Goal: Task Accomplishment & Management: Use online tool/utility

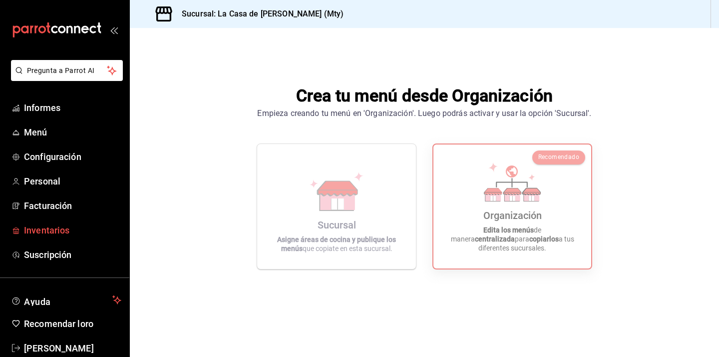
scroll to position [20, 0]
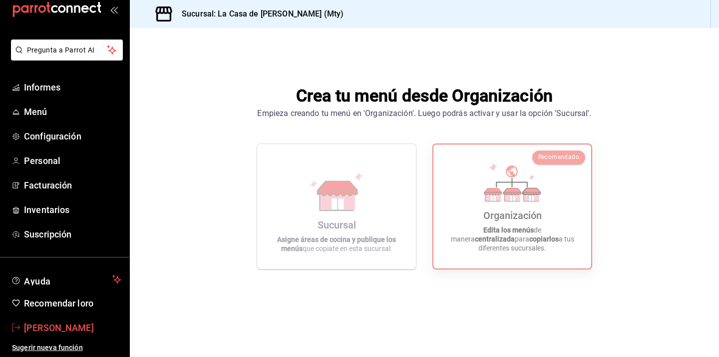
click at [72, 330] on font "[PERSON_NAME]" at bounding box center [59, 327] width 70 height 10
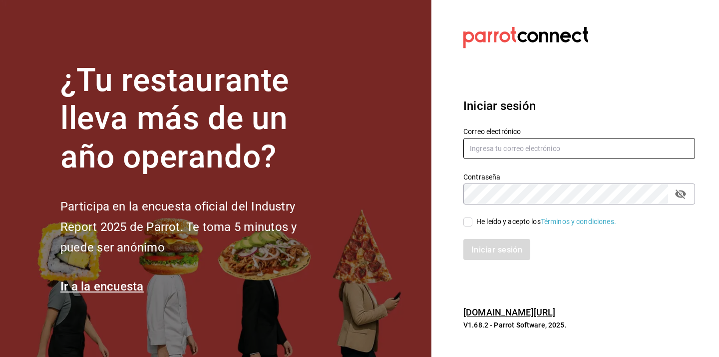
type input "edd.312@hotmail2.com"
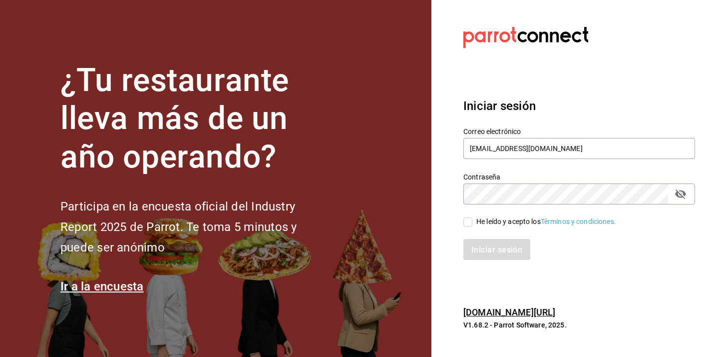
click at [680, 195] on icon "campo de contraseña" at bounding box center [681, 194] width 12 height 12
click at [485, 218] on font "He leído y acepto los" at bounding box center [509, 221] width 64 height 8
click at [473, 218] on input "He leído y acepto los Términos y condiciones." at bounding box center [468, 221] width 9 height 9
checkbox input "true"
click at [472, 253] on font "Iniciar sesión" at bounding box center [497, 249] width 51 height 9
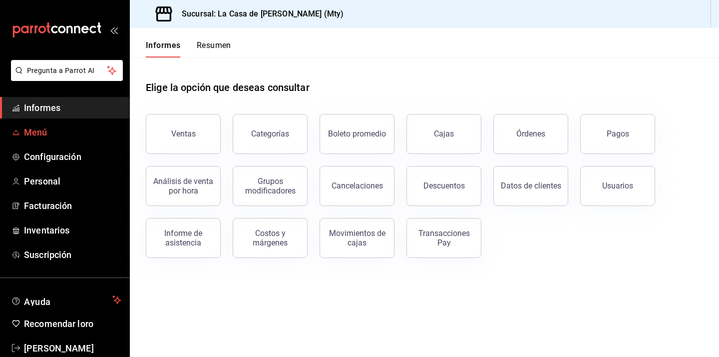
click at [37, 137] on span "Menú" at bounding box center [72, 131] width 97 height 13
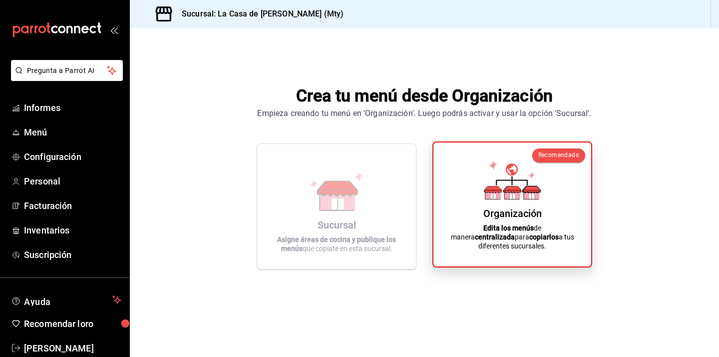
click at [500, 219] on font "Organización" at bounding box center [513, 213] width 58 height 12
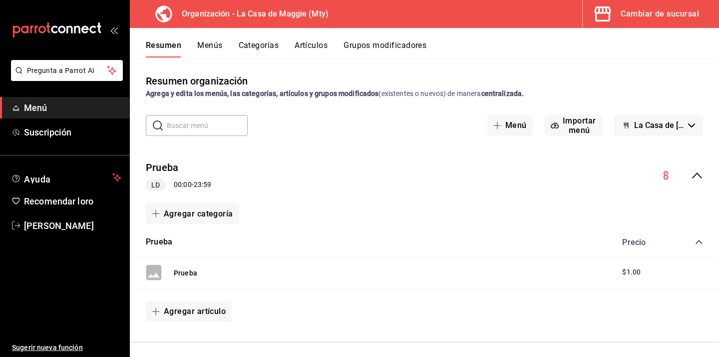
scroll to position [5, 0]
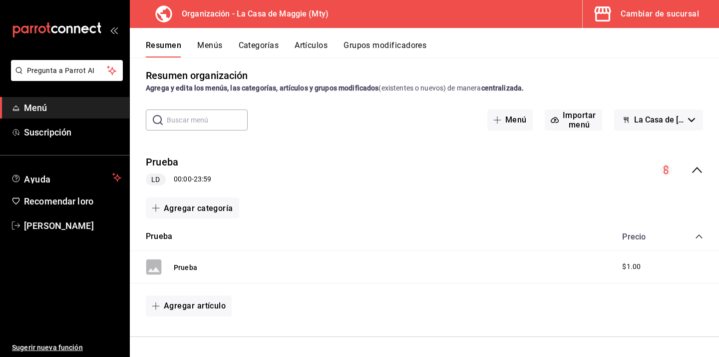
click at [700, 169] on icon "colapsar-fila-del-menú" at bounding box center [697, 170] width 12 height 12
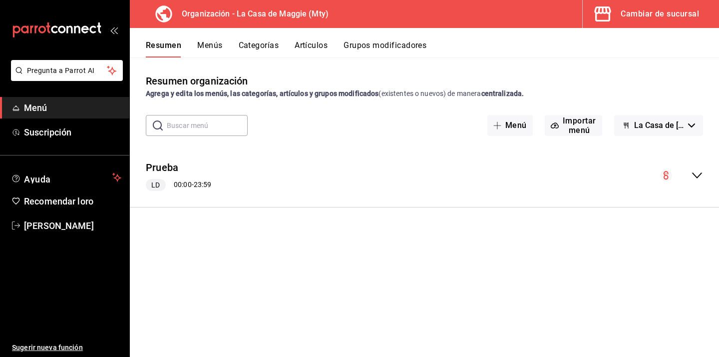
click at [700, 169] on icon "colapsar-fila-del-menú" at bounding box center [697, 175] width 12 height 12
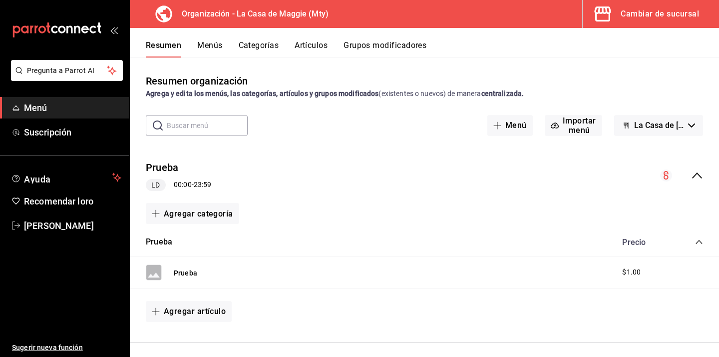
click at [694, 134] on button "La Casa de Maggie - Borrador" at bounding box center [658, 125] width 89 height 21
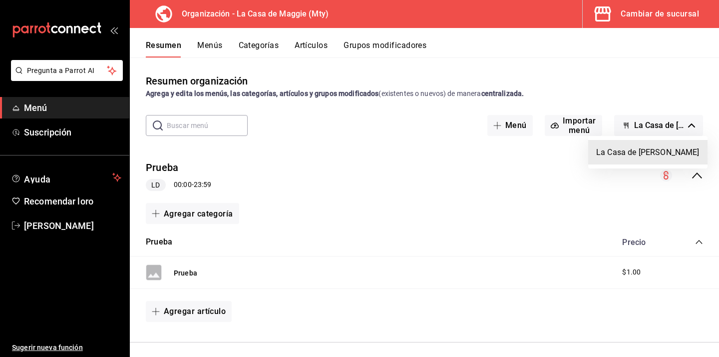
click at [434, 175] on div at bounding box center [359, 178] width 719 height 357
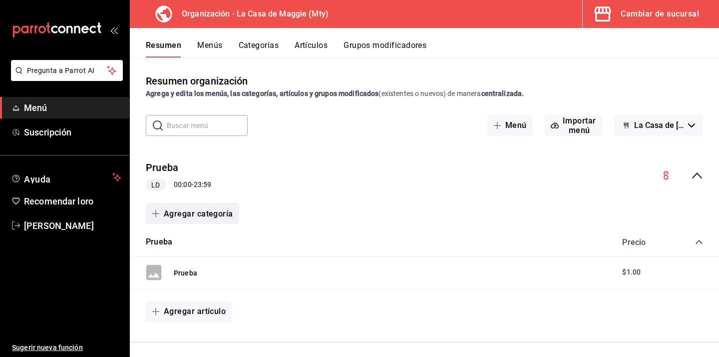
scroll to position [5, 0]
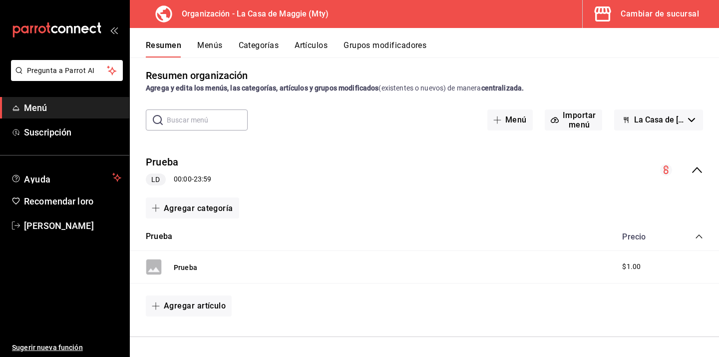
click at [691, 116] on button "La Casa de [PERSON_NAME]" at bounding box center [658, 119] width 89 height 21
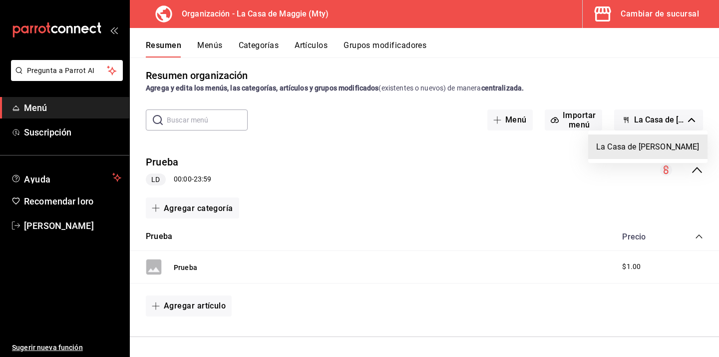
click at [623, 149] on font "La Casa de Maggie - Borrador" at bounding box center [647, 146] width 103 height 9
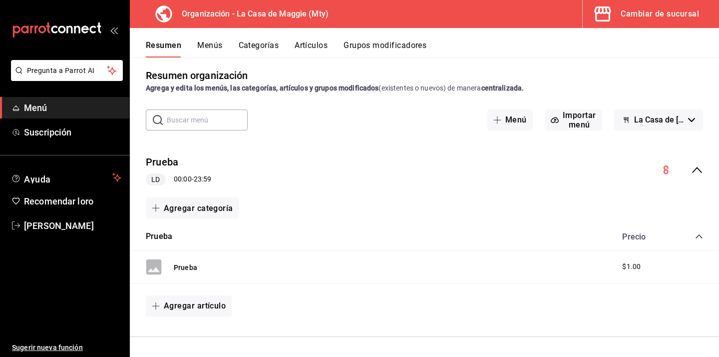
click at [193, 180] on font "-" at bounding box center [193, 179] width 2 height 8
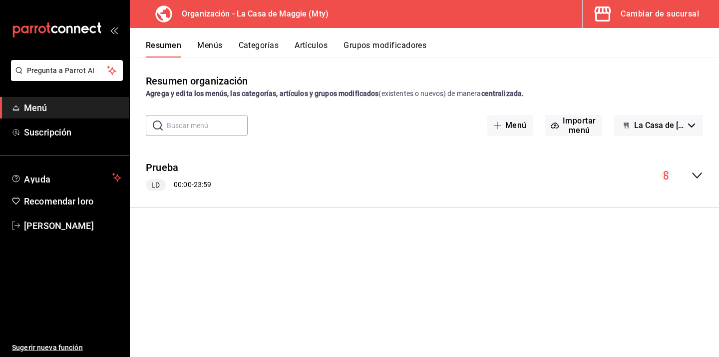
scroll to position [0, 0]
click at [199, 182] on font "23:59" at bounding box center [203, 184] width 18 height 8
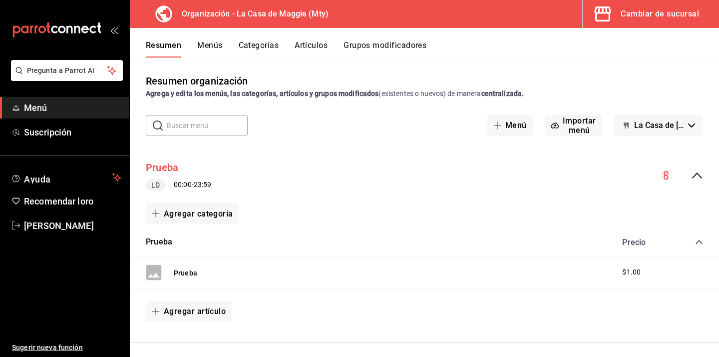
click at [157, 169] on font "Prueba" at bounding box center [162, 168] width 32 height 12
click at [664, 13] on font "Cambiar de sucursal" at bounding box center [660, 13] width 78 height 9
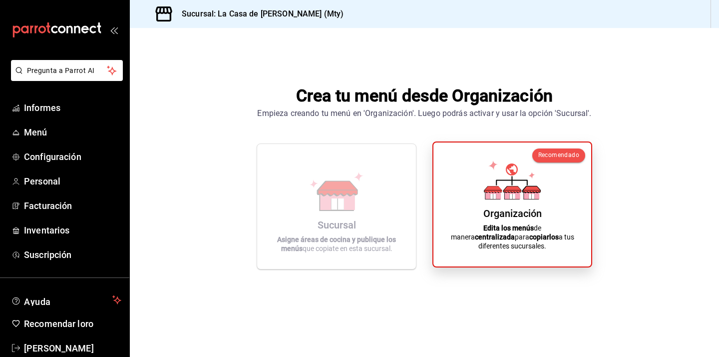
click at [484, 218] on font "Organización" at bounding box center [513, 213] width 58 height 12
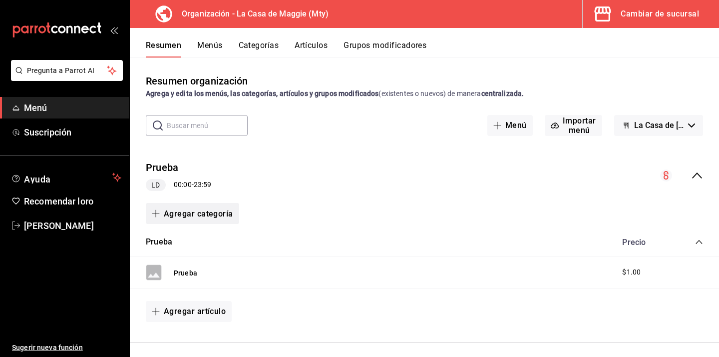
click at [196, 215] on font "Agregar categoría" at bounding box center [198, 213] width 69 height 9
click at [206, 270] on font "Categoría nueva" at bounding box center [184, 265] width 52 height 11
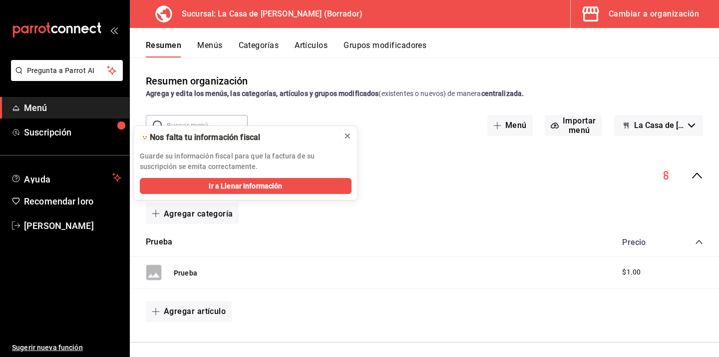
click at [350, 137] on icon at bounding box center [348, 136] width 8 height 8
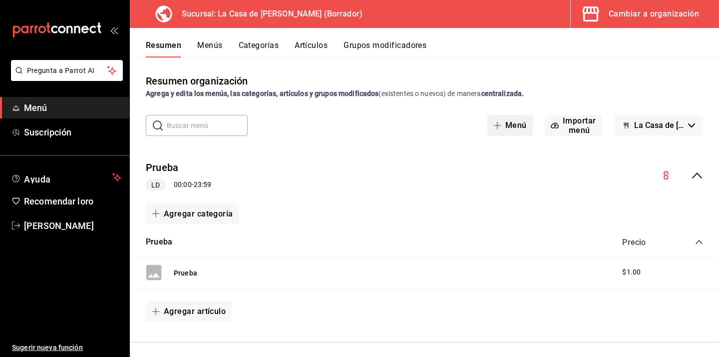
click at [512, 133] on button "Menú" at bounding box center [510, 125] width 45 height 21
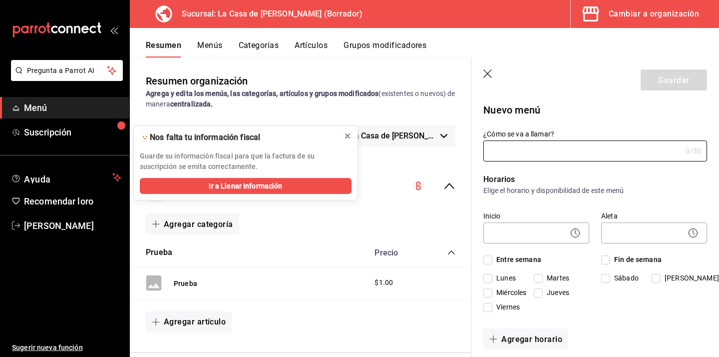
click at [348, 136] on icon at bounding box center [348, 136] width 4 height 4
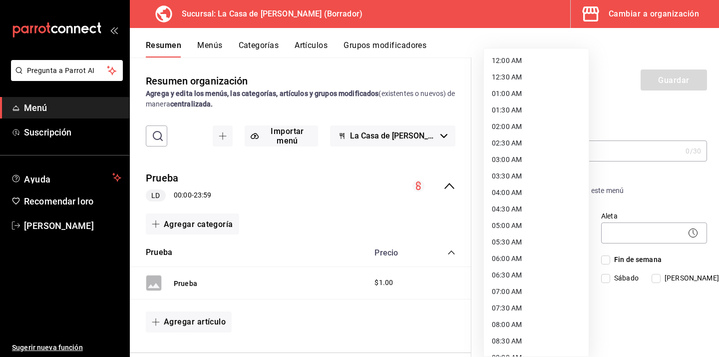
click at [525, 237] on body "Pregunta a Parrot AI Menú Suscripción Ayuda Recomendar loro Eduardo Castellanos…" at bounding box center [359, 178] width 719 height 357
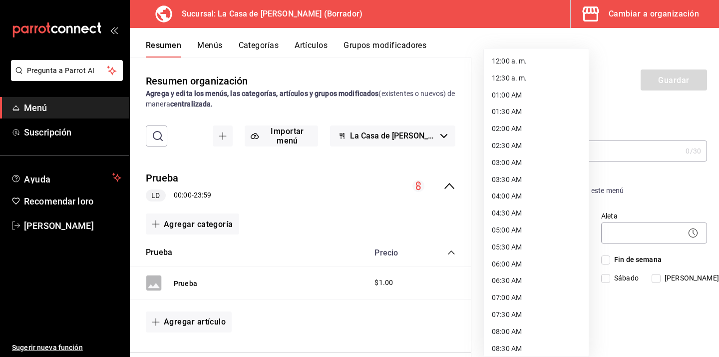
click at [517, 317] on font "07:30 AM" at bounding box center [507, 314] width 30 height 8
type input "07:30"
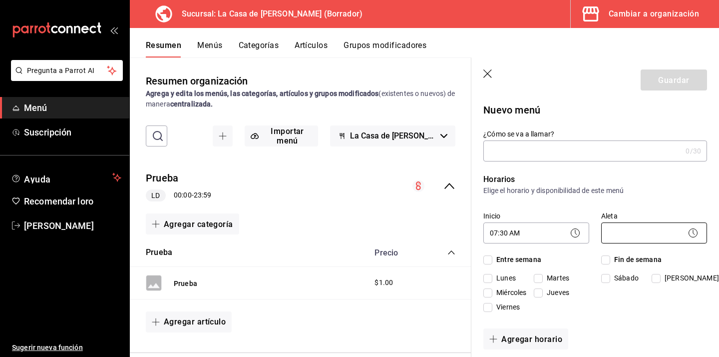
click at [651, 233] on body "Pregunta a Parrot AI Menú Suscripción Ayuda Recomendar loro Eduardo Castellanos…" at bounding box center [359, 178] width 719 height 357
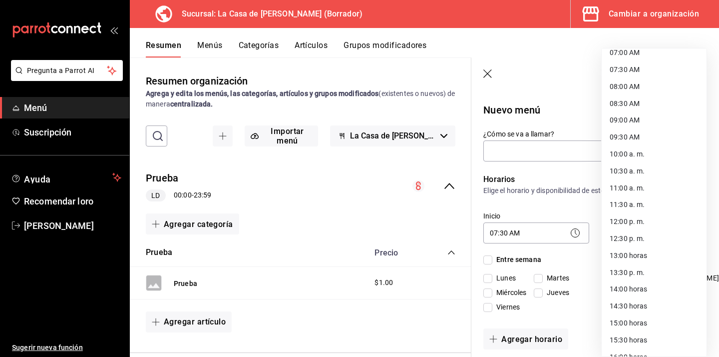
scroll to position [236, 0]
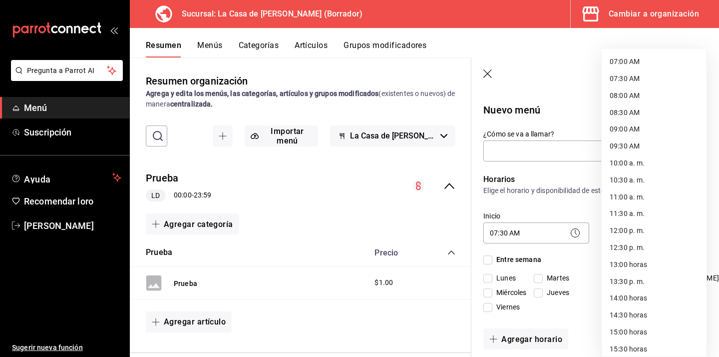
click at [656, 242] on li "12:30 p. m." at bounding box center [654, 247] width 105 height 17
type input "12:30"
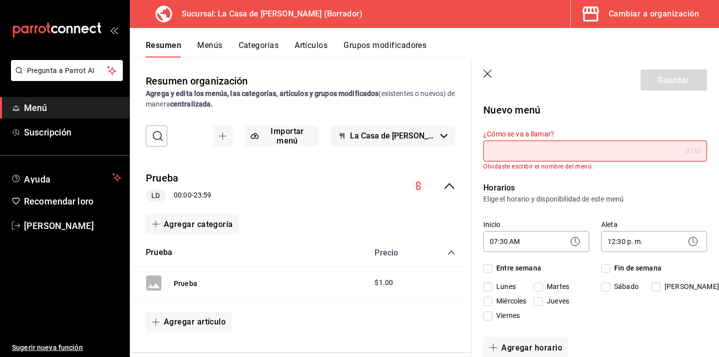
click at [593, 145] on input "¿Cómo se va a llamar?" at bounding box center [583, 151] width 198 height 20
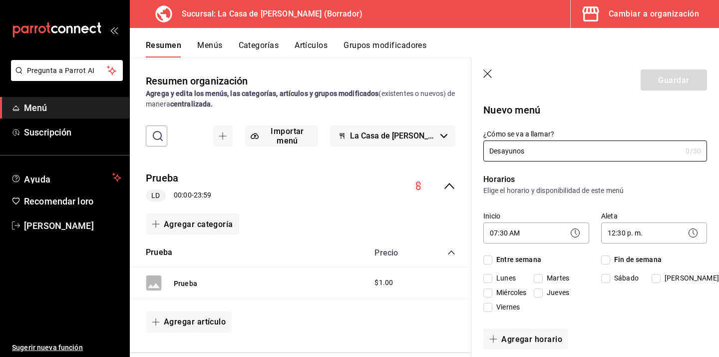
type input "Desayunos"
click at [679, 192] on p "Elige el horario y disponibilidad de este menú" at bounding box center [596, 190] width 224 height 10
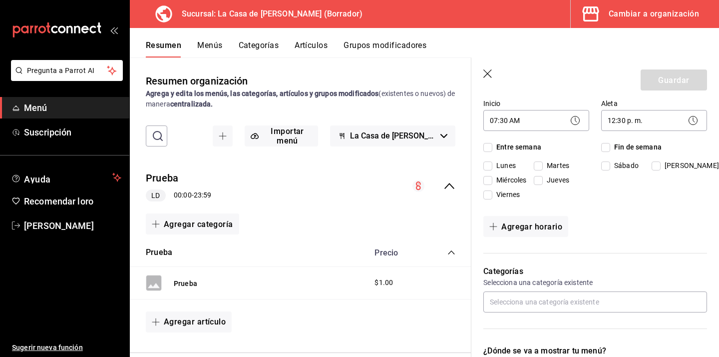
scroll to position [116, 0]
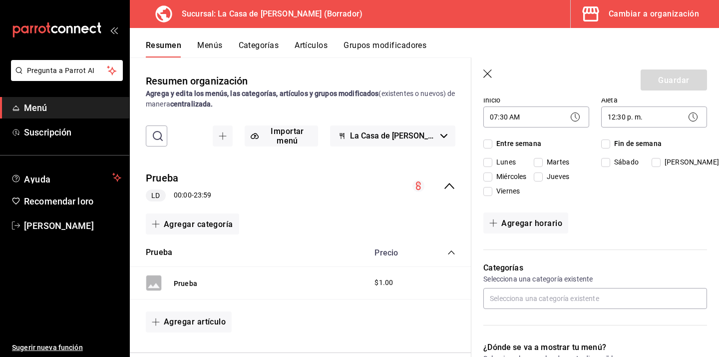
click at [491, 145] on input "Entre semana" at bounding box center [488, 143] width 9 height 9
checkbox input "true"
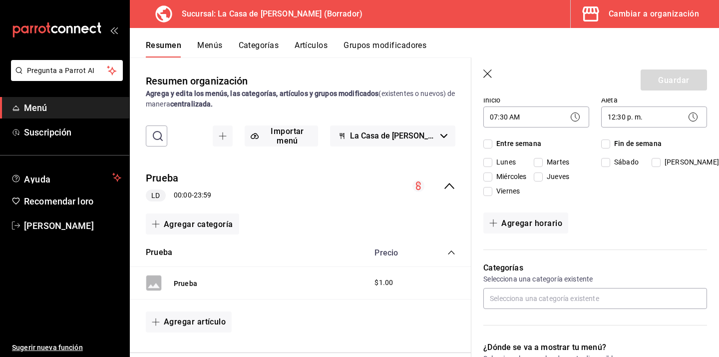
checkbox input "true"
click at [606, 141] on input "Fin de semana" at bounding box center [605, 143] width 9 height 9
checkbox input "true"
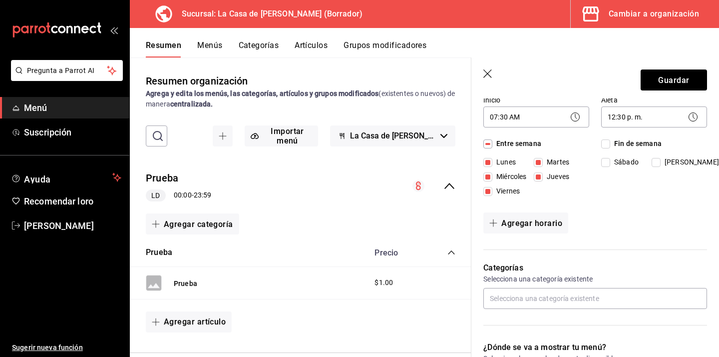
checkbox input "true"
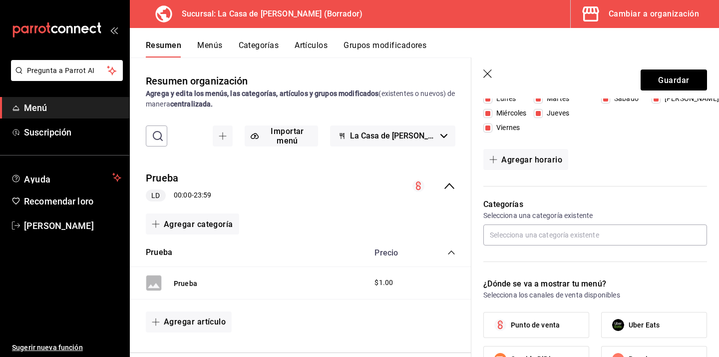
scroll to position [183, 0]
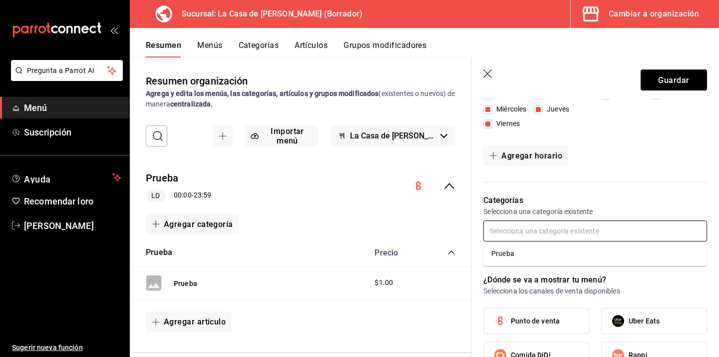
click at [607, 226] on input "text" at bounding box center [596, 230] width 224 height 21
click at [616, 230] on input "text" at bounding box center [596, 230] width 224 height 21
type input "c"
click at [655, 263] on div "Sin categorías" at bounding box center [596, 253] width 224 height 24
type input "Combos"
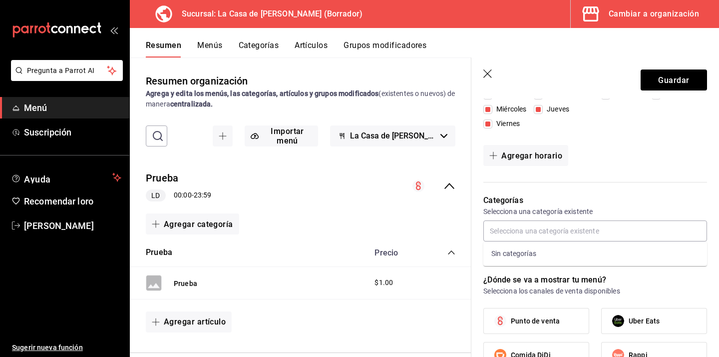
click at [665, 180] on div "Horarios Elige el horario y disponibilidad de este menú Inicio 07:30 AM 07:30 A…" at bounding box center [590, 80] width 236 height 204
click at [624, 228] on input "text" at bounding box center [596, 230] width 224 height 21
click at [629, 179] on div "Horarios Elige el horario y disponibilidad de este menú Inicio 07:30 AM 07:30 A…" at bounding box center [590, 80] width 236 height 204
click at [672, 79] on font "Guardar" at bounding box center [673, 79] width 31 height 9
click at [258, 44] on font "Categorías" at bounding box center [259, 44] width 40 height 9
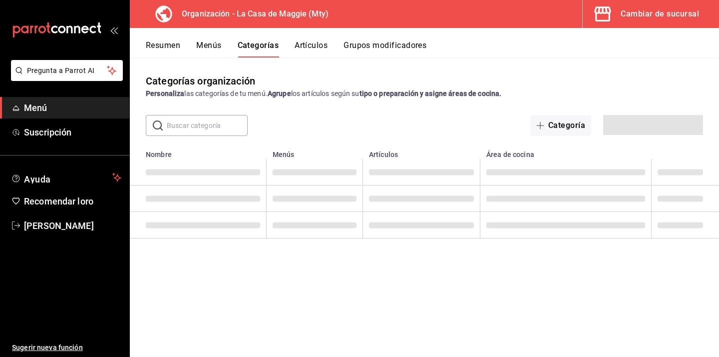
click at [577, 132] on div "Categoría" at bounding box center [596, 125] width 216 height 21
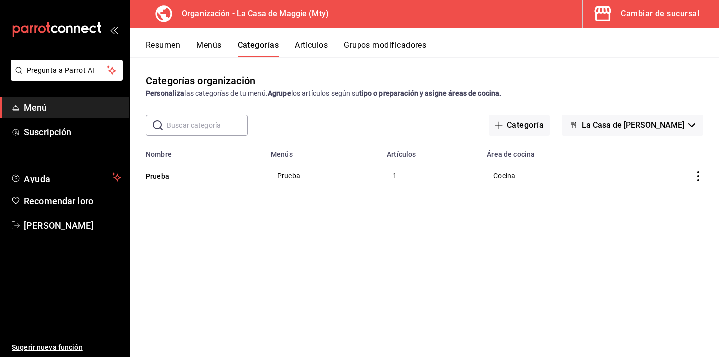
click at [698, 177] on icon "actions" at bounding box center [698, 176] width 2 height 10
click at [461, 295] on div at bounding box center [359, 178] width 719 height 357
click at [525, 126] on font "Categoría" at bounding box center [525, 124] width 37 height 9
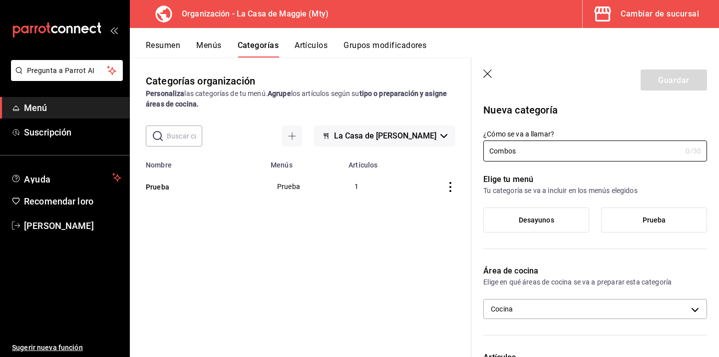
type input "Combos"
click at [559, 218] on label "Desayunos" at bounding box center [536, 220] width 105 height 24
click at [0, 0] on input "Desayunos" at bounding box center [0, 0] width 0 height 0
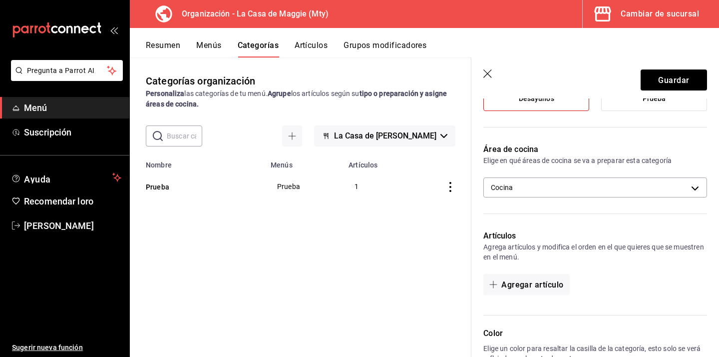
scroll to position [102, 0]
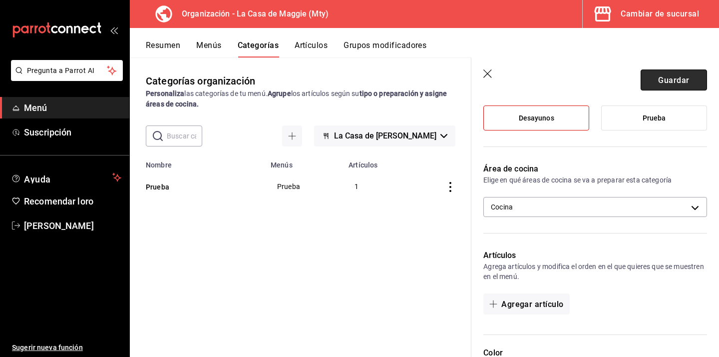
click at [668, 75] on font "Guardar" at bounding box center [673, 79] width 31 height 9
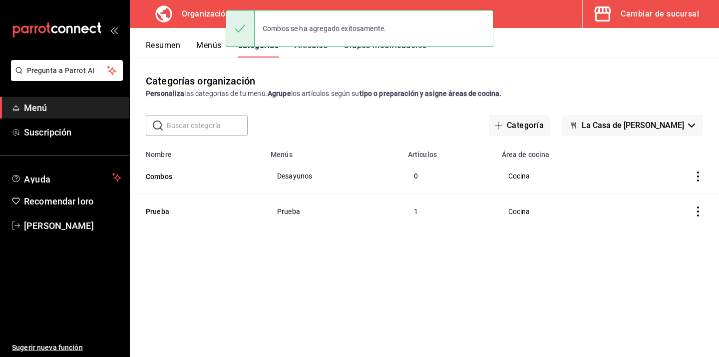
click at [210, 46] on font "Menús" at bounding box center [208, 44] width 25 height 9
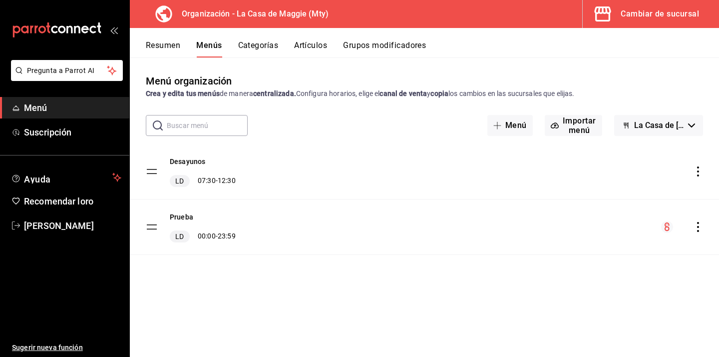
click at [317, 46] on font "Artículos" at bounding box center [310, 44] width 33 height 9
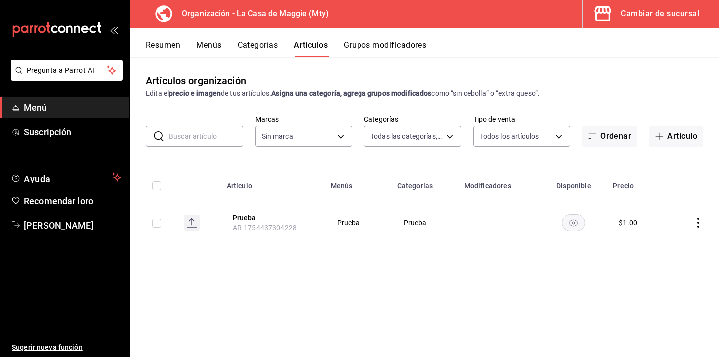
type input "3cc9cf32-c127-459c-8f96-efaf1073c387,037ae7d9-3c79-4977-8288-ae05072af334"
type input "a3684772-da2a-4e98-bff2-0fed7e2a3e3a"
click at [677, 130] on button "Artículo" at bounding box center [676, 136] width 54 height 21
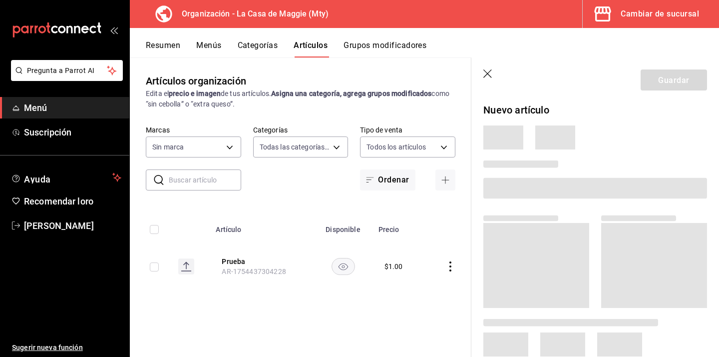
type input "3cc9cf32-c127-459c-8f96-efaf1073c387,037ae7d9-3c79-4977-8288-ae05072af334"
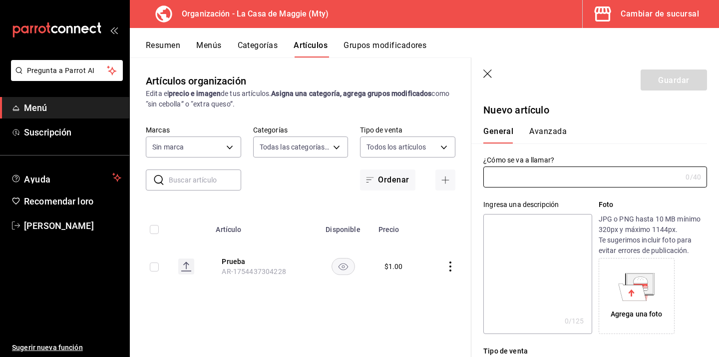
type input "a3684772-da2a-4e98-bff2-0fed7e2a3e3a"
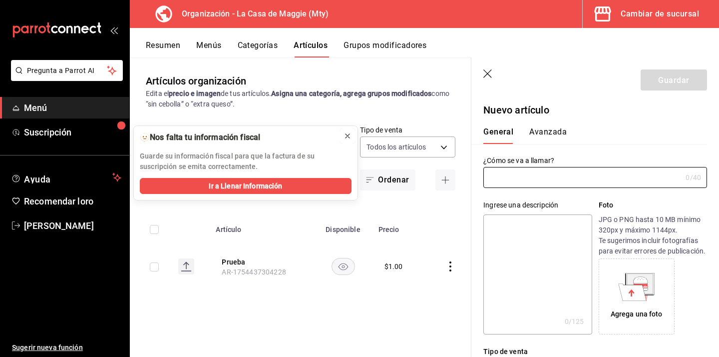
click at [347, 137] on icon at bounding box center [348, 136] width 8 height 8
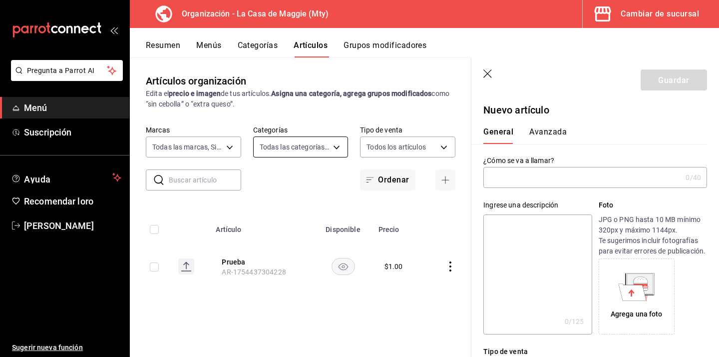
click at [340, 149] on body "Pregunta a Parrot AI Menú Suscripción Ayuda Recomendar loro [PERSON_NAME] Suger…" at bounding box center [359, 178] width 719 height 357
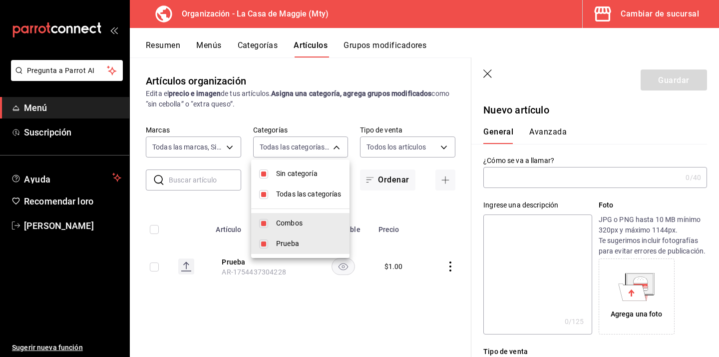
click at [317, 120] on div at bounding box center [359, 178] width 719 height 357
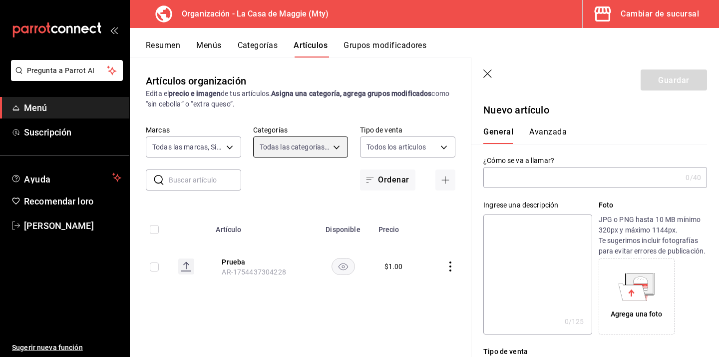
scroll to position [17, 0]
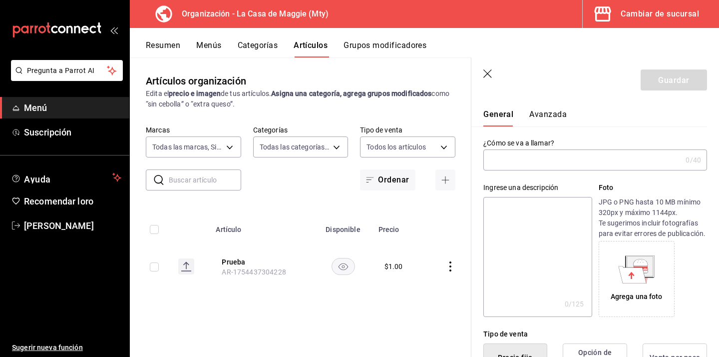
click at [511, 165] on input "text" at bounding box center [583, 160] width 198 height 20
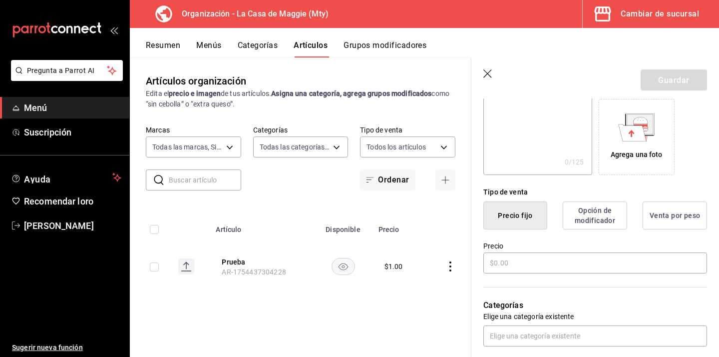
scroll to position [185, 0]
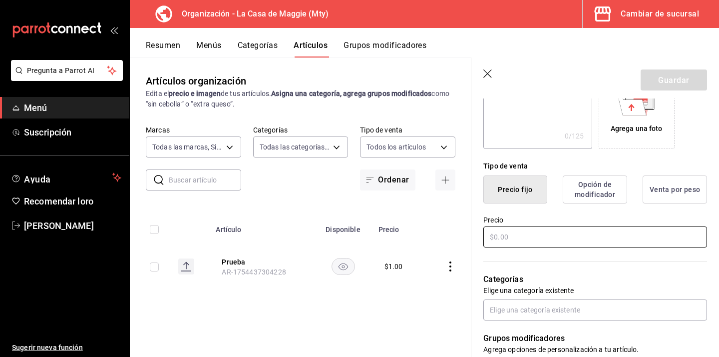
type input "Omelette"
click at [557, 235] on input "text" at bounding box center [596, 236] width 224 height 21
type input "$145.00"
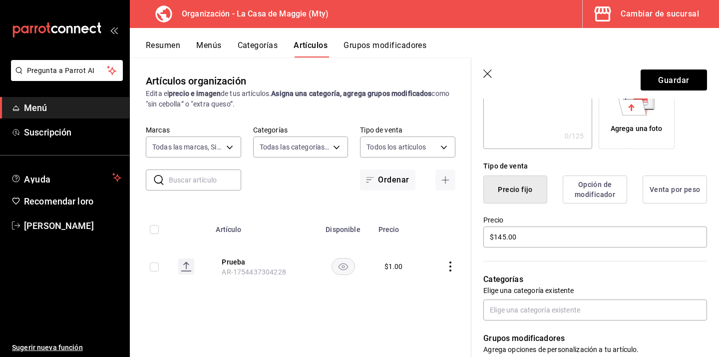
click at [604, 255] on div "Categorías Elige una categoría existente" at bounding box center [590, 284] width 236 height 71
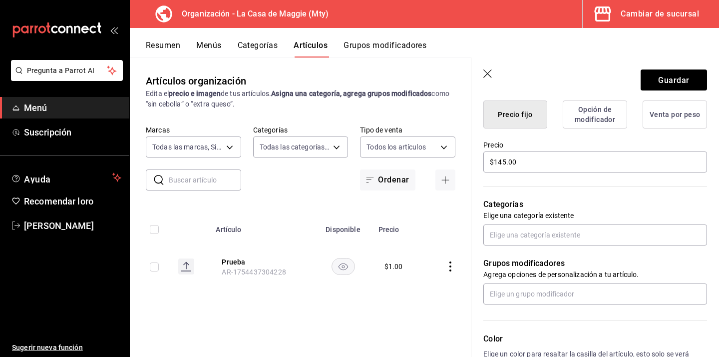
scroll to position [264, 0]
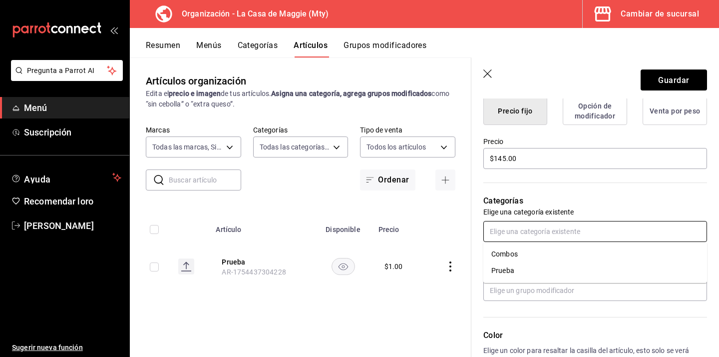
click at [565, 233] on input "text" at bounding box center [596, 231] width 224 height 21
click at [524, 253] on li "Combos" at bounding box center [596, 254] width 224 height 16
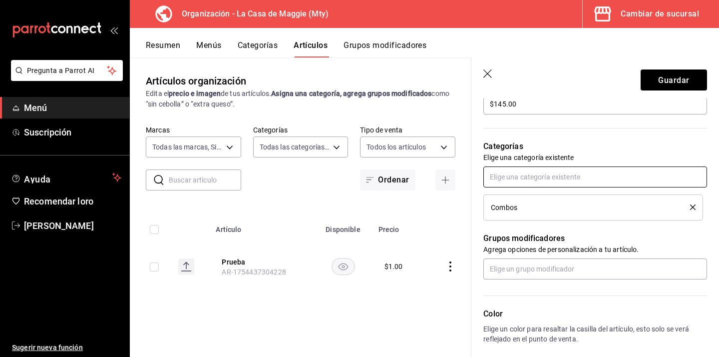
scroll to position [326, 0]
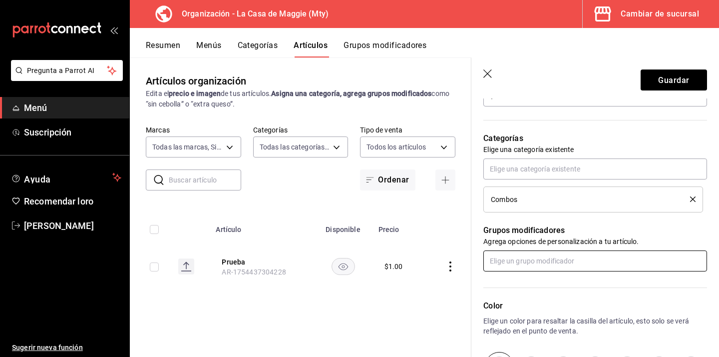
click at [523, 262] on input "text" at bounding box center [596, 260] width 224 height 21
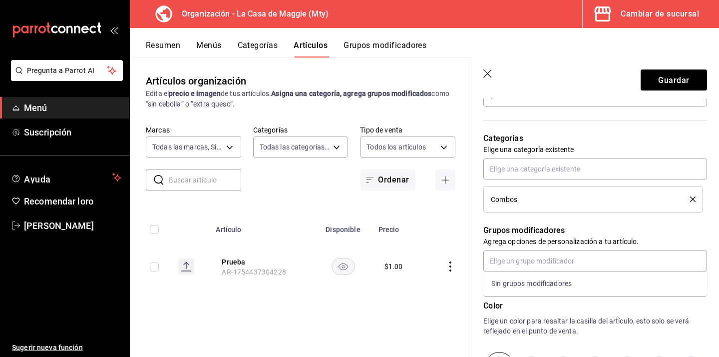
click at [434, 288] on td at bounding box center [448, 266] width 47 height 48
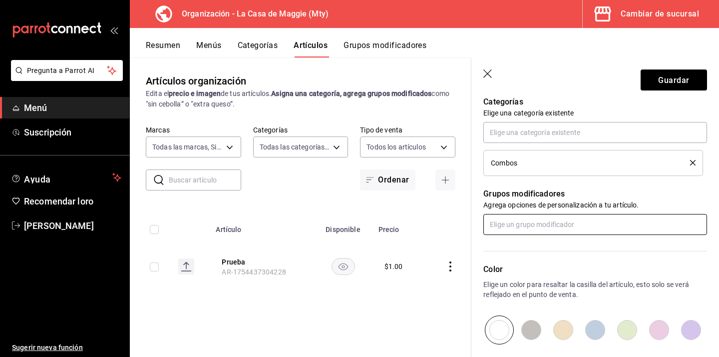
scroll to position [362, 0]
click at [671, 81] on font "Guardar" at bounding box center [673, 79] width 31 height 9
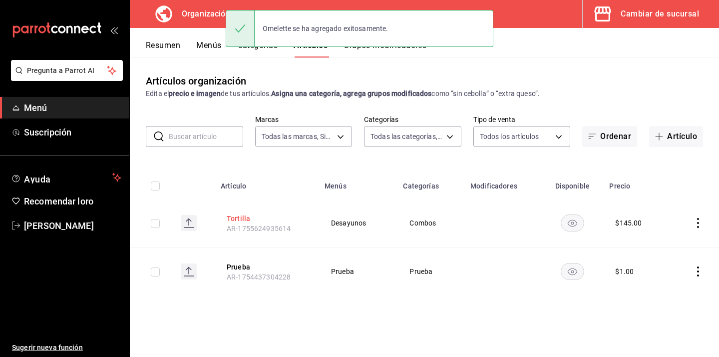
click at [247, 222] on button "Tortilla" at bounding box center [267, 217] width 80 height 11
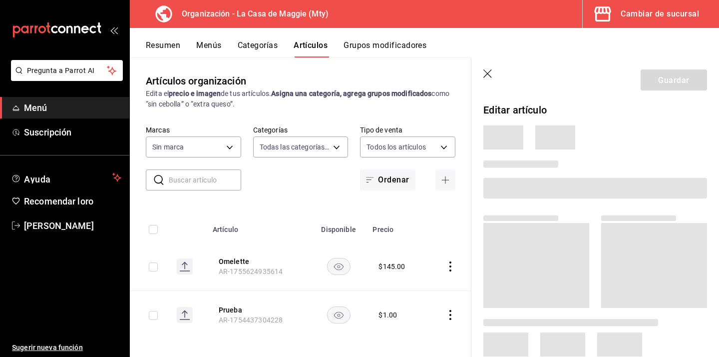
type input "3cc9cf32-c127-459c-8f96-efaf1073c387,037ae7d9-3c79-4977-8288-ae05072af334"
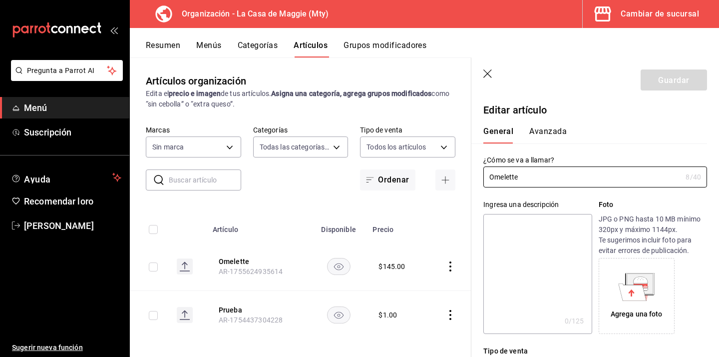
type input "$145.00"
type input "a3684772-da2a-4e98-bff2-0fed7e2a3e3a"
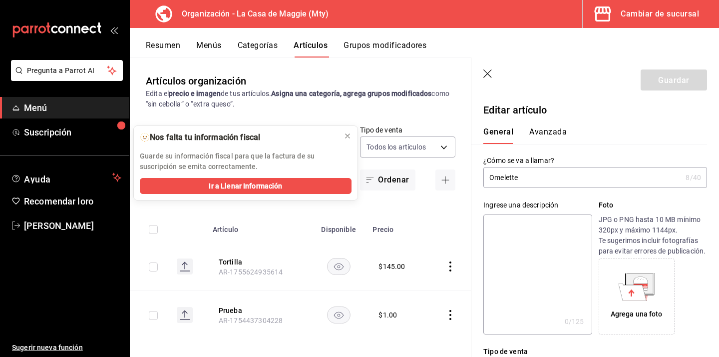
click at [572, 176] on input "Omelette" at bounding box center [583, 177] width 198 height 20
type input "Omelette"
click at [624, 184] on input "Omelette" at bounding box center [583, 177] width 198 height 20
click at [349, 138] on icon at bounding box center [348, 136] width 8 height 8
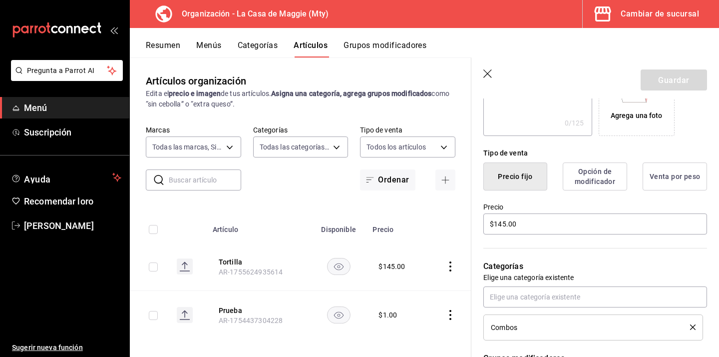
scroll to position [185, 0]
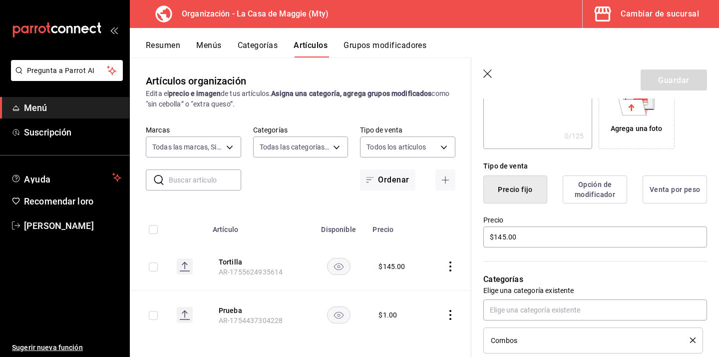
click at [485, 76] on icon "button" at bounding box center [488, 73] width 8 height 8
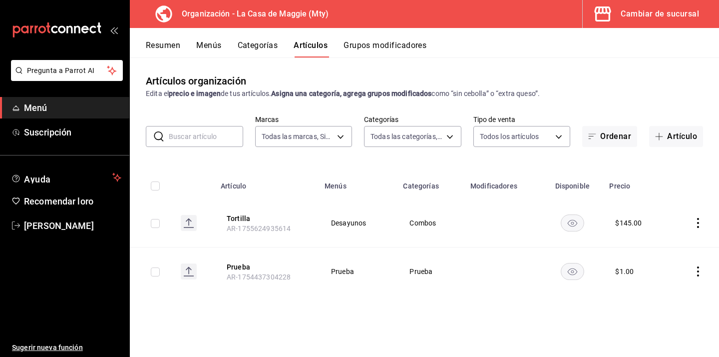
click at [696, 224] on icon "comportamiento" at bounding box center [698, 223] width 10 height 10
click at [681, 246] on li "Editar" at bounding box center [659, 246] width 60 height 20
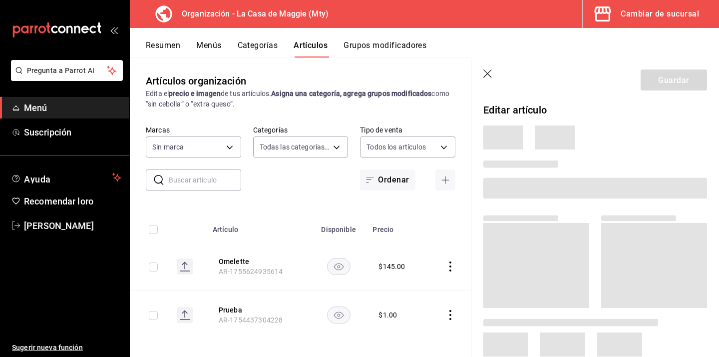
type input "3cc9cf32-c127-459c-8f96-efaf1073c387,037ae7d9-3c79-4977-8288-ae05072af334"
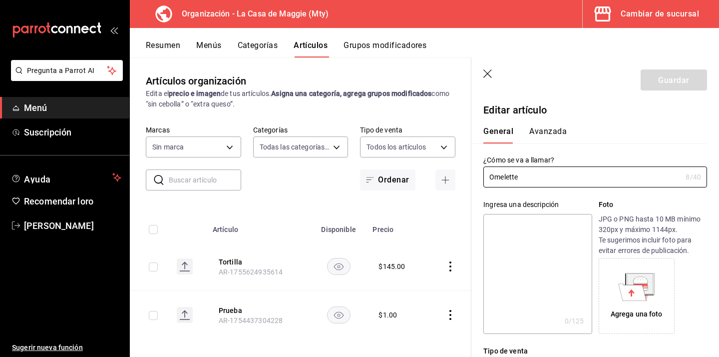
type input "$145.00"
type input "a3684772-da2a-4e98-bff2-0fed7e2a3e3a"
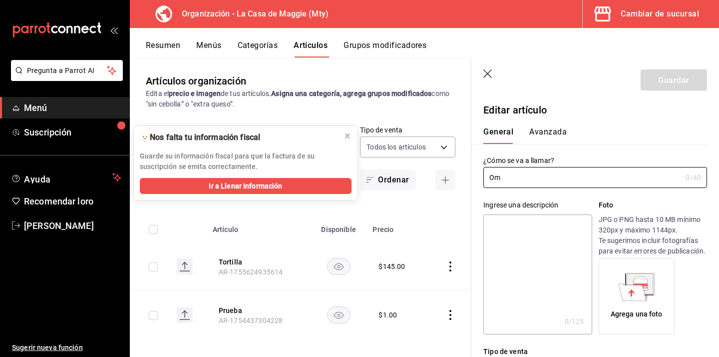
type input "O"
type input "ome"
click at [684, 85] on button "Guardar" at bounding box center [674, 79] width 66 height 21
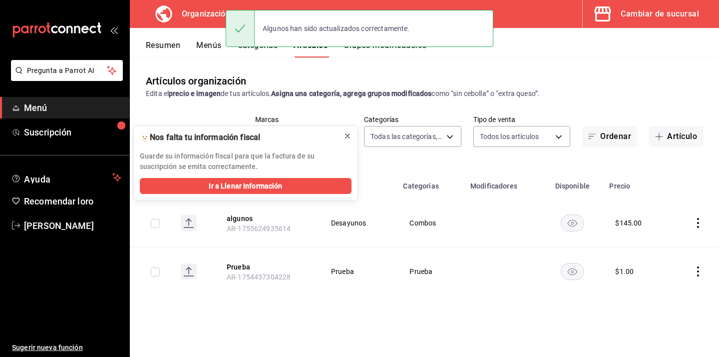
click at [350, 136] on icon at bounding box center [348, 136] width 8 height 8
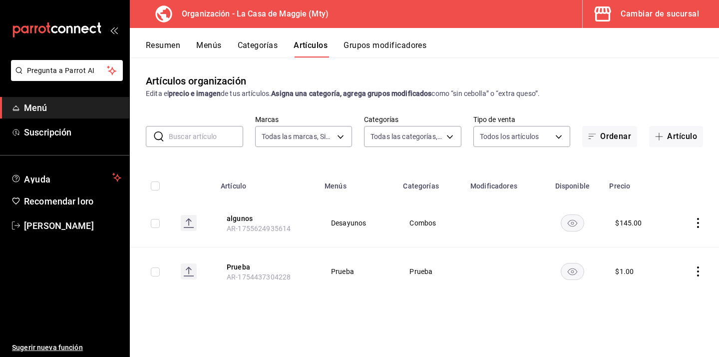
click at [702, 225] on icon "comportamiento" at bounding box center [698, 223] width 10 height 10
click at [670, 250] on span "Editar" at bounding box center [668, 246] width 26 height 10
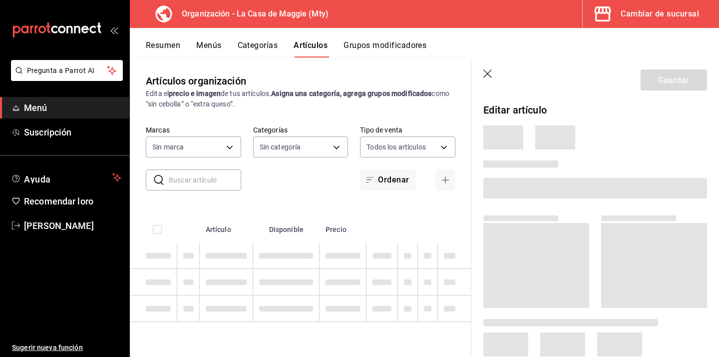
type input "3cc9cf32-c127-459c-8f96-efaf1073c387,037ae7d9-3c79-4977-8288-ae05072af334"
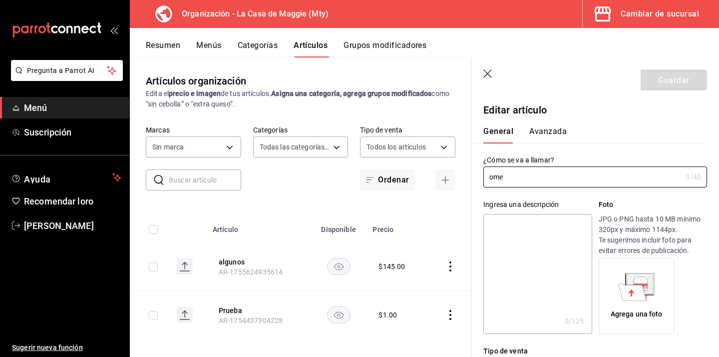
type input "$145.00"
type input "a3684772-da2a-4e98-bff2-0fed7e2a3e3a"
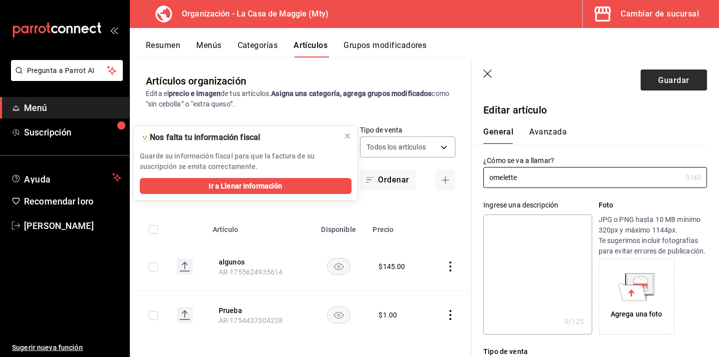
type input "omelette"
click at [669, 81] on font "Guardar" at bounding box center [673, 79] width 31 height 9
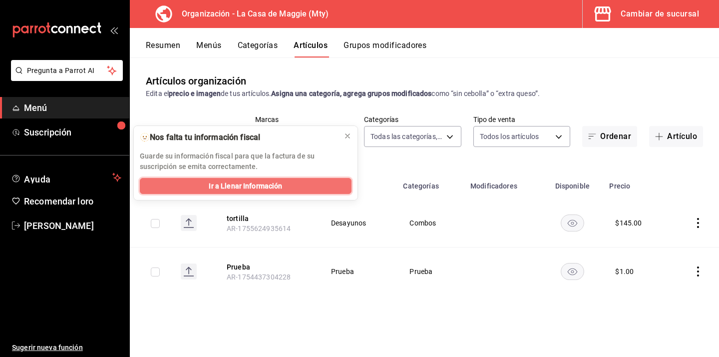
click at [249, 182] on font "Ir a Llenar Información" at bounding box center [245, 186] width 73 height 8
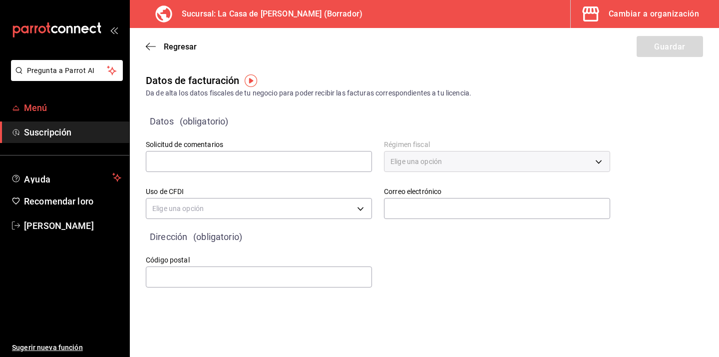
click at [66, 107] on span "Menú" at bounding box center [72, 107] width 97 height 13
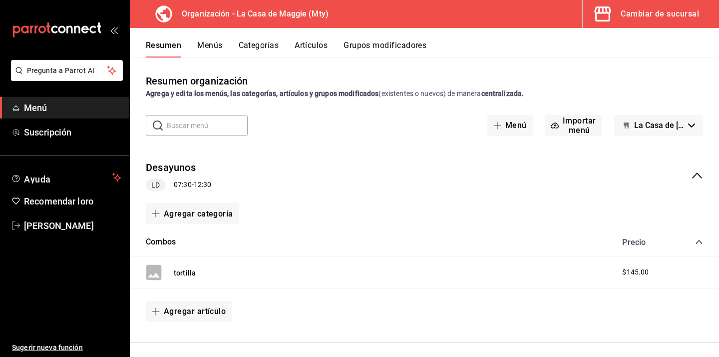
click at [196, 171] on div "Desayunos LD 07:30 - 12:30" at bounding box center [178, 175] width 65 height 31
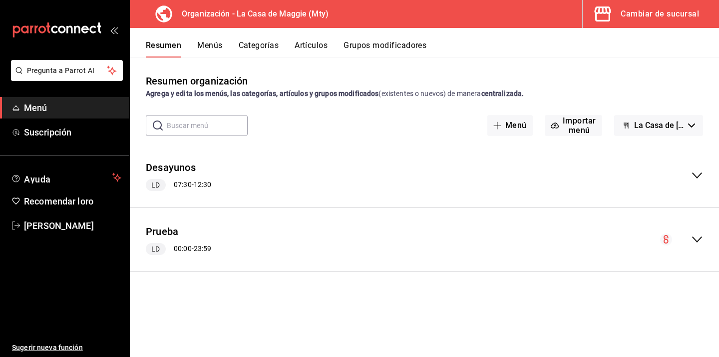
click at [196, 171] on div "Desayunos LD 07:30 - 12:30" at bounding box center [178, 175] width 65 height 31
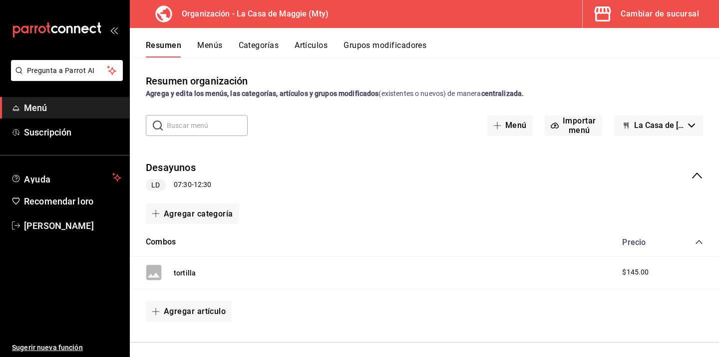
click at [203, 189] on div "LD 07:30 - 12:30" at bounding box center [178, 185] width 65 height 12
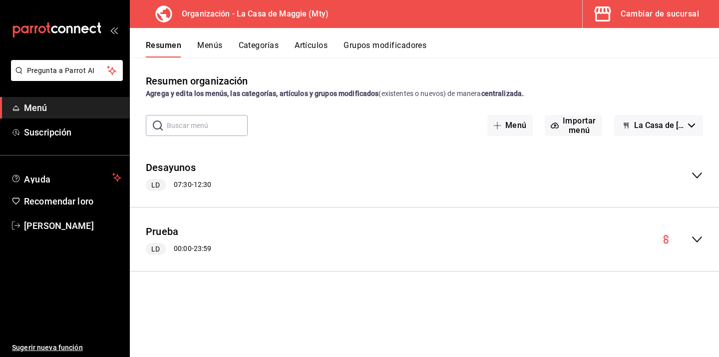
click at [207, 183] on font "12:30" at bounding box center [203, 184] width 18 height 8
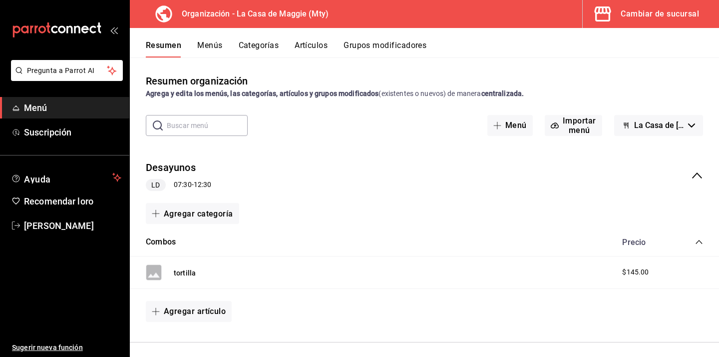
click at [217, 44] on font "Menús" at bounding box center [209, 44] width 25 height 9
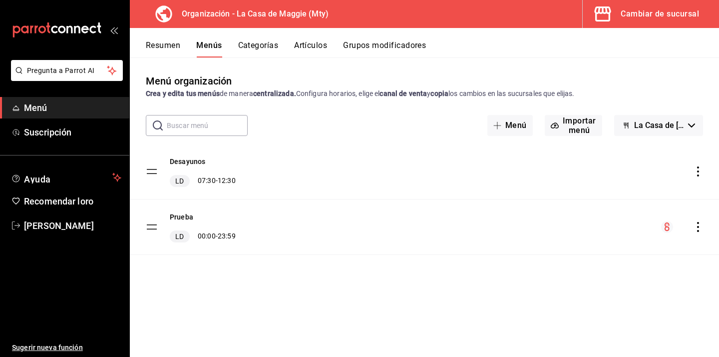
click at [253, 43] on font "Categorías" at bounding box center [258, 44] width 40 height 9
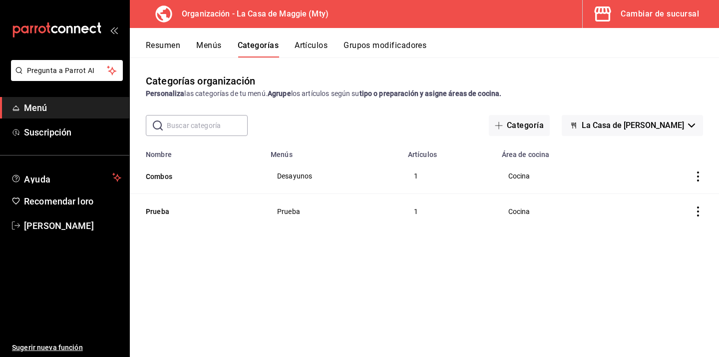
click at [308, 44] on font "Artículos" at bounding box center [311, 44] width 33 height 9
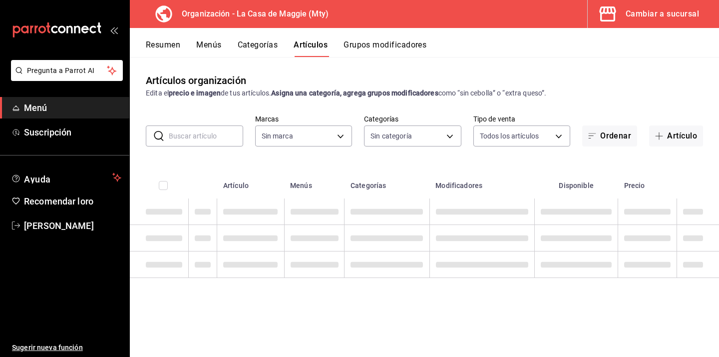
type input "a3684772-da2a-4e98-bff2-0fed7e2a3e3a"
type input "3cc9cf32-c127-459c-8f96-efaf1073c387,037ae7d9-3c79-4977-8288-ae05072af334"
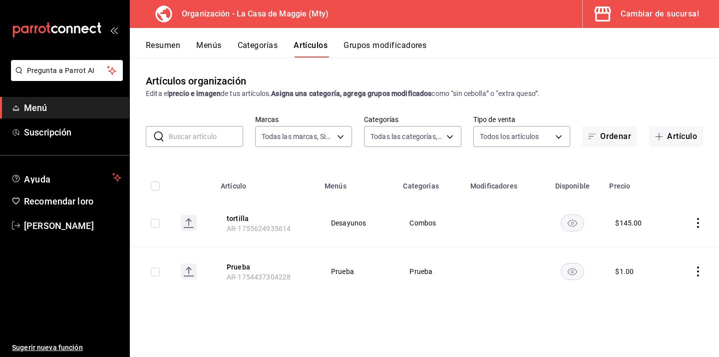
click at [702, 226] on icon "comportamiento" at bounding box center [698, 223] width 10 height 10
click at [674, 249] on span "Editar" at bounding box center [668, 246] width 26 height 10
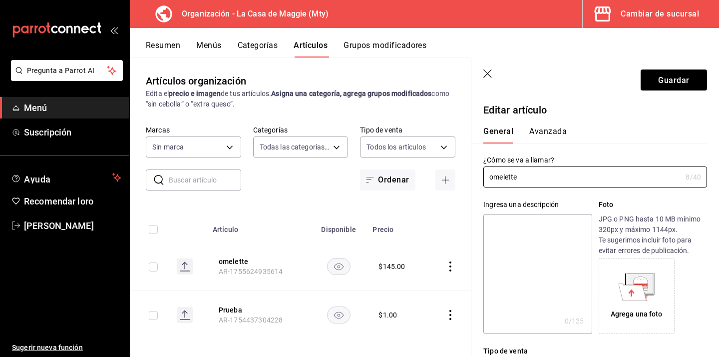
type input "3cc9cf32-c127-459c-8f96-efaf1073c387,037ae7d9-3c79-4977-8288-ae05072af334"
type input "a3684772-da2a-4e98-bff2-0fed7e2a3e3a"
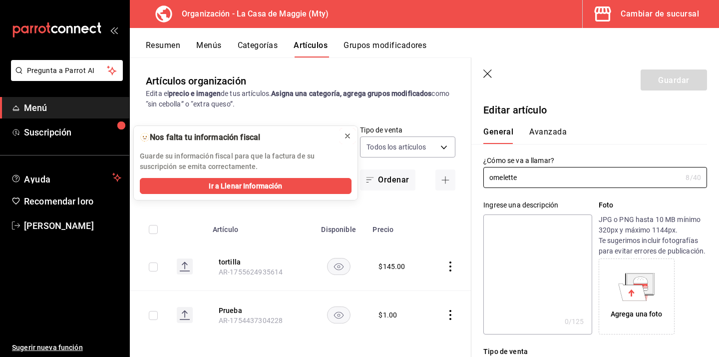
click at [351, 135] on icon at bounding box center [348, 136] width 8 height 8
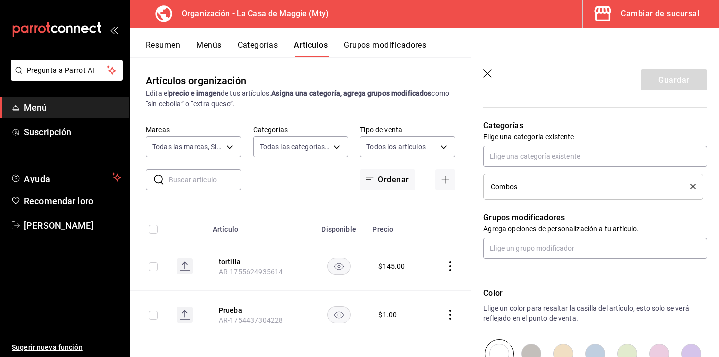
scroll to position [345, 0]
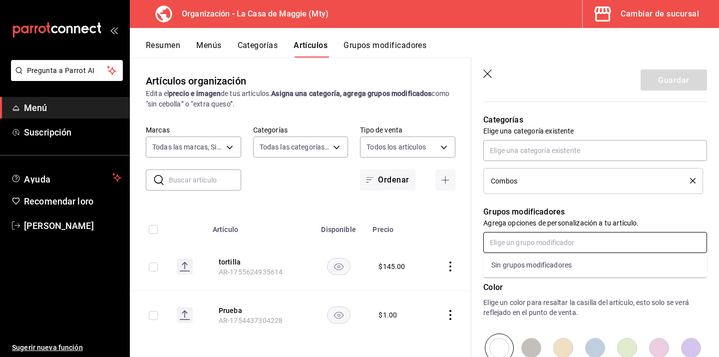
click at [530, 242] on input "text" at bounding box center [596, 242] width 224 height 21
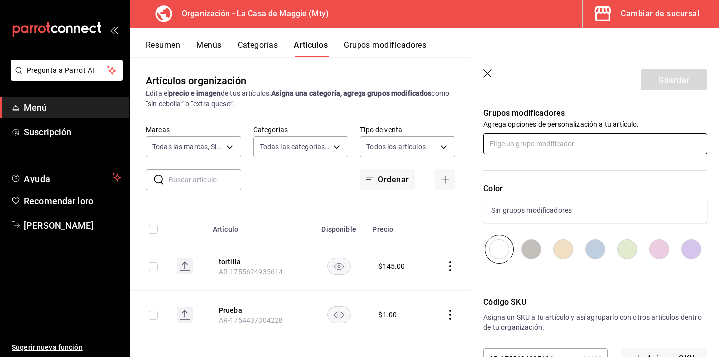
scroll to position [401, 0]
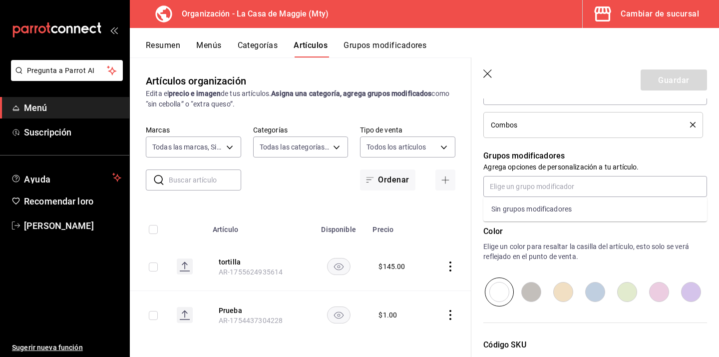
click at [492, 74] on icon "button" at bounding box center [489, 74] width 10 height 10
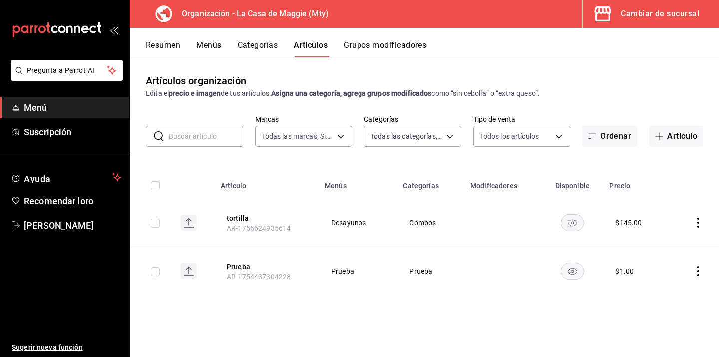
click at [370, 45] on font "Grupos modificadores" at bounding box center [385, 44] width 83 height 9
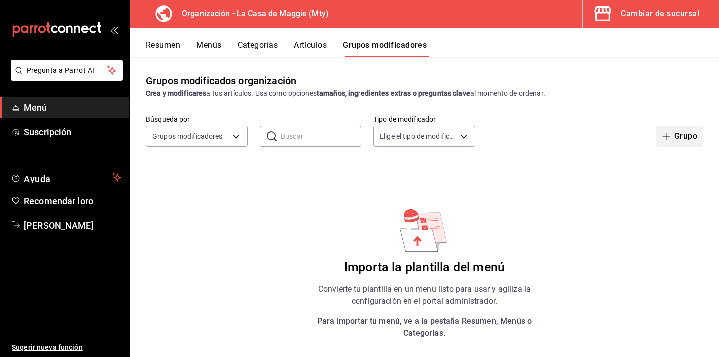
click at [672, 133] on span "button" at bounding box center [668, 136] width 12 height 8
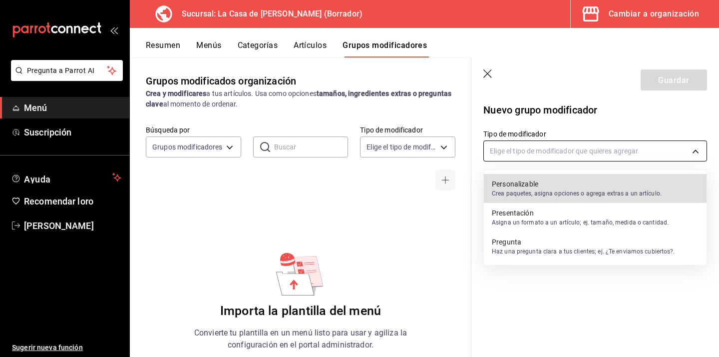
click at [695, 151] on body "Pregunta a Parrot AI Menú Suscripción Ayuda Recomendar loro [PERSON_NAME] Suger…" at bounding box center [359, 178] width 719 height 357
click at [535, 195] on font "Crea paquetes, asigna opciones o agrega extras a un artículo." at bounding box center [577, 193] width 170 height 7
type input "CUSTOMIZABLE"
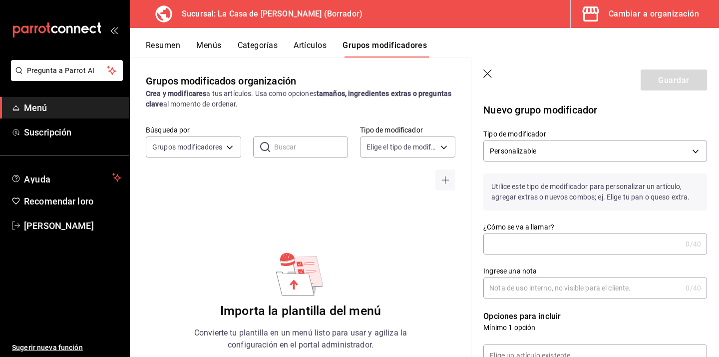
click at [535, 243] on input "¿Cómo se va a llamar?" at bounding box center [583, 244] width 198 height 20
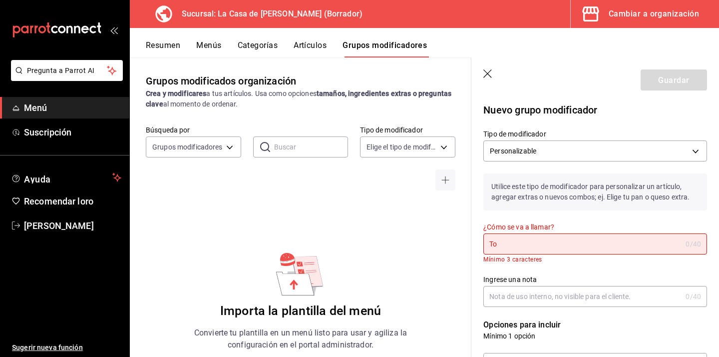
type input "T"
type input "a"
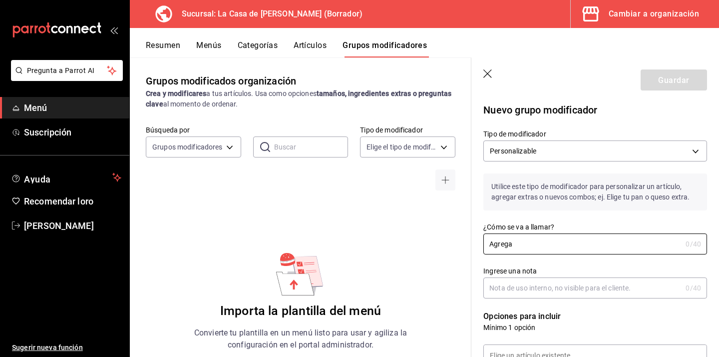
type input "Agrega"
click at [606, 310] on p "Opciones para incluir" at bounding box center [596, 316] width 224 height 12
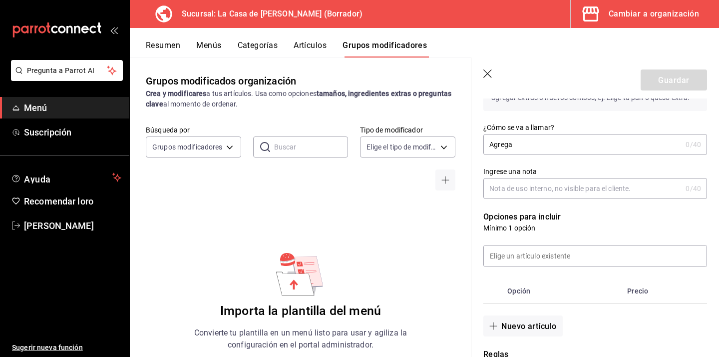
scroll to position [103, 0]
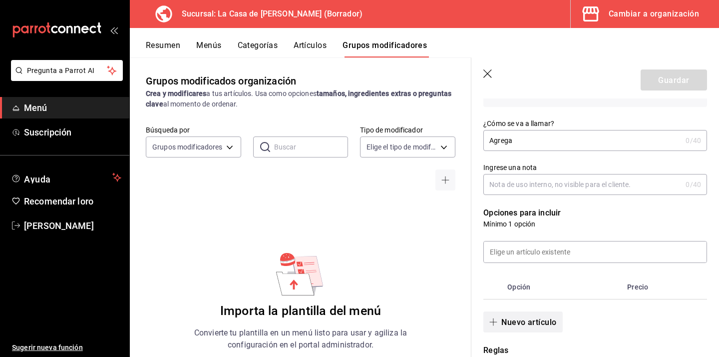
click at [533, 320] on font "Nuevo artículo" at bounding box center [529, 321] width 55 height 9
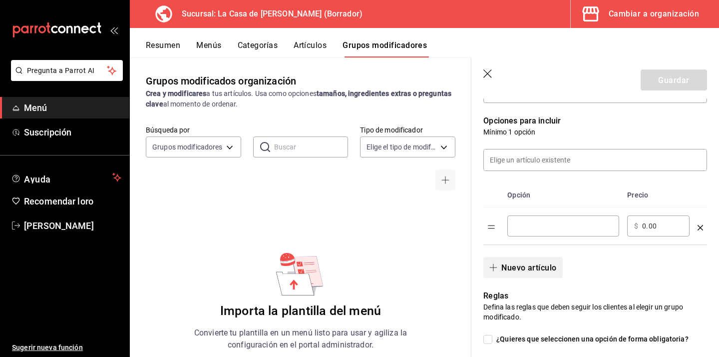
scroll to position [201, 0]
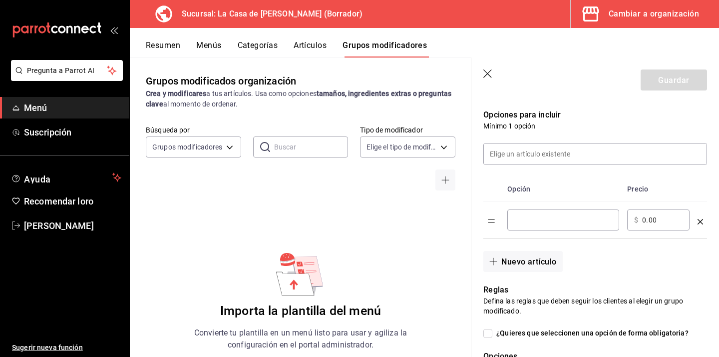
click at [545, 220] on input "Tabla de opciones" at bounding box center [564, 220] width 98 height 10
type input "Jamon"
click at [542, 259] on font "Nuevo artículo" at bounding box center [529, 260] width 55 height 9
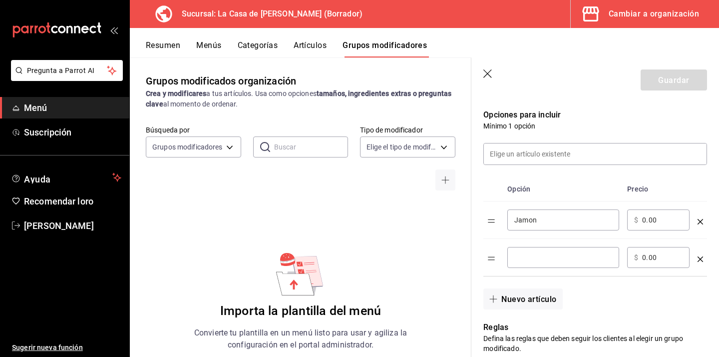
click at [542, 257] on input "Tabla de opciones" at bounding box center [564, 257] width 98 height 10
type input "Tocino"
click at [535, 300] on font "Nuevo artículo" at bounding box center [529, 298] width 55 height 9
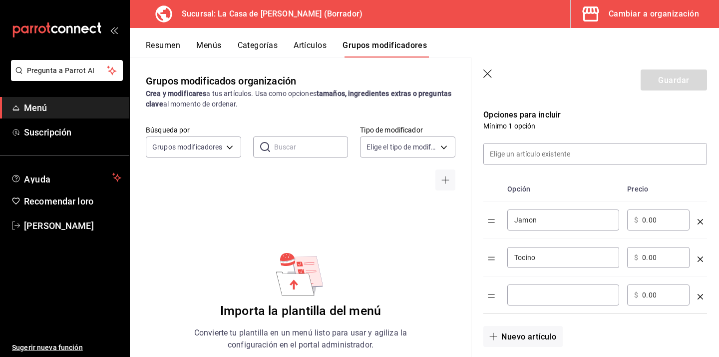
click at [541, 298] on input "Tabla de opciones" at bounding box center [564, 295] width 98 height 10
click at [646, 329] on div "Nuevo artículo" at bounding box center [590, 330] width 236 height 33
click at [590, 298] on input "Pollo desmenuzado" at bounding box center [564, 295] width 98 height 10
type input "Pollo"
click at [608, 334] on div "Nuevo artículo" at bounding box center [590, 330] width 236 height 33
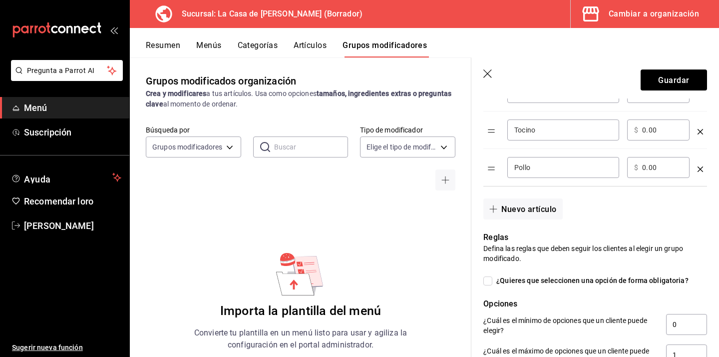
scroll to position [334, 0]
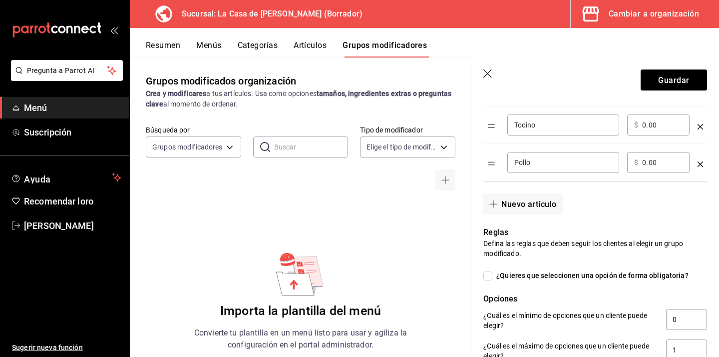
click at [495, 274] on span "¿Quieres que seleccionen una opción de forma obligatoria?" at bounding box center [591, 275] width 196 height 10
click at [493, 274] on input "¿Quieres que seleccionen una opción de forma obligatoria?" at bounding box center [488, 275] width 9 height 9
checkbox input "true"
type input "1"
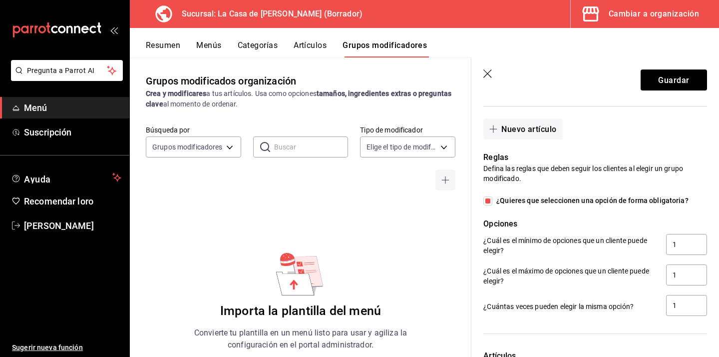
scroll to position [412, 0]
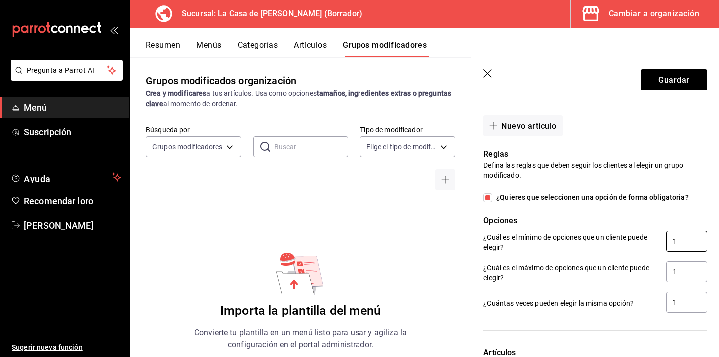
click at [682, 244] on input "1" at bounding box center [686, 241] width 41 height 21
click at [678, 272] on input "1" at bounding box center [686, 271] width 41 height 21
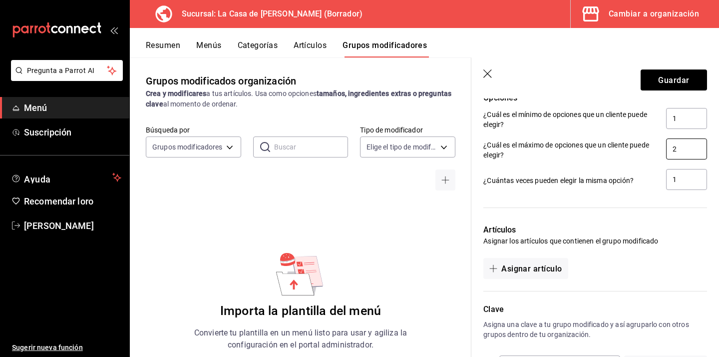
scroll to position [575, 0]
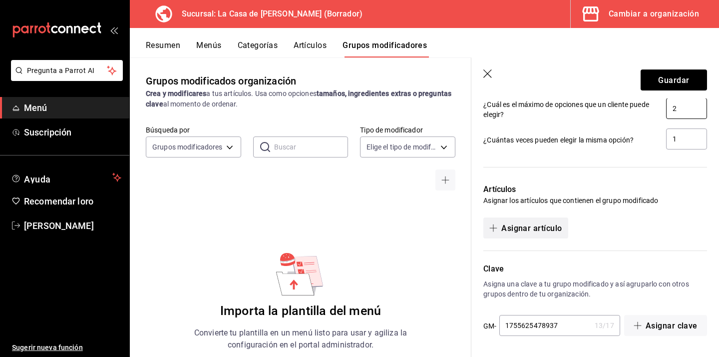
type input "2"
click at [527, 229] on font "Asignar artículo" at bounding box center [532, 227] width 60 height 9
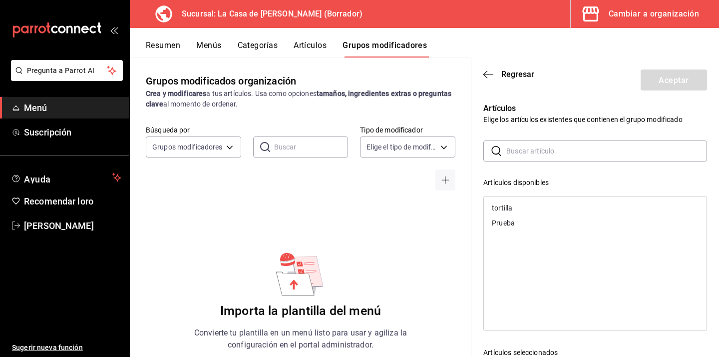
click at [519, 212] on div "tortilla" at bounding box center [595, 207] width 223 height 15
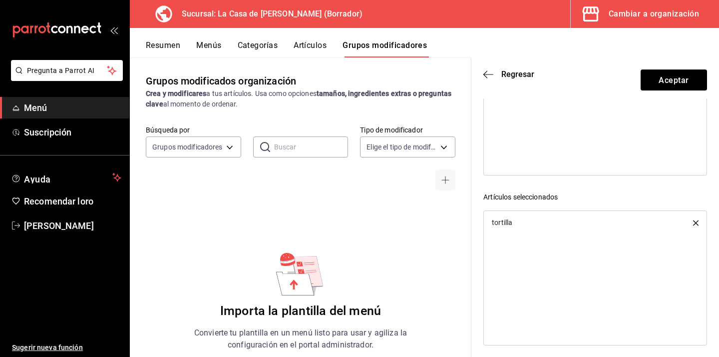
scroll to position [160, 0]
click at [672, 82] on font "Aceptar" at bounding box center [674, 79] width 30 height 9
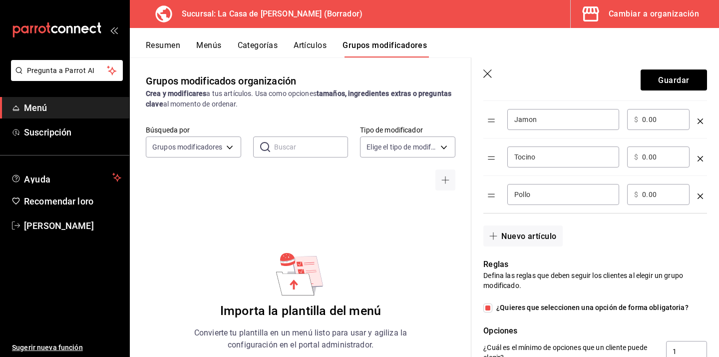
scroll to position [0, 0]
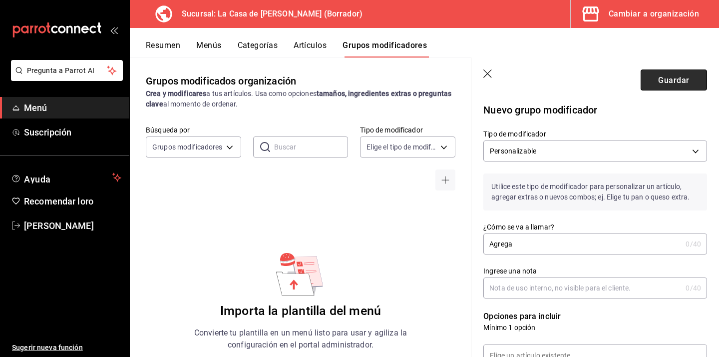
click at [664, 80] on font "Guardar" at bounding box center [673, 79] width 31 height 9
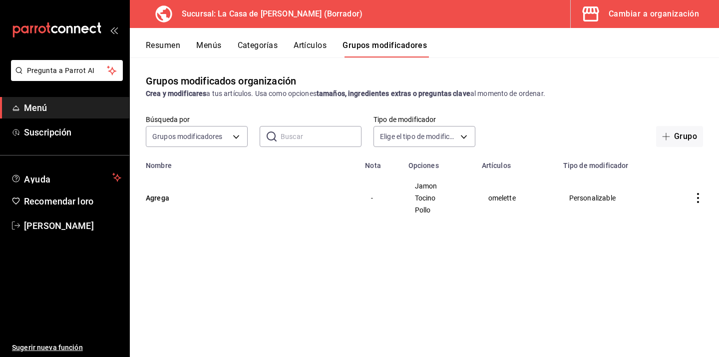
click at [262, 44] on font "Categorías" at bounding box center [258, 44] width 40 height 9
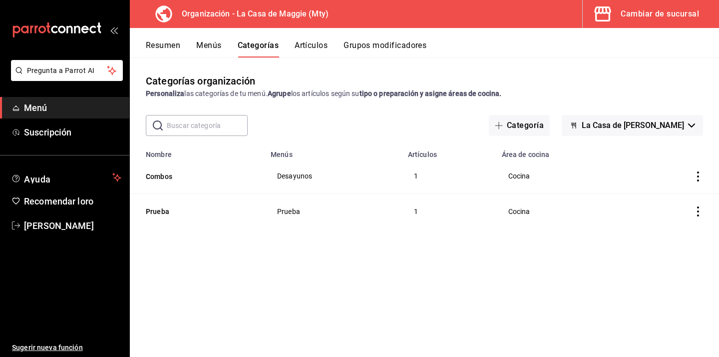
click at [312, 43] on font "Artículos" at bounding box center [311, 44] width 33 height 9
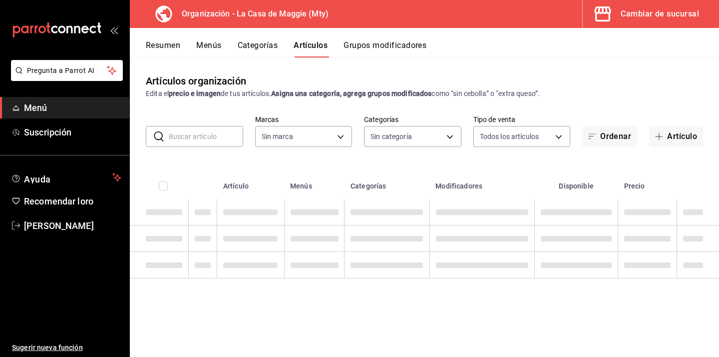
type input "a3684772-da2a-4e98-bff2-0fed7e2a3e3a"
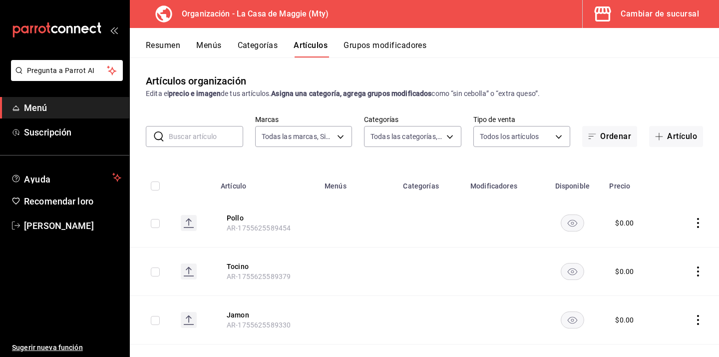
type input "3cc9cf32-c127-459c-8f96-efaf1073c387,037ae7d9-3c79-4977-8288-ae05072af334"
click at [370, 50] on button "Grupos modificadores" at bounding box center [385, 48] width 83 height 17
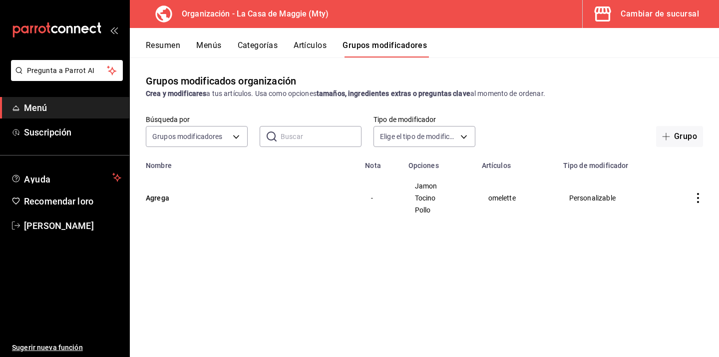
click at [311, 46] on font "Artículos" at bounding box center [310, 44] width 33 height 9
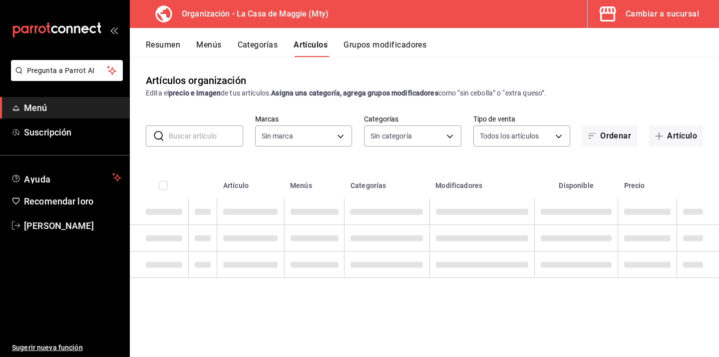
click at [266, 54] on button "Categorías" at bounding box center [258, 48] width 40 height 17
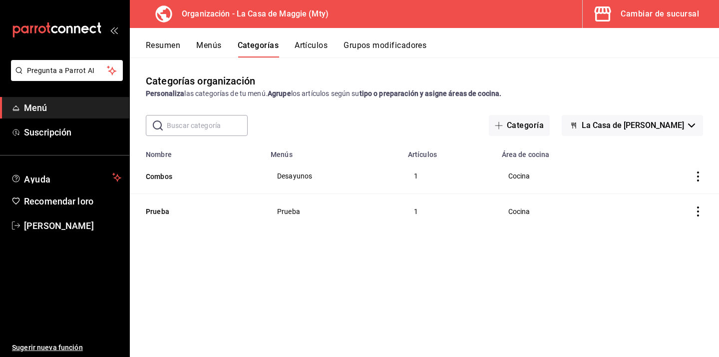
click at [200, 41] on font "Menús" at bounding box center [208, 44] width 25 height 9
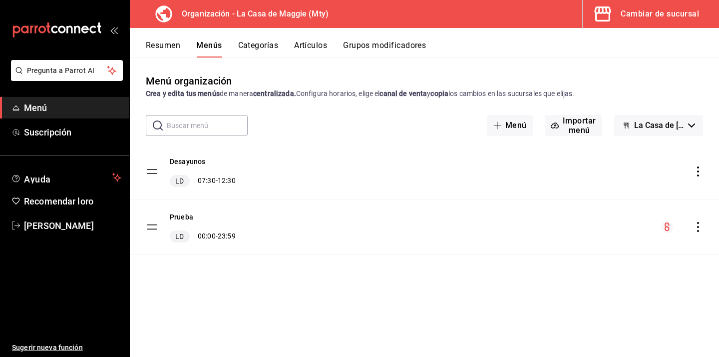
click at [267, 48] on font "Categorías" at bounding box center [258, 44] width 40 height 9
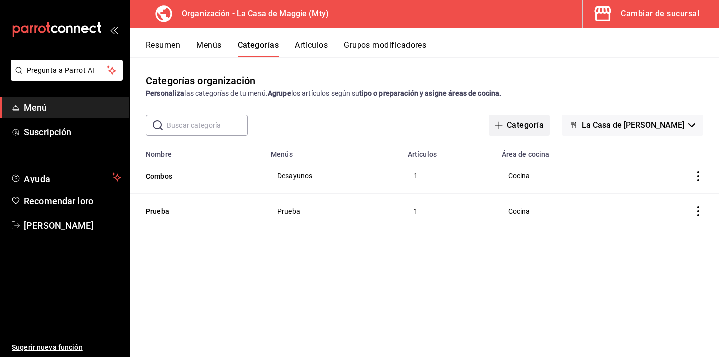
click at [526, 130] on font "Categoría" at bounding box center [525, 124] width 37 height 9
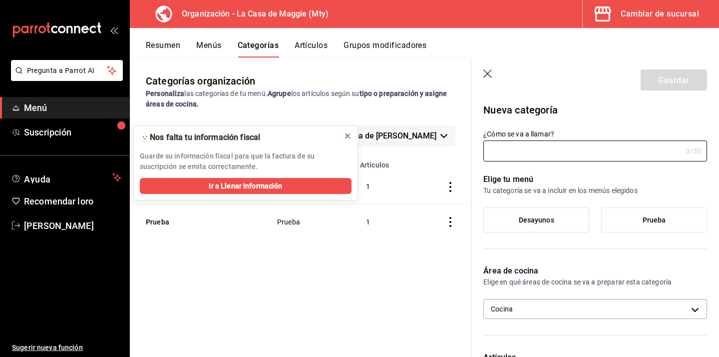
click at [348, 135] on icon at bounding box center [348, 136] width 4 height 4
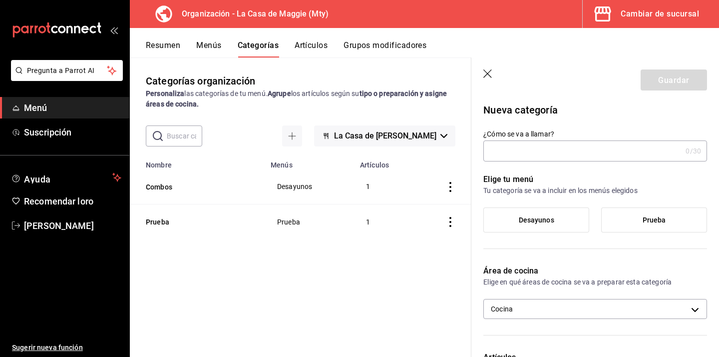
click at [310, 46] on font "Artículos" at bounding box center [311, 44] width 33 height 9
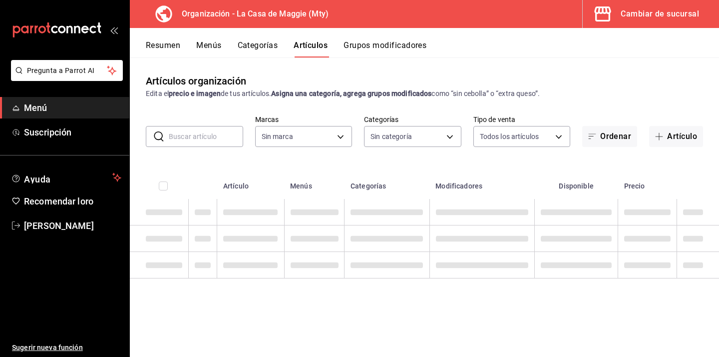
type input "a3684772-da2a-4e98-bff2-0fed7e2a3e3a"
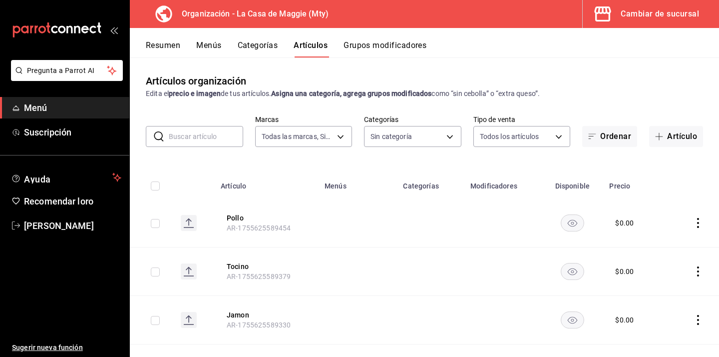
type input "3cc9cf32-c127-459c-8f96-efaf1073c387,037ae7d9-3c79-4977-8288-ae05072af334"
click at [678, 143] on button "Artículo" at bounding box center [676, 136] width 54 height 21
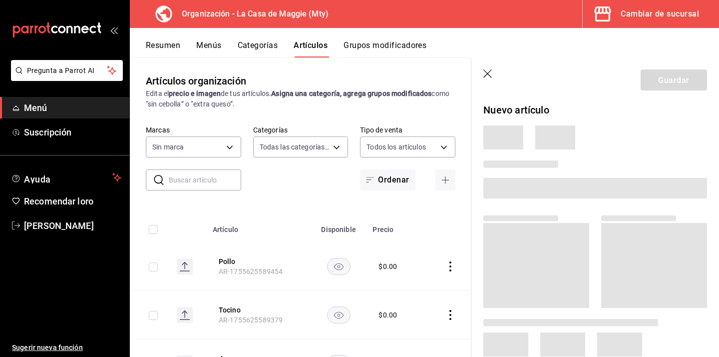
type input "3cc9cf32-c127-459c-8f96-efaf1073c387,037ae7d9-3c79-4977-8288-ae05072af334"
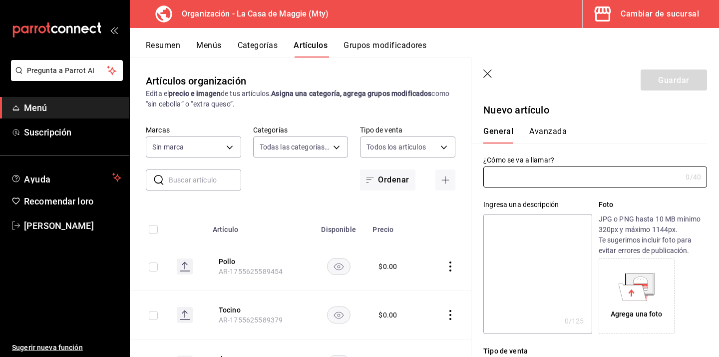
type input "AR-1755625790899"
click at [544, 174] on input "text" at bounding box center [583, 177] width 198 height 20
type input "a3684772-da2a-4e98-bff2-0fed7e2a3e3a"
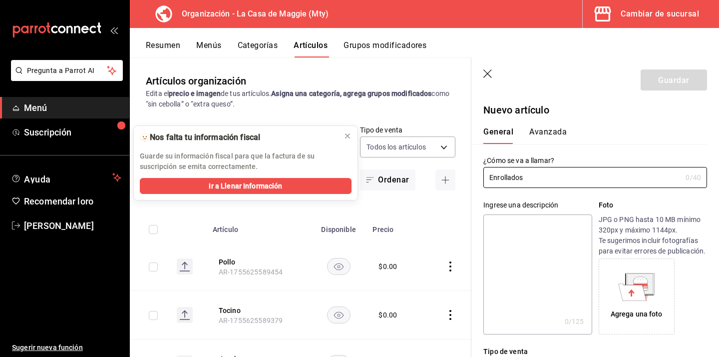
type input "Enrollados"
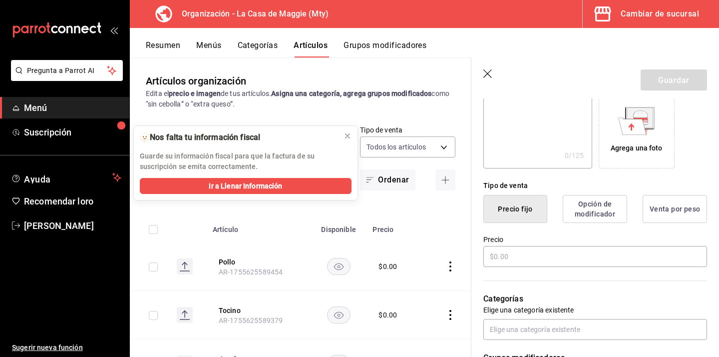
scroll to position [172, 0]
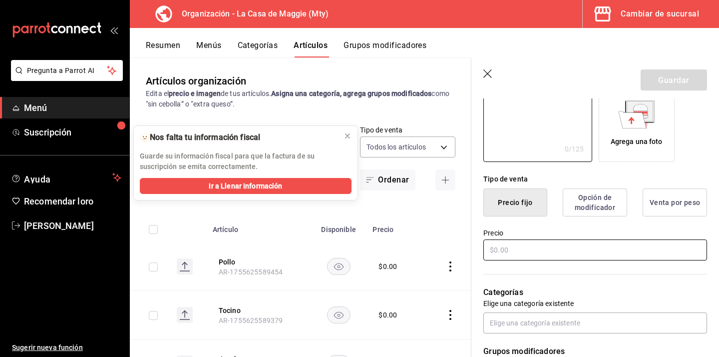
click at [519, 251] on input "text" at bounding box center [596, 249] width 224 height 21
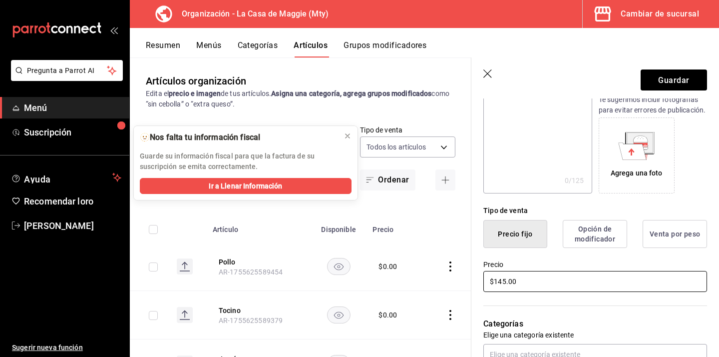
scroll to position [147, 0]
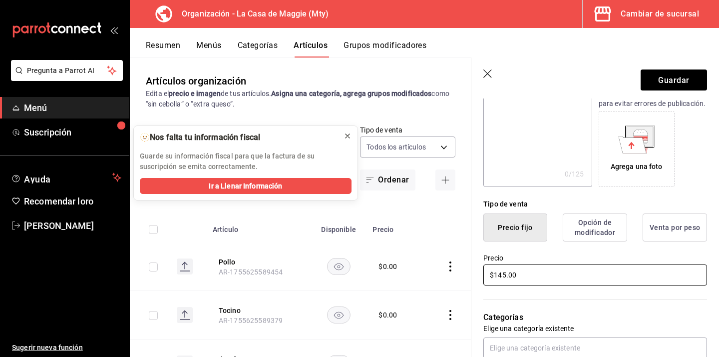
type input "$145.00"
click at [349, 137] on icon at bounding box center [348, 136] width 8 height 8
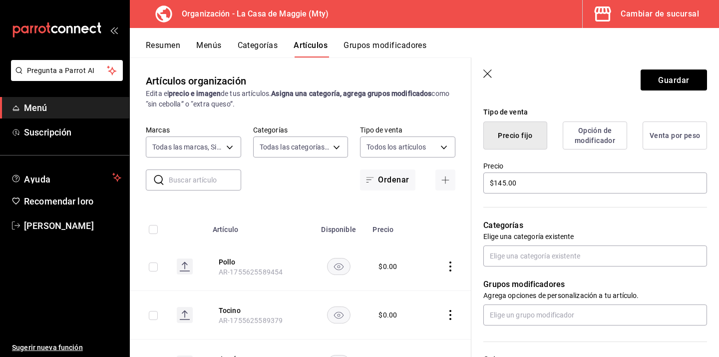
scroll to position [246, 0]
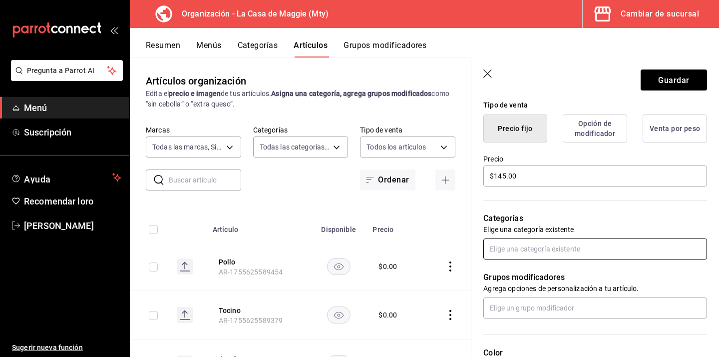
click at [532, 246] on input "text" at bounding box center [596, 248] width 224 height 21
click at [514, 268] on font "Combos" at bounding box center [505, 271] width 26 height 8
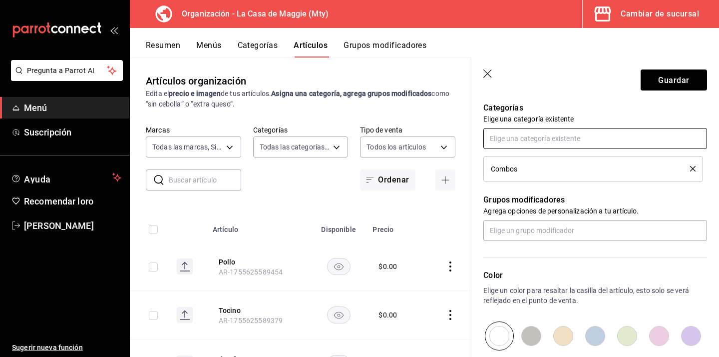
scroll to position [361, 0]
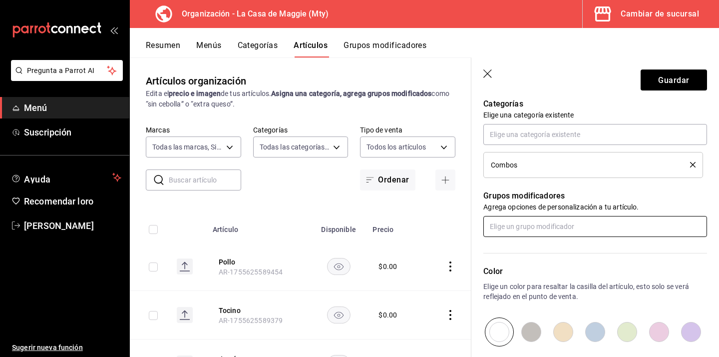
click at [538, 227] on input "text" at bounding box center [596, 226] width 224 height 21
click at [663, 189] on div "Grupos modificadores Agrega opciones de personalización a tu artículo." at bounding box center [590, 207] width 236 height 59
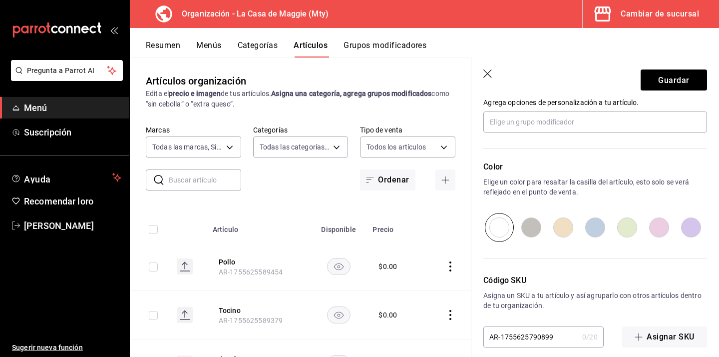
scroll to position [476, 0]
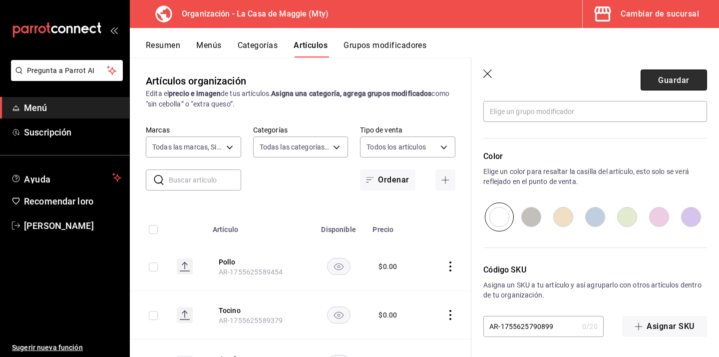
click at [660, 78] on font "Guardar" at bounding box center [673, 79] width 31 height 9
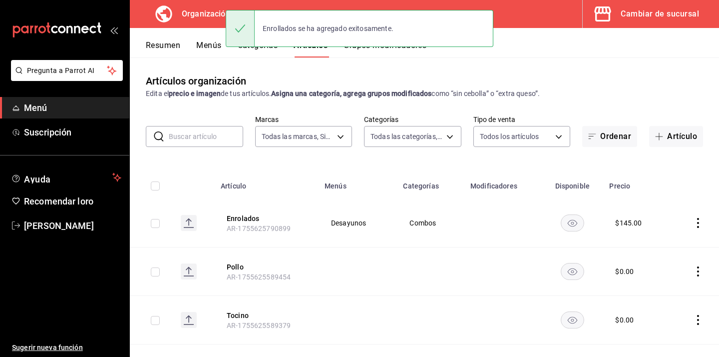
click at [251, 50] on font "Categorías" at bounding box center [258, 45] width 40 height 10
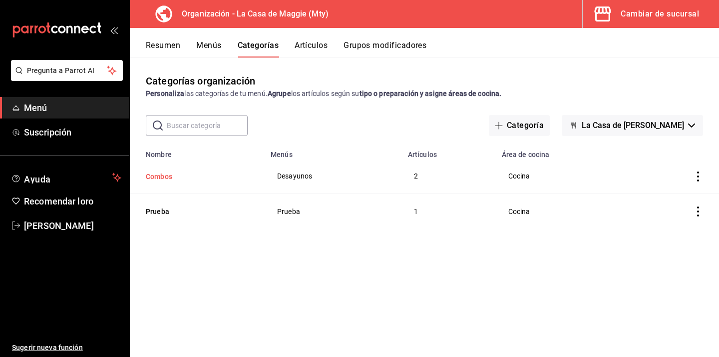
click at [178, 178] on button "Combos" at bounding box center [196, 176] width 100 height 10
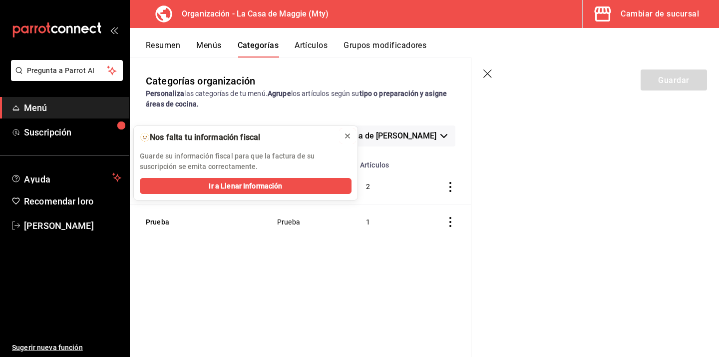
click at [348, 134] on icon at bounding box center [348, 136] width 8 height 8
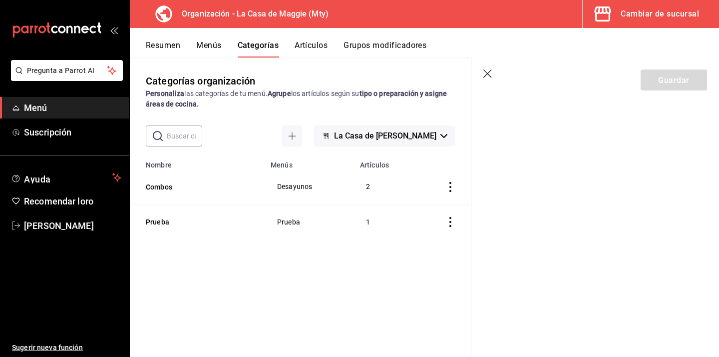
click at [490, 74] on icon "button" at bounding box center [489, 74] width 10 height 10
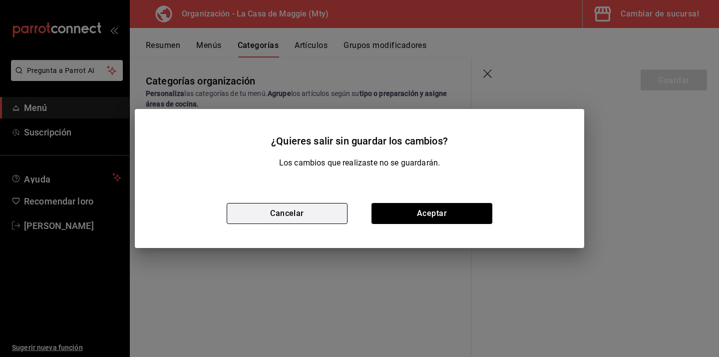
click at [309, 218] on button "Cancelar" at bounding box center [287, 213] width 121 height 21
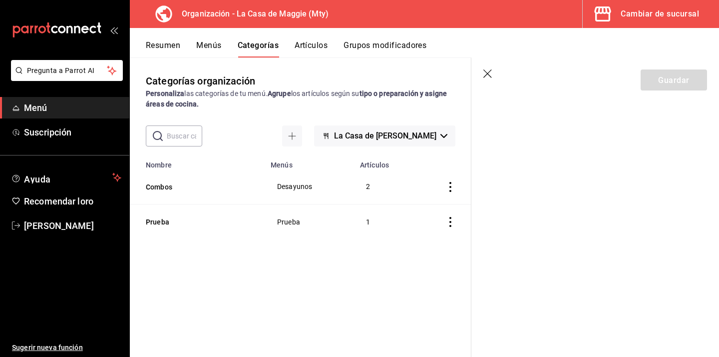
click at [640, 91] on header "Guardar" at bounding box center [596, 77] width 248 height 41
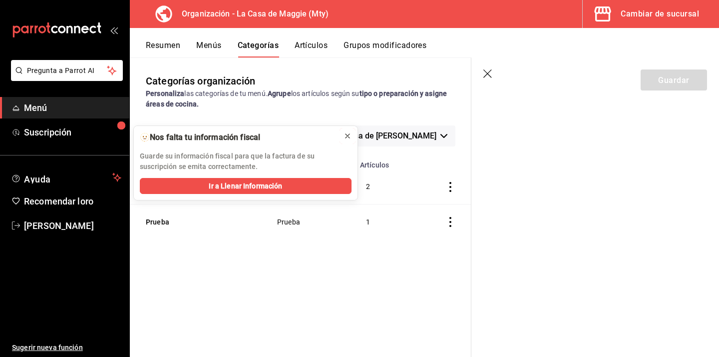
click at [348, 134] on icon at bounding box center [348, 136] width 8 height 8
click at [491, 74] on icon "button" at bounding box center [489, 74] width 10 height 10
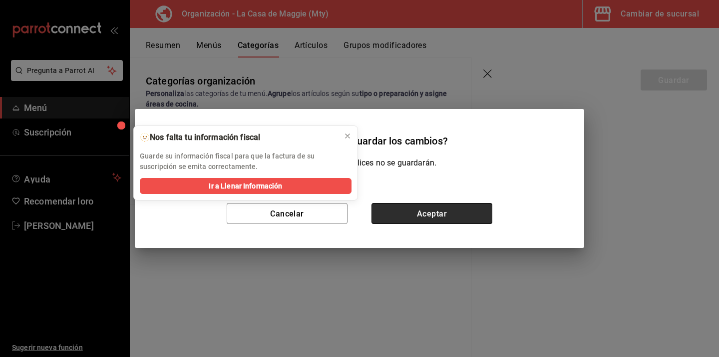
click at [425, 218] on button "Aceptar" at bounding box center [432, 213] width 121 height 21
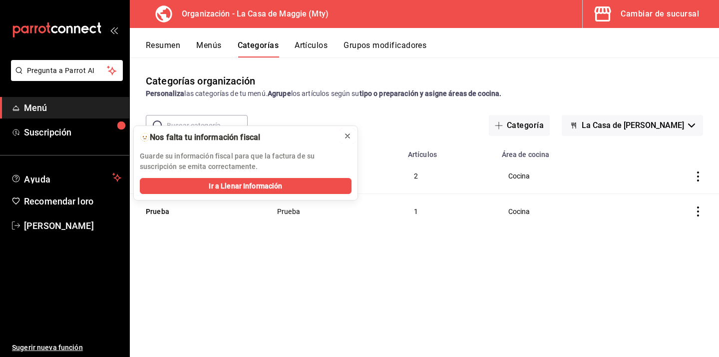
click at [346, 137] on icon at bounding box center [348, 136] width 4 height 4
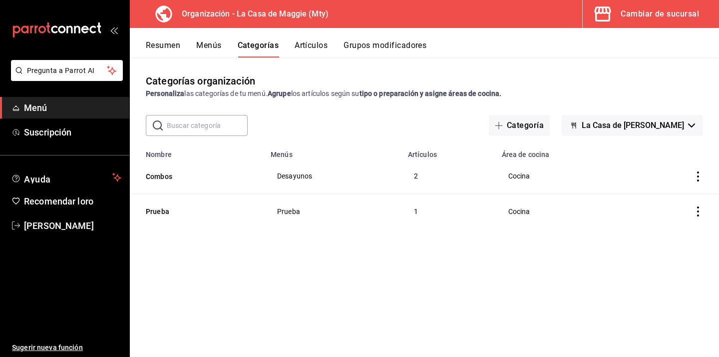
click at [298, 173] on span "Desayunos" at bounding box center [333, 175] width 112 height 7
click at [175, 179] on button "Combos" at bounding box center [196, 176] width 100 height 10
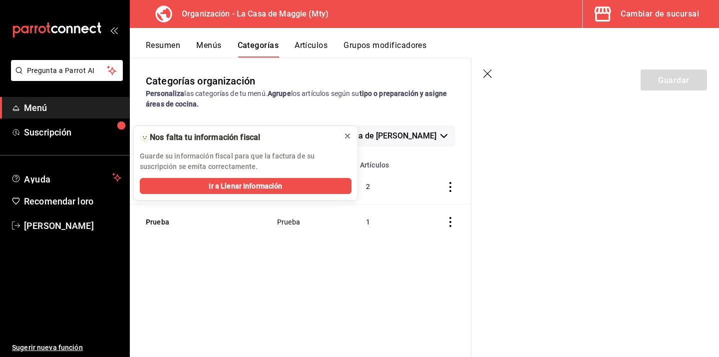
click at [349, 136] on icon at bounding box center [348, 136] width 8 height 8
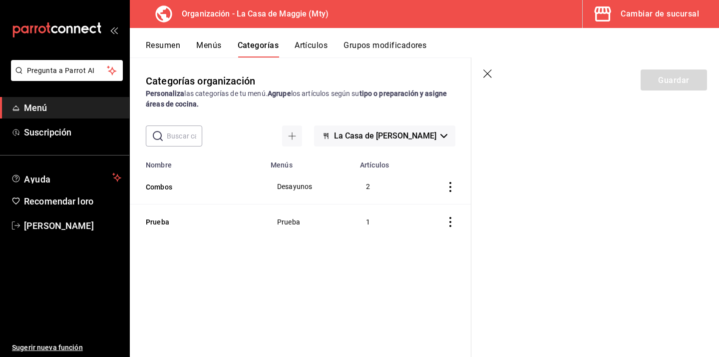
click at [519, 129] on section "Guardar" at bounding box center [596, 206] width 248 height 299
click at [484, 74] on icon "button" at bounding box center [489, 74] width 10 height 10
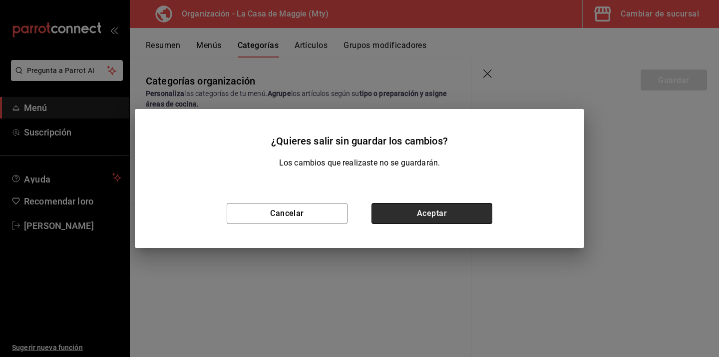
click at [411, 215] on button "Aceptar" at bounding box center [432, 213] width 121 height 21
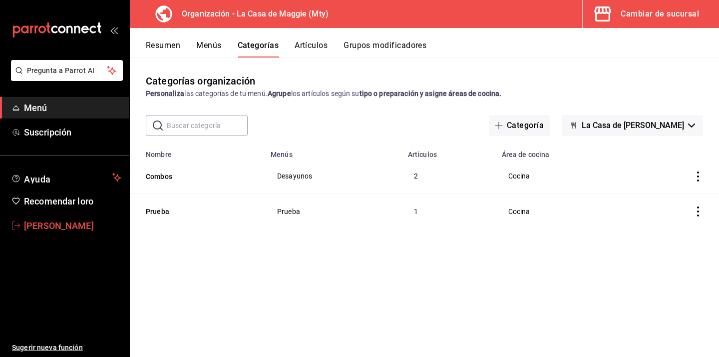
click at [53, 219] on span "[PERSON_NAME]" at bounding box center [72, 225] width 97 height 13
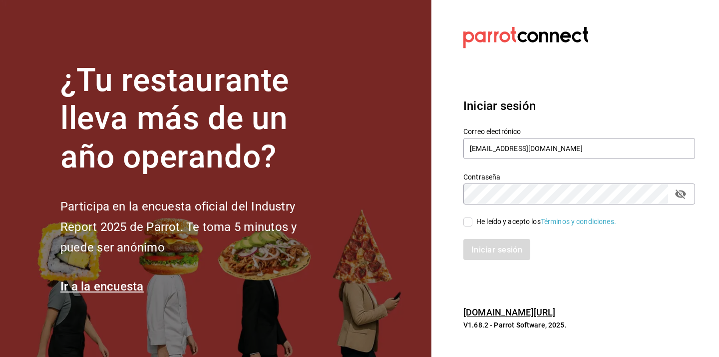
click at [483, 220] on font "He leído y acepto los" at bounding box center [509, 221] width 64 height 8
click at [473, 220] on input "He leído y acepto los Términos y condiciones." at bounding box center [468, 221] width 9 height 9
checkbox input "true"
click at [485, 246] on font "Iniciar sesión" at bounding box center [497, 249] width 51 height 9
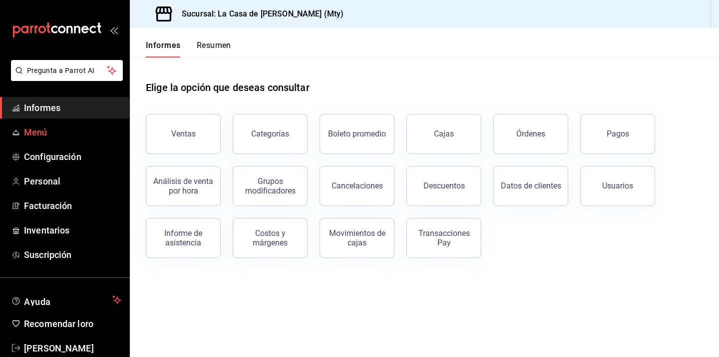
click at [49, 138] on span "Menú" at bounding box center [72, 131] width 97 height 13
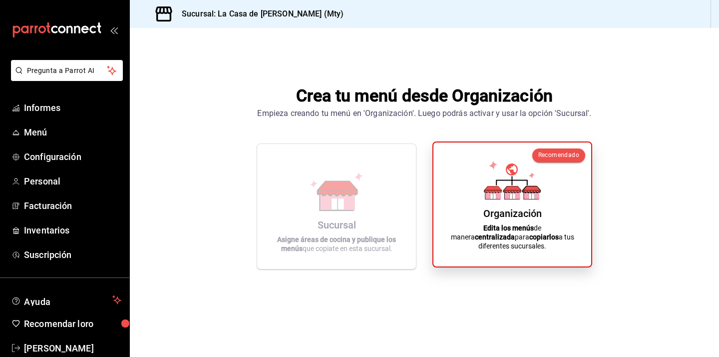
click at [544, 227] on div "Organización Edita los menús de manera centralizada para copiarlos a tus difere…" at bounding box center [513, 204] width 134 height 108
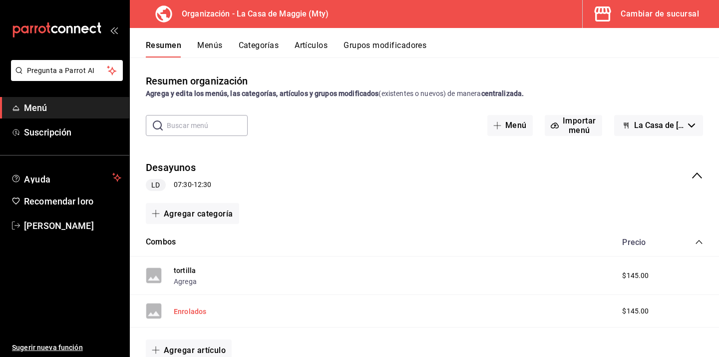
click at [196, 311] on font "Enrolados" at bounding box center [190, 311] width 32 height 8
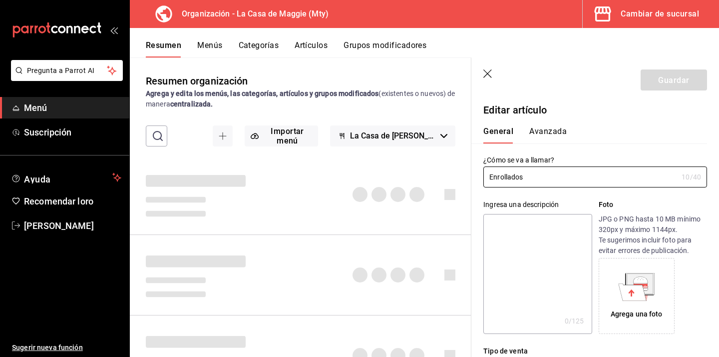
type input "$145.00"
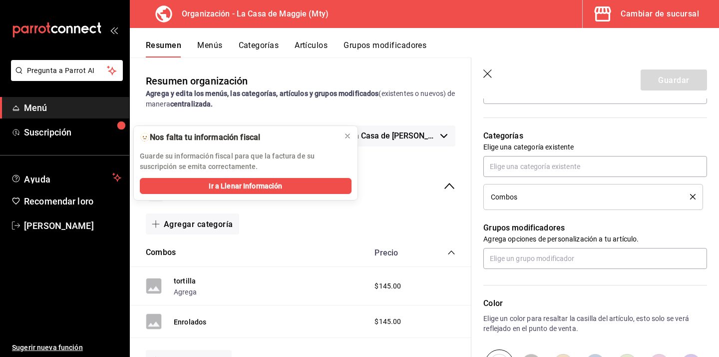
scroll to position [331, 0]
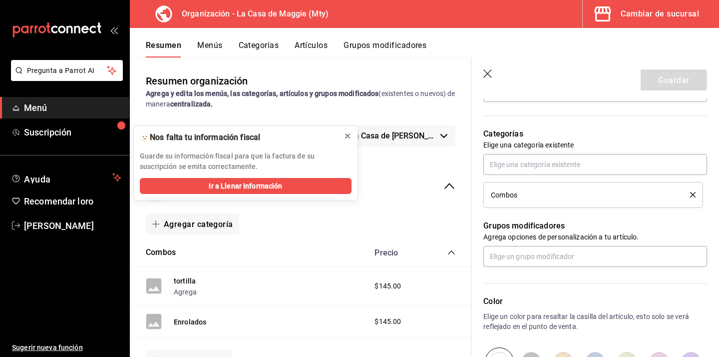
click at [351, 139] on icon at bounding box center [348, 136] width 8 height 8
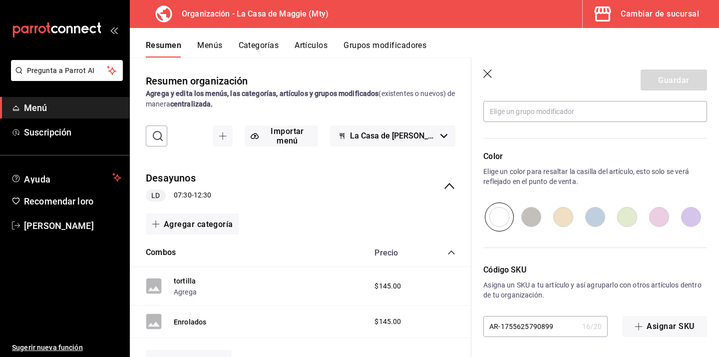
scroll to position [0, 0]
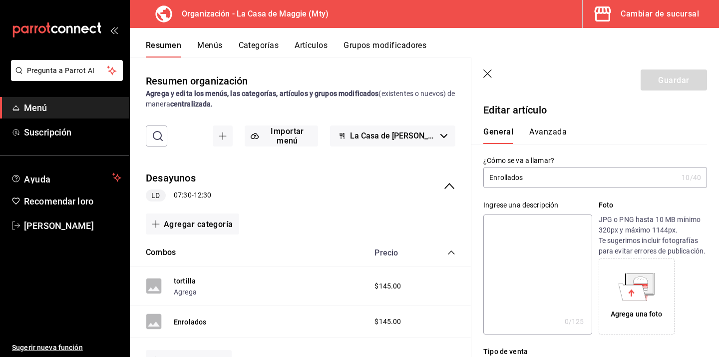
click at [492, 73] on icon "button" at bounding box center [489, 74] width 10 height 10
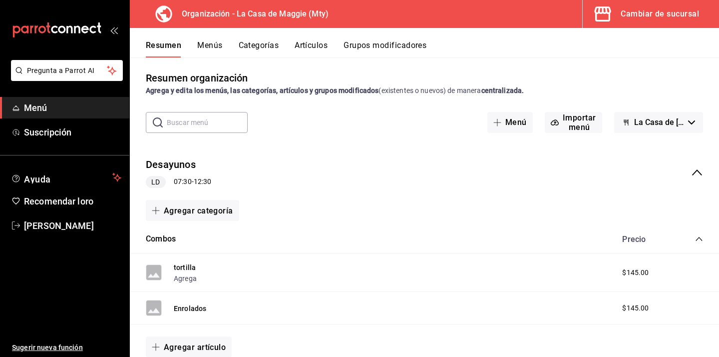
scroll to position [25, 0]
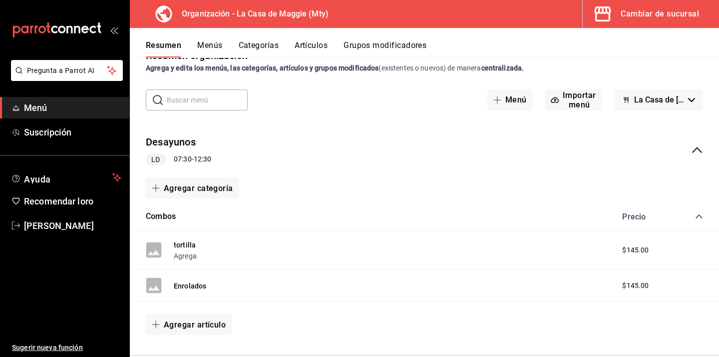
click at [257, 46] on font "Categorías" at bounding box center [259, 44] width 40 height 9
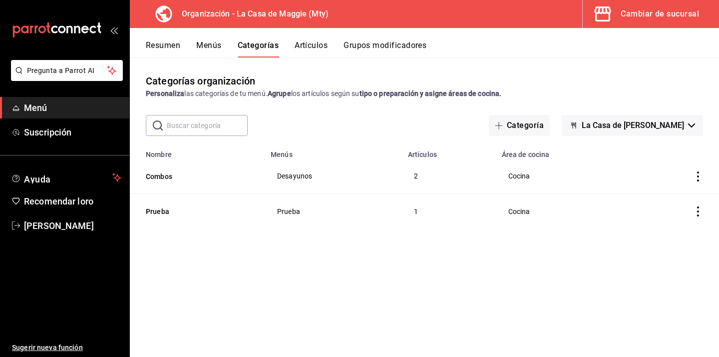
click at [301, 48] on font "Artículos" at bounding box center [311, 44] width 33 height 9
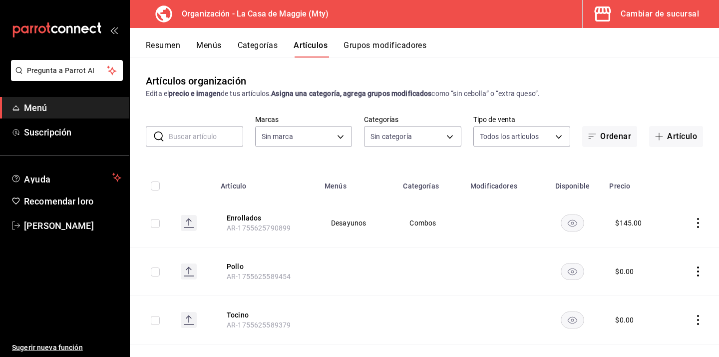
type input "a3684772-da2a-4e98-bff2-0fed7e2a3e3a"
type input "3cc9cf32-c127-459c-8f96-efaf1073c387,037ae7d9-3c79-4977-8288-ae05072af334"
click at [662, 134] on icon "button" at bounding box center [659, 136] width 8 height 8
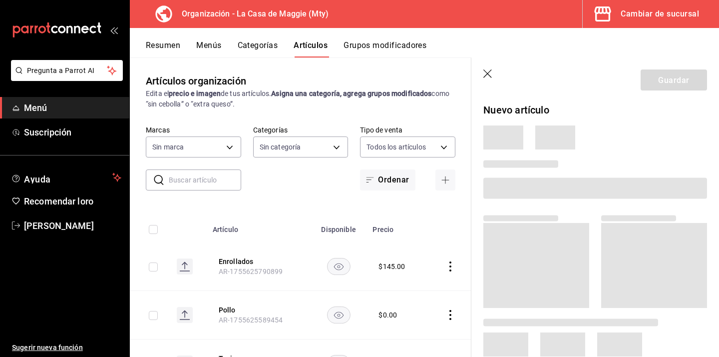
type input "3cc9cf32-c127-459c-8f96-efaf1073c387,037ae7d9-3c79-4977-8288-ae05072af334"
type input "a3684772-da2a-4e98-bff2-0fed7e2a3e3a"
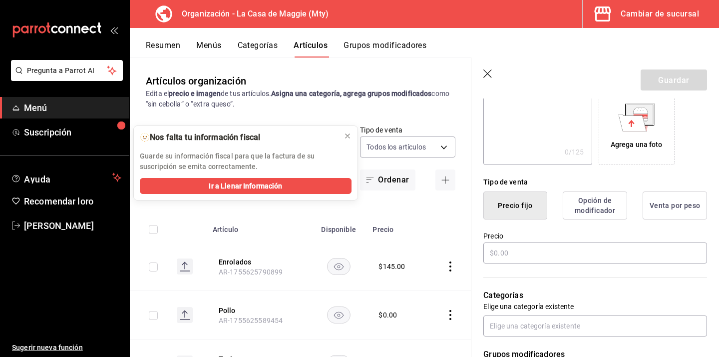
scroll to position [182, 0]
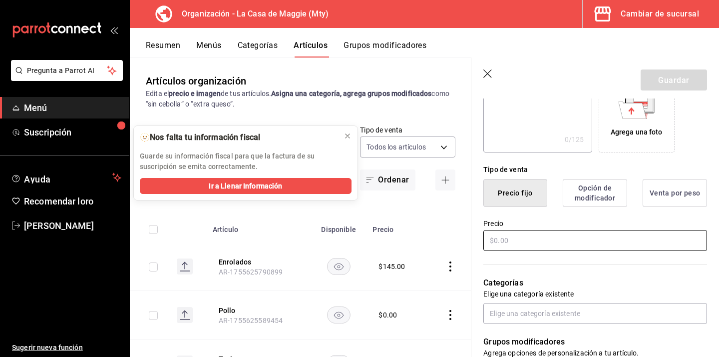
type input "Enfrijoladas"
click at [522, 240] on input "text" at bounding box center [596, 240] width 224 height 21
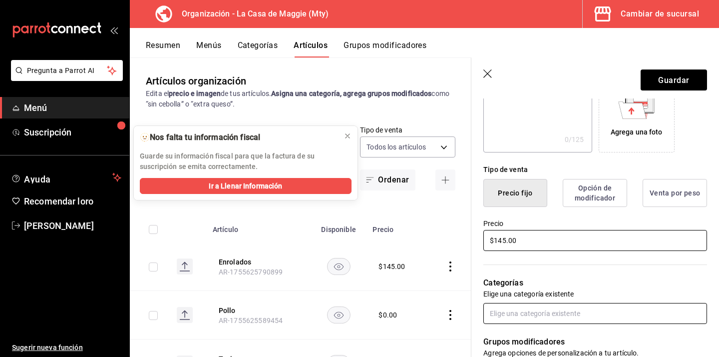
type input "$145.00"
click at [553, 312] on input "text" at bounding box center [596, 313] width 224 height 21
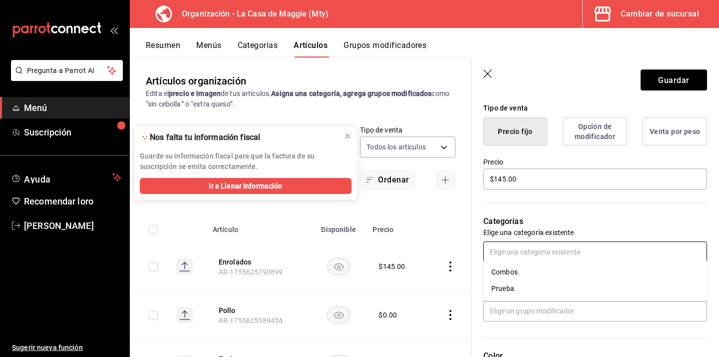
scroll to position [249, 0]
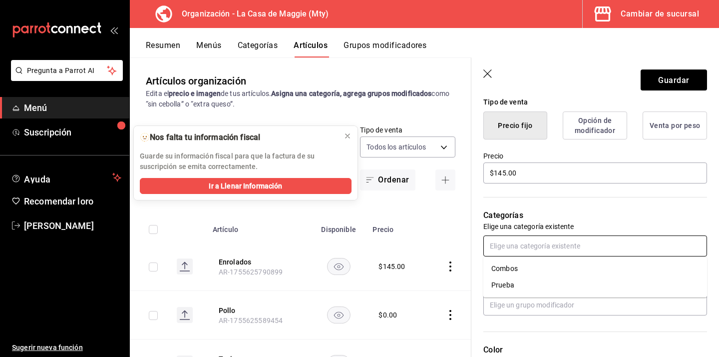
click at [537, 247] on input "text" at bounding box center [596, 245] width 224 height 21
click at [512, 267] on font "Combos" at bounding box center [505, 268] width 26 height 8
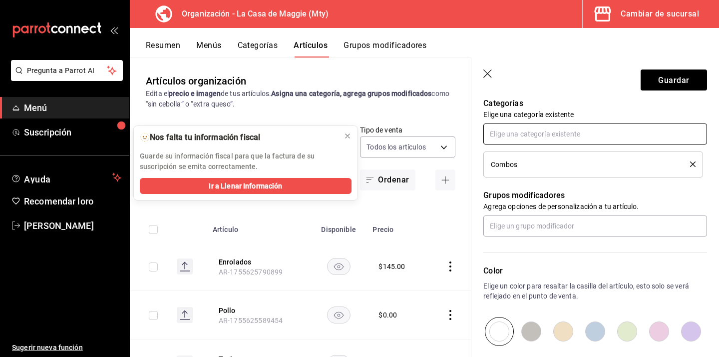
scroll to position [364, 0]
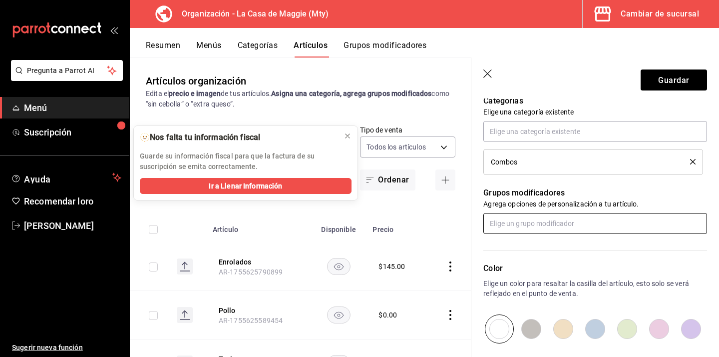
click at [512, 220] on input "text" at bounding box center [596, 223] width 224 height 21
click at [617, 189] on p "Grupos modificadores" at bounding box center [596, 193] width 224 height 12
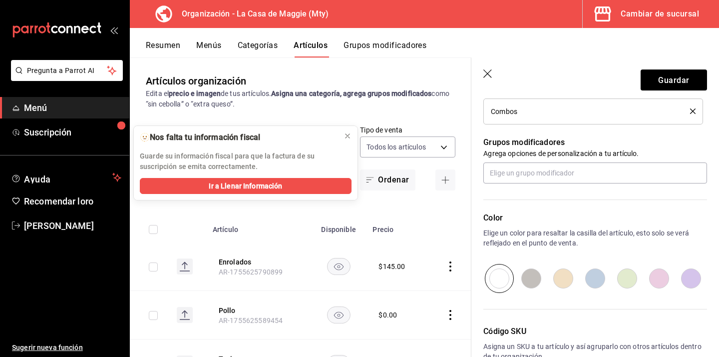
scroll to position [476, 0]
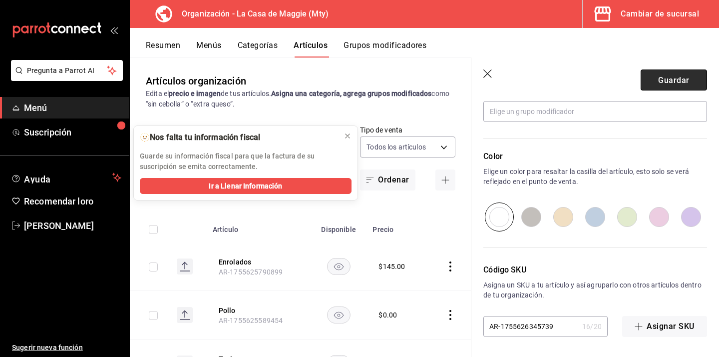
click at [667, 83] on font "Guardar" at bounding box center [673, 79] width 31 height 9
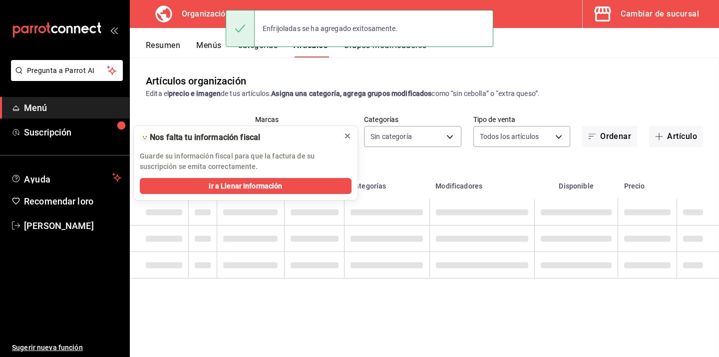
click at [350, 138] on icon at bounding box center [348, 136] width 8 height 8
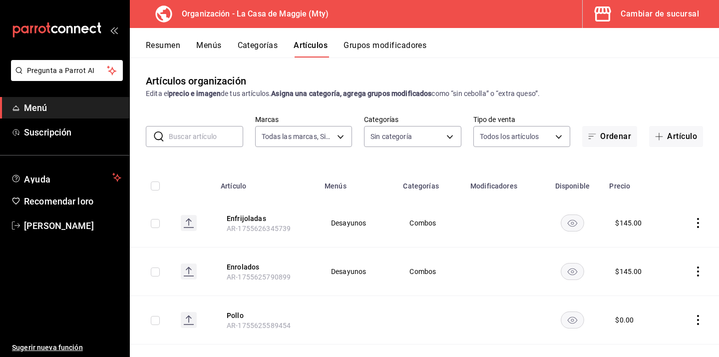
click at [392, 52] on button "Grupos modificadores" at bounding box center [385, 48] width 83 height 17
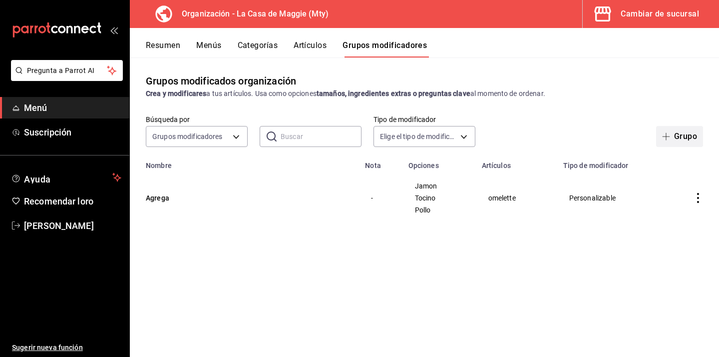
click at [678, 141] on button "Grupo" at bounding box center [679, 136] width 47 height 21
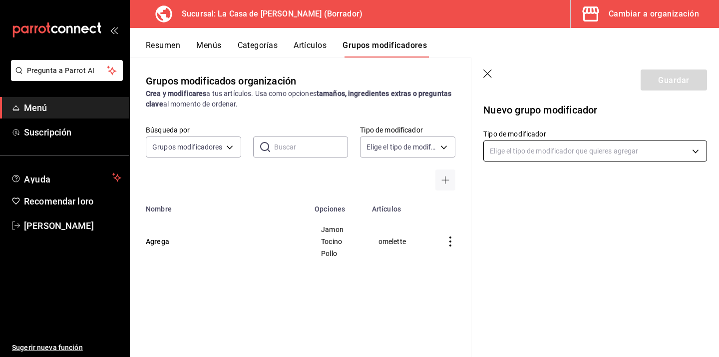
click at [520, 152] on body "Pregunta a Parrot AI Menú Suscripción Ayuda Recomendar loro [PERSON_NAME] Suger…" at bounding box center [359, 178] width 719 height 357
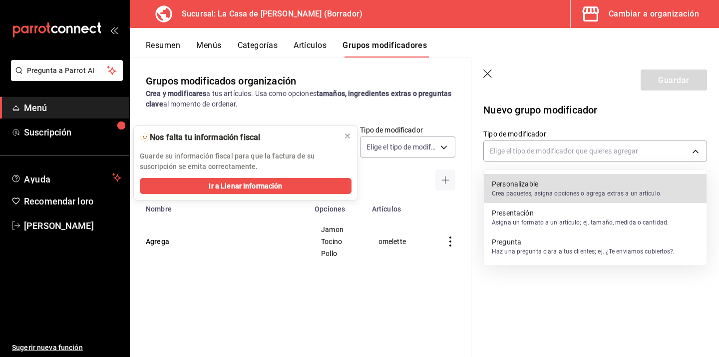
click at [509, 199] on div "Personalizable Crea paquetes, asigna opciones o agrega extras a un artículo." at bounding box center [577, 188] width 170 height 23
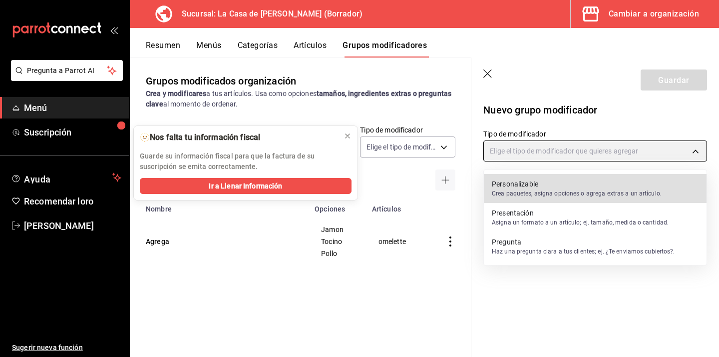
type input "CUSTOMIZABLE"
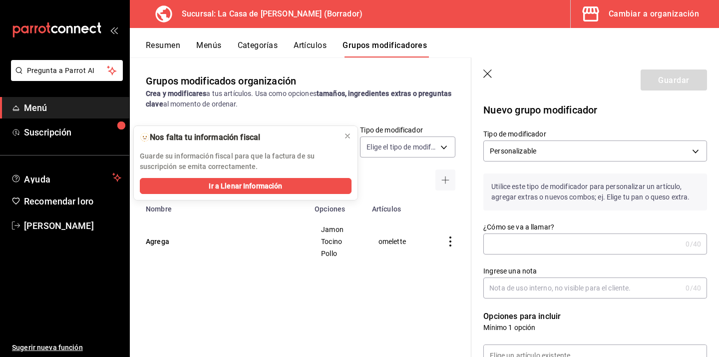
click at [507, 246] on input "¿Cómo se va a llamar?" at bounding box center [583, 244] width 198 height 20
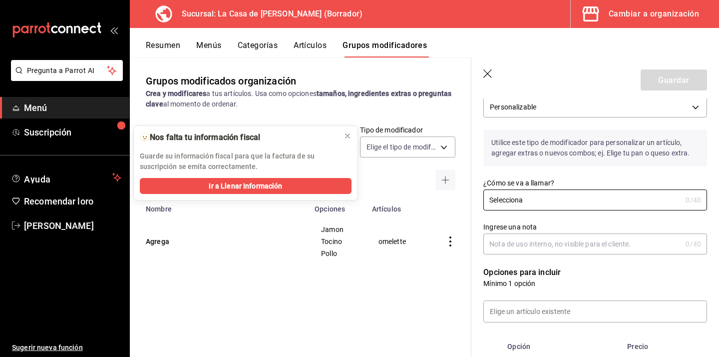
scroll to position [45, 0]
type input "Selecciona"
click at [535, 308] on input at bounding box center [595, 309] width 223 height 21
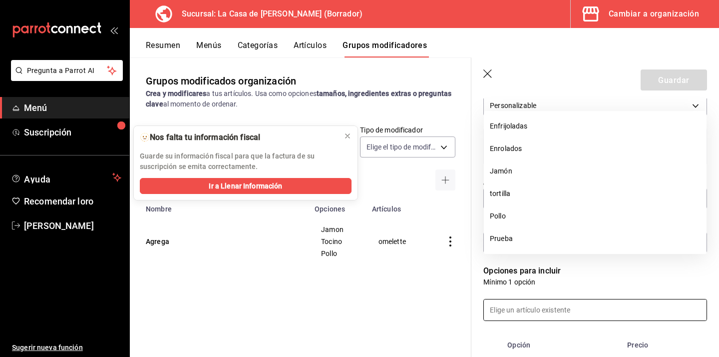
scroll to position [117, 0]
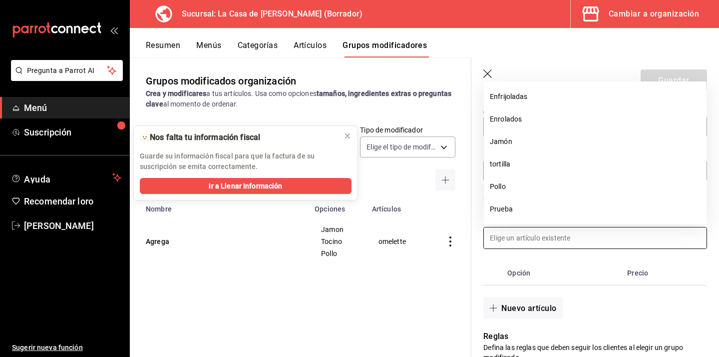
click at [535, 308] on font "Nuevo artículo" at bounding box center [529, 307] width 55 height 9
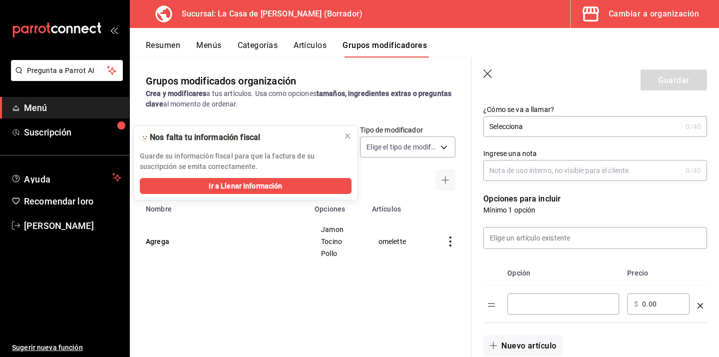
click at [536, 299] on input "Tabla de opciones" at bounding box center [564, 304] width 98 height 10
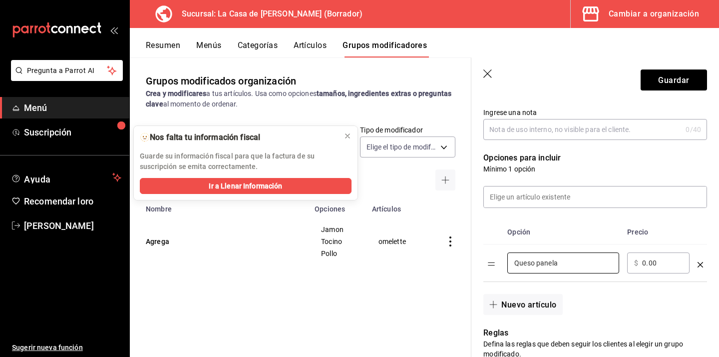
scroll to position [183, 0]
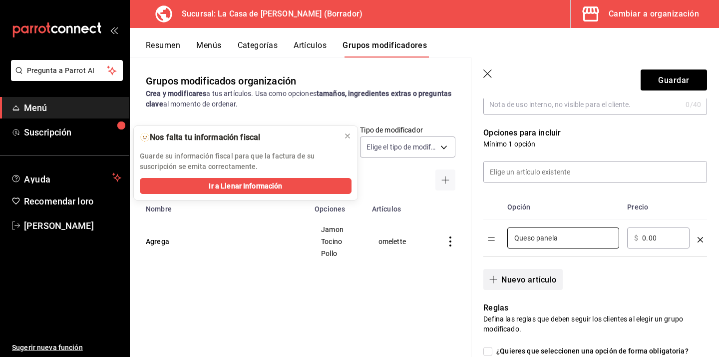
type input "Queso panela"
click at [540, 287] on button "Nuevo artículo" at bounding box center [523, 279] width 79 height 21
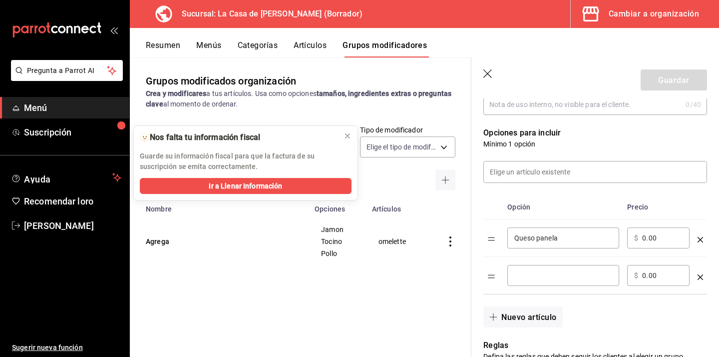
click at [543, 279] on input "Tabla de opciones" at bounding box center [564, 275] width 98 height 10
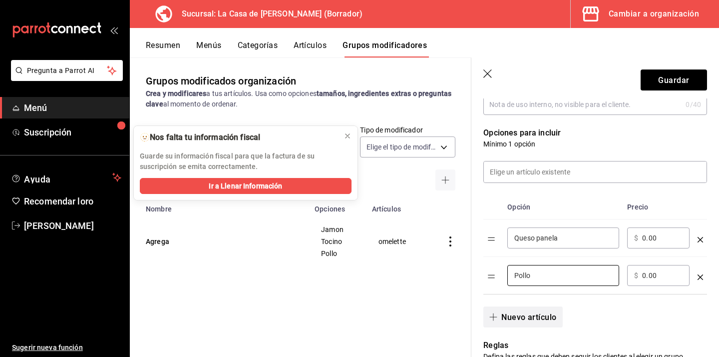
type input "Pollo"
click at [521, 318] on font "Nuevo artículo" at bounding box center [529, 316] width 55 height 9
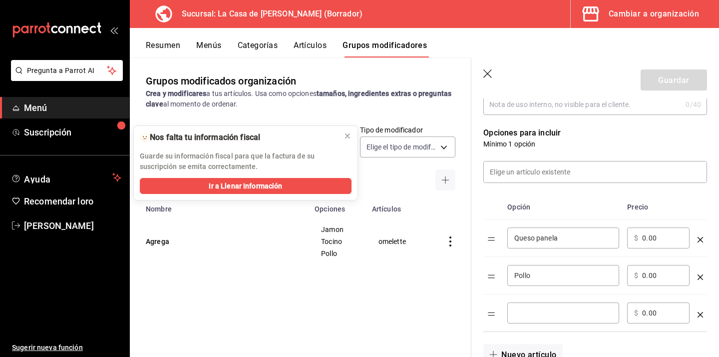
click at [523, 313] on input "Tabla de opciones" at bounding box center [564, 313] width 98 height 10
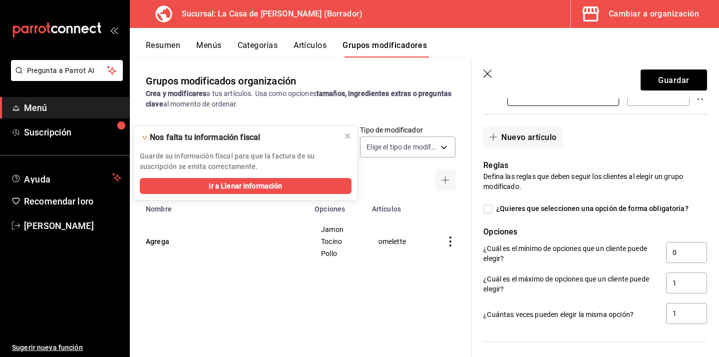
scroll to position [404, 0]
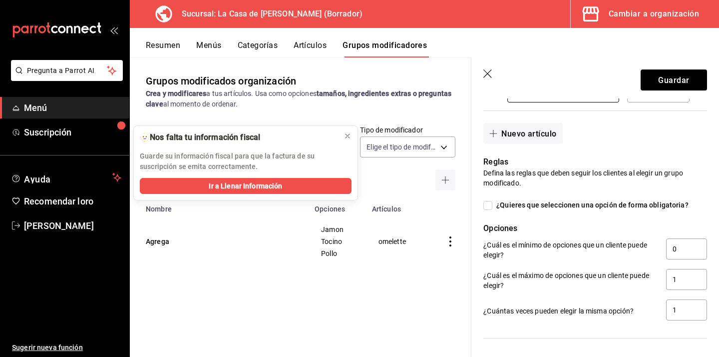
type input "Huevo"
click at [489, 209] on label "¿Quieres que seleccionen una opción de forma obligatoria?" at bounding box center [586, 205] width 205 height 10
click at [489, 209] on input "¿Quieres que seleccionen una opción de forma obligatoria?" at bounding box center [488, 205] width 9 height 9
checkbox input "true"
type input "1"
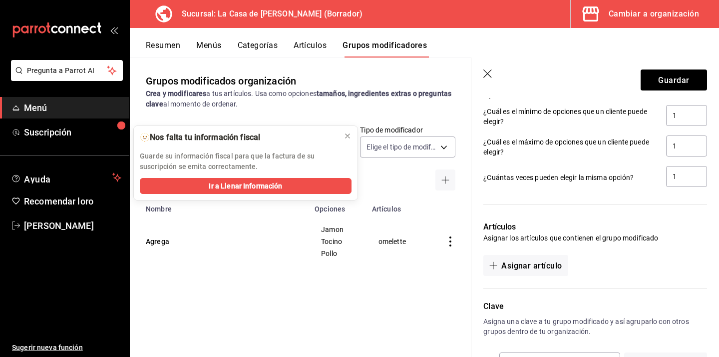
scroll to position [559, 0]
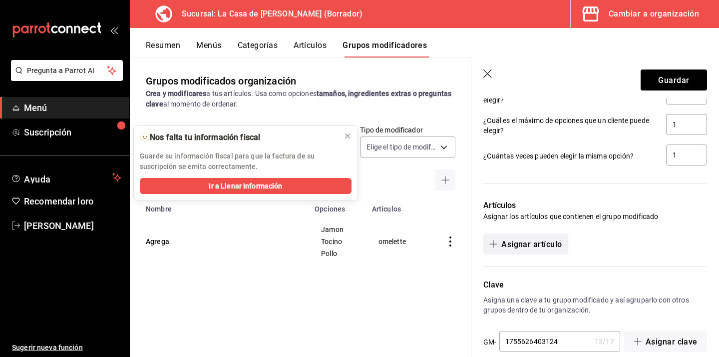
click at [539, 250] on button "Asignar artículo" at bounding box center [526, 243] width 84 height 21
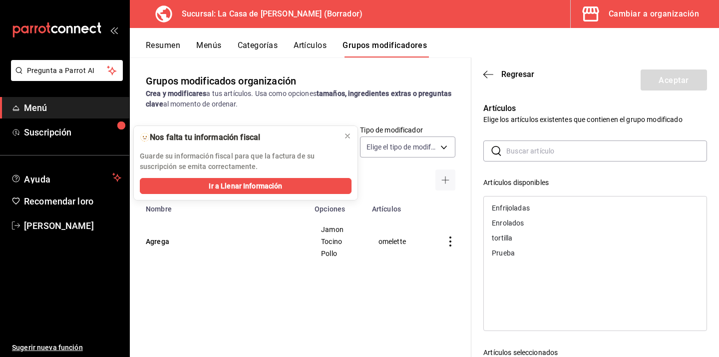
click at [541, 210] on div "Enfrijoladas" at bounding box center [595, 207] width 223 height 15
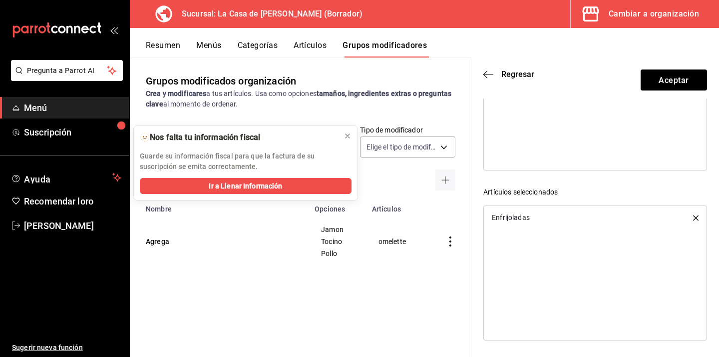
scroll to position [0, 0]
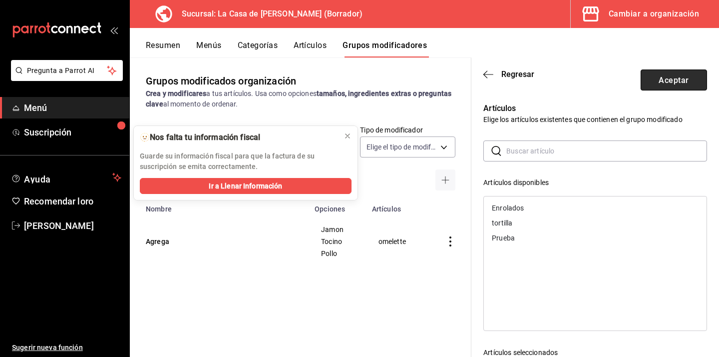
click at [664, 86] on button "Aceptar" at bounding box center [674, 79] width 66 height 21
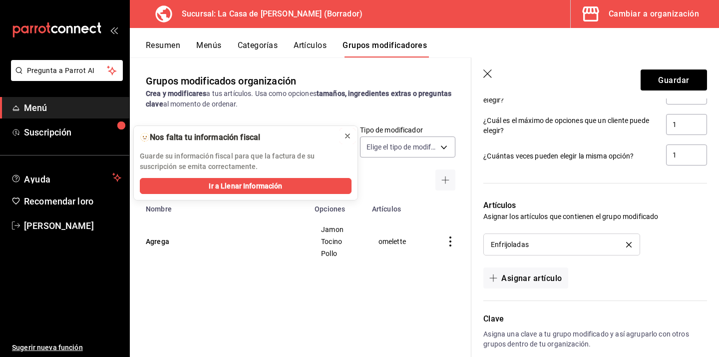
click at [346, 138] on icon at bounding box center [348, 136] width 8 height 8
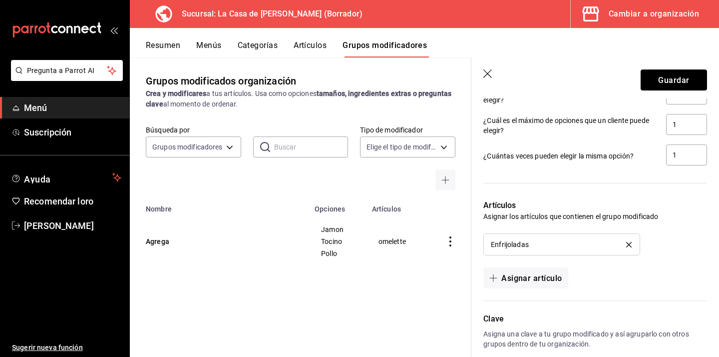
click at [665, 83] on font "Guardar" at bounding box center [673, 79] width 31 height 9
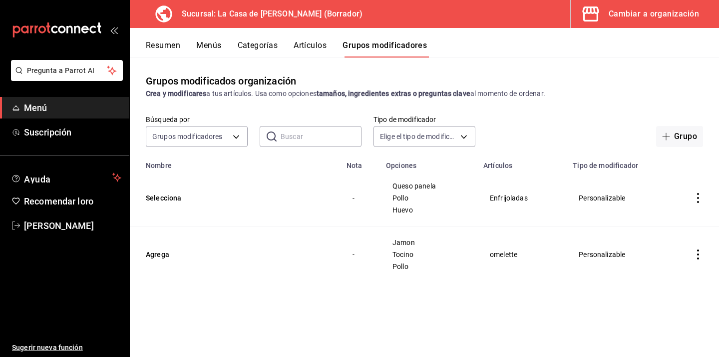
click at [316, 43] on font "Artículos" at bounding box center [310, 44] width 33 height 9
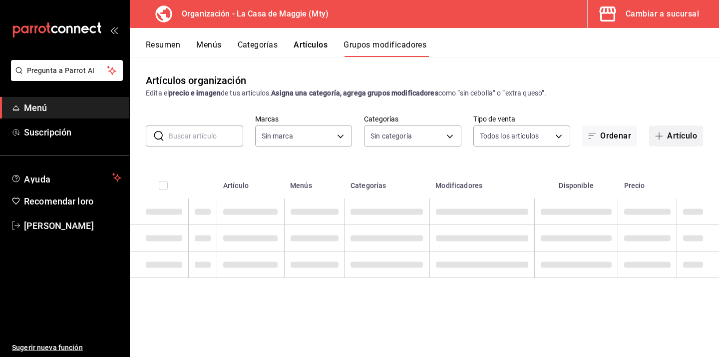
click at [673, 143] on button "Artículo" at bounding box center [676, 135] width 54 height 21
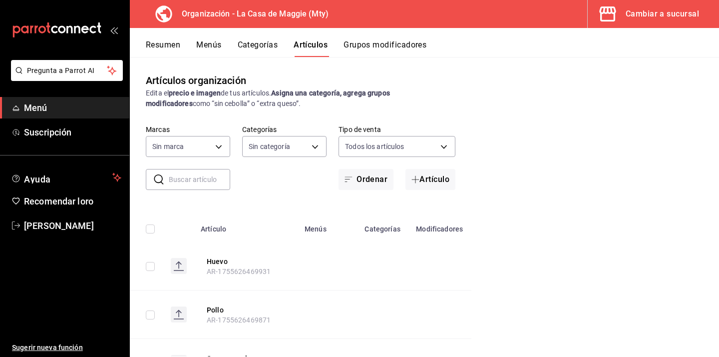
type input "a3684772-da2a-4e98-bff2-0fed7e2a3e3a"
type input "3cc9cf32-c127-459c-8f96-efaf1073c387,037ae7d9-3c79-4977-8288-ae05072af334"
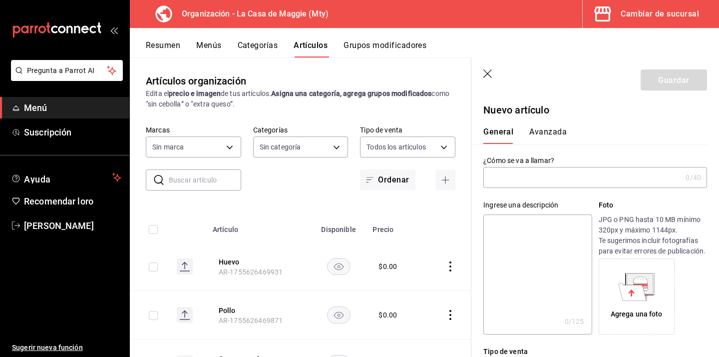
click at [537, 182] on input "text" at bounding box center [583, 177] width 198 height 20
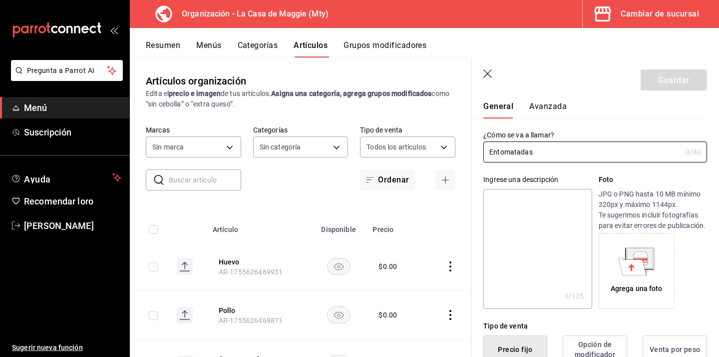
scroll to position [28, 0]
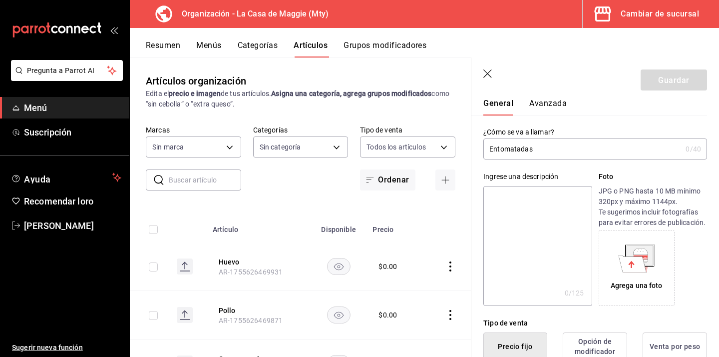
click at [553, 152] on input "Entomatadas" at bounding box center [583, 149] width 198 height 20
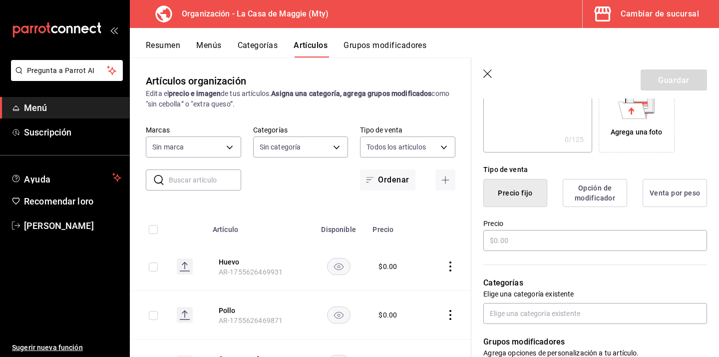
scroll to position [196, 0]
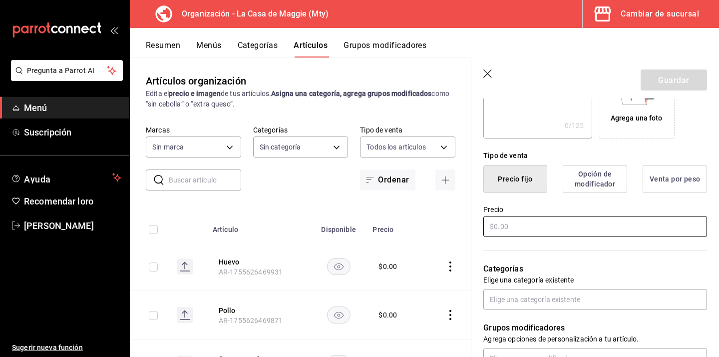
type input "Entomatadas"
click at [516, 223] on input "text" at bounding box center [596, 226] width 224 height 21
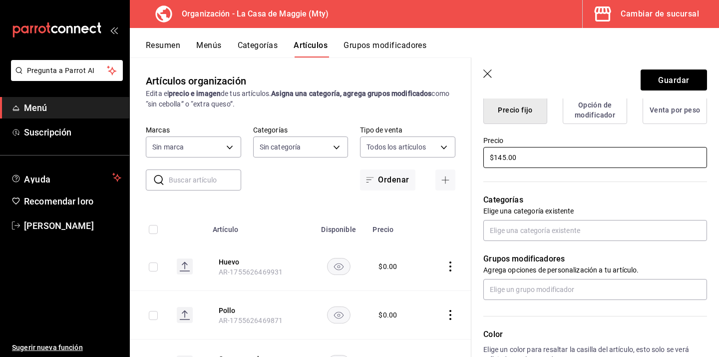
scroll to position [266, 0]
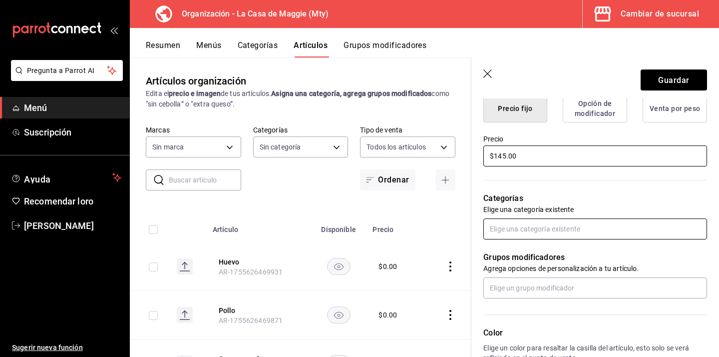
type input "$145.00"
click at [580, 233] on input "text" at bounding box center [596, 228] width 224 height 21
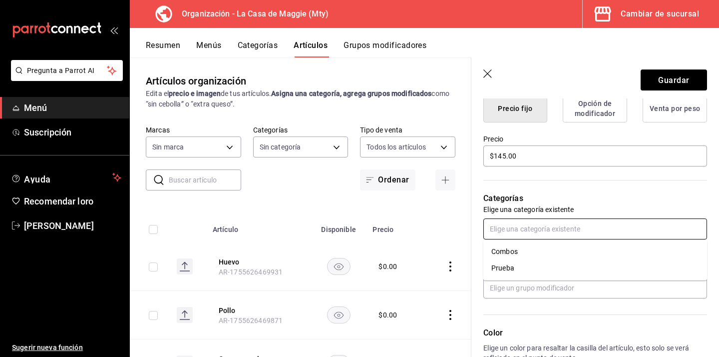
click at [534, 248] on li "Combos" at bounding box center [596, 251] width 224 height 16
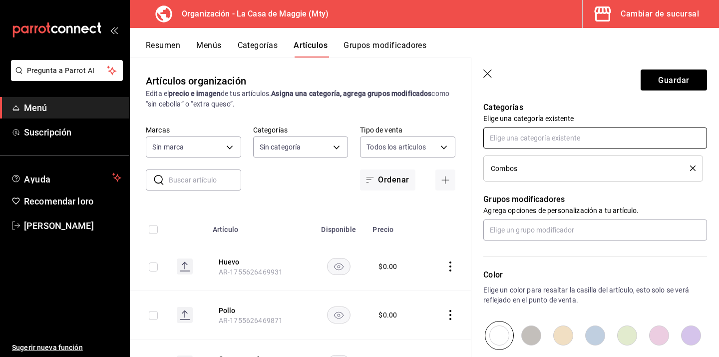
scroll to position [360, 0]
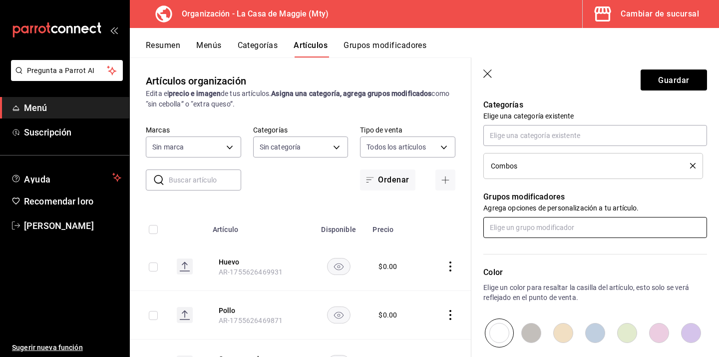
click at [523, 227] on input "text" at bounding box center [596, 227] width 224 height 21
click at [521, 270] on div "Selecciona" at bounding box center [508, 266] width 33 height 10
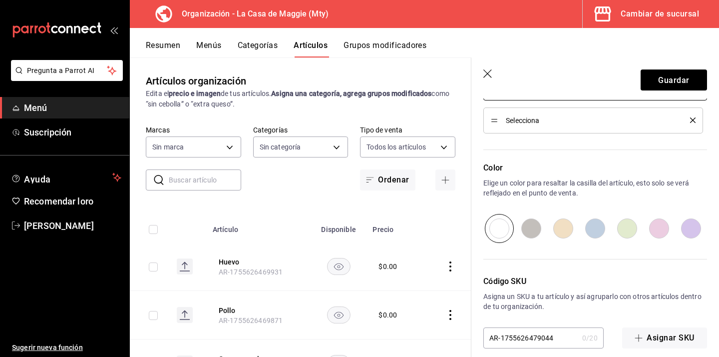
scroll to position [509, 0]
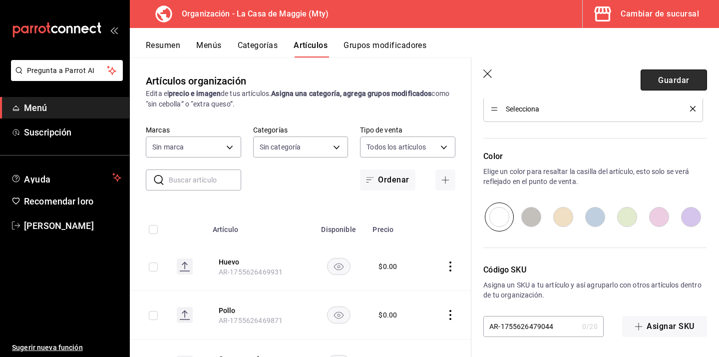
click at [665, 80] on font "Guardar" at bounding box center [673, 79] width 31 height 9
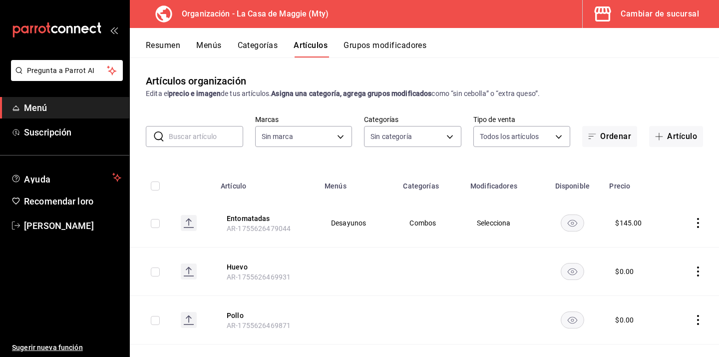
click at [397, 52] on button "Grupos modificadores" at bounding box center [385, 48] width 83 height 17
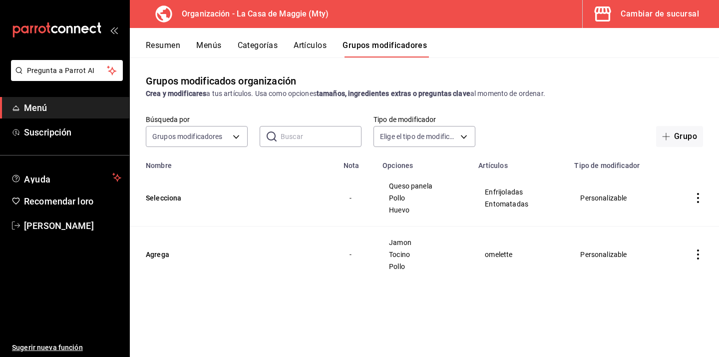
click at [318, 43] on font "Artículos" at bounding box center [310, 44] width 33 height 9
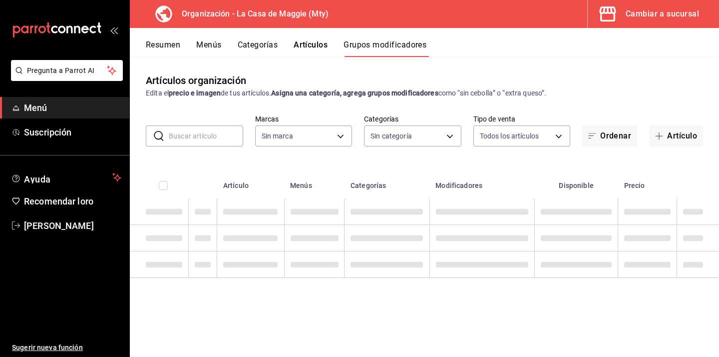
type input "a3684772-da2a-4e98-bff2-0fed7e2a3e3a"
click at [684, 128] on button "Artículo" at bounding box center [676, 135] width 54 height 21
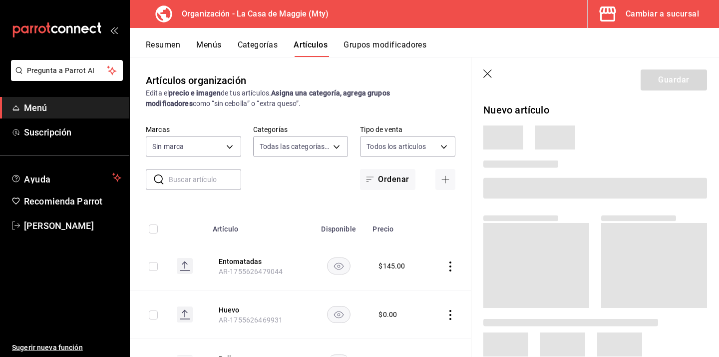
type input "3cc9cf32-c127-459c-8f96-efaf1073c387,037ae7d9-3c79-4977-8288-ae05072af334"
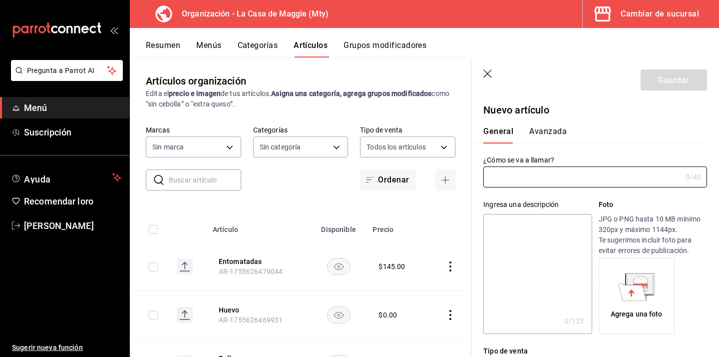
type input "AR-1755626528502"
type input "a3684772-da2a-4e98-bff2-0fed7e2a3e3a"
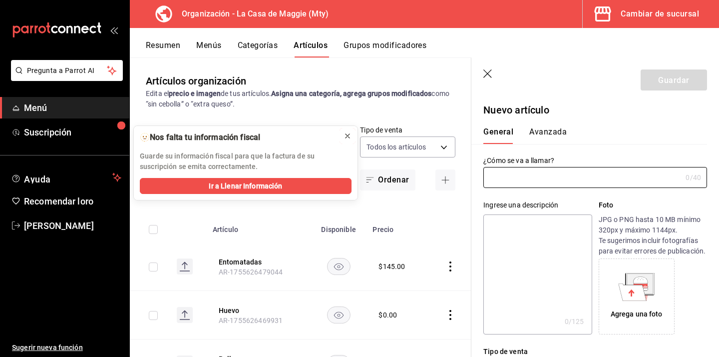
click at [347, 136] on icon at bounding box center [348, 136] width 8 height 8
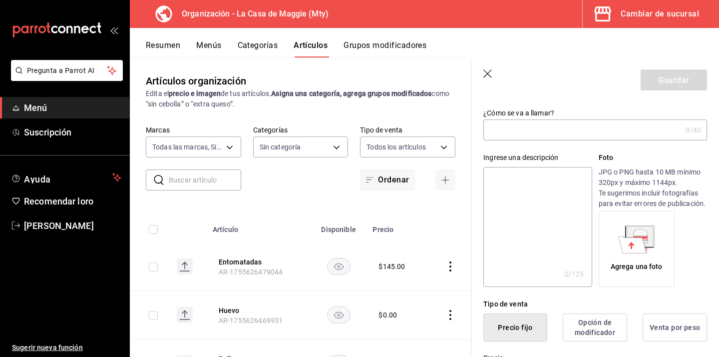
click at [578, 122] on input "text" at bounding box center [583, 130] width 198 height 20
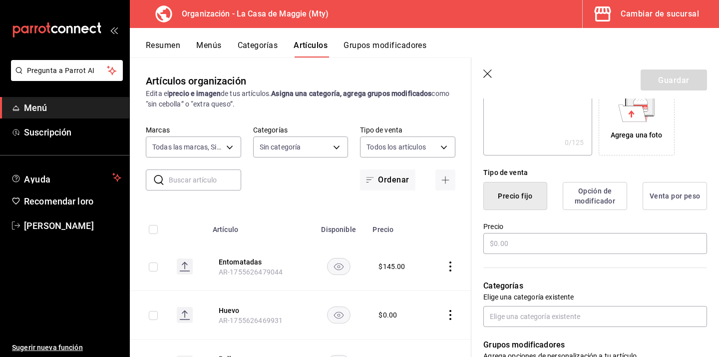
scroll to position [183, 0]
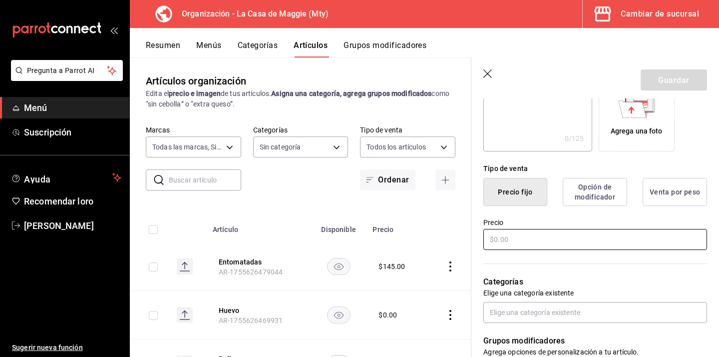
type input "Enchiladas suizas"
click at [555, 234] on input "text" at bounding box center [596, 239] width 224 height 21
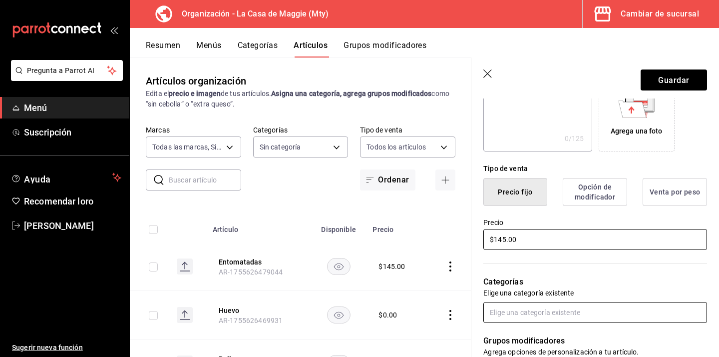
type input "$145.00"
click at [538, 312] on input "text" at bounding box center [596, 312] width 224 height 21
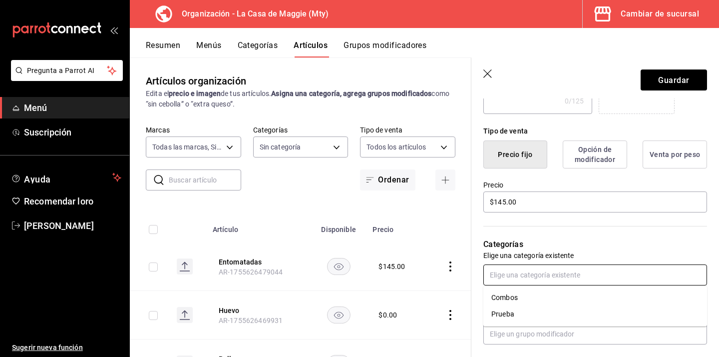
scroll to position [224, 0]
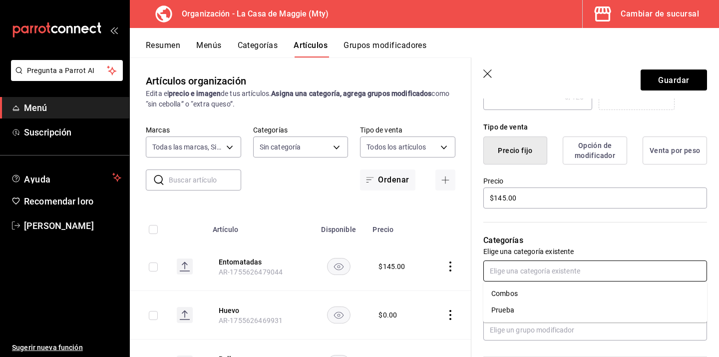
click at [503, 296] on font "Combos" at bounding box center [505, 293] width 26 height 8
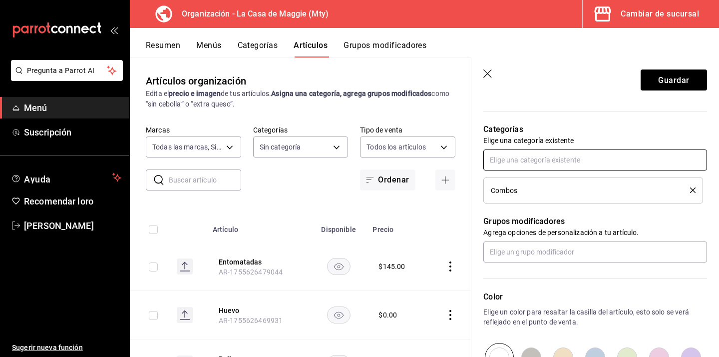
scroll to position [350, 0]
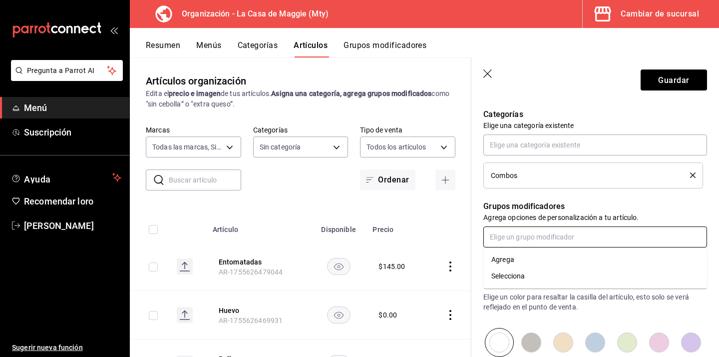
click at [516, 241] on input "text" at bounding box center [596, 236] width 224 height 21
click at [506, 277] on font "Selecciona" at bounding box center [508, 276] width 33 height 8
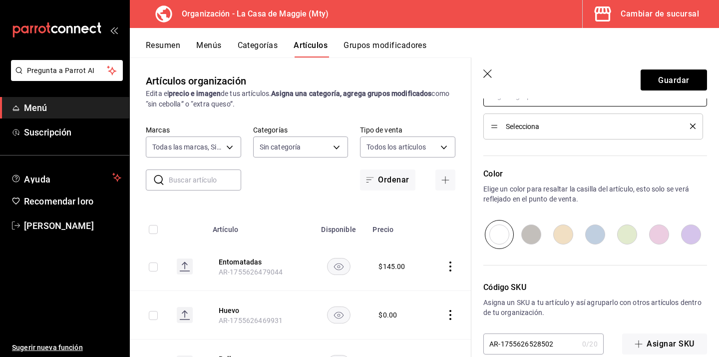
scroll to position [509, 0]
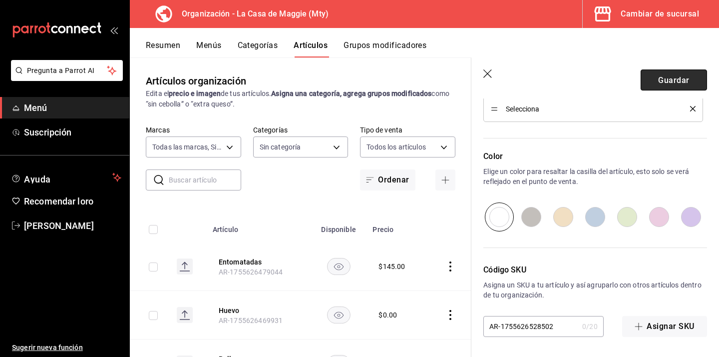
click at [649, 72] on button "Guardar" at bounding box center [674, 79] width 66 height 21
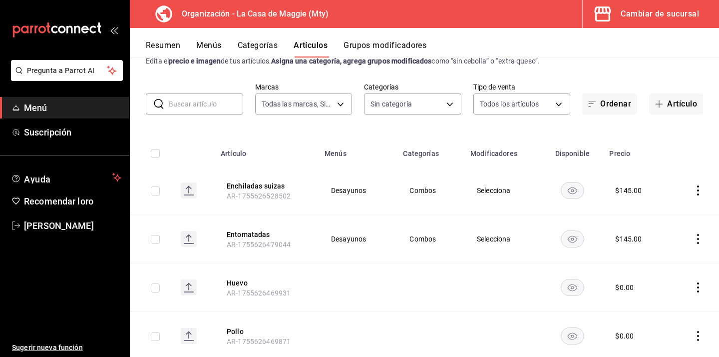
scroll to position [39, 0]
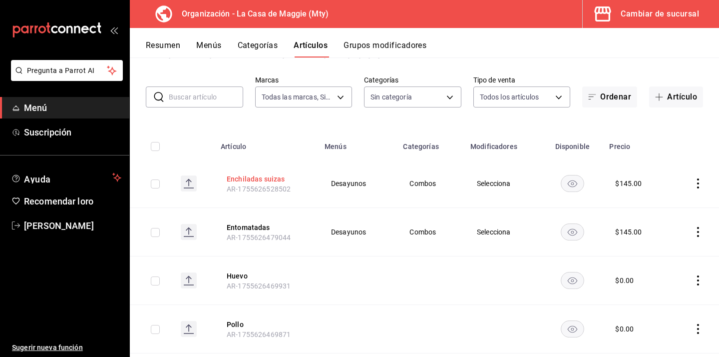
click at [245, 178] on font "Enchiladas suizas" at bounding box center [256, 179] width 58 height 8
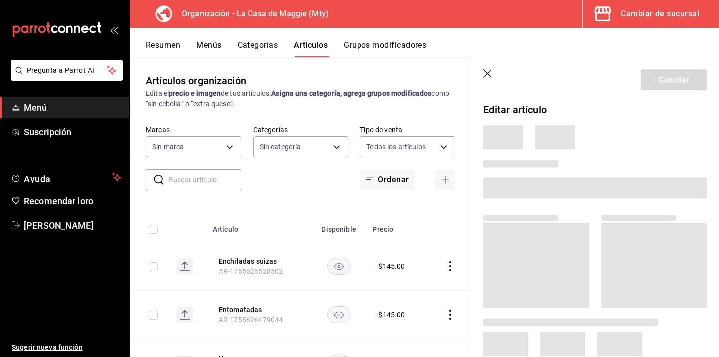
type input "3cc9cf32-c127-459c-8f96-efaf1073c387,037ae7d9-3c79-4977-8288-ae05072af334"
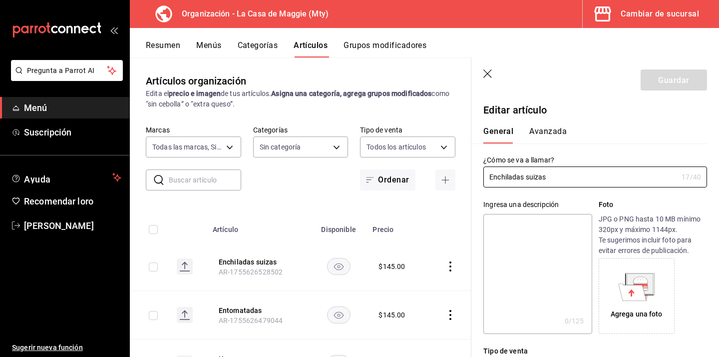
type input "a3684772-da2a-4e98-bff2-0fed7e2a3e3a"
type input "$145.00"
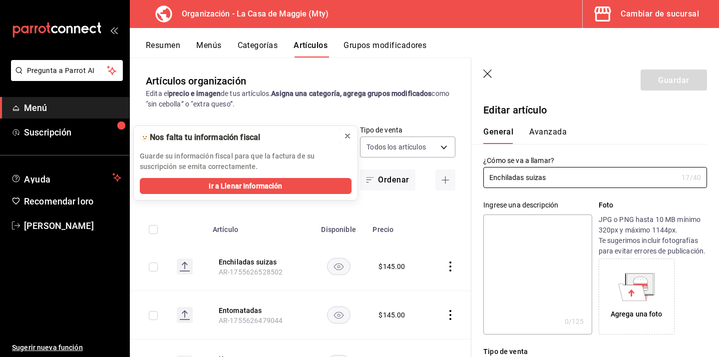
click at [350, 136] on icon at bounding box center [348, 136] width 8 height 8
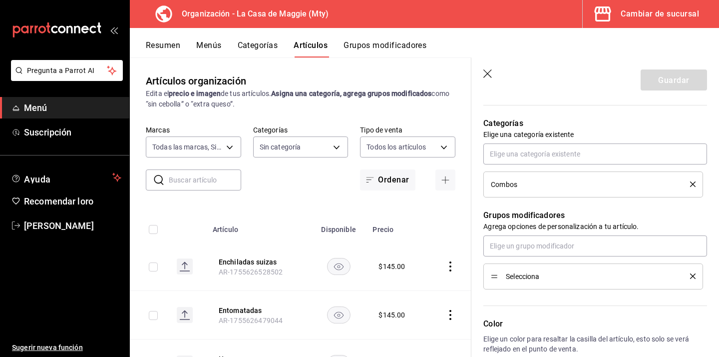
scroll to position [342, 0]
click at [593, 248] on input "text" at bounding box center [596, 245] width 224 height 21
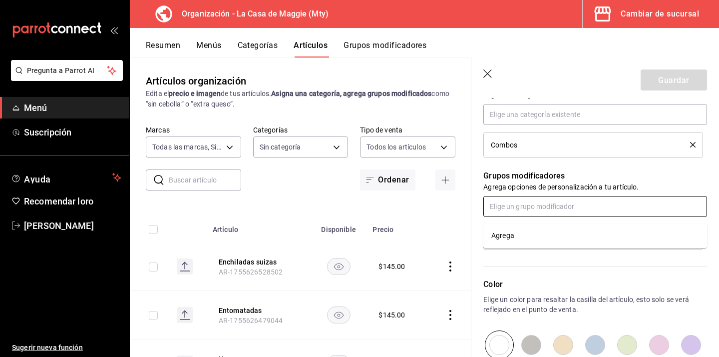
scroll to position [382, 0]
click at [607, 287] on p "Color" at bounding box center [596, 283] width 224 height 12
click at [402, 44] on font "Grupos modificadores" at bounding box center [385, 44] width 83 height 9
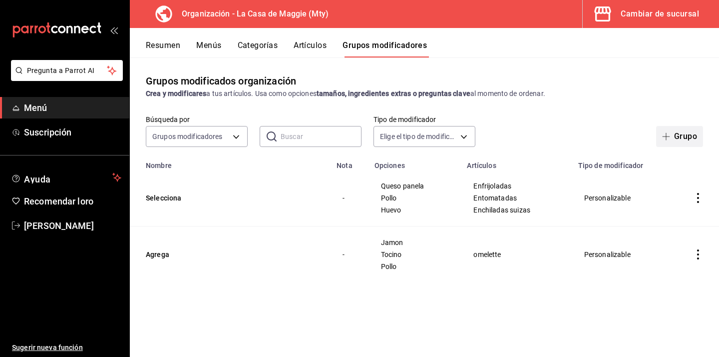
click at [669, 138] on icon "button" at bounding box center [666, 136] width 8 height 8
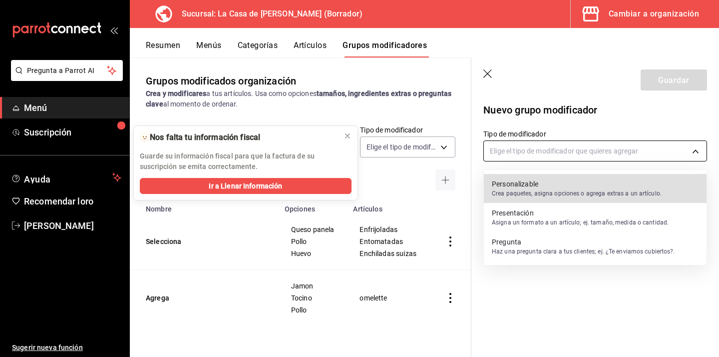
click at [552, 157] on body "Pregunta a Parrot AI Menú Suscripción Ayuda Recomendar loro [PERSON_NAME] Suger…" at bounding box center [359, 178] width 719 height 357
click at [526, 189] on p "Crea paquetes, asigna opciones o agrega extras a un artículo." at bounding box center [577, 193] width 170 height 9
type input "CUSTOMIZABLE"
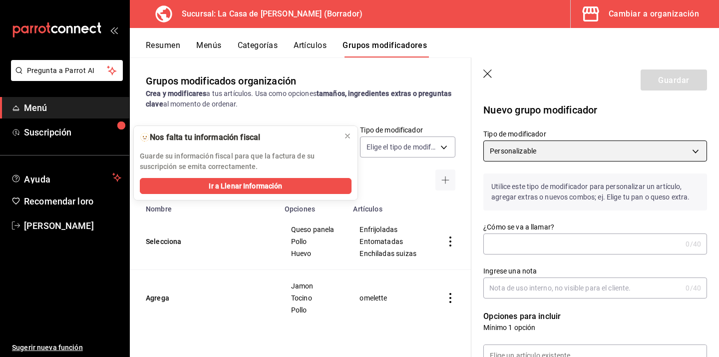
scroll to position [48, 0]
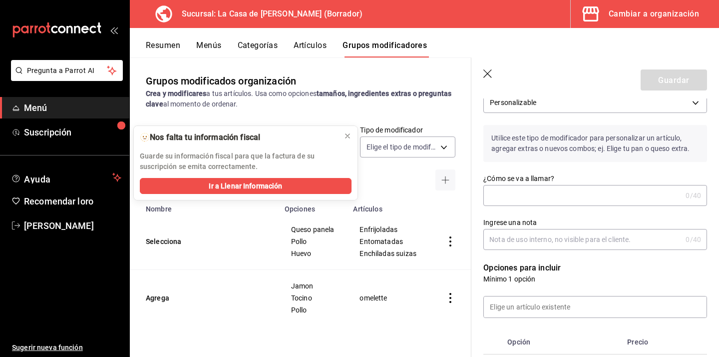
click at [533, 200] on input "¿Cómo se va a llamar?" at bounding box center [583, 195] width 198 height 20
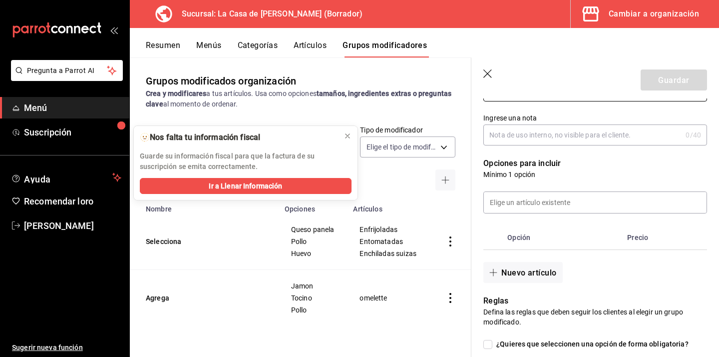
scroll to position [187, 0]
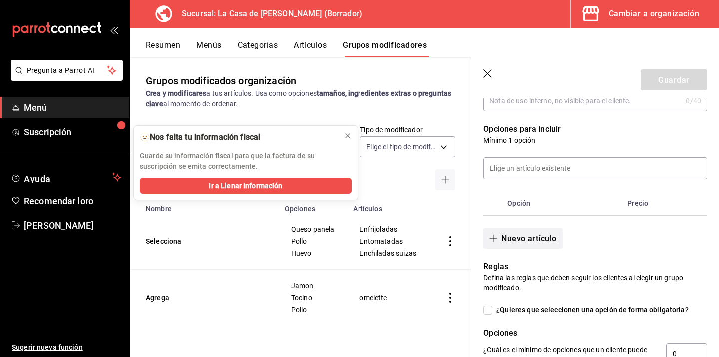
type input "Incluye"
click at [542, 239] on font "Nuevo artículo" at bounding box center [529, 237] width 55 height 9
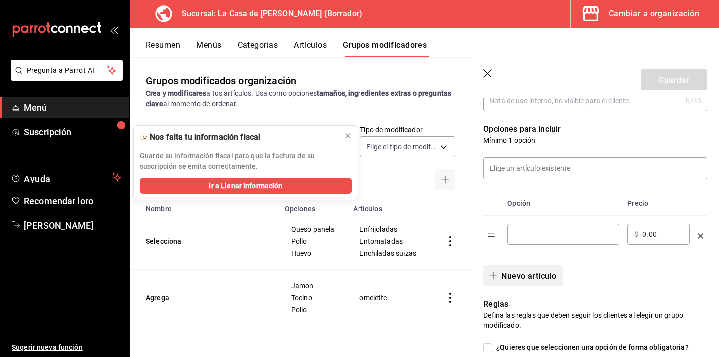
click at [542, 239] on input "Tabla de opciones" at bounding box center [564, 234] width 98 height 10
click at [536, 239] on input "Tabla de opciones" at bounding box center [564, 234] width 98 height 10
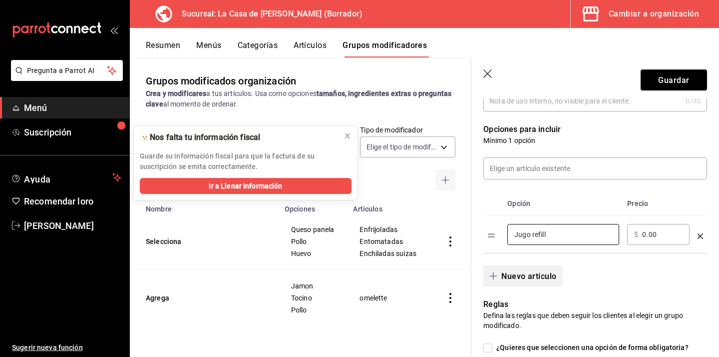
type input "Jugo refill"
click at [515, 278] on font "Nuevo artículo" at bounding box center [529, 275] width 55 height 9
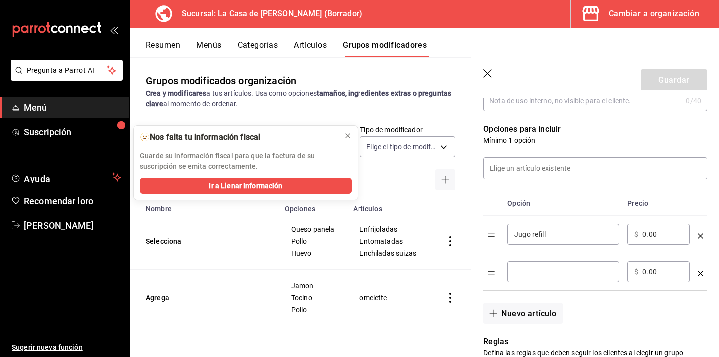
click at [525, 265] on div "​" at bounding box center [564, 271] width 112 height 21
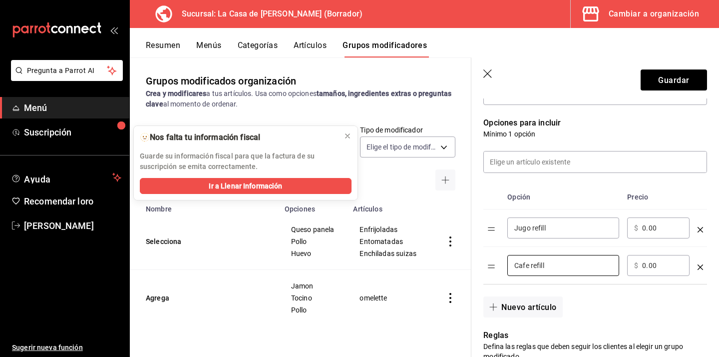
scroll to position [198, 0]
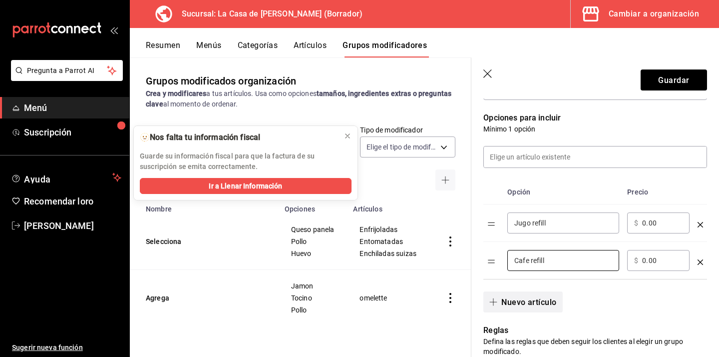
type input "Cafe refill"
click at [536, 295] on button "Nuevo artículo" at bounding box center [523, 301] width 79 height 21
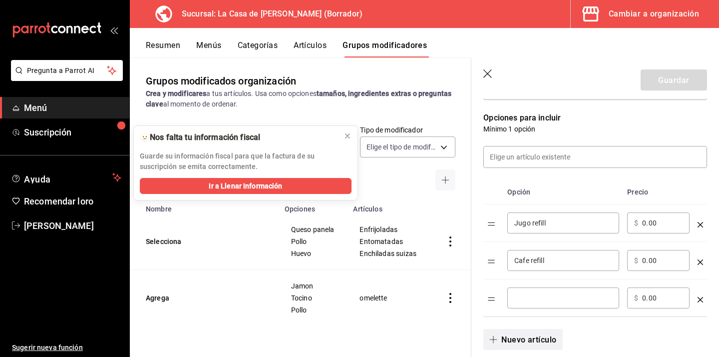
click at [536, 295] on input "Tabla de opciones" at bounding box center [564, 298] width 98 height 10
type input "hot cakes"
click at [672, 83] on font "Guardar" at bounding box center [673, 79] width 31 height 9
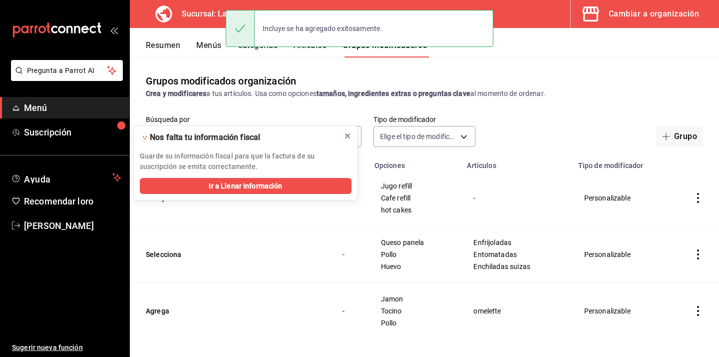
click at [349, 135] on icon at bounding box center [348, 136] width 8 height 8
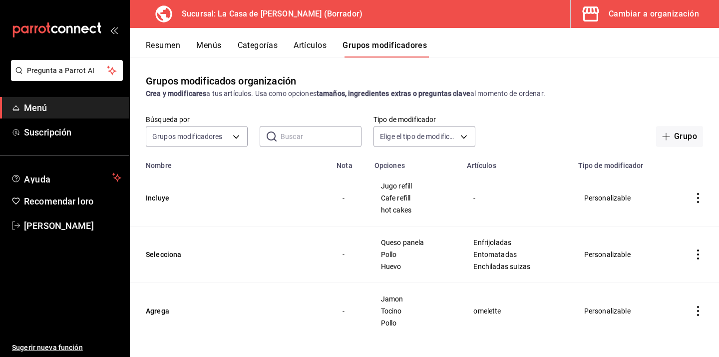
scroll to position [6, 0]
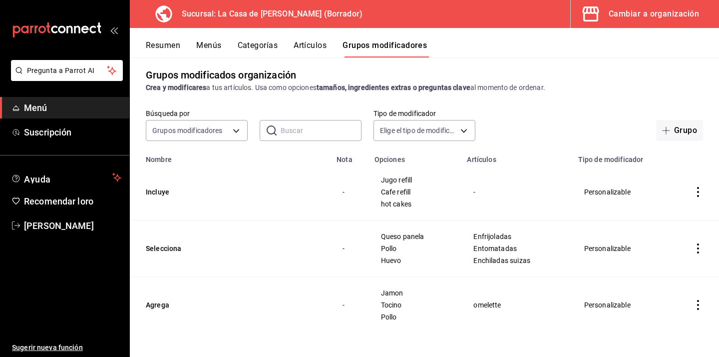
click at [313, 41] on font "Artículos" at bounding box center [310, 44] width 33 height 9
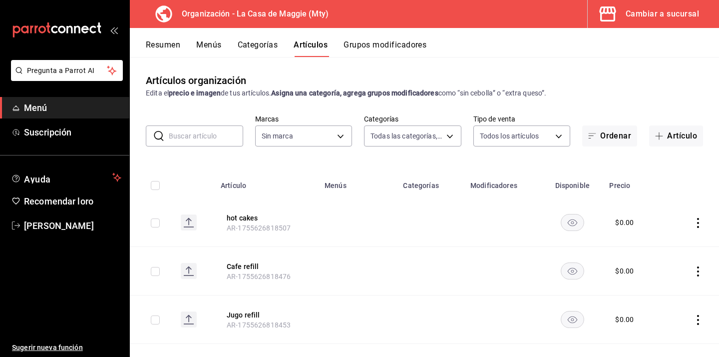
type input "3cc9cf32-c127-459c-8f96-efaf1073c387,037ae7d9-3c79-4977-8288-ae05072af334"
type input "a3684772-da2a-4e98-bff2-0fed7e2a3e3a"
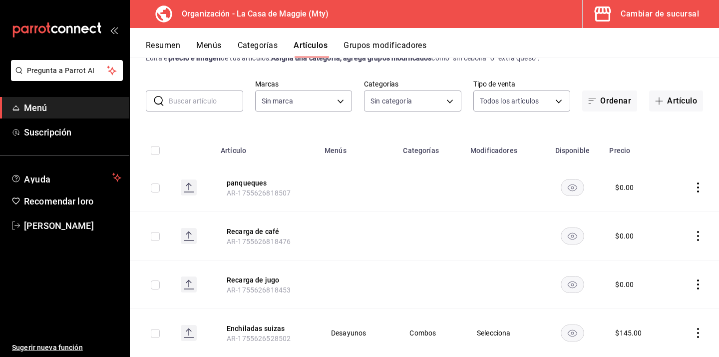
scroll to position [25, 0]
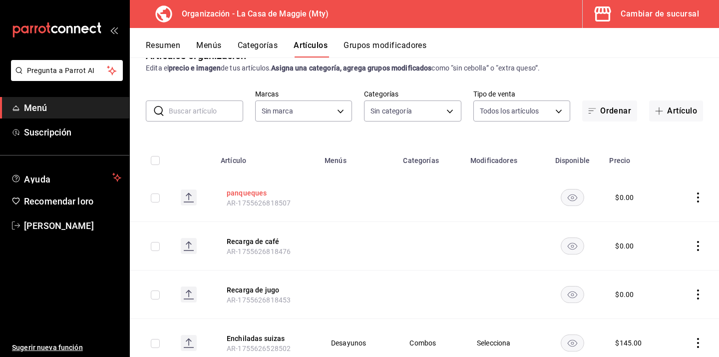
click at [256, 192] on font "panqueques" at bounding box center [247, 193] width 40 height 8
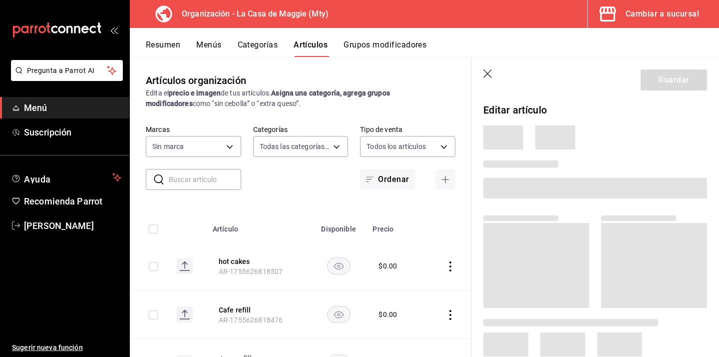
type input "3cc9cf32-c127-459c-8f96-efaf1073c387,037ae7d9-3c79-4977-8288-ae05072af334"
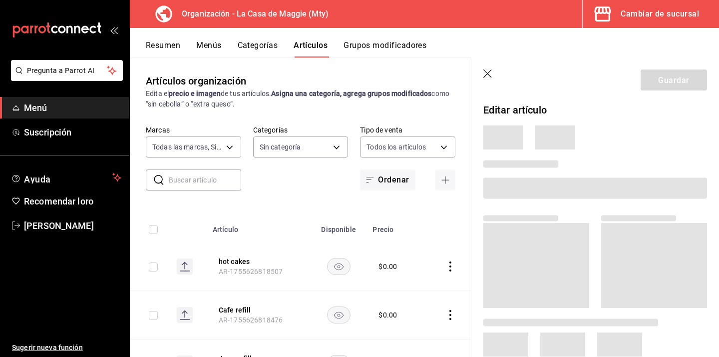
type input "a3684772-da2a-4e98-bff2-0fed7e2a3e3a"
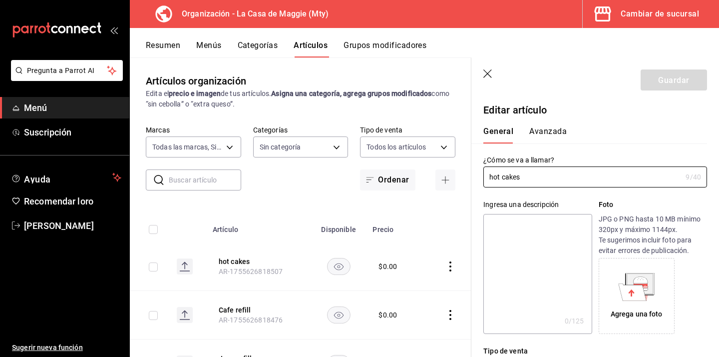
type input "$0.00"
click at [494, 177] on input "hot cakes" at bounding box center [583, 177] width 198 height 20
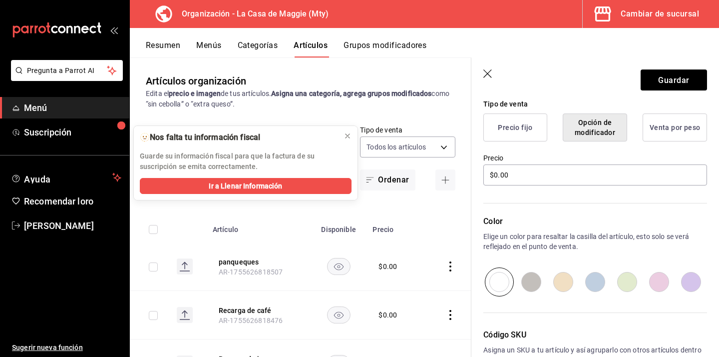
scroll to position [312, 0]
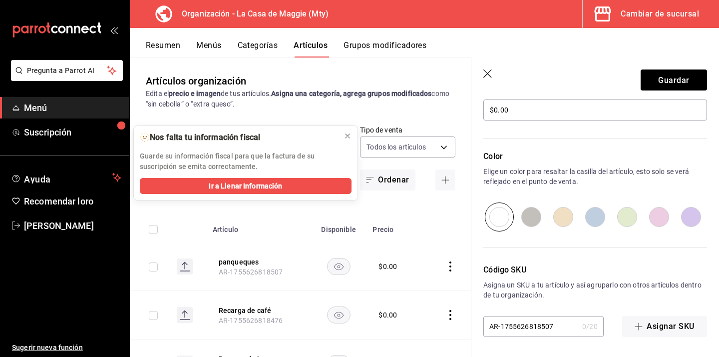
type input "Hot cakes"
drag, startPoint x: 561, startPoint y: 329, endPoint x: 446, endPoint y: 329, distance: 115.9
click at [446, 329] on main "Artículos organización Edita el precio e imagen de tus artículos. Asigna una ca…" at bounding box center [424, 206] width 589 height 299
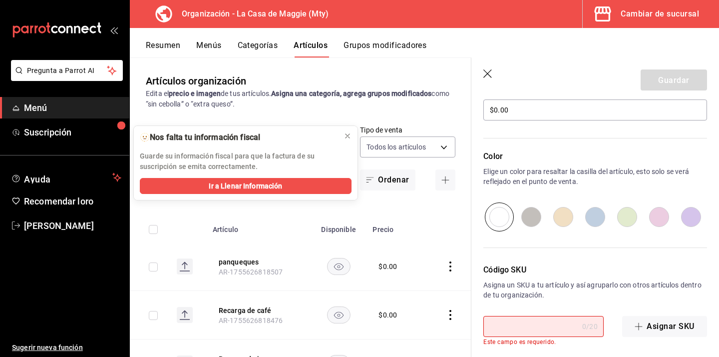
click at [603, 299] on p "Asigna un SKU a tu artículo y así agruparlo con otros artículos dentro de tu or…" at bounding box center [596, 290] width 224 height 20
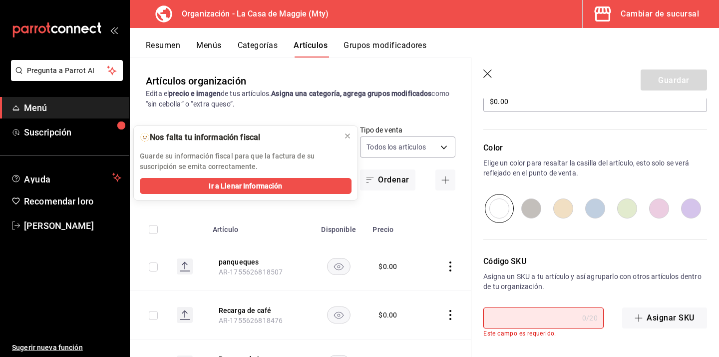
click at [489, 76] on icon "button" at bounding box center [489, 74] width 10 height 10
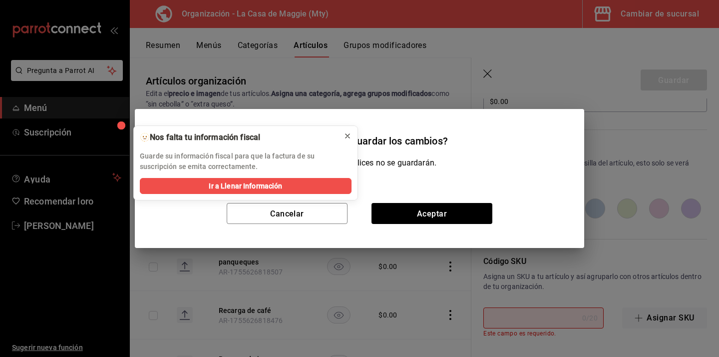
click at [345, 136] on icon at bounding box center [348, 136] width 8 height 8
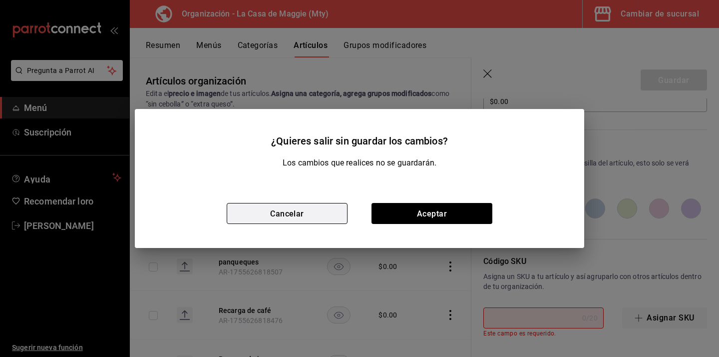
click at [312, 214] on button "Cancelar" at bounding box center [287, 213] width 121 height 21
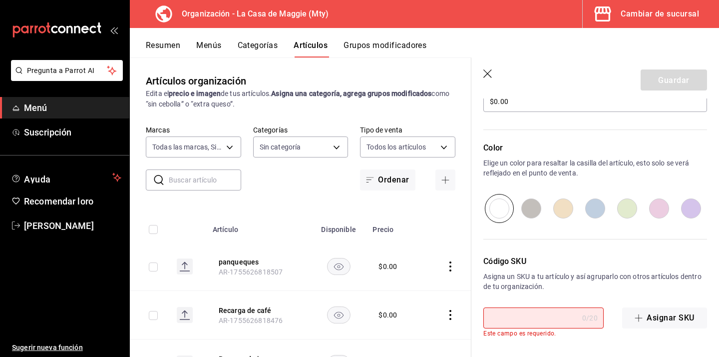
click at [484, 75] on icon "button" at bounding box center [489, 74] width 10 height 10
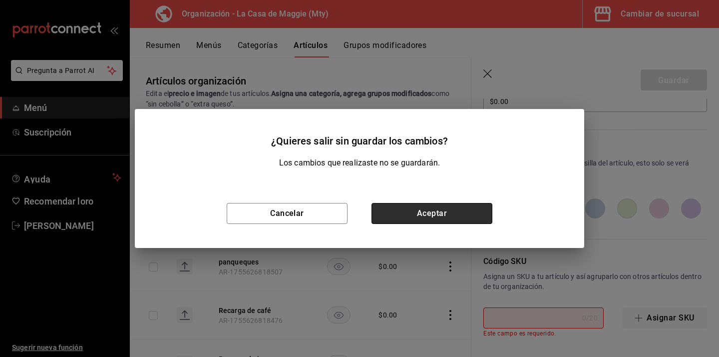
click at [464, 211] on button "Aceptar" at bounding box center [432, 213] width 121 height 21
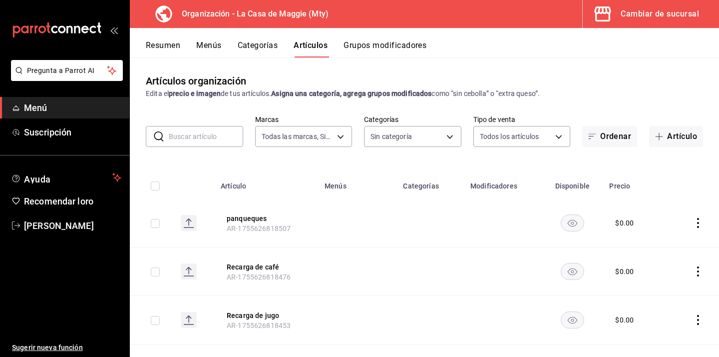
click at [246, 223] on th "panqueques AR-1755626818507" at bounding box center [267, 223] width 104 height 48
click at [249, 221] on font "panqueques" at bounding box center [247, 218] width 40 height 8
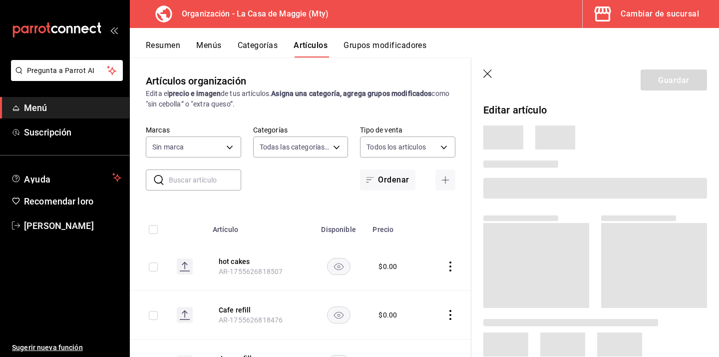
type input "3cc9cf32-c127-459c-8f96-efaf1073c387,037ae7d9-3c79-4977-8288-ae05072af334"
type input "a3684772-da2a-4e98-bff2-0fed7e2a3e3a"
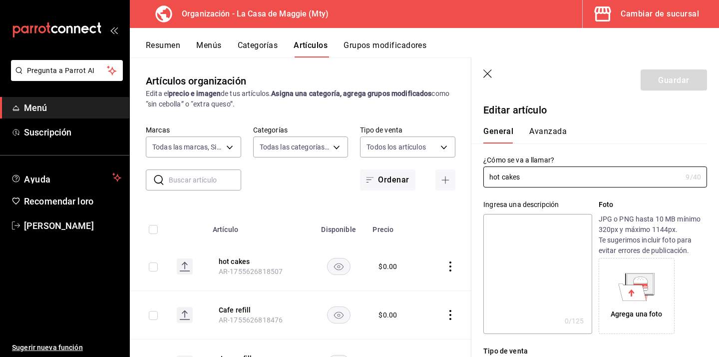
type input "$0.00"
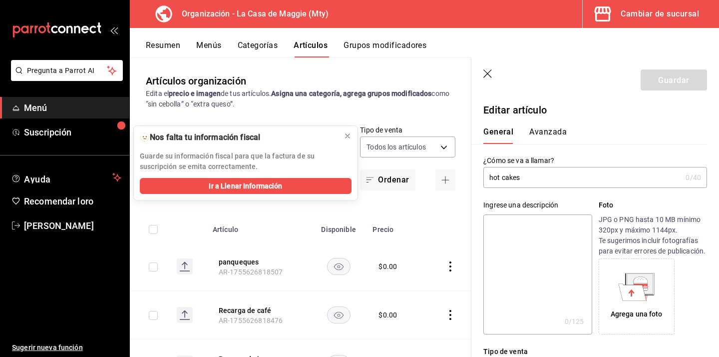
click at [494, 178] on input "hot cakes" at bounding box center [583, 177] width 198 height 20
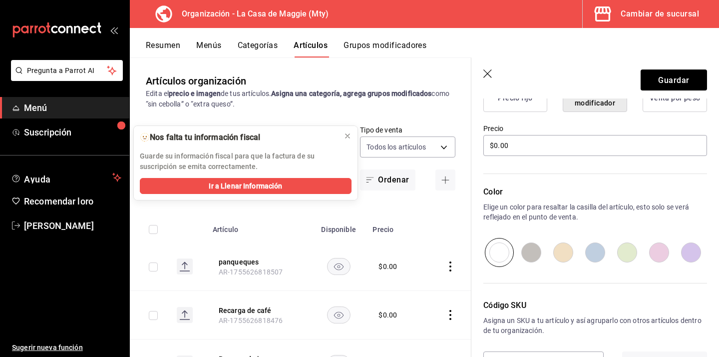
scroll to position [312, 0]
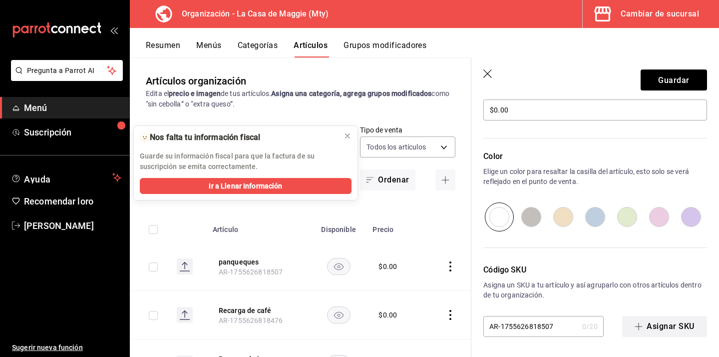
type input "Hot cakes"
click at [659, 324] on font "Asignar SKU" at bounding box center [670, 325] width 47 height 9
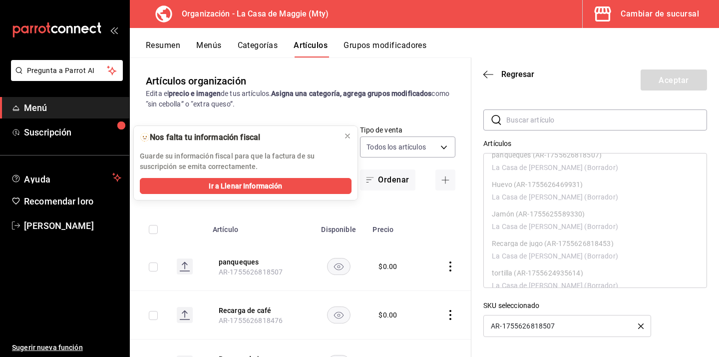
scroll to position [0, 0]
click at [499, 75] on span "Regresar" at bounding box center [509, 73] width 51 height 9
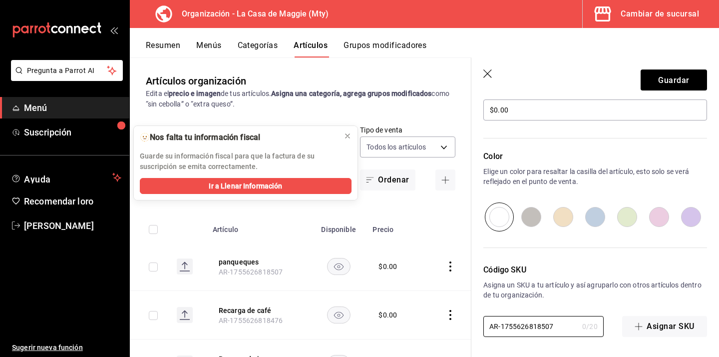
drag, startPoint x: 558, startPoint y: 325, endPoint x: 478, endPoint y: 326, distance: 80.4
click at [478, 326] on div "Código SKU Asigna un SKU a tu artículo y así agruparlo con otros artículos dent…" at bounding box center [590, 283] width 236 height 105
type input "S"
type input "SKU"
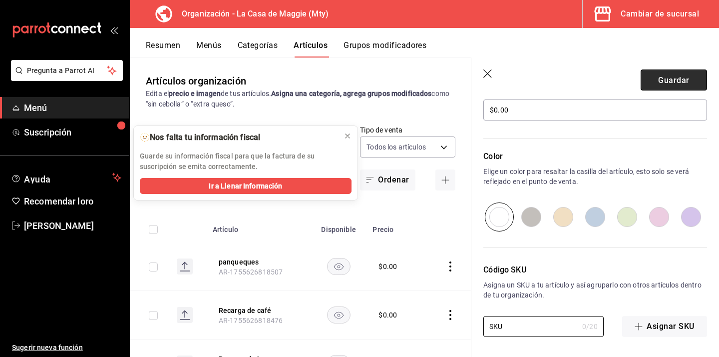
click at [663, 73] on button "Guardar" at bounding box center [674, 79] width 66 height 21
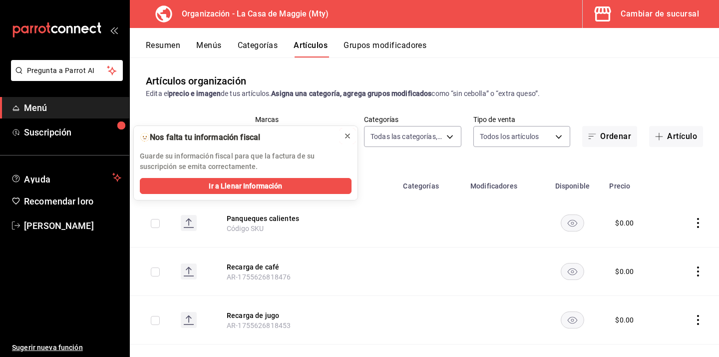
click at [345, 134] on icon at bounding box center [348, 136] width 8 height 8
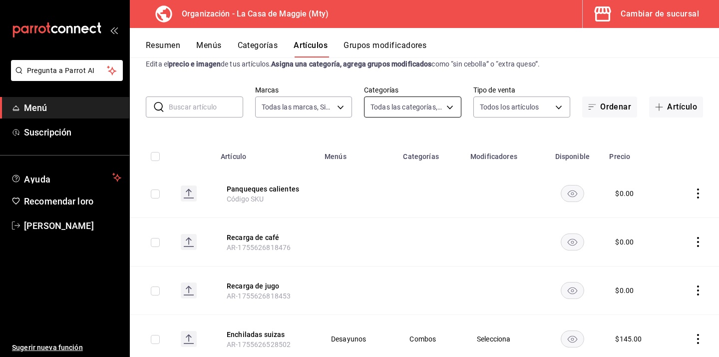
scroll to position [32, 0]
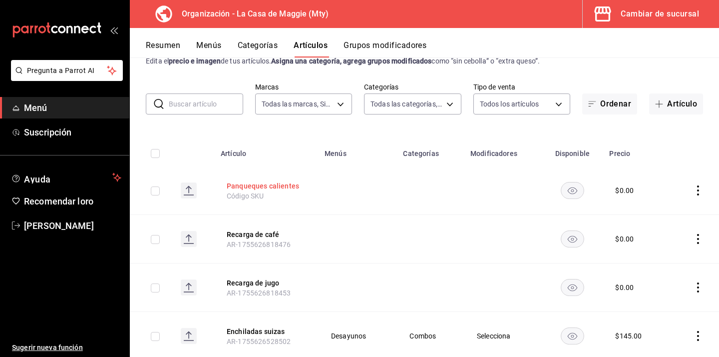
click at [297, 189] on button "Panqueques calientes" at bounding box center [267, 185] width 80 height 11
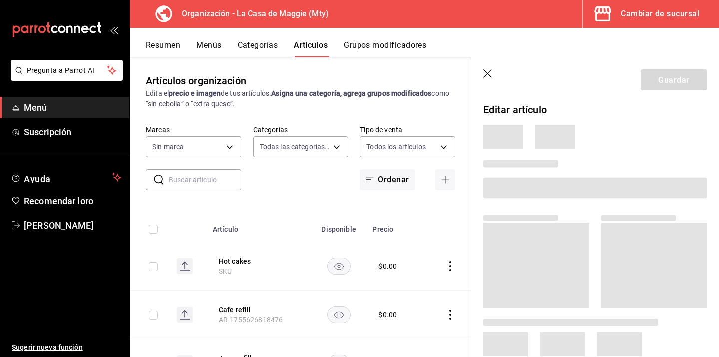
type input "3cc9cf32-c127-459c-8f96-efaf1073c387,037ae7d9-3c79-4977-8288-ae05072af334"
type input "a3684772-da2a-4e98-bff2-0fed7e2a3e3a"
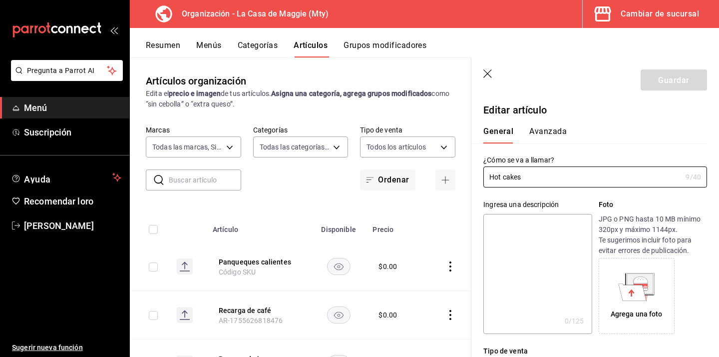
type input "$0.00"
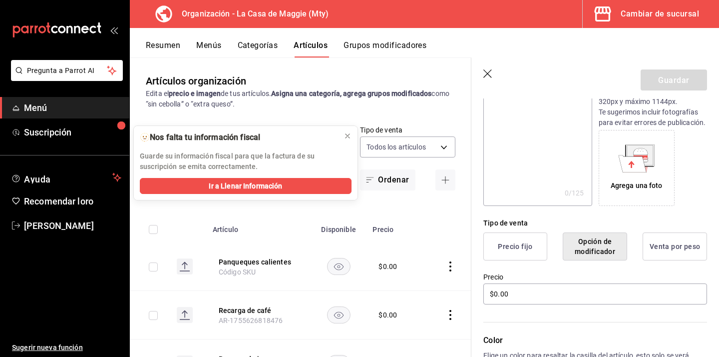
scroll to position [312, 0]
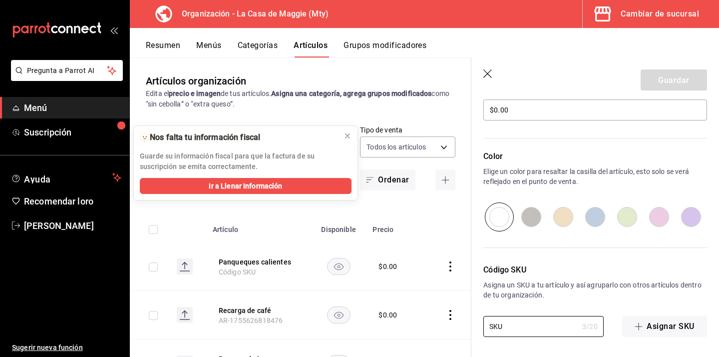
drag, startPoint x: 499, startPoint y: 324, endPoint x: 461, endPoint y: 324, distance: 38.5
click at [461, 324] on main "Artículos organización Edita el precio e imagen de tus artículos. Asigna una ca…" at bounding box center [424, 206] width 589 height 299
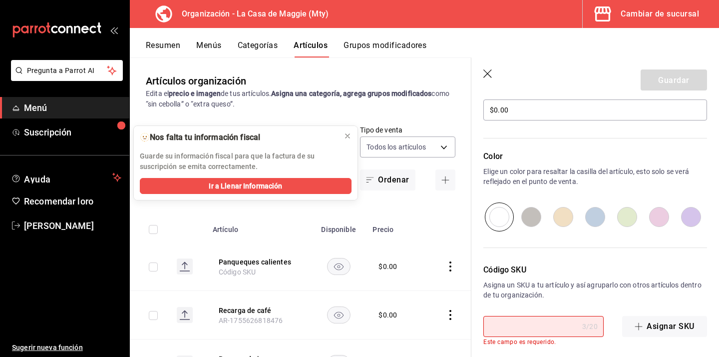
scroll to position [321, 0]
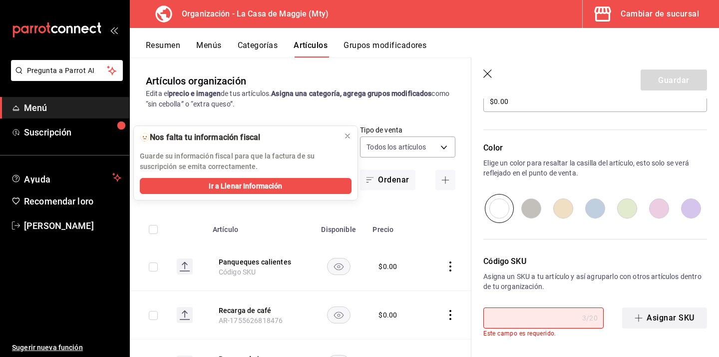
click at [673, 328] on button "Asignar SKU" at bounding box center [664, 317] width 85 height 21
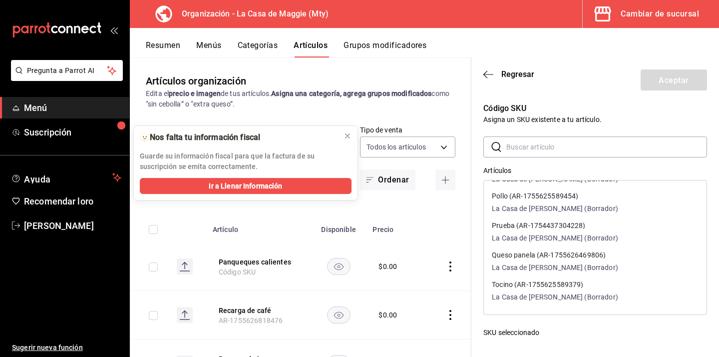
scroll to position [0, 0]
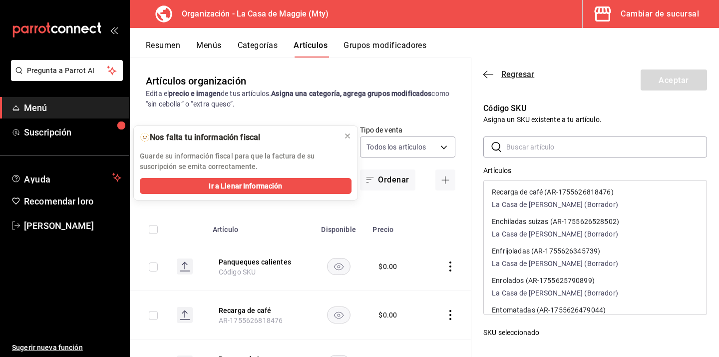
click at [485, 72] on icon "button" at bounding box center [489, 74] width 10 height 9
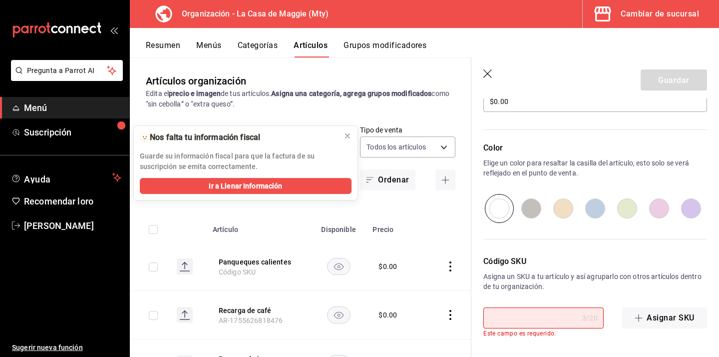
click at [487, 74] on icon "button" at bounding box center [488, 73] width 8 height 8
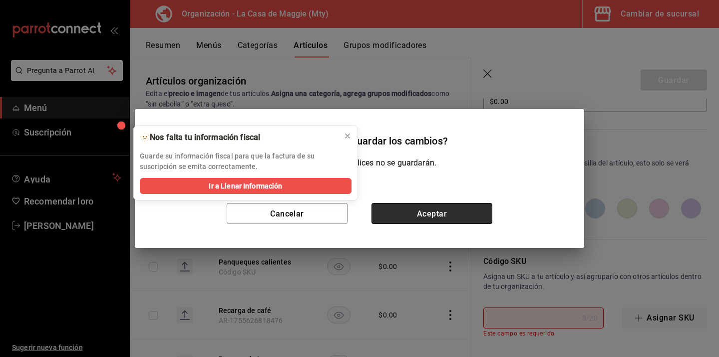
click at [398, 212] on button "Aceptar" at bounding box center [432, 213] width 121 height 21
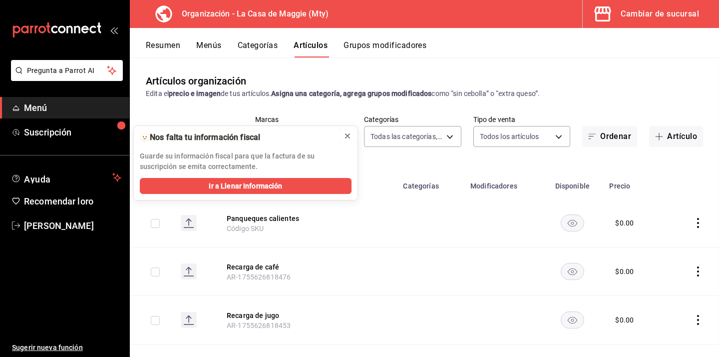
click at [349, 134] on icon at bounding box center [348, 136] width 4 height 4
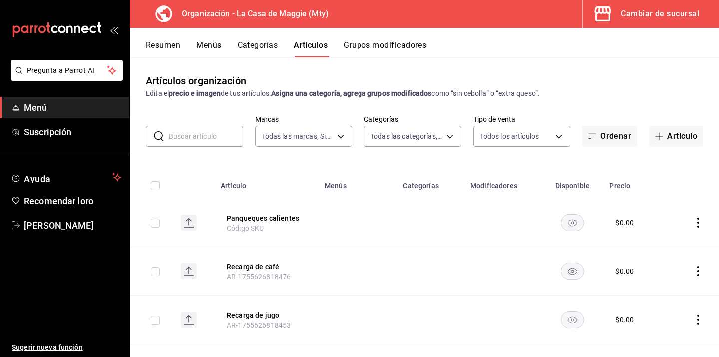
click at [701, 224] on icon "comportamiento" at bounding box center [698, 223] width 10 height 10
click at [672, 294] on li "Eliminar" at bounding box center [659, 287] width 60 height 20
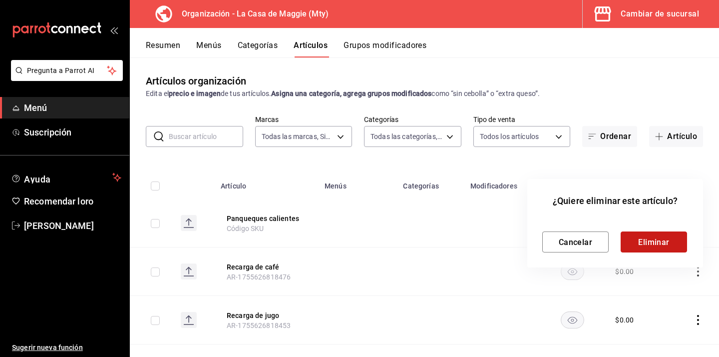
click at [653, 236] on button "Eliminar" at bounding box center [654, 241] width 66 height 21
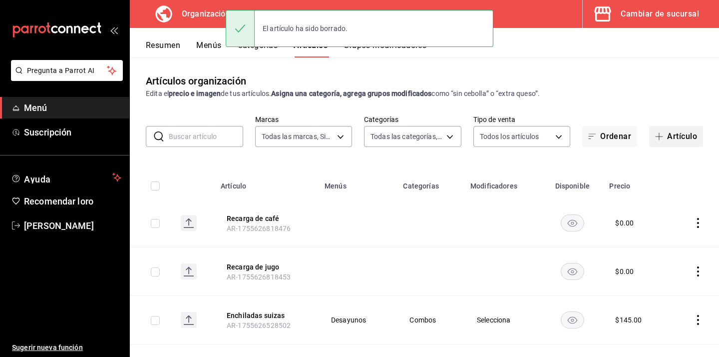
click at [662, 141] on button "Artículo" at bounding box center [676, 136] width 54 height 21
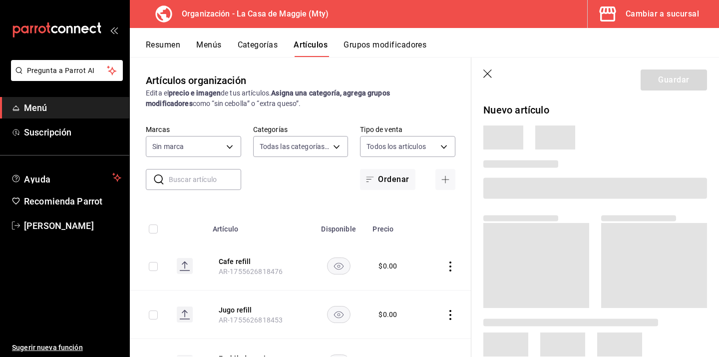
type input "3cc9cf32-c127-459c-8f96-efaf1073c387,037ae7d9-3c79-4977-8288-ae05072af334"
type input "a3684772-da2a-4e98-bff2-0fed7e2a3e3a"
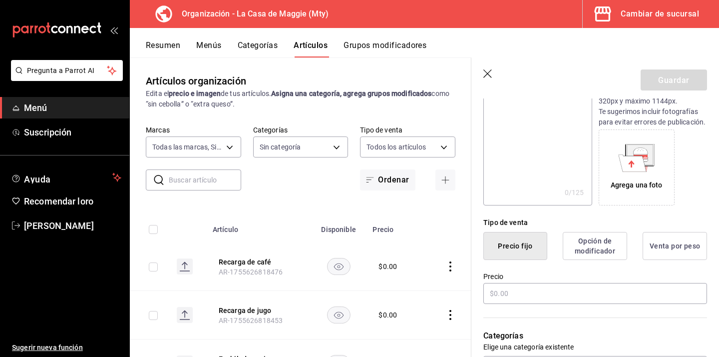
scroll to position [134, 0]
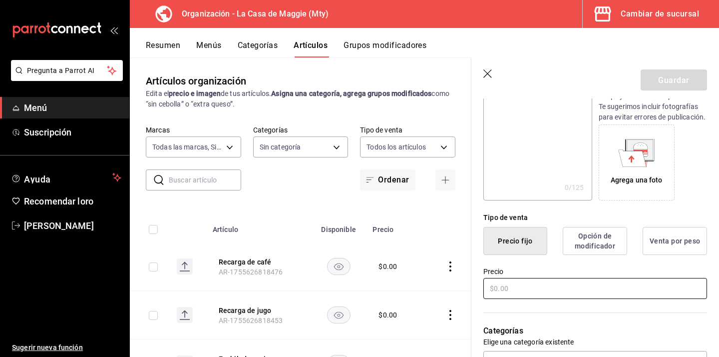
type input "Hot cakes"
click at [526, 295] on input "text" at bounding box center [596, 288] width 224 height 21
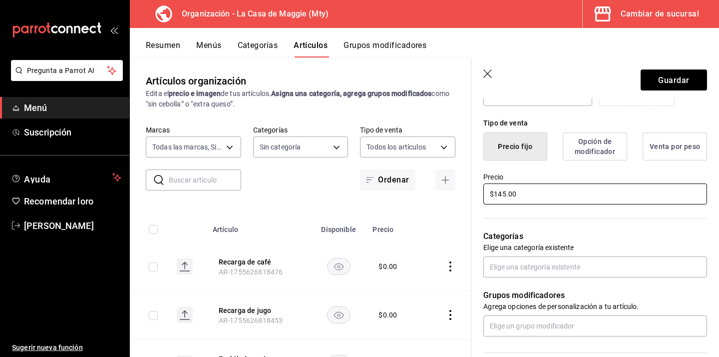
scroll to position [236, 0]
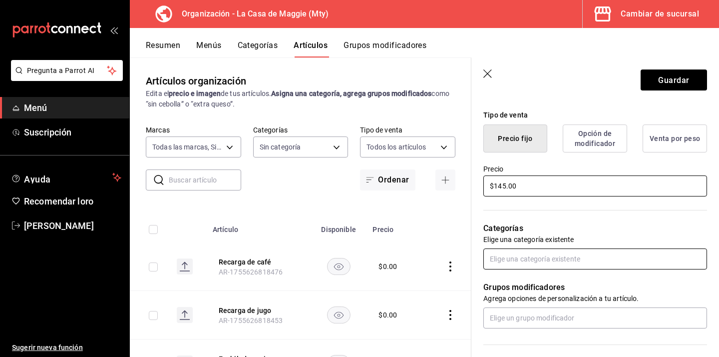
type input "$145.00"
click at [553, 260] on input "text" at bounding box center [596, 258] width 224 height 21
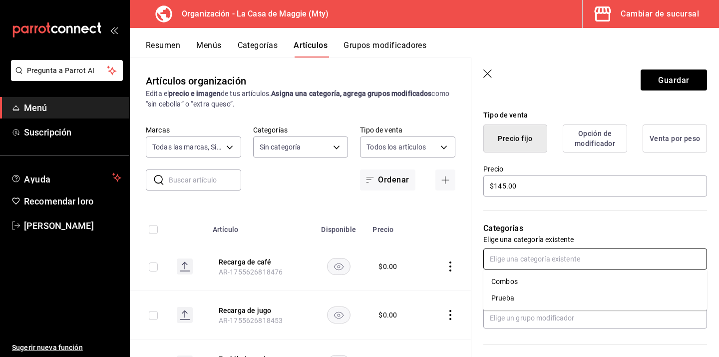
click at [528, 281] on li "Combos" at bounding box center [596, 281] width 224 height 16
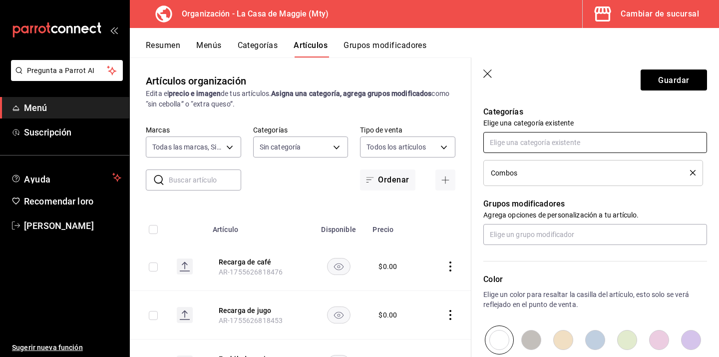
scroll to position [354, 0]
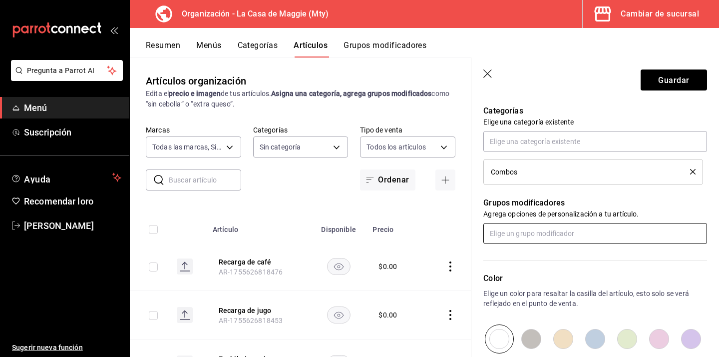
click at [520, 231] on input "text" at bounding box center [596, 233] width 224 height 21
click at [516, 273] on li "Incluye" at bounding box center [596, 272] width 224 height 16
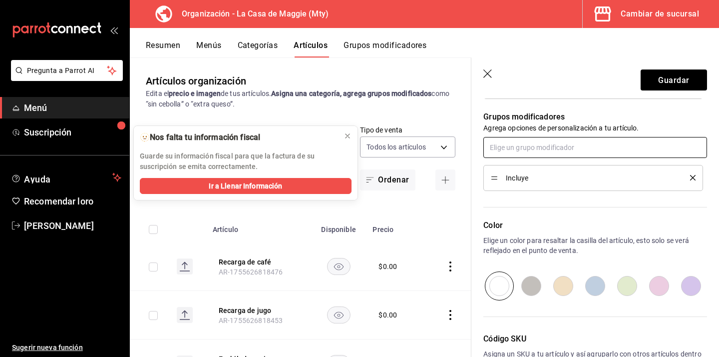
scroll to position [436, 0]
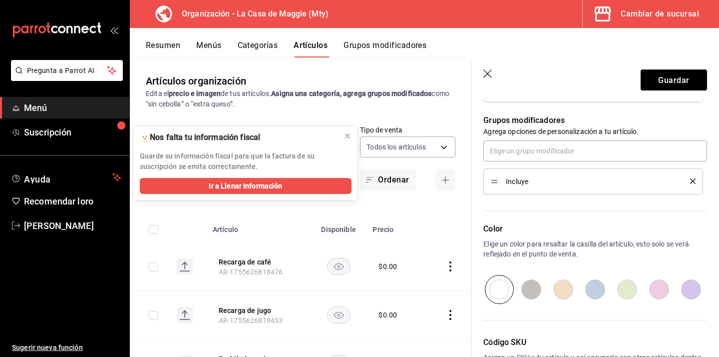
click at [696, 179] on li "Incluye" at bounding box center [594, 181] width 220 height 26
click at [695, 180] on icon "borrar" at bounding box center [692, 180] width 5 height 5
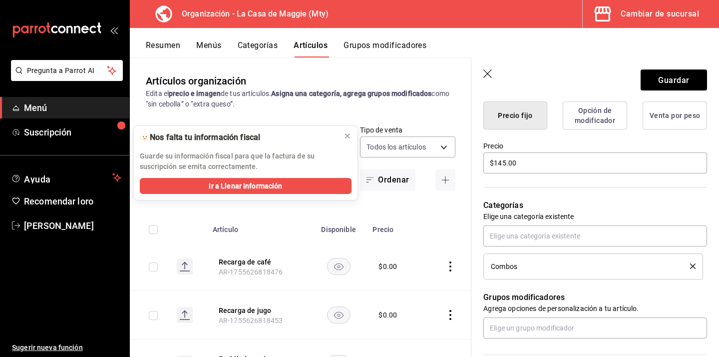
scroll to position [249, 0]
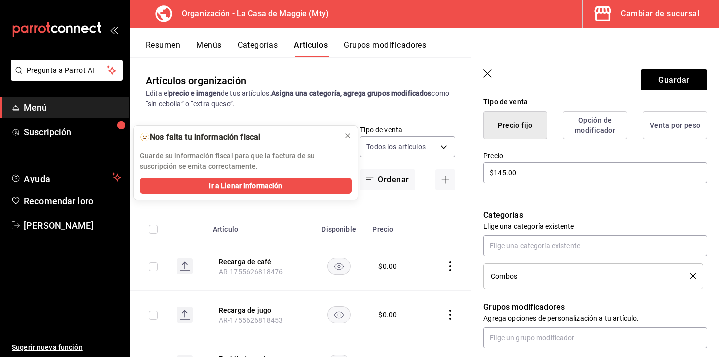
click at [695, 276] on icon "borrar" at bounding box center [692, 275] width 5 height 5
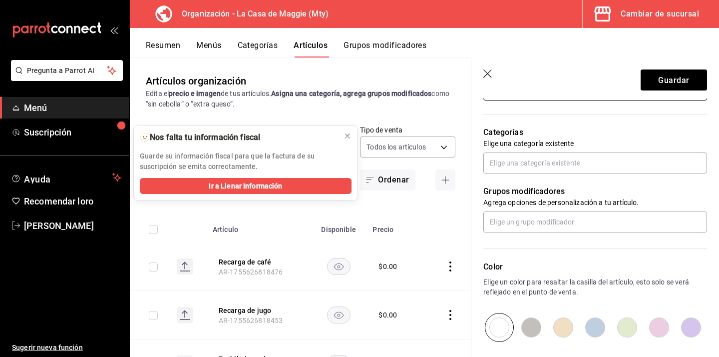
scroll to position [325, 0]
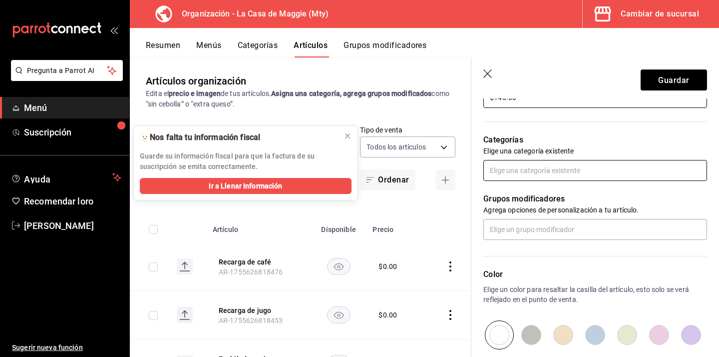
click at [639, 167] on input "text" at bounding box center [596, 170] width 224 height 21
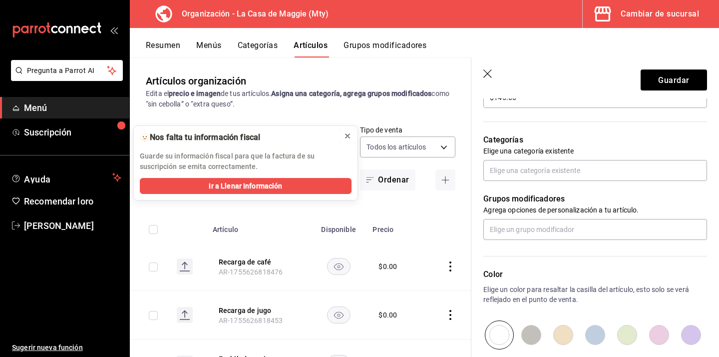
click at [348, 138] on icon at bounding box center [348, 136] width 8 height 8
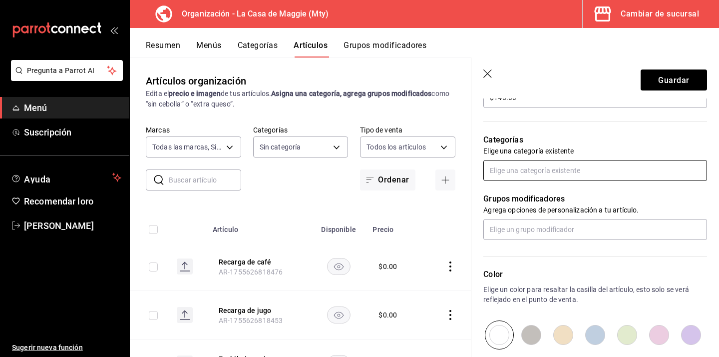
click at [561, 172] on input "text" at bounding box center [596, 170] width 224 height 21
click at [514, 198] on li "Combos" at bounding box center [596, 193] width 224 height 16
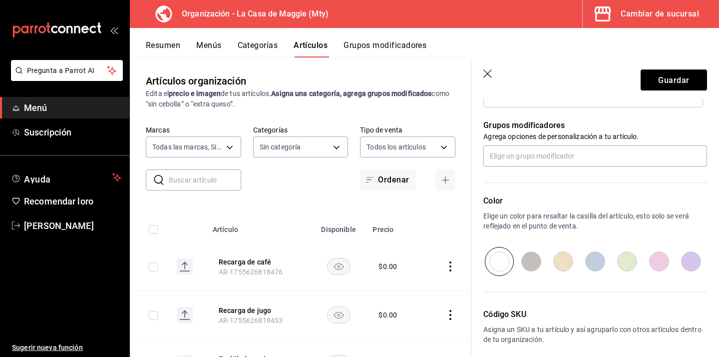
scroll to position [476, 0]
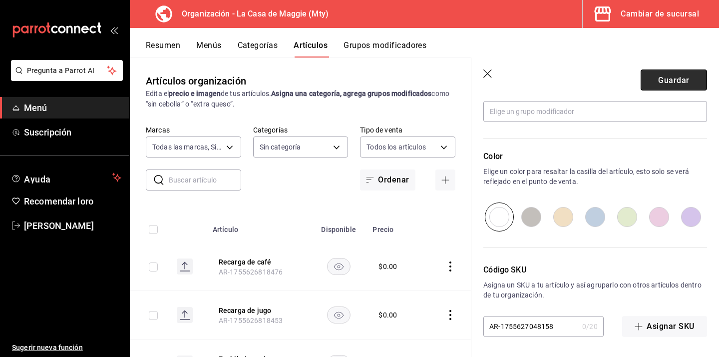
click at [662, 86] on button "Guardar" at bounding box center [674, 79] width 66 height 21
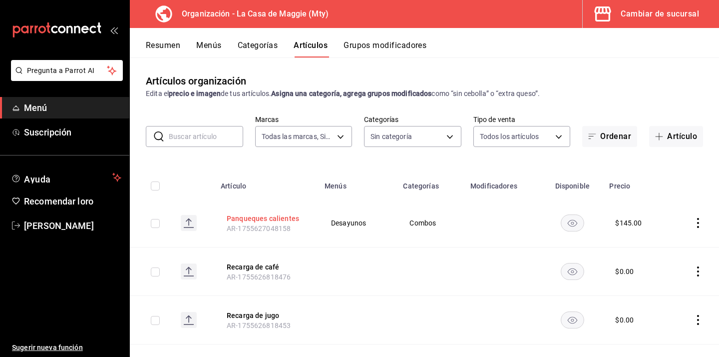
click at [275, 218] on font "Panqueques calientes" at bounding box center [263, 218] width 72 height 8
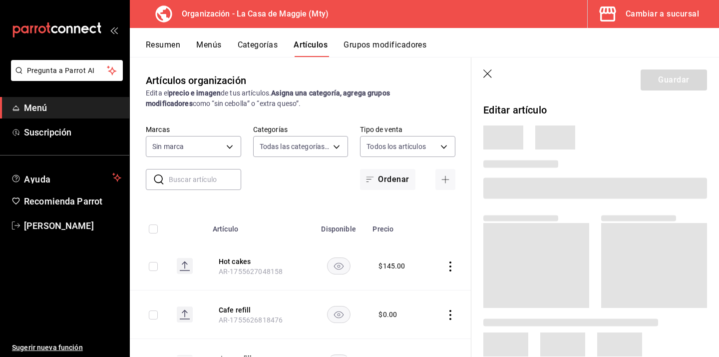
type input "3cc9cf32-c127-459c-8f96-efaf1073c387,037ae7d9-3c79-4977-8288-ae05072af334"
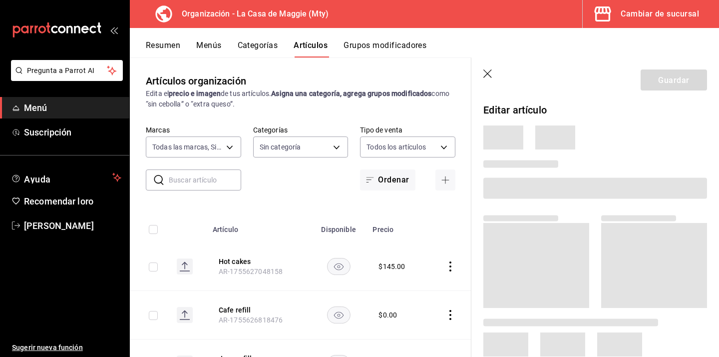
type input "a3684772-da2a-4e98-bff2-0fed7e2a3e3a"
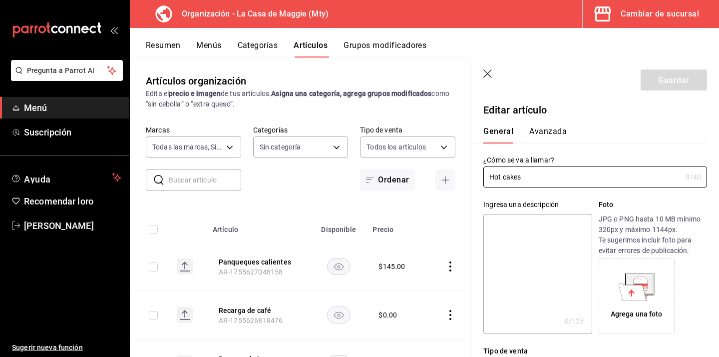
type input "$145.00"
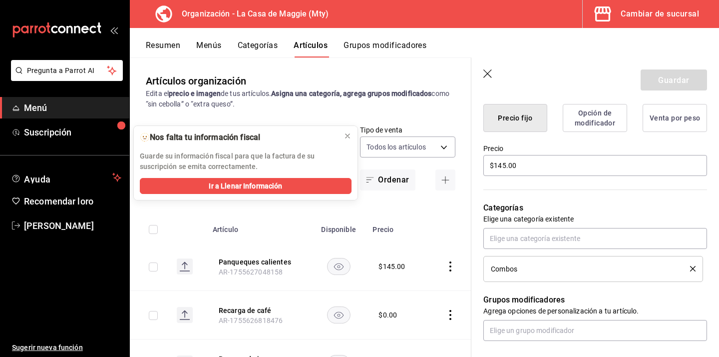
scroll to position [260, 0]
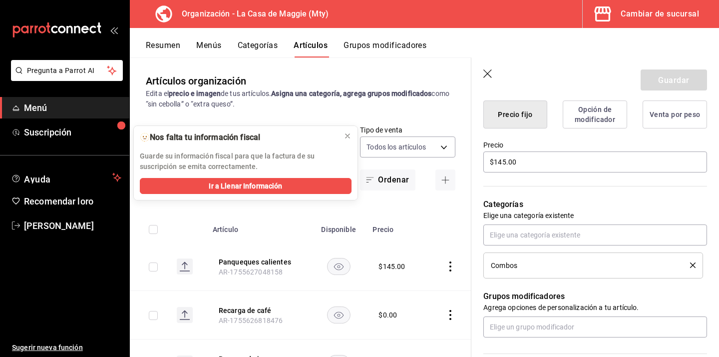
click at [694, 268] on div "Combos" at bounding box center [593, 265] width 205 height 11
click at [693, 264] on icon "borrar" at bounding box center [692, 264] width 5 height 5
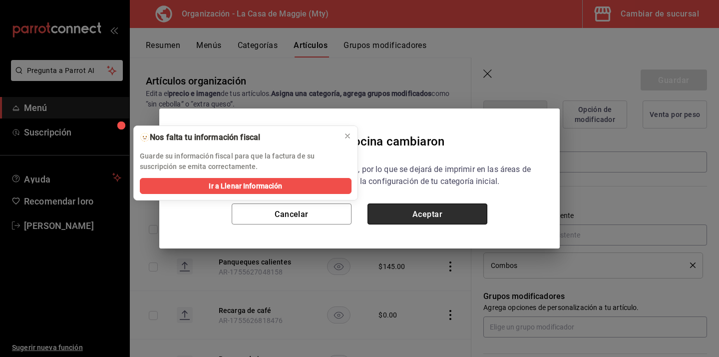
click at [438, 208] on button "Aceptar" at bounding box center [428, 213] width 120 height 21
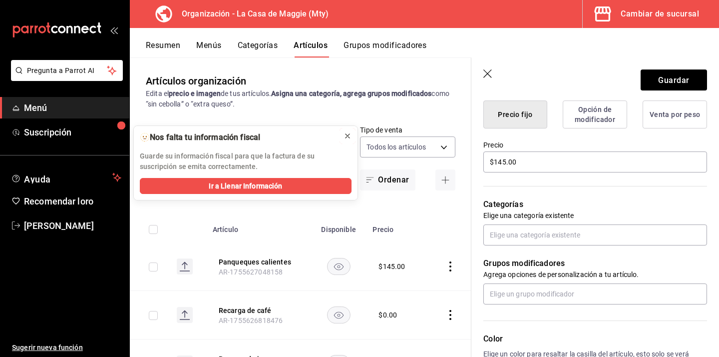
click at [349, 138] on icon at bounding box center [348, 136] width 4 height 4
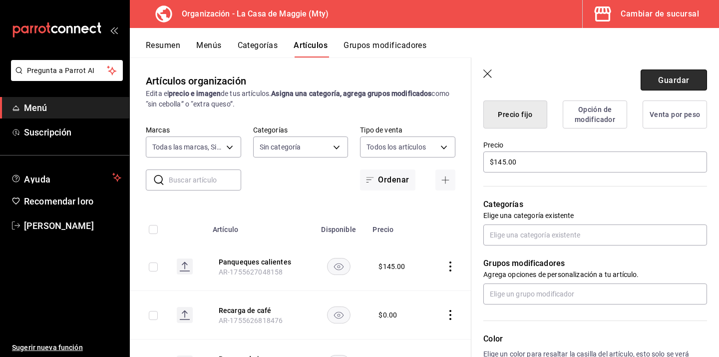
click at [696, 74] on button "Guardar" at bounding box center [674, 79] width 66 height 21
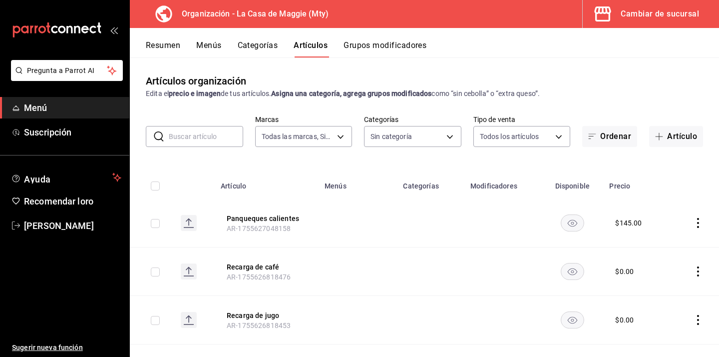
click at [269, 49] on font "Categorías" at bounding box center [258, 44] width 40 height 9
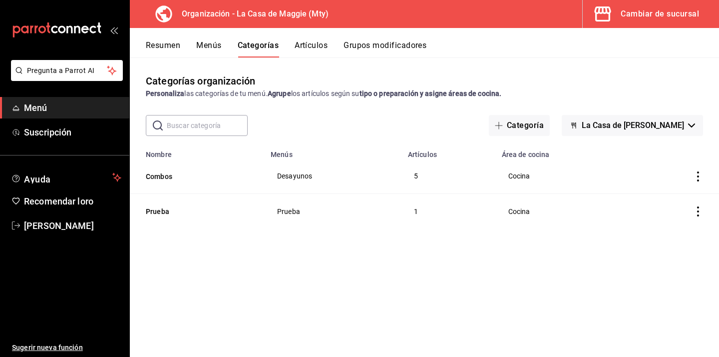
click at [316, 48] on font "Artículos" at bounding box center [311, 44] width 33 height 9
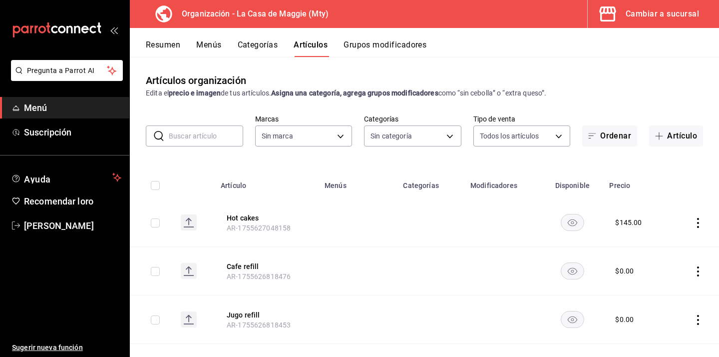
type input "a3684772-da2a-4e98-bff2-0fed7e2a3e3a"
type input "3cc9cf32-c127-459c-8f96-efaf1073c387,037ae7d9-3c79-4977-8288-ae05072af334"
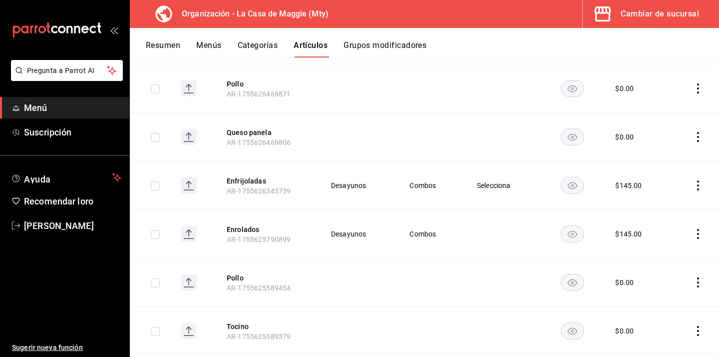
scroll to position [431, 0]
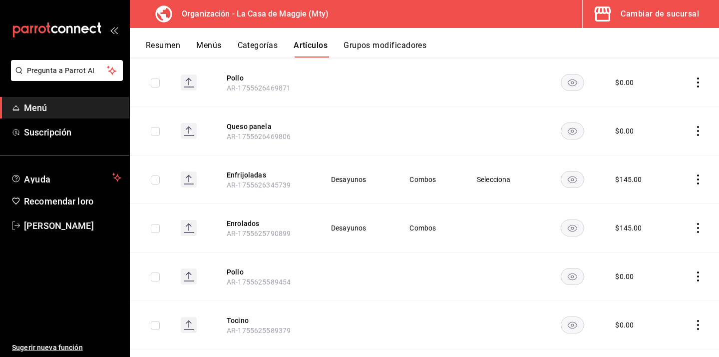
click at [375, 52] on button "Grupos modificadores" at bounding box center [385, 48] width 83 height 17
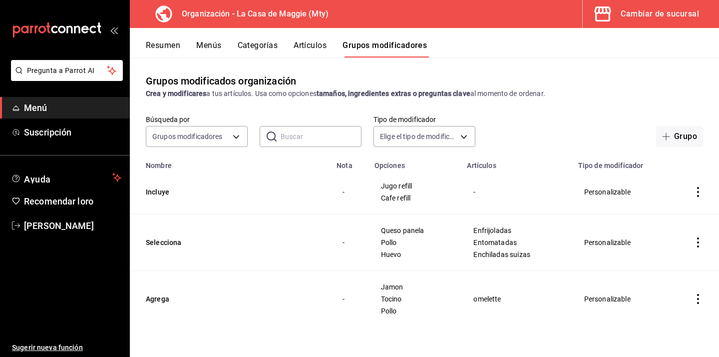
click at [308, 51] on button "Artículos" at bounding box center [310, 48] width 33 height 17
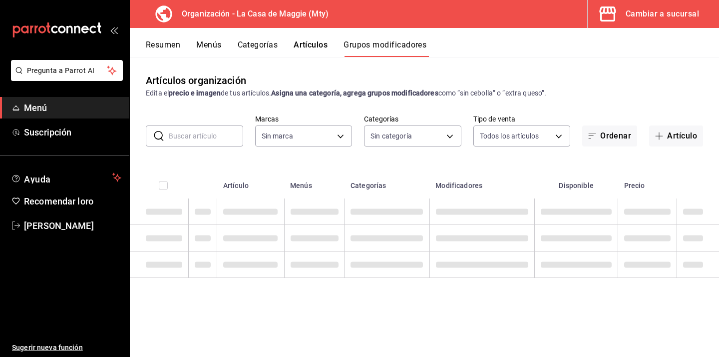
type input "a3684772-da2a-4e98-bff2-0fed7e2a3e3a"
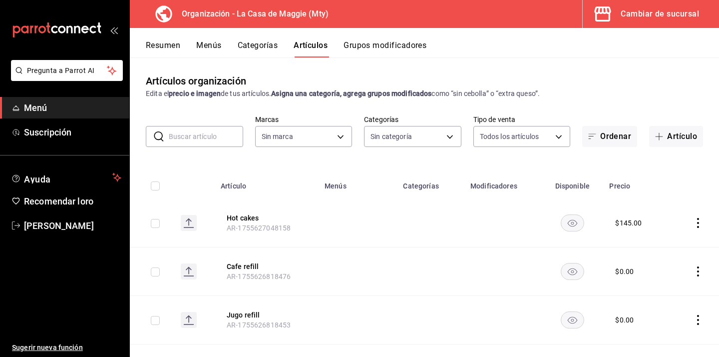
type input "3cc9cf32-c127-459c-8f96-efaf1073c387,037ae7d9-3c79-4977-8288-ae05072af334"
type input "a3684772-da2a-4e98-bff2-0fed7e2a3e3a"
click at [382, 43] on font "Grupos modificadores" at bounding box center [385, 44] width 83 height 9
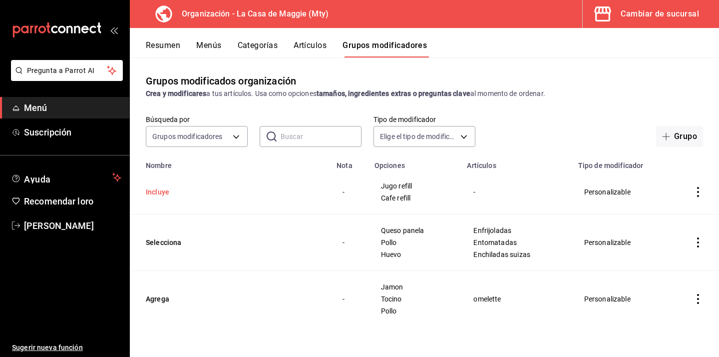
click at [164, 191] on button "Incluye" at bounding box center [206, 192] width 120 height 10
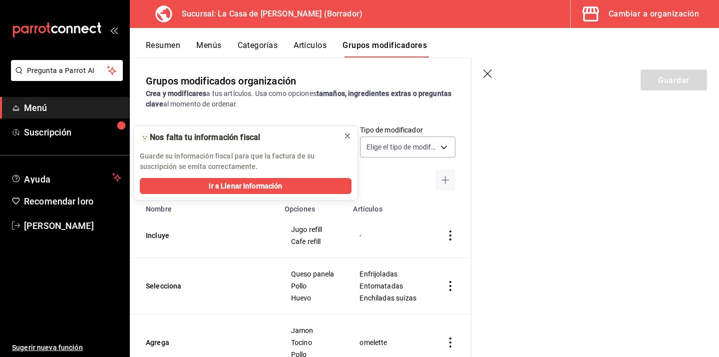
click at [348, 135] on icon at bounding box center [348, 136] width 8 height 8
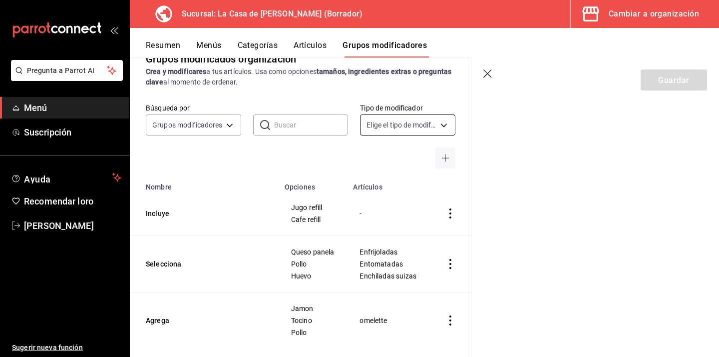
scroll to position [22, 0]
click at [485, 77] on icon "button" at bounding box center [489, 74] width 10 height 10
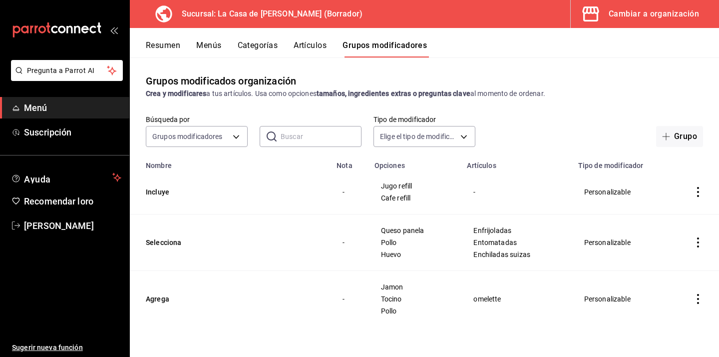
click at [697, 190] on icon "actions" at bounding box center [698, 192] width 10 height 10
click at [666, 212] on font "Editar" at bounding box center [664, 215] width 19 height 8
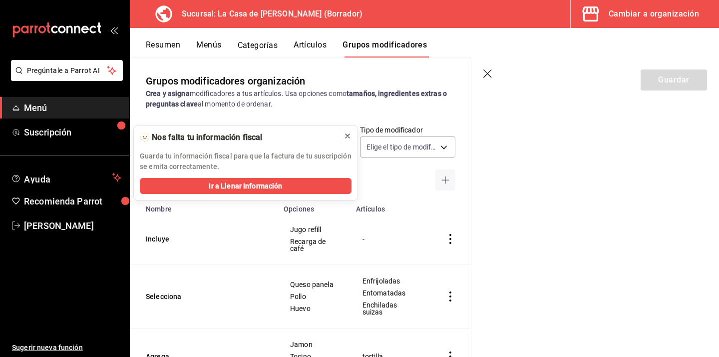
click at [350, 137] on icon at bounding box center [348, 136] width 4 height 4
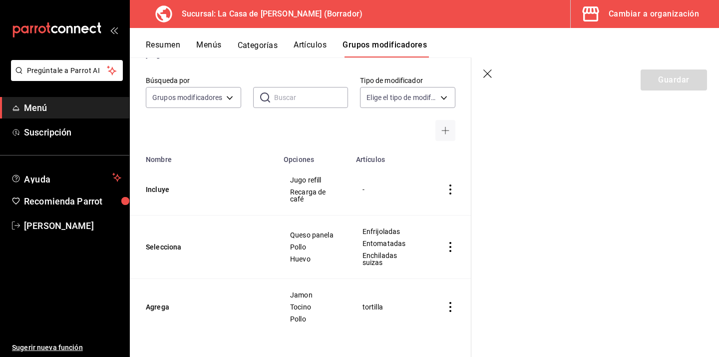
scroll to position [51, 0]
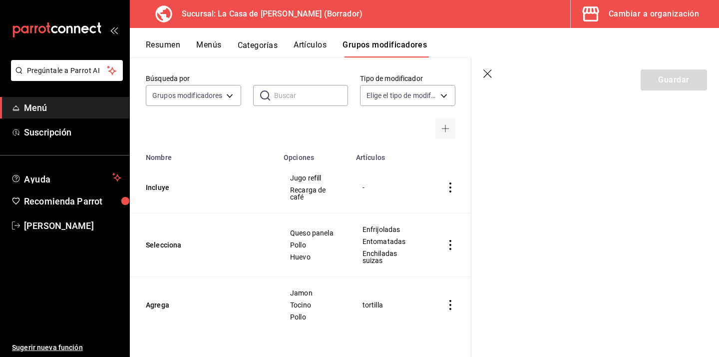
click at [488, 76] on icon "button" at bounding box center [489, 74] width 10 height 10
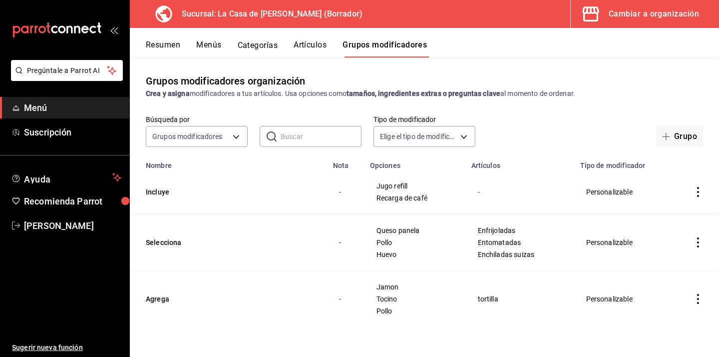
click at [218, 51] on button "Menús" at bounding box center [208, 48] width 25 height 17
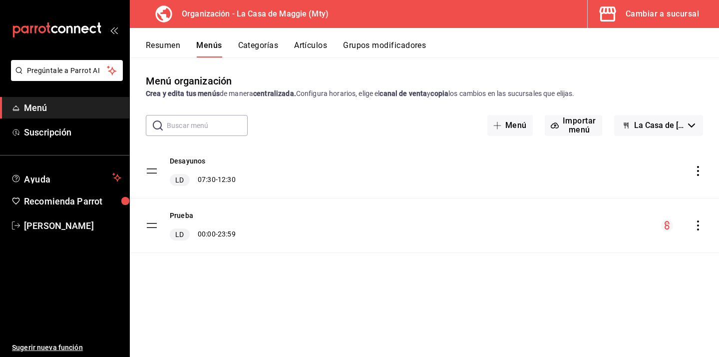
click at [248, 45] on font "Categorías" at bounding box center [258, 44] width 40 height 9
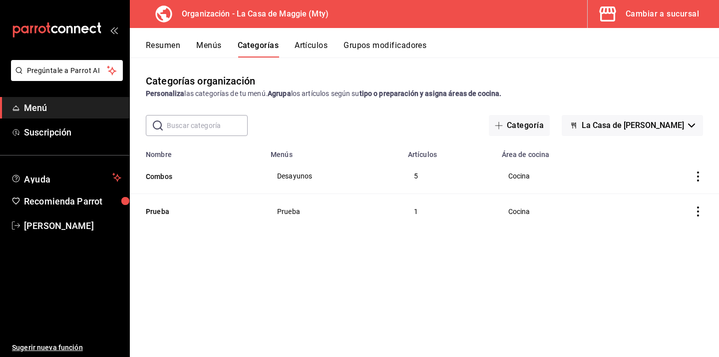
click at [300, 45] on font "Artículos" at bounding box center [311, 44] width 33 height 9
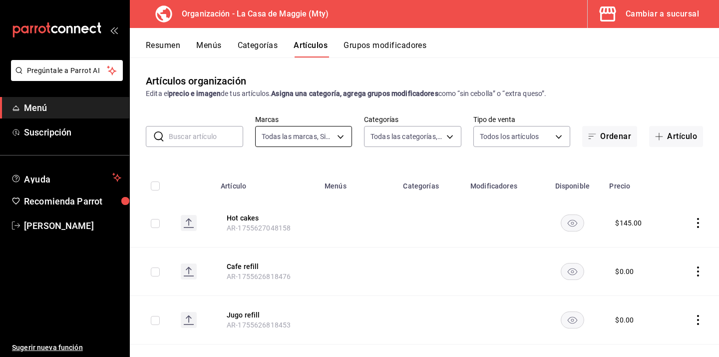
type input "a3684772-da2a-4e98-bff2-0fed7e2a3e3a"
type input "3cc9cf32-c127-459c-8f96-efaf1073c387,037ae7d9-3c79-4977-8288-ae05072af334"
type input "a3684772-da2a-4e98-bff2-0fed7e2a3e3a"
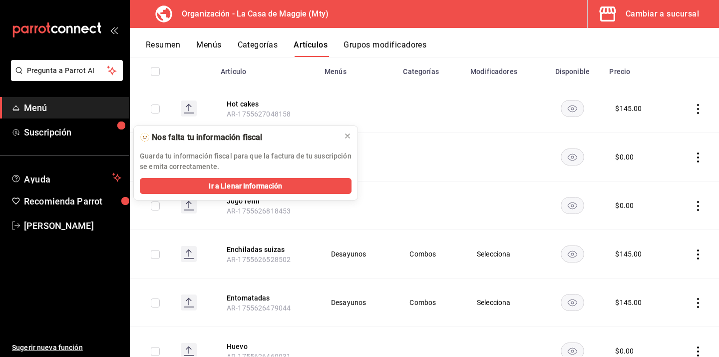
scroll to position [177, 0]
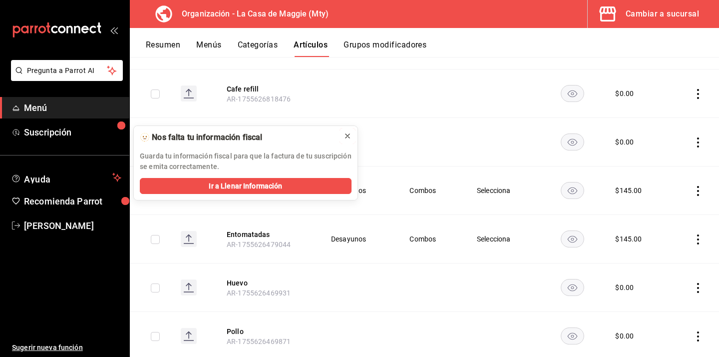
click at [349, 136] on icon at bounding box center [348, 136] width 4 height 4
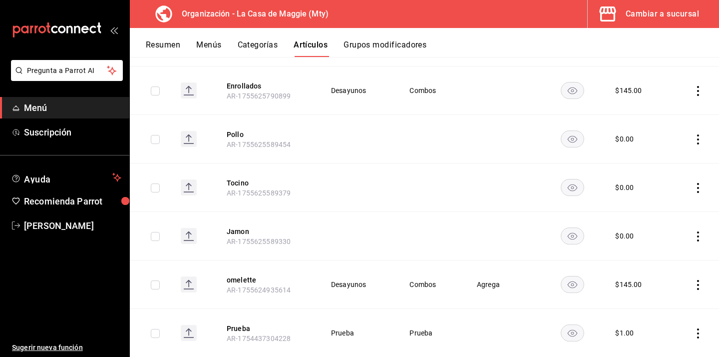
scroll to position [592, 0]
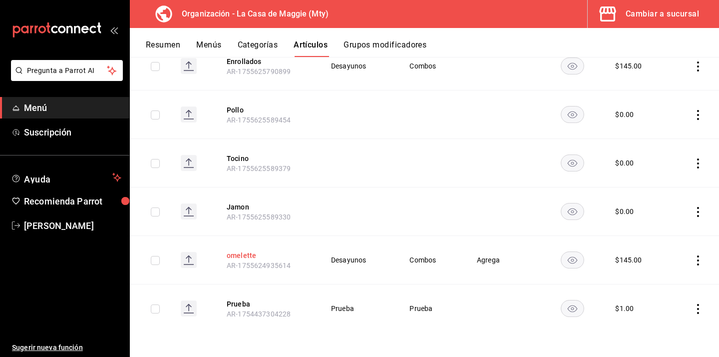
click at [243, 254] on button "omelette" at bounding box center [267, 255] width 80 height 10
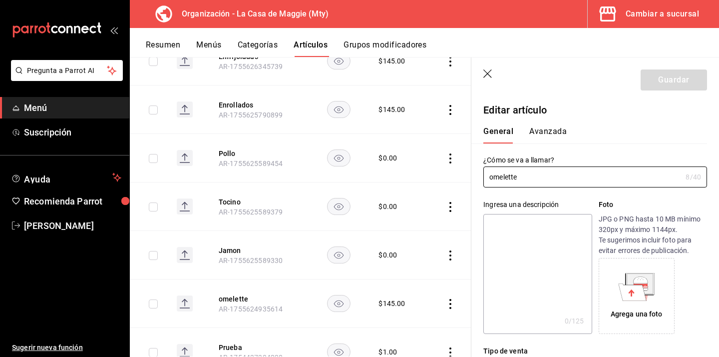
type input "$145.00"
click at [496, 179] on input "omelette" at bounding box center [583, 177] width 198 height 20
type input "Omelette"
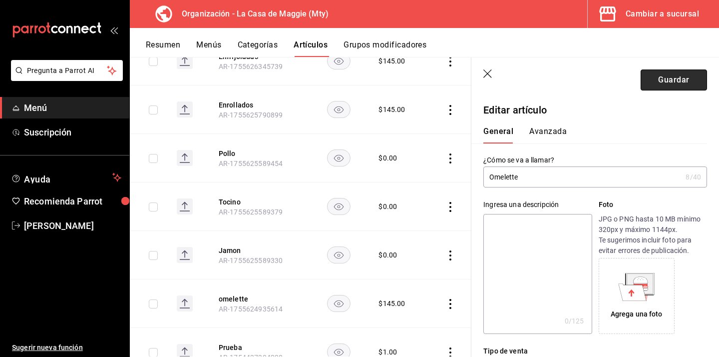
click at [666, 71] on button "Guardar" at bounding box center [674, 79] width 66 height 21
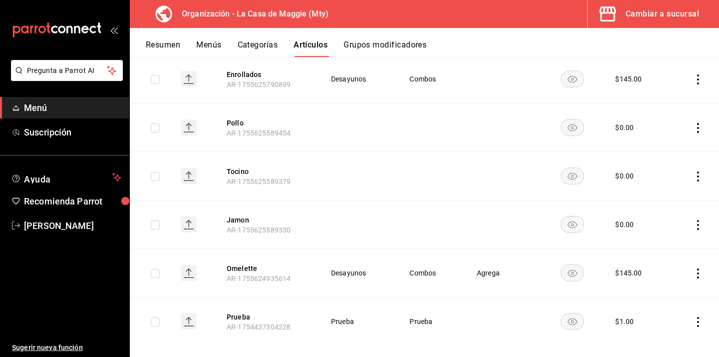
scroll to position [592, 0]
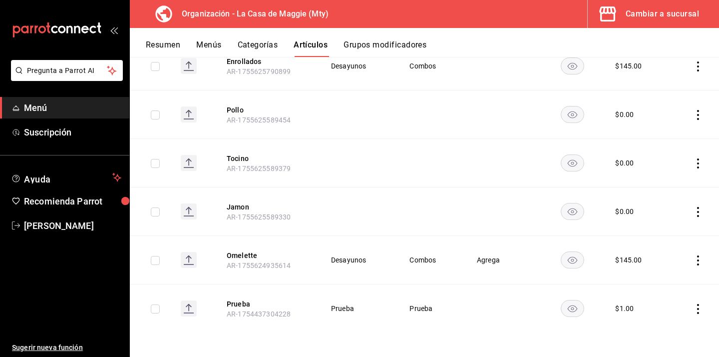
click at [252, 260] on th "Omelette AR-1755624935614" at bounding box center [267, 260] width 104 height 48
click at [247, 259] on button "Omelette" at bounding box center [267, 255] width 80 height 10
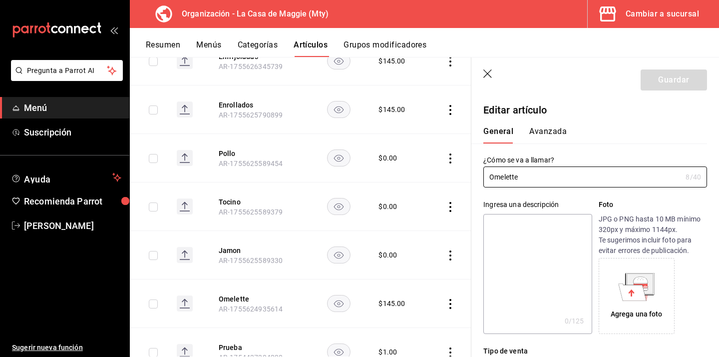
type input "$145.00"
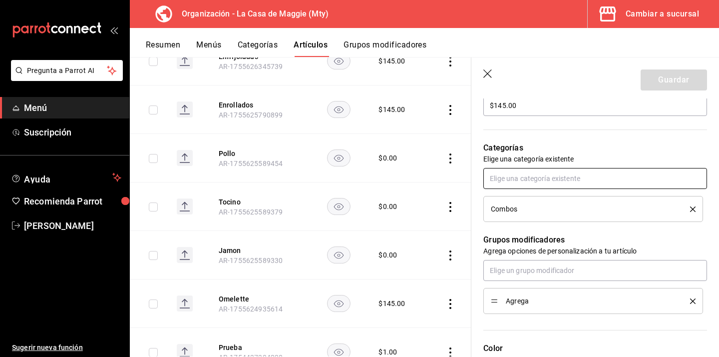
scroll to position [347, 0]
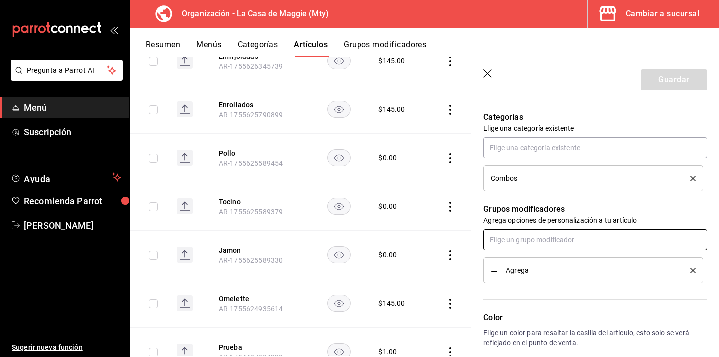
click at [565, 241] on input "text" at bounding box center [596, 239] width 224 height 21
click at [511, 268] on li "Incluye" at bounding box center [596, 262] width 224 height 16
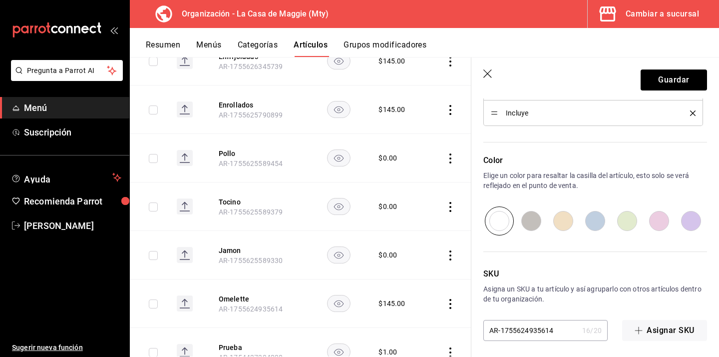
scroll to position [534, 0]
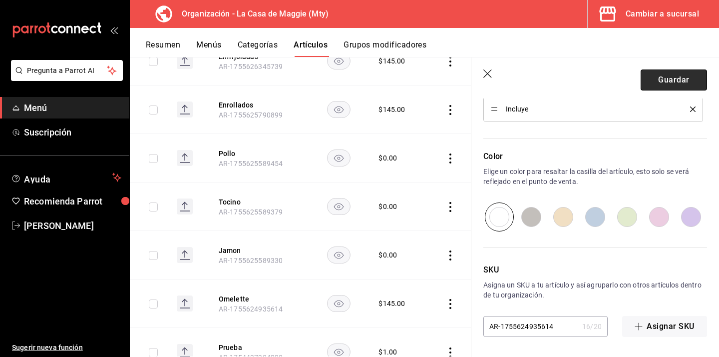
click at [662, 73] on button "Guardar" at bounding box center [674, 79] width 66 height 21
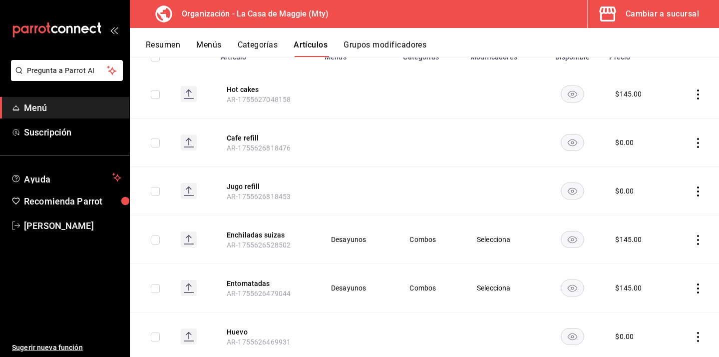
scroll to position [129, 0]
click at [240, 234] on button "Enchiladas suizas" at bounding box center [267, 234] width 80 height 10
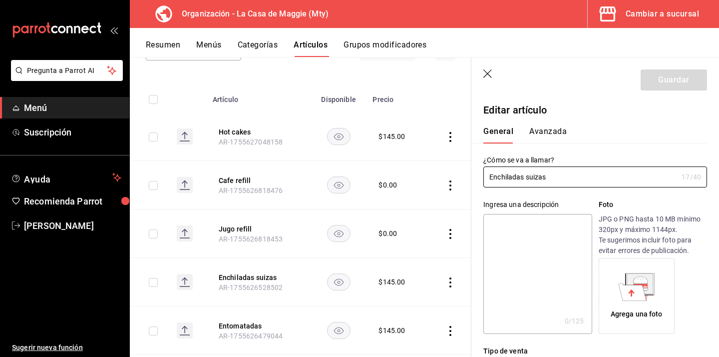
type input "$145.00"
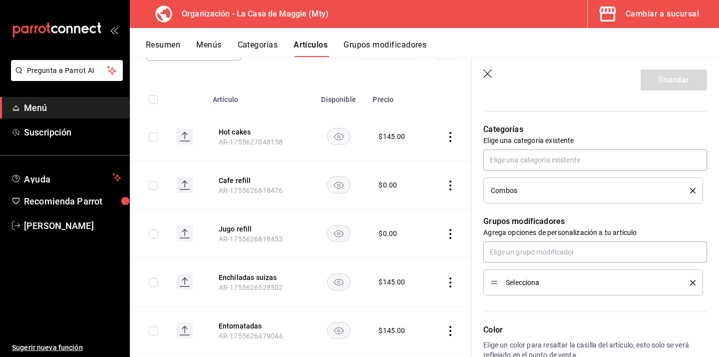
scroll to position [336, 0]
click at [555, 254] on input "text" at bounding box center [596, 250] width 224 height 21
click at [532, 272] on li "Agrega" at bounding box center [596, 273] width 224 height 16
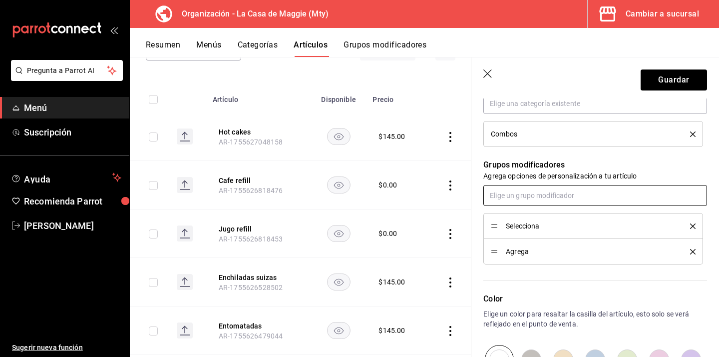
scroll to position [403, 0]
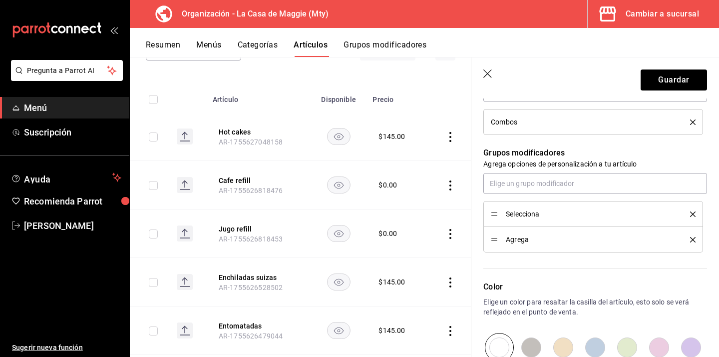
click at [693, 240] on icon "delete" at bounding box center [692, 239] width 5 height 5
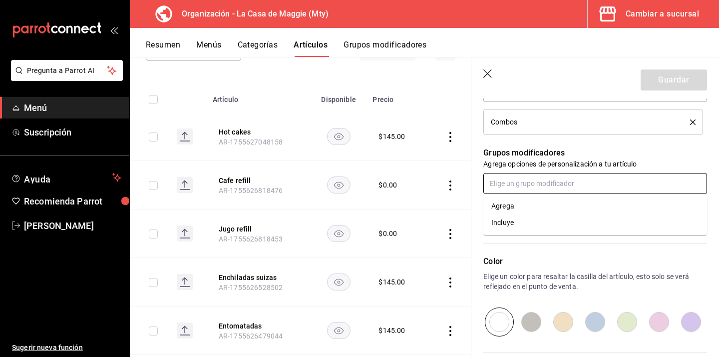
click at [541, 181] on input "text" at bounding box center [596, 183] width 224 height 21
click at [520, 220] on li "Incluye" at bounding box center [596, 222] width 224 height 16
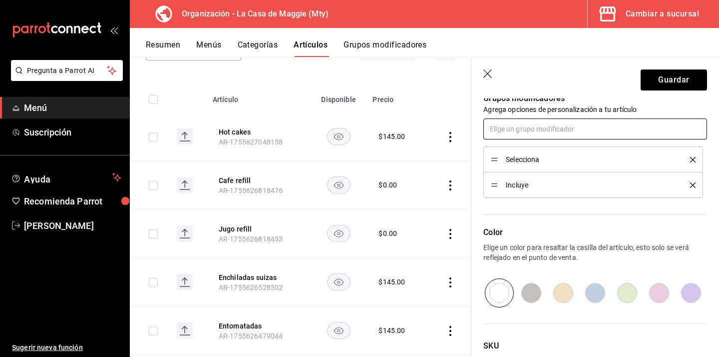
scroll to position [481, 0]
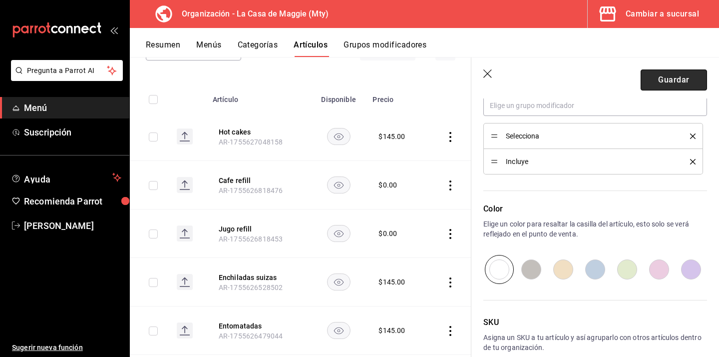
click at [677, 74] on button "Guardar" at bounding box center [674, 79] width 66 height 21
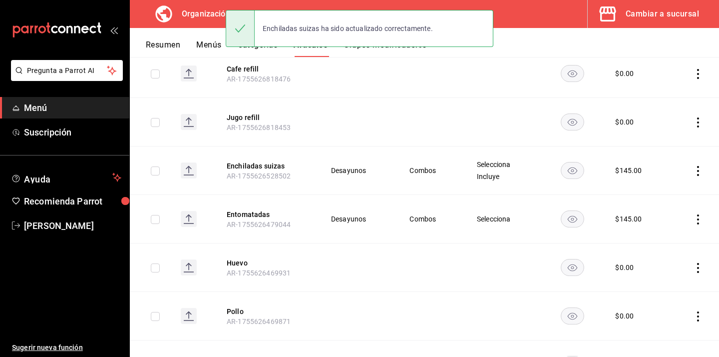
scroll to position [200, 0]
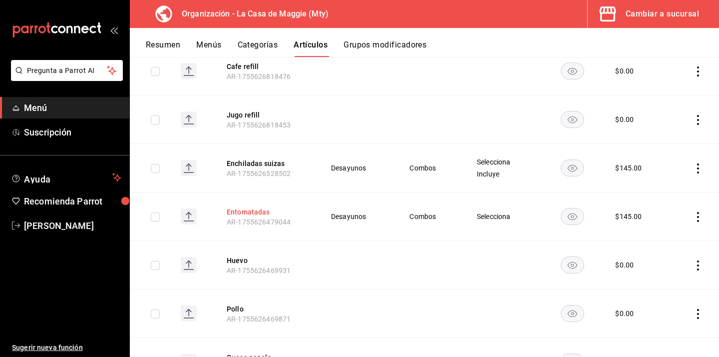
click at [241, 214] on button "Entomatadas" at bounding box center [267, 212] width 80 height 10
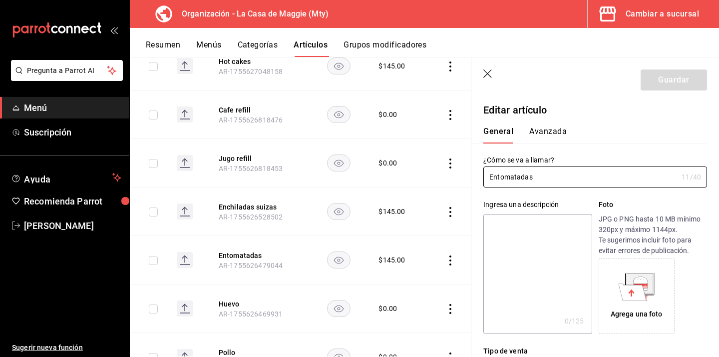
type input "$145.00"
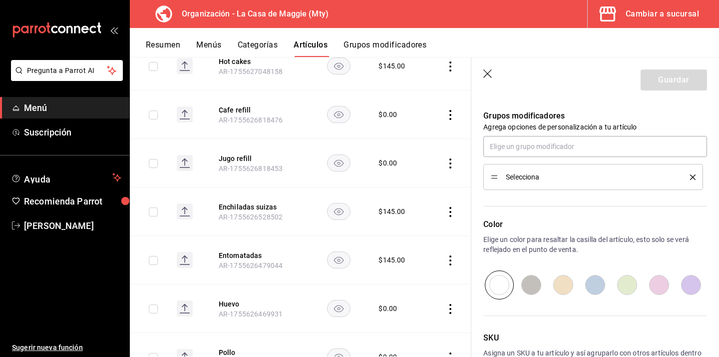
scroll to position [440, 0]
click at [523, 148] on input "text" at bounding box center [596, 146] width 224 height 21
click at [513, 184] on div "Incluye" at bounding box center [503, 186] width 22 height 10
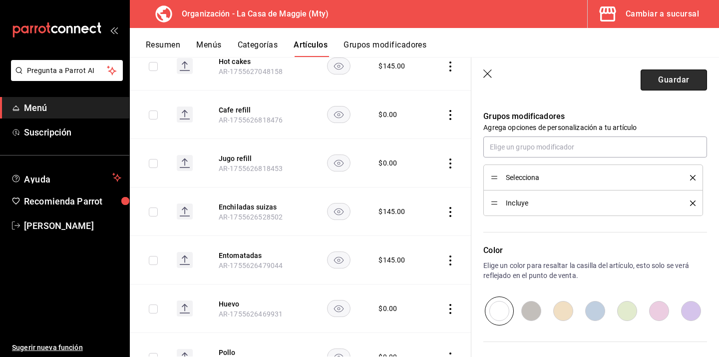
click at [678, 82] on button "Guardar" at bounding box center [674, 79] width 66 height 21
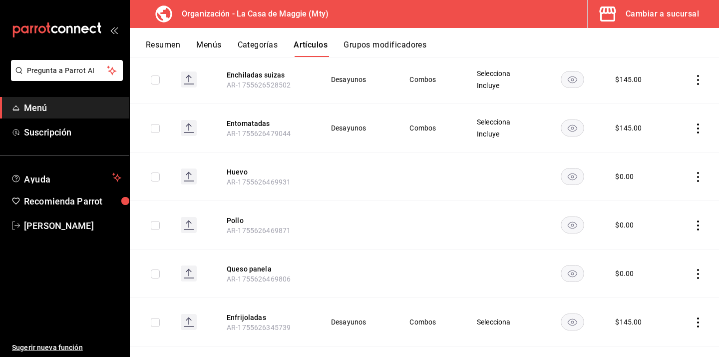
scroll to position [334, 0]
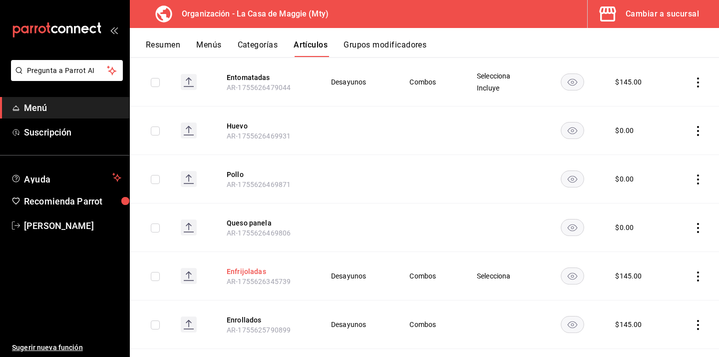
click at [236, 271] on button "Enfrijoladas" at bounding box center [267, 271] width 80 height 10
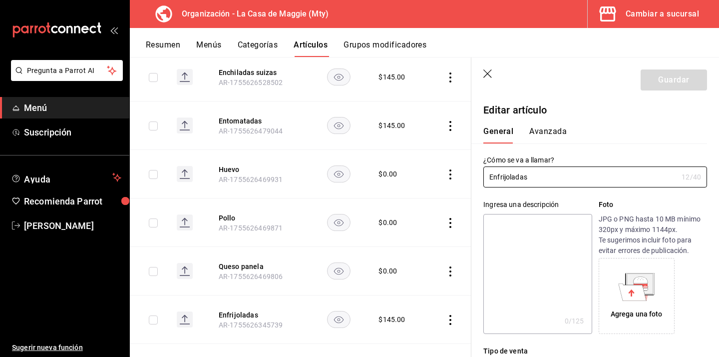
type input "$145.00"
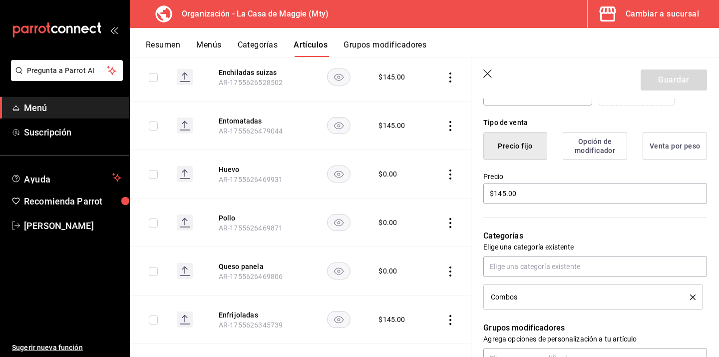
scroll to position [229, 0]
click at [542, 262] on input "text" at bounding box center [596, 265] width 224 height 21
click at [585, 233] on p "Categorías" at bounding box center [596, 235] width 224 height 12
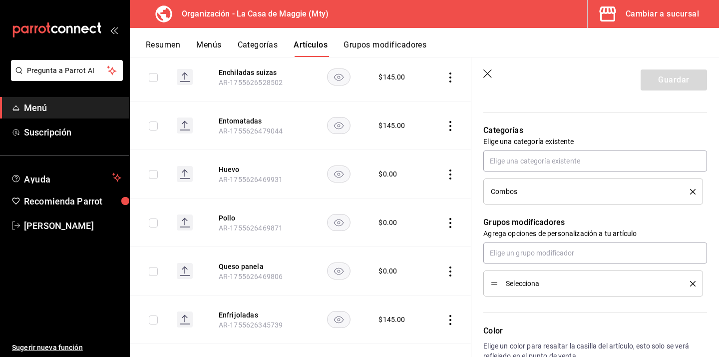
scroll to position [335, 0]
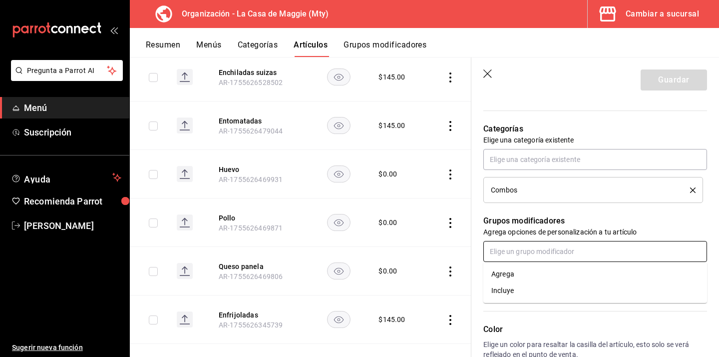
click at [552, 250] on input "text" at bounding box center [596, 251] width 224 height 21
click at [520, 294] on li "Incluye" at bounding box center [596, 290] width 224 height 16
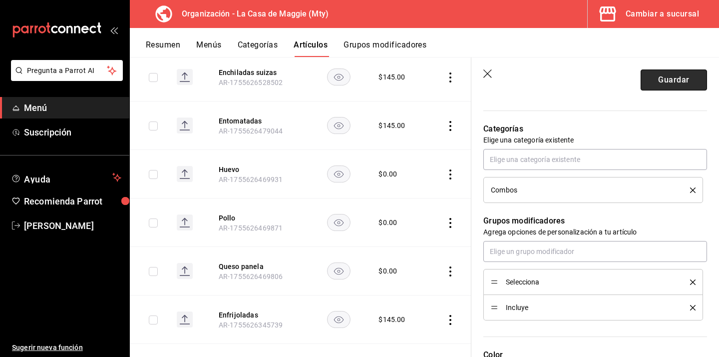
click at [663, 86] on button "Guardar" at bounding box center [674, 79] width 66 height 21
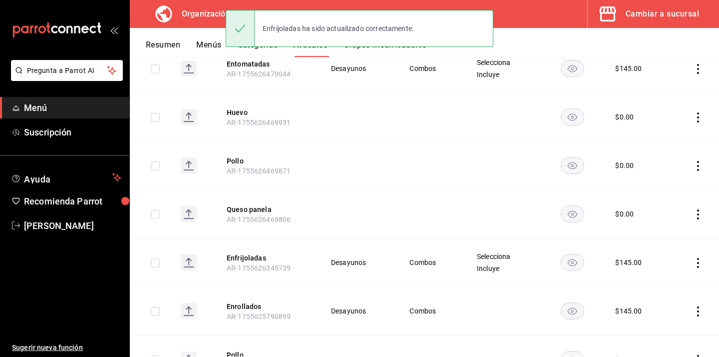
scroll to position [592, 0]
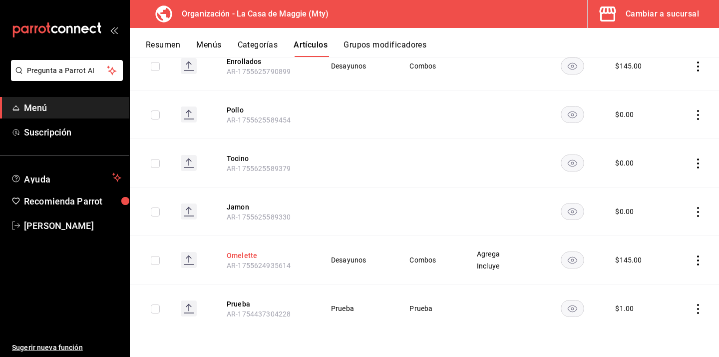
click at [251, 257] on button "Omelette" at bounding box center [267, 255] width 80 height 10
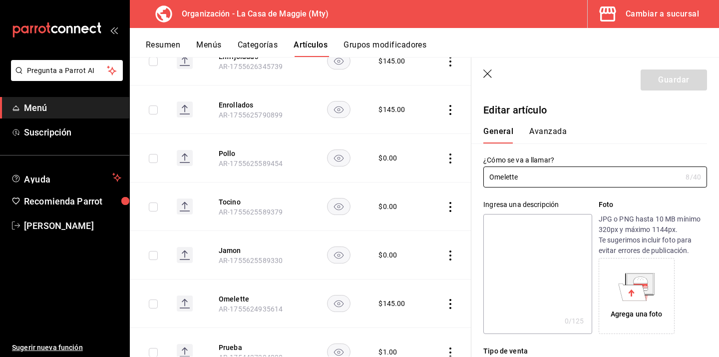
type input "$145.00"
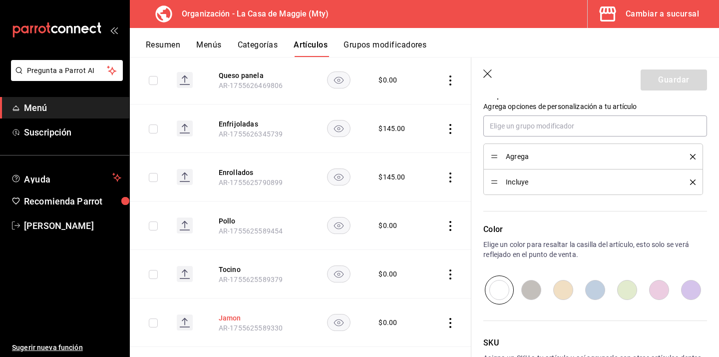
scroll to position [515, 0]
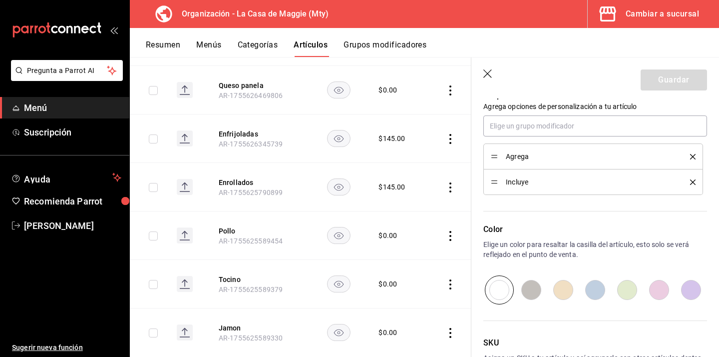
click at [245, 141] on span "AR-1755626345739" at bounding box center [251, 144] width 64 height 8
click at [240, 132] on button "Enfrijoladas" at bounding box center [259, 134] width 80 height 10
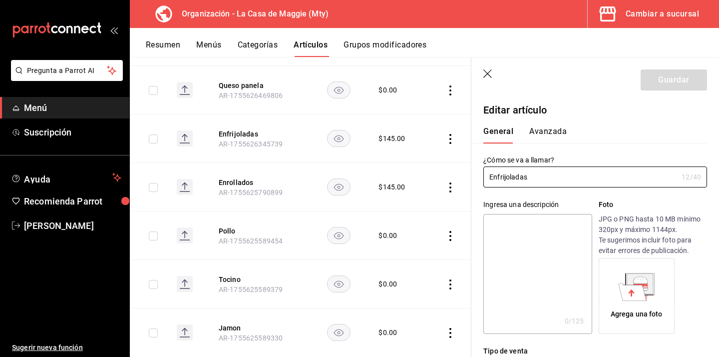
type input "$145.00"
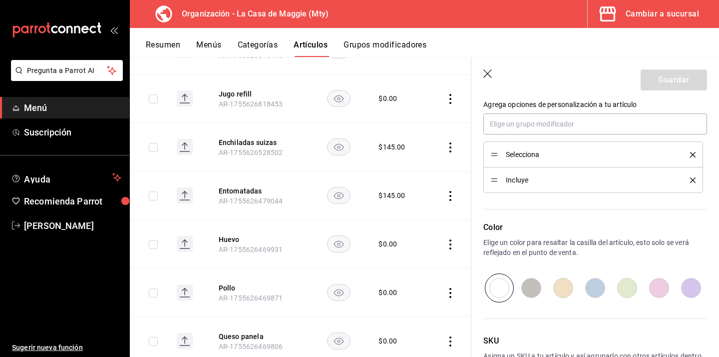
scroll to position [251, 0]
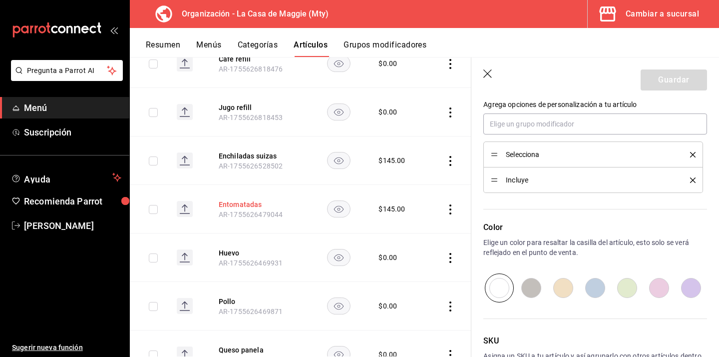
click at [236, 203] on button "Entomatadas" at bounding box center [259, 204] width 80 height 10
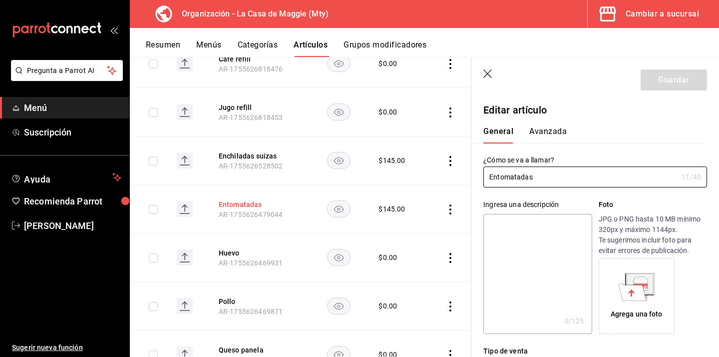
type input "$145.00"
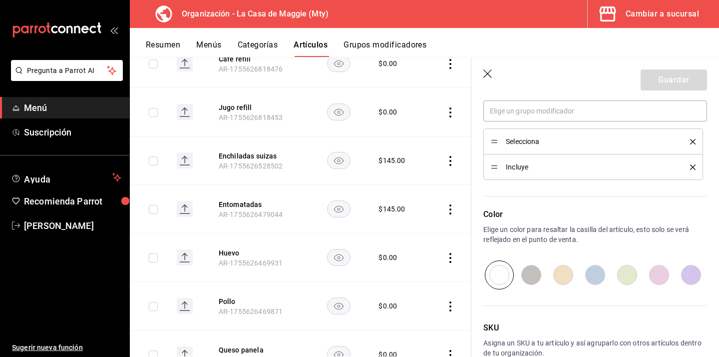
scroll to position [473, 0]
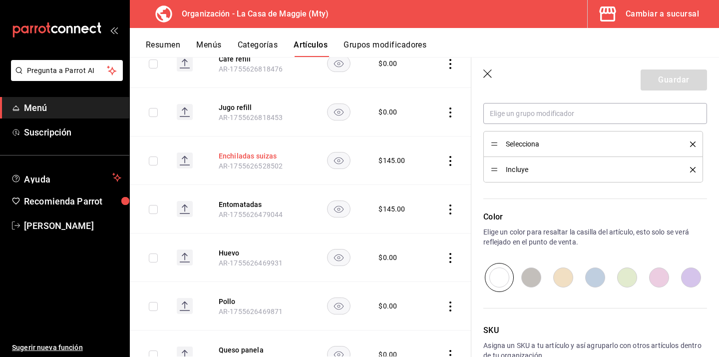
click at [265, 151] on button "Enchiladas suizas" at bounding box center [259, 156] width 80 height 10
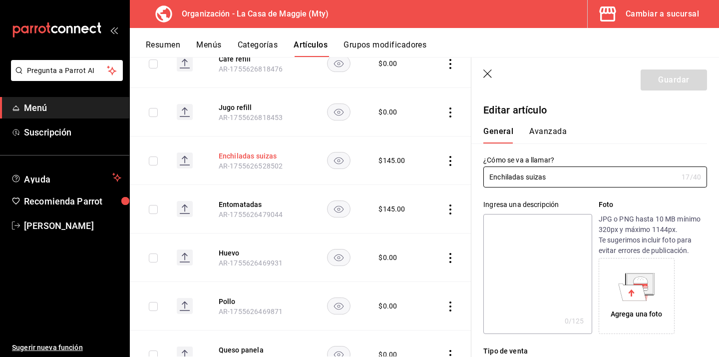
type input "$145.00"
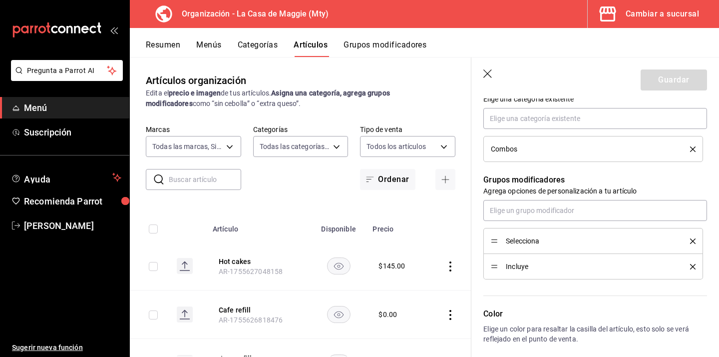
click at [368, 48] on button "Grupos modificadores" at bounding box center [385, 48] width 83 height 17
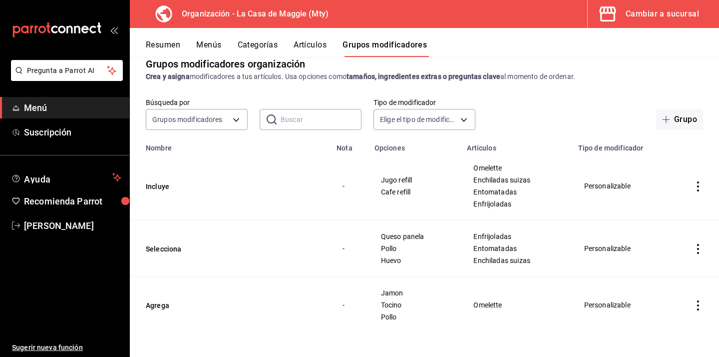
scroll to position [17, 0]
click at [154, 187] on button "Incluye" at bounding box center [206, 186] width 120 height 10
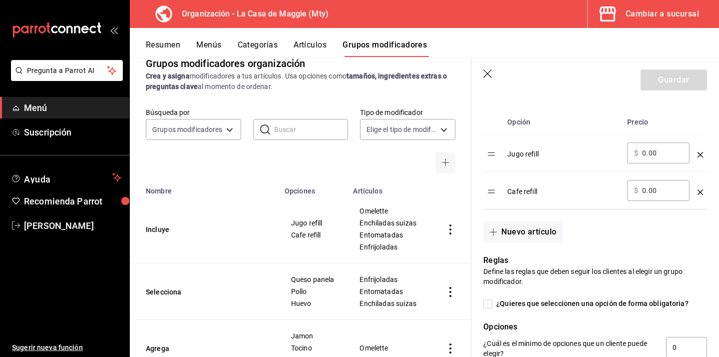
scroll to position [319, 0]
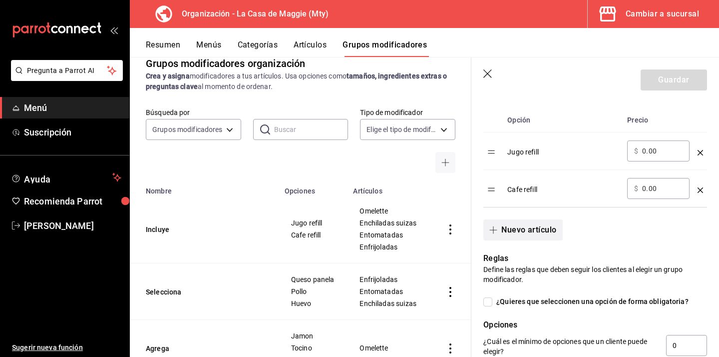
click at [527, 227] on button "Nuevo artículo" at bounding box center [523, 229] width 79 height 21
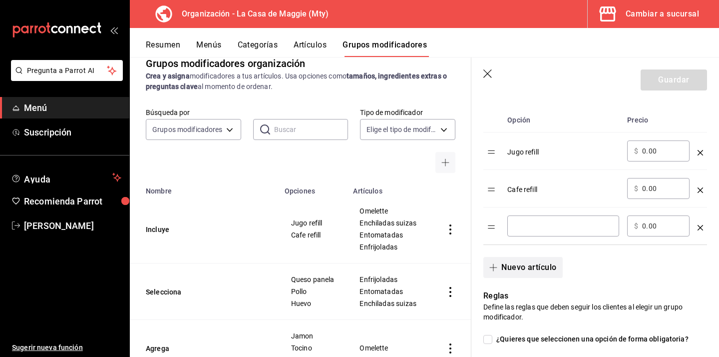
click at [527, 227] on input "optionsTable" at bounding box center [564, 226] width 98 height 10
type input "Hot cakes"
click at [668, 272] on div "Nuevo artículo" at bounding box center [590, 261] width 236 height 33
click at [700, 81] on button "Guardar" at bounding box center [674, 79] width 66 height 21
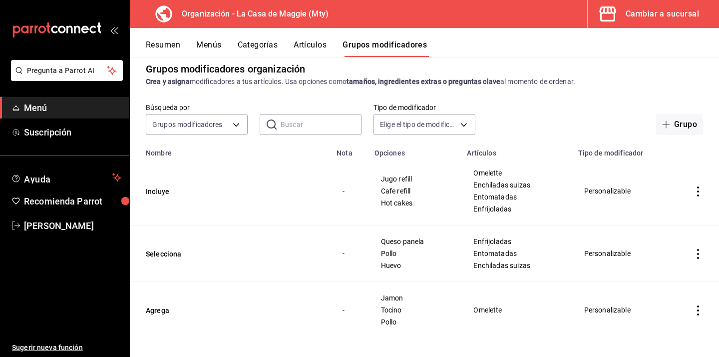
scroll to position [17, 0]
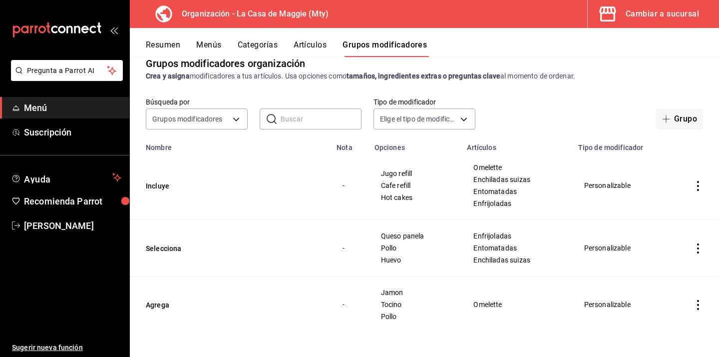
click at [308, 45] on button "Artículos" at bounding box center [310, 48] width 33 height 17
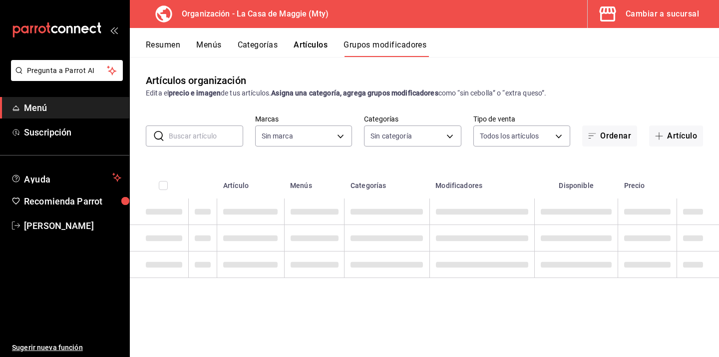
type input "a3684772-da2a-4e98-bff2-0fed7e2a3e3a"
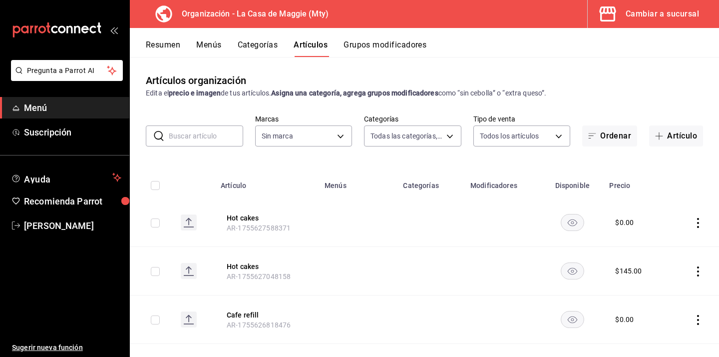
type input "3cc9cf32-c127-459c-8f96-efaf1073c387,037ae7d9-3c79-4977-8288-ae05072af334"
type input "a3684772-da2a-4e98-bff2-0fed7e2a3e3a"
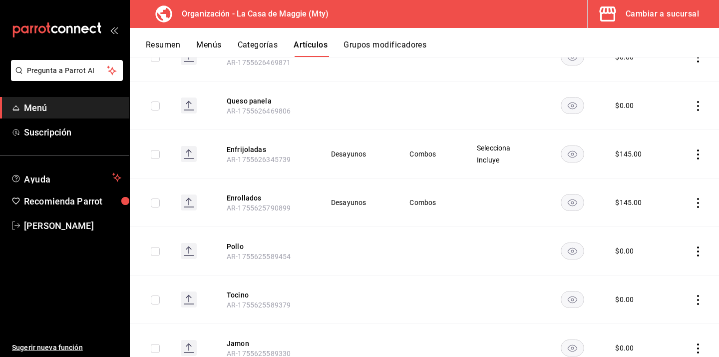
scroll to position [641, 0]
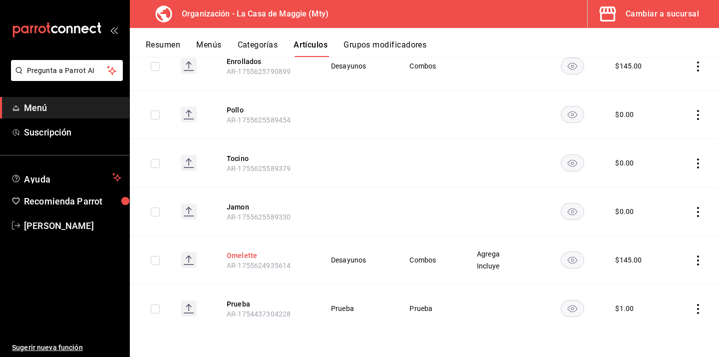
click at [250, 259] on button "Omelette" at bounding box center [267, 255] width 80 height 10
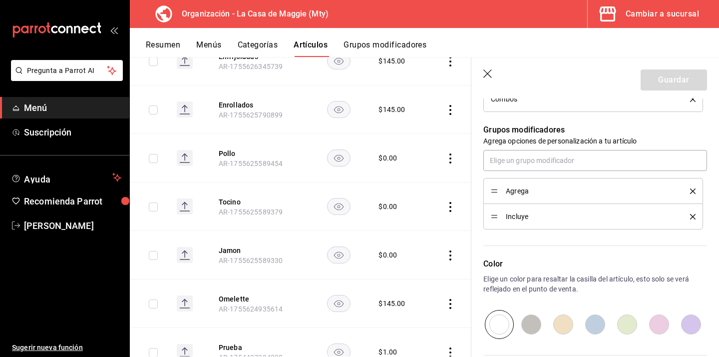
scroll to position [424, 0]
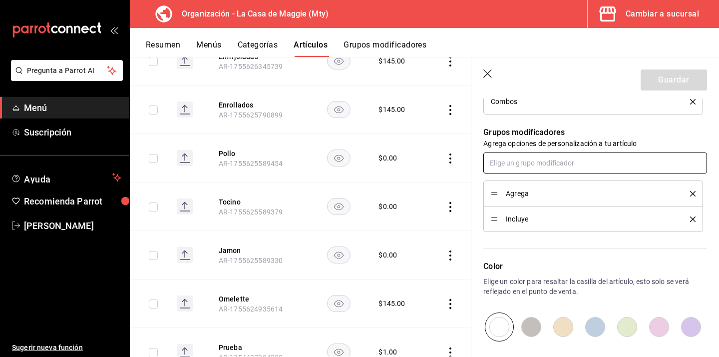
click at [565, 164] on input "text" at bounding box center [596, 162] width 224 height 21
click at [572, 187] on li "Selecciona" at bounding box center [596, 185] width 224 height 16
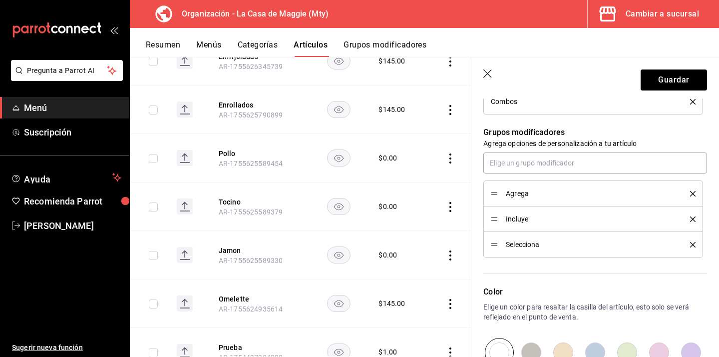
click at [694, 245] on icon "delete" at bounding box center [692, 244] width 5 height 5
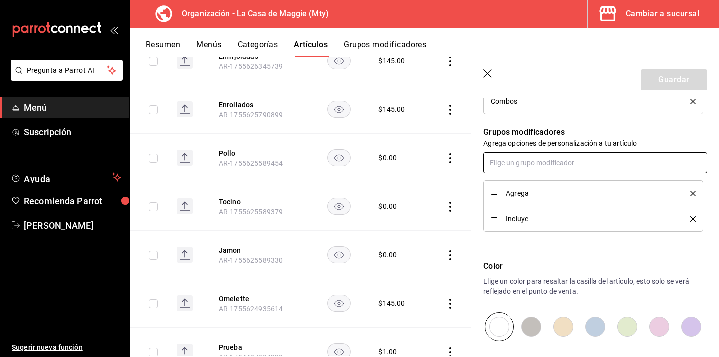
scroll to position [0, 0]
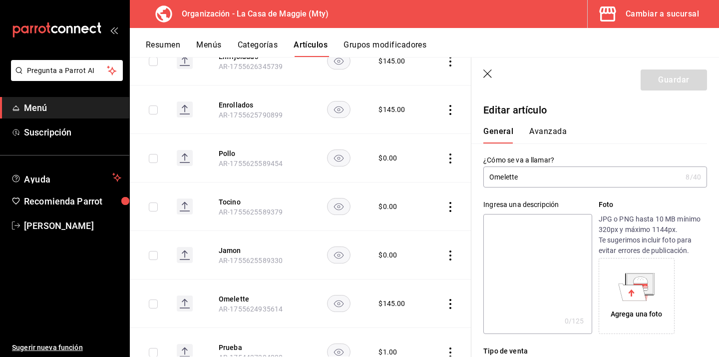
click at [571, 182] on input "Omelette" at bounding box center [583, 177] width 198 height 20
type input "Omelette"
click at [485, 73] on icon "button" at bounding box center [489, 74] width 10 height 10
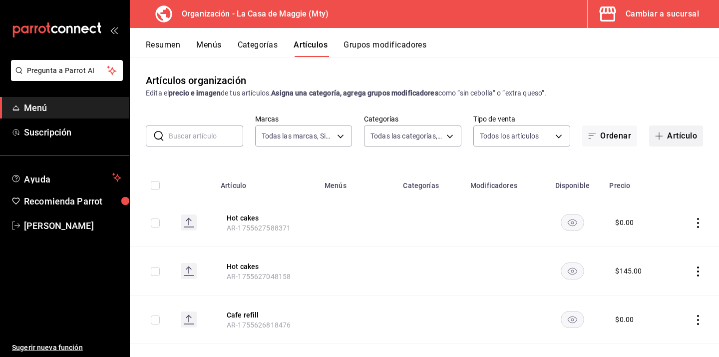
click at [661, 133] on icon "button" at bounding box center [659, 136] width 8 height 8
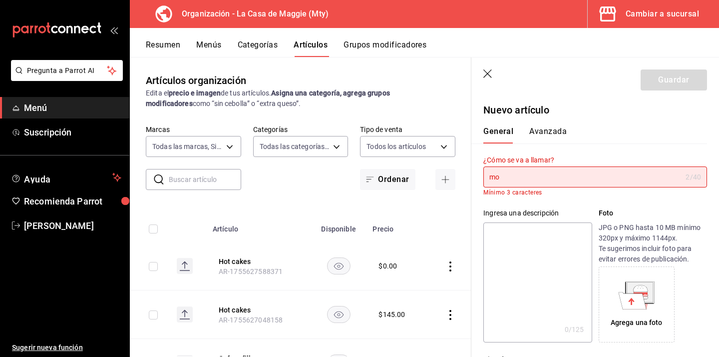
type input "m"
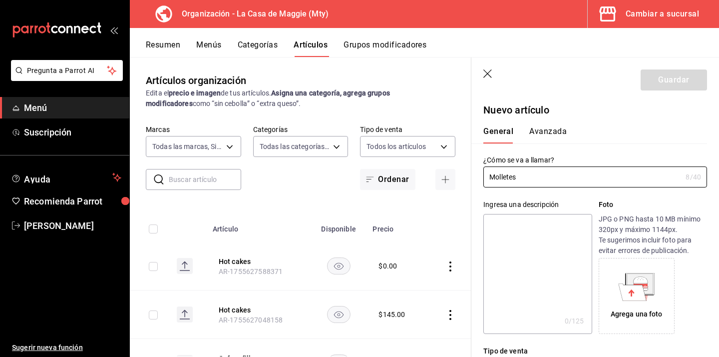
type input "Molletes"
click at [538, 245] on textarea at bounding box center [538, 274] width 108 height 120
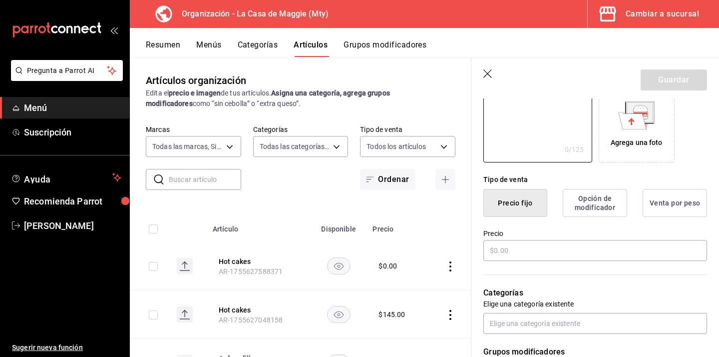
scroll to position [179, 0]
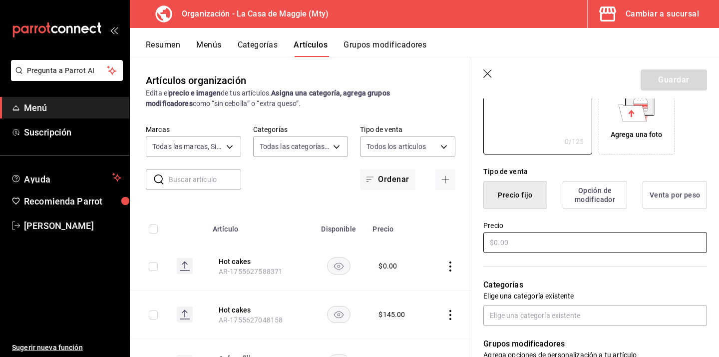
click at [535, 241] on input "text" at bounding box center [596, 242] width 224 height 21
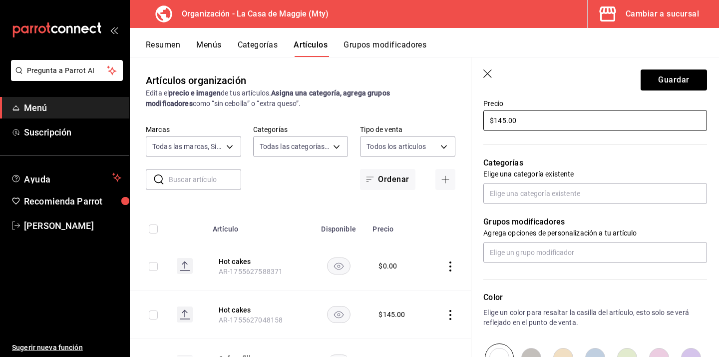
scroll to position [311, 0]
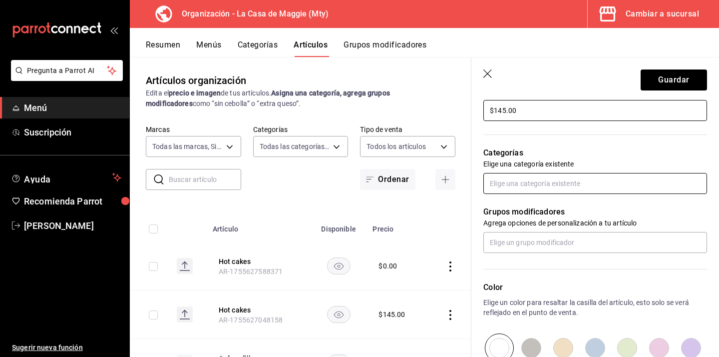
type input "$145.00"
click at [527, 180] on input "text" at bounding box center [596, 183] width 224 height 21
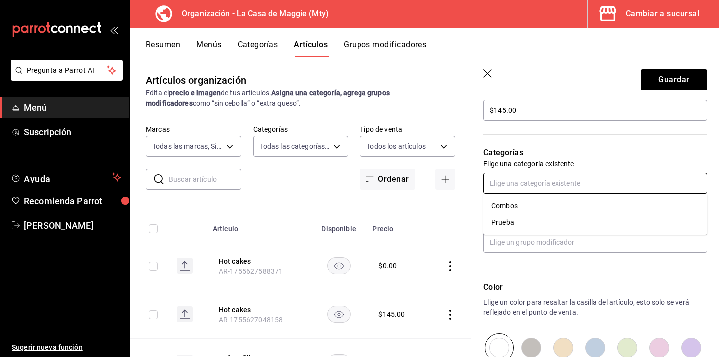
click at [514, 204] on li "Combos" at bounding box center [596, 206] width 224 height 16
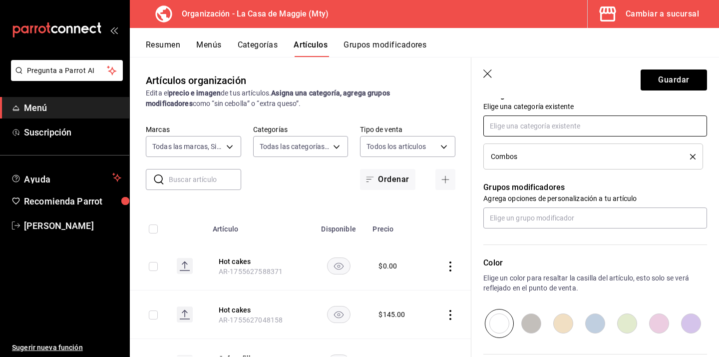
scroll to position [371, 0]
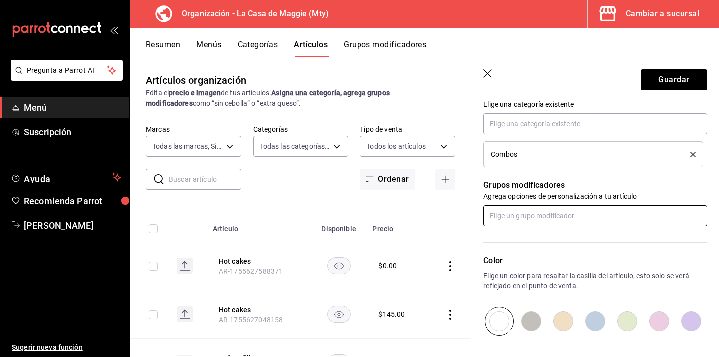
click at [535, 219] on input "text" at bounding box center [596, 215] width 224 height 21
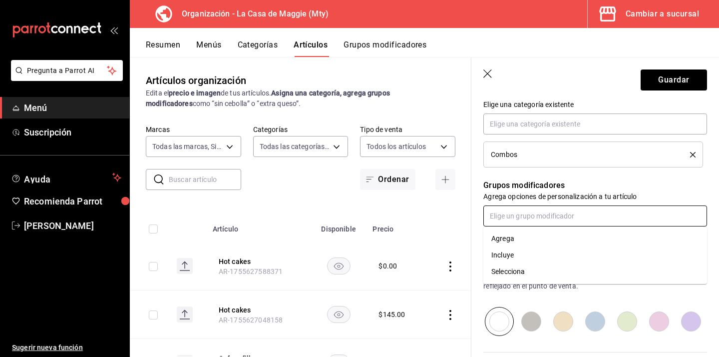
click at [513, 250] on div "Incluye" at bounding box center [503, 255] width 22 height 10
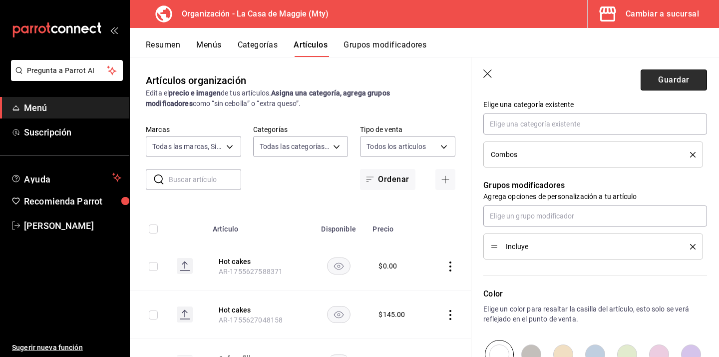
click at [675, 86] on button "Guardar" at bounding box center [674, 79] width 66 height 21
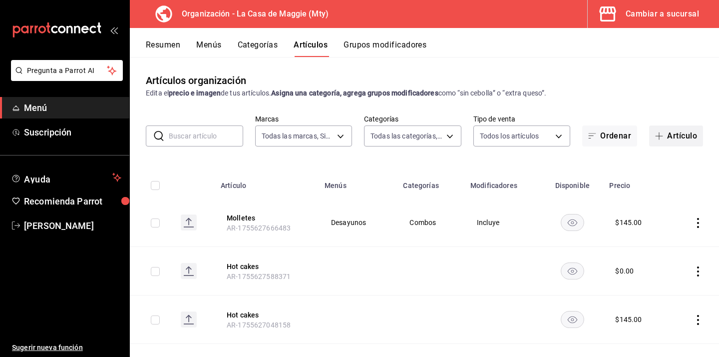
click at [678, 140] on button "Artículo" at bounding box center [676, 135] width 54 height 21
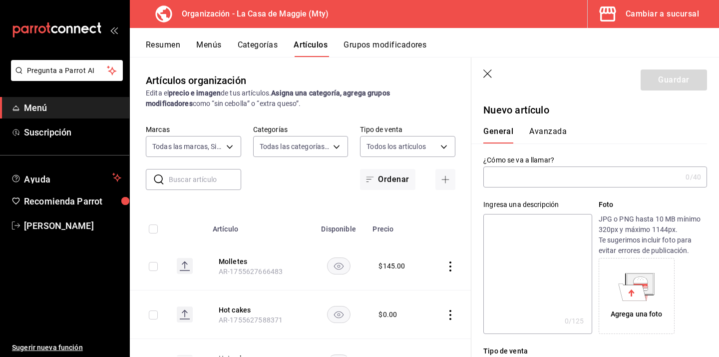
type input "AR-1755627759320"
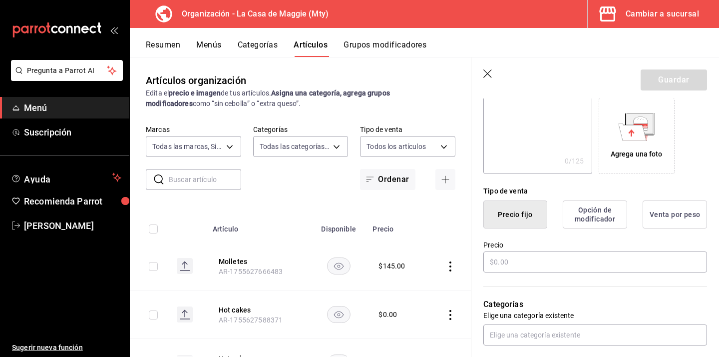
scroll to position [171, 0]
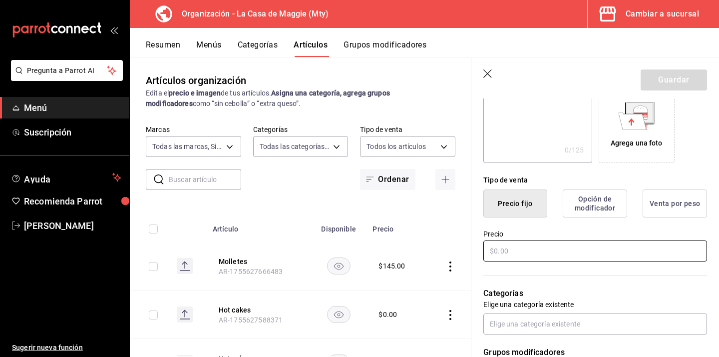
type input "Sincronizadas"
click at [508, 253] on input "text" at bounding box center [596, 250] width 224 height 21
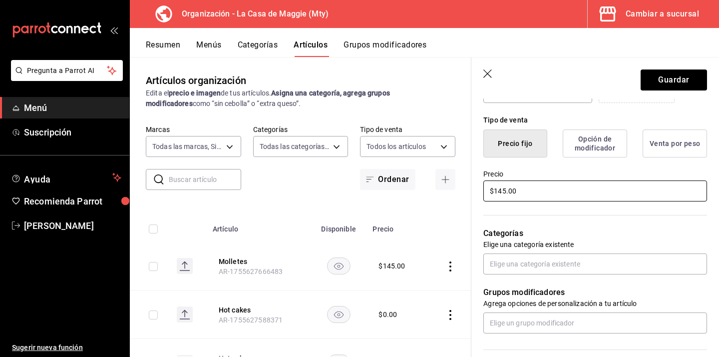
scroll to position [232, 0]
type input "$145.00"
click at [548, 264] on input "text" at bounding box center [596, 262] width 224 height 21
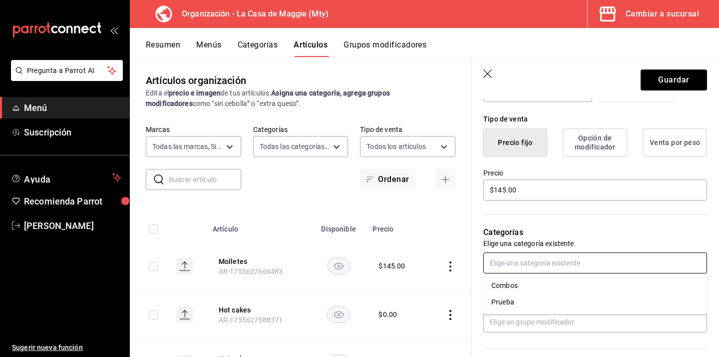
click at [526, 289] on li "Combos" at bounding box center [596, 285] width 224 height 16
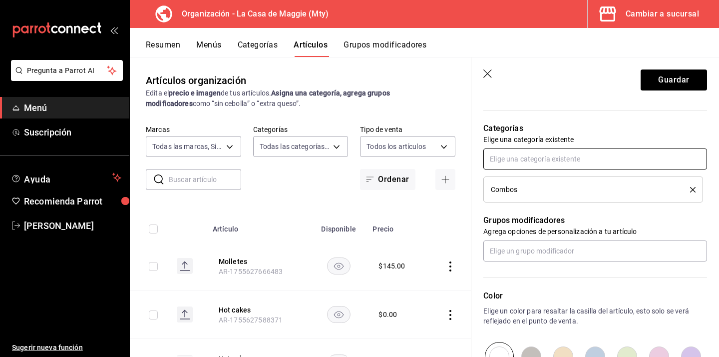
scroll to position [340, 0]
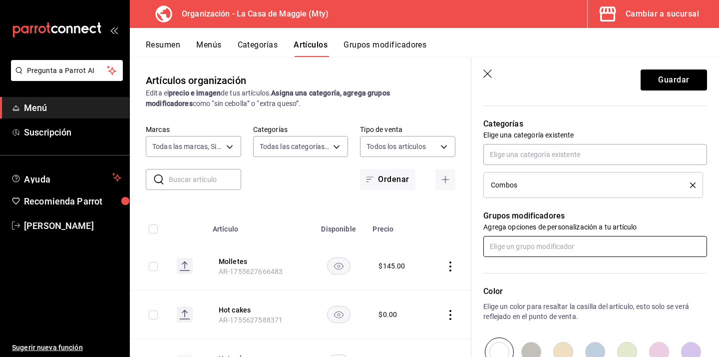
click at [610, 248] on input "text" at bounding box center [596, 246] width 224 height 21
click at [550, 288] on li "Incluye" at bounding box center [596, 285] width 224 height 16
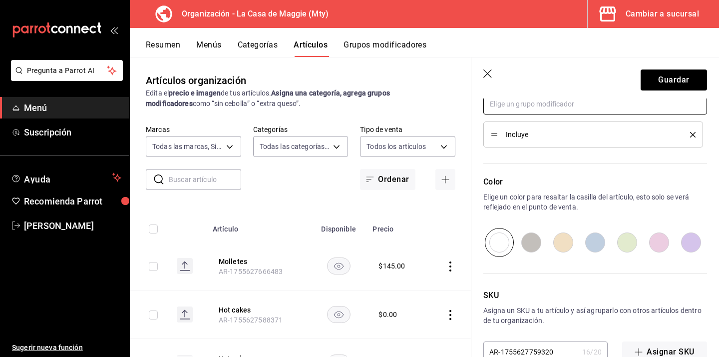
scroll to position [508, 0]
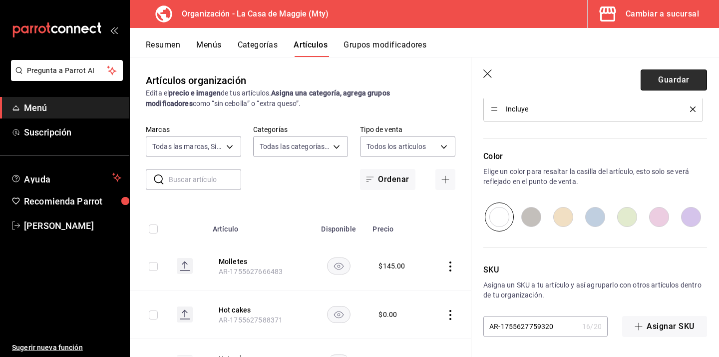
click at [672, 81] on button "Guardar" at bounding box center [674, 79] width 66 height 21
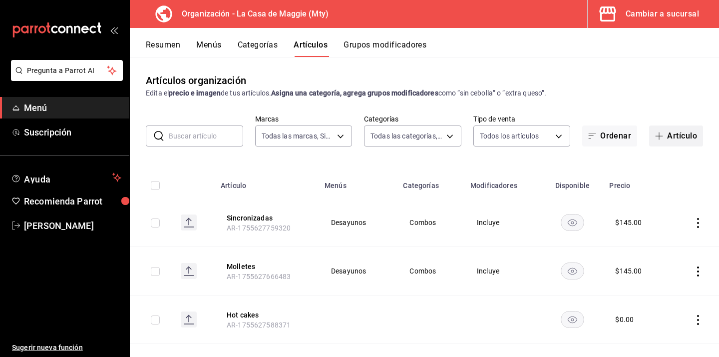
click at [680, 134] on button "Artículo" at bounding box center [676, 135] width 54 height 21
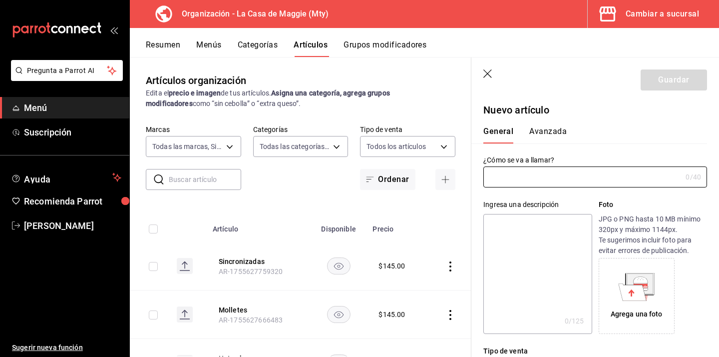
type input "AR-1755627798810"
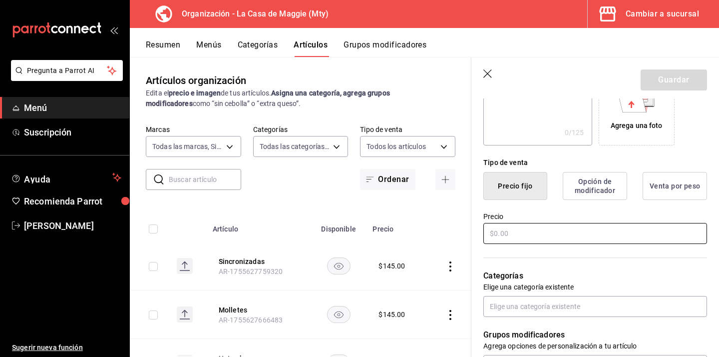
scroll to position [202, 0]
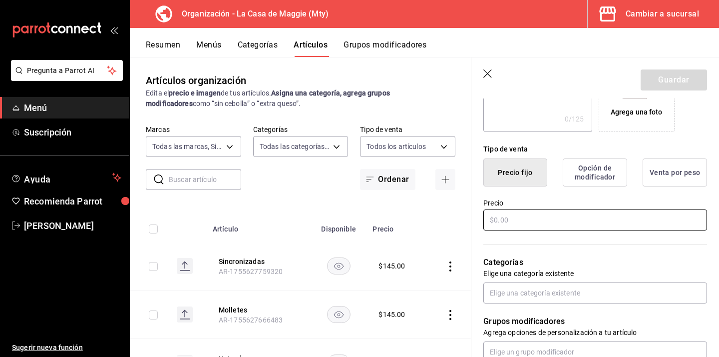
type input "Tortitas de espinaca"
click at [548, 217] on input "text" at bounding box center [596, 219] width 224 height 21
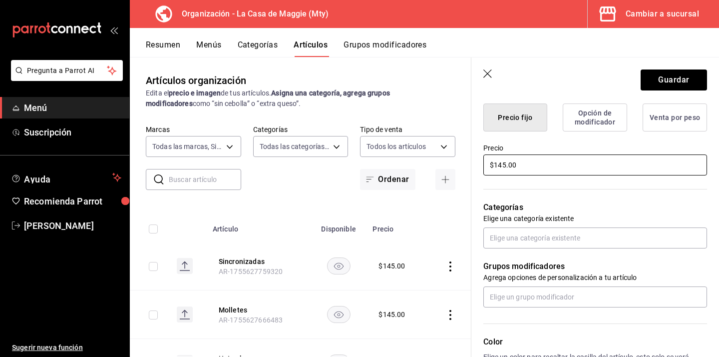
scroll to position [258, 0]
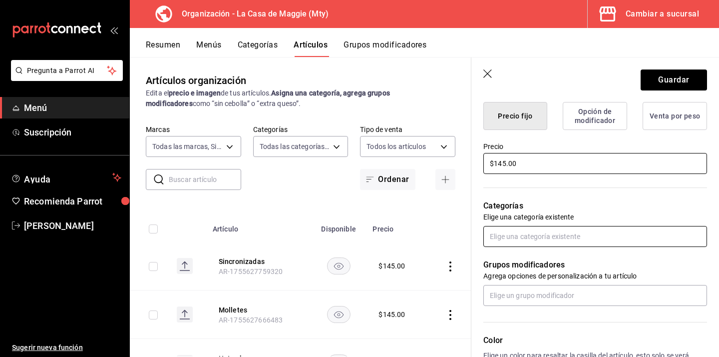
type input "$145.00"
click at [570, 235] on input "text" at bounding box center [596, 236] width 224 height 21
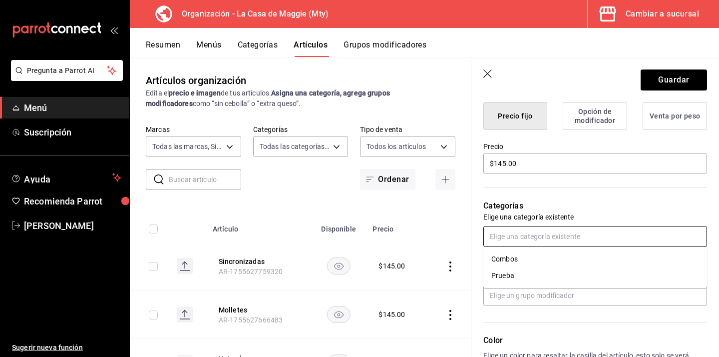
click at [525, 258] on li "Combos" at bounding box center [596, 259] width 224 height 16
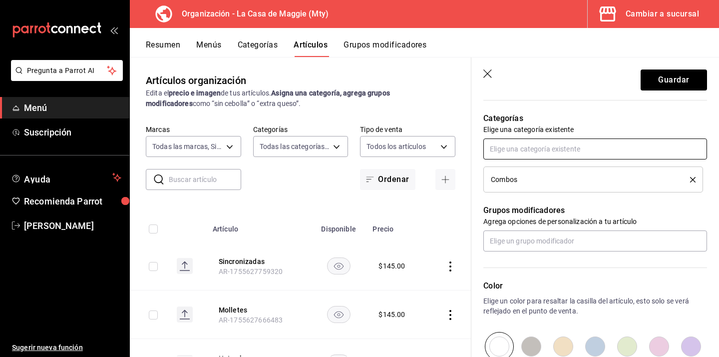
scroll to position [359, 0]
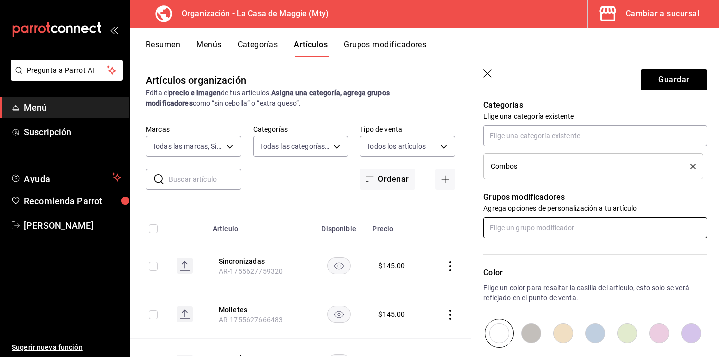
click at [520, 230] on input "text" at bounding box center [596, 227] width 224 height 21
click at [512, 268] on div "Incluye" at bounding box center [503, 267] width 22 height 10
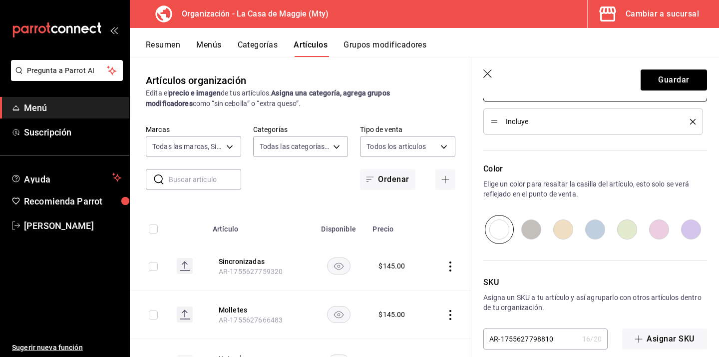
scroll to position [508, 0]
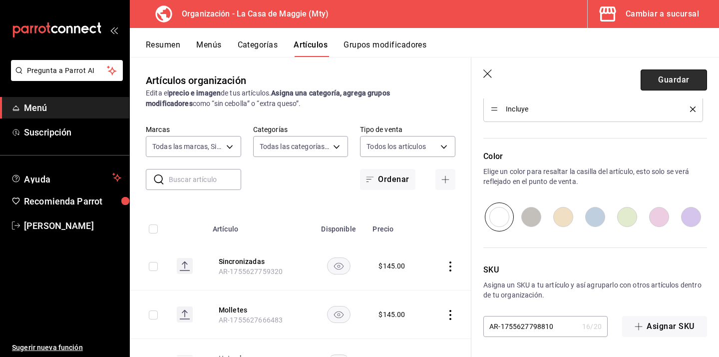
click at [660, 87] on button "Guardar" at bounding box center [674, 79] width 66 height 21
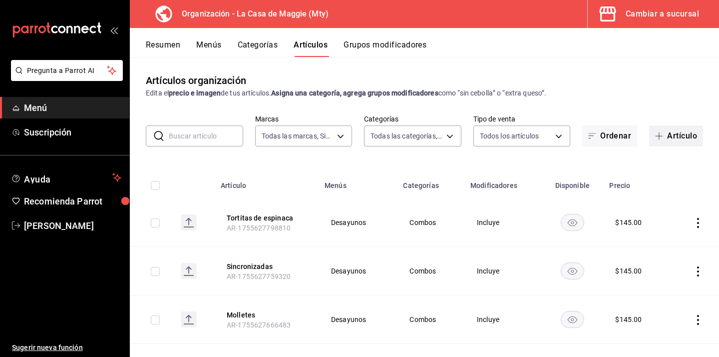
click at [670, 139] on button "Artículo" at bounding box center [676, 135] width 54 height 21
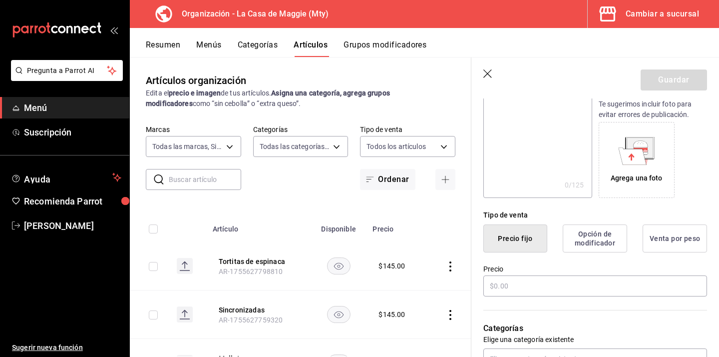
scroll to position [138, 0]
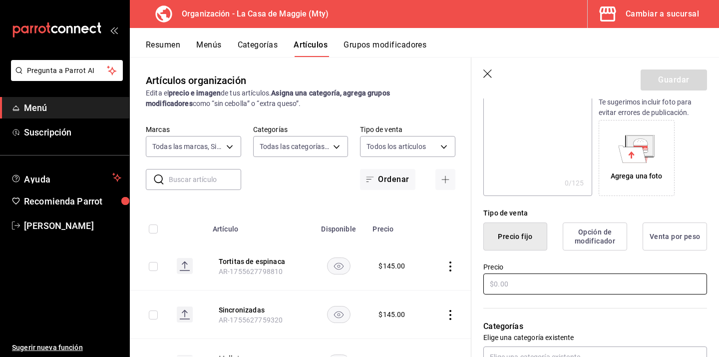
type input "Papa con huevo"
click at [557, 279] on input "text" at bounding box center [596, 283] width 224 height 21
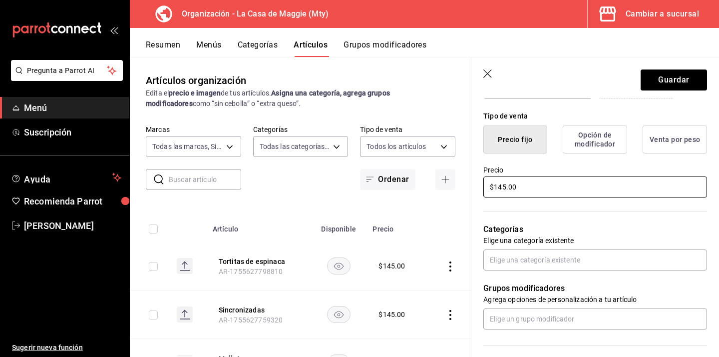
scroll to position [236, 0]
type input "$145.00"
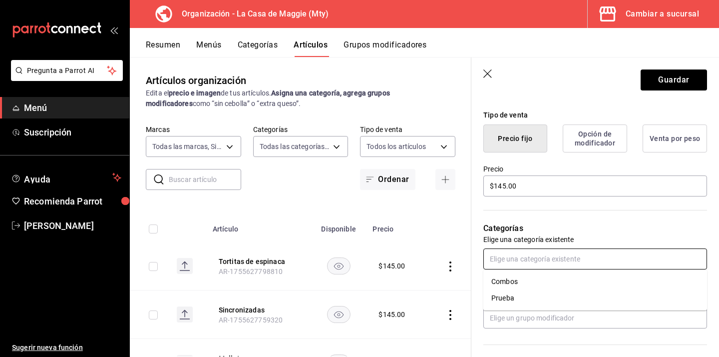
click at [577, 262] on input "text" at bounding box center [596, 258] width 224 height 21
click at [544, 283] on li "Combos" at bounding box center [596, 281] width 224 height 16
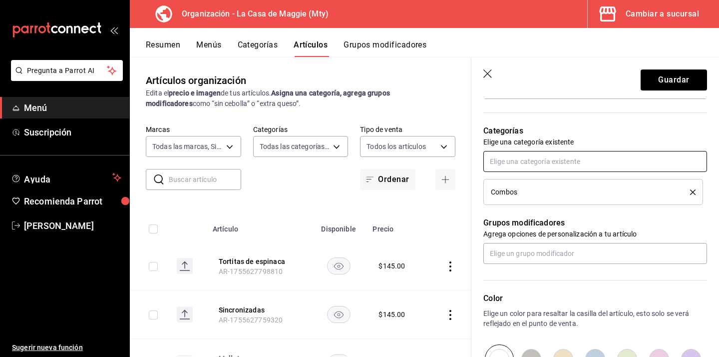
scroll to position [339, 0]
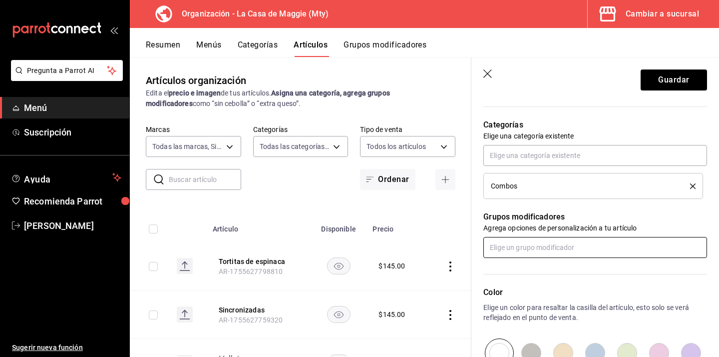
click at [528, 245] on input "text" at bounding box center [596, 247] width 224 height 21
click at [518, 284] on li "Incluye" at bounding box center [596, 286] width 224 height 16
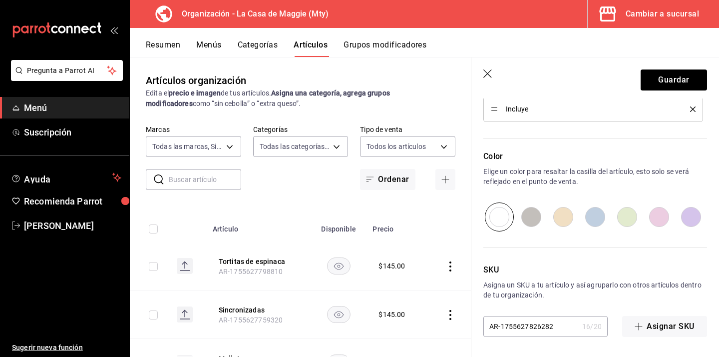
scroll to position [0, 0]
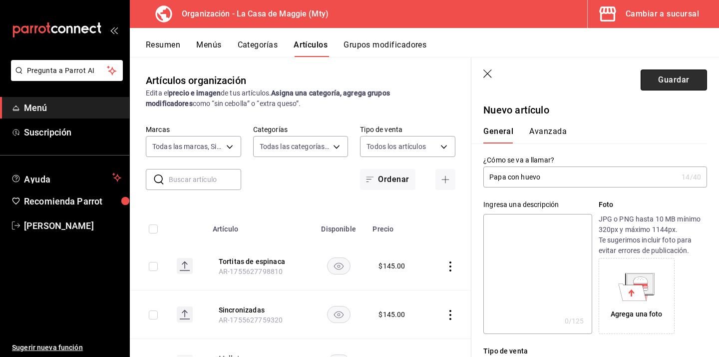
click at [680, 70] on button "Guardar" at bounding box center [674, 79] width 66 height 21
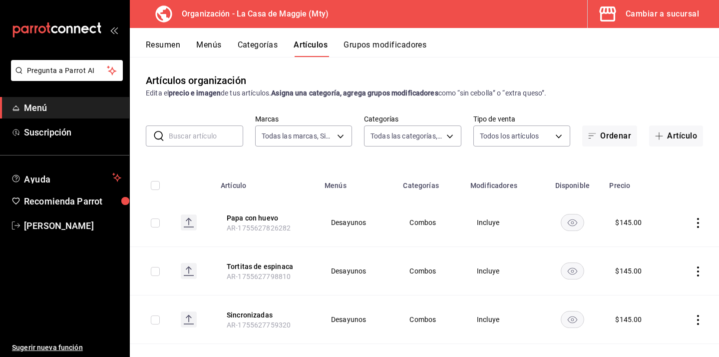
click at [380, 49] on button "Grupos modificadores" at bounding box center [385, 48] width 83 height 17
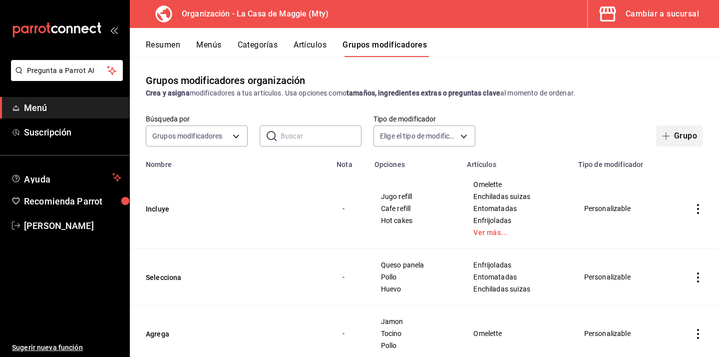
click at [682, 136] on button "Grupo" at bounding box center [679, 135] width 47 height 21
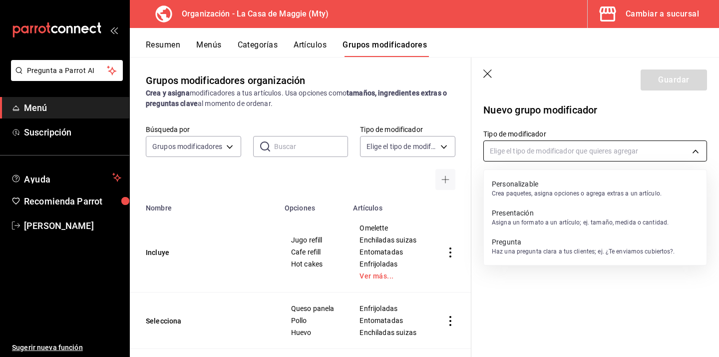
click at [544, 151] on body "Pregunta a Parrot AI Menú Suscripción Ayuda Recomienda Parrot Eduardo Castellan…" at bounding box center [359, 178] width 719 height 357
click at [516, 186] on p "Personalizable" at bounding box center [577, 184] width 170 height 10
type input "CUSTOMIZABLE"
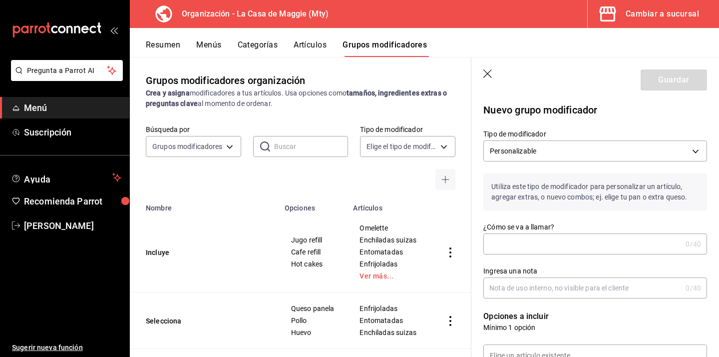
click at [495, 239] on input "¿Cómo se va a llamar?" at bounding box center [583, 244] width 198 height 20
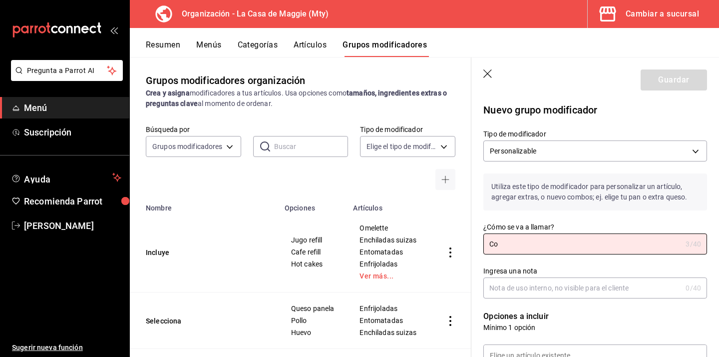
type input "C"
type input "t"
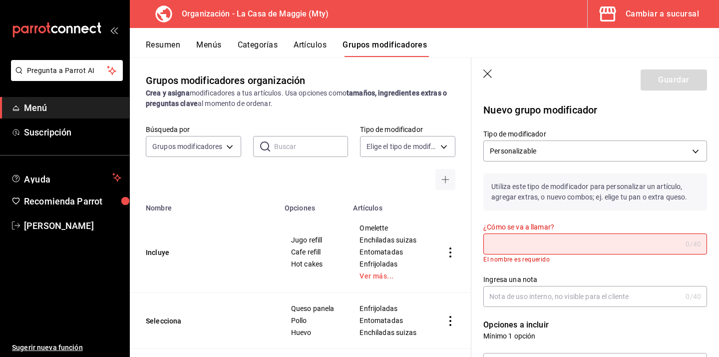
type input "t"
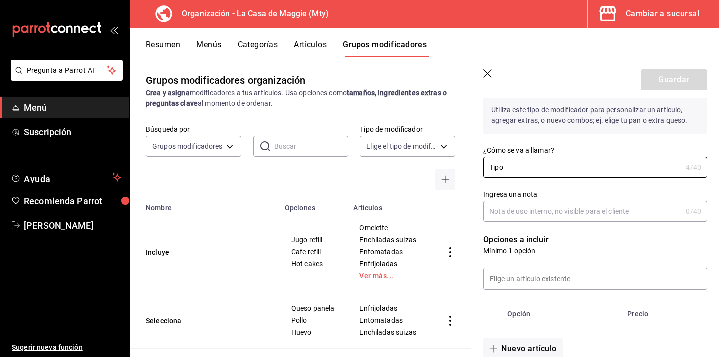
scroll to position [125, 0]
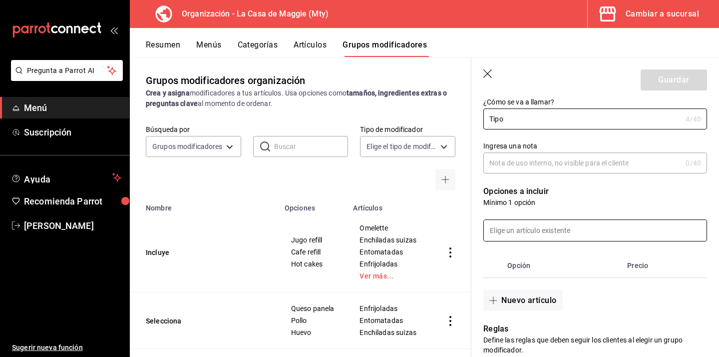
type input "Tipo"
click at [572, 227] on input at bounding box center [595, 230] width 223 height 21
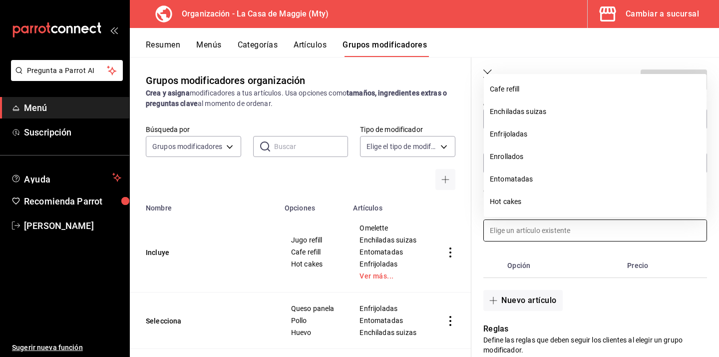
click at [572, 227] on input at bounding box center [595, 230] width 223 height 21
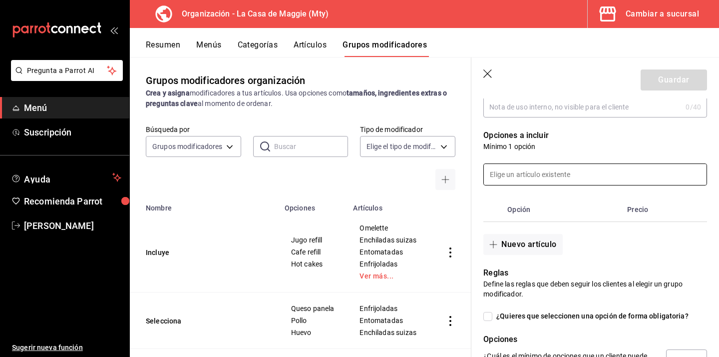
scroll to position [182, 0]
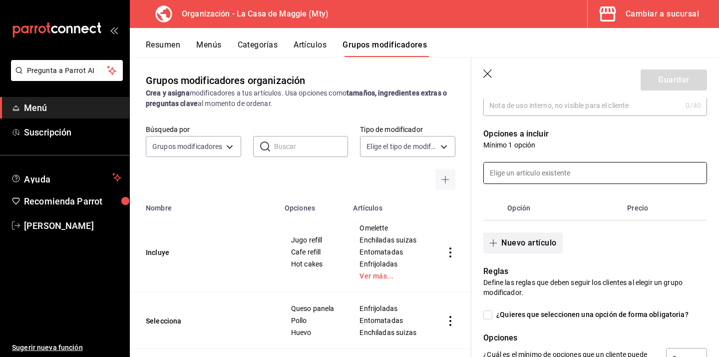
click at [533, 243] on button "Nuevo artículo" at bounding box center [523, 242] width 79 height 21
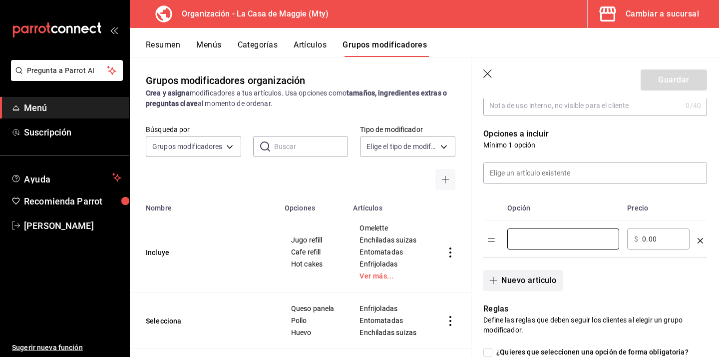
click at [533, 243] on input "optionsTable" at bounding box center [564, 239] width 98 height 10
type input "Mexicana"
click at [549, 279] on button "Nuevo artículo" at bounding box center [523, 280] width 79 height 21
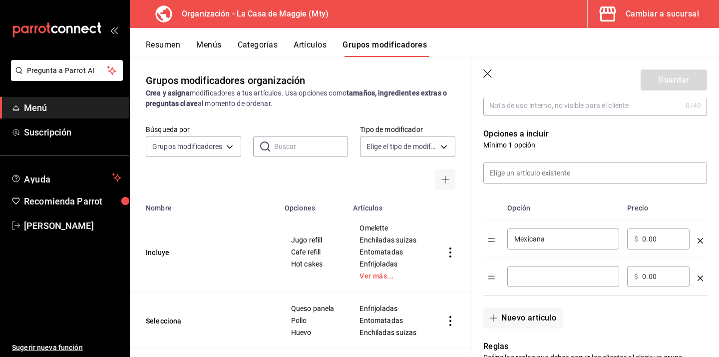
click at [551, 276] on input "optionsTable" at bounding box center [564, 276] width 98 height 10
type input "Rancheros"
click at [536, 319] on button "Nuevo artículo" at bounding box center [523, 317] width 79 height 21
click at [536, 319] on div "​" at bounding box center [564, 313] width 112 height 21
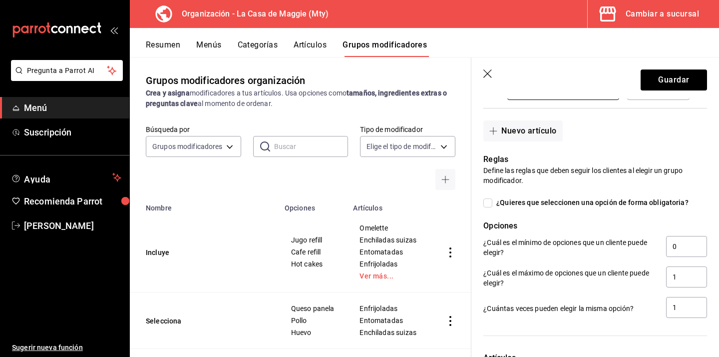
scroll to position [409, 0]
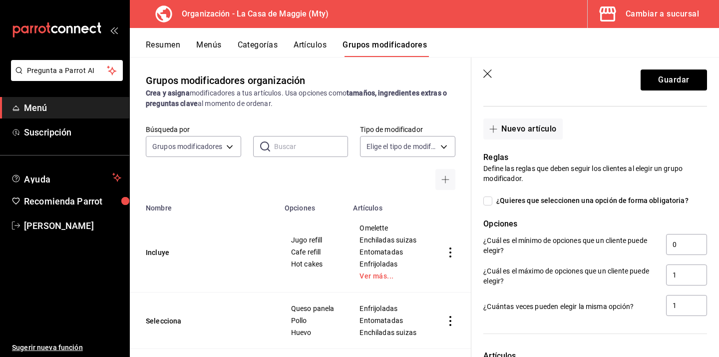
type input "Napolitanas"
click at [489, 198] on input "¿Quieres que seleccionen una opción de forma obligatoria?" at bounding box center [488, 200] width 9 height 9
checkbox input "true"
type input "1"
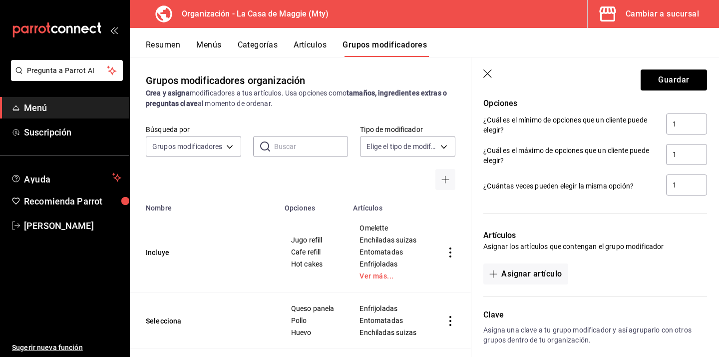
scroll to position [575, 0]
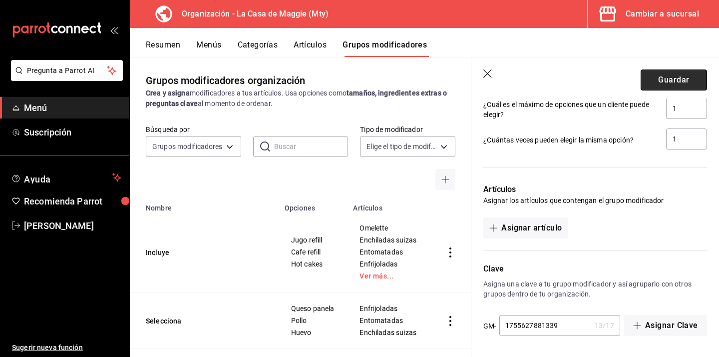
click at [669, 81] on button "Guardar" at bounding box center [674, 79] width 66 height 21
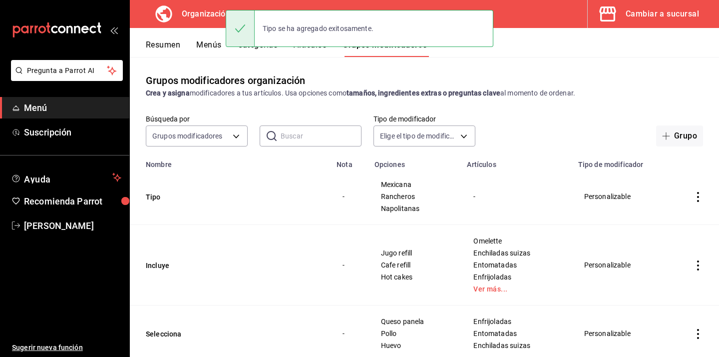
click at [321, 47] on div "Tipo se ha agregado exitosamente." at bounding box center [360, 28] width 268 height 43
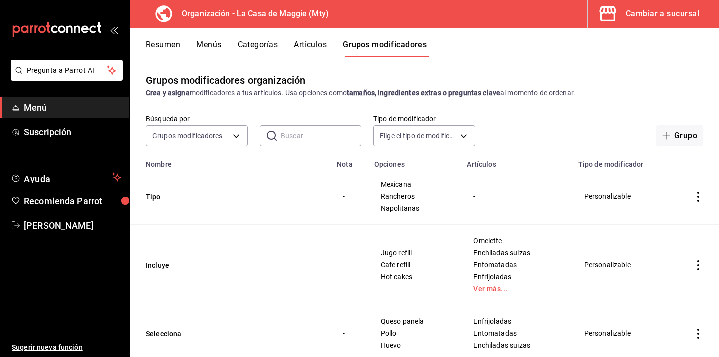
click at [320, 47] on button "Artículos" at bounding box center [310, 48] width 33 height 17
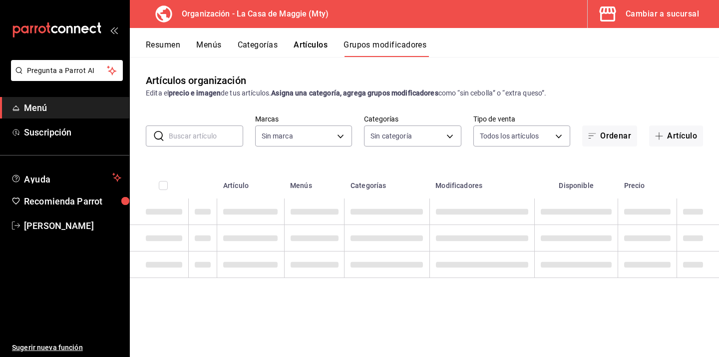
type input "a3684772-da2a-4e98-bff2-0fed7e2a3e3a"
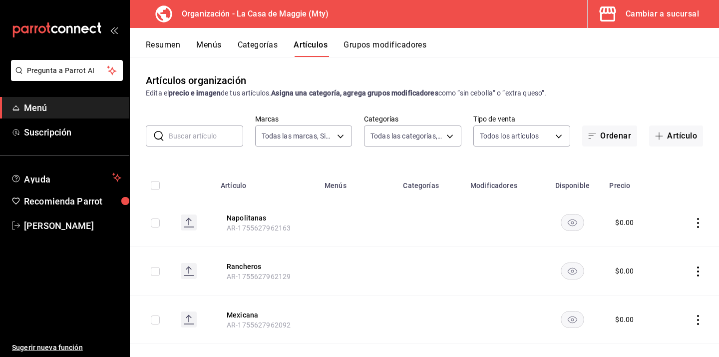
type input "3cc9cf32-c127-459c-8f96-efaf1073c387,037ae7d9-3c79-4977-8288-ae05072af334"
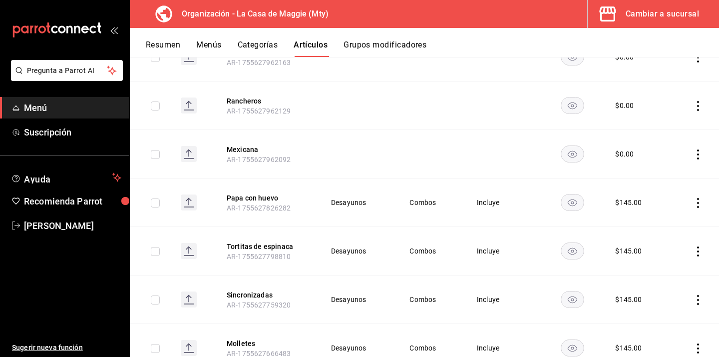
scroll to position [172, 0]
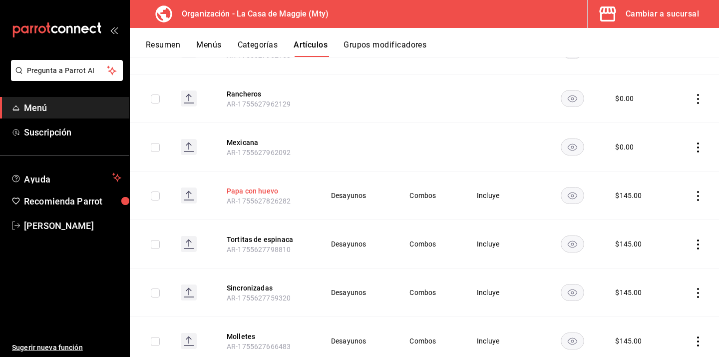
click at [265, 193] on button "Papa con huevo" at bounding box center [267, 191] width 80 height 10
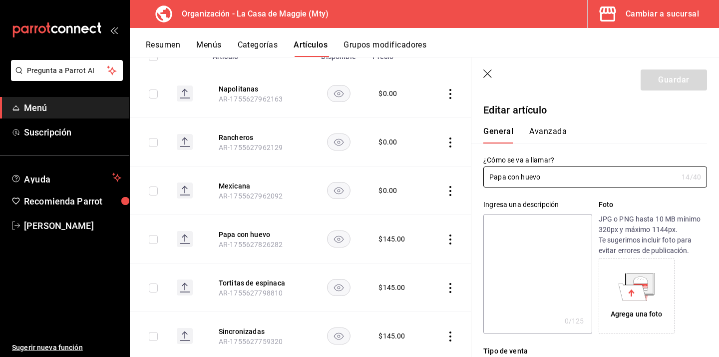
type input "$145.00"
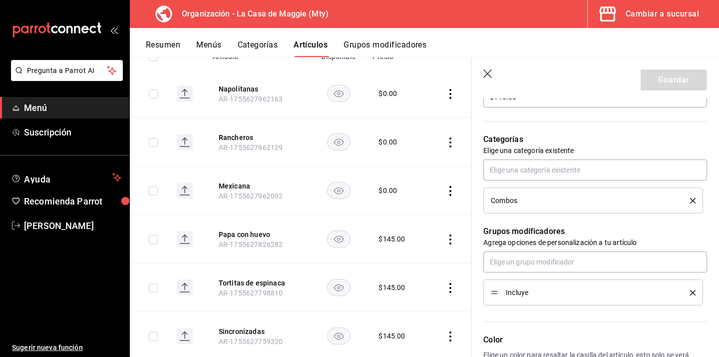
scroll to position [348, 0]
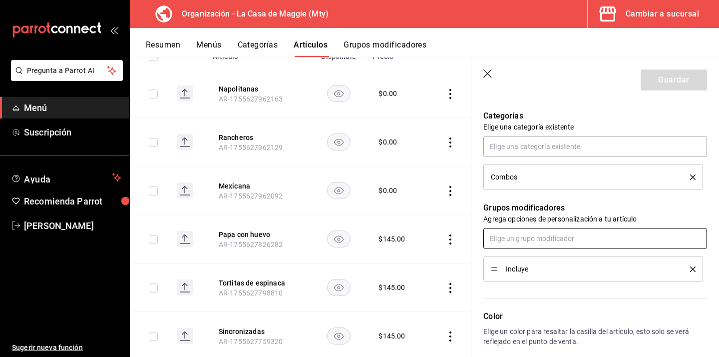
click at [575, 242] on input "text" at bounding box center [596, 238] width 224 height 21
click at [515, 294] on li "Tipo" at bounding box center [596, 294] width 224 height 16
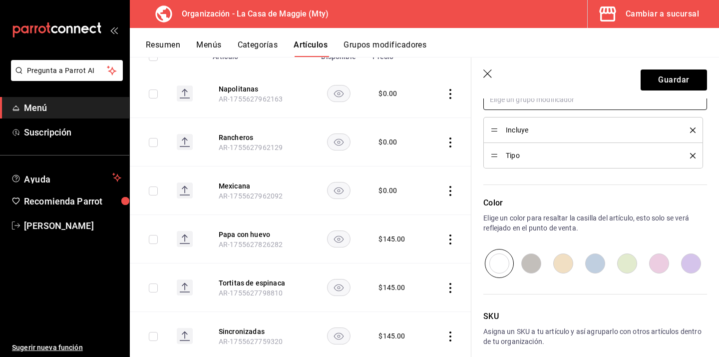
scroll to position [498, 0]
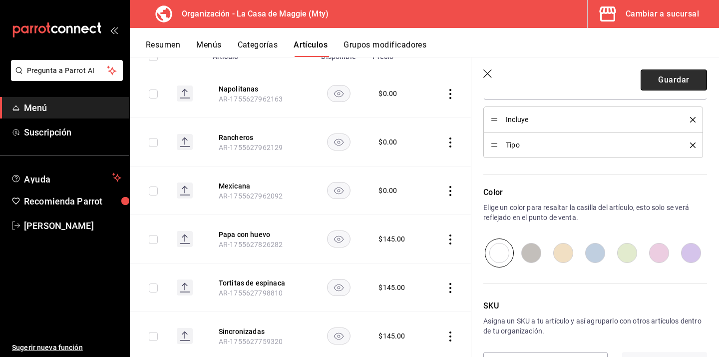
click at [654, 74] on button "Guardar" at bounding box center [674, 79] width 66 height 21
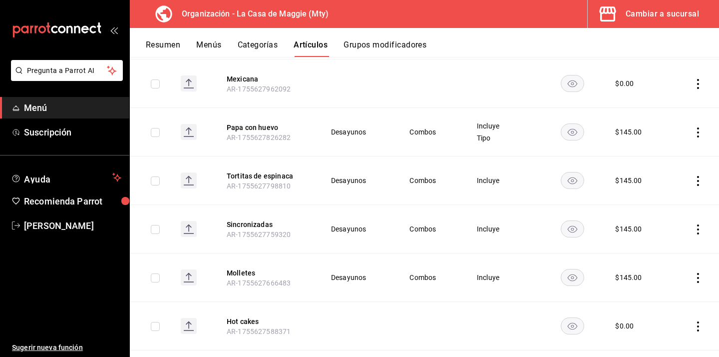
scroll to position [229, 0]
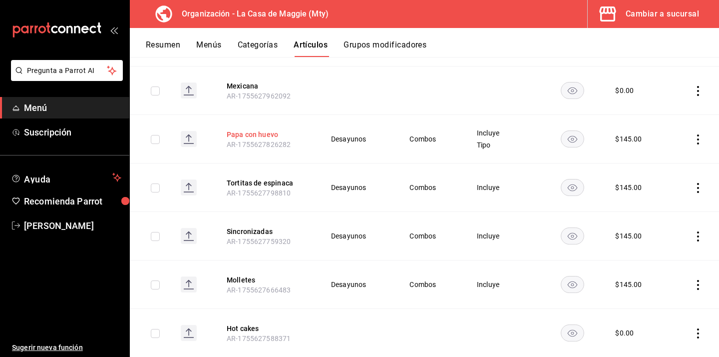
click at [277, 134] on button "Papa con huevo" at bounding box center [267, 134] width 80 height 10
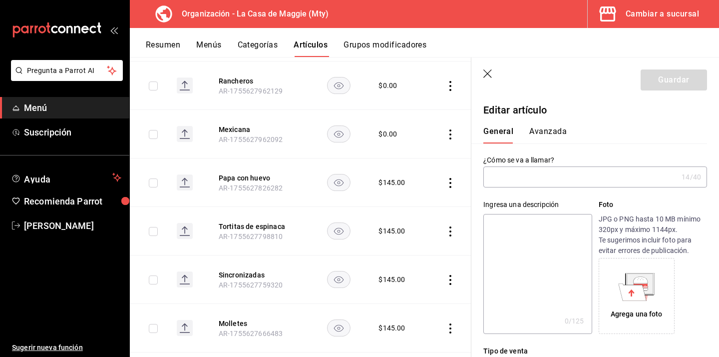
type input "Papa con huevo"
type input "AR-1755627826282"
type input "$145.00"
click at [508, 177] on input "Papa con huevo" at bounding box center [581, 177] width 194 height 20
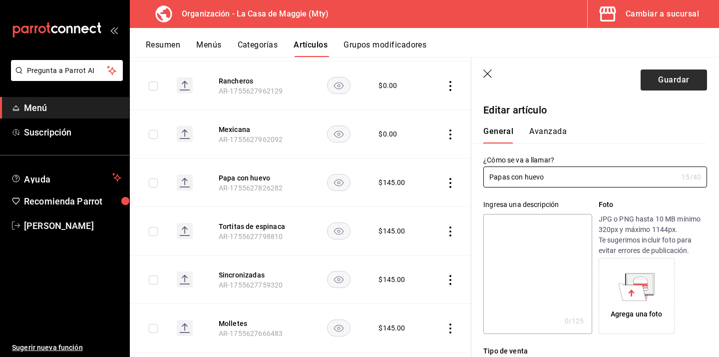
type input "Papas con huevo"
click at [680, 81] on button "Guardar" at bounding box center [674, 79] width 66 height 21
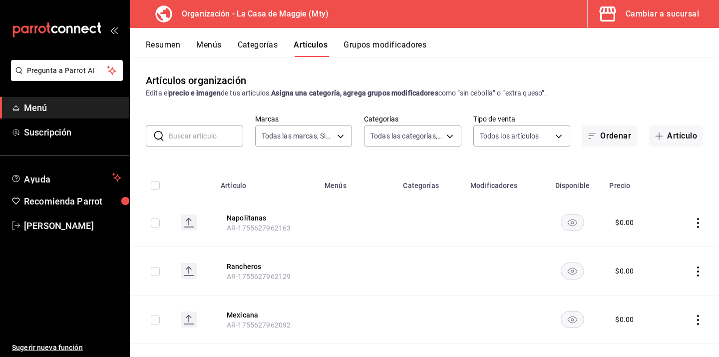
click at [216, 45] on button "Menús" at bounding box center [208, 48] width 25 height 17
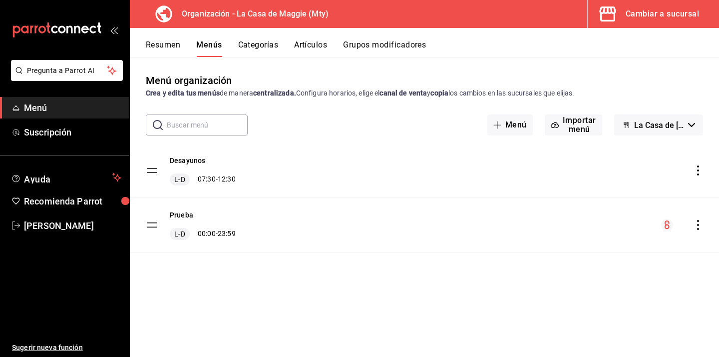
click at [259, 40] on button "Categorías" at bounding box center [258, 48] width 40 height 17
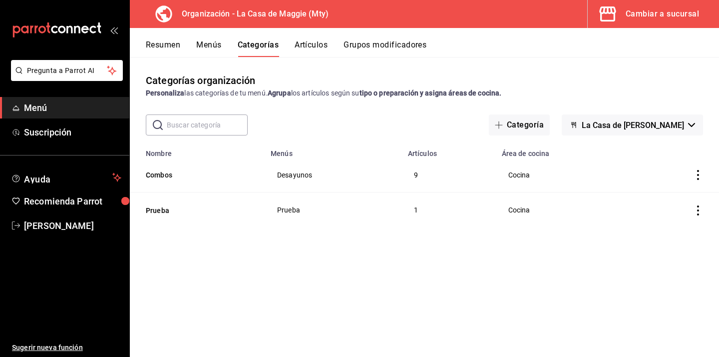
click at [372, 45] on button "Grupos modificadores" at bounding box center [385, 48] width 83 height 17
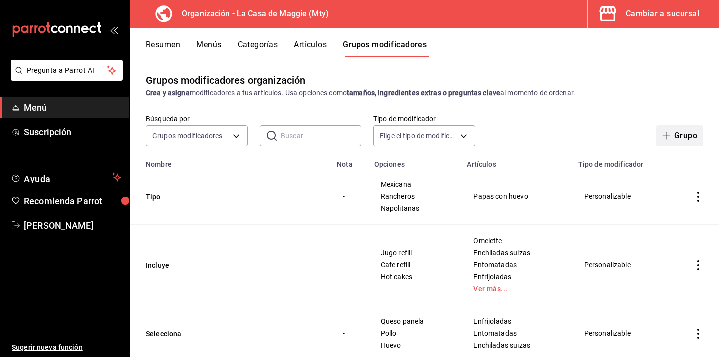
click at [671, 129] on button "Grupo" at bounding box center [679, 135] width 47 height 21
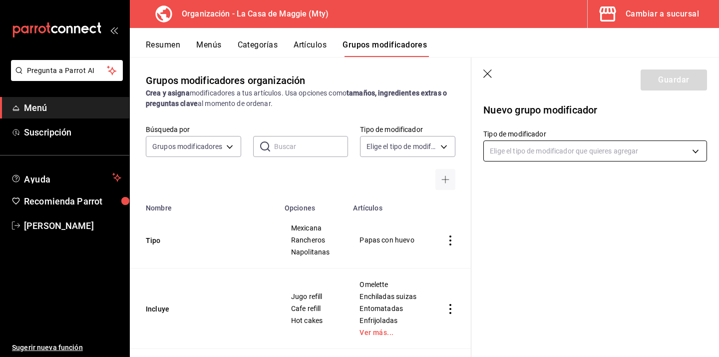
click at [521, 150] on body "Pregunta a Parrot AI Menú Suscripción Ayuda Recomienda Parrot Eduardo Castellan…" at bounding box center [359, 178] width 719 height 357
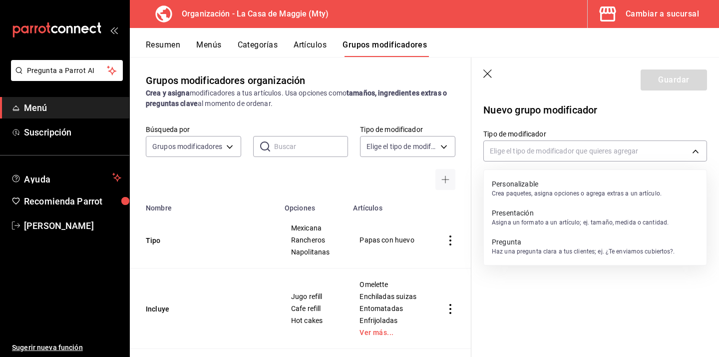
click at [509, 189] on p "Crea paquetes, asigna opciones o agrega extras a un artículo." at bounding box center [577, 193] width 170 height 9
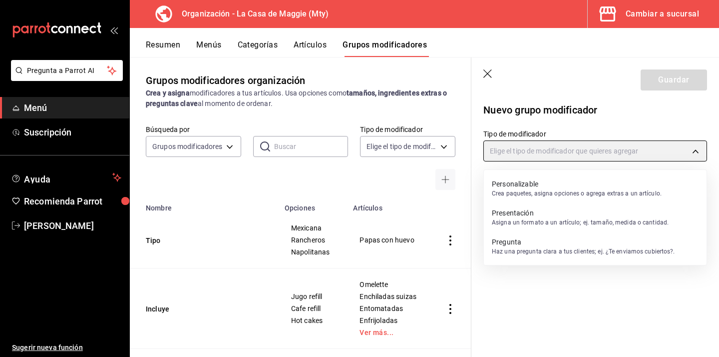
type input "CUSTOMIZABLE"
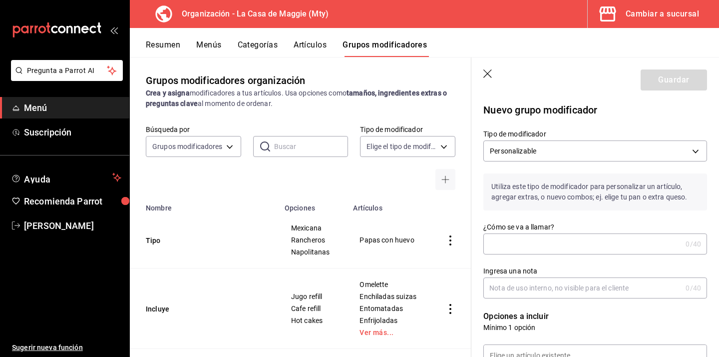
click at [504, 246] on input "¿Cómo se va a llamar?" at bounding box center [583, 244] width 198 height 20
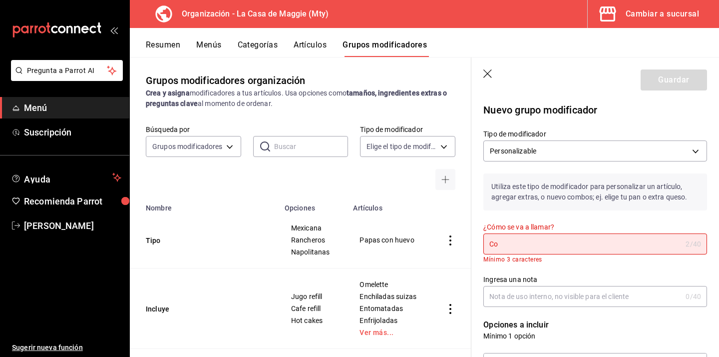
type input "C"
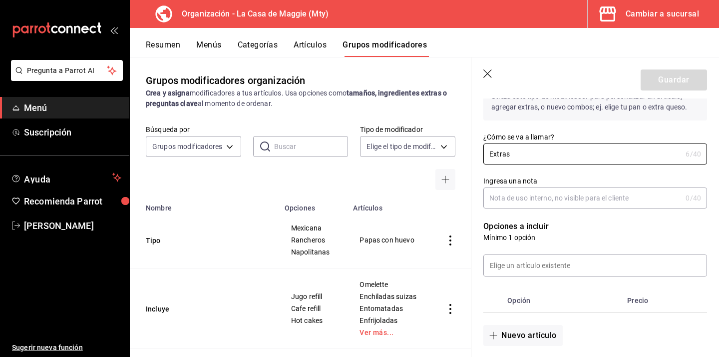
scroll to position [94, 0]
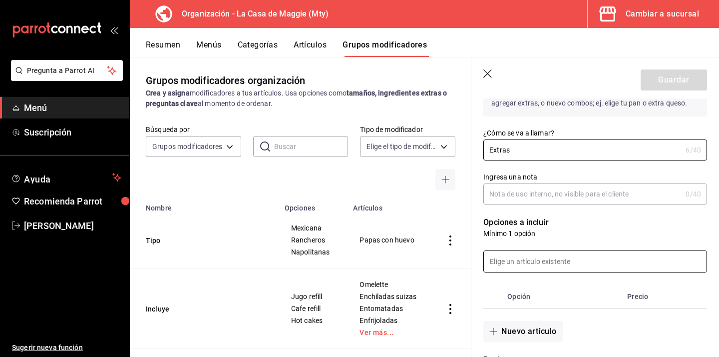
type input "Extras"
click at [539, 264] on input at bounding box center [595, 261] width 223 height 21
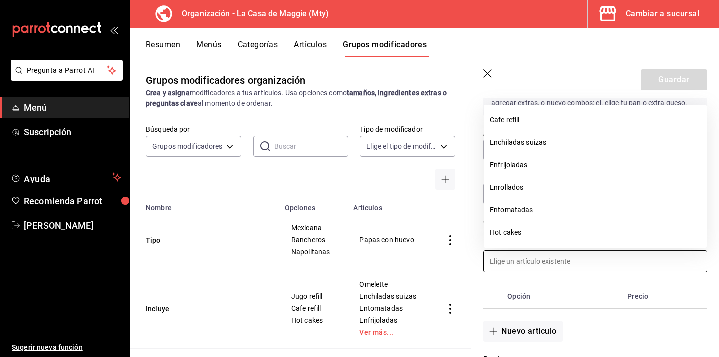
click at [539, 264] on input at bounding box center [595, 261] width 223 height 21
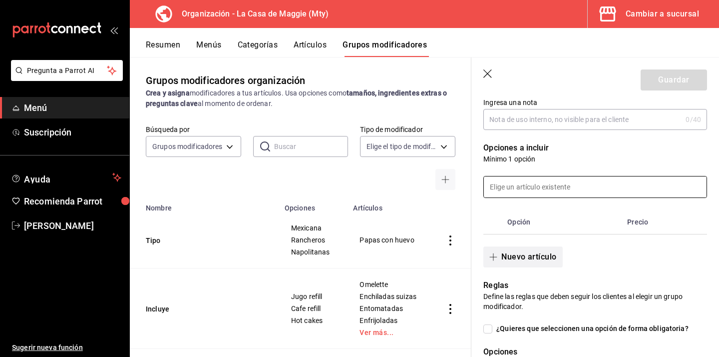
scroll to position [169, 0]
click at [534, 253] on button "Nuevo artículo" at bounding box center [523, 256] width 79 height 21
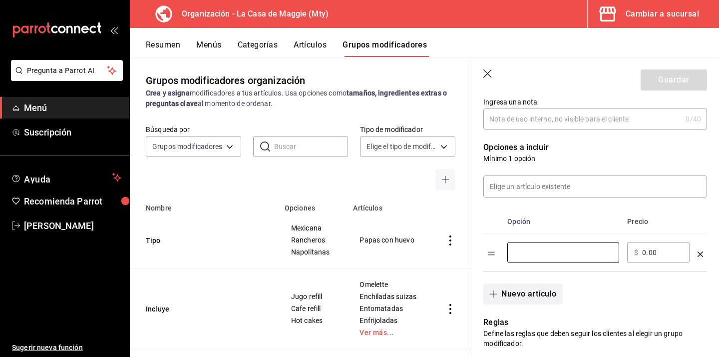
click at [534, 253] on input "optionsTable" at bounding box center [564, 252] width 98 height 10
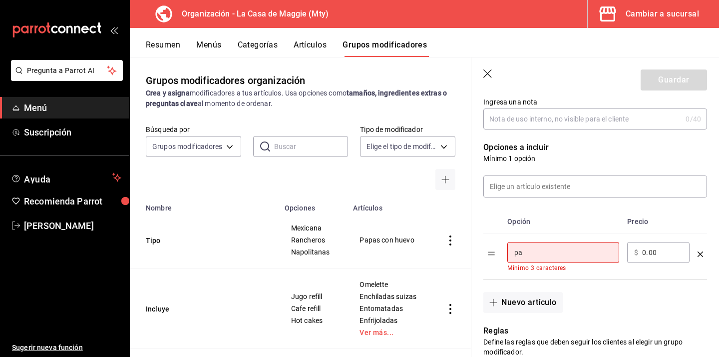
type input "p"
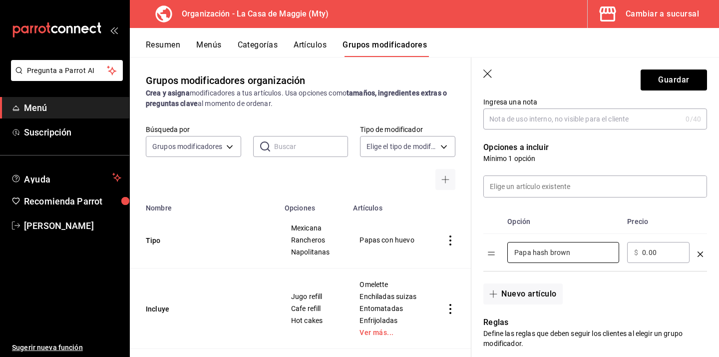
type input "Papa hash brown"
click at [646, 292] on div "Nuevo artículo" at bounding box center [590, 287] width 236 height 33
click at [654, 250] on input "0.00" at bounding box center [662, 252] width 40 height 10
type input "0.00"
type input "20.00"
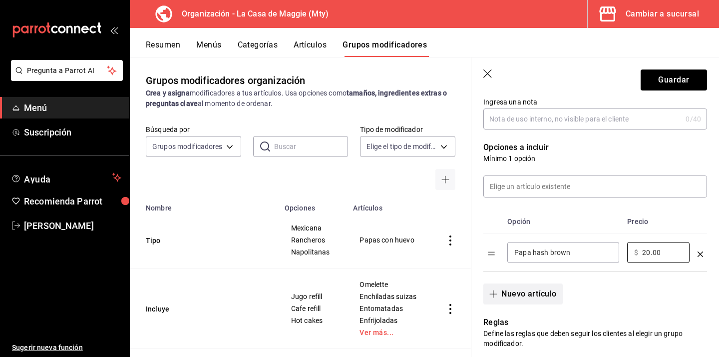
click at [545, 295] on button "Nuevo artículo" at bounding box center [523, 293] width 79 height 21
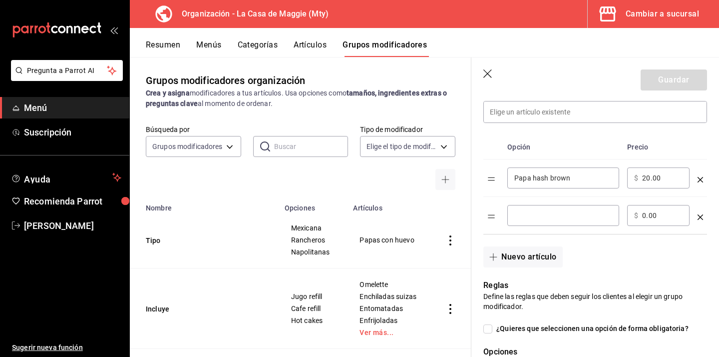
scroll to position [255, 0]
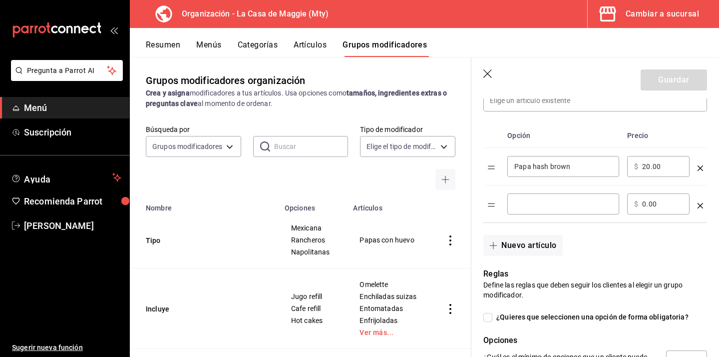
click at [588, 203] on input "optionsTable" at bounding box center [564, 204] width 98 height 10
type input "h"
type input "Huevo extra"
click at [646, 203] on input "0.00" at bounding box center [662, 204] width 40 height 10
type input "20.00"
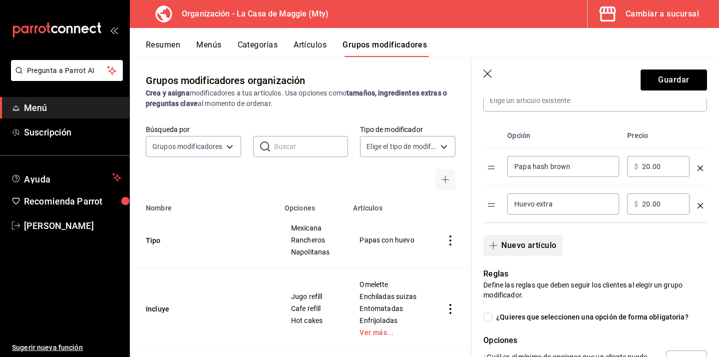
click at [526, 242] on button "Nuevo artículo" at bounding box center [523, 245] width 79 height 21
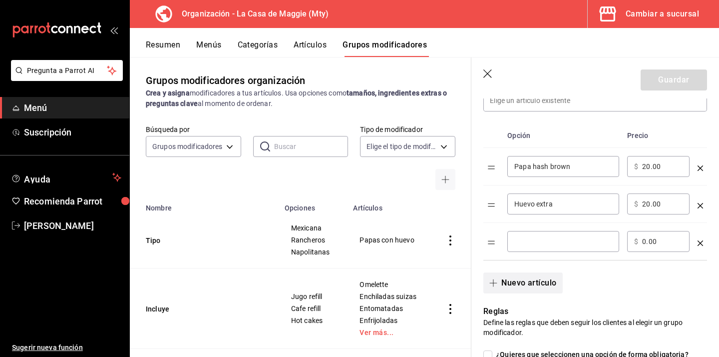
click at [526, 242] on input "optionsTable" at bounding box center [564, 241] width 98 height 10
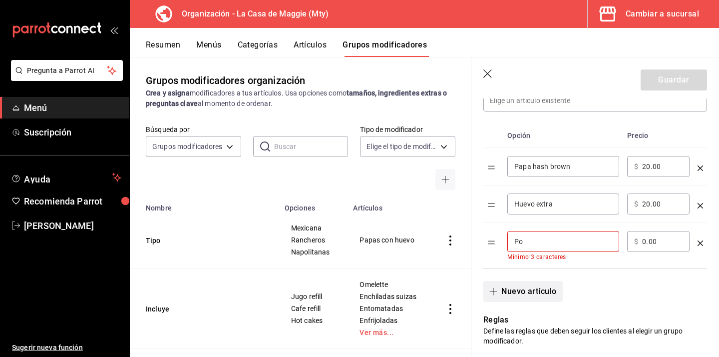
type input "P"
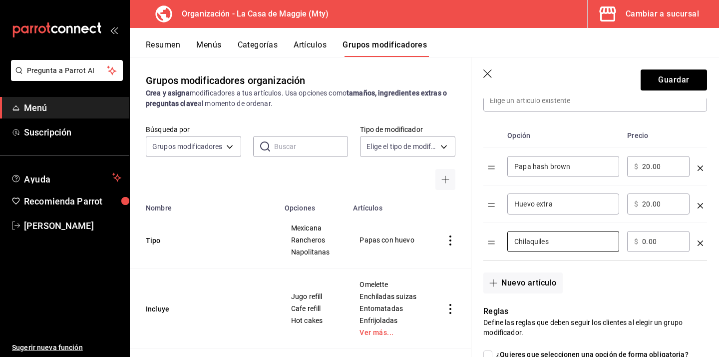
type input "Chilaquiles"
click at [643, 242] on input "0.00" at bounding box center [662, 241] width 40 height 10
type input "20.00"
click at [525, 278] on button "Nuevo artículo" at bounding box center [523, 282] width 79 height 21
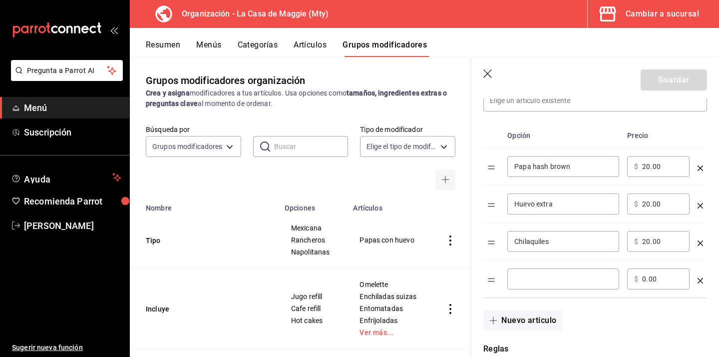
click at [525, 280] on input "optionsTable" at bounding box center [564, 279] width 98 height 10
type input "Tlayudas 2 pz"
click at [649, 283] on input "0.00" at bounding box center [662, 279] width 40 height 10
type input "20.00"
click at [536, 310] on button "Nuevo artículo" at bounding box center [523, 320] width 79 height 21
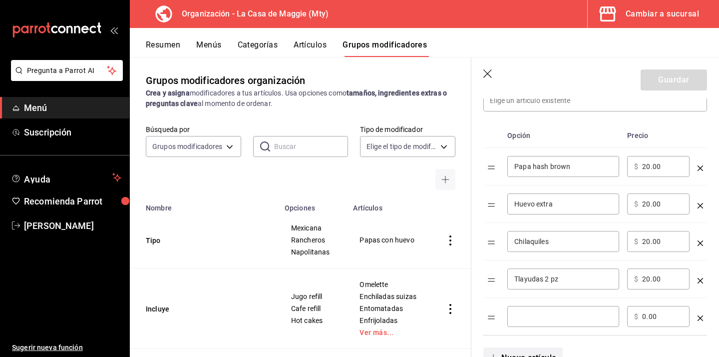
click at [536, 310] on div "​" at bounding box center [564, 316] width 112 height 21
type input "Chicharron"
click at [645, 318] on input "0.00" at bounding box center [662, 316] width 40 height 10
type input "20.00"
click at [668, 77] on button "Guardar" at bounding box center [674, 79] width 66 height 21
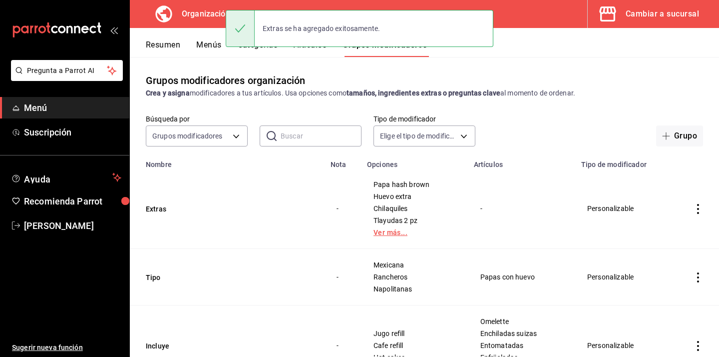
click at [398, 234] on link "Ver más..." at bounding box center [415, 232] width 82 height 7
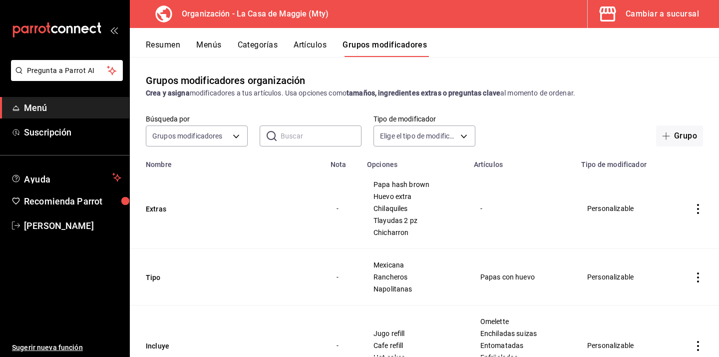
click at [205, 44] on button "Menús" at bounding box center [208, 48] width 25 height 17
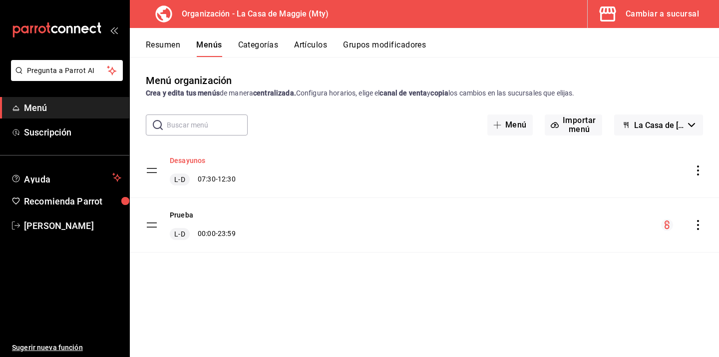
click at [195, 162] on button "Desayunos" at bounding box center [187, 160] width 35 height 10
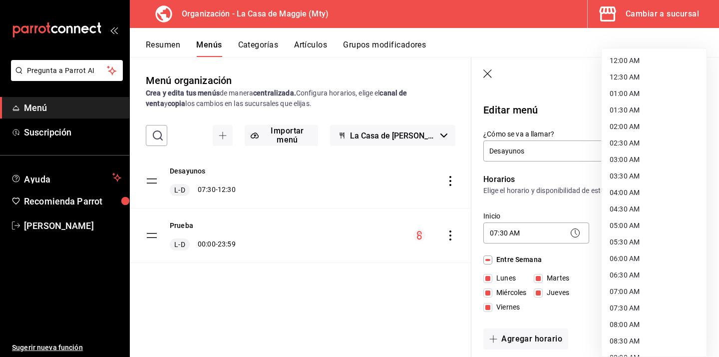
click at [622, 230] on body "Pregunta a Parrot AI Menú Suscripción Ayuda Recomienda Parrot Eduardo Castellan…" at bounding box center [359, 178] width 719 height 357
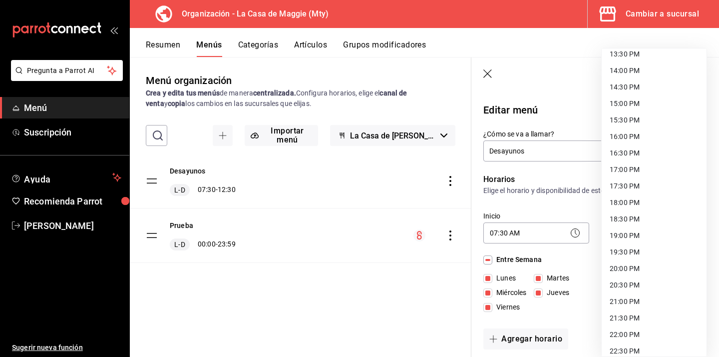
click at [630, 220] on li "18:30 PM" at bounding box center [654, 219] width 105 height 16
type input "18:30"
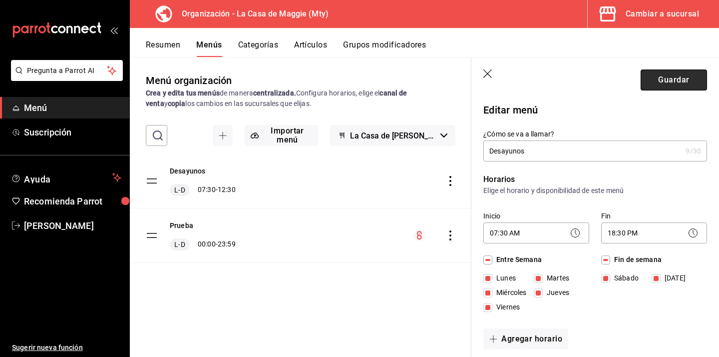
click at [673, 80] on button "Guardar" at bounding box center [674, 79] width 66 height 21
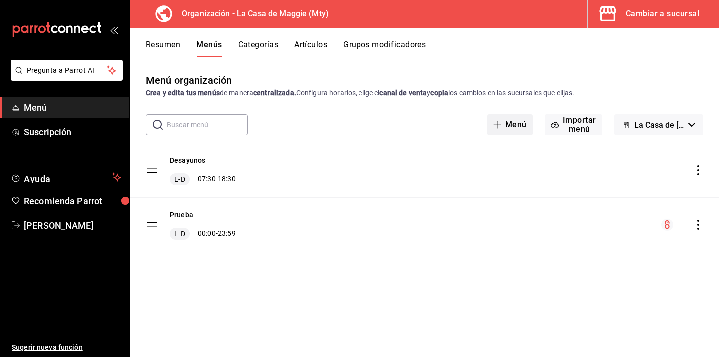
click at [524, 122] on button "Menú" at bounding box center [510, 124] width 45 height 21
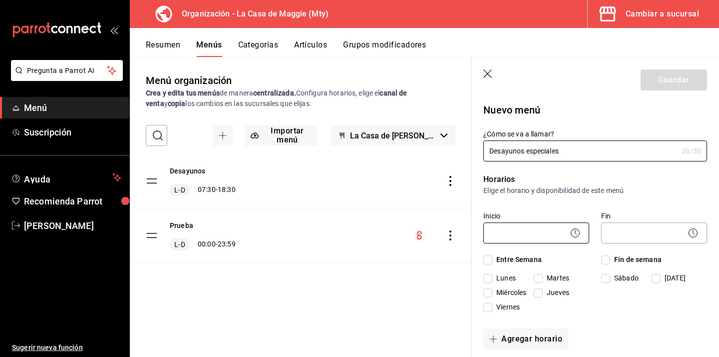
type input "Desayunos especiales"
click at [527, 237] on body "Pregunta a Parrot AI Menú Suscripción Ayuda Recomienda Parrot Eduardo Castellan…" at bounding box center [359, 178] width 719 height 357
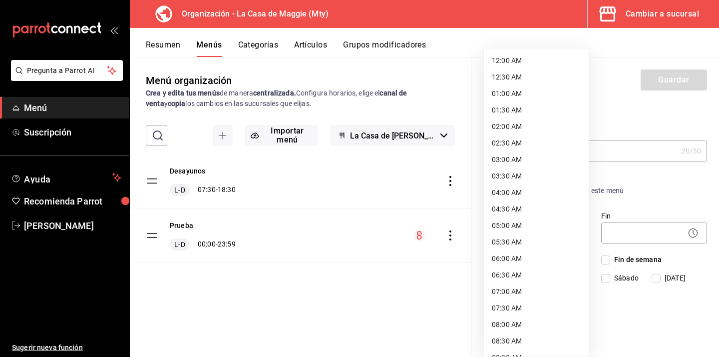
click at [630, 202] on div at bounding box center [359, 178] width 719 height 357
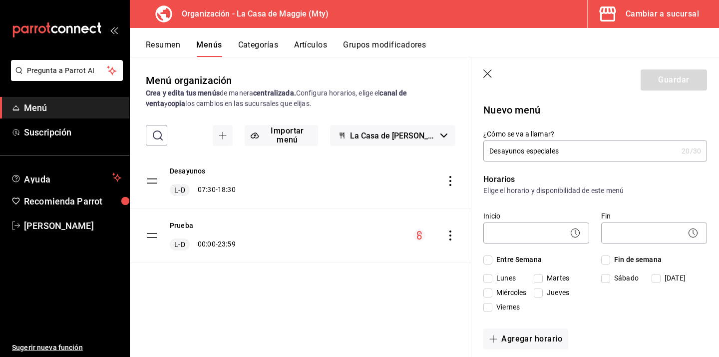
click at [522, 262] on span "Entre Semana" at bounding box center [517, 259] width 49 height 10
click at [493, 262] on input "Entre Semana" at bounding box center [488, 259] width 9 height 9
checkbox input "true"
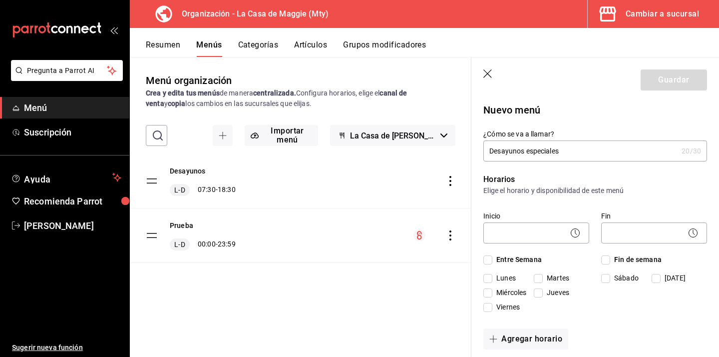
checkbox input "true"
click at [622, 257] on span "Fin de semana" at bounding box center [635, 259] width 51 height 10
click at [610, 257] on input "Fin de semana" at bounding box center [605, 259] width 9 height 9
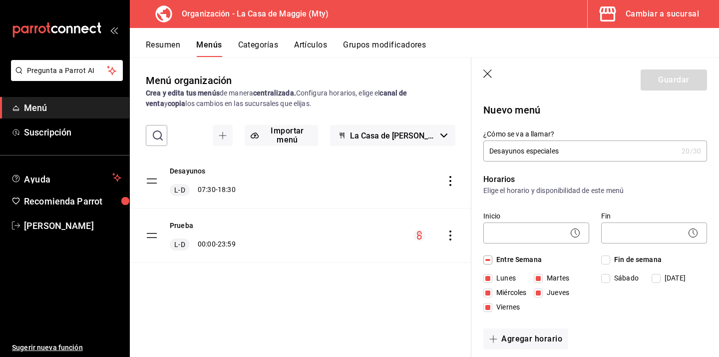
checkbox input "true"
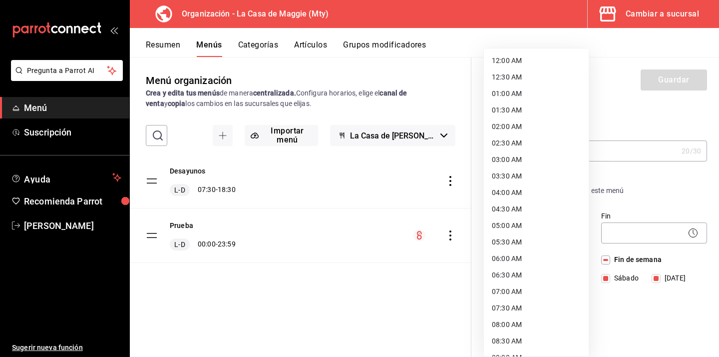
click at [532, 239] on body "Pregunta a Parrot AI Menú Suscripción Ayuda Recomienda Parrot Eduardo Castellan…" at bounding box center [359, 178] width 719 height 357
click at [518, 308] on li "07:30 AM" at bounding box center [536, 308] width 105 height 16
type input "07:30"
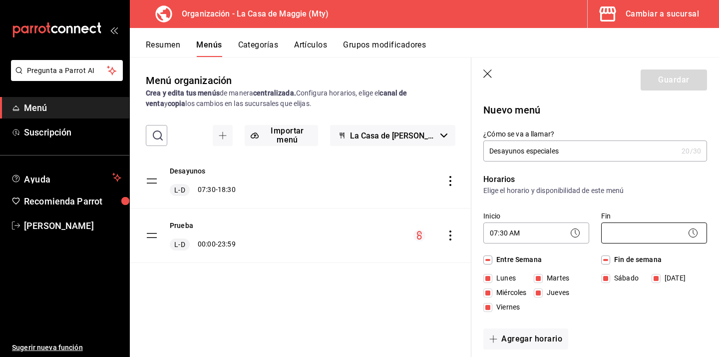
click at [633, 235] on body "Pregunta a Parrot AI Menú Suscripción Ayuda Recomienda Parrot Eduardo Castellan…" at bounding box center [359, 178] width 719 height 357
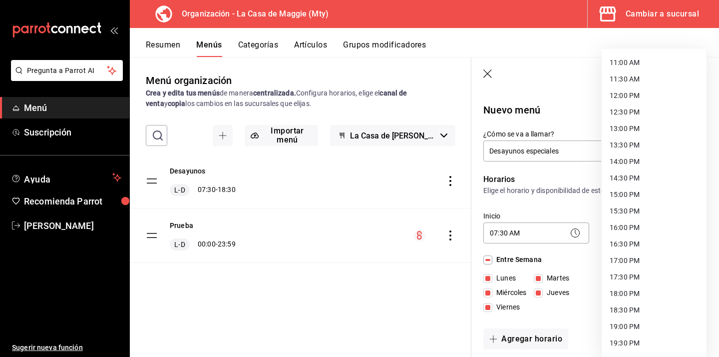
scroll to position [400, 0]
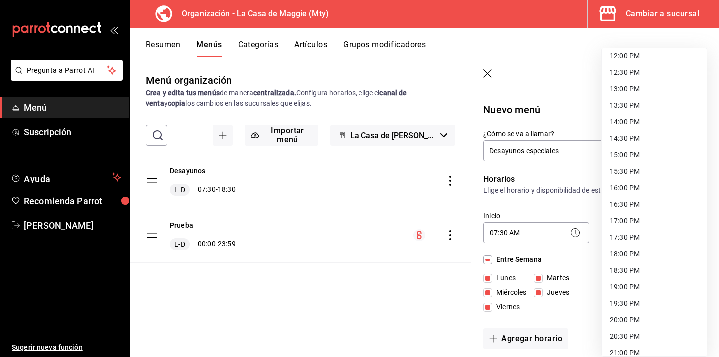
click at [631, 271] on li "18:30 PM" at bounding box center [654, 270] width 105 height 16
type input "18:30"
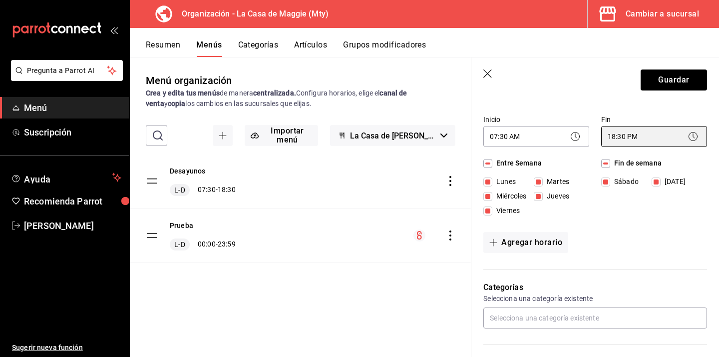
scroll to position [98, 0]
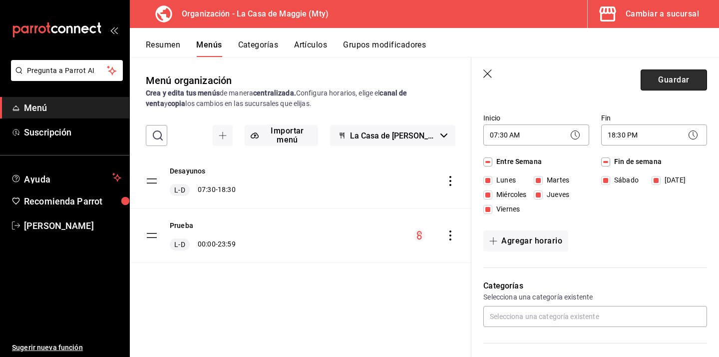
click at [658, 81] on button "Guardar" at bounding box center [674, 79] width 66 height 21
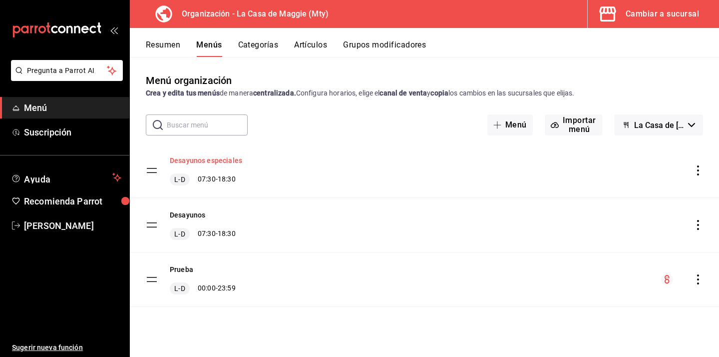
click at [237, 161] on button "Desayunos especiales" at bounding box center [206, 160] width 72 height 10
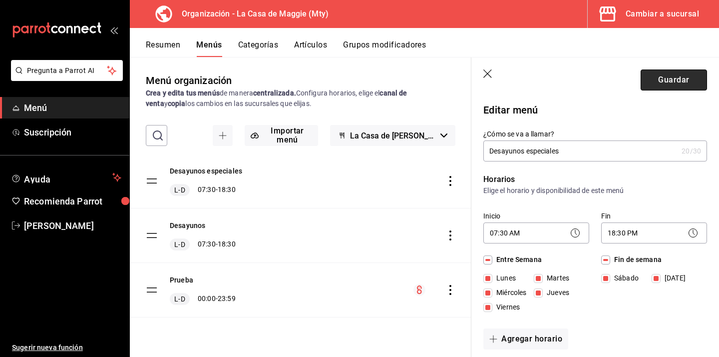
click at [664, 79] on button "Guardar" at bounding box center [674, 79] width 66 height 21
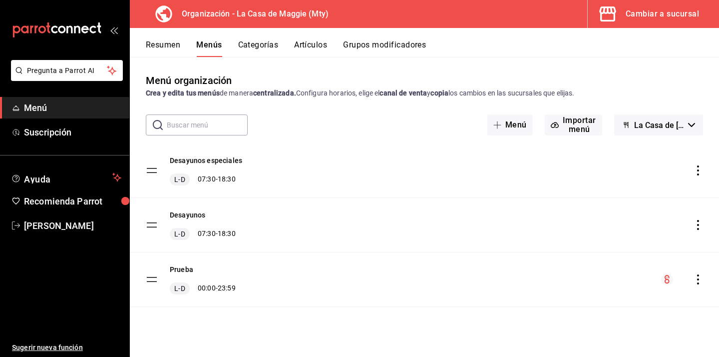
click at [696, 171] on icon "actions" at bounding box center [698, 170] width 10 height 10
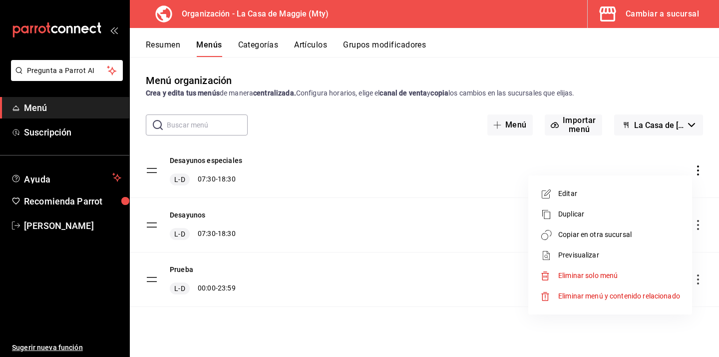
click at [647, 301] on li "Eliminar menú y contenido relacionado" at bounding box center [611, 296] width 156 height 20
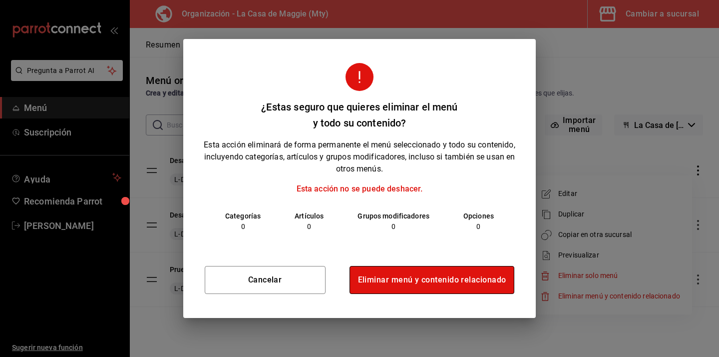
click at [443, 280] on button "Eliminar menú y contenido relacionado" at bounding box center [432, 280] width 165 height 28
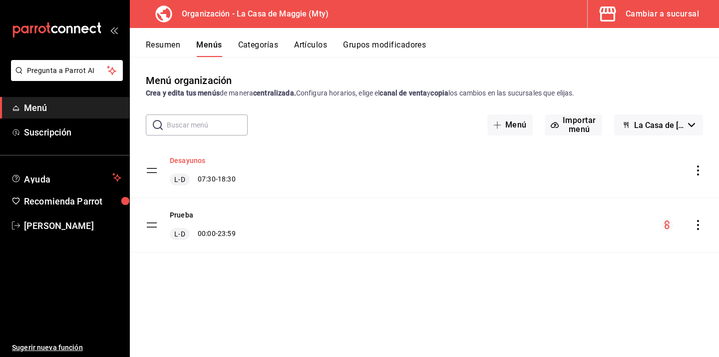
click at [187, 162] on button "Desayunos" at bounding box center [187, 160] width 35 height 10
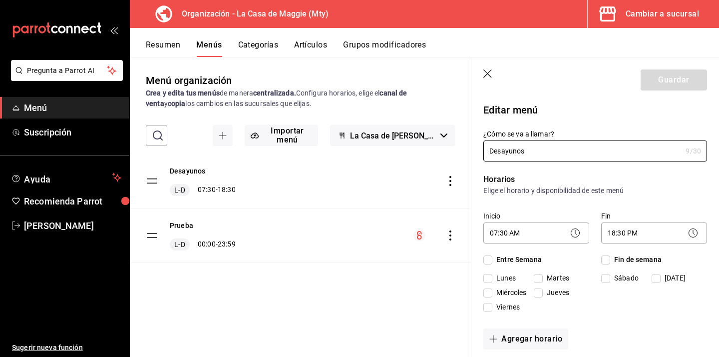
checkbox input "true"
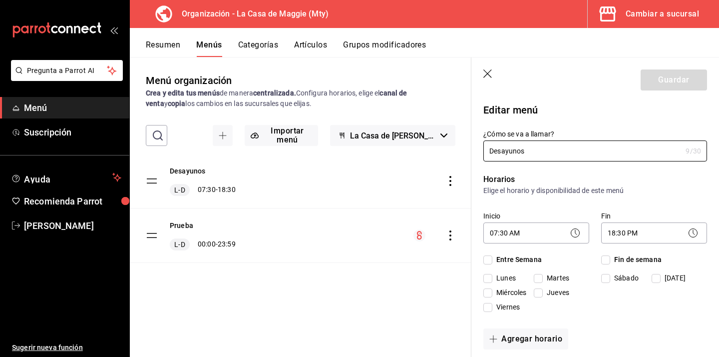
checkbox input "true"
click at [695, 75] on button "Guardar" at bounding box center [674, 79] width 66 height 21
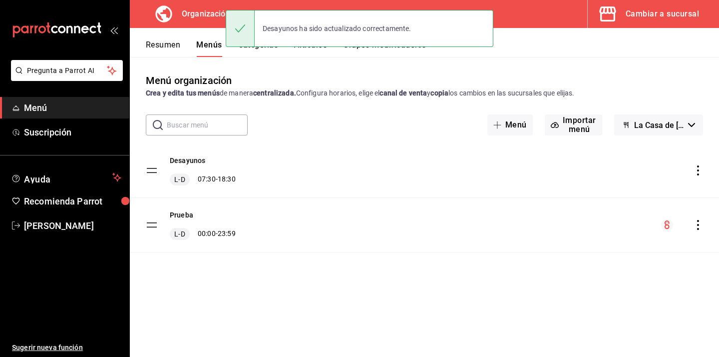
click at [291, 52] on div "Resumen Menús Categorías Artículos Grupos modificadores" at bounding box center [432, 48] width 573 height 17
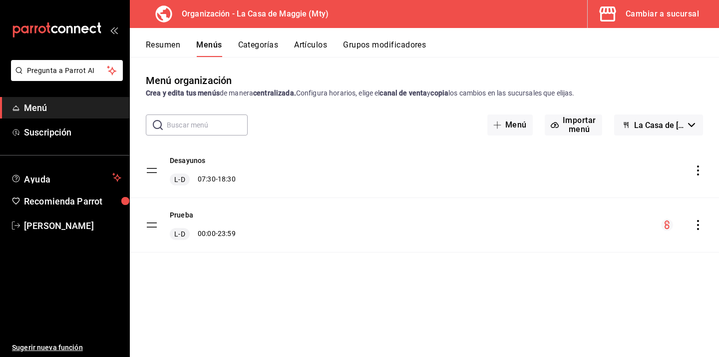
click at [310, 44] on button "Artículos" at bounding box center [310, 48] width 33 height 17
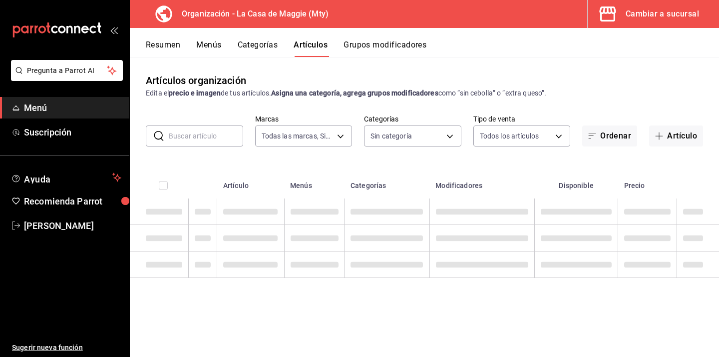
type input "a3684772-da2a-4e98-bff2-0fed7e2a3e3a"
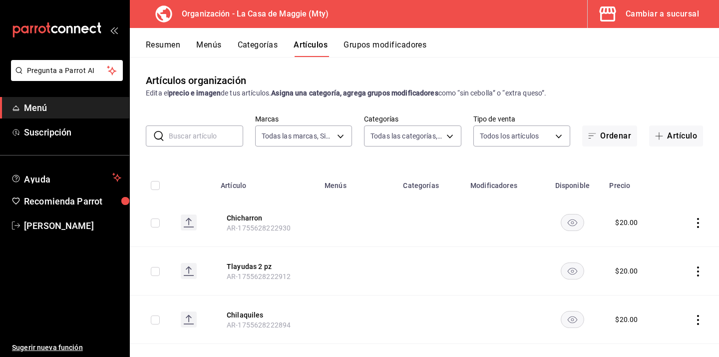
type input "3cc9cf32-c127-459c-8f96-efaf1073c387,037ae7d9-3c79-4977-8288-ae05072af334"
click at [681, 143] on button "Artículo" at bounding box center [676, 135] width 54 height 21
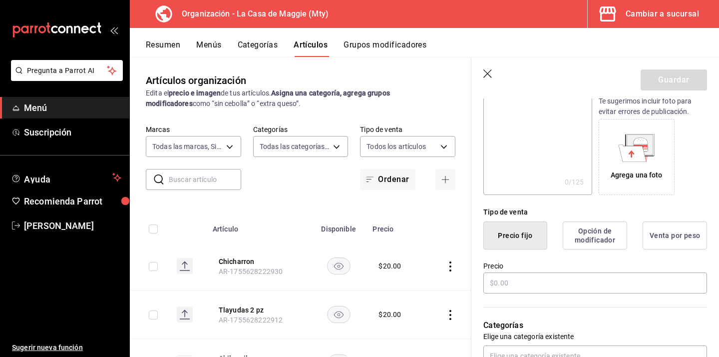
scroll to position [140, 0]
type input "[PERSON_NAME]"
click at [578, 284] on input "text" at bounding box center [596, 281] width 224 height 21
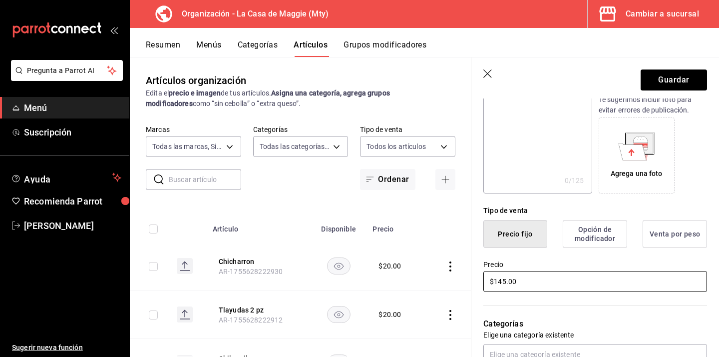
scroll to position [202, 0]
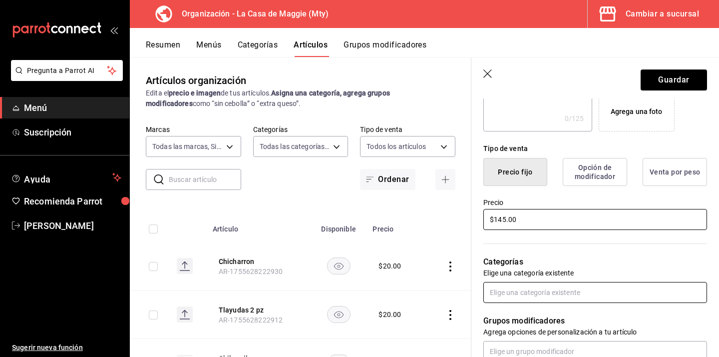
type input "$145.00"
click at [570, 297] on input "text" at bounding box center [596, 292] width 224 height 21
click at [522, 318] on li "Combos" at bounding box center [596, 315] width 224 height 16
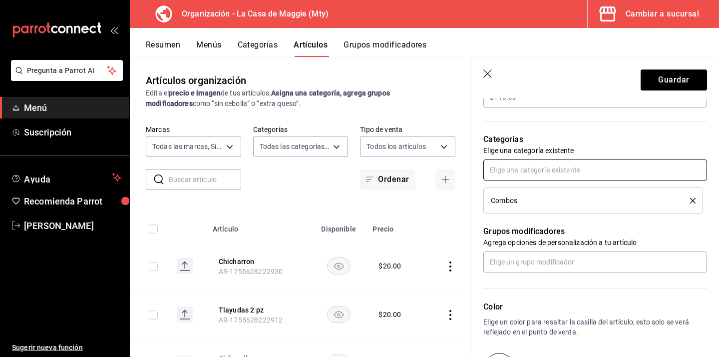
scroll to position [334, 0]
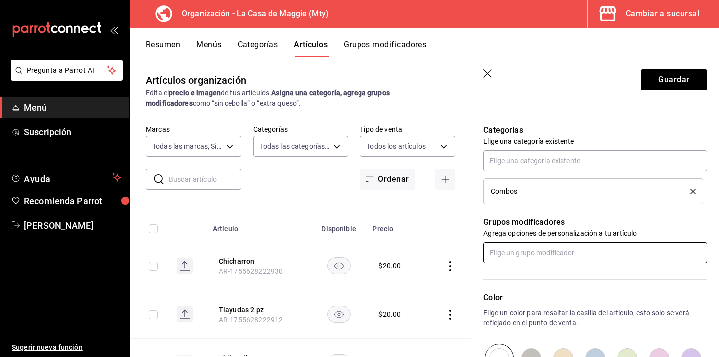
click at [536, 250] on input "text" at bounding box center [596, 252] width 224 height 21
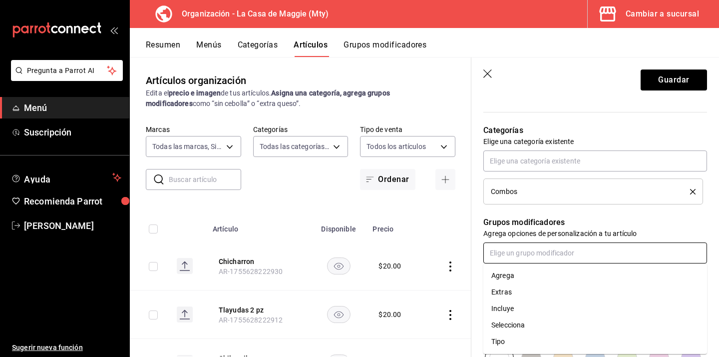
click at [520, 308] on li "Incluye" at bounding box center [596, 308] width 224 height 16
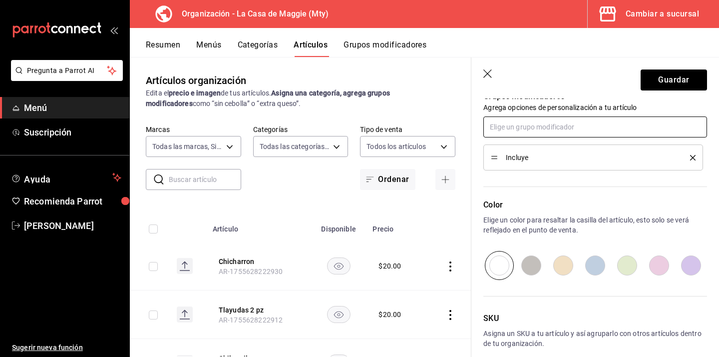
scroll to position [508, 0]
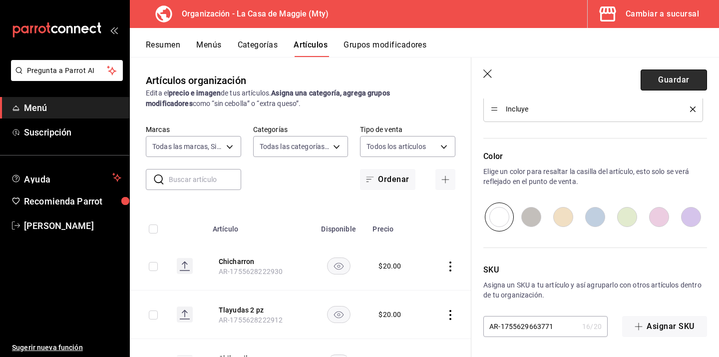
click at [676, 79] on button "Guardar" at bounding box center [674, 79] width 66 height 21
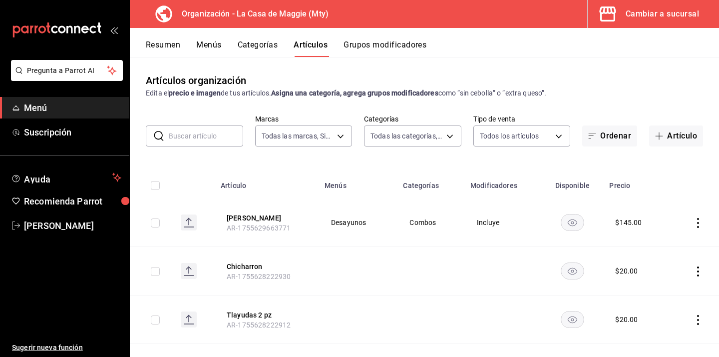
click at [392, 46] on button "Grupos modificadores" at bounding box center [385, 48] width 83 height 17
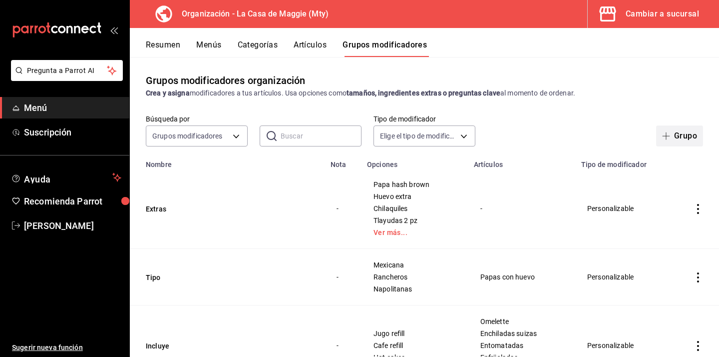
click at [680, 139] on button "Grupo" at bounding box center [679, 135] width 47 height 21
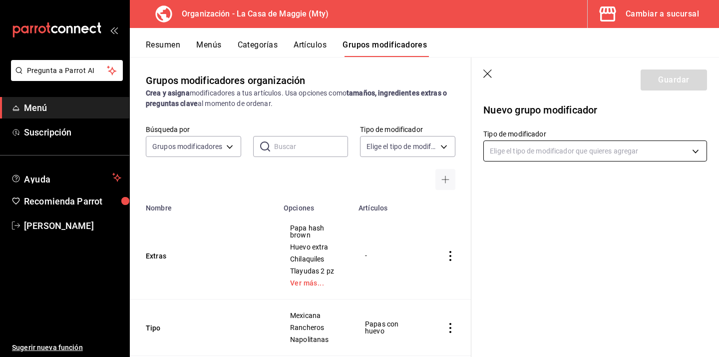
click at [546, 153] on body "Pregunta a Parrot AI Menú Suscripción Ayuda Recomienda Parrot Eduardo Castellan…" at bounding box center [359, 178] width 719 height 357
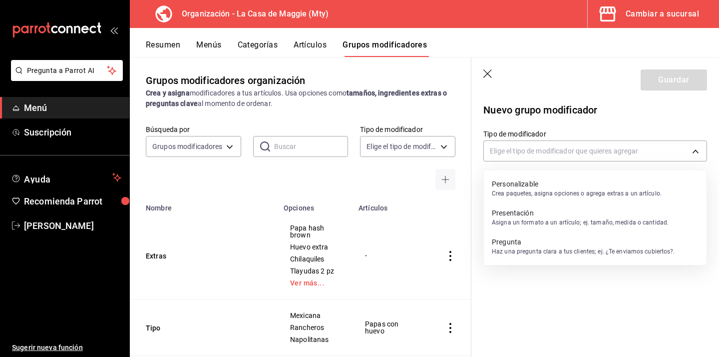
click at [510, 184] on p "Personalizable" at bounding box center [577, 184] width 170 height 10
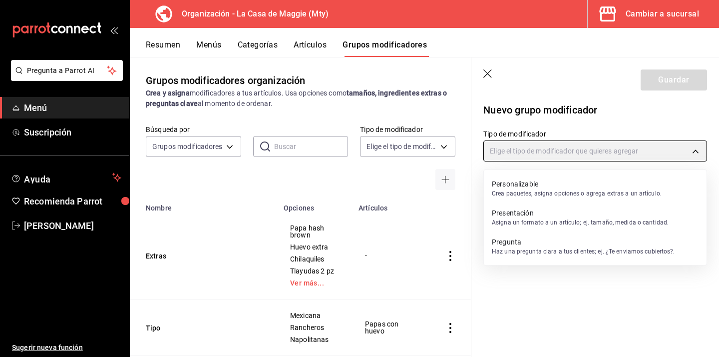
type input "CUSTOMIZABLE"
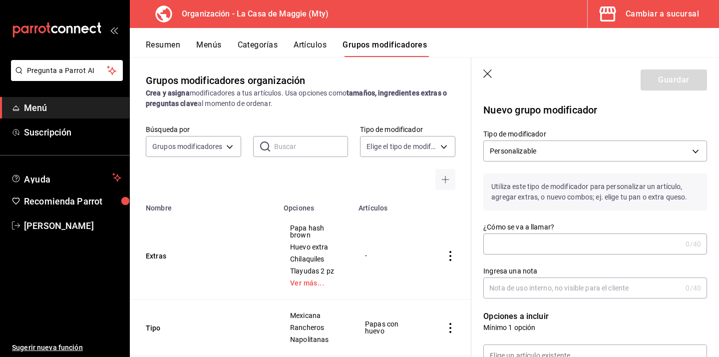
click at [512, 236] on input "¿Cómo se va a llamar?" at bounding box center [583, 244] width 198 height 20
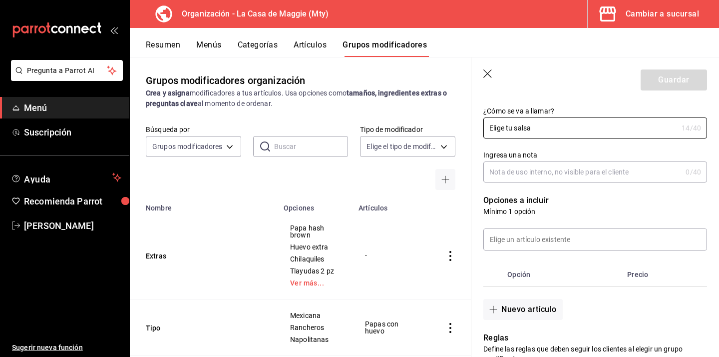
scroll to position [127, 0]
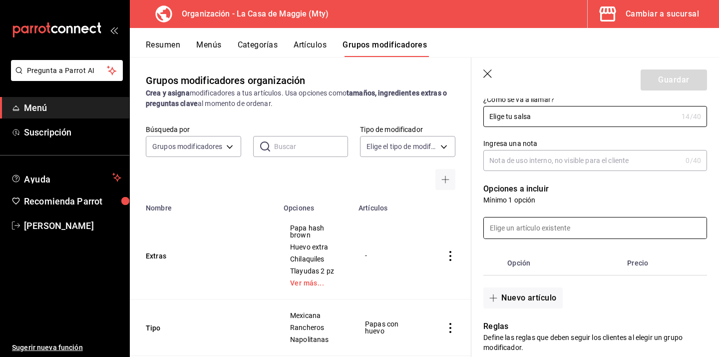
type input "Elige tu salsa"
click at [518, 230] on input at bounding box center [595, 227] width 223 height 21
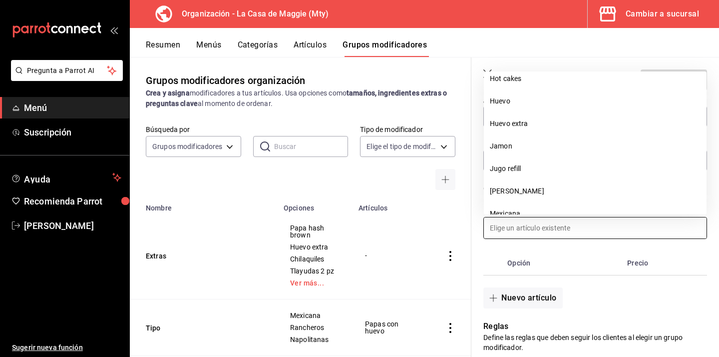
scroll to position [234, 0]
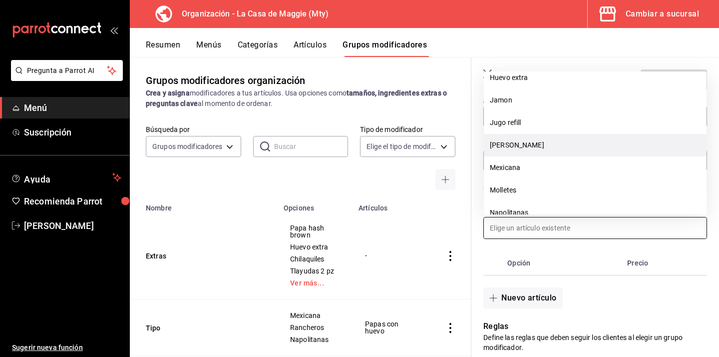
click at [554, 140] on li "[PERSON_NAME]" at bounding box center [595, 145] width 223 height 22
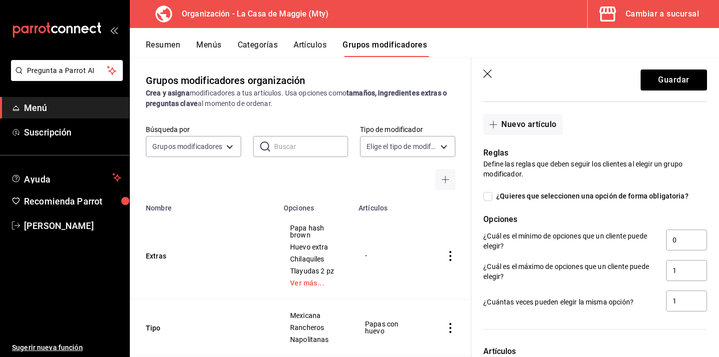
scroll to position [343, 0]
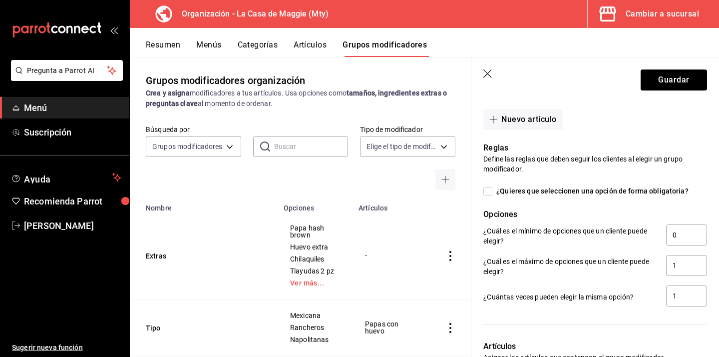
click at [486, 187] on input "¿Quieres que seleccionen una opción de forma obligatoria?" at bounding box center [488, 191] width 9 height 9
checkbox input "true"
type input "1"
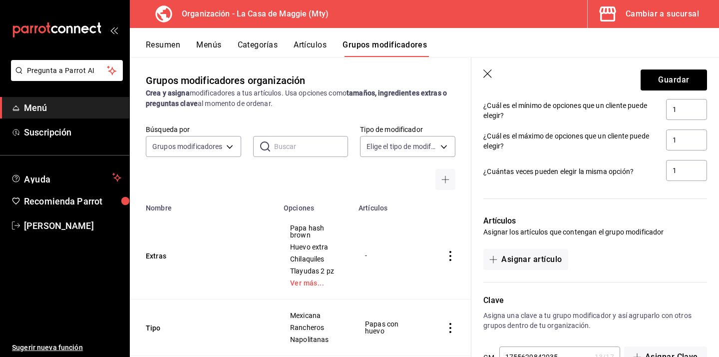
scroll to position [500, 0]
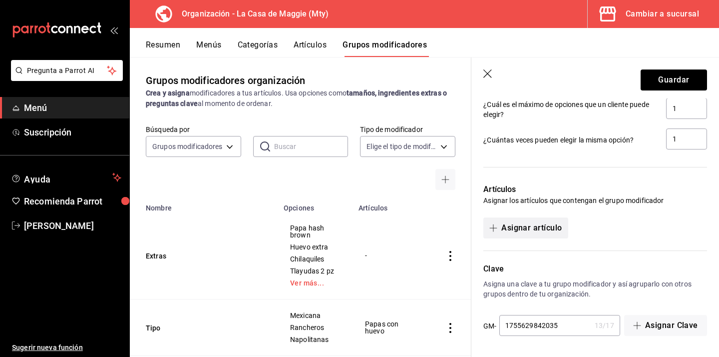
click at [548, 223] on button "Asignar artículo" at bounding box center [526, 227] width 84 height 21
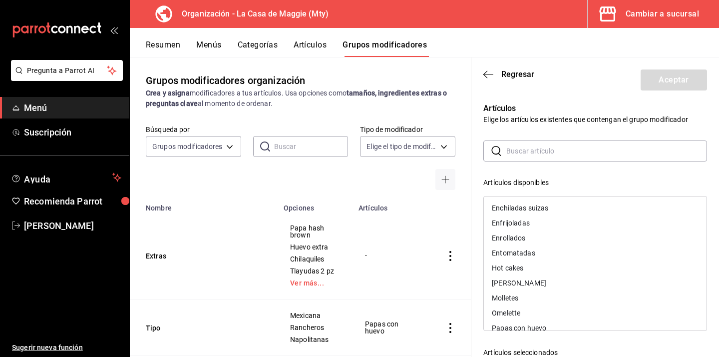
click at [529, 150] on input "text" at bounding box center [607, 151] width 201 height 20
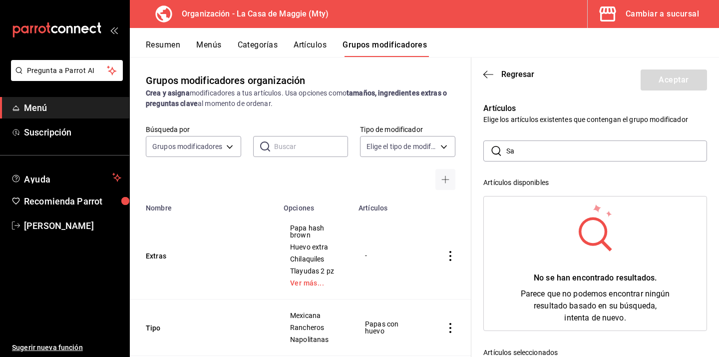
type input "S"
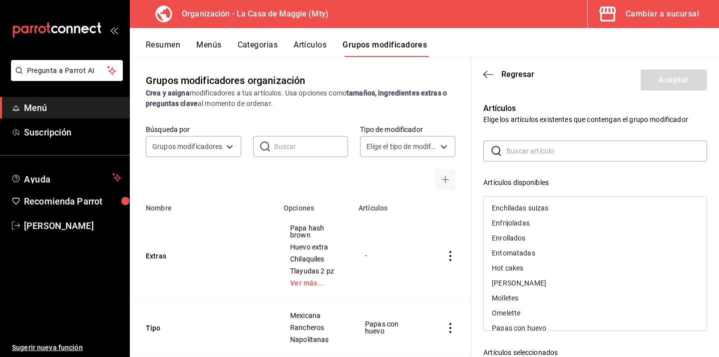
scroll to position [134, 0]
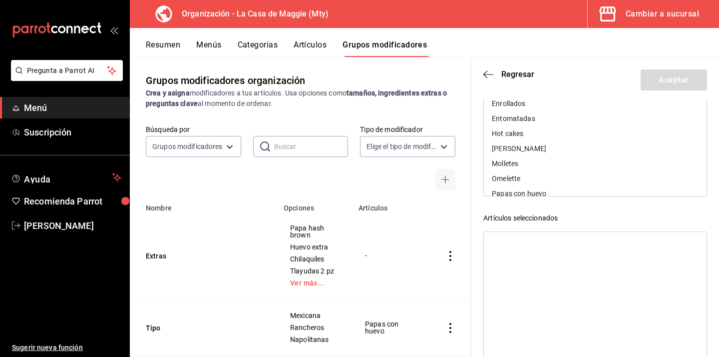
click at [559, 53] on div "Resumen Menús Categorías Artículos Grupos modificadores" at bounding box center [432, 48] width 573 height 17
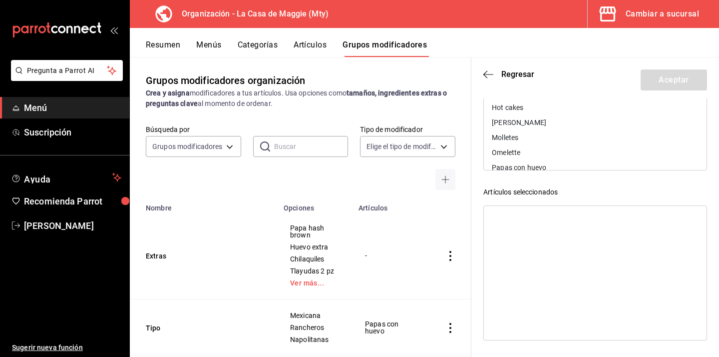
click at [564, 248] on div at bounding box center [596, 272] width 224 height 135
click at [489, 72] on icon "button" at bounding box center [489, 74] width 10 height 9
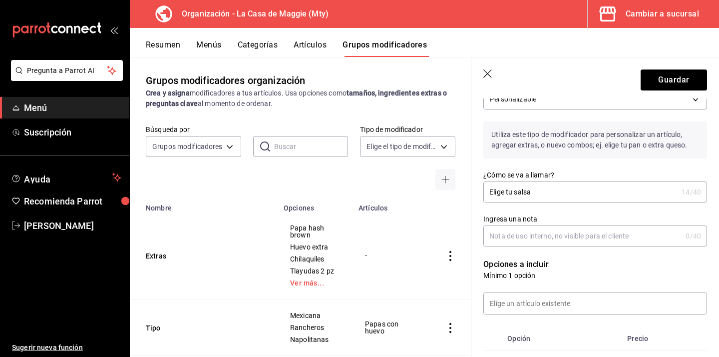
scroll to position [500, 0]
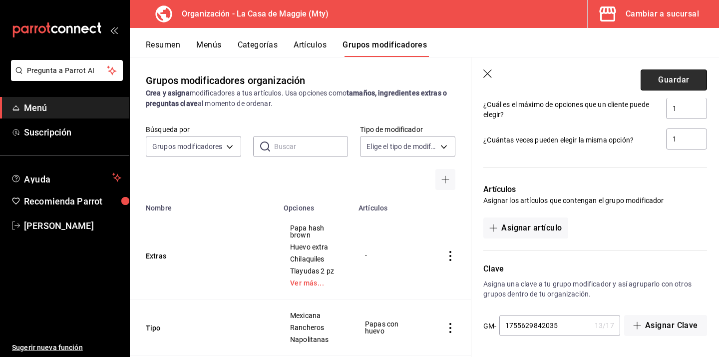
click at [689, 75] on button "Guardar" at bounding box center [674, 79] width 66 height 21
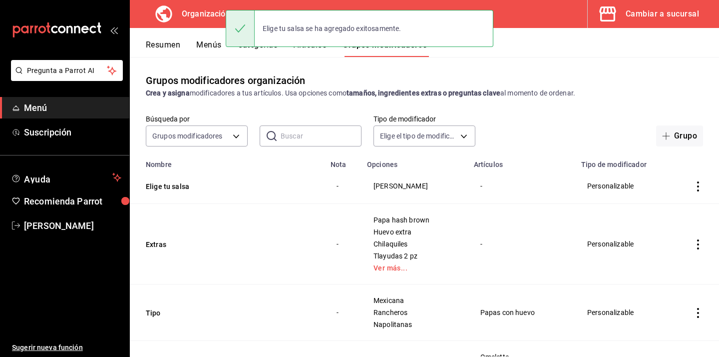
click at [320, 50] on button "Artículos" at bounding box center [310, 48] width 33 height 17
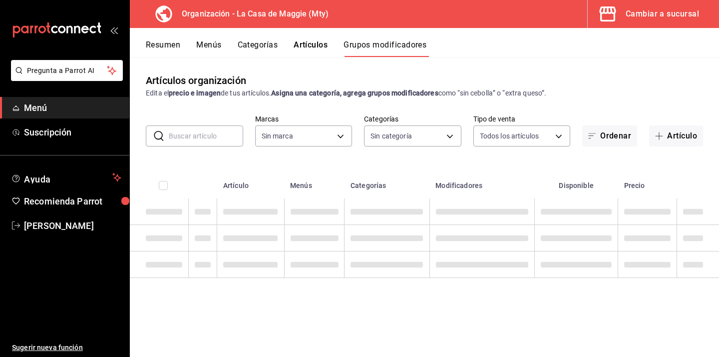
type input "a3684772-da2a-4e98-bff2-0fed7e2a3e3a"
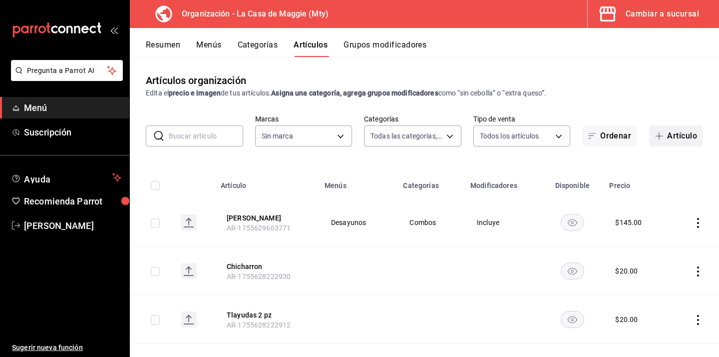
type input "3cc9cf32-c127-459c-8f96-efaf1073c387,037ae7d9-3c79-4977-8288-ae05072af334"
type input "a3684772-da2a-4e98-bff2-0fed7e2a3e3a"
click at [673, 132] on button "Artículo" at bounding box center [676, 135] width 54 height 21
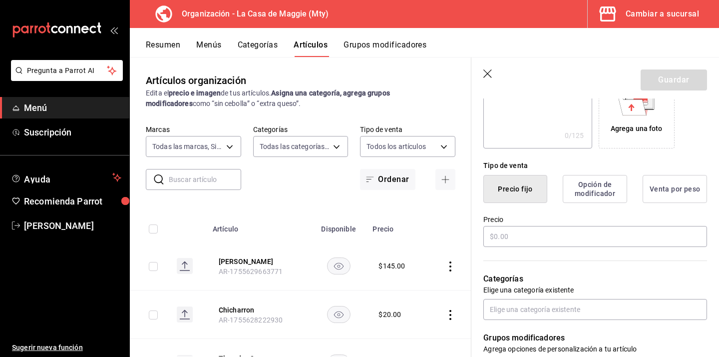
scroll to position [189, 0]
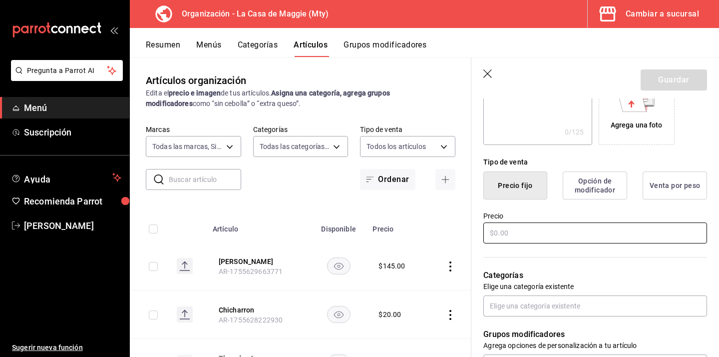
type input "Salsa verde"
click at [548, 231] on input "text" at bounding box center [596, 232] width 224 height 21
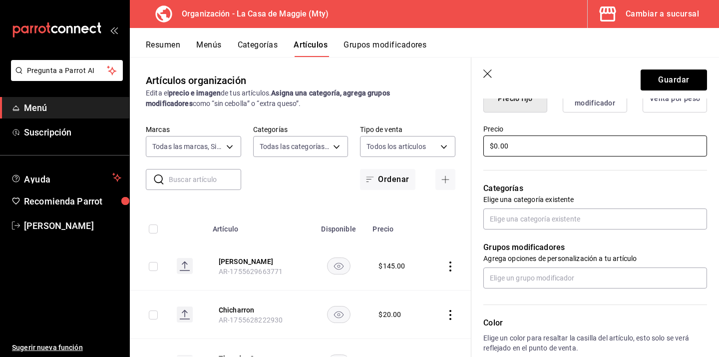
scroll to position [283, 0]
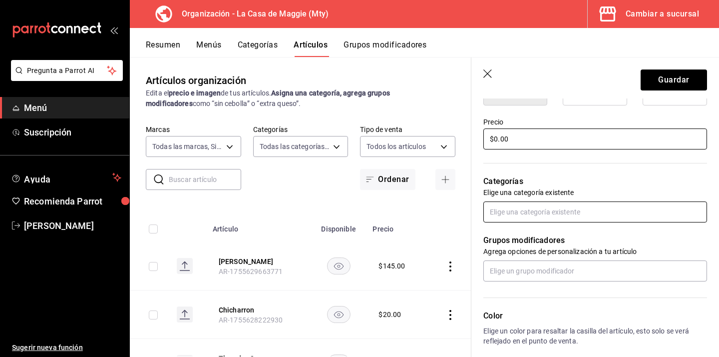
type input "$0.00"
click at [533, 204] on input "text" at bounding box center [596, 211] width 224 height 21
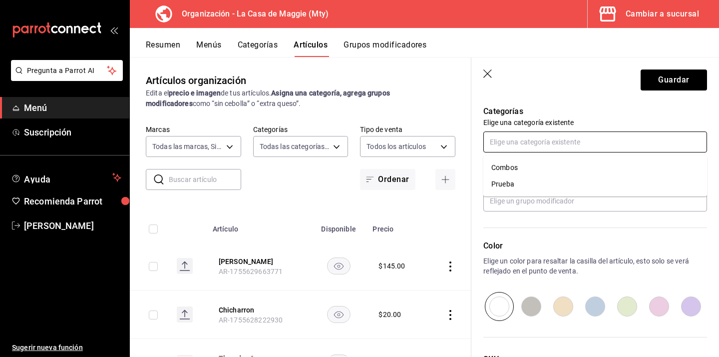
scroll to position [350, 0]
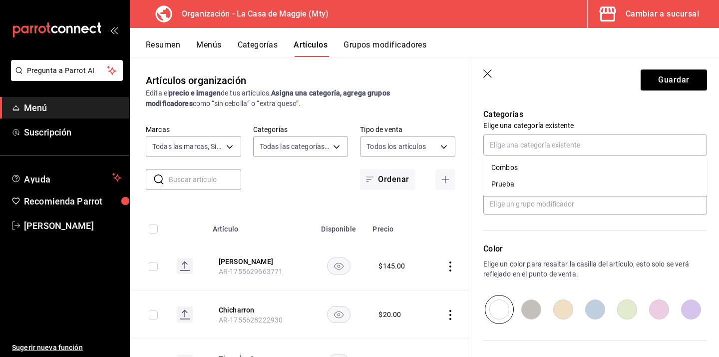
click at [610, 233] on div "Color Elige un color para resaltar la casilla del artículo, esto solo se verá r…" at bounding box center [590, 268] width 236 height 109
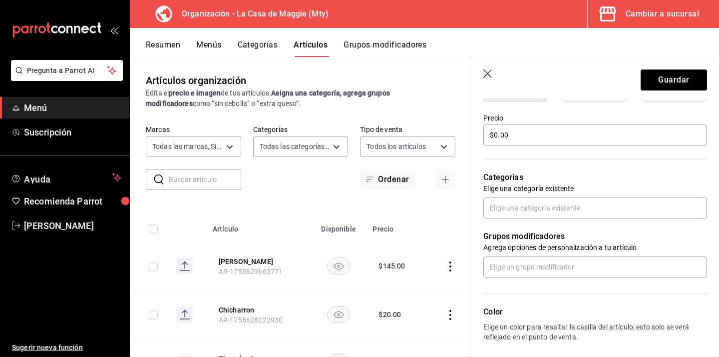
scroll to position [344, 0]
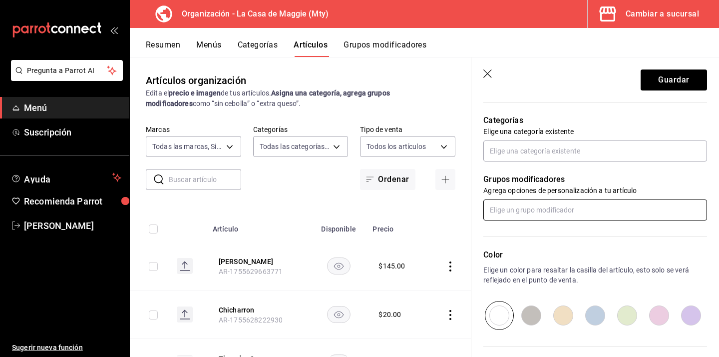
click at [552, 216] on input "text" at bounding box center [596, 209] width 224 height 21
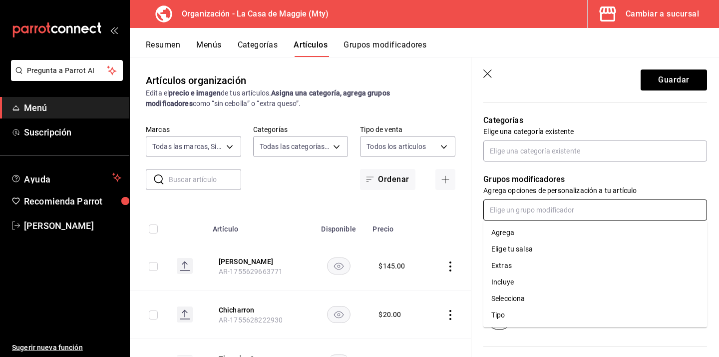
click at [550, 249] on li "Elige tu salsa" at bounding box center [596, 249] width 224 height 16
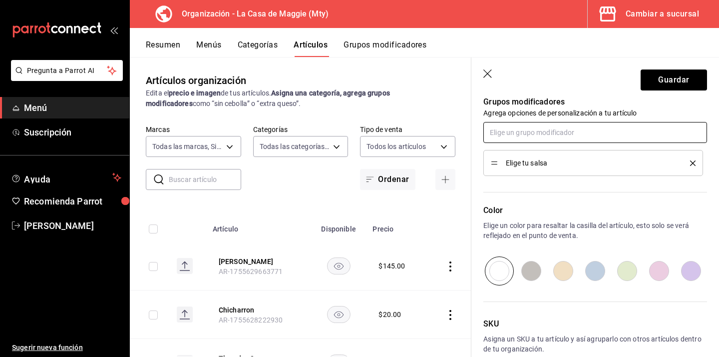
scroll to position [475, 0]
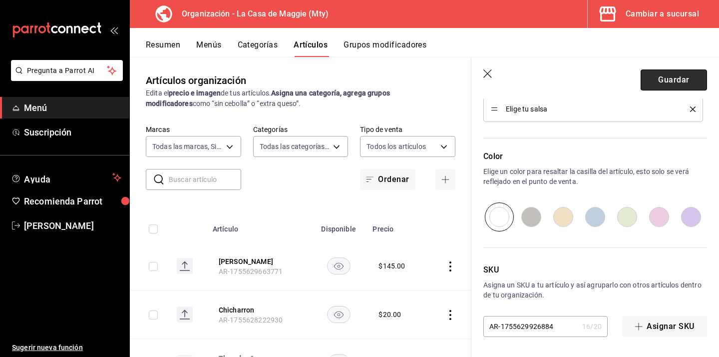
click at [656, 77] on button "Guardar" at bounding box center [674, 79] width 66 height 21
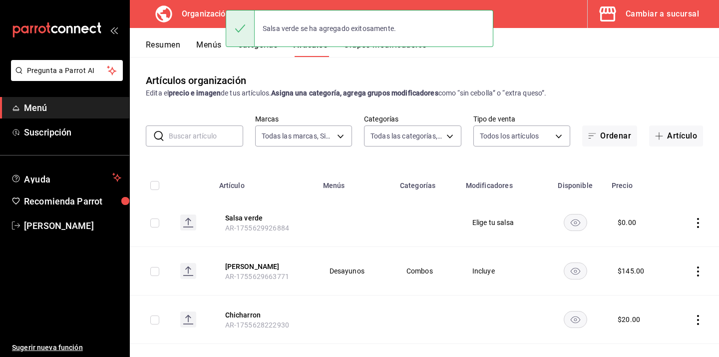
click at [674, 130] on button "Artículo" at bounding box center [676, 135] width 54 height 21
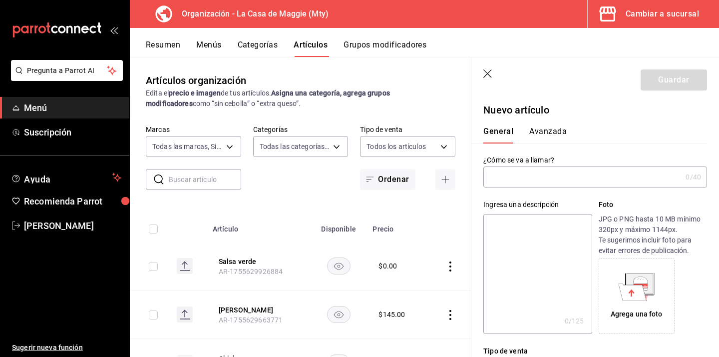
click at [534, 184] on input "text" at bounding box center [583, 177] width 198 height 20
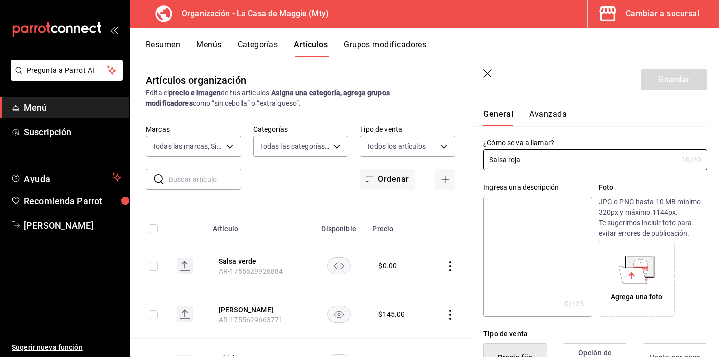
scroll to position [26, 0]
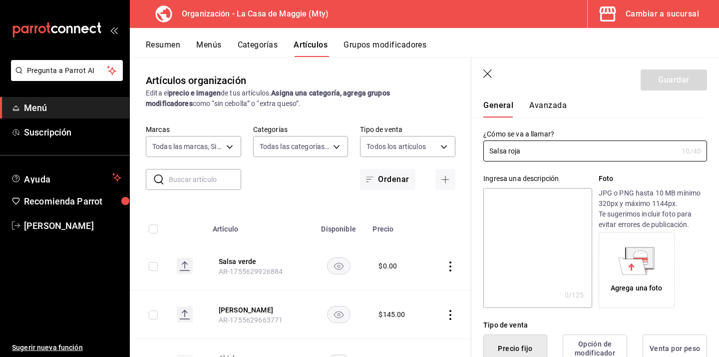
type input "Salsa roja"
click at [702, 238] on div "Agrega una foto" at bounding box center [653, 270] width 108 height 76
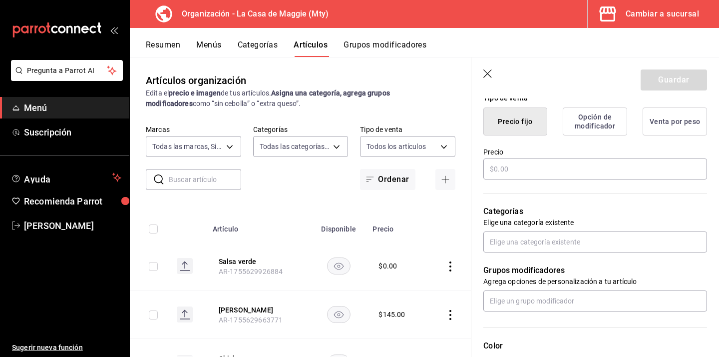
scroll to position [258, 0]
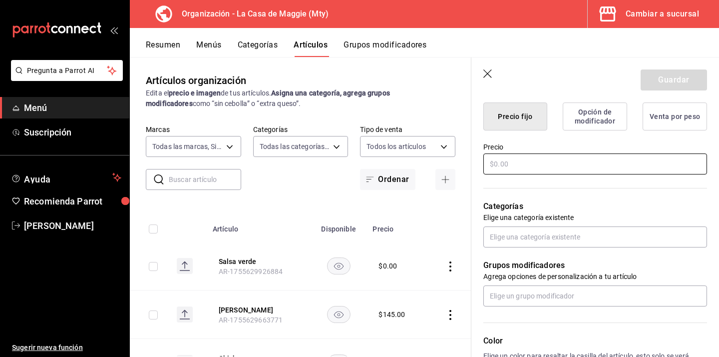
click at [572, 163] on input "text" at bounding box center [596, 163] width 224 height 21
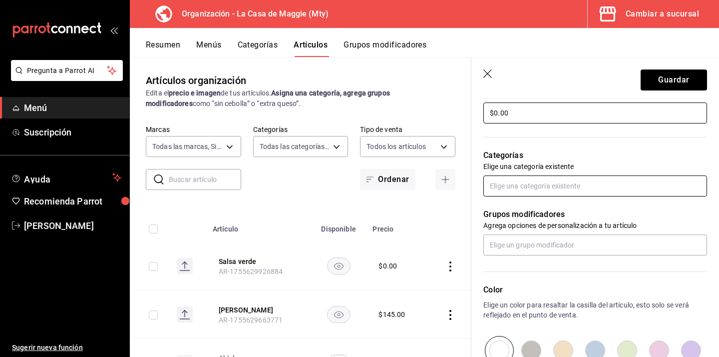
scroll to position [310, 0]
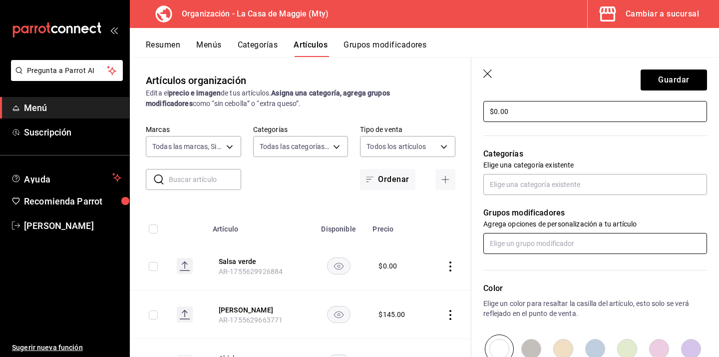
type input "$0.00"
click at [579, 239] on input "text" at bounding box center [596, 243] width 224 height 21
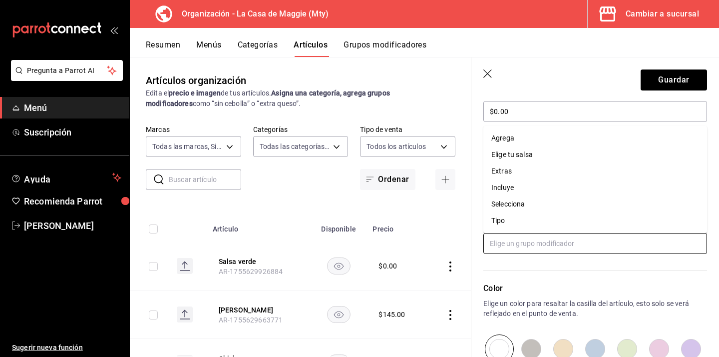
click at [551, 153] on li "Elige tu salsa" at bounding box center [596, 154] width 224 height 16
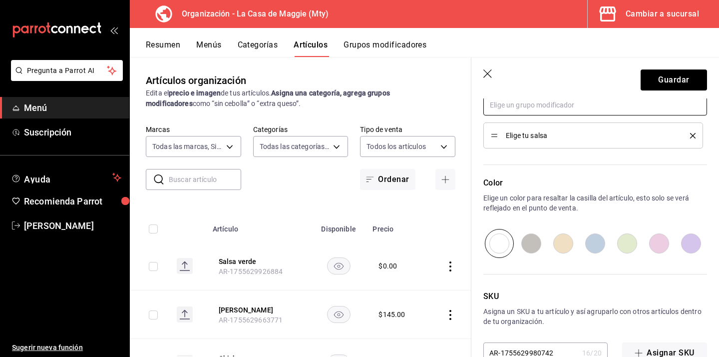
scroll to position [475, 0]
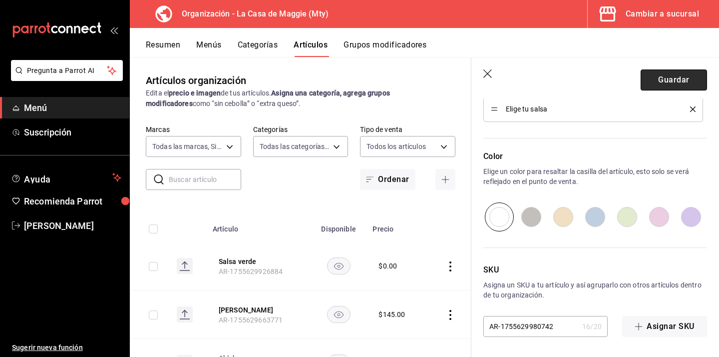
click at [679, 83] on button "Guardar" at bounding box center [674, 79] width 66 height 21
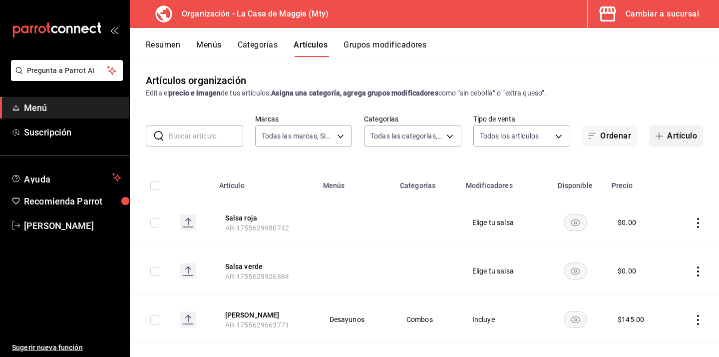
click at [688, 138] on button "Artículo" at bounding box center [676, 135] width 54 height 21
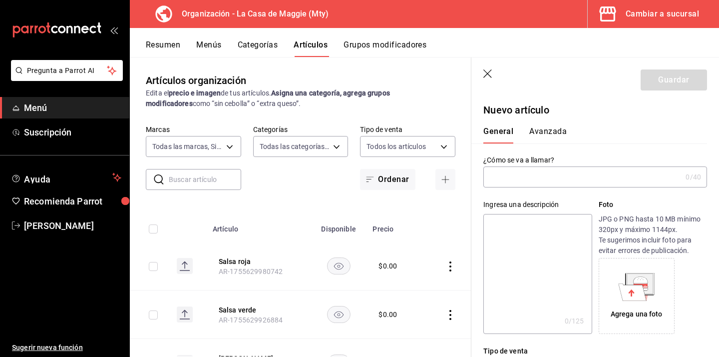
type input "AR-1755630046191"
click at [537, 185] on input "text" at bounding box center [583, 177] width 198 height 20
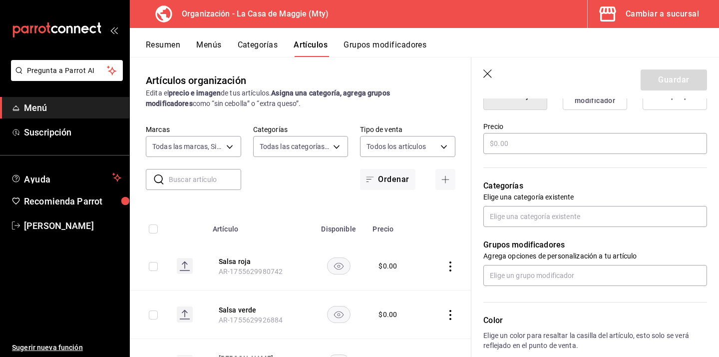
scroll to position [268, 0]
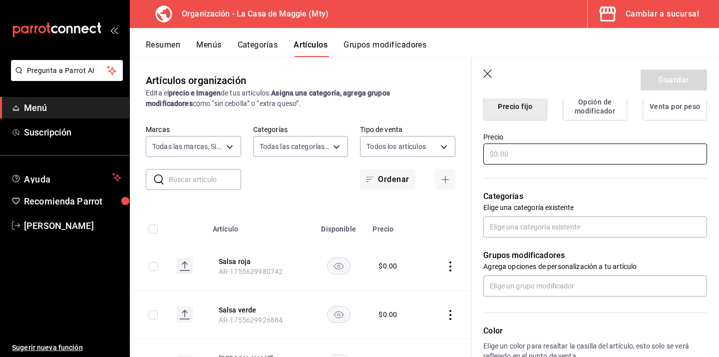
type input "Salsa ranchera"
click at [544, 159] on input "text" at bounding box center [596, 153] width 224 height 21
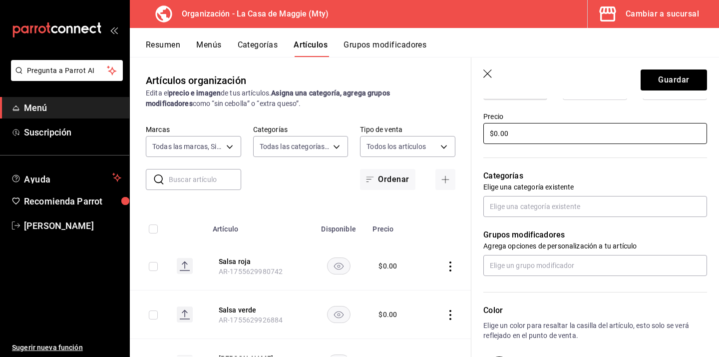
scroll to position [293, 0]
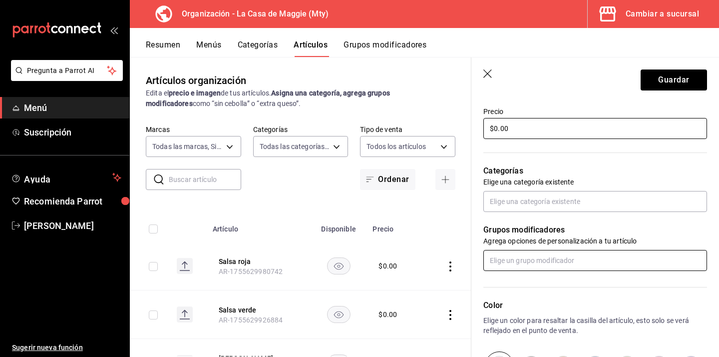
type input "$0.00"
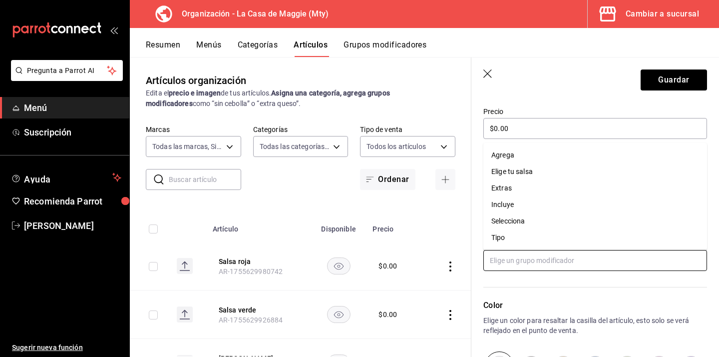
click at [562, 263] on input "text" at bounding box center [596, 260] width 224 height 21
click at [556, 175] on li "Elige tu salsa" at bounding box center [596, 171] width 224 height 16
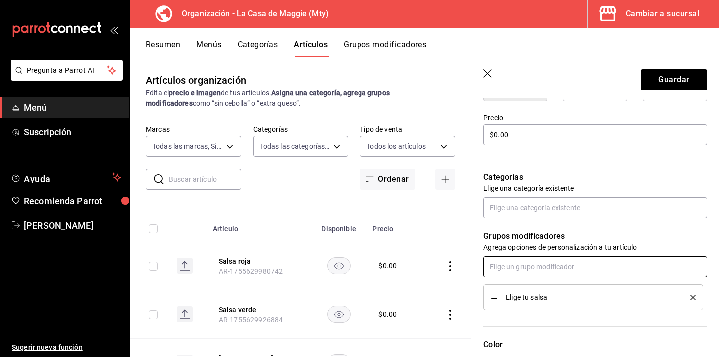
scroll to position [0, 0]
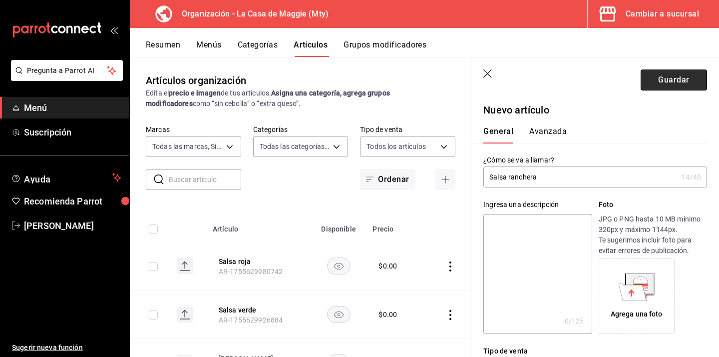
click at [660, 83] on button "Guardar" at bounding box center [674, 79] width 66 height 21
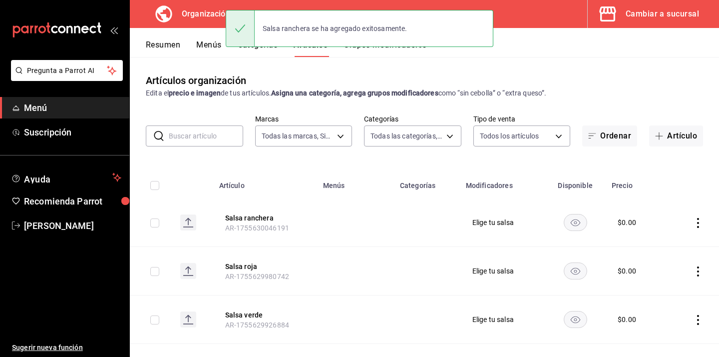
click at [679, 135] on button "Artículo" at bounding box center [676, 135] width 54 height 21
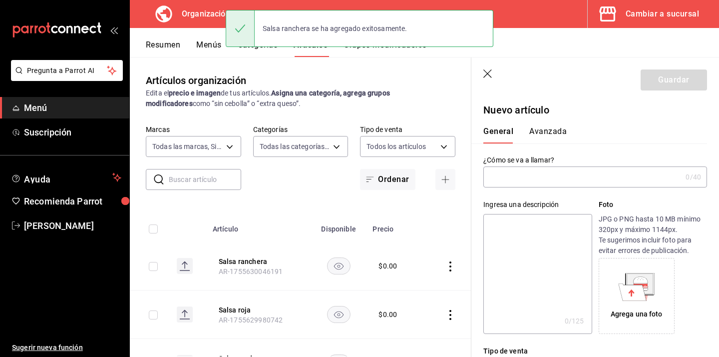
click at [517, 184] on input "text" at bounding box center [583, 177] width 198 height 20
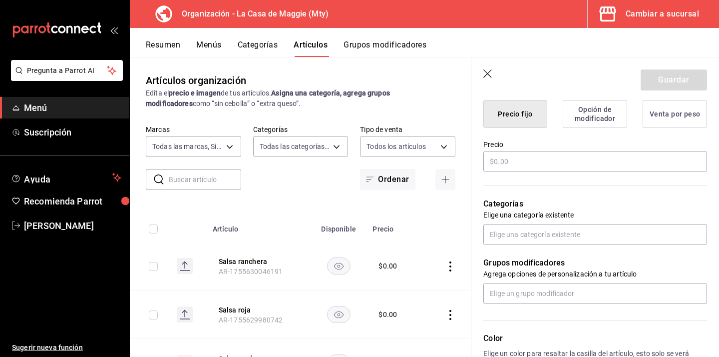
scroll to position [249, 0]
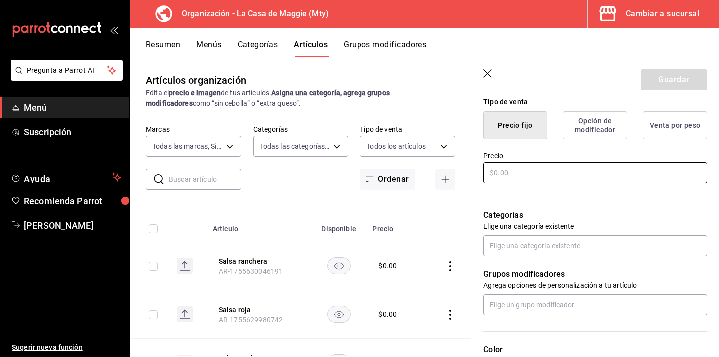
type input "Salsa chipotle"
click at [530, 167] on input "text" at bounding box center [596, 172] width 224 height 21
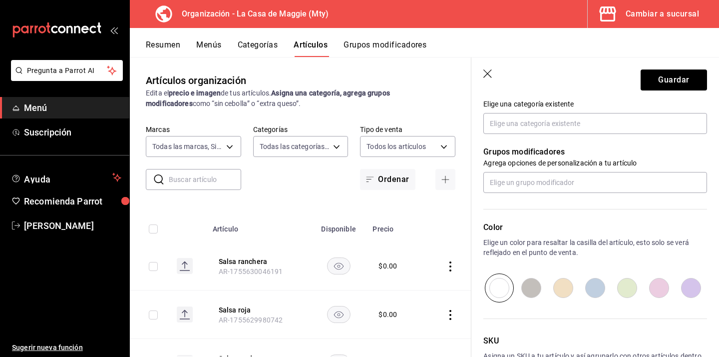
scroll to position [371, 0]
type input "$0.00"
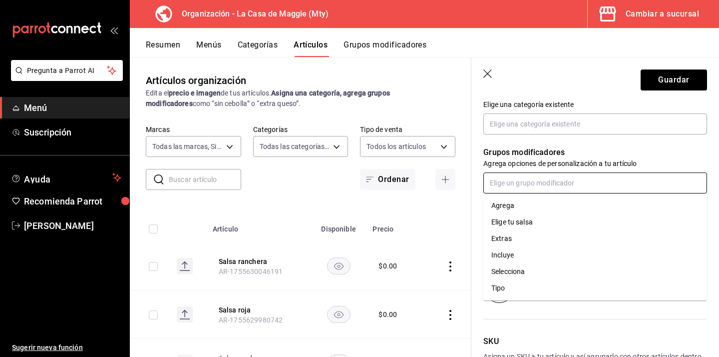
click at [521, 187] on input "text" at bounding box center [596, 182] width 224 height 21
click at [523, 218] on div "Elige tu salsa" at bounding box center [512, 222] width 41 height 10
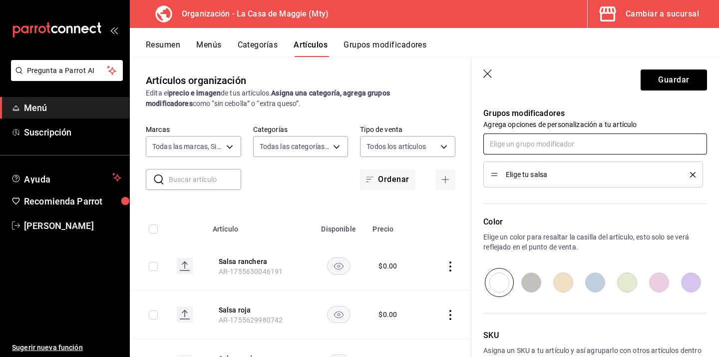
scroll to position [412, 0]
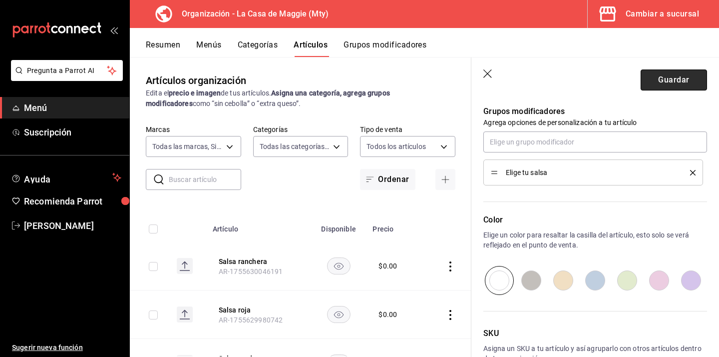
click at [670, 73] on button "Guardar" at bounding box center [674, 79] width 66 height 21
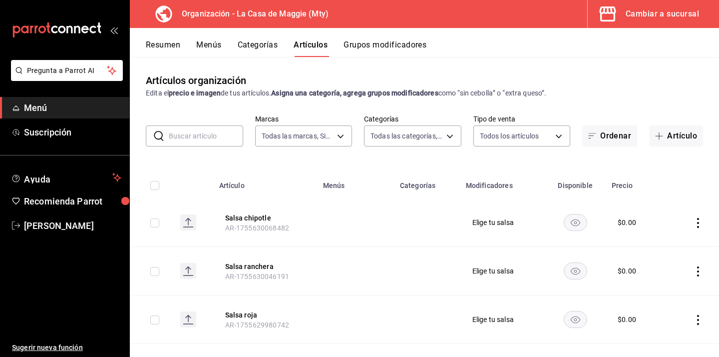
click at [387, 45] on button "Grupos modificadores" at bounding box center [385, 48] width 83 height 17
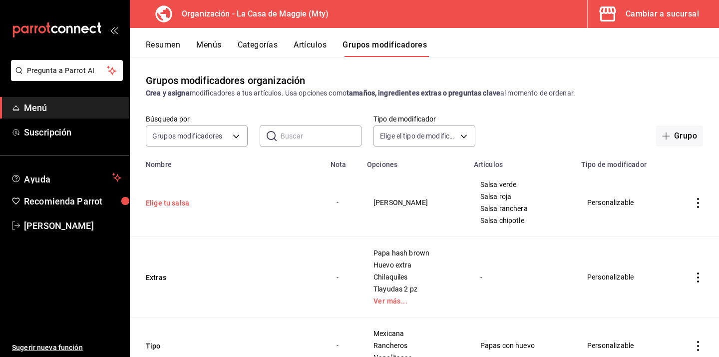
click at [185, 198] on button "Elige tu salsa" at bounding box center [206, 203] width 120 height 10
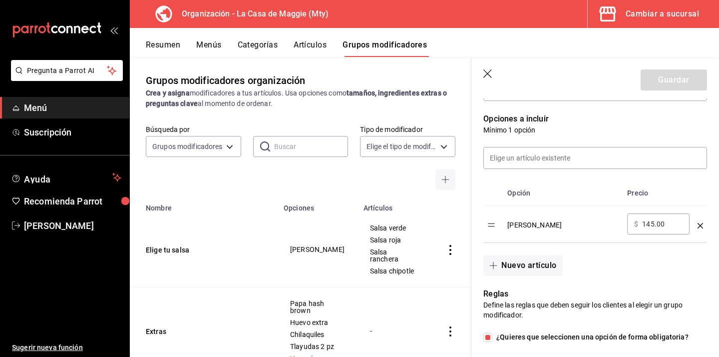
scroll to position [247, 0]
click at [702, 227] on icon "optionsTable" at bounding box center [700, 224] width 5 height 5
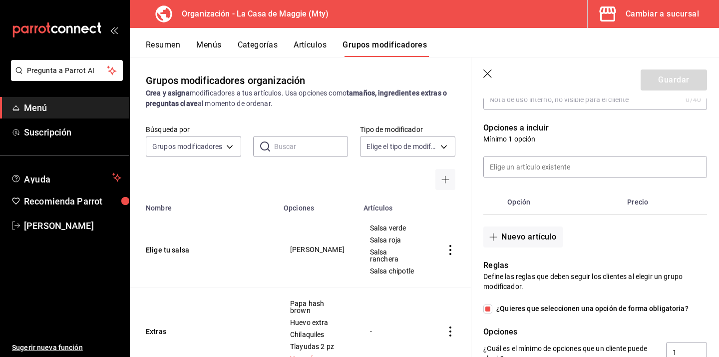
scroll to position [238, 0]
click at [513, 162] on input at bounding box center [595, 166] width 223 height 21
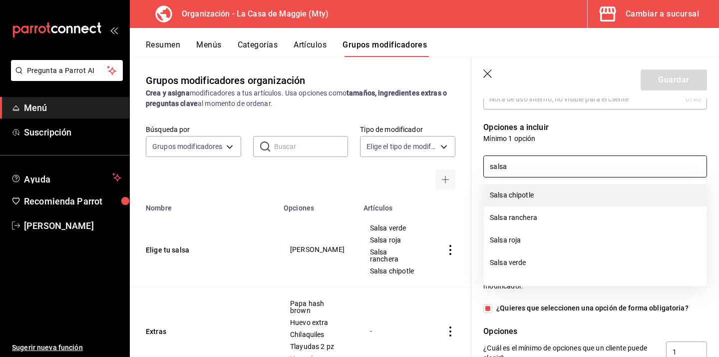
click at [519, 194] on li "Salsa chipotle" at bounding box center [595, 195] width 223 height 22
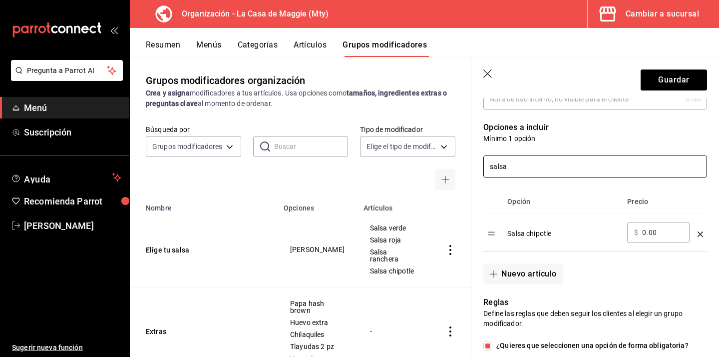
click at [533, 170] on input "salsa" at bounding box center [595, 166] width 223 height 21
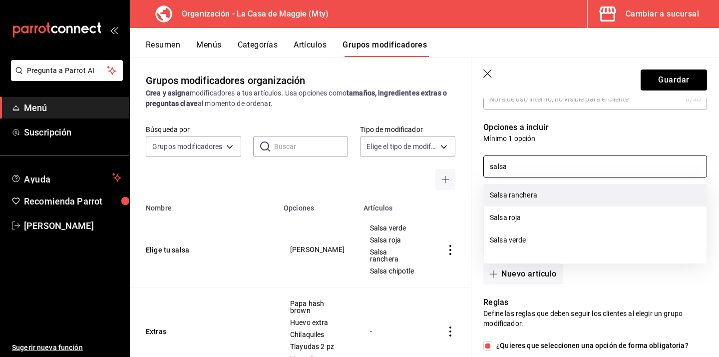
click at [521, 191] on li "Salsa ranchera" at bounding box center [595, 195] width 223 height 22
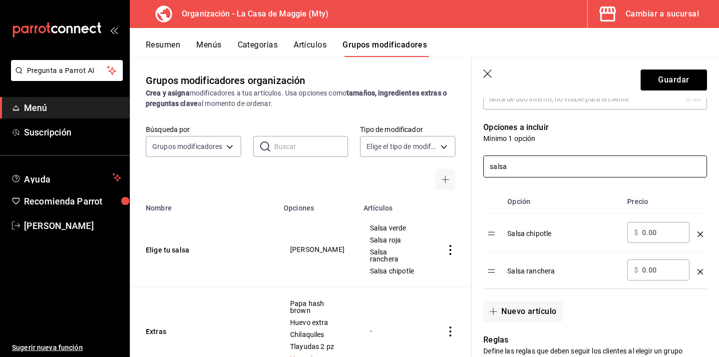
click at [525, 169] on input "salsa" at bounding box center [595, 166] width 223 height 21
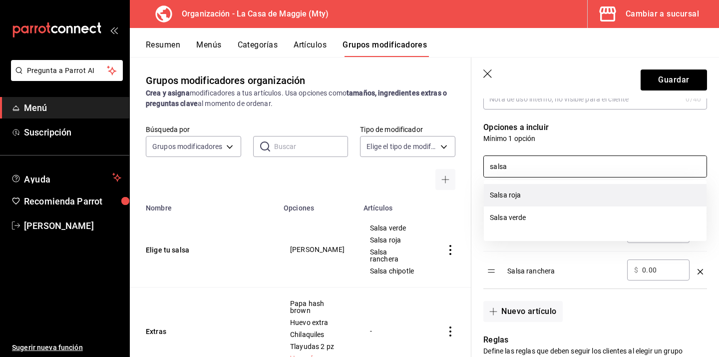
click at [524, 194] on li "Salsa roja" at bounding box center [595, 195] width 223 height 22
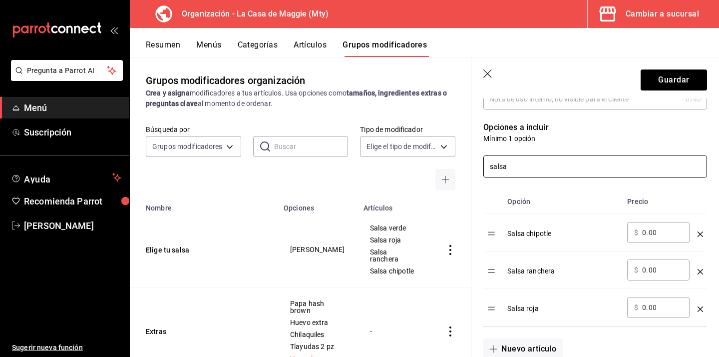
click at [532, 167] on input "salsa" at bounding box center [595, 166] width 223 height 21
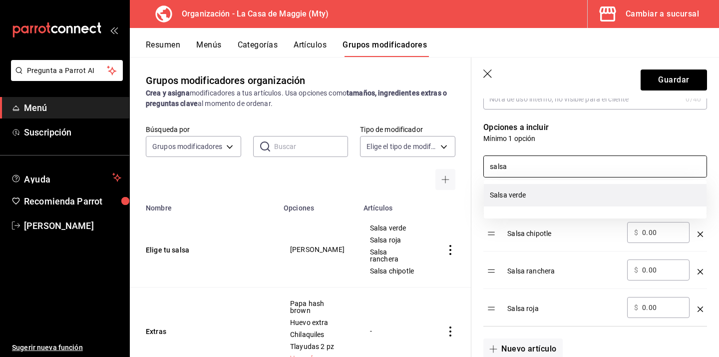
click at [529, 201] on li "Salsa verde" at bounding box center [595, 195] width 223 height 22
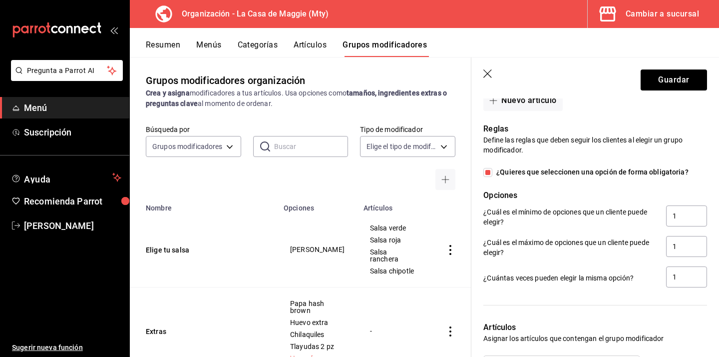
scroll to position [530, 0]
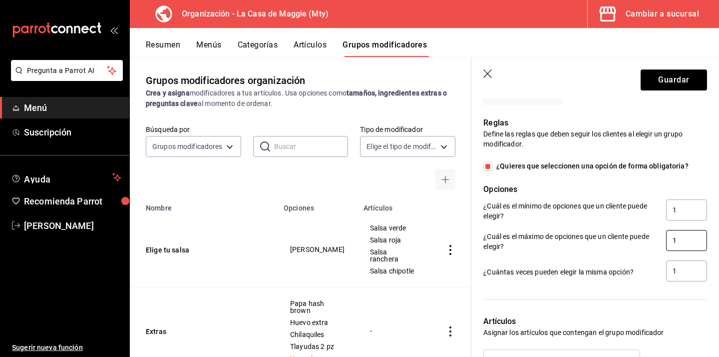
type input "salsa"
click at [682, 241] on input "1" at bounding box center [686, 240] width 41 height 21
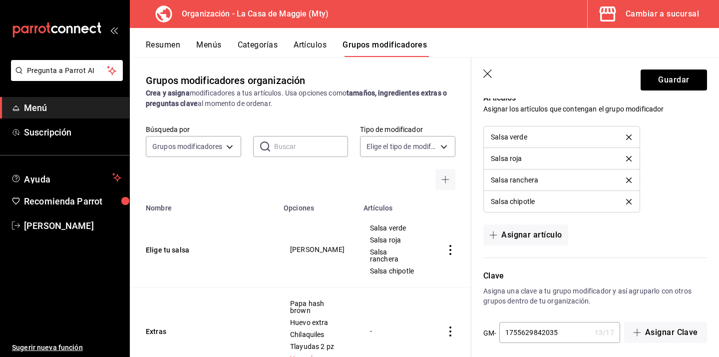
scroll to position [760, 0]
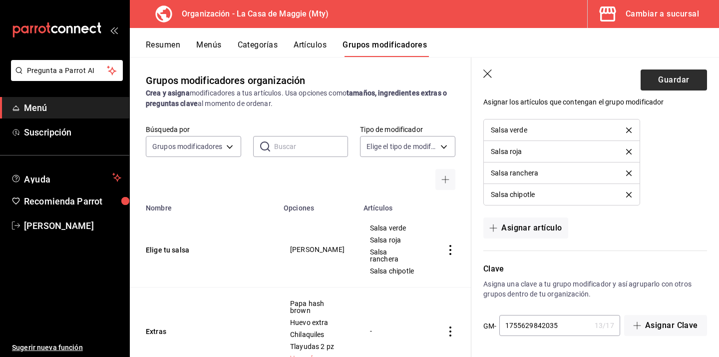
type input "2"
click at [672, 81] on button "Guardar" at bounding box center [674, 79] width 66 height 21
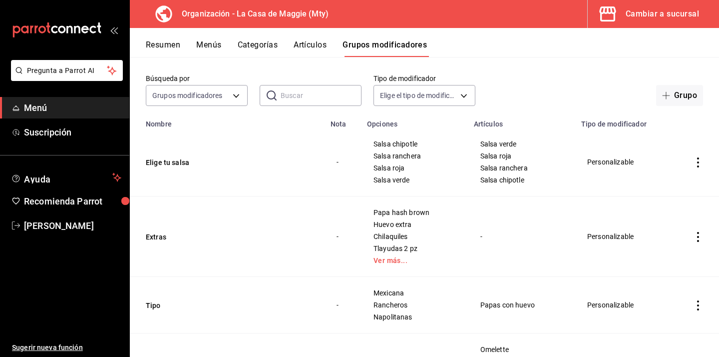
scroll to position [42, 0]
click at [176, 160] on button "Elige tu salsa" at bounding box center [206, 161] width 120 height 10
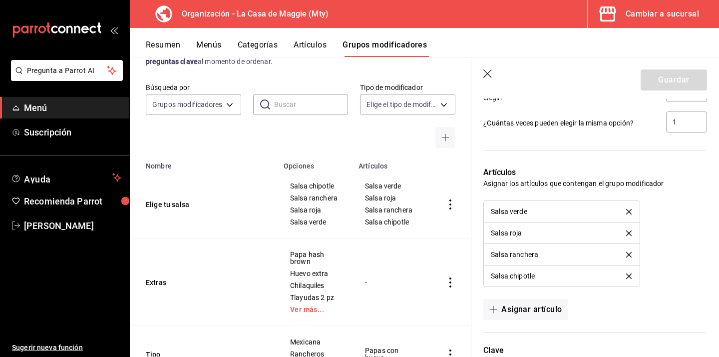
scroll to position [680, 0]
click at [629, 208] on icon "delete" at bounding box center [628, 209] width 5 height 5
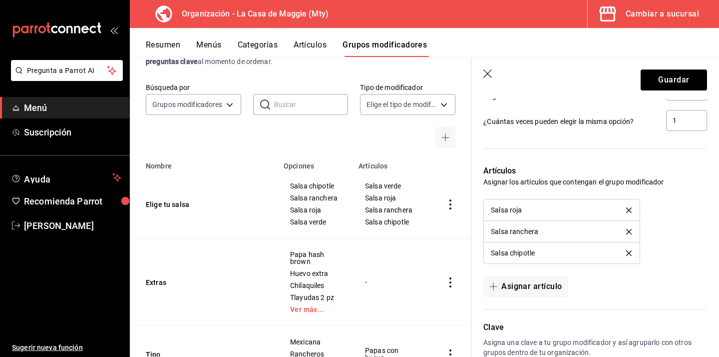
click at [629, 208] on icon "delete" at bounding box center [628, 209] width 5 height 5
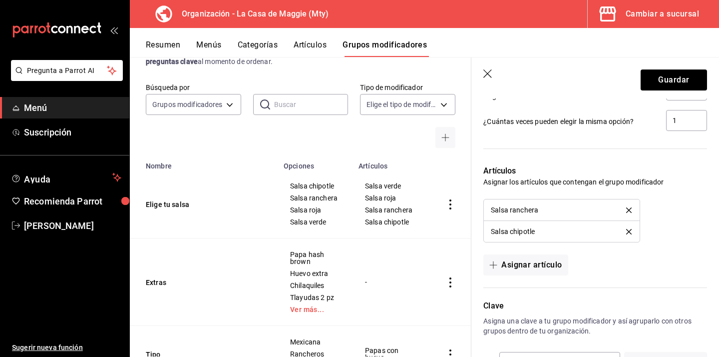
click at [629, 208] on icon "delete" at bounding box center [628, 209] width 5 height 5
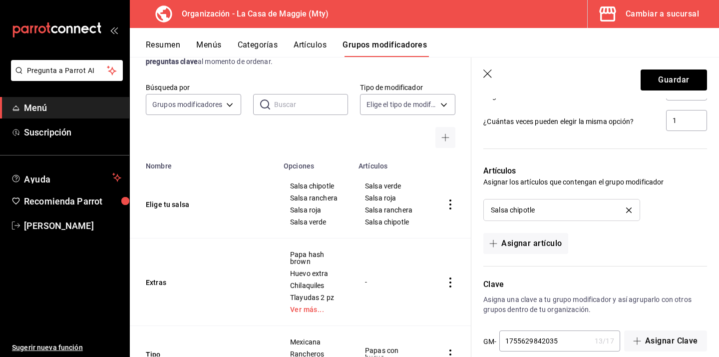
click at [629, 208] on icon "delete" at bounding box center [628, 209] width 5 height 5
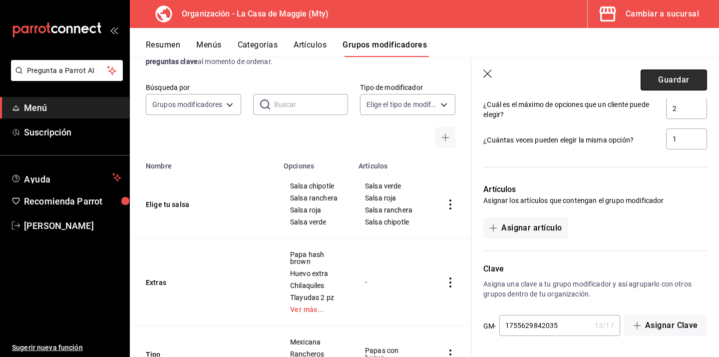
click at [666, 70] on button "Guardar" at bounding box center [674, 79] width 66 height 21
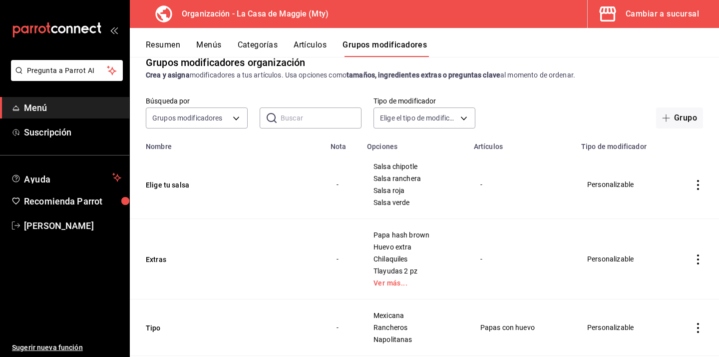
scroll to position [15, 0]
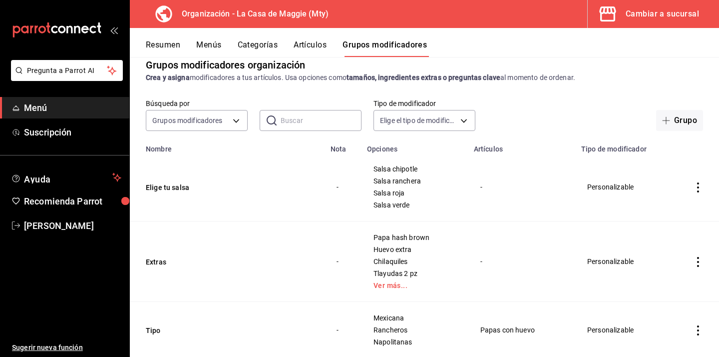
click at [487, 183] on div "-" at bounding box center [521, 186] width 83 height 11
click at [482, 186] on div "-" at bounding box center [521, 186] width 83 height 11
click at [176, 192] on td "Elige tu salsa" at bounding box center [227, 187] width 195 height 68
click at [179, 189] on button "Elige tu salsa" at bounding box center [206, 187] width 120 height 10
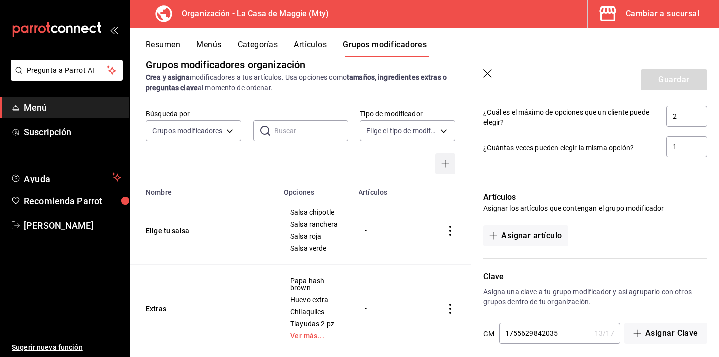
scroll to position [661, 0]
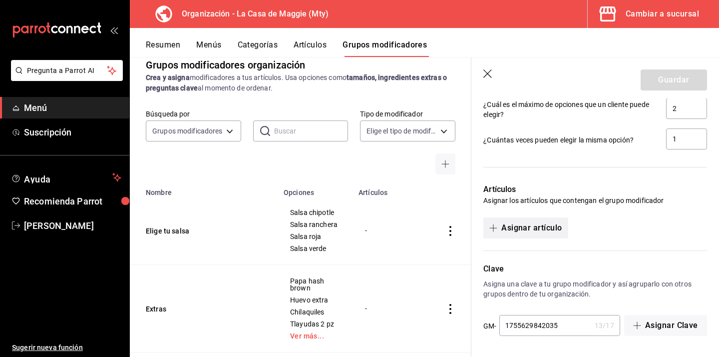
click at [514, 223] on button "Asignar artículo" at bounding box center [526, 227] width 84 height 21
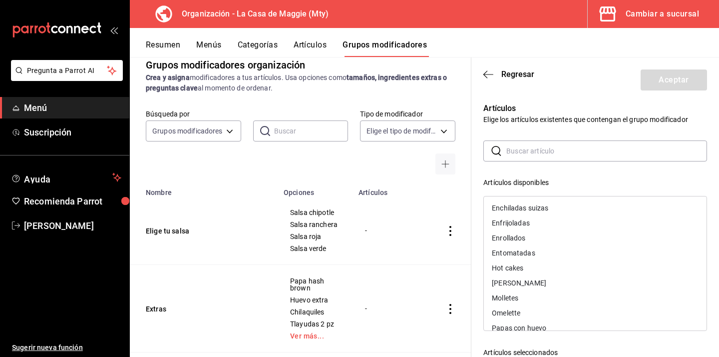
click at [524, 156] on input "text" at bounding box center [607, 151] width 201 height 20
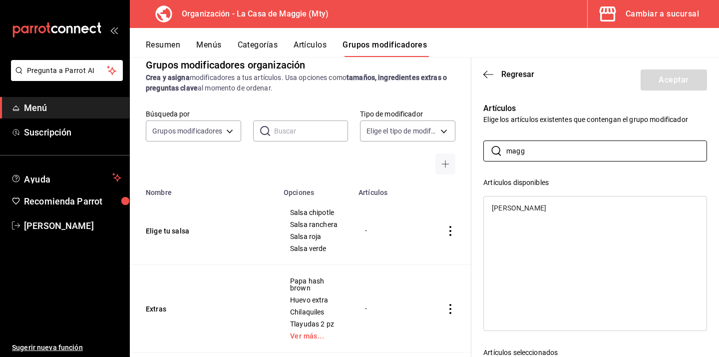
type input "magg"
click at [510, 211] on div "[PERSON_NAME]" at bounding box center [519, 207] width 54 height 7
click at [653, 86] on button "Aceptar" at bounding box center [674, 79] width 66 height 21
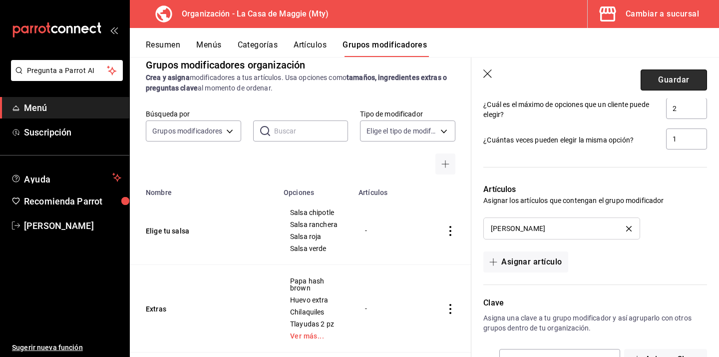
click at [673, 83] on button "Guardar" at bounding box center [674, 79] width 66 height 21
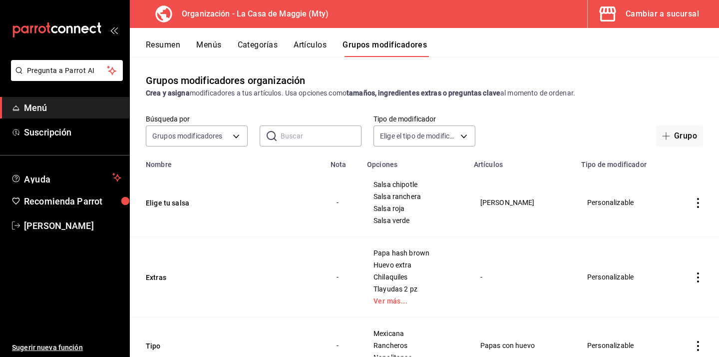
click at [308, 40] on button "Artículos" at bounding box center [310, 48] width 33 height 17
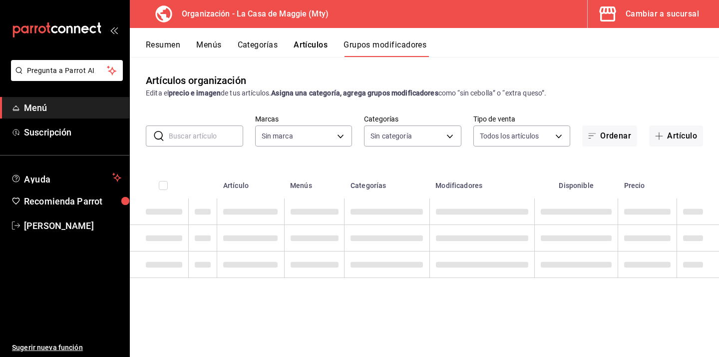
type input "a3684772-da2a-4e98-bff2-0fed7e2a3e3a"
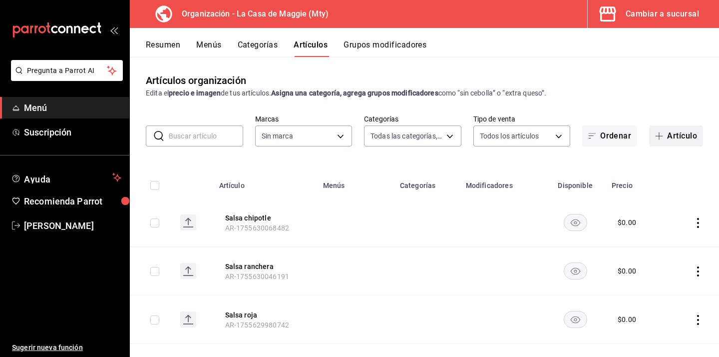
type input "3cc9cf32-c127-459c-8f96-efaf1073c387,037ae7d9-3c79-4977-8288-ae05072af334"
click at [666, 139] on button "Artículo" at bounding box center [676, 135] width 54 height 21
type input "a3684772-da2a-4e98-bff2-0fed7e2a3e3a"
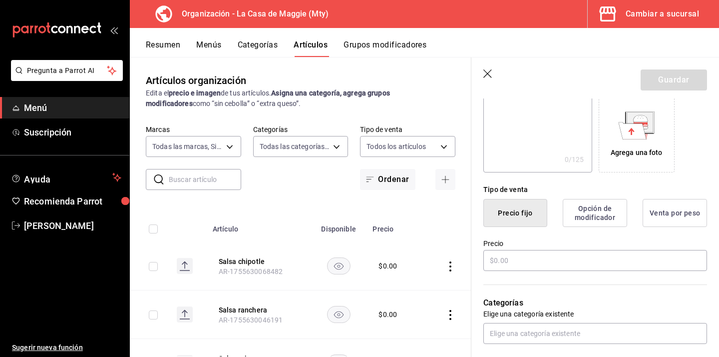
scroll to position [162, 0]
type input "El arqui"
click at [518, 261] on input "text" at bounding box center [596, 259] width 224 height 21
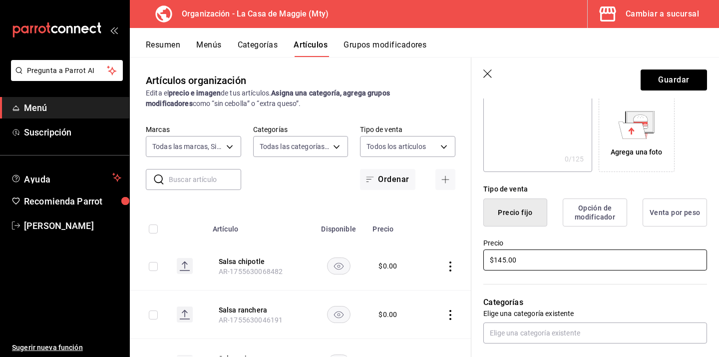
type input "$145.00"
click at [599, 291] on div "Categorías Elige una categoría existente" at bounding box center [590, 307] width 236 height 71
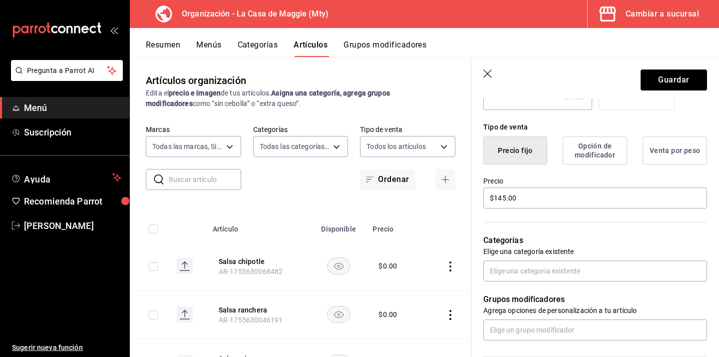
scroll to position [227, 0]
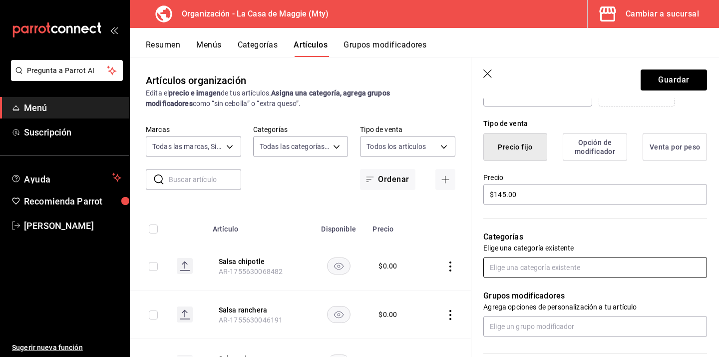
click at [581, 270] on input "text" at bounding box center [596, 267] width 224 height 21
click at [516, 291] on li "Combos" at bounding box center [596, 290] width 224 height 16
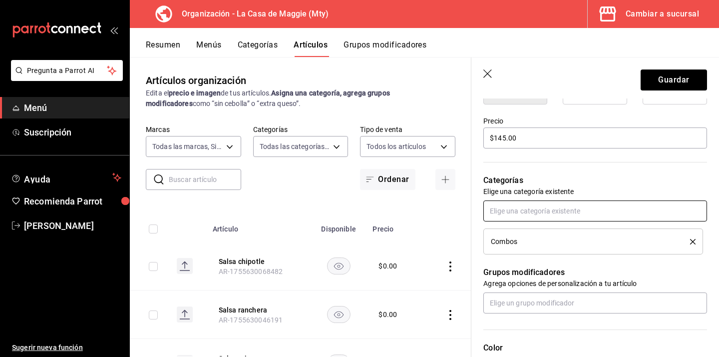
scroll to position [335, 0]
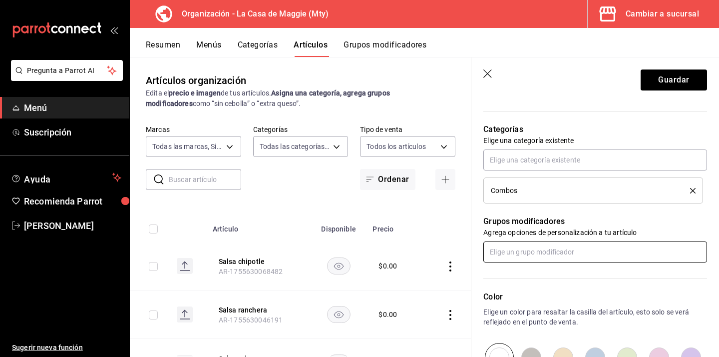
click at [579, 254] on input "text" at bounding box center [596, 251] width 224 height 21
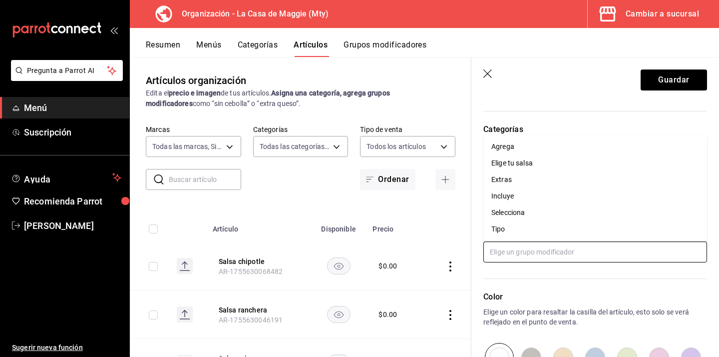
click at [538, 165] on li "Elige tu salsa" at bounding box center [596, 163] width 224 height 16
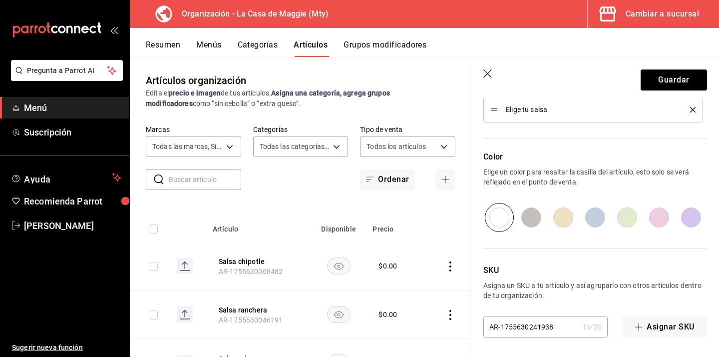
scroll to position [508, 0]
click at [689, 83] on button "Guardar" at bounding box center [674, 79] width 66 height 21
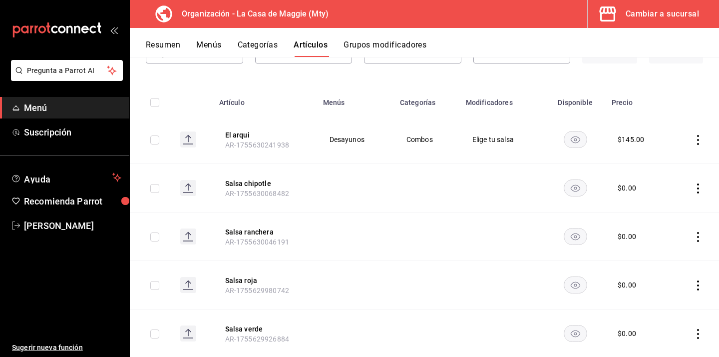
scroll to position [82, 0]
click at [241, 134] on button "El arqui" at bounding box center [265, 136] width 80 height 10
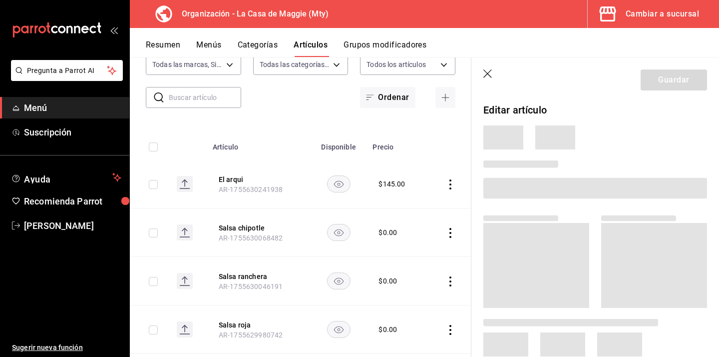
scroll to position [361, 0]
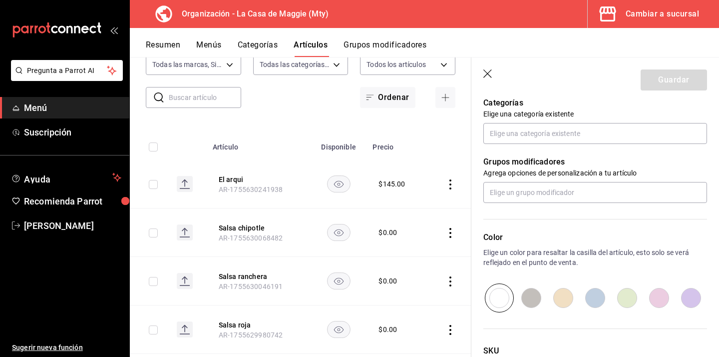
type input "$145.00"
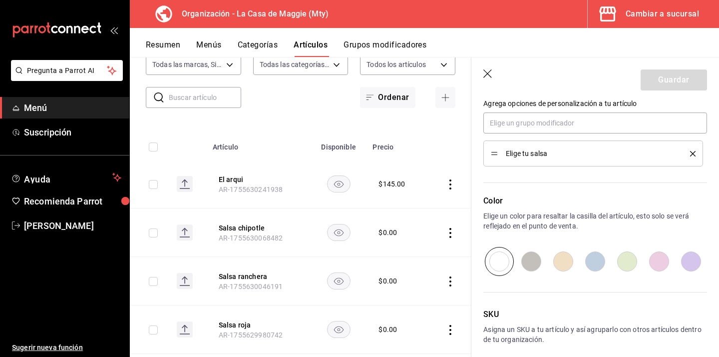
scroll to position [458, 0]
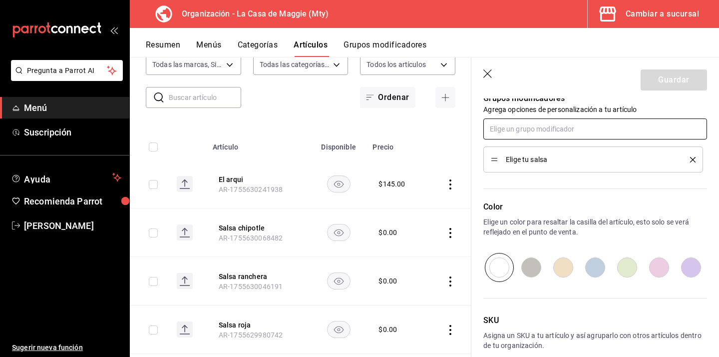
click at [594, 131] on input "text" at bounding box center [596, 128] width 224 height 21
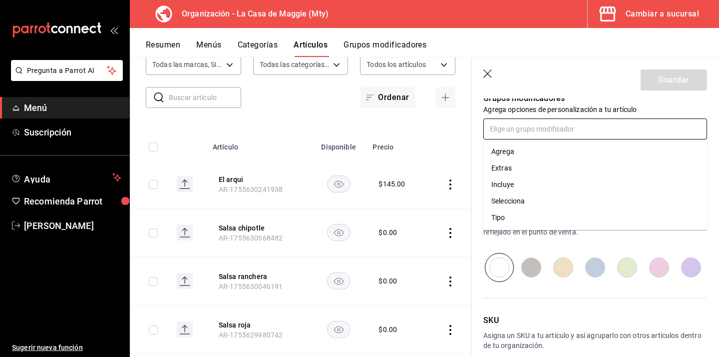
click at [542, 180] on li "Incluye" at bounding box center [596, 184] width 224 height 16
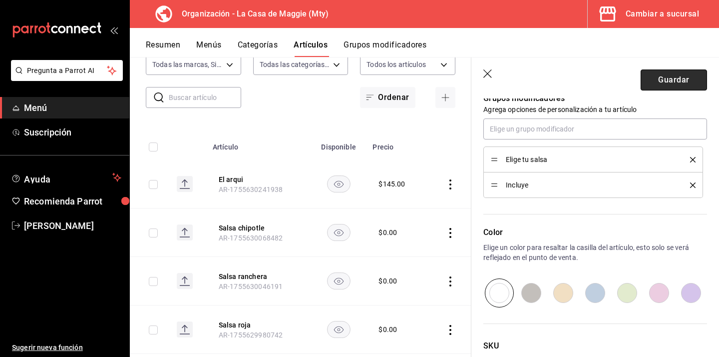
click at [680, 83] on button "Guardar" at bounding box center [674, 79] width 66 height 21
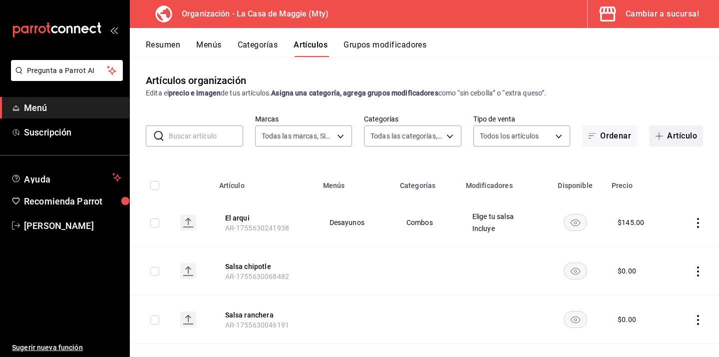
click at [682, 137] on button "Artículo" at bounding box center [676, 135] width 54 height 21
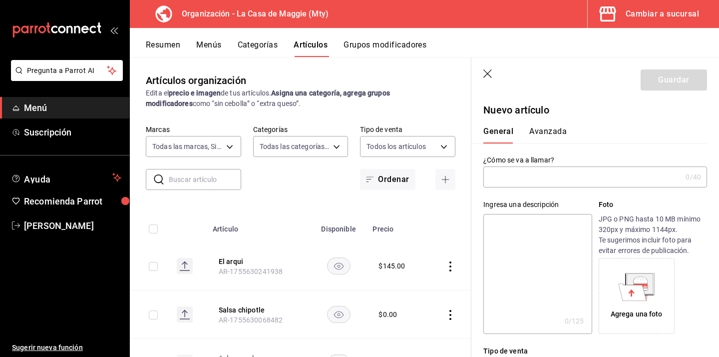
click at [550, 177] on input "text" at bounding box center [583, 177] width 198 height 20
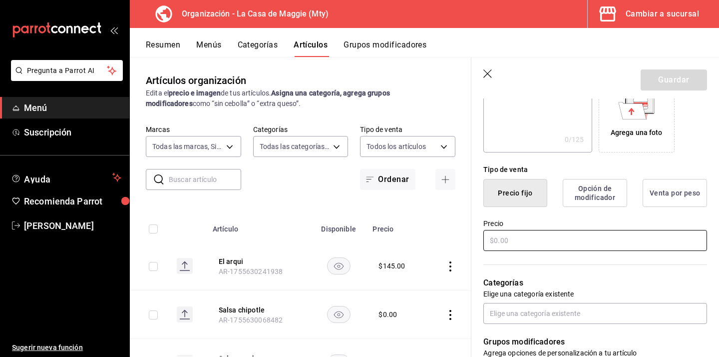
scroll to position [183, 0]
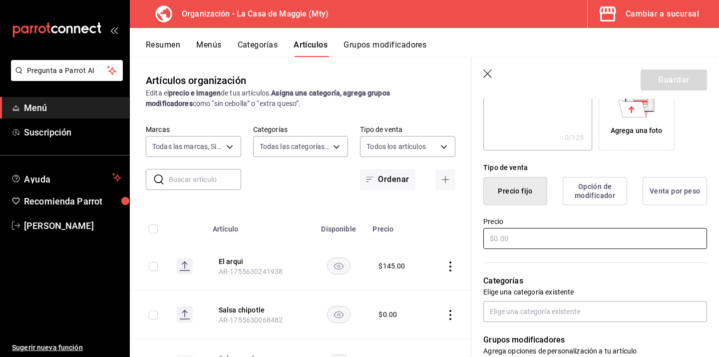
type input "Margarita"
click at [520, 238] on input "text" at bounding box center [596, 238] width 224 height 21
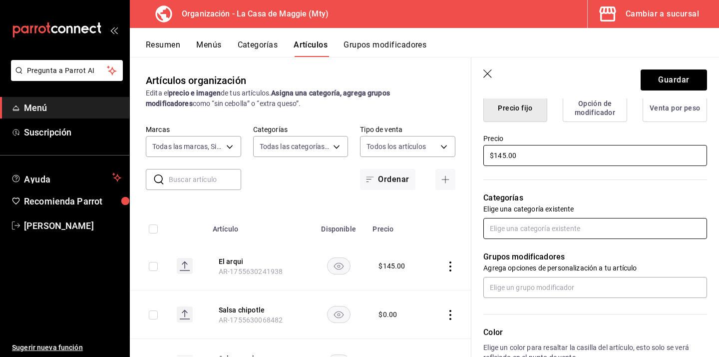
scroll to position [281, 0]
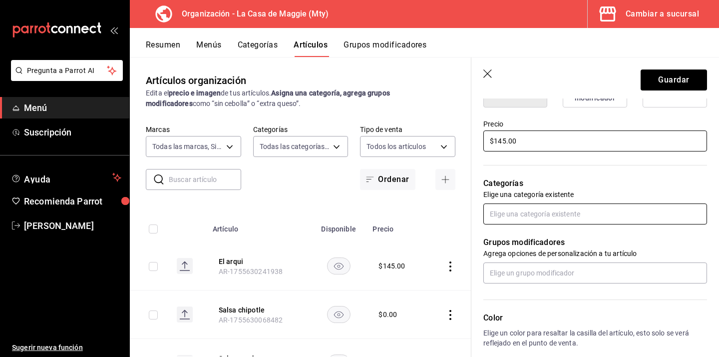
type input "$145.00"
click at [548, 215] on input "text" at bounding box center [596, 213] width 224 height 21
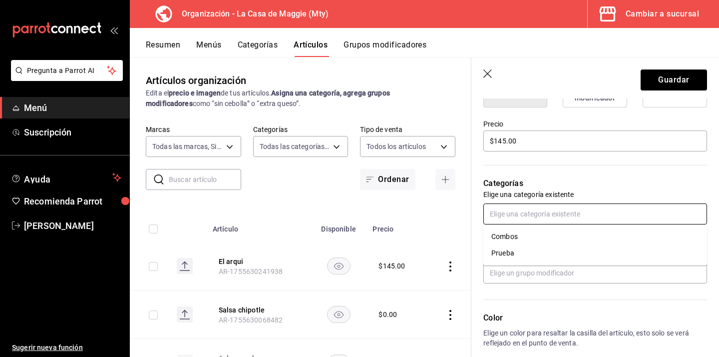
click at [522, 234] on li "Combos" at bounding box center [596, 236] width 224 height 16
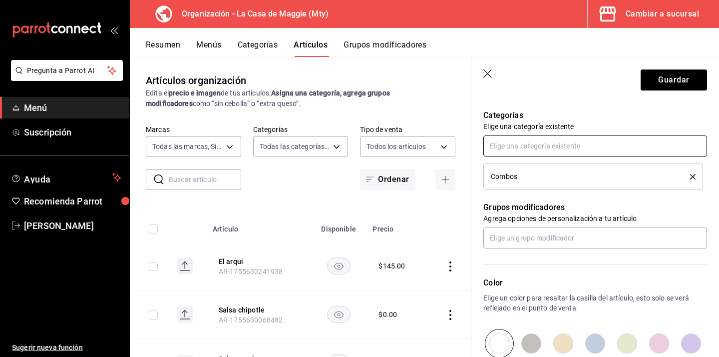
scroll to position [349, 0]
click at [522, 234] on input "text" at bounding box center [596, 237] width 224 height 21
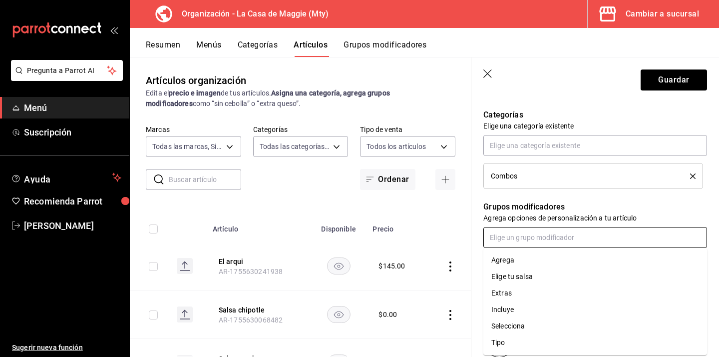
click at [522, 276] on div "Elige tu salsa" at bounding box center [512, 276] width 41 height 10
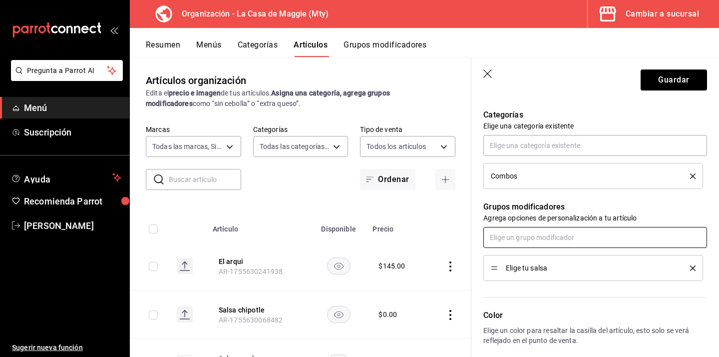
click at [631, 238] on input "text" at bounding box center [596, 237] width 224 height 21
click at [522, 287] on li "Incluye" at bounding box center [596, 293] width 224 height 16
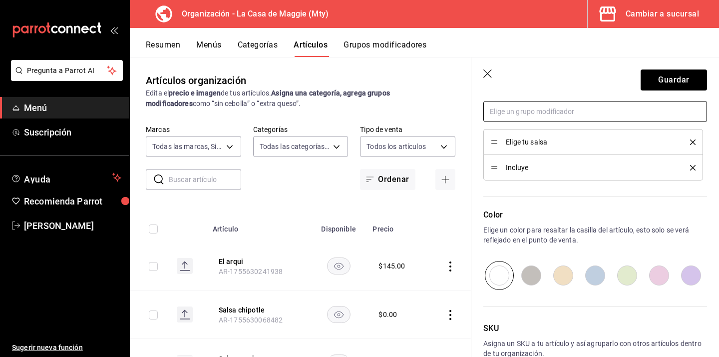
scroll to position [534, 0]
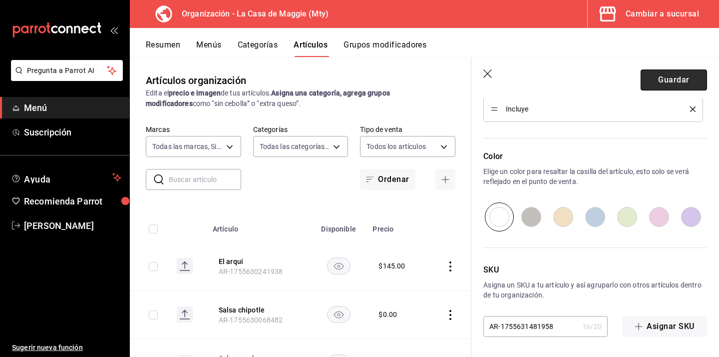
click at [681, 78] on button "Guardar" at bounding box center [674, 79] width 66 height 21
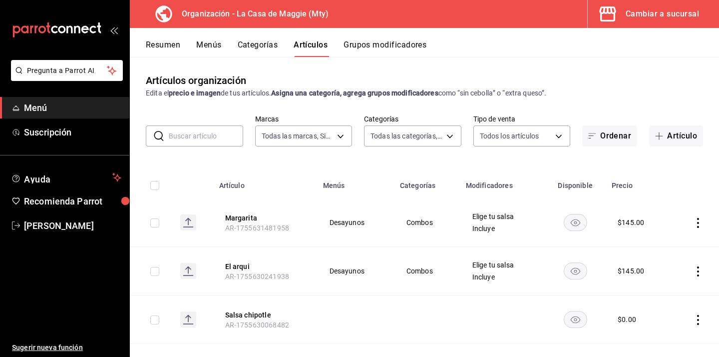
click at [227, 41] on div "Resumen Menús Categorías Artículos Grupos modificadores" at bounding box center [432, 48] width 573 height 17
click at [239, 42] on button "Categorías" at bounding box center [258, 48] width 40 height 17
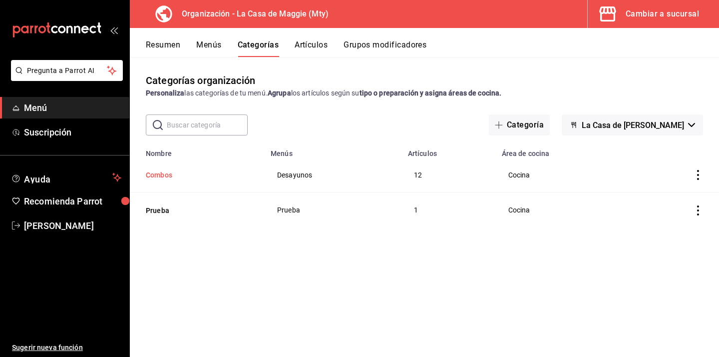
click at [166, 175] on button "Combos" at bounding box center [196, 175] width 100 height 10
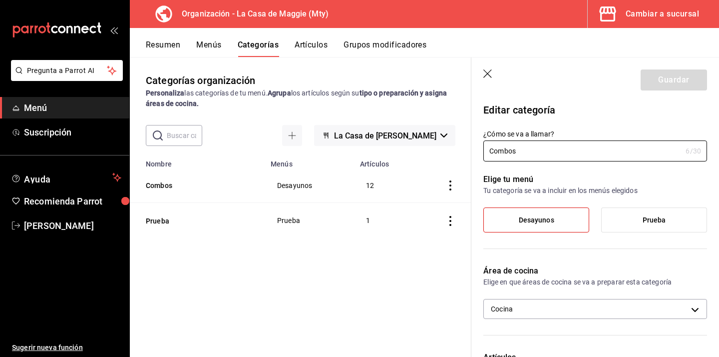
click at [491, 75] on icon "button" at bounding box center [489, 74] width 10 height 10
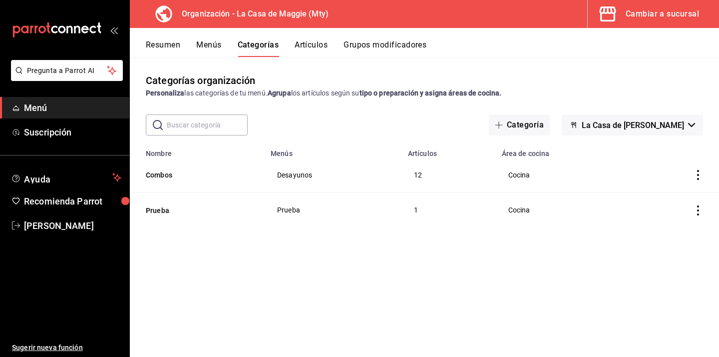
click at [305, 177] on span "Desayunos" at bounding box center [333, 174] width 112 height 7
click at [215, 47] on button "Menús" at bounding box center [208, 48] width 25 height 17
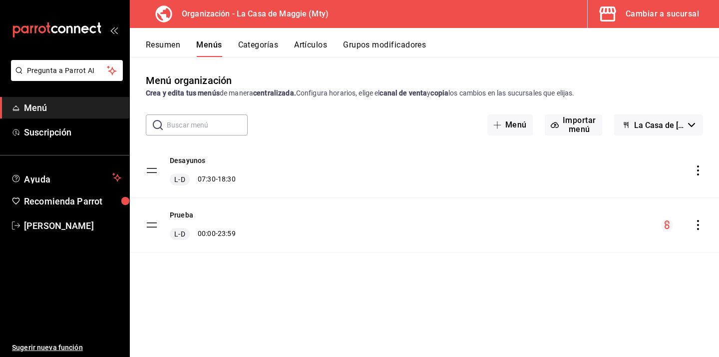
click at [268, 43] on button "Categorías" at bounding box center [258, 48] width 40 height 17
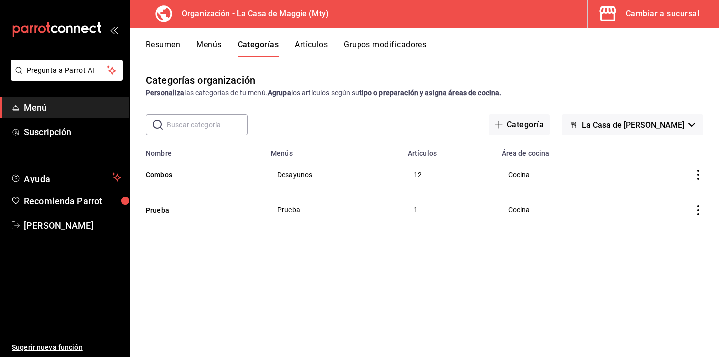
click at [316, 40] on button "Artículos" at bounding box center [311, 48] width 33 height 17
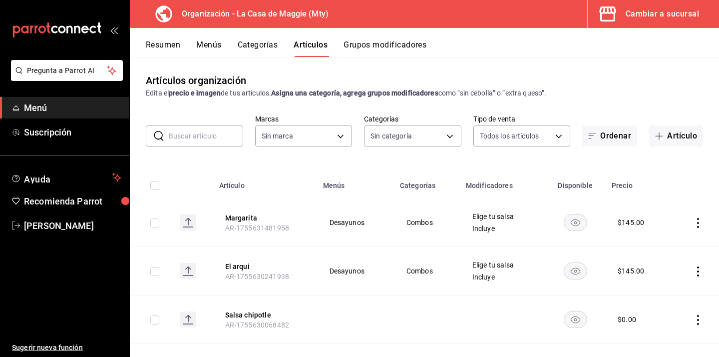
type input "3cc9cf32-c127-459c-8f96-efaf1073c387,037ae7d9-3c79-4977-8288-ae05072af334"
type input "a3684772-da2a-4e98-bff2-0fed7e2a3e3a"
click at [270, 40] on button "Categorías" at bounding box center [258, 48] width 40 height 17
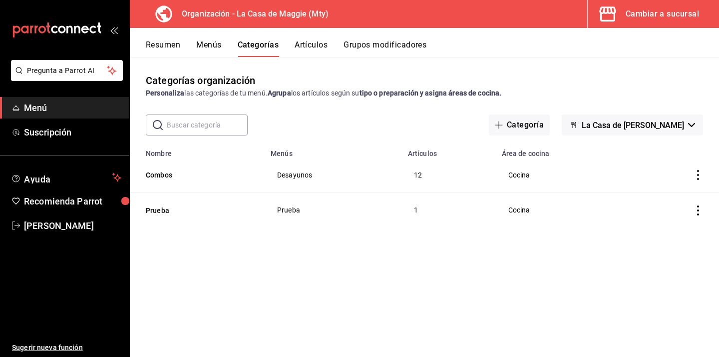
click at [210, 43] on button "Menús" at bounding box center [208, 48] width 25 height 17
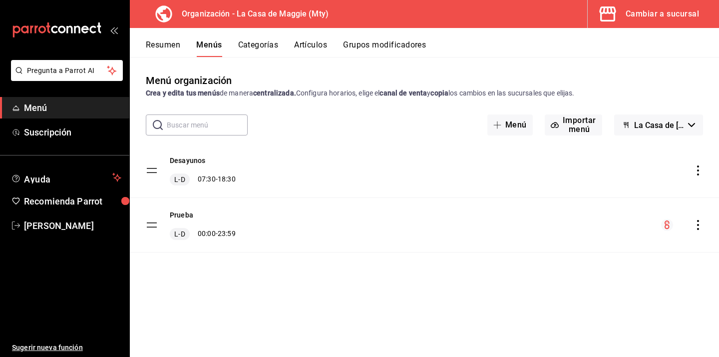
click at [249, 41] on button "Categorías" at bounding box center [258, 48] width 40 height 17
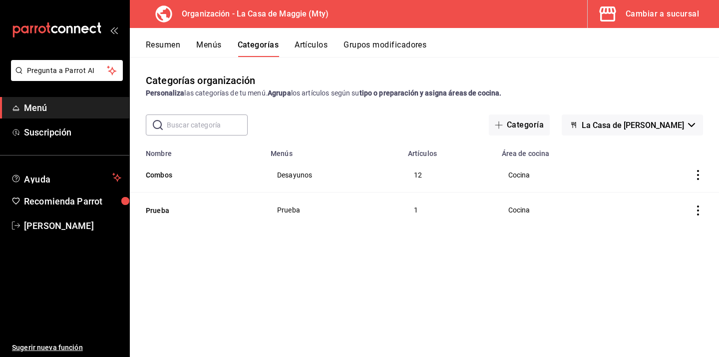
click at [304, 46] on button "Artículos" at bounding box center [311, 48] width 33 height 17
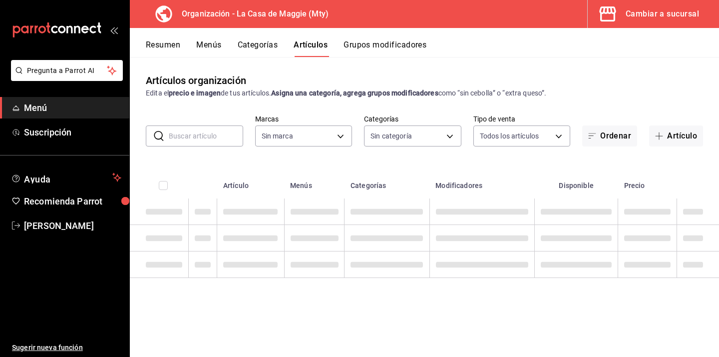
type input "a3684772-da2a-4e98-bff2-0fed7e2a3e3a"
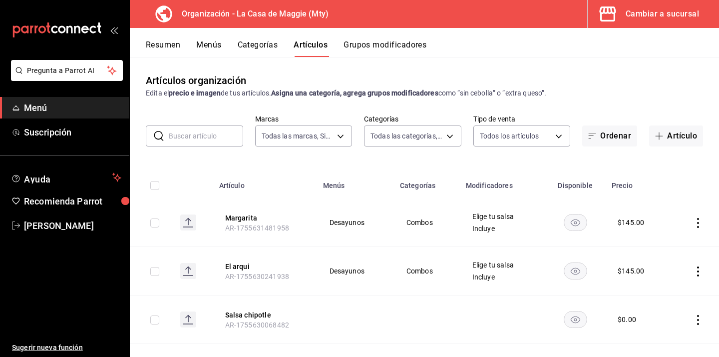
type input "3cc9cf32-c127-459c-8f96-efaf1073c387,037ae7d9-3c79-4977-8288-ae05072af334"
click at [198, 44] on button "Menús" at bounding box center [208, 48] width 25 height 17
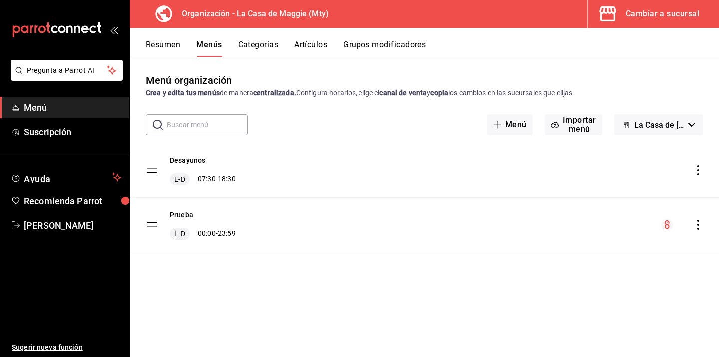
click at [257, 43] on button "Categorías" at bounding box center [258, 48] width 40 height 17
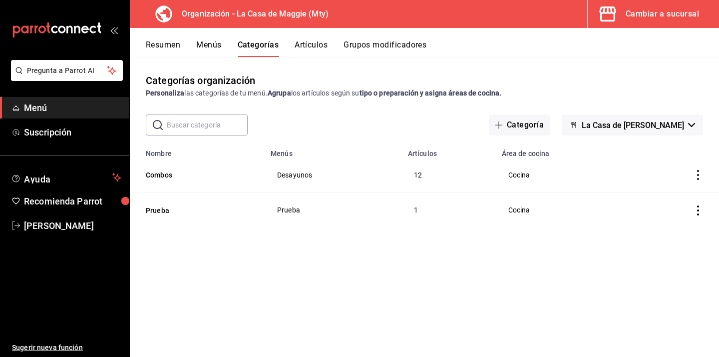
click at [300, 50] on button "Artículos" at bounding box center [311, 48] width 33 height 17
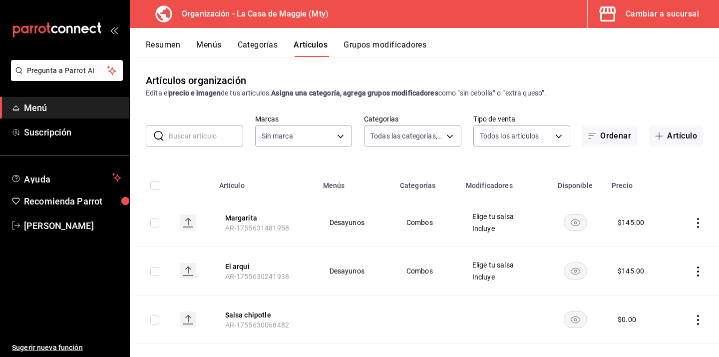
type input "3cc9cf32-c127-459c-8f96-efaf1073c387,037ae7d9-3c79-4977-8288-ae05072af334"
type input "a3684772-da2a-4e98-bff2-0fed7e2a3e3a"
click at [260, 43] on button "Categorías" at bounding box center [258, 48] width 40 height 17
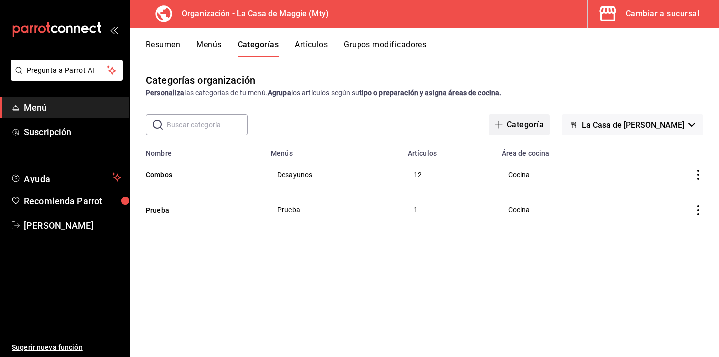
click at [530, 126] on button "Categoría" at bounding box center [519, 124] width 61 height 21
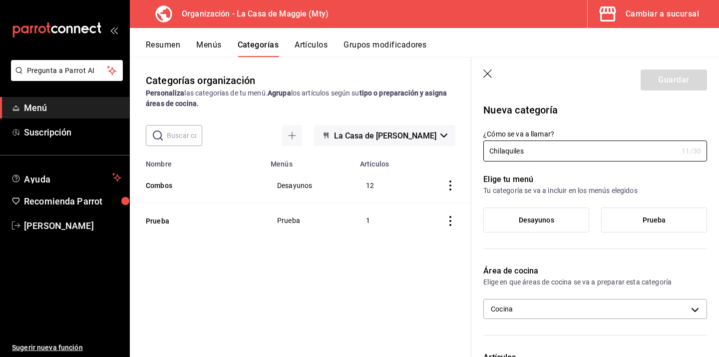
type input "Chilaquiles"
click at [374, 270] on div "Categorías organización Personaliza las categorías de tu menú. Agrupa los artíc…" at bounding box center [301, 206] width 342 height 299
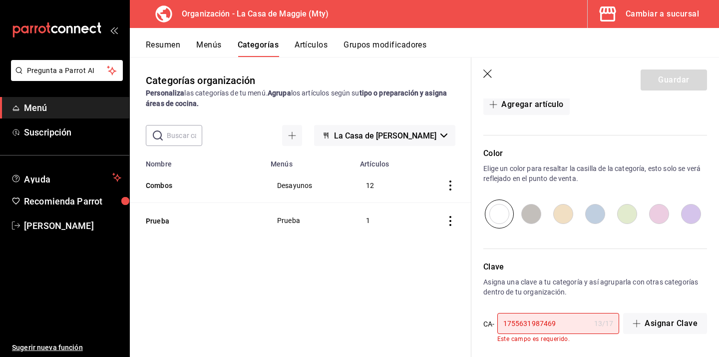
scroll to position [300, 0]
click at [489, 77] on icon "button" at bounding box center [489, 74] width 10 height 10
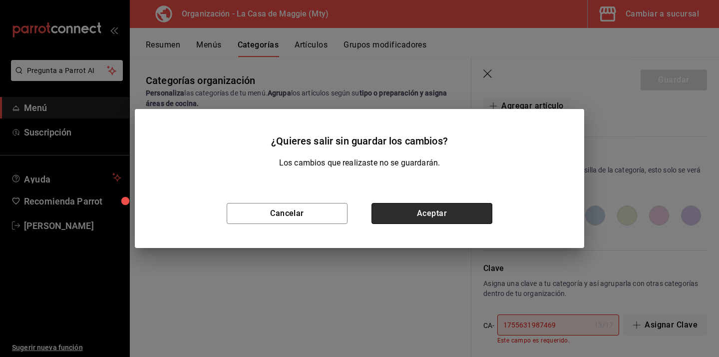
click at [419, 219] on button "Aceptar" at bounding box center [432, 213] width 121 height 21
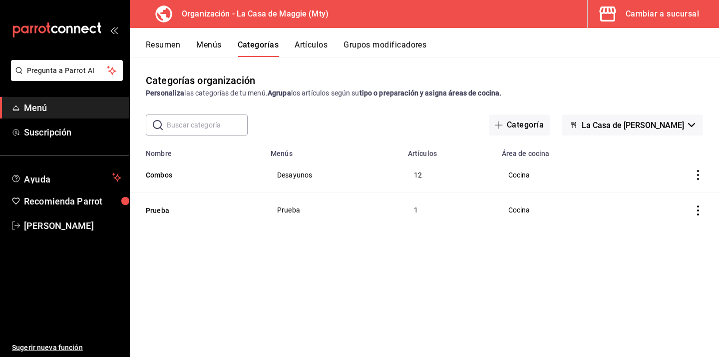
click at [306, 40] on button "Artículos" at bounding box center [311, 48] width 33 height 17
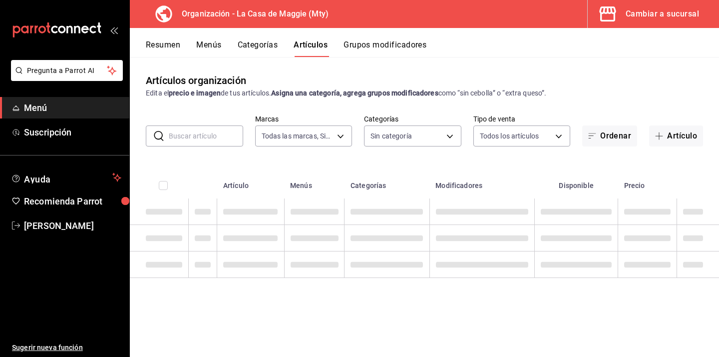
type input "a3684772-da2a-4e98-bff2-0fed7e2a3e3a"
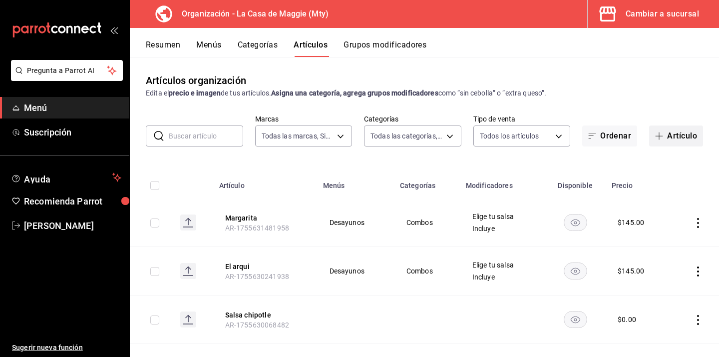
type input "3cc9cf32-c127-459c-8f96-efaf1073c387,037ae7d9-3c79-4977-8288-ae05072af334"
click at [672, 135] on button "Artículo" at bounding box center [676, 135] width 54 height 21
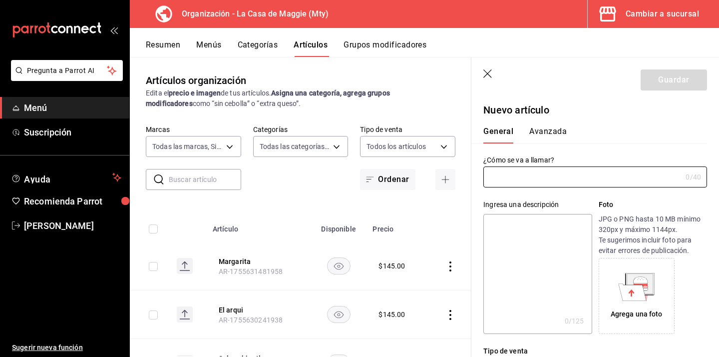
type input "AR-1755632029334"
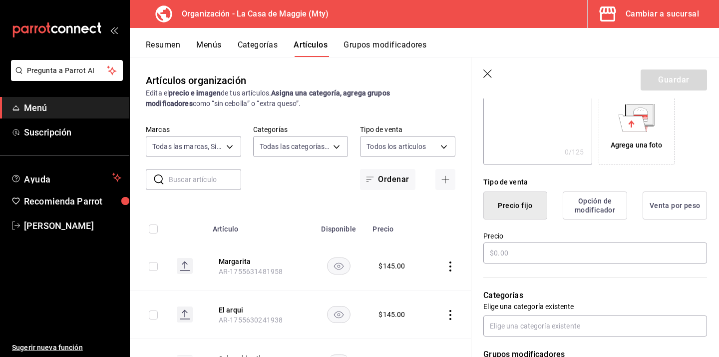
scroll to position [174, 0]
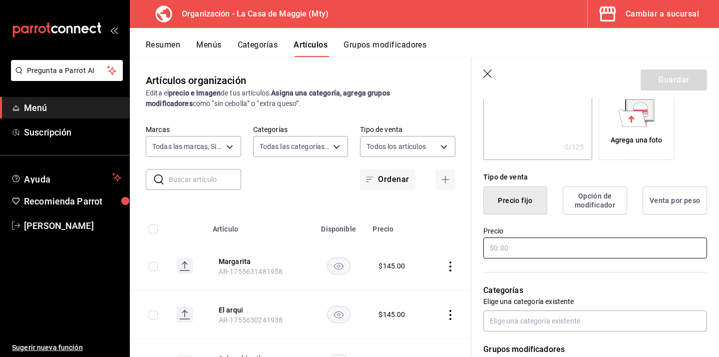
type input "Chilaquiles"
click at [528, 250] on input "text" at bounding box center [596, 247] width 224 height 21
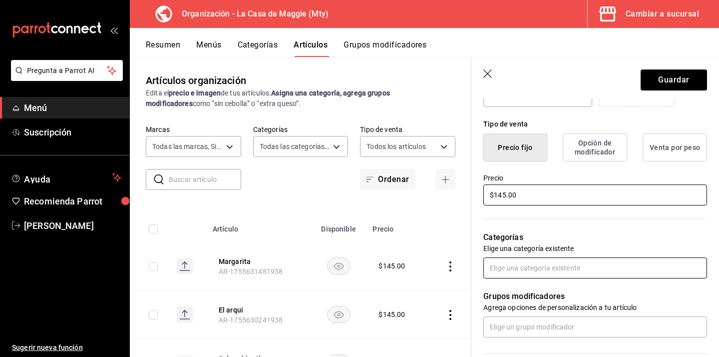
scroll to position [241, 0]
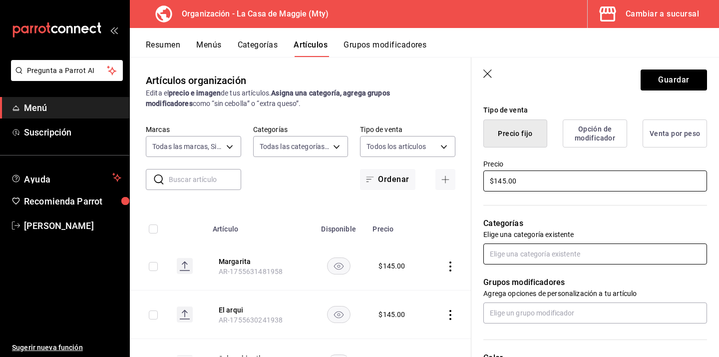
type input "$145.00"
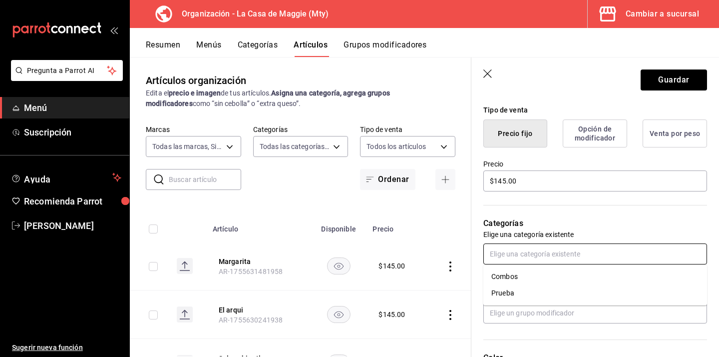
click at [541, 251] on input "text" at bounding box center [596, 253] width 224 height 21
click at [523, 278] on li "Combos" at bounding box center [596, 276] width 224 height 16
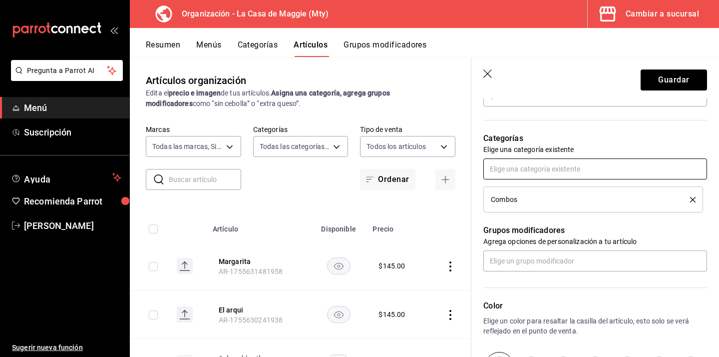
scroll to position [339, 0]
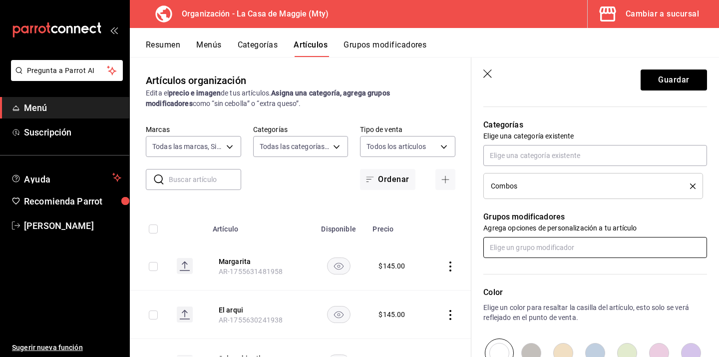
click at [536, 248] on input "text" at bounding box center [596, 247] width 224 height 21
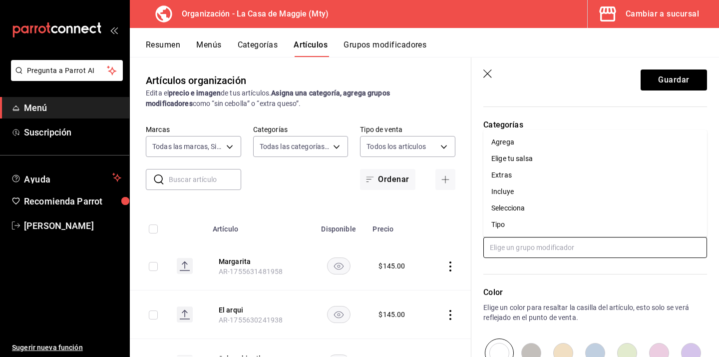
click at [540, 155] on li "Elige tu salsa" at bounding box center [596, 158] width 224 height 16
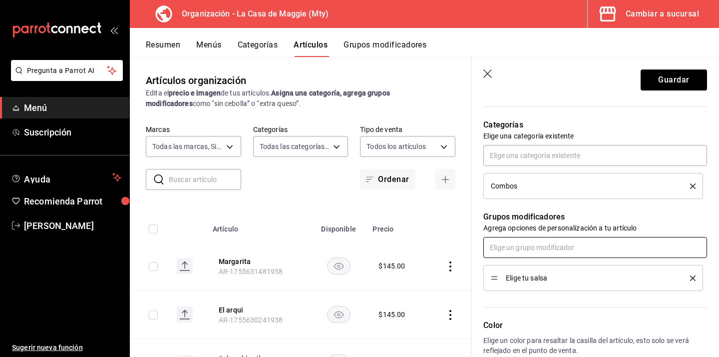
click at [519, 252] on input "text" at bounding box center [596, 247] width 224 height 21
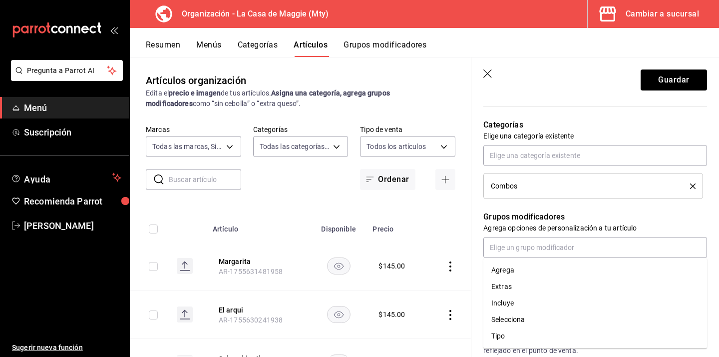
click at [533, 85] on header "Guardar" at bounding box center [596, 77] width 248 height 41
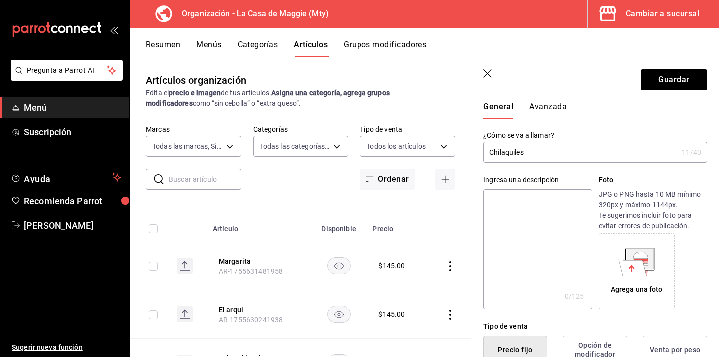
scroll to position [25, 0]
click at [552, 153] on input "Chilaquiles" at bounding box center [581, 152] width 194 height 20
type input "Chilaquiles"
click at [681, 76] on button "Guardar" at bounding box center [674, 79] width 66 height 21
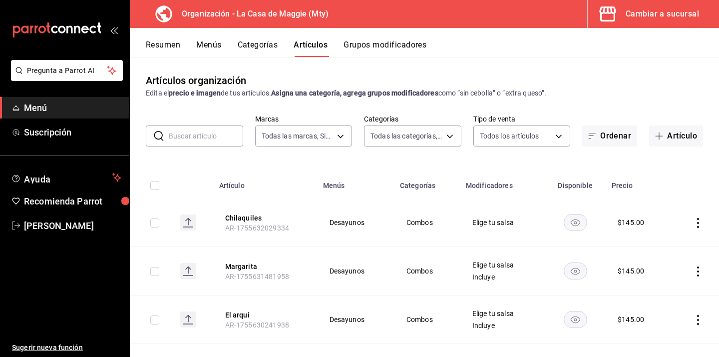
click at [374, 34] on div "Resumen Menús Categorías Artículos Grupos modificadores" at bounding box center [424, 42] width 589 height 29
click at [370, 46] on button "Grupos modificadores" at bounding box center [385, 48] width 83 height 17
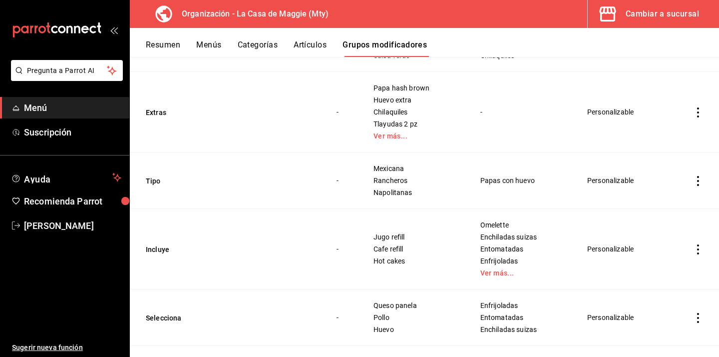
scroll to position [166, 0]
click at [491, 273] on link "Ver más..." at bounding box center [522, 271] width 82 height 7
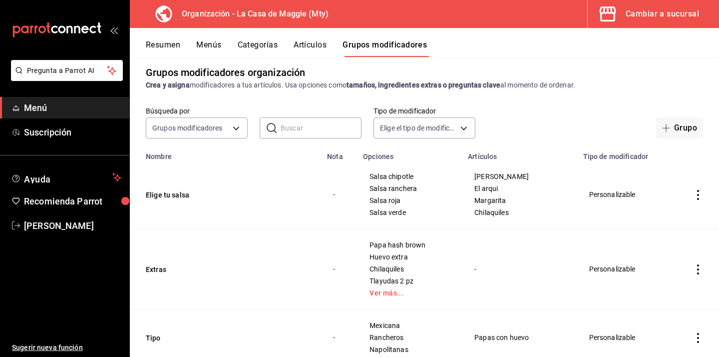
scroll to position [0, 0]
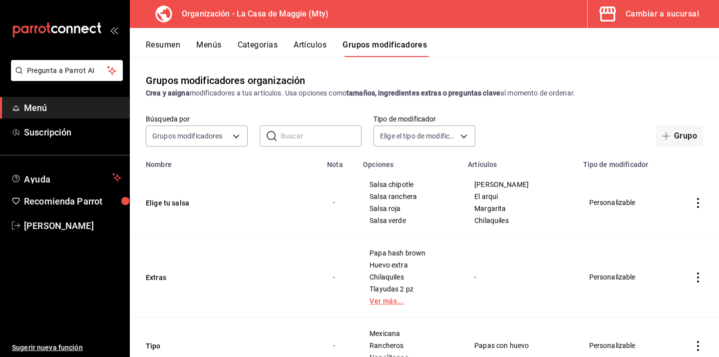
click at [390, 303] on link "Ver más..." at bounding box center [410, 300] width 80 height 7
click at [314, 42] on button "Artículos" at bounding box center [310, 48] width 33 height 17
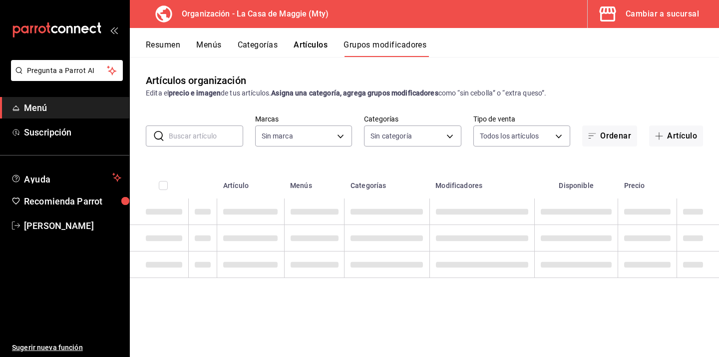
type input "a3684772-da2a-4e98-bff2-0fed7e2a3e3a"
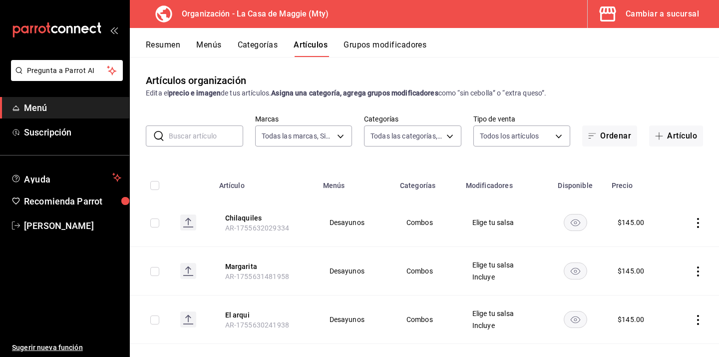
type input "a3684772-da2a-4e98-bff2-0fed7e2a3e3a"
type input "3cc9cf32-c127-459c-8f96-efaf1073c387,037ae7d9-3c79-4977-8288-ae05072af334"
click at [278, 41] on button "Categorías" at bounding box center [258, 48] width 40 height 17
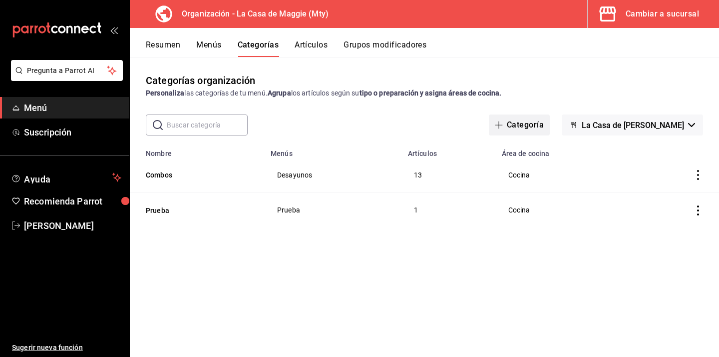
click at [520, 124] on button "Categoría" at bounding box center [519, 124] width 61 height 21
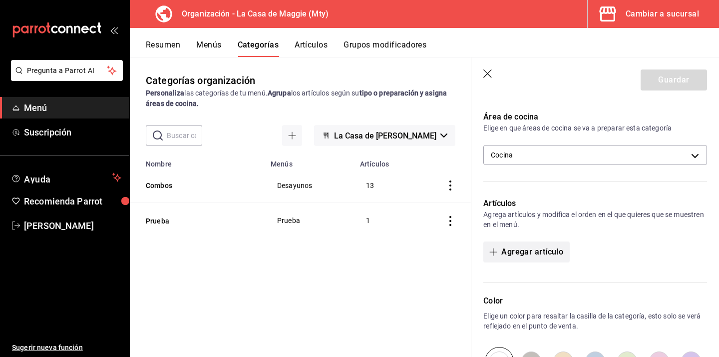
scroll to position [160, 0]
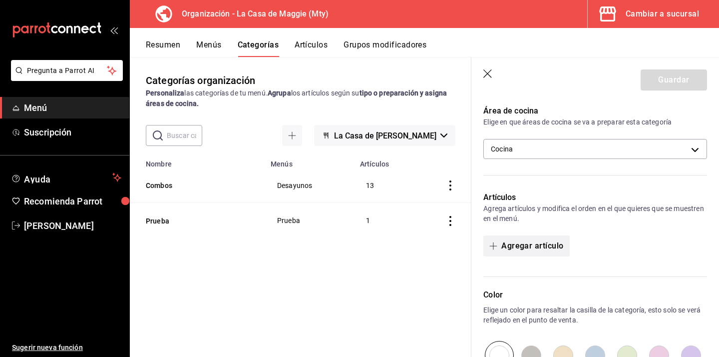
type input "Huevos al gusto"
click at [521, 250] on button "Agregar artículo" at bounding box center [527, 245] width 86 height 21
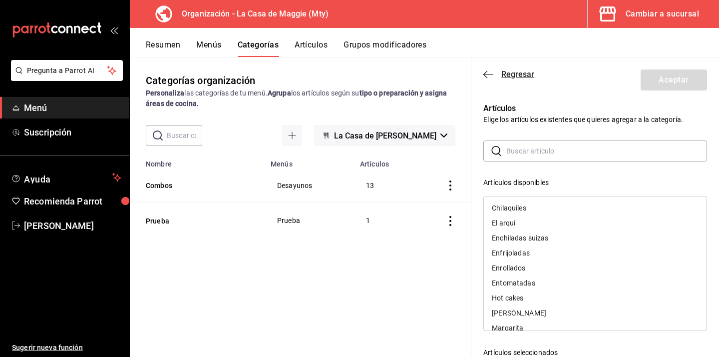
click at [493, 70] on icon "button" at bounding box center [489, 74] width 10 height 9
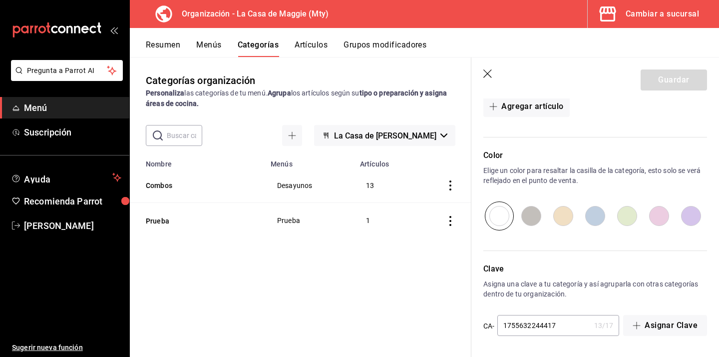
scroll to position [0, 0]
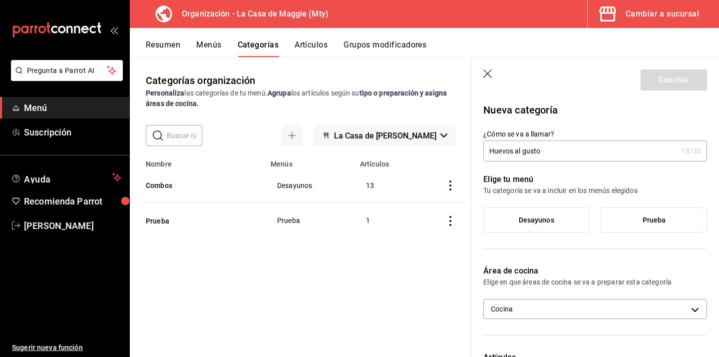
click at [544, 222] on span "Desayunos" at bounding box center [536, 220] width 35 height 8
click at [0, 0] on input "Desayunos" at bounding box center [0, 0] width 0 height 0
click at [669, 75] on button "Guardar" at bounding box center [674, 79] width 66 height 21
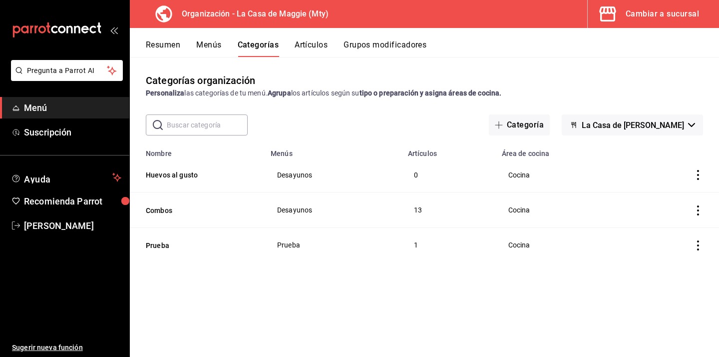
click at [313, 44] on button "Artículos" at bounding box center [311, 48] width 33 height 17
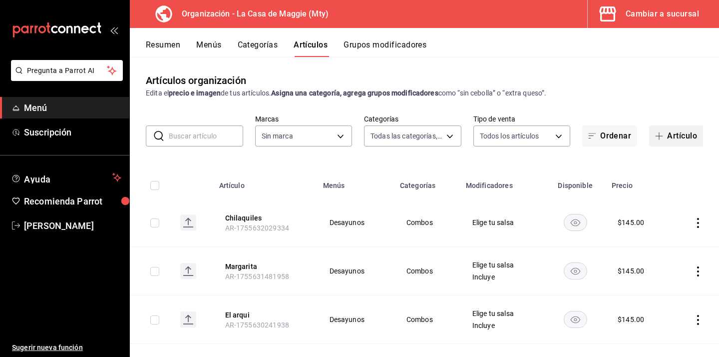
click at [687, 134] on button "Artículo" at bounding box center [676, 135] width 54 height 21
type input "06894fab-fc56-4d44-adbc-99aa2838f4d7,3cc9cf32-c127-459c-8f96-efaf1073c387,037ae…"
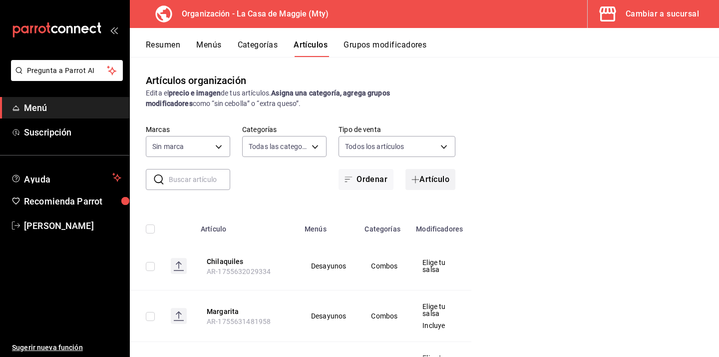
type input "a3684772-da2a-4e98-bff2-0fed7e2a3e3a"
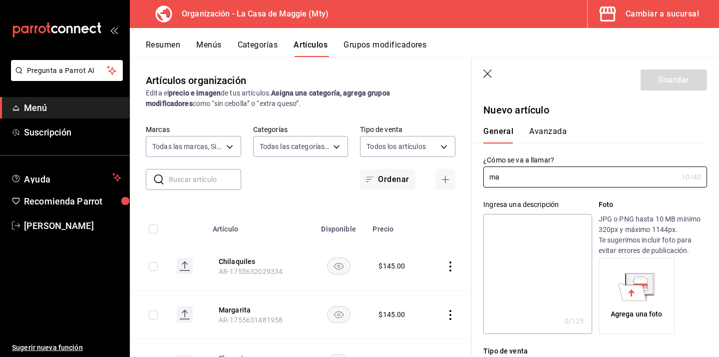
type input "m"
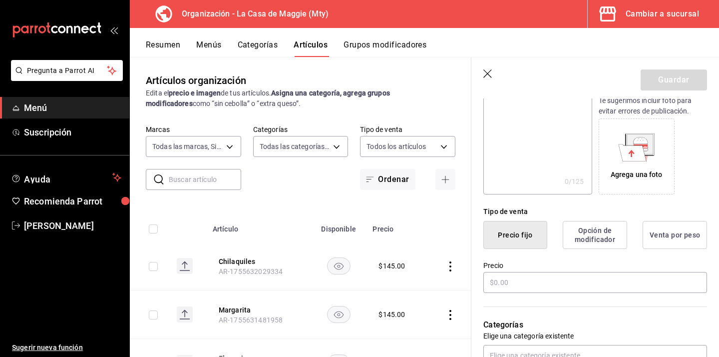
scroll to position [175, 0]
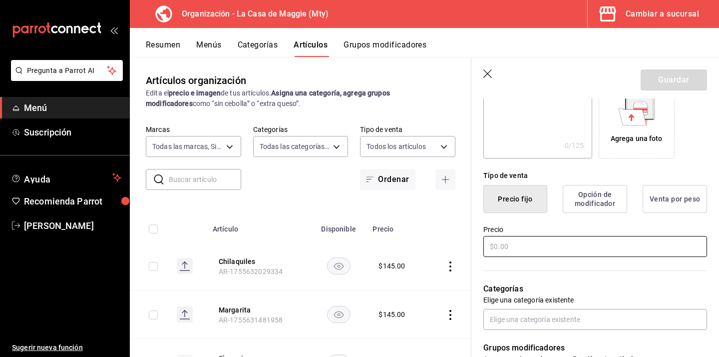
type input "Machacado a la mexicana"
click at [521, 256] on input "text" at bounding box center [596, 246] width 224 height 21
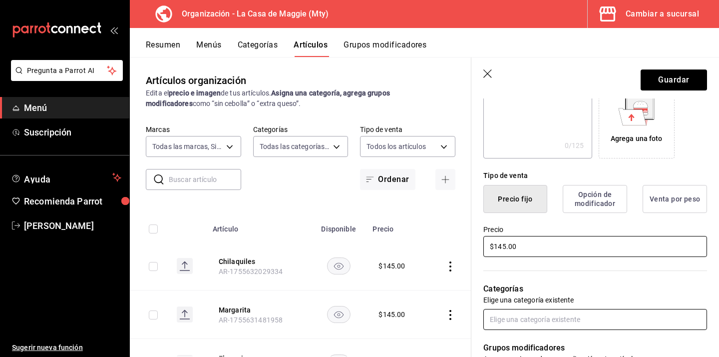
type input "$145.00"
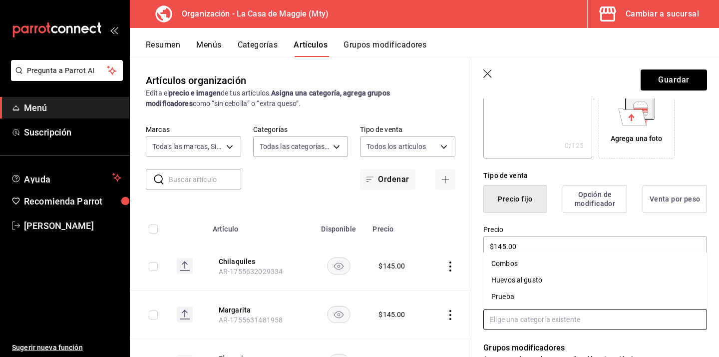
click at [524, 324] on input "text" at bounding box center [596, 319] width 224 height 21
click at [525, 267] on li "Combos" at bounding box center [596, 263] width 224 height 16
click at [517, 324] on input "text" at bounding box center [596, 319] width 224 height 21
click at [522, 284] on li "Huevos al gusto" at bounding box center [596, 280] width 224 height 16
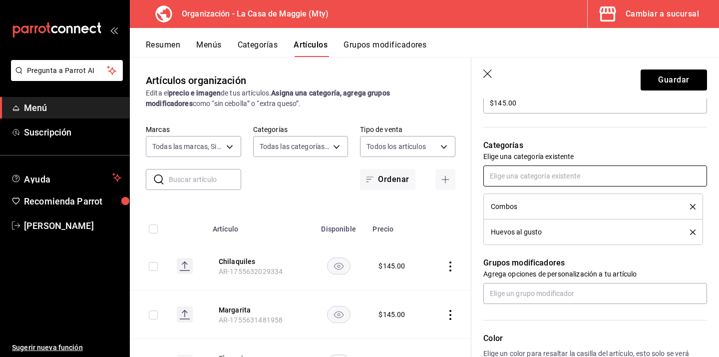
scroll to position [322, 0]
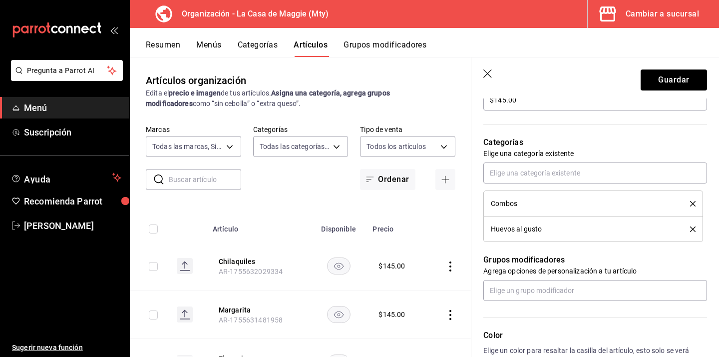
click at [694, 204] on icon "delete" at bounding box center [692, 203] width 5 height 5
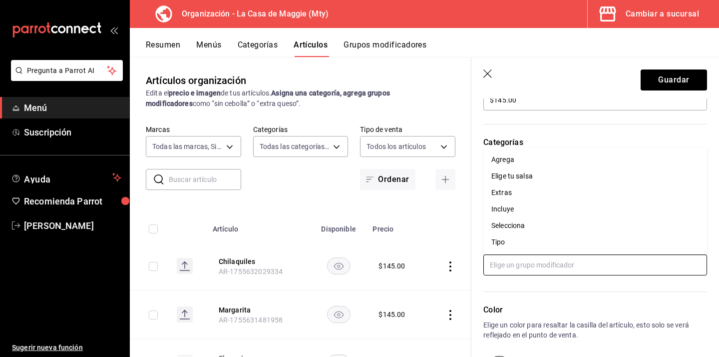
click at [577, 264] on input "text" at bounding box center [596, 264] width 224 height 21
click at [520, 213] on li "Incluye" at bounding box center [596, 209] width 224 height 16
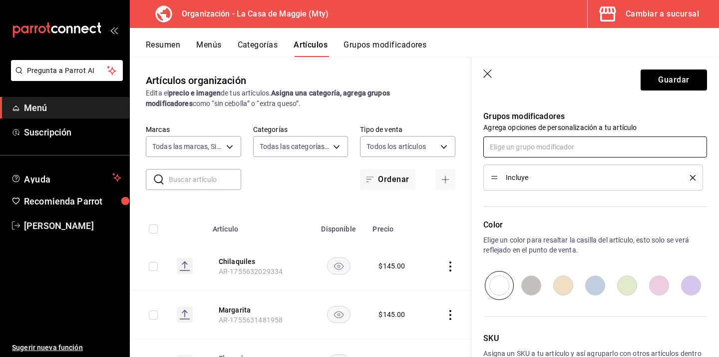
scroll to position [508, 0]
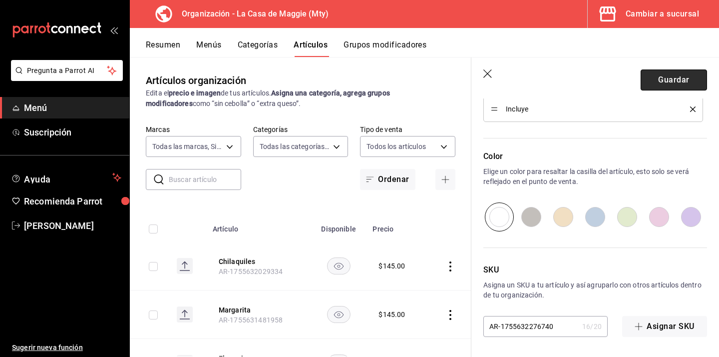
click at [660, 86] on button "Guardar" at bounding box center [674, 79] width 66 height 21
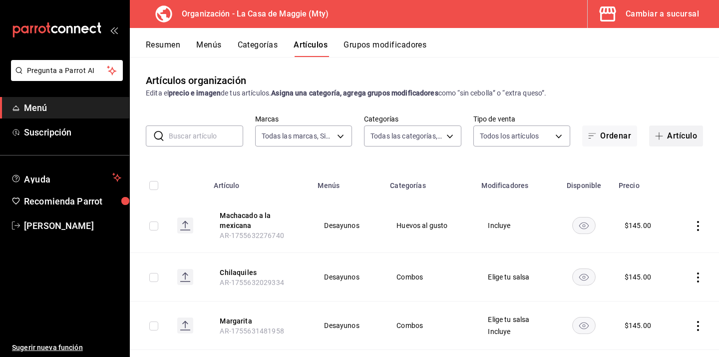
click at [679, 135] on button "Artículo" at bounding box center [676, 135] width 54 height 21
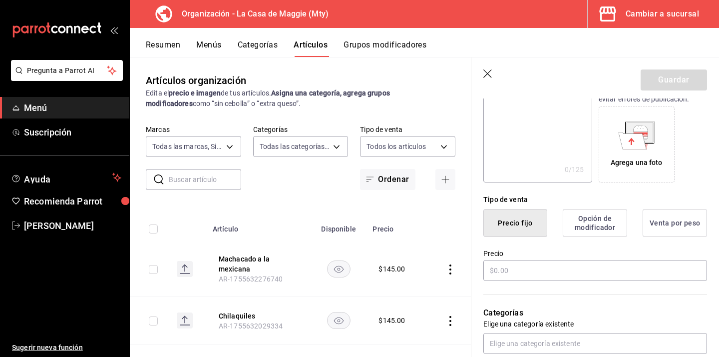
scroll to position [162, 0]
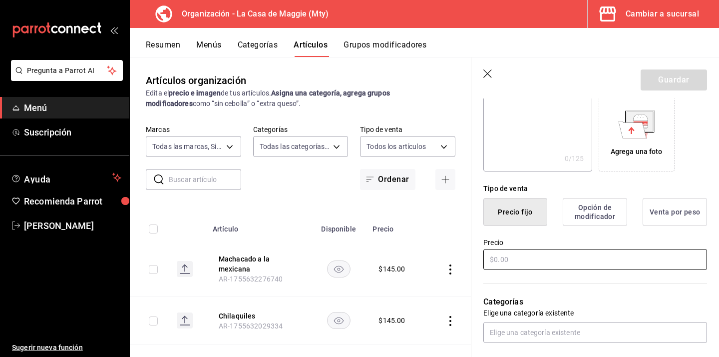
type input "Divorciados"
click at [516, 260] on input "text" at bounding box center [596, 259] width 224 height 21
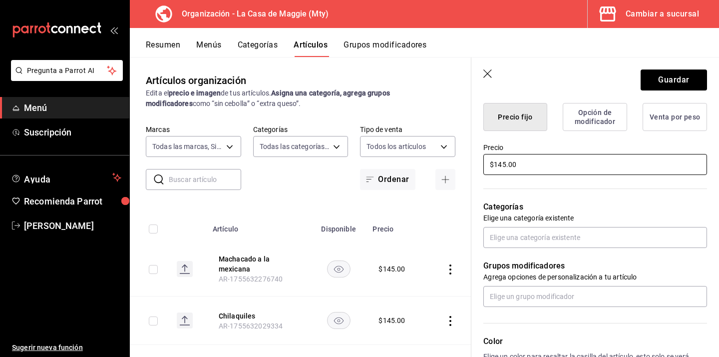
scroll to position [259, 0]
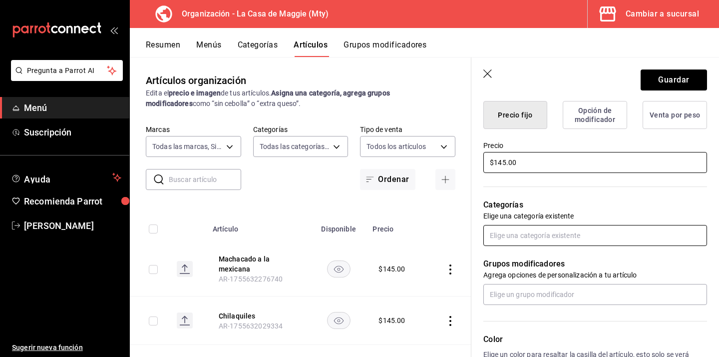
type input "$145.00"
click at [537, 237] on input "text" at bounding box center [596, 235] width 224 height 21
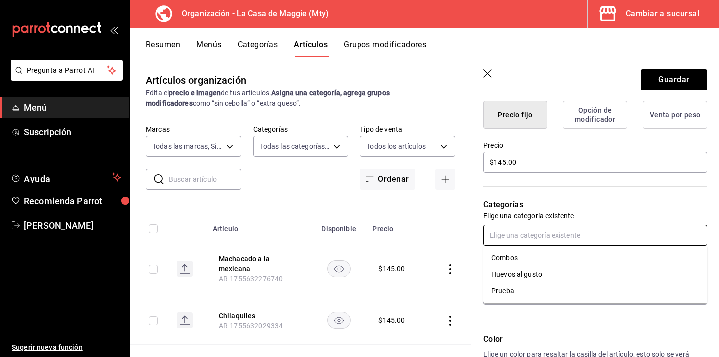
click at [522, 269] on li "Huevos al gusto" at bounding box center [596, 274] width 224 height 16
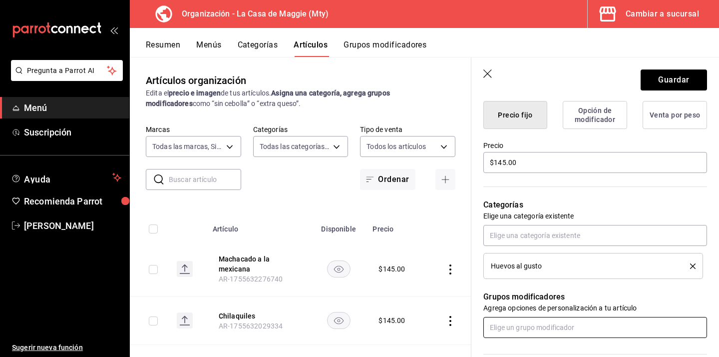
click at [515, 326] on input "text" at bounding box center [596, 327] width 224 height 21
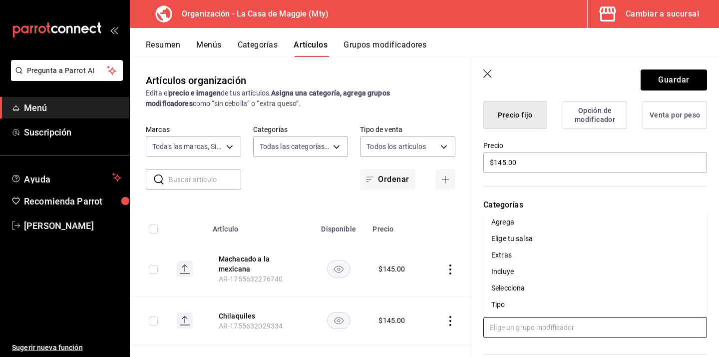
click at [511, 269] on div "Incluye" at bounding box center [503, 271] width 22 height 10
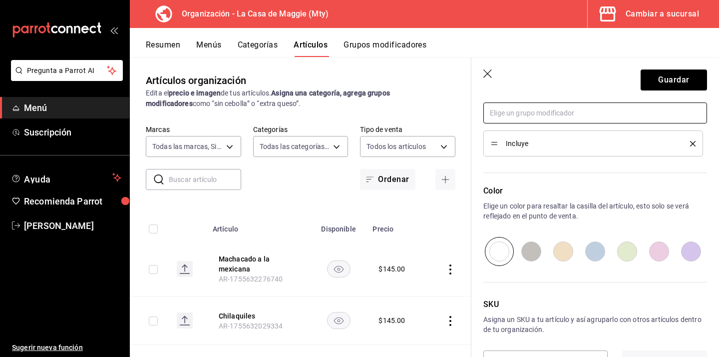
scroll to position [508, 0]
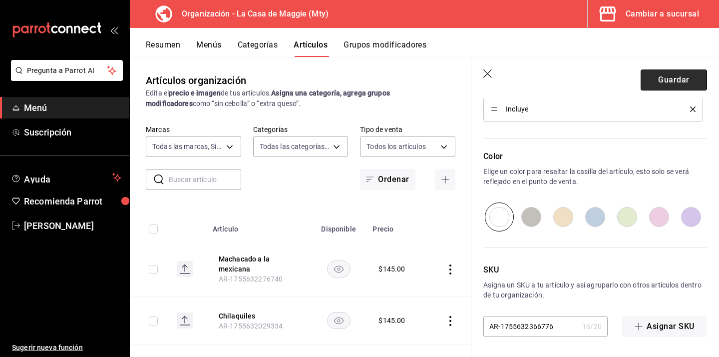
click at [673, 76] on button "Guardar" at bounding box center [674, 79] width 66 height 21
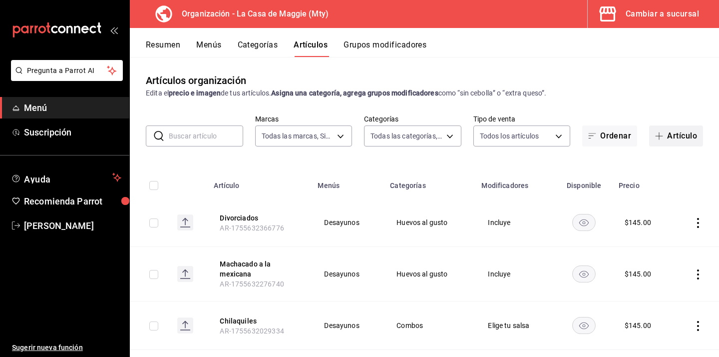
click at [658, 131] on button "Artículo" at bounding box center [676, 135] width 54 height 21
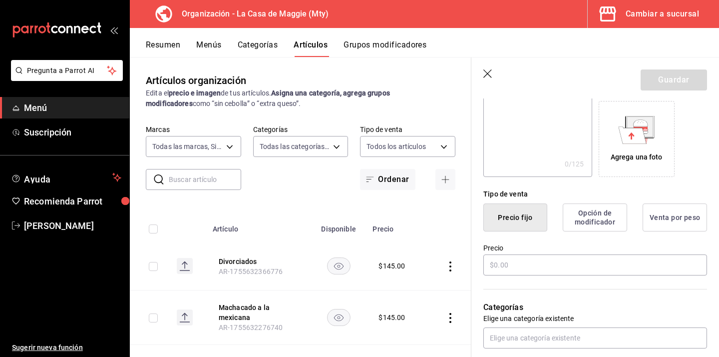
scroll to position [165, 0]
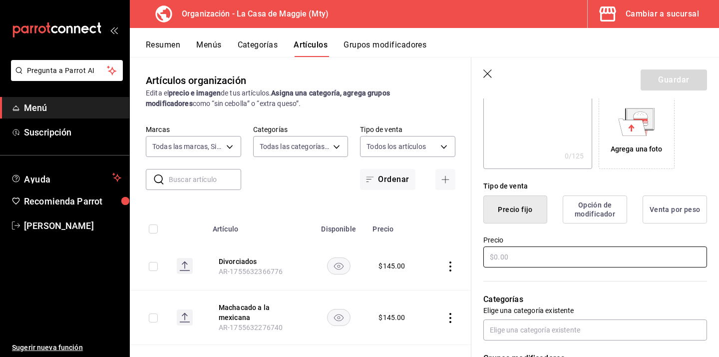
type input "Migas norteñas"
click at [523, 262] on input "text" at bounding box center [596, 256] width 224 height 21
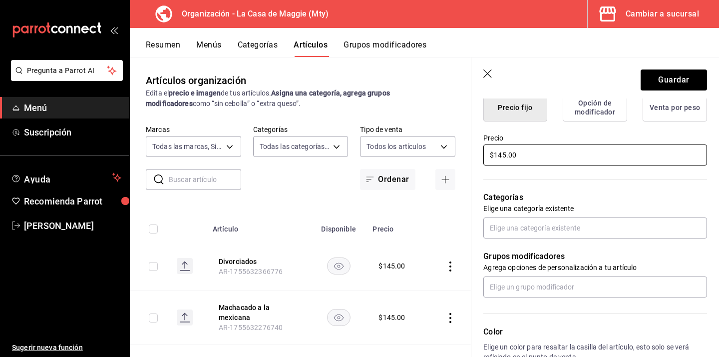
scroll to position [268, 0]
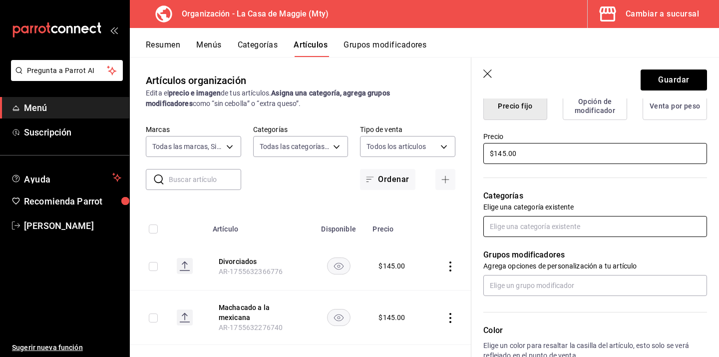
type input "$145.00"
click at [544, 220] on input "text" at bounding box center [596, 226] width 224 height 21
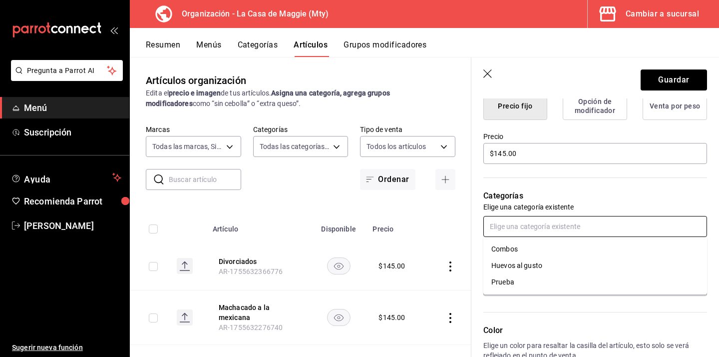
click at [517, 267] on li "Huevos al gusto" at bounding box center [596, 265] width 224 height 16
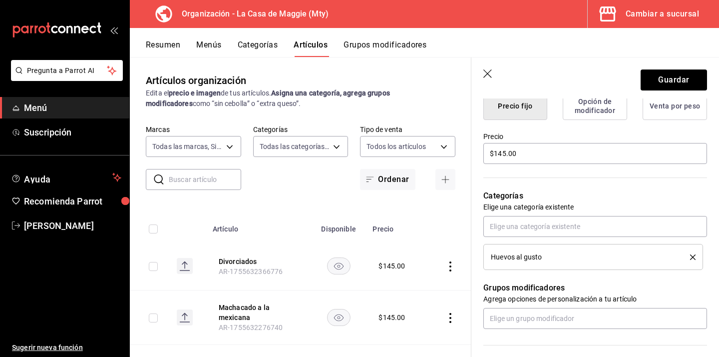
click at [693, 257] on icon "delete" at bounding box center [692, 256] width 5 height 5
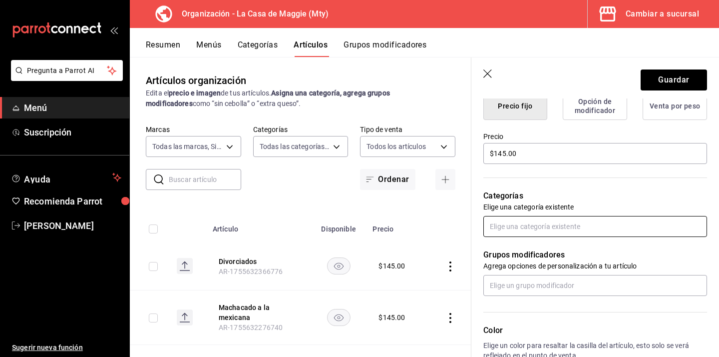
click at [560, 226] on input "text" at bounding box center [596, 226] width 224 height 21
click at [535, 248] on li "Combos" at bounding box center [596, 249] width 224 height 16
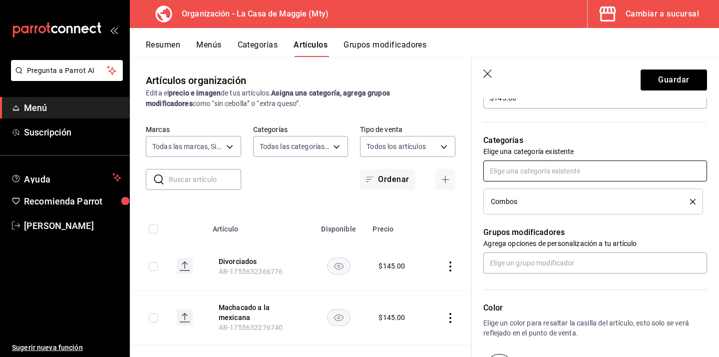
scroll to position [324, 0]
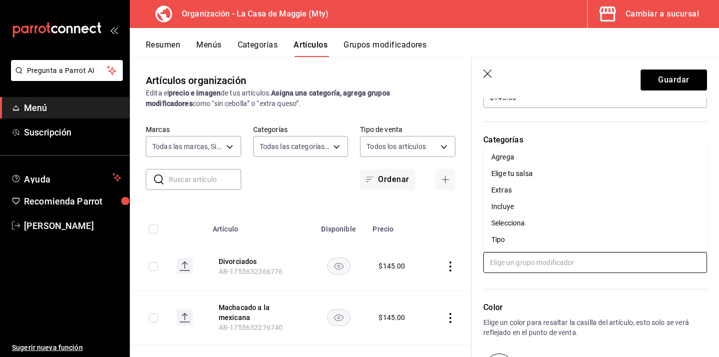
click at [528, 266] on input "text" at bounding box center [596, 262] width 224 height 21
click at [519, 206] on li "Incluye" at bounding box center [596, 206] width 224 height 16
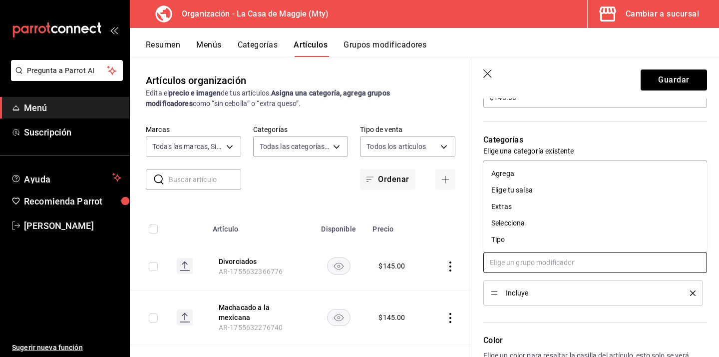
click at [540, 267] on input "text" at bounding box center [596, 262] width 224 height 21
click at [663, 83] on button "Guardar" at bounding box center [674, 79] width 66 height 21
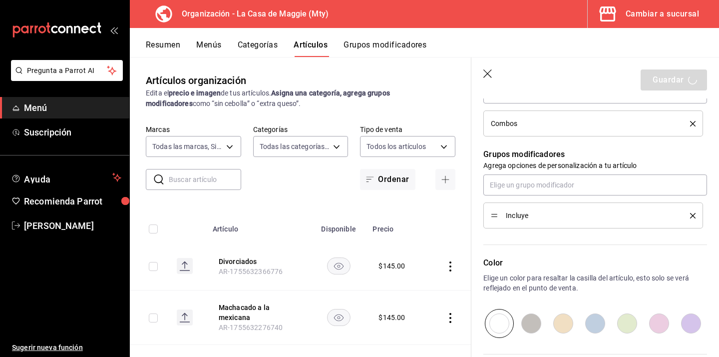
scroll to position [423, 0]
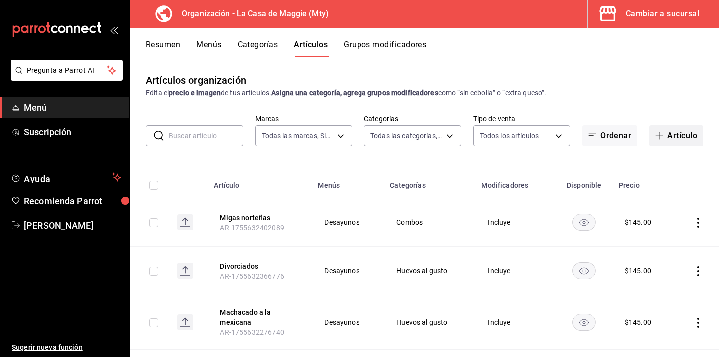
click at [674, 140] on button "Artículo" at bounding box center [676, 135] width 54 height 21
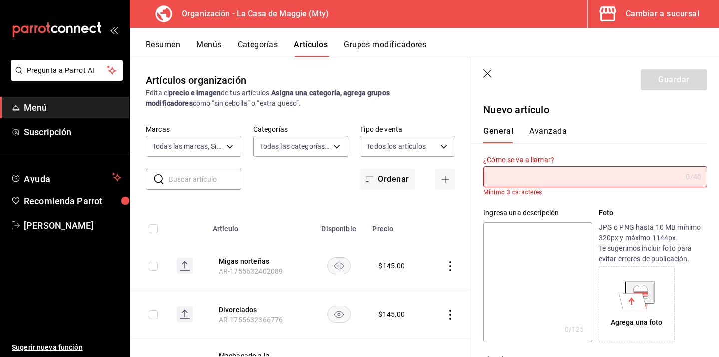
type input "r"
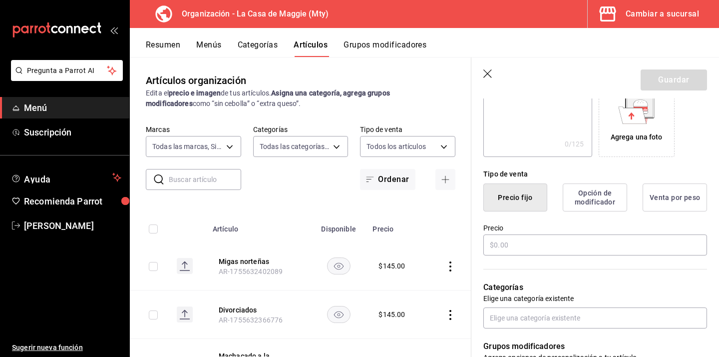
scroll to position [178, 0]
type input "Rancheros"
click at [543, 237] on input "text" at bounding box center [596, 243] width 224 height 21
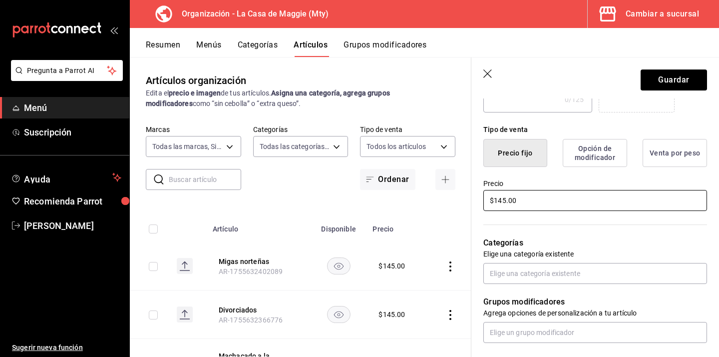
scroll to position [235, 0]
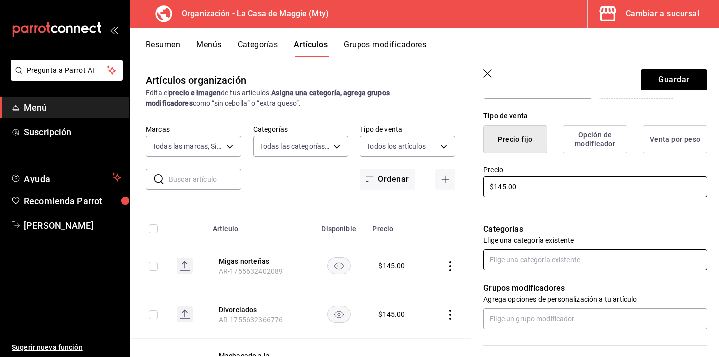
type input "$145.00"
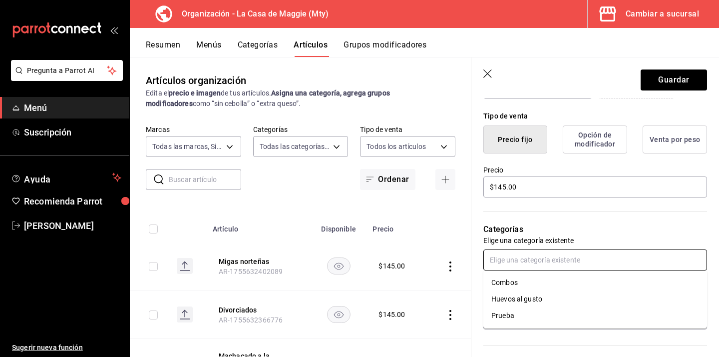
click at [515, 265] on input "text" at bounding box center [596, 259] width 224 height 21
click at [524, 296] on li "Huevos al gusto" at bounding box center [596, 299] width 224 height 16
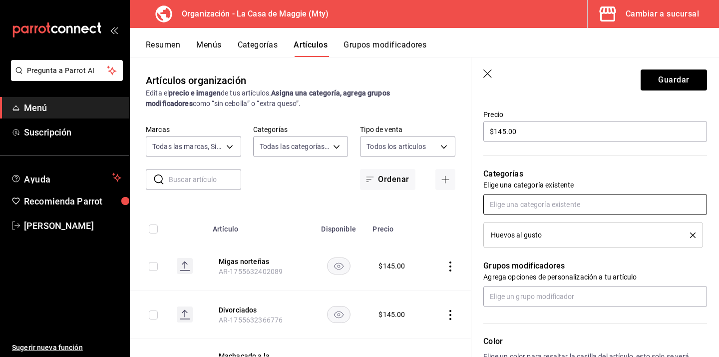
scroll to position [297, 0]
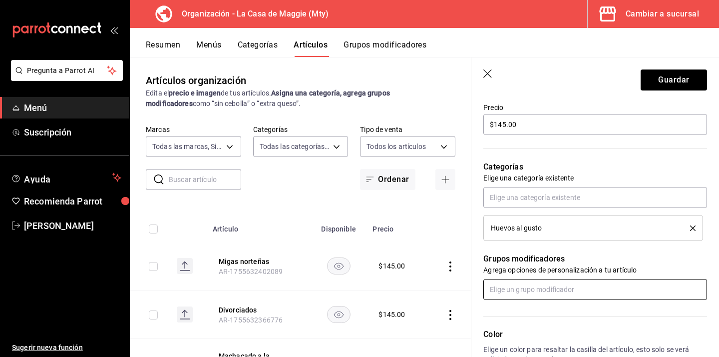
click at [524, 296] on input "text" at bounding box center [596, 289] width 224 height 21
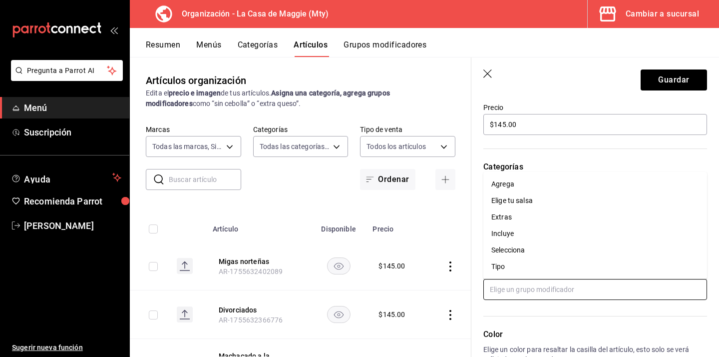
click at [519, 230] on li "Incluye" at bounding box center [596, 233] width 224 height 16
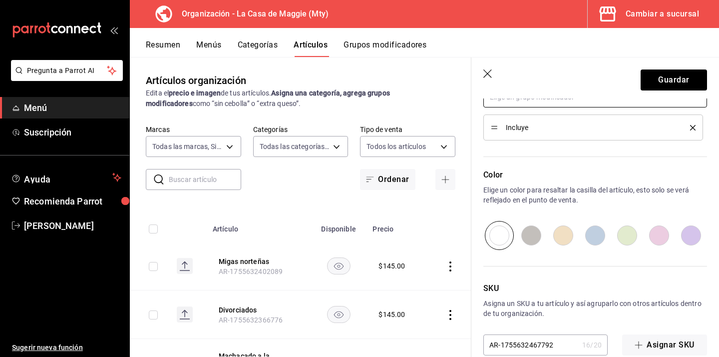
scroll to position [508, 0]
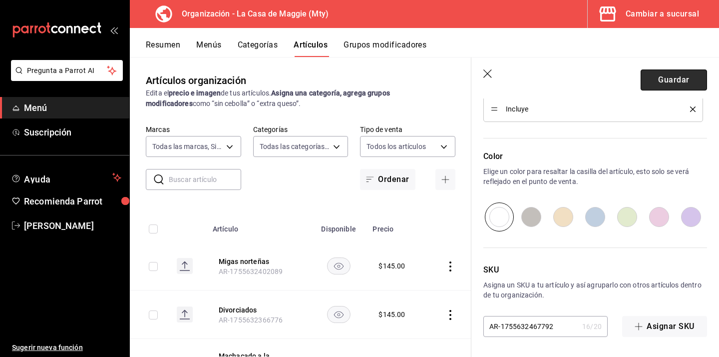
click at [666, 80] on button "Guardar" at bounding box center [674, 79] width 66 height 21
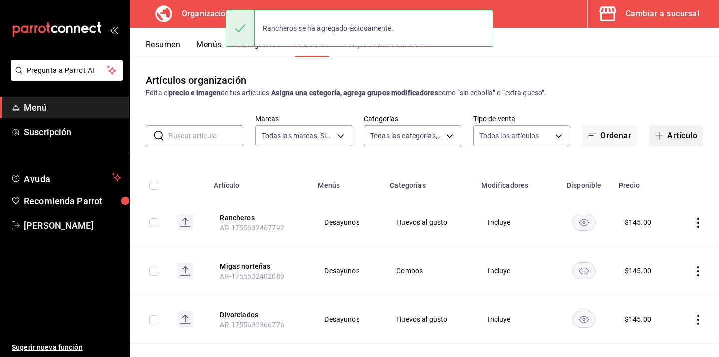
click at [666, 144] on button "Artículo" at bounding box center [676, 135] width 54 height 21
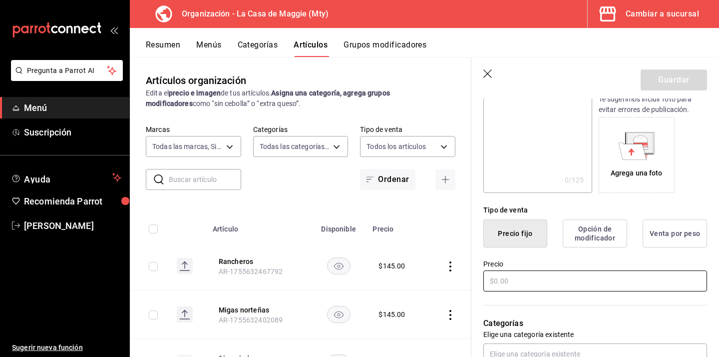
scroll to position [148, 0]
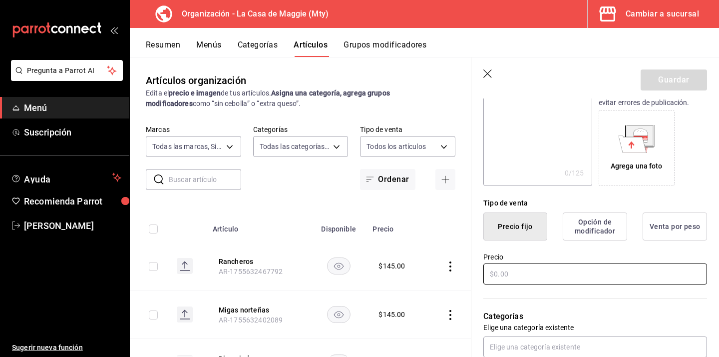
type input "Tarascos"
click at [510, 279] on input "text" at bounding box center [596, 273] width 224 height 21
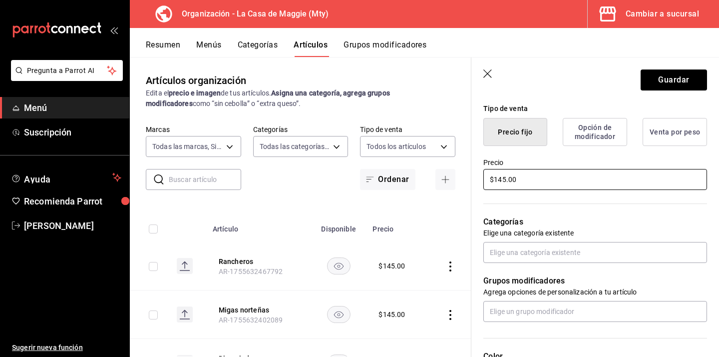
scroll to position [244, 0]
type input "$145.00"
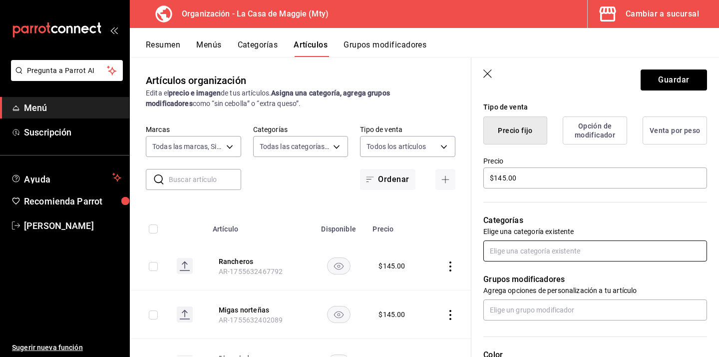
click at [522, 251] on input "text" at bounding box center [596, 250] width 224 height 21
click at [510, 283] on li "Huevos al gusto" at bounding box center [596, 290] width 224 height 16
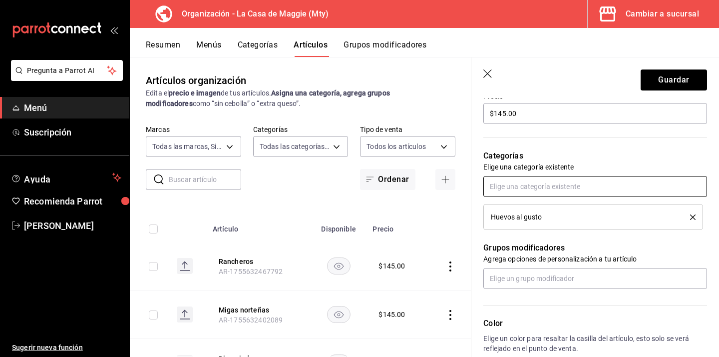
scroll to position [316, 0]
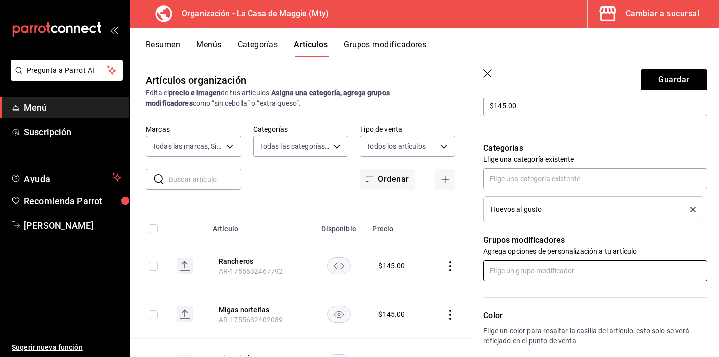
click at [510, 271] on input "text" at bounding box center [596, 270] width 224 height 21
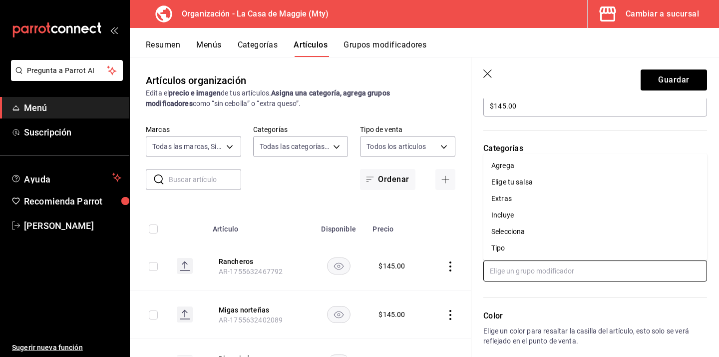
click at [520, 210] on li "Incluye" at bounding box center [596, 215] width 224 height 16
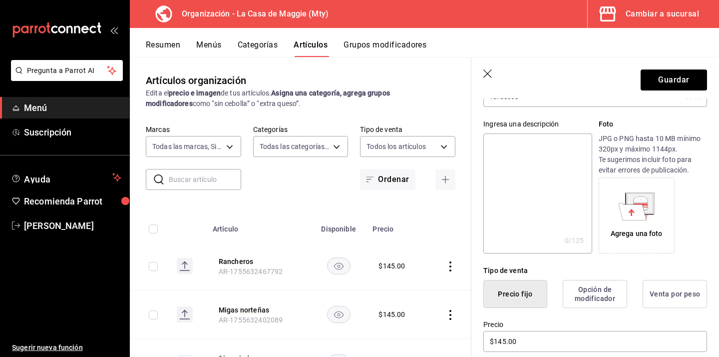
scroll to position [59, 0]
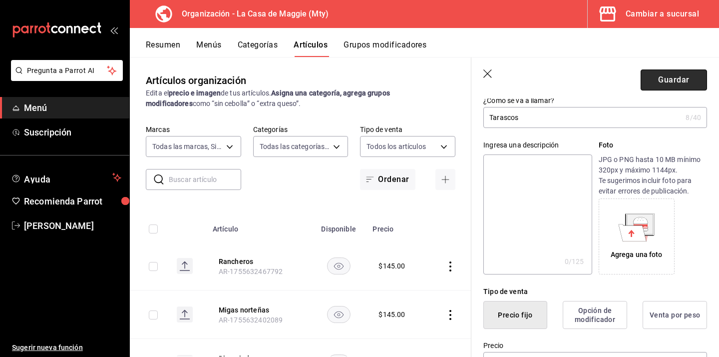
click at [658, 85] on button "Guardar" at bounding box center [674, 79] width 66 height 21
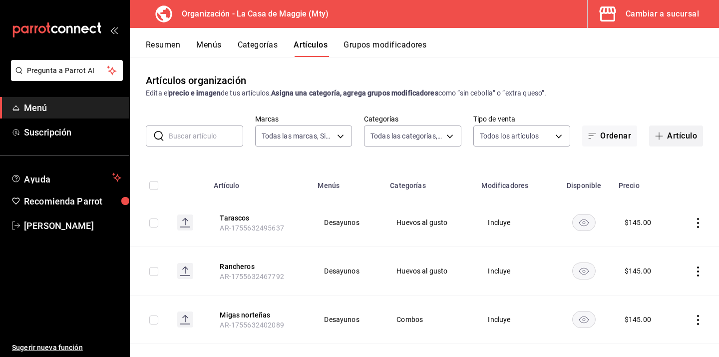
click at [663, 133] on span "button" at bounding box center [661, 136] width 12 height 8
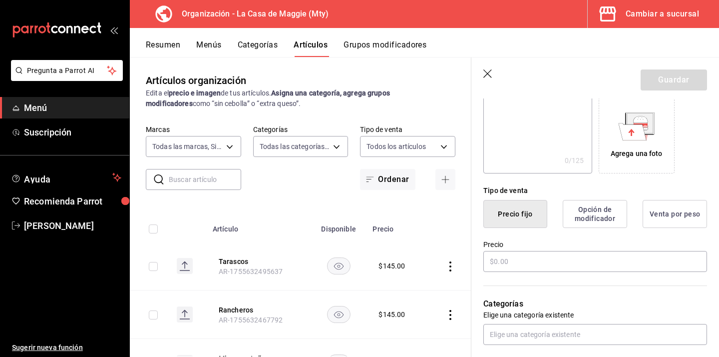
scroll to position [161, 0]
type input "Machacado natural"
click at [506, 260] on input "text" at bounding box center [596, 260] width 224 height 21
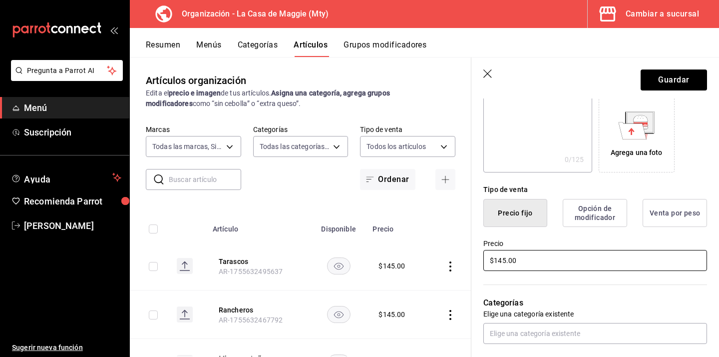
type input "$145.00"
click at [574, 308] on p "Categorías" at bounding box center [596, 303] width 224 height 12
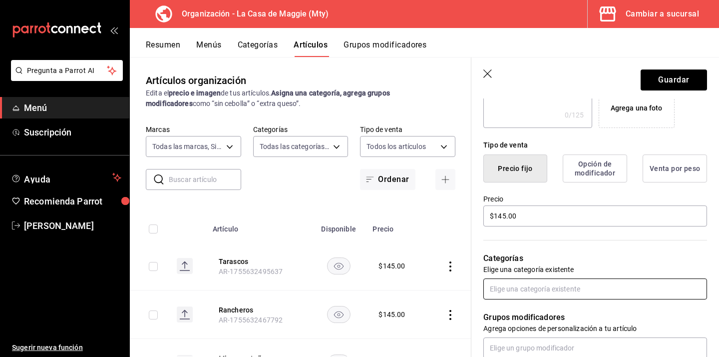
click at [539, 286] on input "text" at bounding box center [596, 288] width 224 height 21
click at [535, 249] on li "Huevos al gusto" at bounding box center [596, 249] width 224 height 16
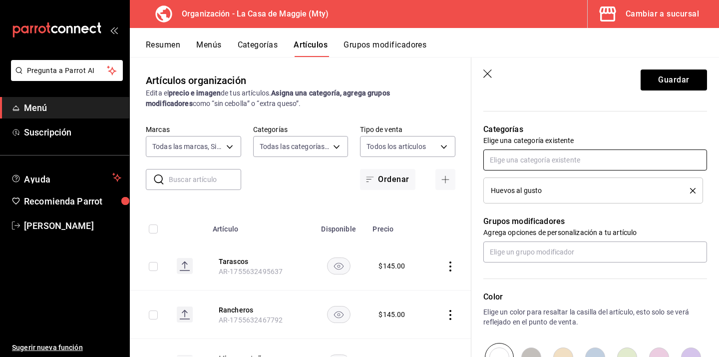
scroll to position [339, 0]
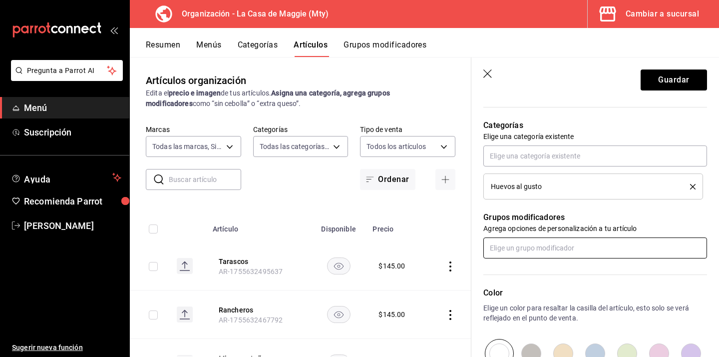
click at [535, 249] on input "text" at bounding box center [596, 247] width 224 height 21
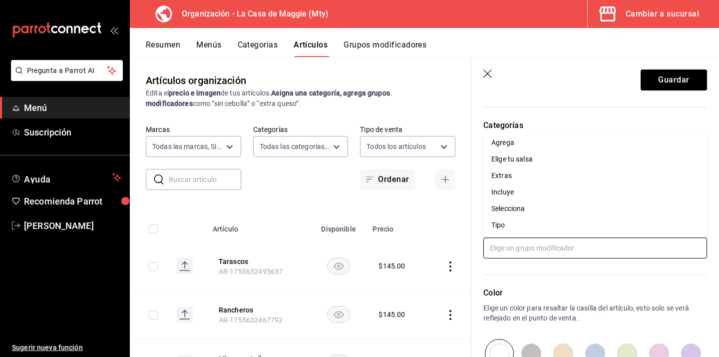
click at [513, 194] on div "Incluye" at bounding box center [503, 192] width 22 height 10
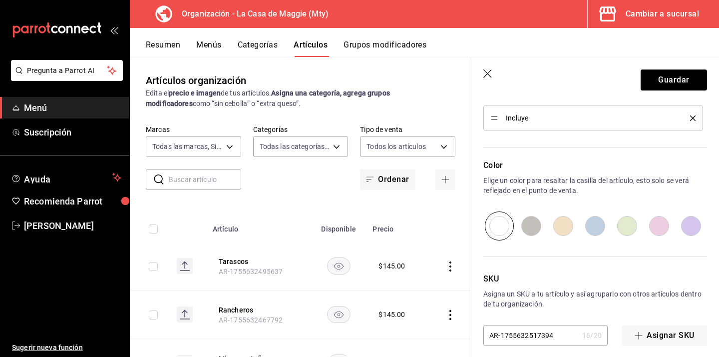
scroll to position [508, 0]
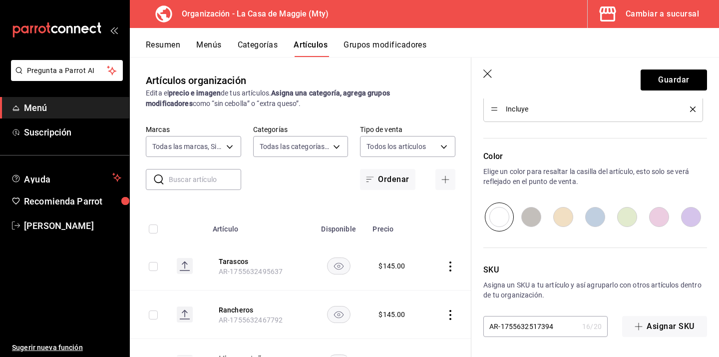
click at [662, 91] on header "Guardar" at bounding box center [596, 77] width 248 height 41
click at [668, 77] on button "Guardar" at bounding box center [674, 79] width 66 height 21
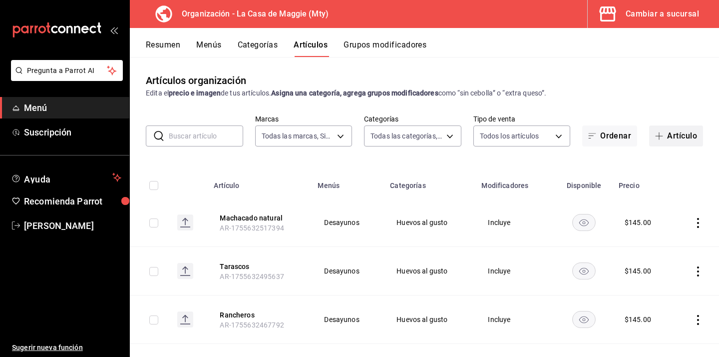
click at [686, 131] on button "Artículo" at bounding box center [676, 135] width 54 height 21
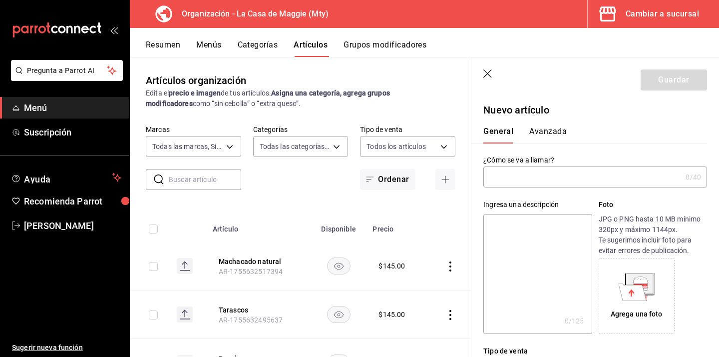
click at [527, 174] on input "text" at bounding box center [583, 177] width 198 height 20
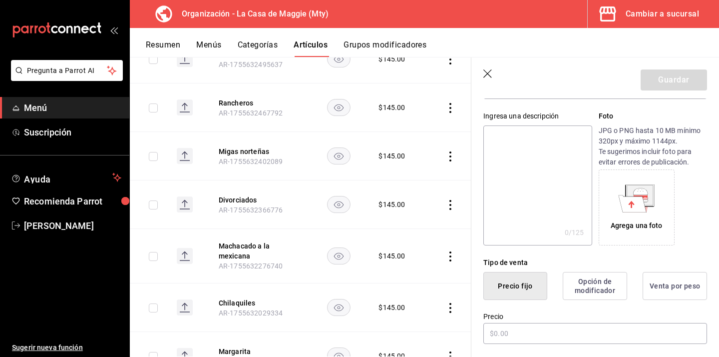
scroll to position [92, 0]
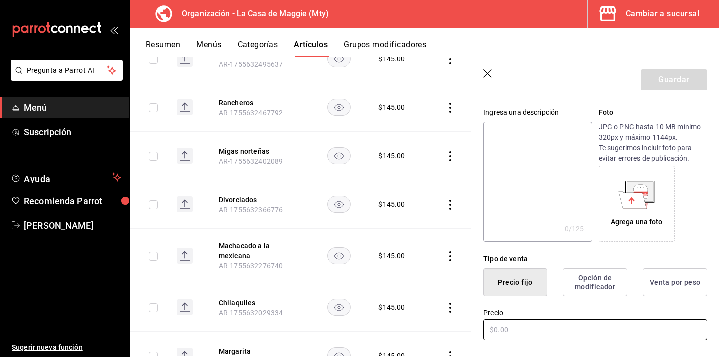
type input "Motuleños"
click at [507, 330] on input "text" at bounding box center [596, 329] width 224 height 21
type input "$145.00"
click at [701, 233] on div "Agrega una foto" at bounding box center [653, 204] width 108 height 76
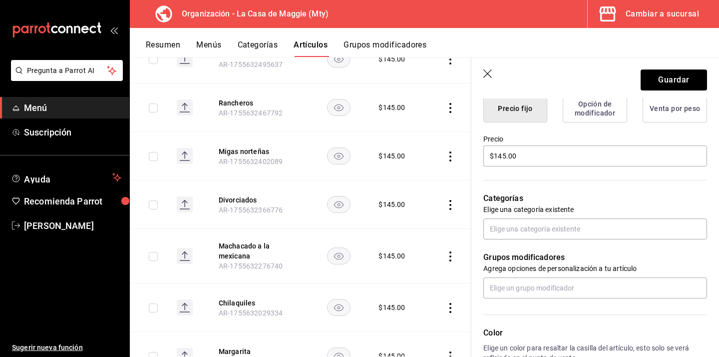
scroll to position [266, 0]
click at [601, 223] on input "text" at bounding box center [596, 228] width 224 height 21
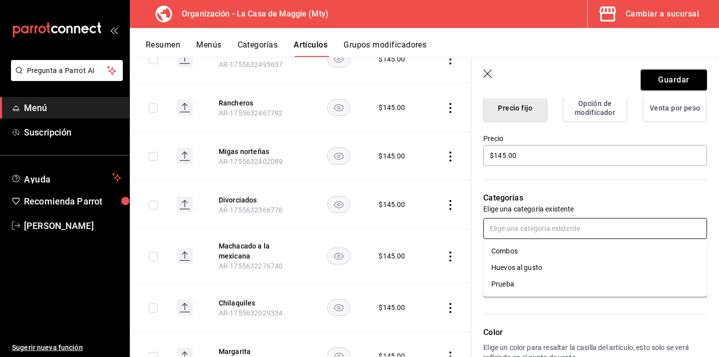
click at [573, 262] on li "Huevos al gusto" at bounding box center [596, 267] width 224 height 16
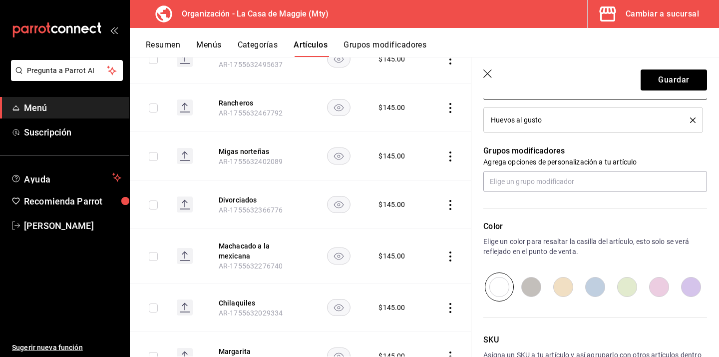
scroll to position [404, 0]
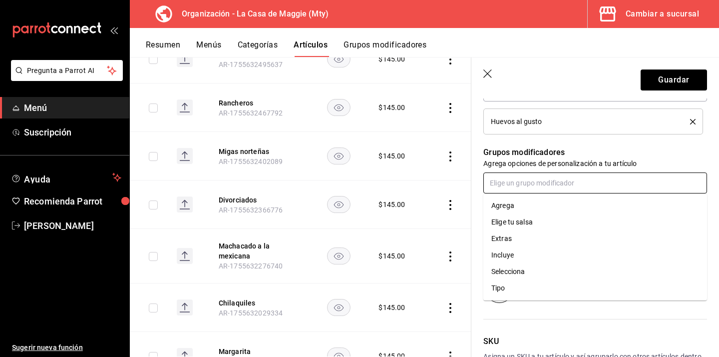
click at [525, 183] on input "text" at bounding box center [596, 182] width 224 height 21
click at [516, 251] on li "Incluye" at bounding box center [596, 255] width 224 height 16
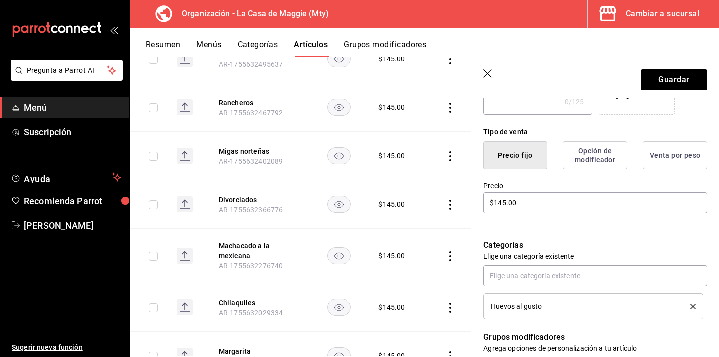
scroll to position [0, 0]
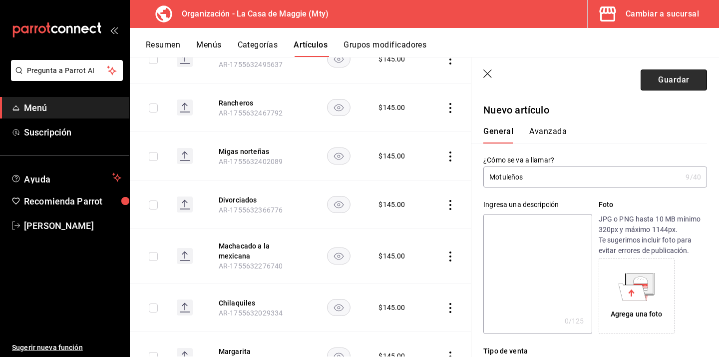
click at [671, 84] on button "Guardar" at bounding box center [674, 79] width 66 height 21
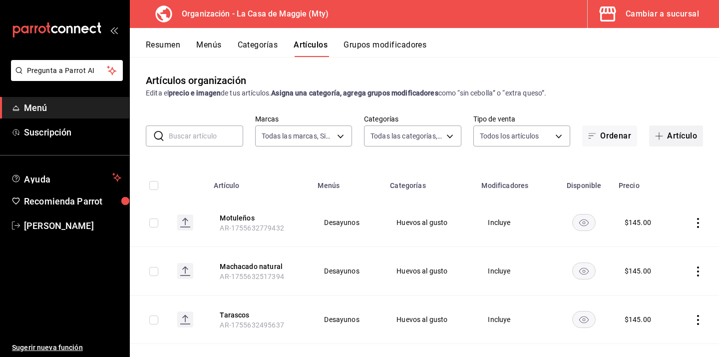
click at [682, 135] on button "Artículo" at bounding box center [676, 135] width 54 height 21
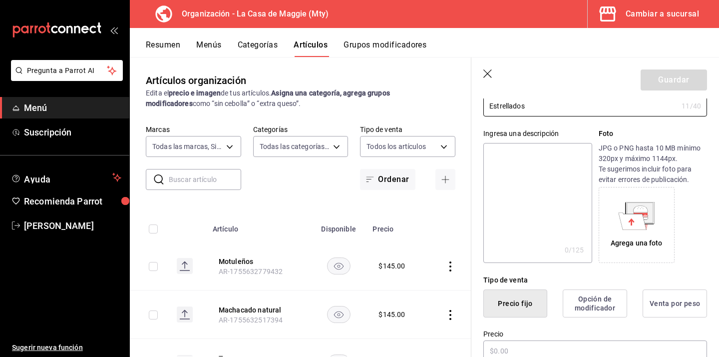
scroll to position [113, 0]
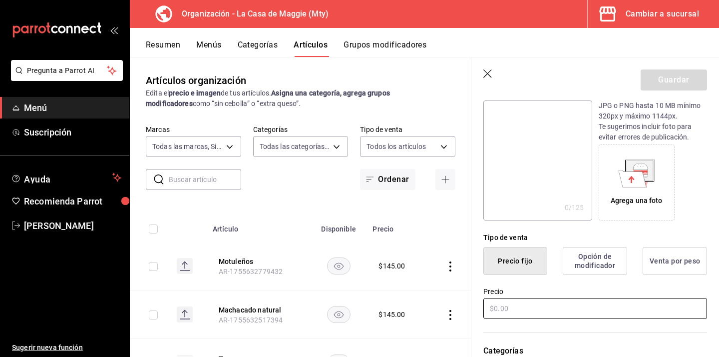
type input "Estrellados"
click at [532, 306] on input "text" at bounding box center [596, 308] width 224 height 21
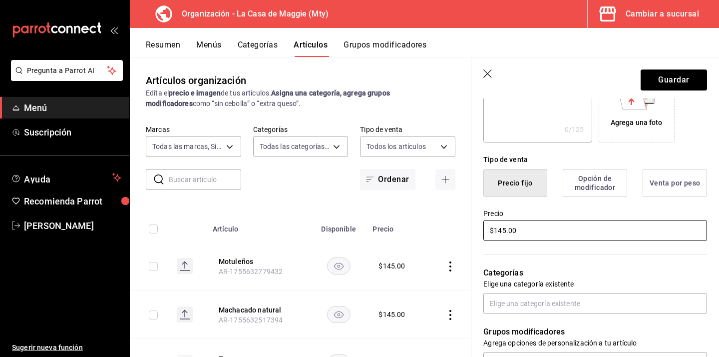
scroll to position [194, 0]
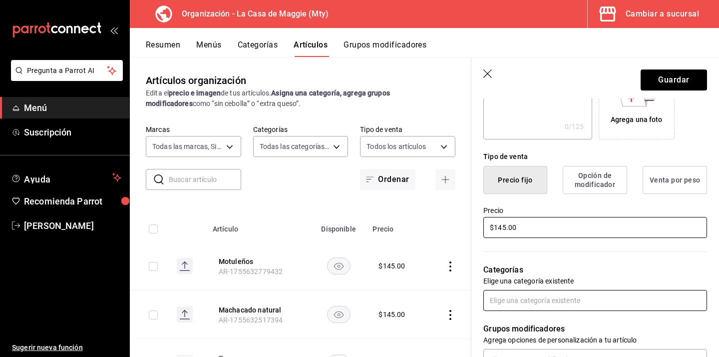
type input "$145.00"
click at [606, 303] on input "text" at bounding box center [596, 300] width 224 height 21
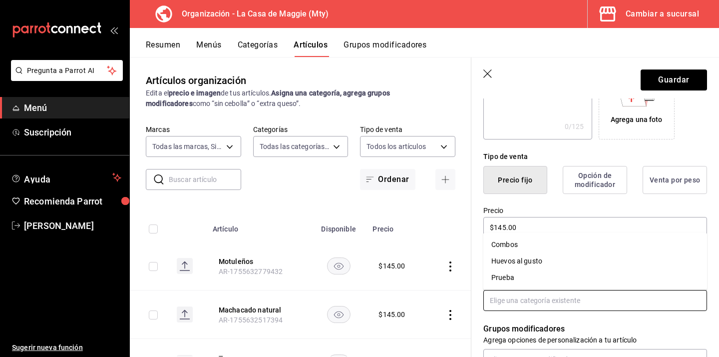
click at [553, 257] on li "Huevos al gusto" at bounding box center [596, 261] width 224 height 16
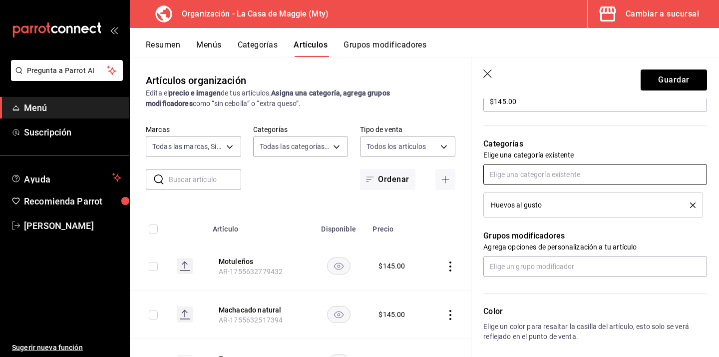
scroll to position [334, 0]
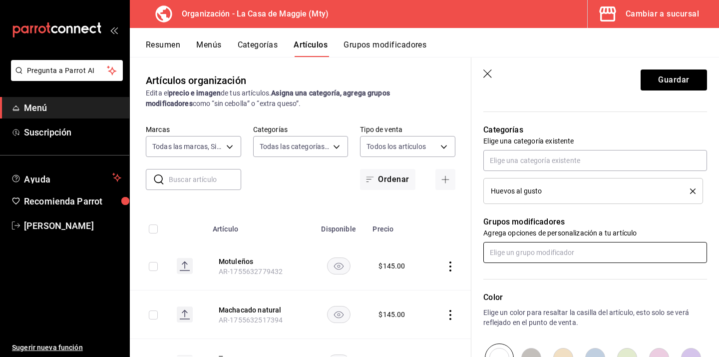
click at [558, 242] on input "text" at bounding box center [596, 252] width 224 height 21
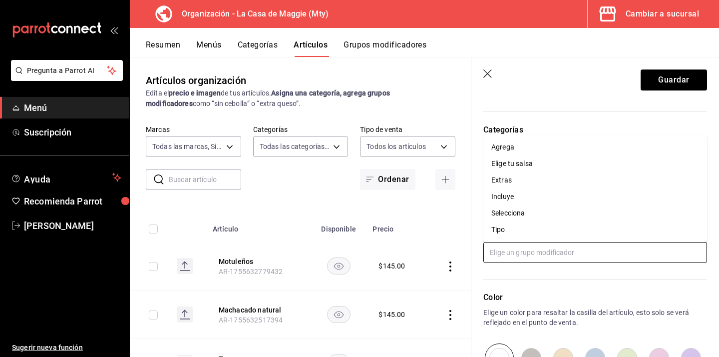
click at [557, 198] on li "Incluye" at bounding box center [596, 196] width 224 height 16
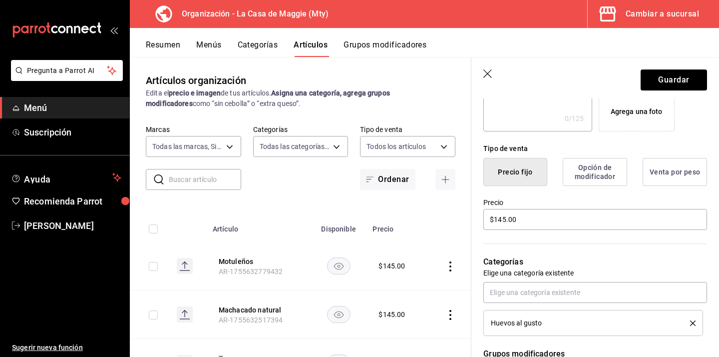
scroll to position [206, 0]
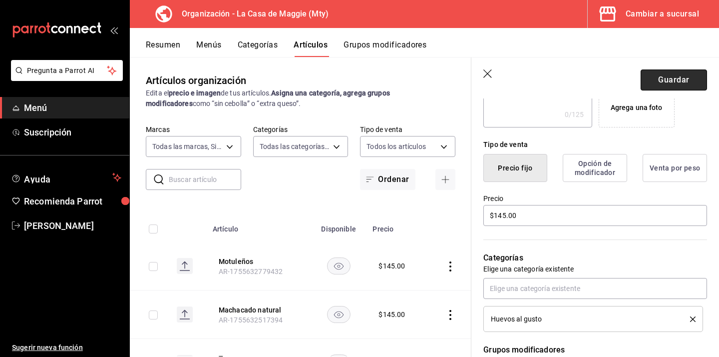
click at [685, 85] on button "Guardar" at bounding box center [674, 79] width 66 height 21
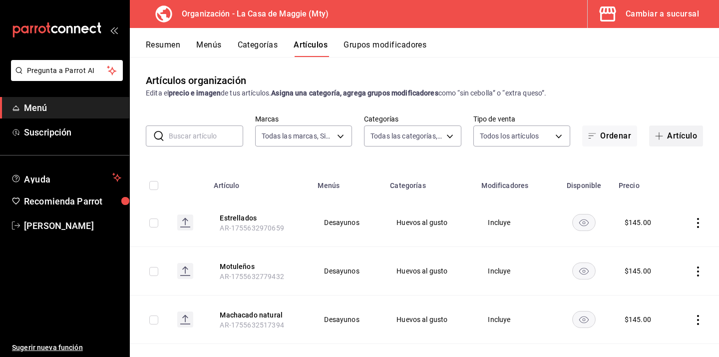
click at [684, 133] on button "Artículo" at bounding box center [676, 135] width 54 height 21
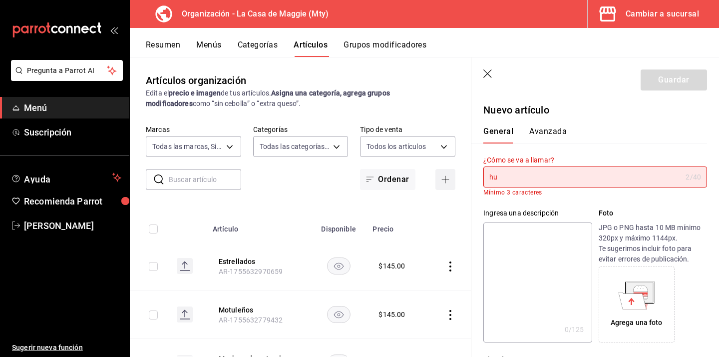
type input "h"
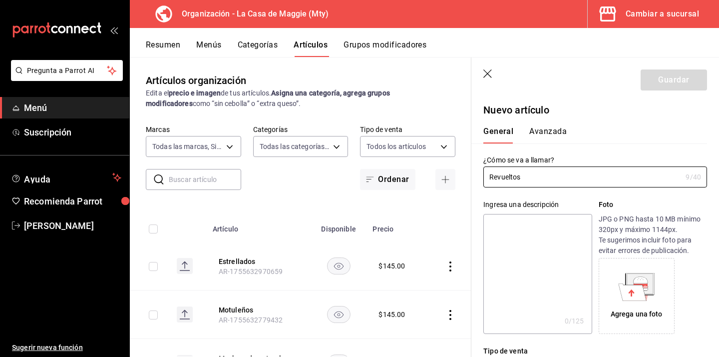
type input "Revueltos"
click at [647, 129] on div "General Avanzada" at bounding box center [590, 134] width 212 height 17
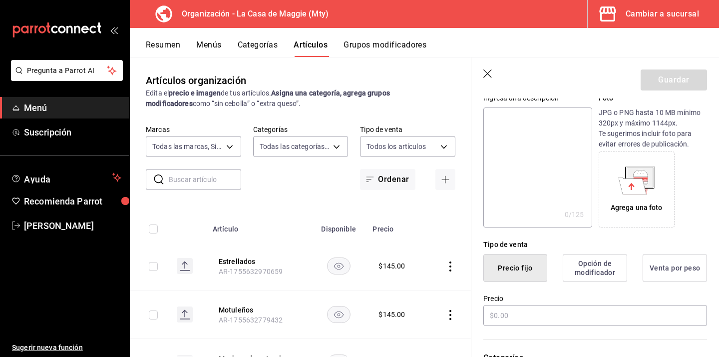
scroll to position [127, 0]
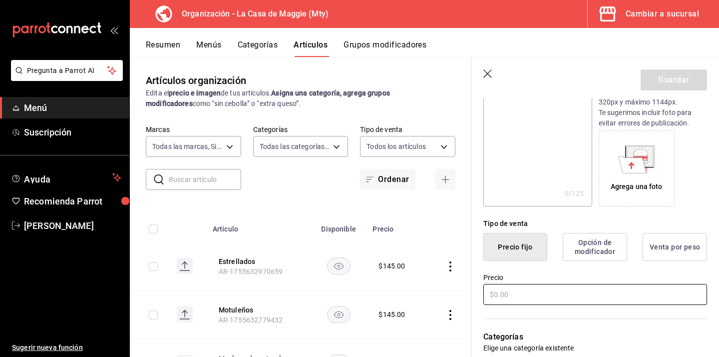
click at [513, 295] on input "text" at bounding box center [596, 294] width 224 height 21
type input "$145.00"
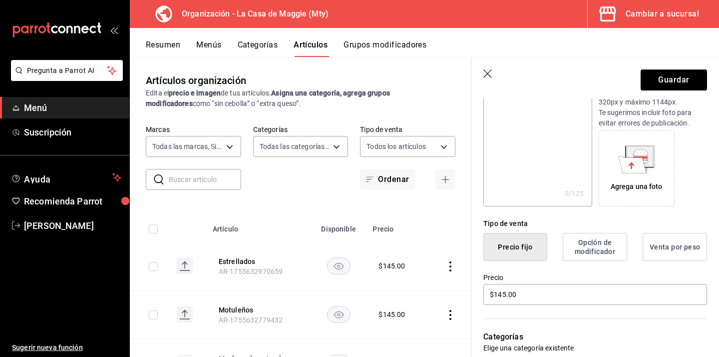
click at [583, 314] on div "Categorías Elige una categoría existente" at bounding box center [590, 341] width 236 height 71
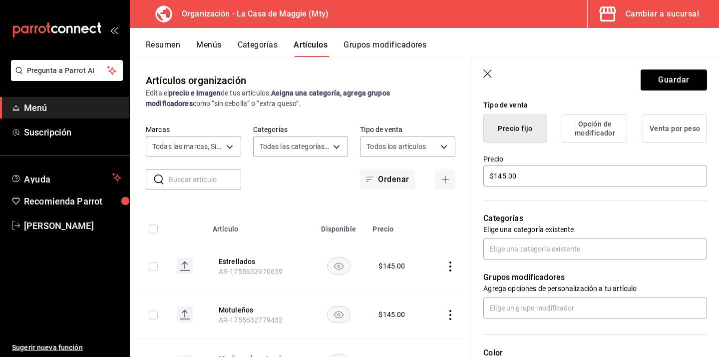
scroll to position [252, 0]
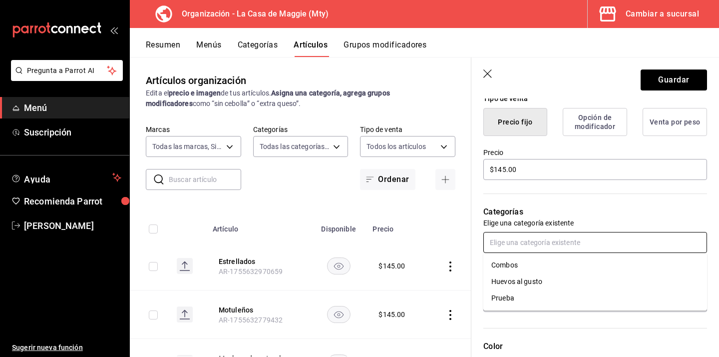
click at [539, 247] on input "text" at bounding box center [596, 242] width 224 height 21
click at [519, 282] on li "Huevos al gusto" at bounding box center [596, 281] width 224 height 16
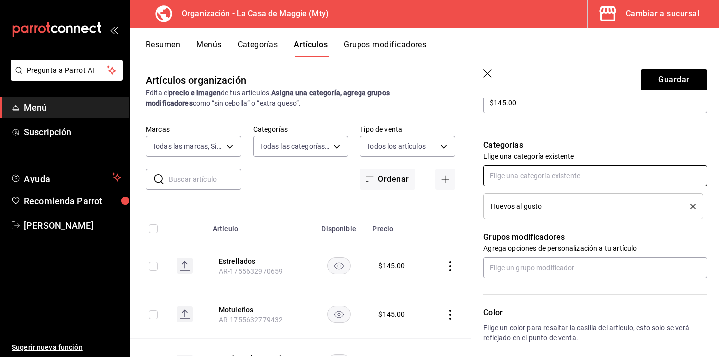
scroll to position [322, 0]
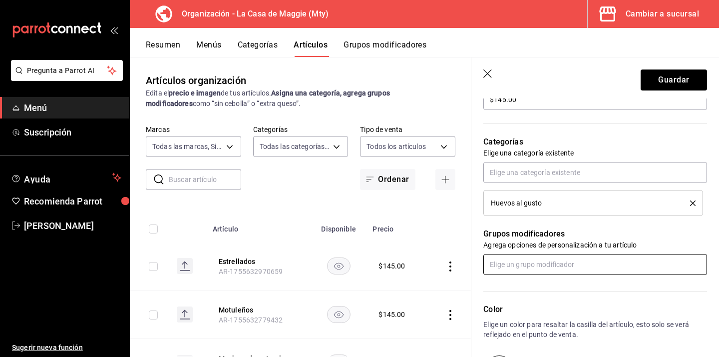
click at [530, 263] on input "text" at bounding box center [596, 264] width 224 height 21
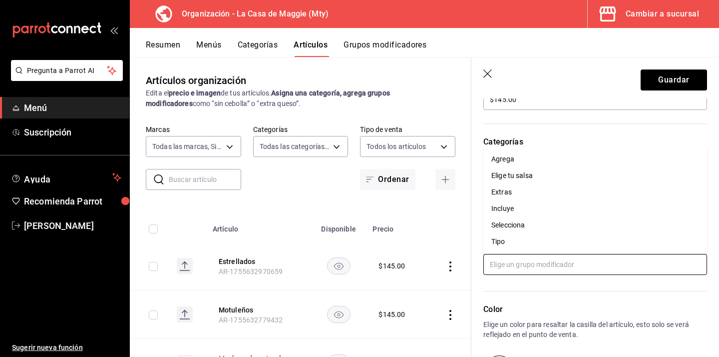
click at [529, 204] on li "Incluye" at bounding box center [596, 208] width 224 height 16
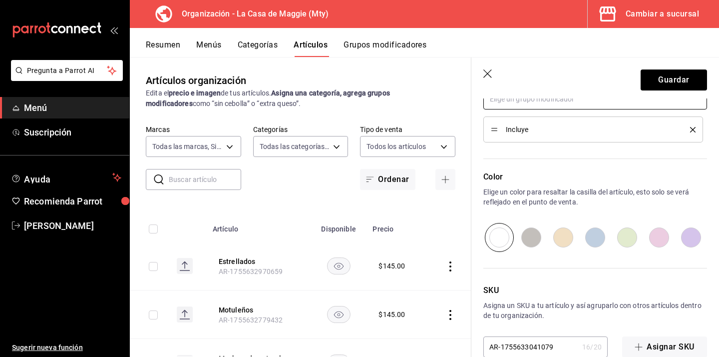
scroll to position [508, 0]
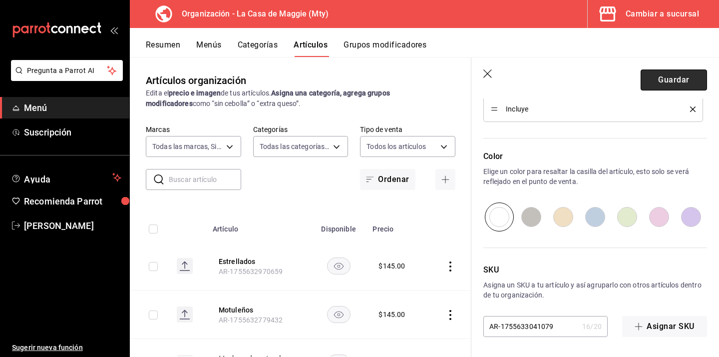
click at [693, 78] on button "Guardar" at bounding box center [674, 79] width 66 height 21
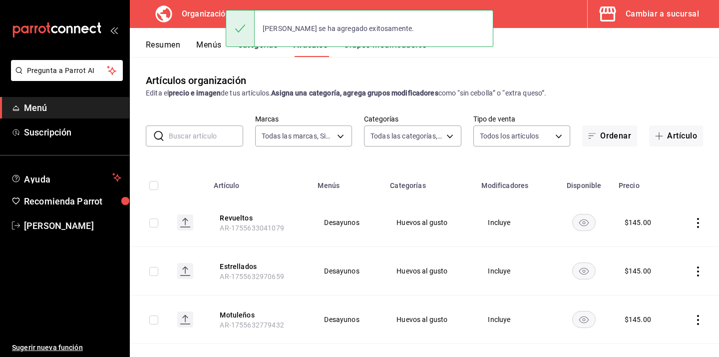
click at [403, 47] on div "Revueltos se ha agregado exitosamente." at bounding box center [360, 28] width 268 height 43
click at [382, 47] on div "Revueltos se ha agregado exitosamente." at bounding box center [360, 28] width 268 height 43
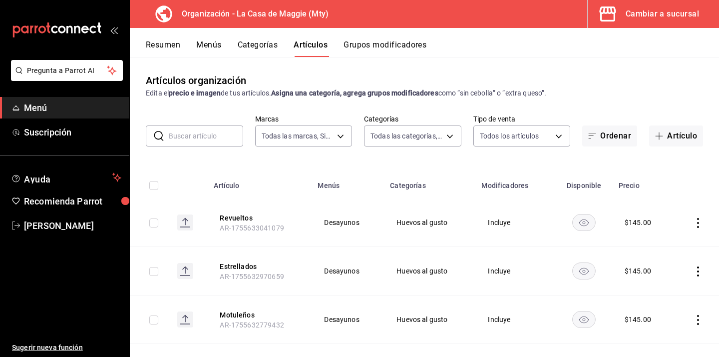
click at [379, 41] on button "Grupos modificadores" at bounding box center [385, 48] width 83 height 17
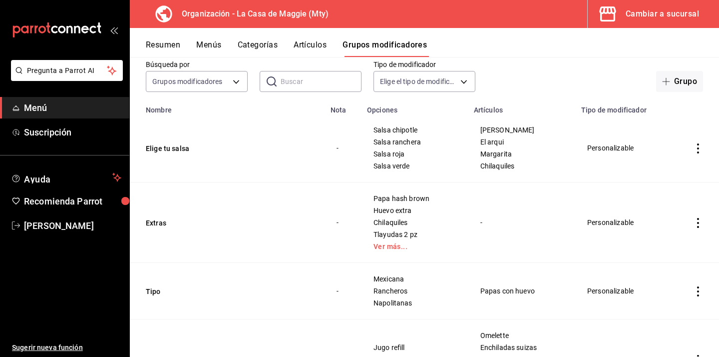
scroll to position [55, 0]
click at [390, 246] on link "Ver más..." at bounding box center [415, 245] width 82 height 7
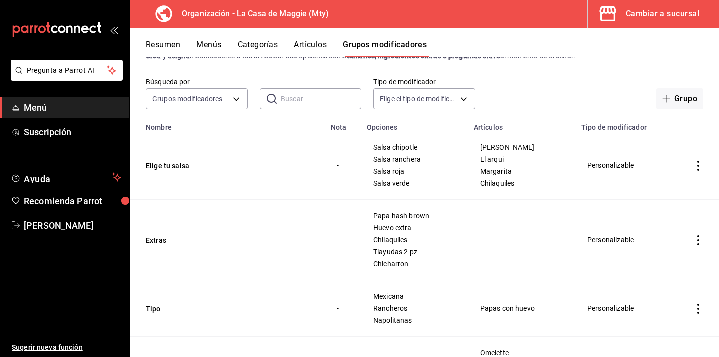
scroll to position [19, 0]
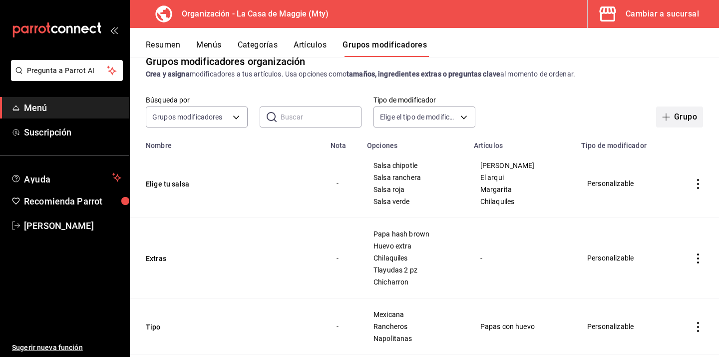
click at [688, 123] on button "Grupo" at bounding box center [679, 116] width 47 height 21
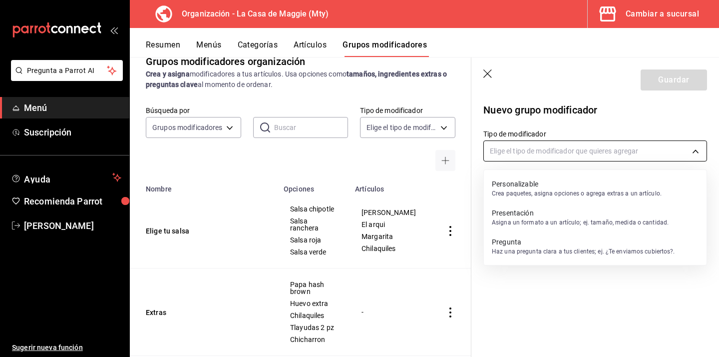
click at [535, 149] on body "Pregunta a Parrot AI Menú Suscripción Ayuda Recomienda Parrot Eduardo Castellan…" at bounding box center [359, 178] width 719 height 357
click at [509, 184] on p "Personalizable" at bounding box center [577, 184] width 170 height 10
type input "CUSTOMIZABLE"
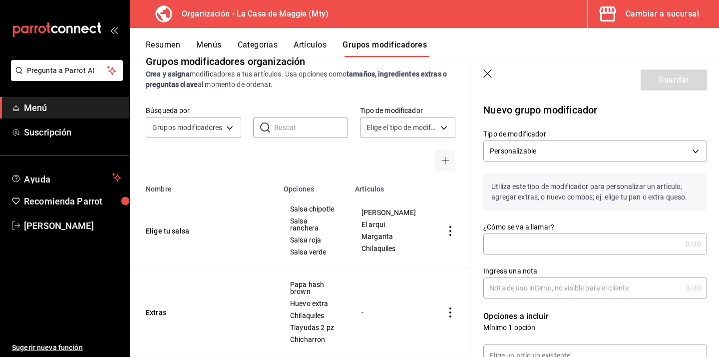
click at [539, 245] on input "¿Cómo se va a llamar?" at bounding box center [583, 244] width 198 height 20
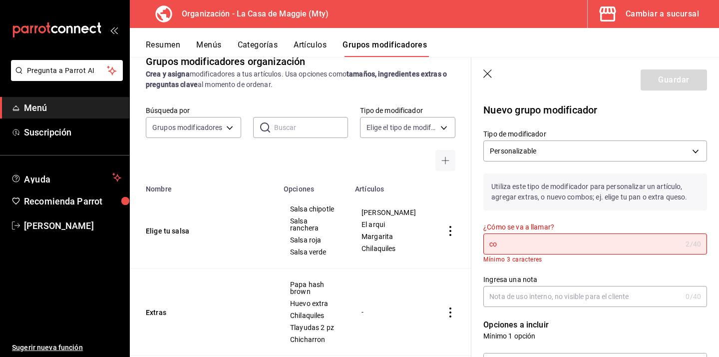
type input "c"
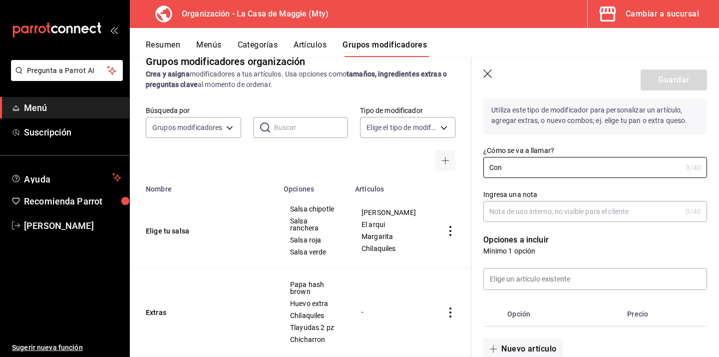
scroll to position [81, 0]
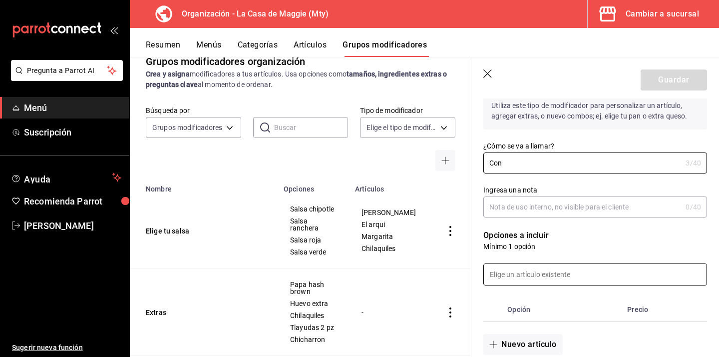
type input "Con"
click at [514, 274] on input at bounding box center [595, 274] width 223 height 21
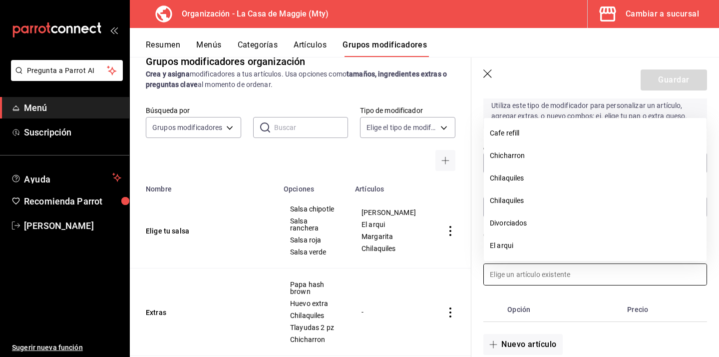
click at [517, 80] on header "Guardar" at bounding box center [596, 77] width 248 height 41
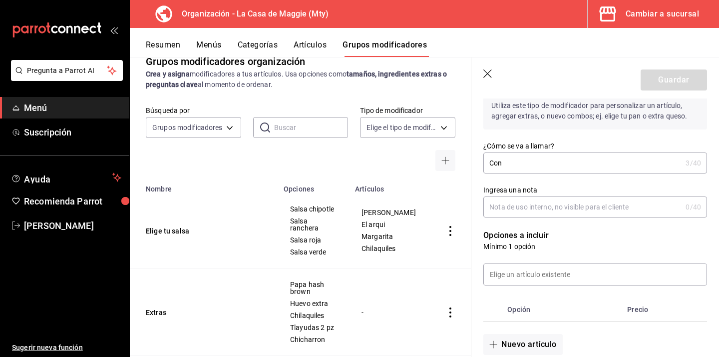
click at [513, 203] on input "Ingresa una nota" at bounding box center [583, 207] width 198 height 20
click at [512, 274] on input at bounding box center [595, 274] width 223 height 21
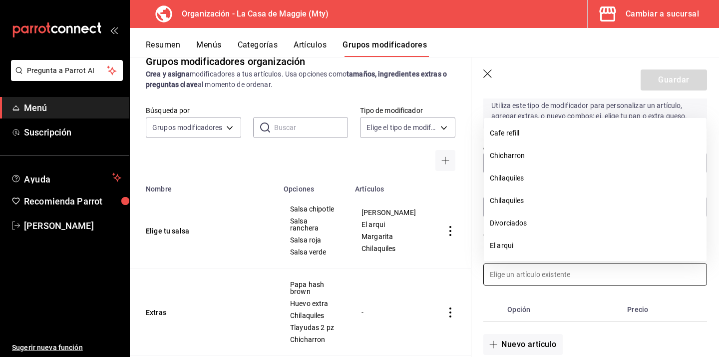
click at [512, 274] on input at bounding box center [595, 274] width 223 height 21
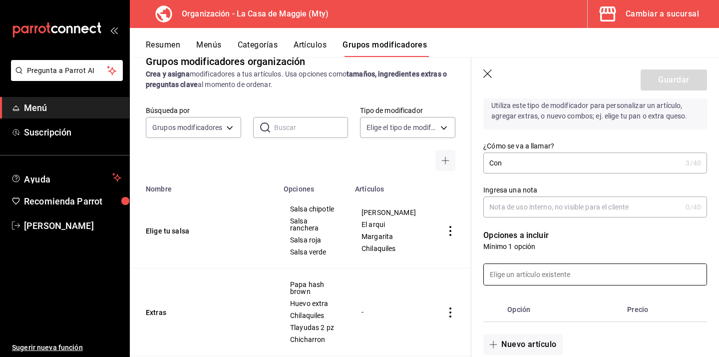
click at [512, 274] on input at bounding box center [595, 274] width 223 height 21
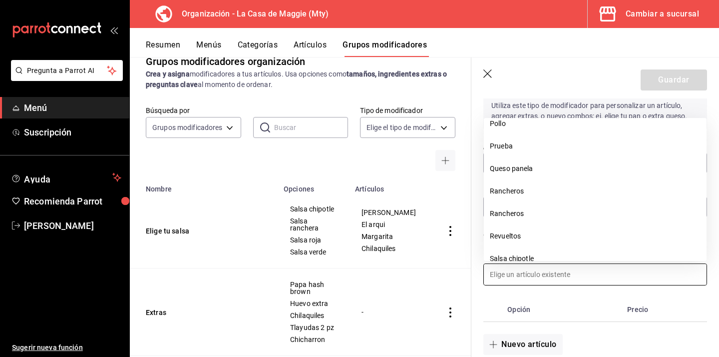
scroll to position [689, 0]
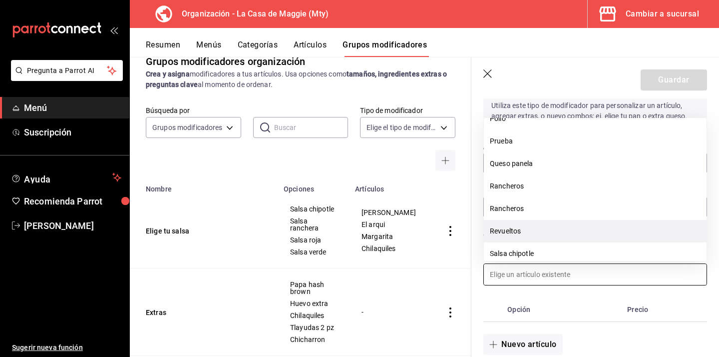
click at [527, 228] on li "Revueltos" at bounding box center [595, 231] width 223 height 22
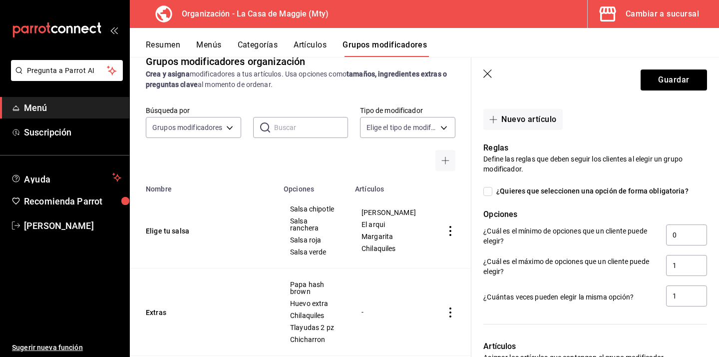
scroll to position [344, 0]
click at [493, 189] on span "¿Quieres que seleccionen una opción de forma obligatoria?" at bounding box center [591, 190] width 196 height 10
click at [493, 189] on input "¿Quieres que seleccionen una opción de forma obligatoria?" at bounding box center [488, 190] width 9 height 9
checkbox input "true"
type input "1"
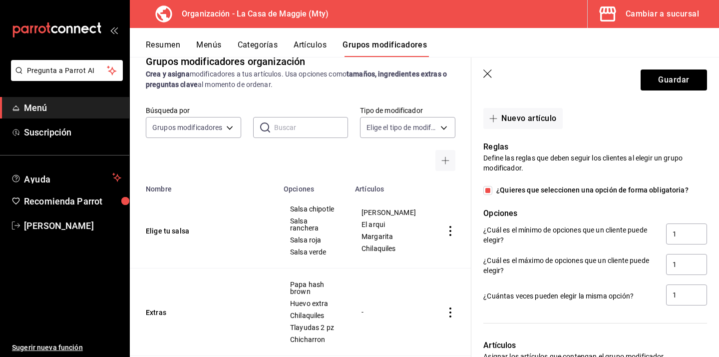
click at [493, 189] on span "¿Quieres que seleccionen una opción de forma obligatoria?" at bounding box center [591, 190] width 196 height 10
click at [493, 189] on input "¿Quieres que seleccionen una opción de forma obligatoria?" at bounding box center [488, 190] width 9 height 9
checkbox input "false"
type input "0"
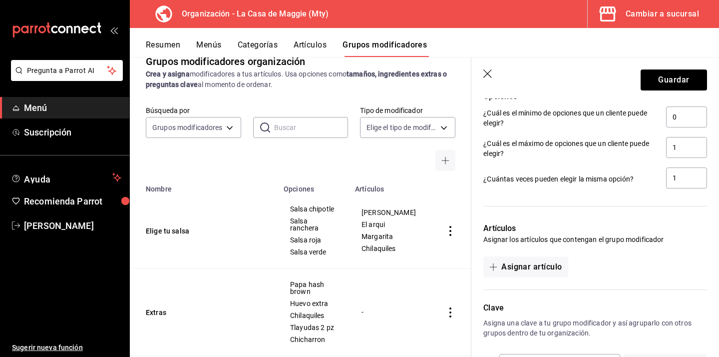
scroll to position [484, 0]
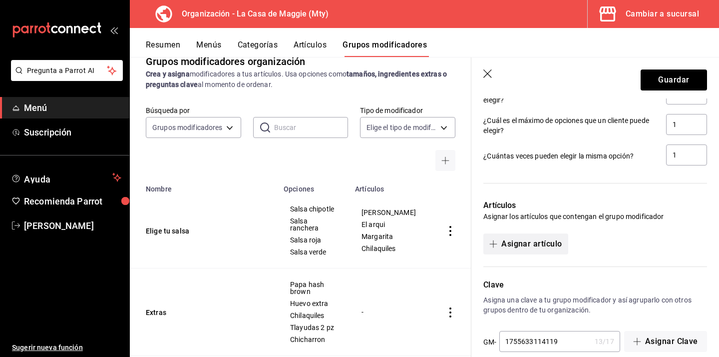
click at [546, 239] on button "Asignar artículo" at bounding box center [526, 243] width 84 height 21
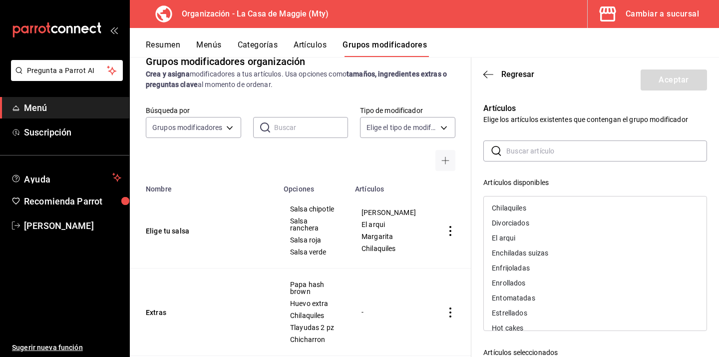
click at [531, 149] on input "text" at bounding box center [607, 151] width 201 height 20
click at [491, 76] on icon "button" at bounding box center [489, 74] width 10 height 9
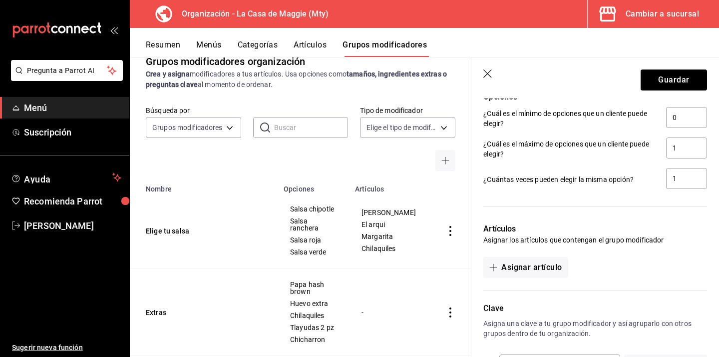
scroll to position [467, 0]
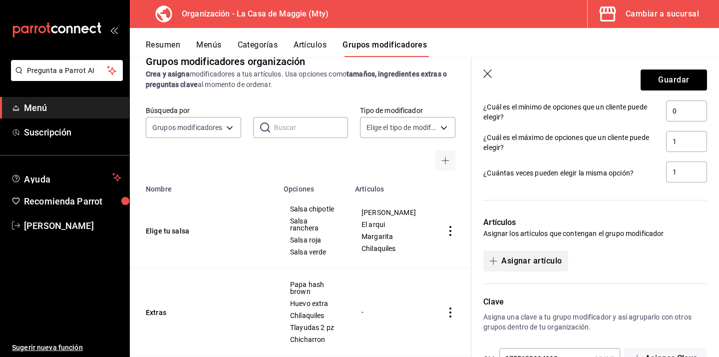
click at [540, 261] on button "Asignar artículo" at bounding box center [526, 260] width 84 height 21
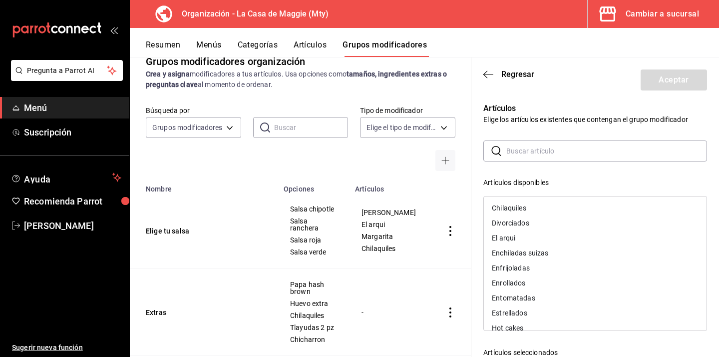
click at [524, 146] on input "text" at bounding box center [607, 151] width 201 height 20
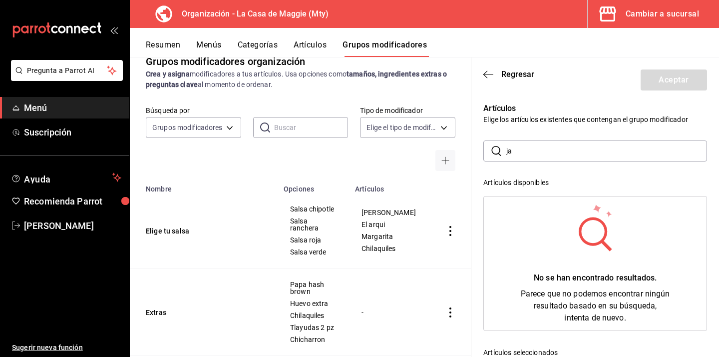
type input "j"
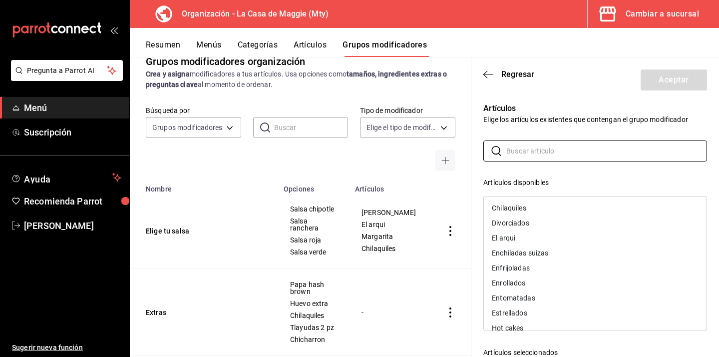
click at [577, 99] on div "Artículos Elige los artículos existentes que contengan el grupo modificador ​ ​…" at bounding box center [590, 293] width 236 height 407
click at [556, 136] on div "Artículos Elige los artículos existentes que contengan el grupo modificador ​ ​…" at bounding box center [590, 293] width 236 height 407
click at [496, 80] on header "Regresar Aceptar" at bounding box center [596, 77] width 248 height 41
click at [492, 74] on icon "button" at bounding box center [489, 74] width 10 height 0
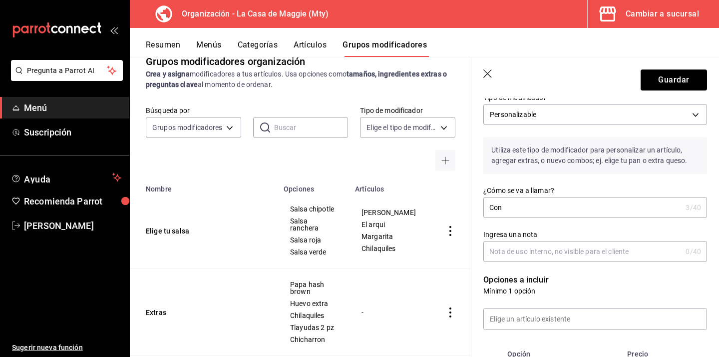
scroll to position [0, 0]
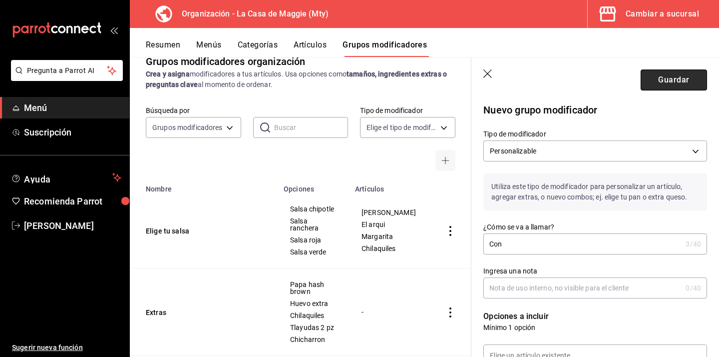
click at [673, 79] on button "Guardar" at bounding box center [674, 79] width 66 height 21
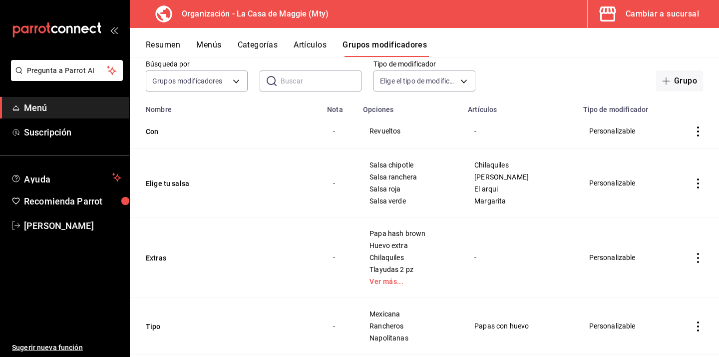
scroll to position [58, 0]
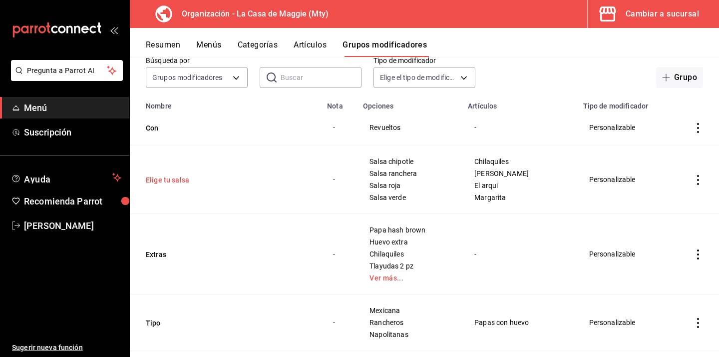
click at [176, 183] on button "Elige tu salsa" at bounding box center [206, 180] width 120 height 10
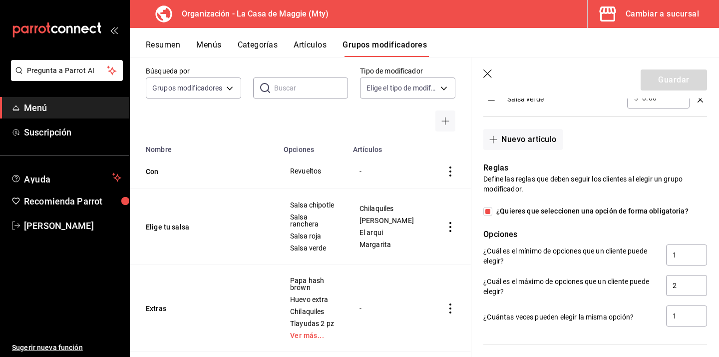
scroll to position [483, 0]
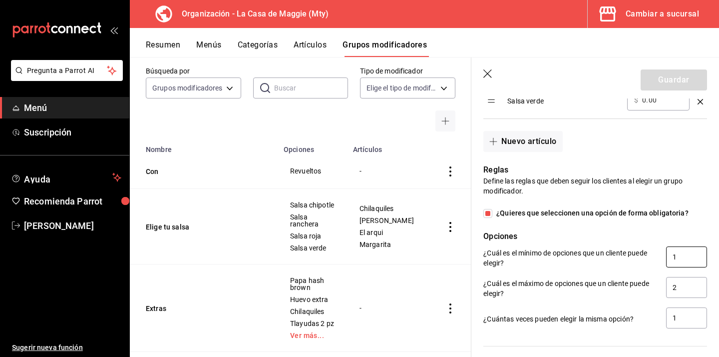
click at [677, 259] on input "1" at bounding box center [686, 256] width 41 height 21
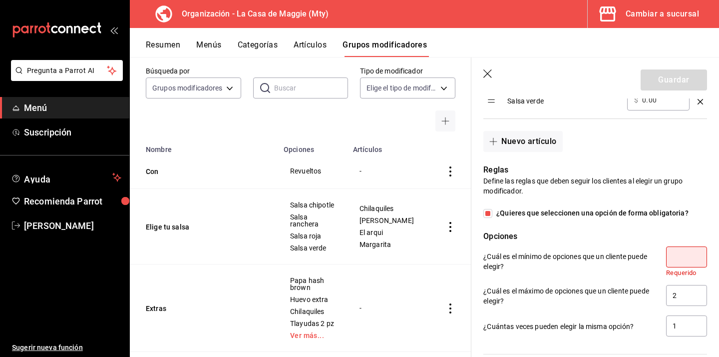
click at [686, 224] on div "Reglas Define las reglas que deben seguir los clientes al elegir un grupo modif…" at bounding box center [590, 245] width 236 height 186
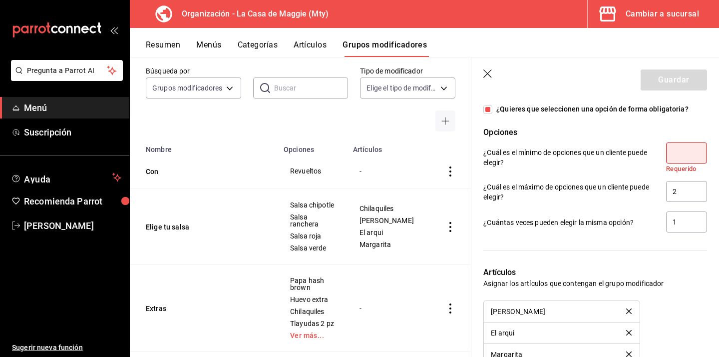
scroll to position [581, 0]
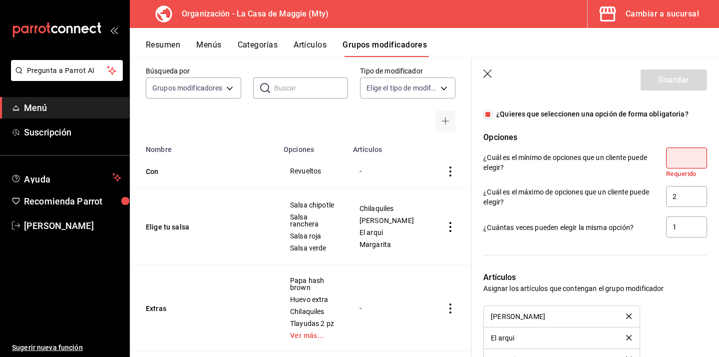
click at [682, 162] on input "number" at bounding box center [686, 157] width 41 height 21
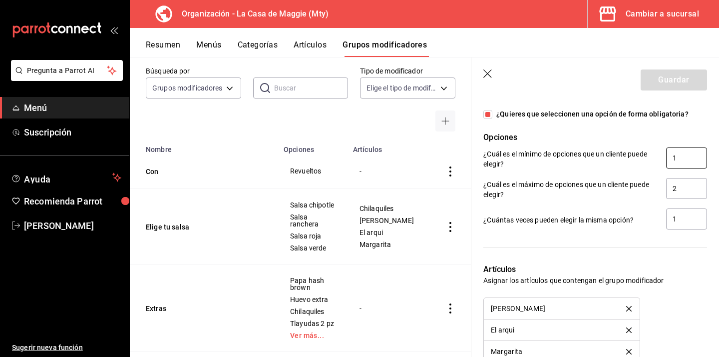
type input "1"
click at [699, 244] on div at bounding box center [596, 247] width 224 height 8
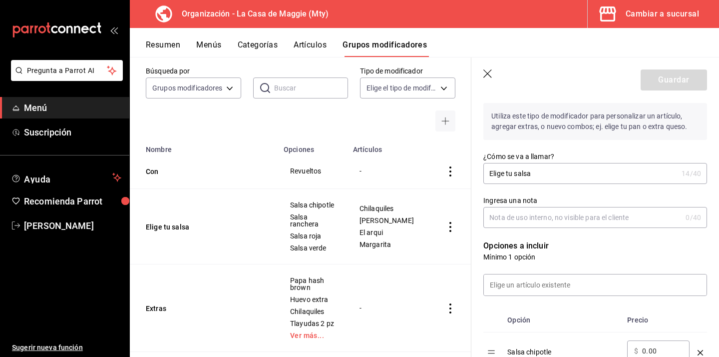
scroll to position [0, 0]
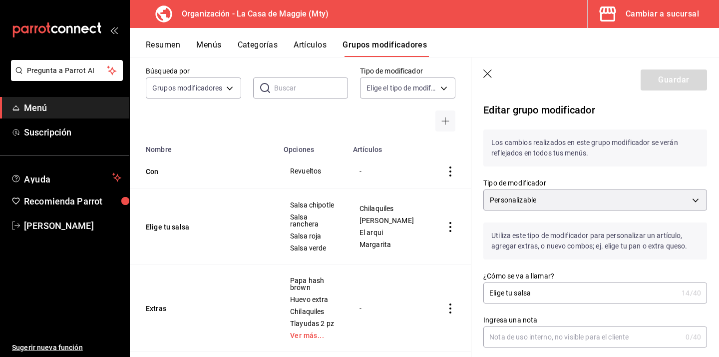
click at [491, 77] on icon "button" at bounding box center [489, 74] width 10 height 10
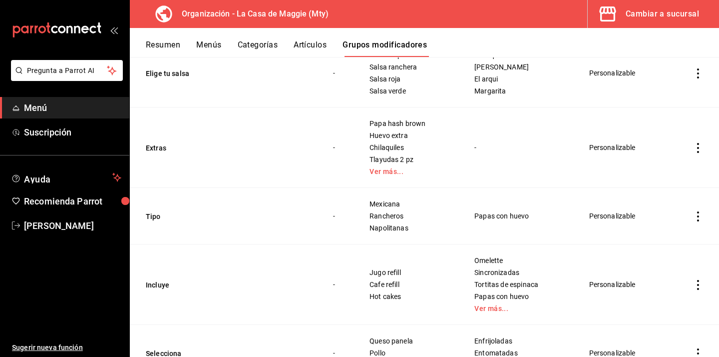
scroll to position [170, 0]
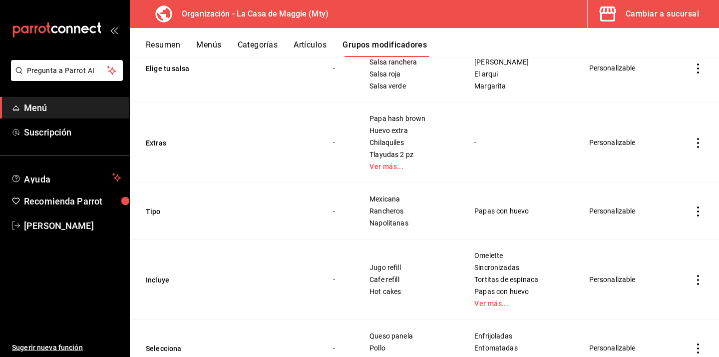
click at [170, 216] on td "Tipo" at bounding box center [225, 211] width 191 height 56
click at [158, 211] on button "Tipo" at bounding box center [206, 211] width 120 height 10
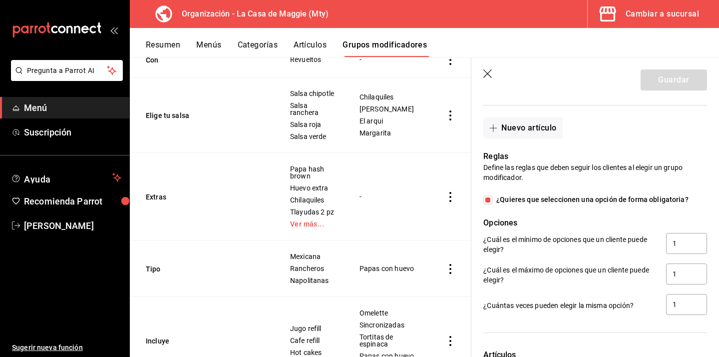
scroll to position [461, 0]
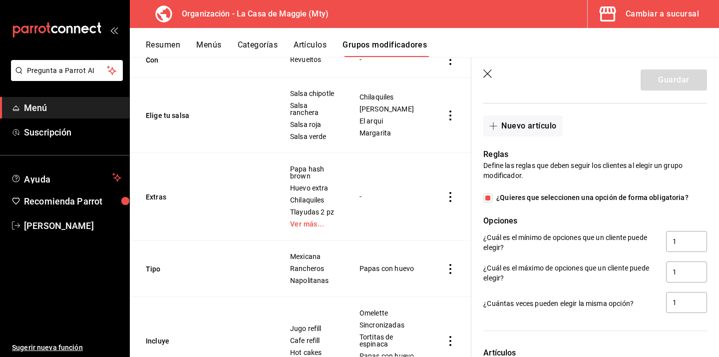
click at [489, 77] on icon "button" at bounding box center [489, 74] width 10 height 10
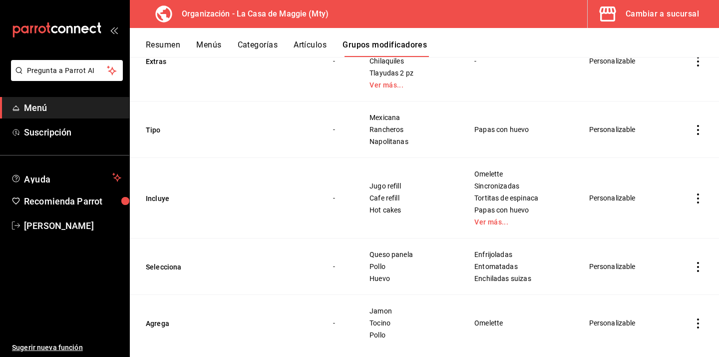
scroll to position [258, 0]
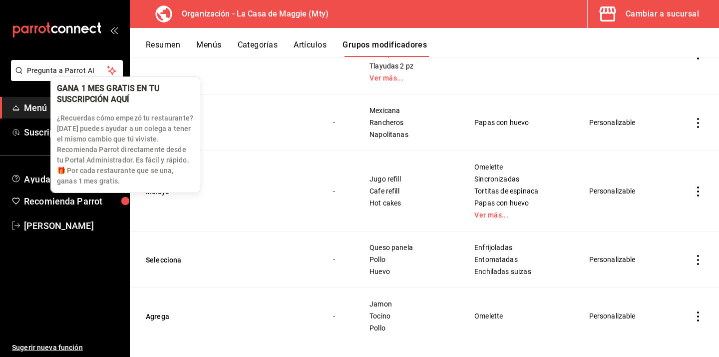
click at [163, 193] on div "GANA 1 MES GRATIS EN TU SUSCRIPCIÓN AQUÍ ¿Recuerdas cómo empezó tu restaurante?…" at bounding box center [125, 134] width 150 height 116
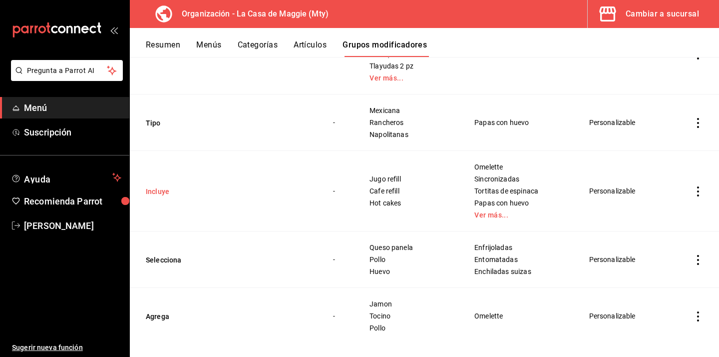
click at [211, 191] on button "Incluye" at bounding box center [206, 191] width 120 height 10
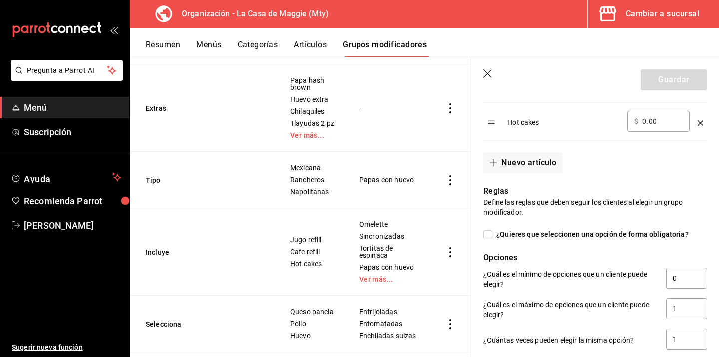
scroll to position [402, 0]
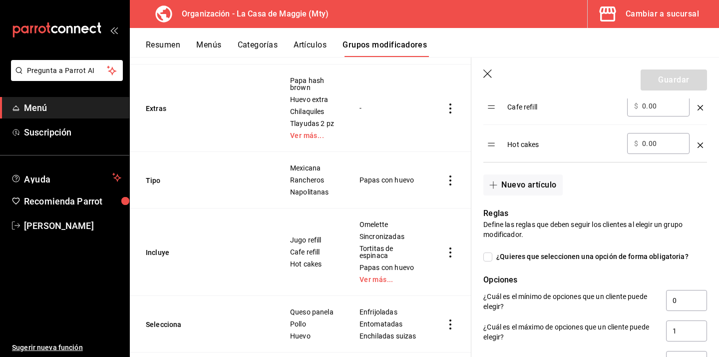
click at [488, 259] on input "¿Quieres que seleccionen una opción de forma obligatoria?" at bounding box center [488, 256] width 9 height 9
checkbox input "true"
type input "1"
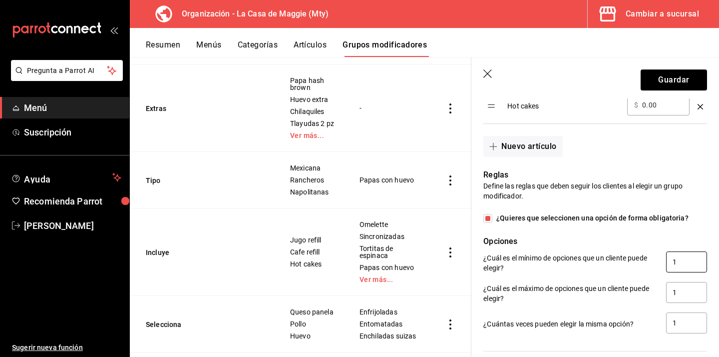
scroll to position [450, 0]
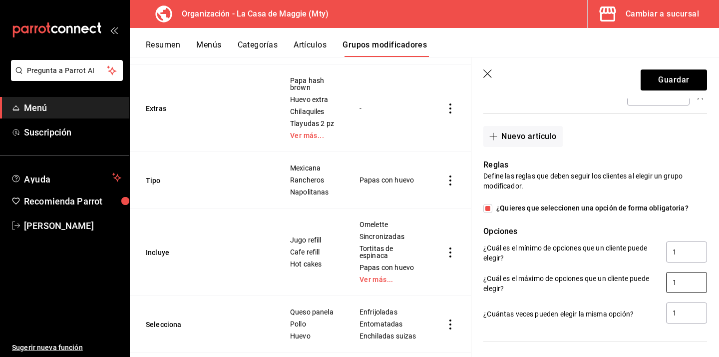
click at [677, 285] on input "1" at bounding box center [686, 282] width 41 height 21
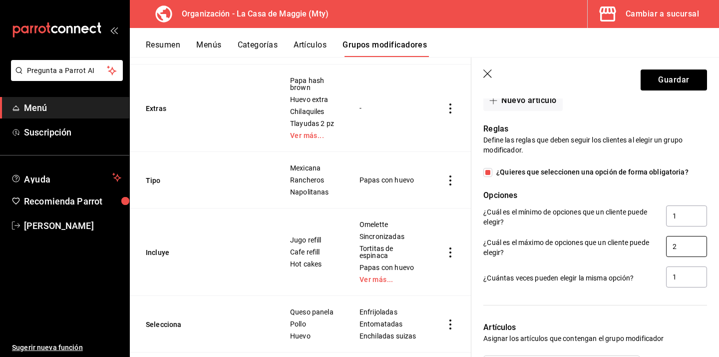
scroll to position [487, 0]
type input "2"
click at [627, 300] on div at bounding box center [596, 304] width 224 height 8
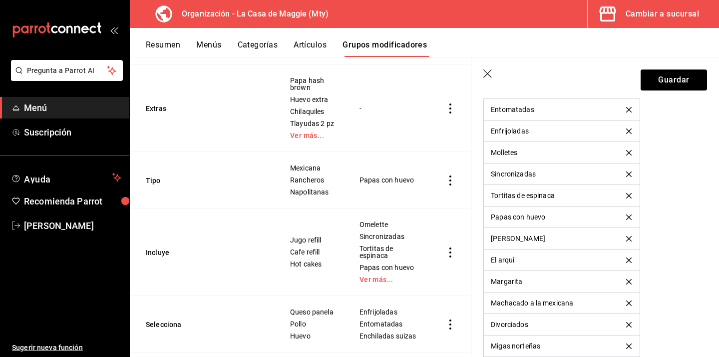
scroll to position [815, 0]
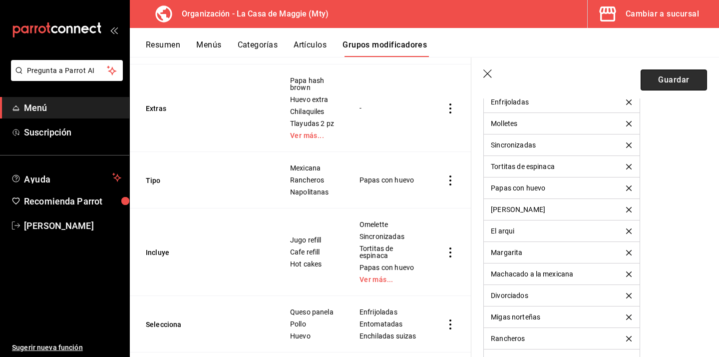
click at [669, 84] on button "Guardar" at bounding box center [674, 79] width 66 height 21
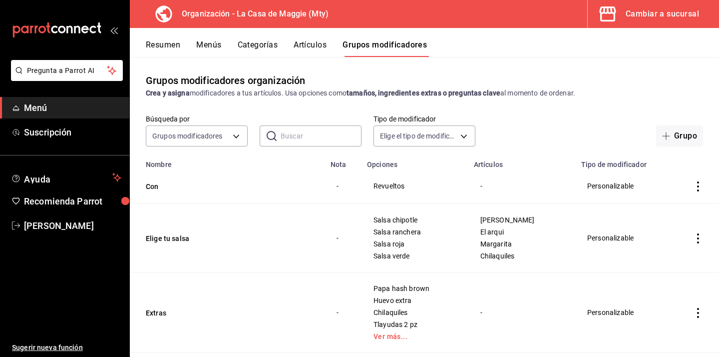
click at [316, 45] on button "Artículos" at bounding box center [310, 48] width 33 height 17
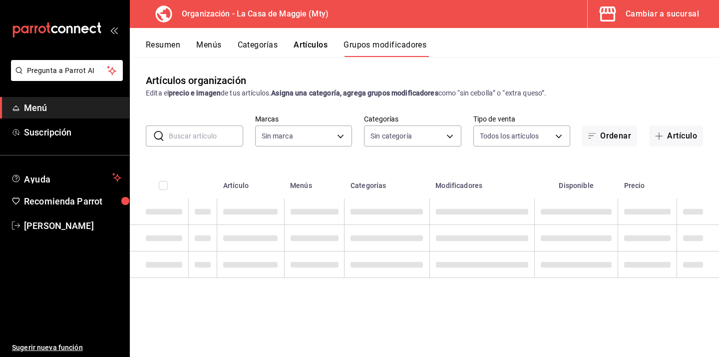
type input "a3684772-da2a-4e98-bff2-0fed7e2a3e3a"
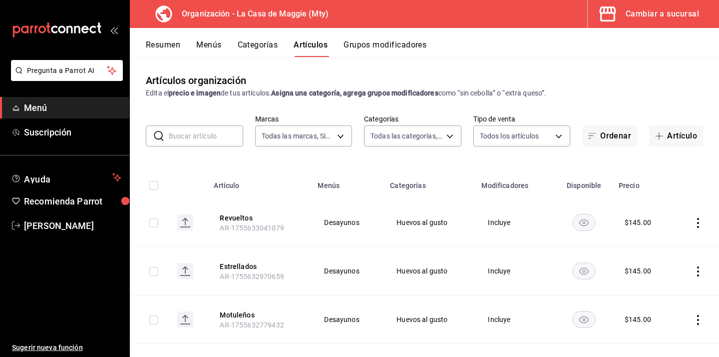
type input "06894fab-fc56-4d44-adbc-99aa2838f4d7,3cc9cf32-c127-459c-8f96-efaf1073c387,037ae…"
click at [375, 44] on button "Grupos modificadores" at bounding box center [385, 48] width 83 height 17
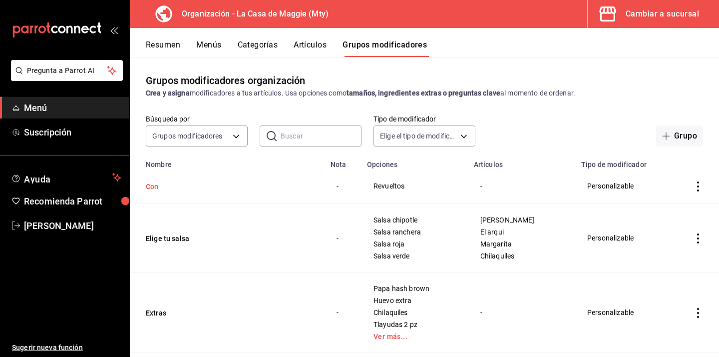
click at [150, 187] on button "Con" at bounding box center [206, 186] width 120 height 10
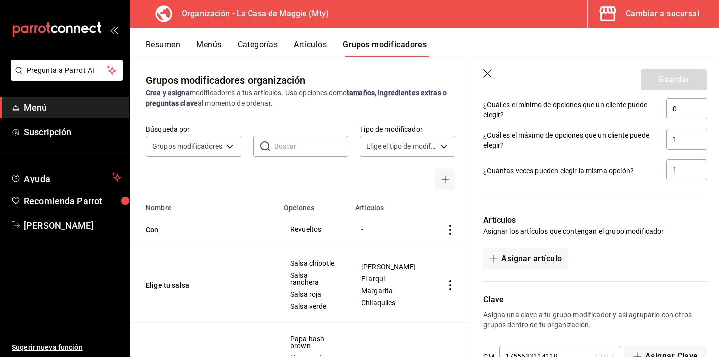
scroll to position [521, 0]
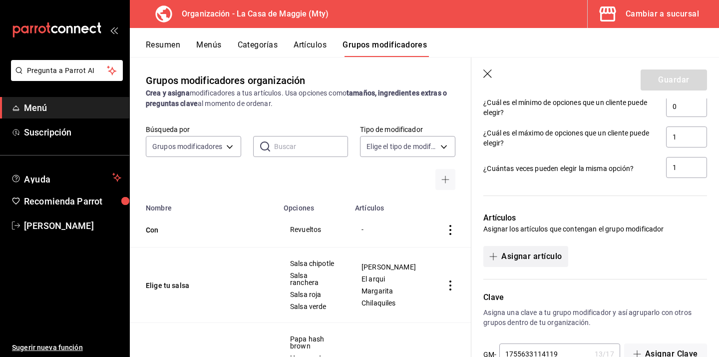
click at [534, 258] on button "Asignar artículo" at bounding box center [526, 256] width 84 height 21
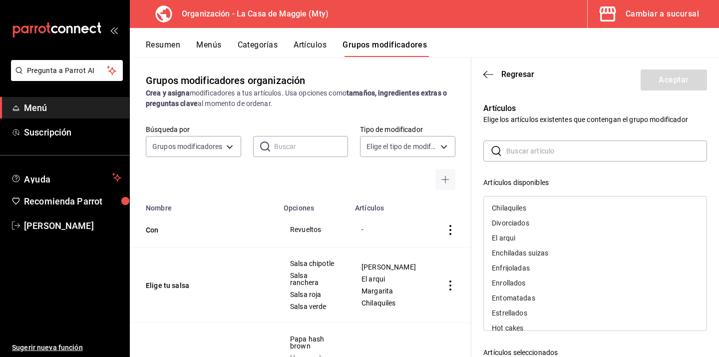
click at [535, 155] on input "text" at bounding box center [607, 151] width 201 height 20
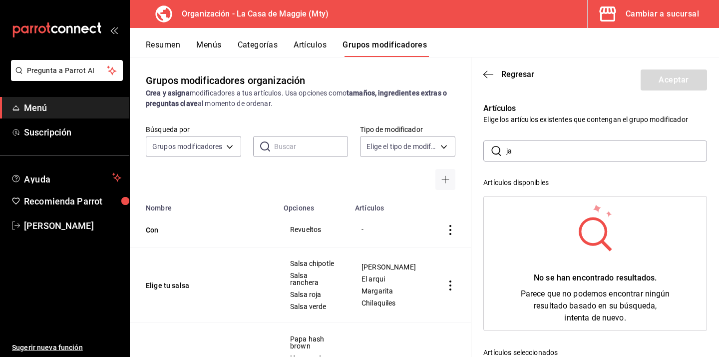
type input "j"
type input "t"
type input "s"
type input "chorizo"
click at [483, 73] on header "Regresar Aceptar" at bounding box center [596, 77] width 248 height 41
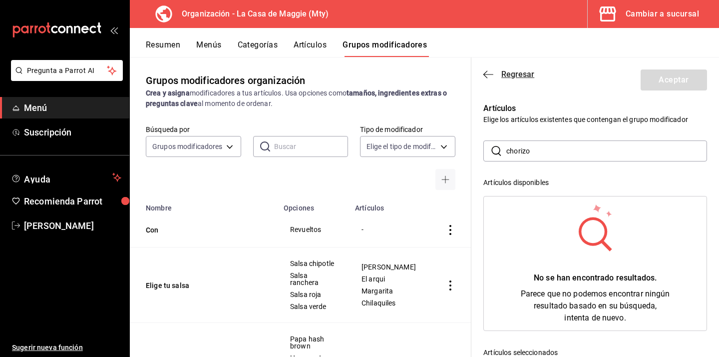
click at [485, 75] on icon "button" at bounding box center [489, 74] width 10 height 9
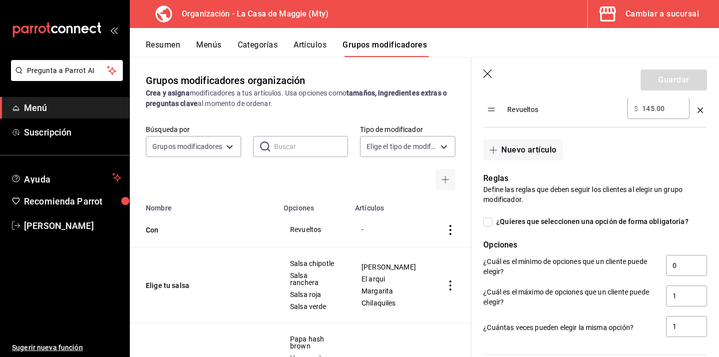
scroll to position [0, 0]
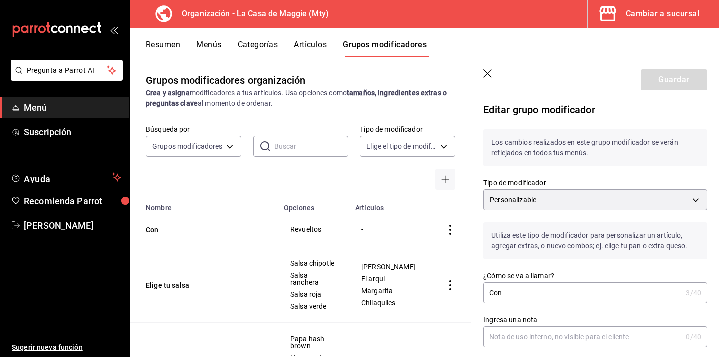
click at [486, 75] on icon "button" at bounding box center [488, 73] width 8 height 8
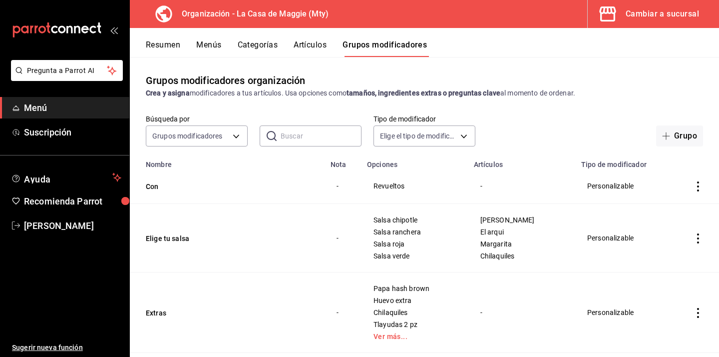
click at [315, 43] on button "Artículos" at bounding box center [310, 48] width 33 height 17
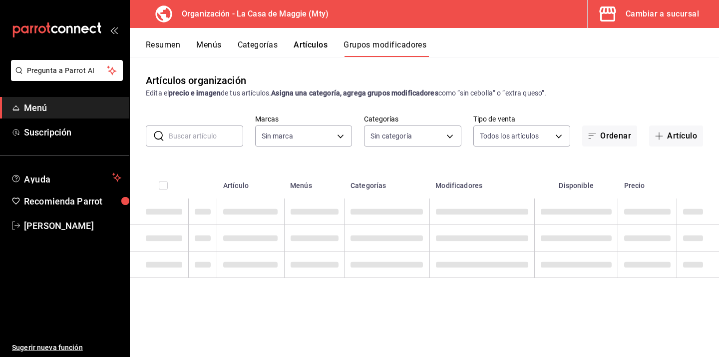
type input "a3684772-da2a-4e98-bff2-0fed7e2a3e3a"
click at [681, 142] on button "Artículo" at bounding box center [676, 135] width 54 height 21
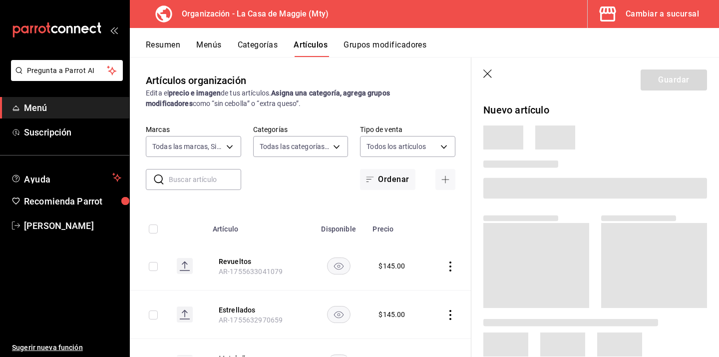
type input "06894fab-fc56-4d44-adbc-99aa2838f4d7,3cc9cf32-c127-459c-8f96-efaf1073c387,037ae…"
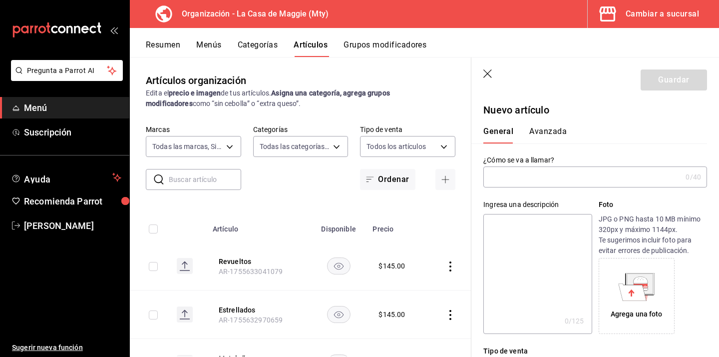
click at [489, 76] on icon "button" at bounding box center [489, 74] width 10 height 10
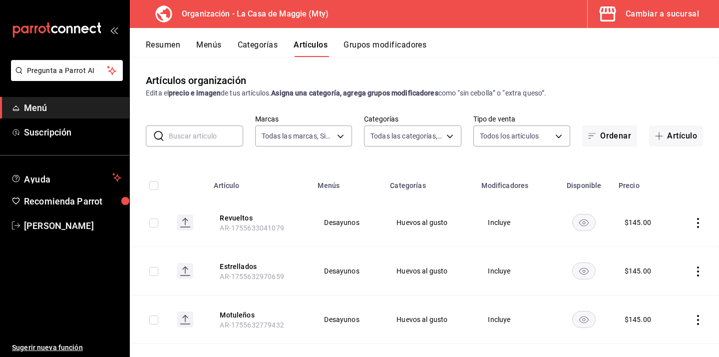
click at [376, 40] on button "Grupos modificadores" at bounding box center [385, 48] width 83 height 17
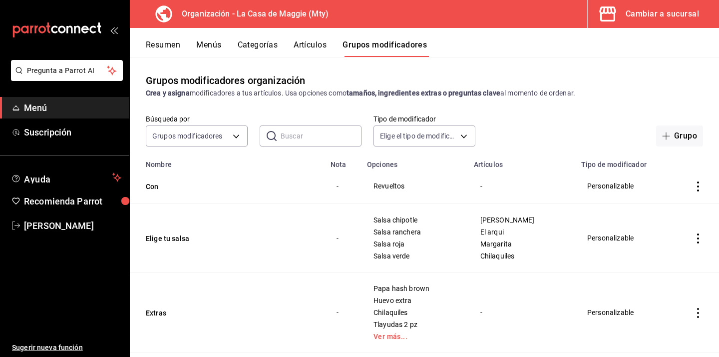
click at [304, 43] on button "Artículos" at bounding box center [310, 48] width 33 height 17
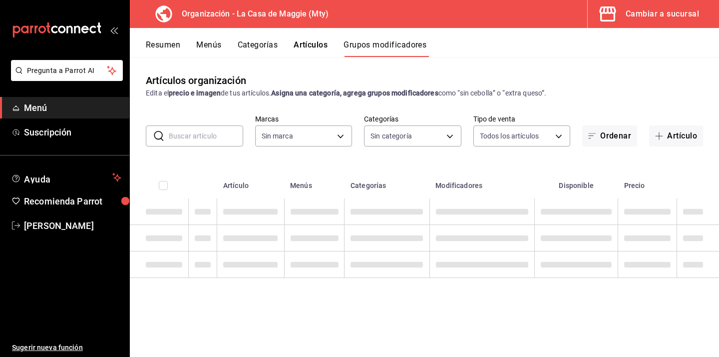
type input "a3684772-da2a-4e98-bff2-0fed7e2a3e3a"
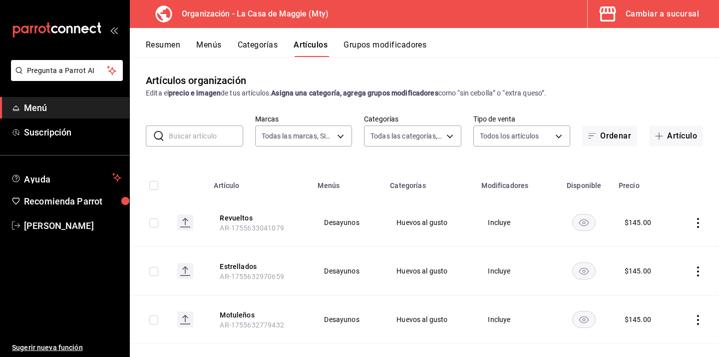
type input "06894fab-fc56-4d44-adbc-99aa2838f4d7,3cc9cf32-c127-459c-8f96-efaf1073c387,037ae…"
click at [242, 218] on button "Revueltos" at bounding box center [260, 218] width 80 height 10
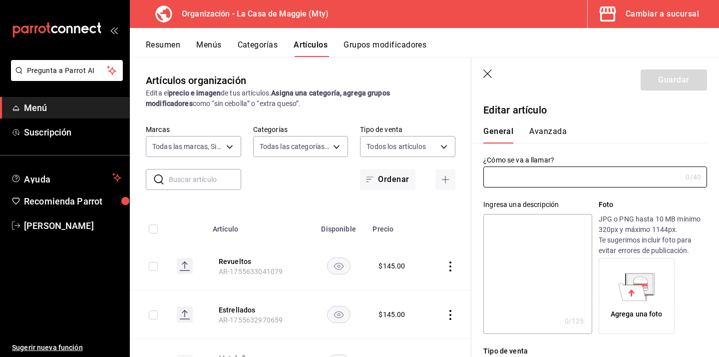
type input "Revueltos"
type input "AR-1755633041079"
type input "$145.00"
click at [492, 73] on icon "button" at bounding box center [489, 74] width 10 height 10
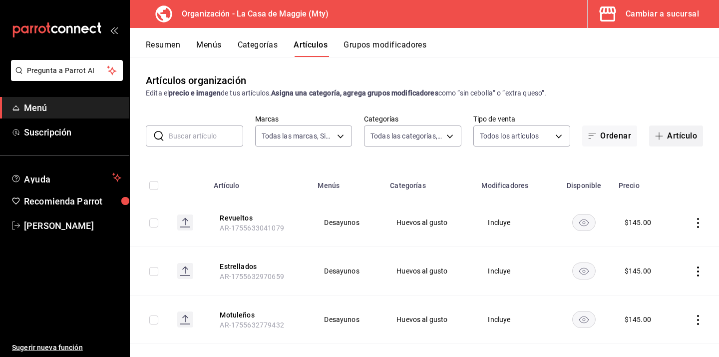
click at [692, 141] on button "Artículo" at bounding box center [676, 135] width 54 height 21
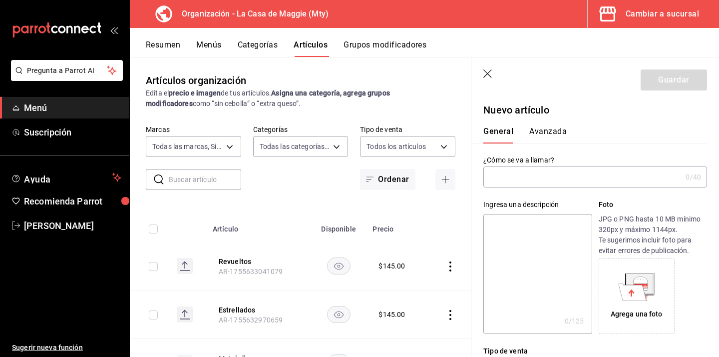
click at [550, 178] on input "text" at bounding box center [583, 177] width 198 height 20
click at [505, 176] on input "Jamon" at bounding box center [583, 177] width 198 height 20
click at [527, 180] on input "Jamon" at bounding box center [583, 177] width 198 height 20
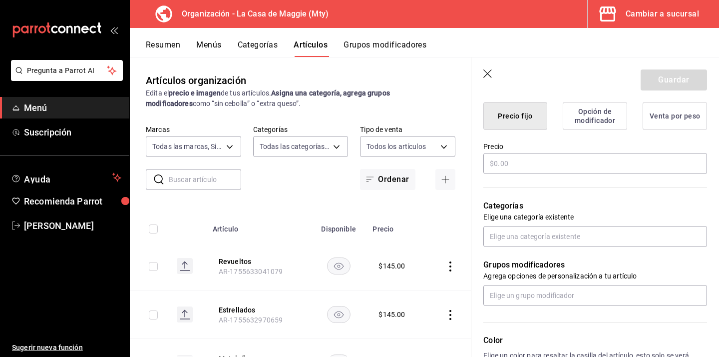
scroll to position [254, 0]
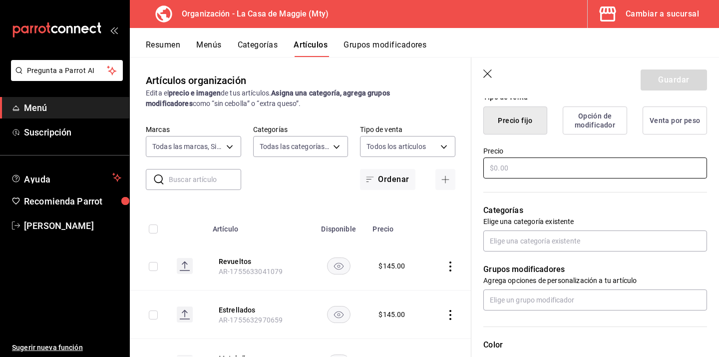
type input "Jamón"
click at [530, 169] on input "text" at bounding box center [596, 167] width 224 height 21
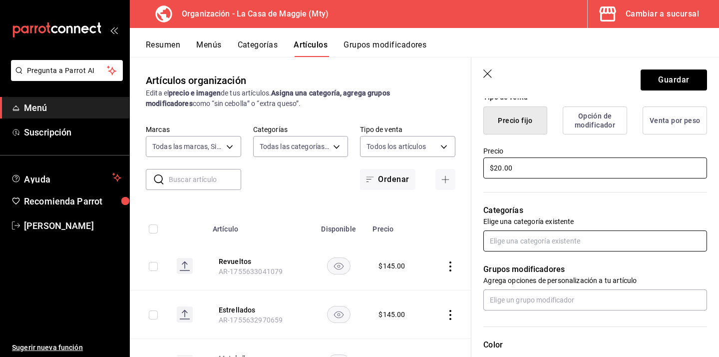
type input "$20.00"
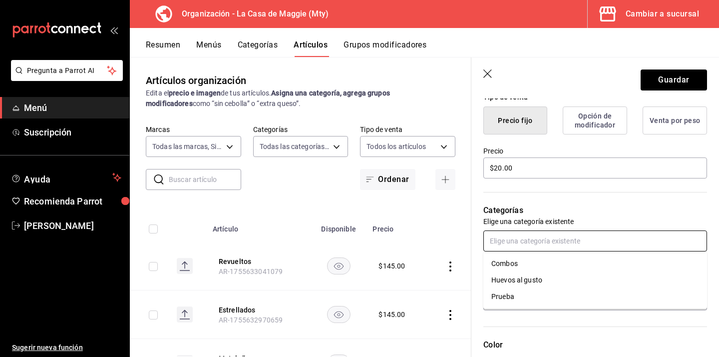
click at [538, 238] on input "text" at bounding box center [596, 240] width 224 height 21
click at [597, 198] on div "Categorías Elige una categoría existente" at bounding box center [590, 215] width 236 height 71
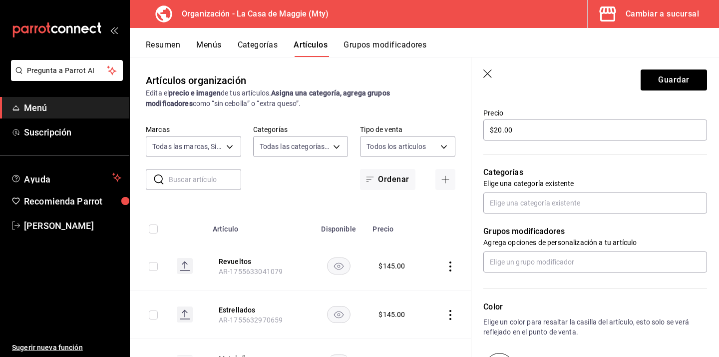
scroll to position [297, 0]
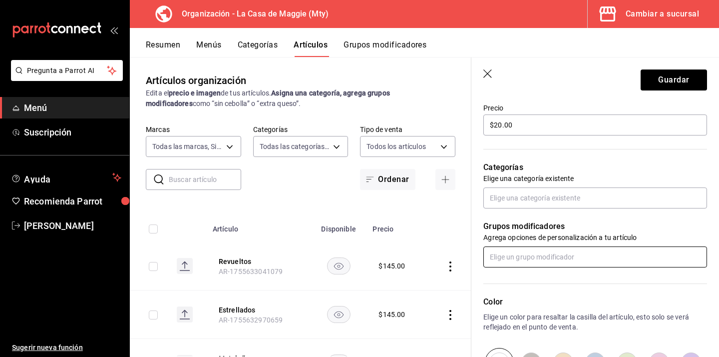
click at [556, 253] on input "text" at bounding box center [596, 256] width 224 height 21
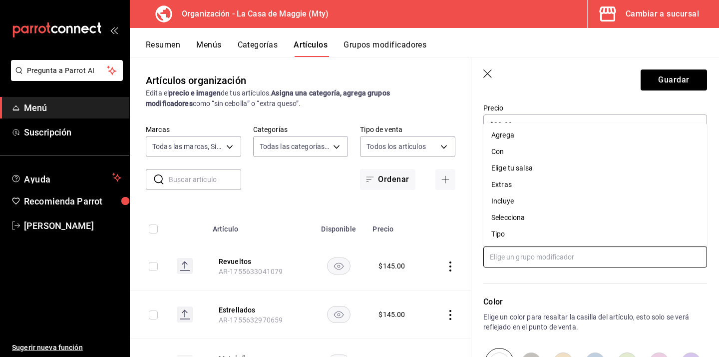
click at [545, 153] on li "Con" at bounding box center [596, 151] width 224 height 16
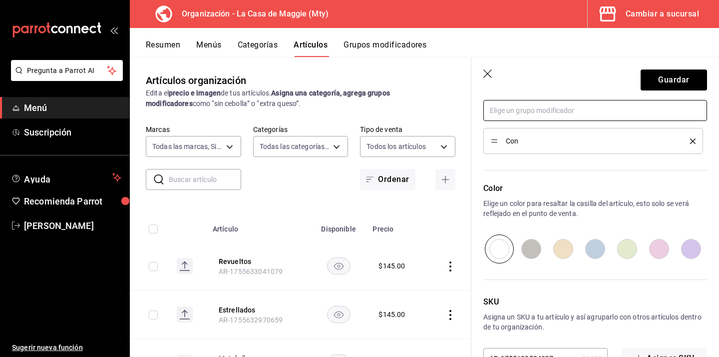
scroll to position [475, 0]
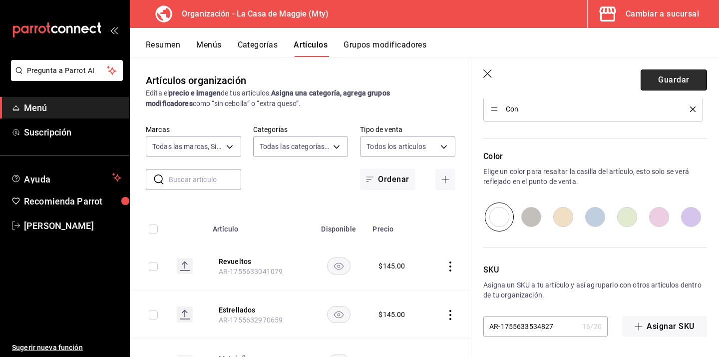
click at [653, 78] on button "Guardar" at bounding box center [674, 79] width 66 height 21
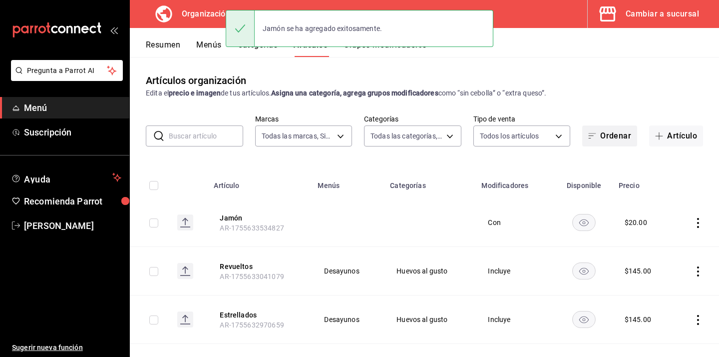
click at [689, 133] on button "Artículo" at bounding box center [676, 135] width 54 height 21
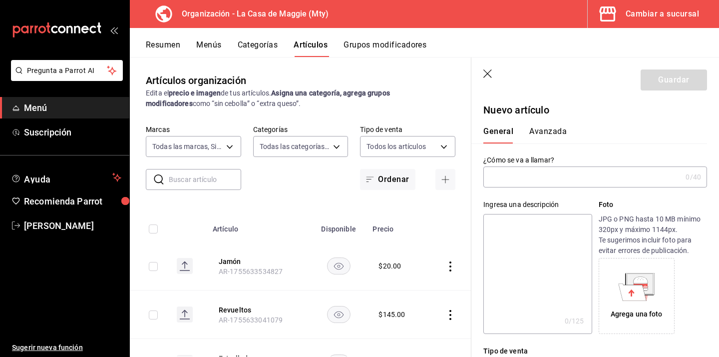
click at [521, 175] on input "text" at bounding box center [583, 177] width 198 height 20
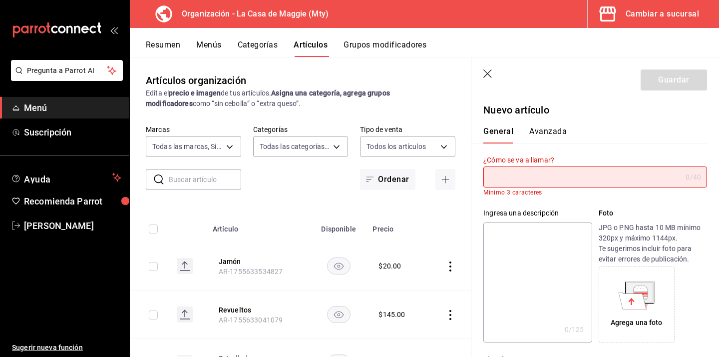
type input "t"
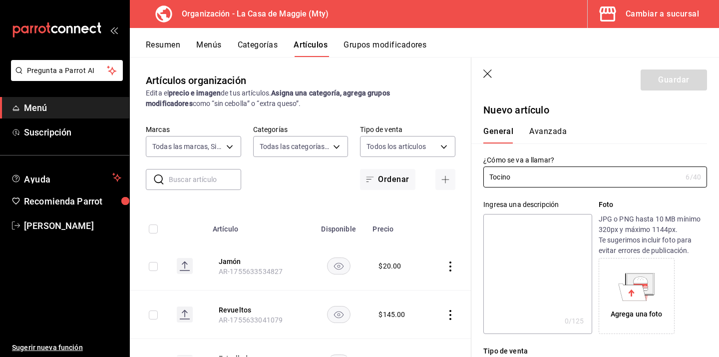
type input "Tocino"
click at [630, 150] on div "¿Cómo se va a llamar? Tocino 6 /40 ¿Cómo se va a llamar?" at bounding box center [590, 165] width 236 height 44
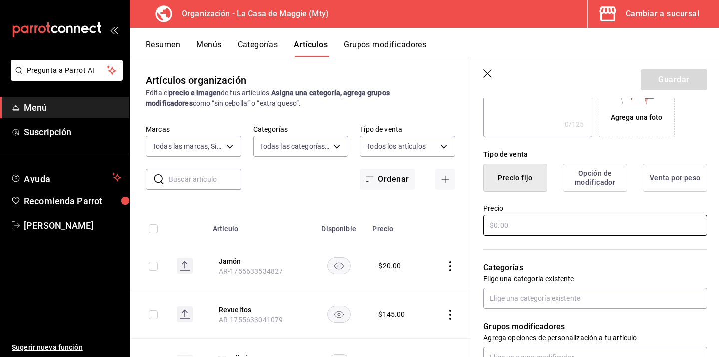
scroll to position [208, 0]
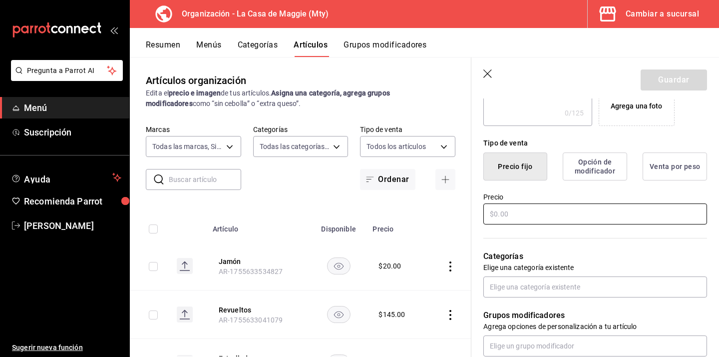
click at [546, 223] on input "text" at bounding box center [596, 213] width 224 height 21
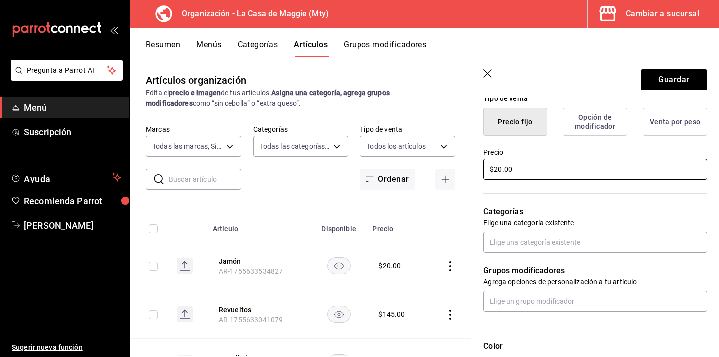
scroll to position [258, 0]
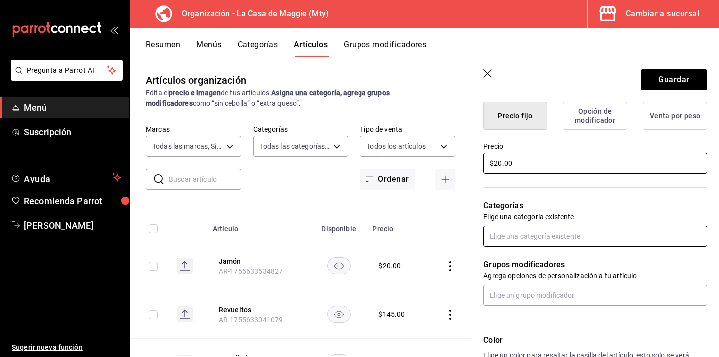
type input "$20.00"
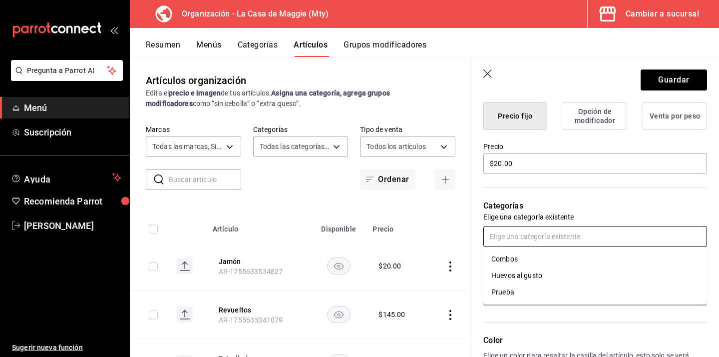
click at [533, 239] on input "text" at bounding box center [596, 236] width 224 height 21
click at [557, 187] on hr at bounding box center [596, 187] width 224 height 0
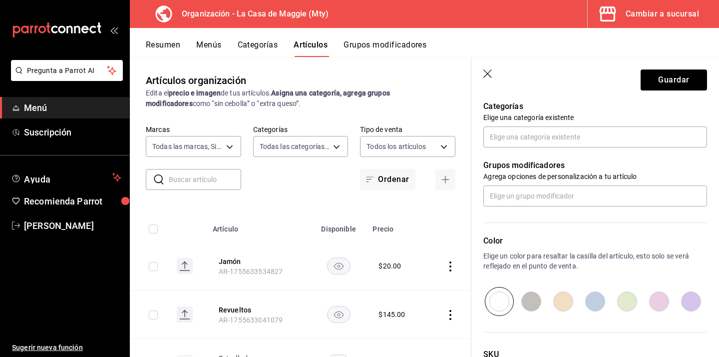
scroll to position [342, 0]
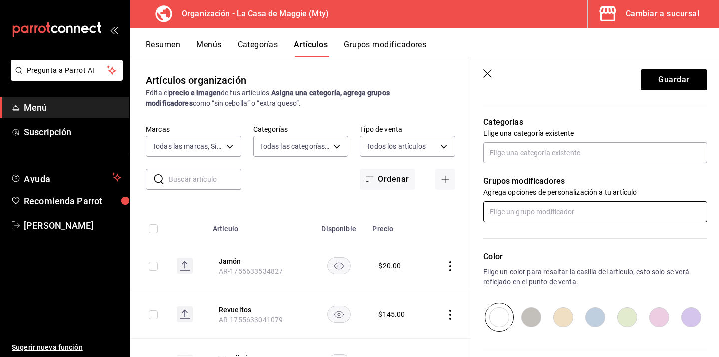
click at [538, 208] on input "text" at bounding box center [596, 211] width 224 height 21
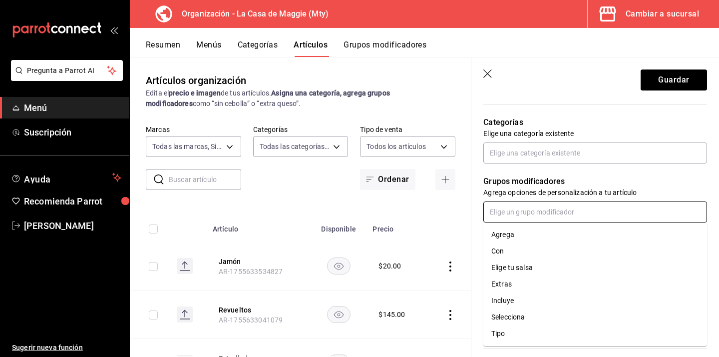
click at [527, 336] on li "Tipo" at bounding box center [596, 333] width 224 height 16
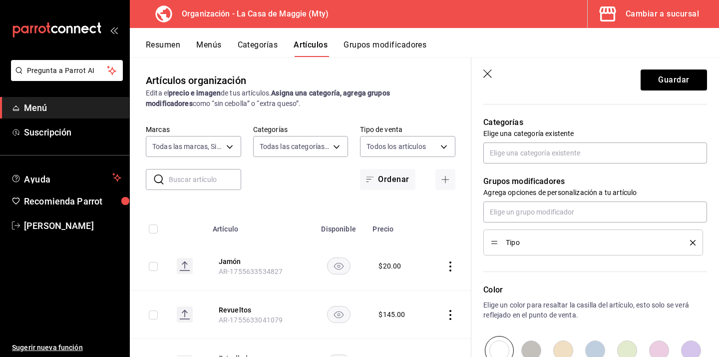
click at [696, 244] on li "Tipo" at bounding box center [594, 242] width 220 height 26
click at [693, 243] on icon "delete" at bounding box center [692, 242] width 5 height 5
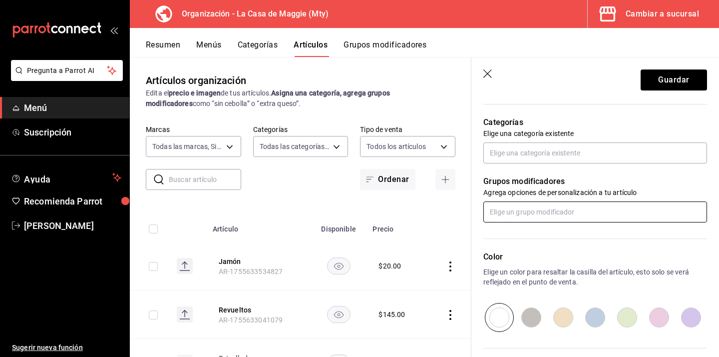
click at [527, 207] on input "text" at bounding box center [596, 211] width 224 height 21
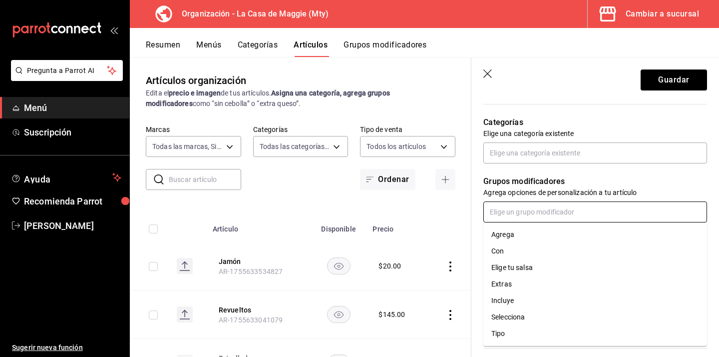
click at [533, 256] on li "Con" at bounding box center [596, 251] width 224 height 16
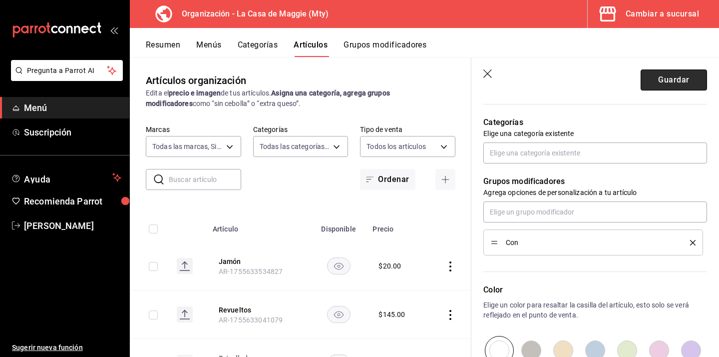
click at [686, 81] on button "Guardar" at bounding box center [674, 79] width 66 height 21
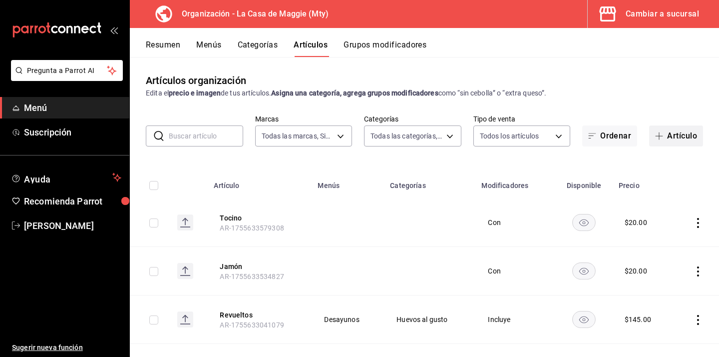
click at [680, 138] on button "Artículo" at bounding box center [676, 135] width 54 height 21
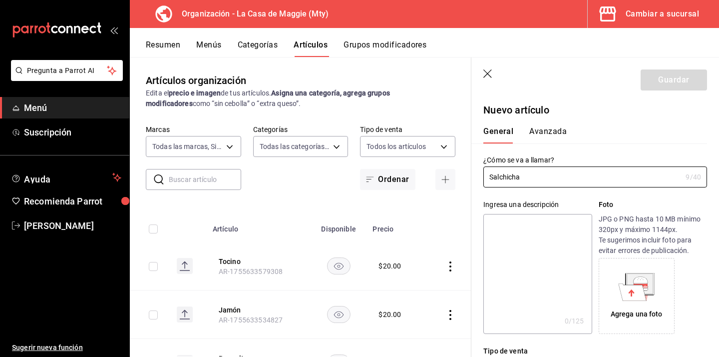
type input "Salchicha"
click at [692, 313] on div "Agrega una foto" at bounding box center [653, 296] width 108 height 76
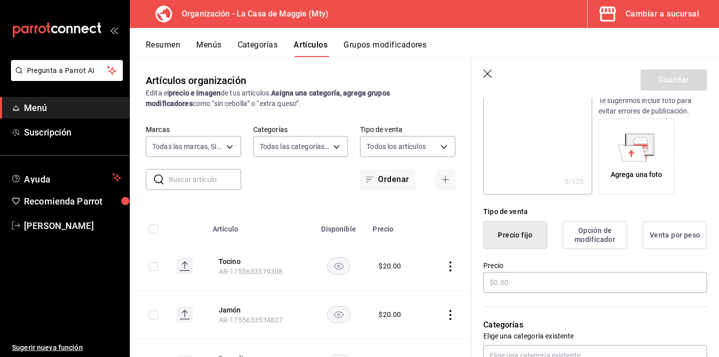
scroll to position [147, 0]
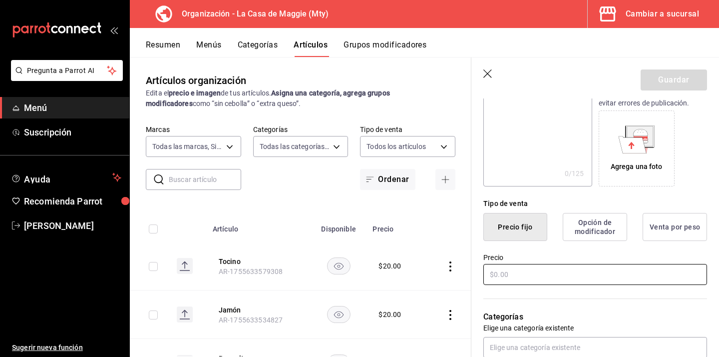
click at [589, 271] on input "text" at bounding box center [596, 274] width 224 height 21
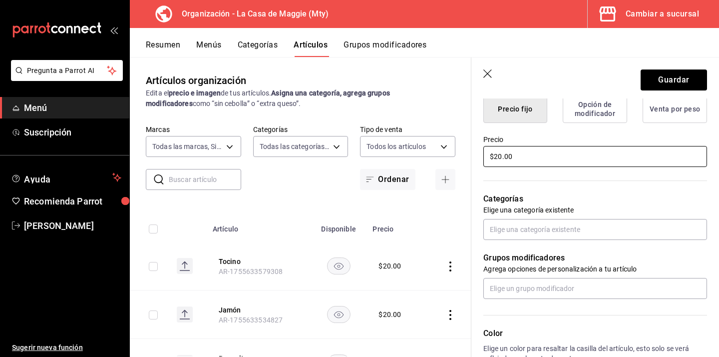
scroll to position [268, 0]
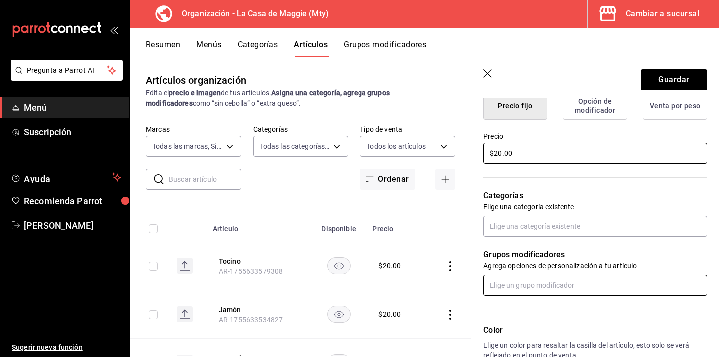
type input "$20.00"
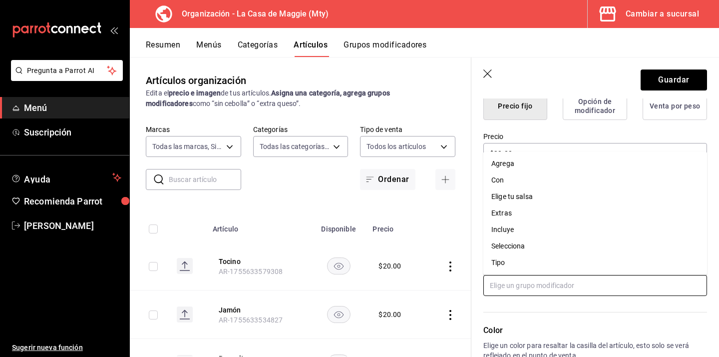
click at [548, 288] on input "text" at bounding box center [596, 285] width 224 height 21
click at [538, 182] on li "Con" at bounding box center [596, 180] width 224 height 16
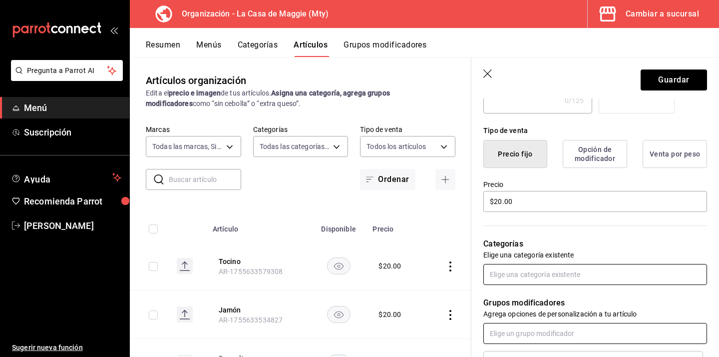
scroll to position [0, 0]
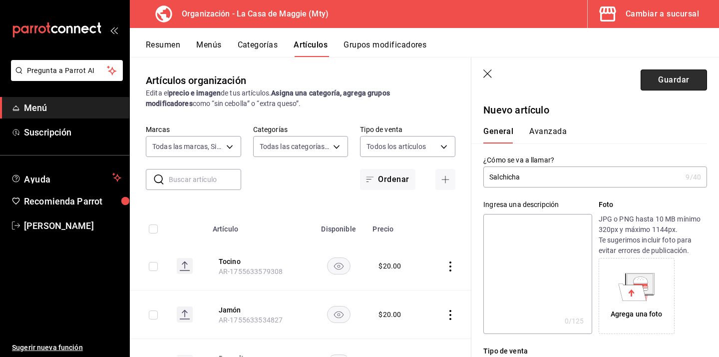
click at [672, 81] on button "Guardar" at bounding box center [674, 79] width 66 height 21
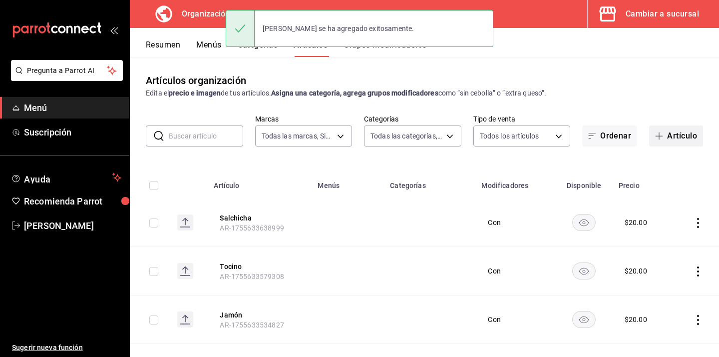
click at [685, 134] on button "Artículo" at bounding box center [676, 135] width 54 height 21
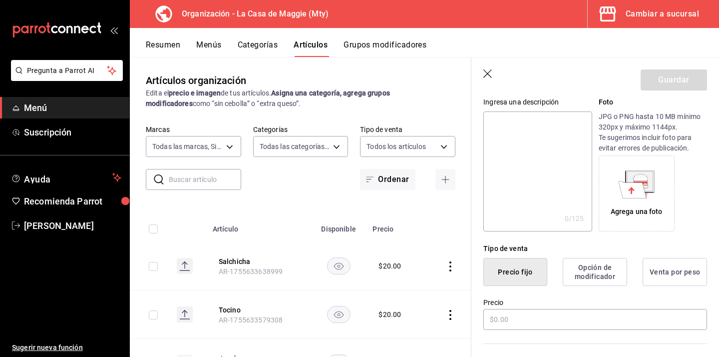
scroll to position [123, 0]
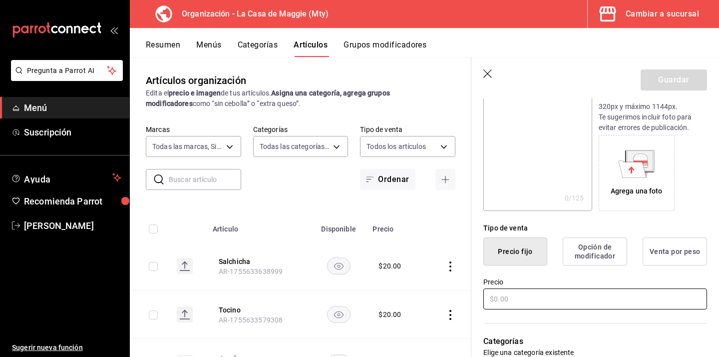
type input "Chorizo"
click at [545, 302] on input "text" at bounding box center [596, 298] width 224 height 21
type input "$20.00"
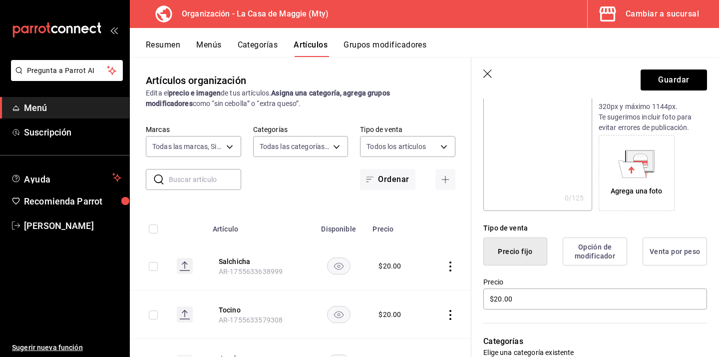
click at [588, 327] on div "Categorías Elige una categoría existente" at bounding box center [590, 346] width 236 height 71
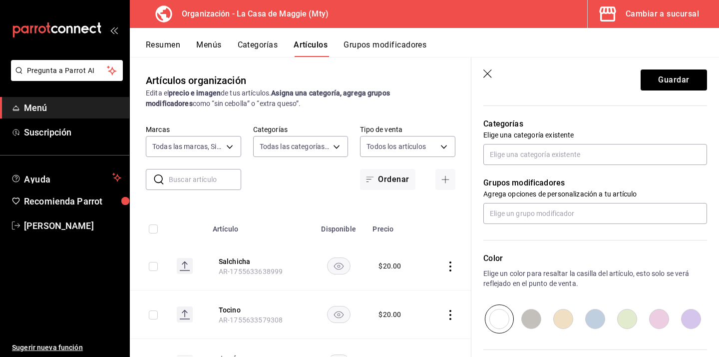
scroll to position [343, 0]
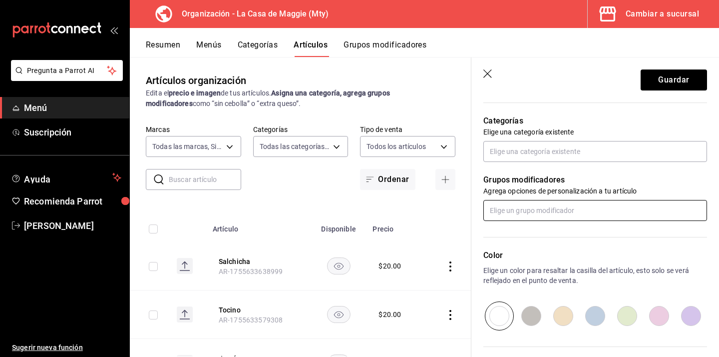
click at [527, 212] on input "text" at bounding box center [596, 210] width 224 height 21
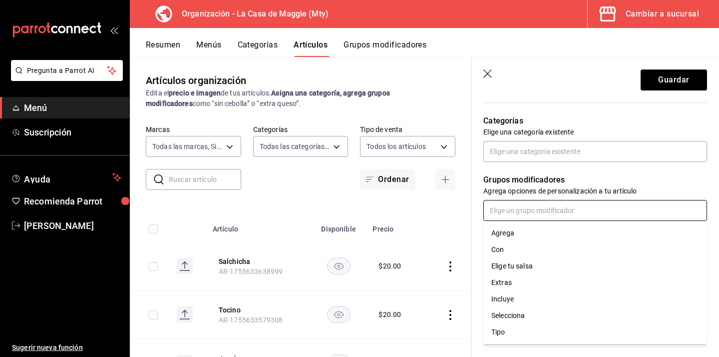
click at [528, 250] on li "Con" at bounding box center [596, 249] width 224 height 16
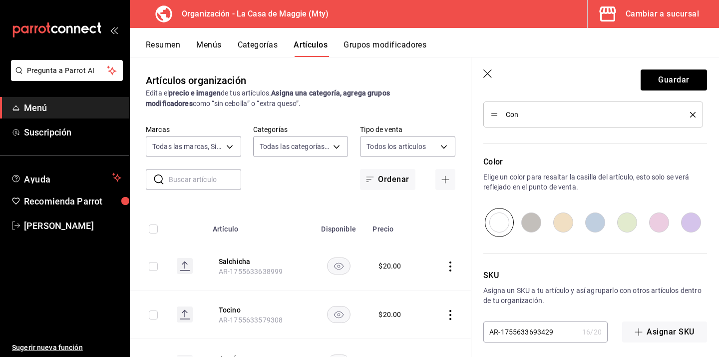
scroll to position [475, 0]
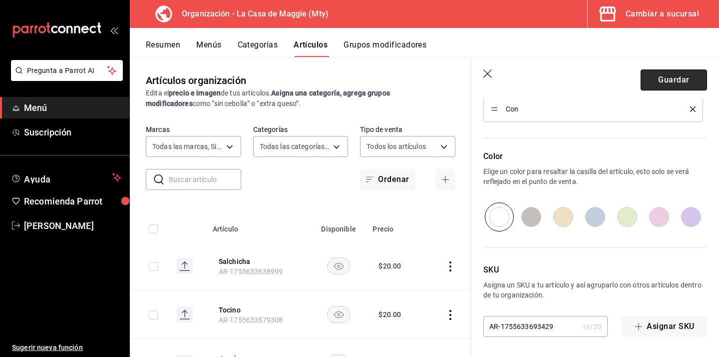
click at [668, 80] on button "Guardar" at bounding box center [674, 79] width 66 height 21
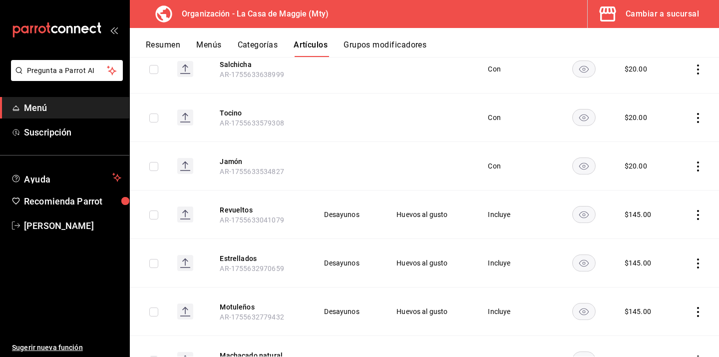
scroll to position [202, 0]
click at [254, 215] on span "AR-1755633041079" at bounding box center [252, 219] width 64 height 8
click at [243, 211] on button "Revueltos" at bounding box center [260, 209] width 80 height 10
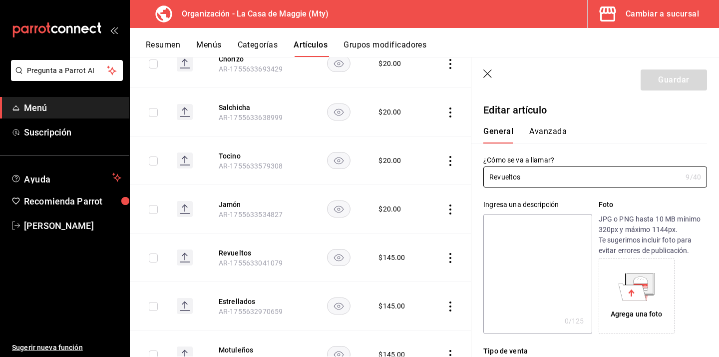
type input "$145.00"
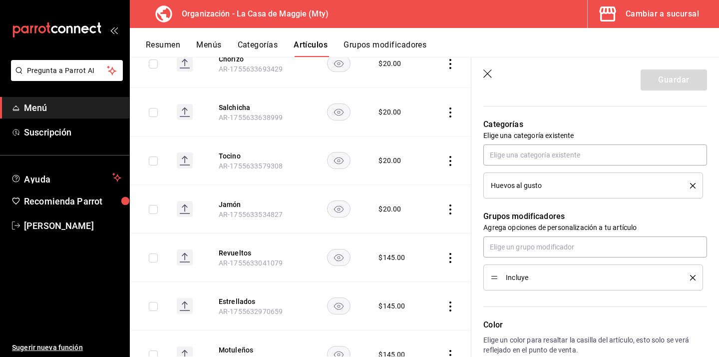
scroll to position [355, 0]
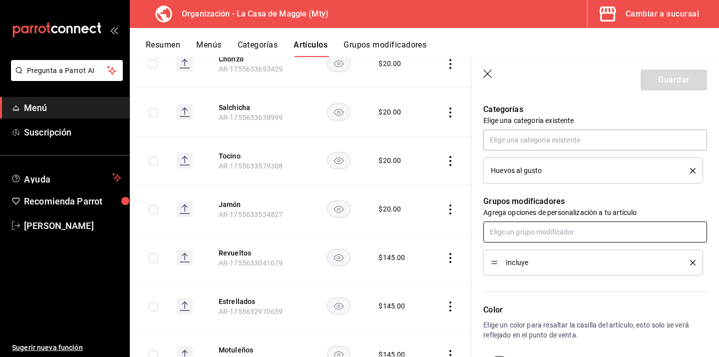
click at [576, 237] on input "text" at bounding box center [596, 231] width 224 height 21
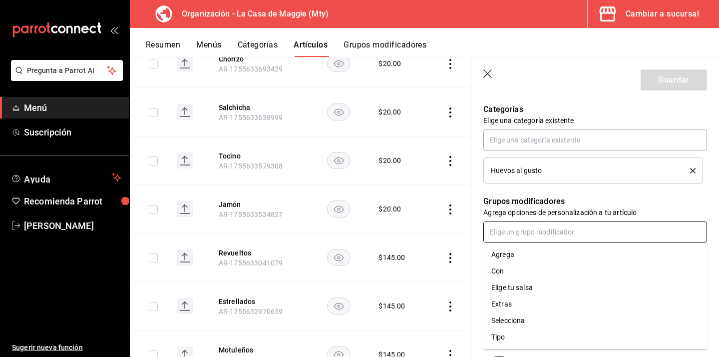
click at [551, 264] on li "Con" at bounding box center [596, 271] width 224 height 16
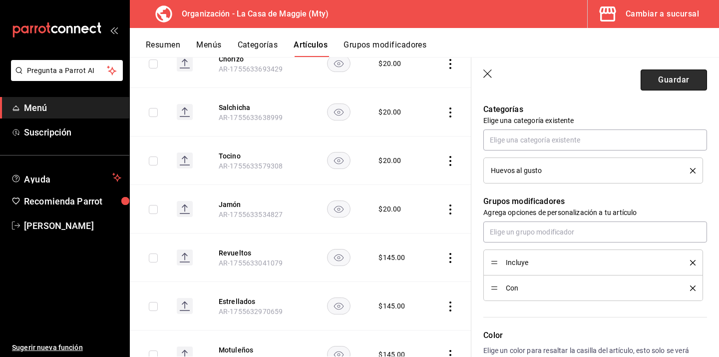
click at [677, 82] on button "Guardar" at bounding box center [674, 79] width 66 height 21
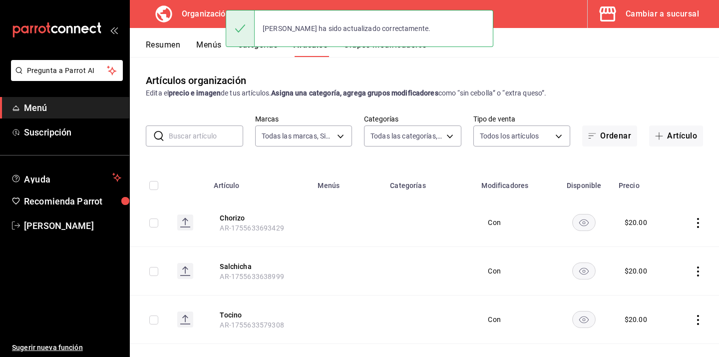
click at [269, 49] on div "Revueltos ha sido actualizado correctamente." at bounding box center [360, 28] width 268 height 43
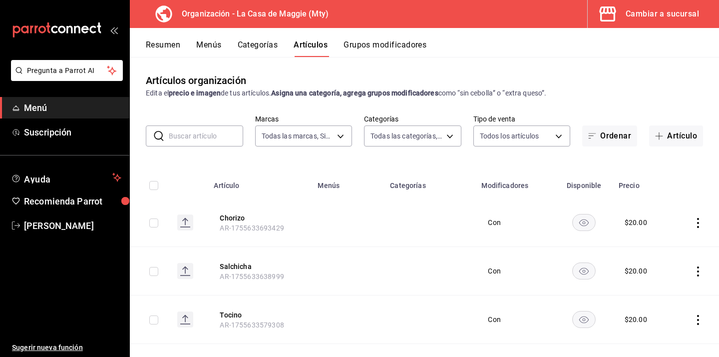
click at [271, 52] on button "Categorías" at bounding box center [258, 48] width 40 height 17
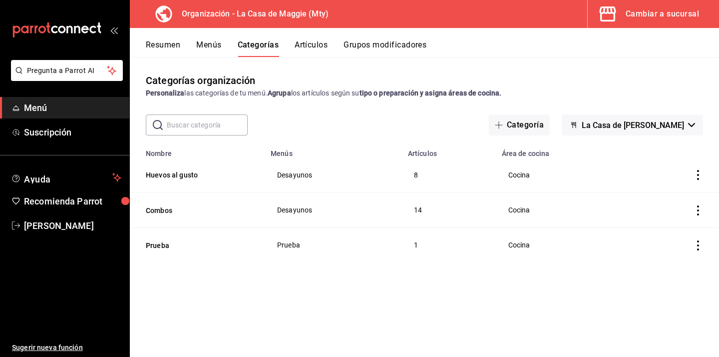
click at [416, 177] on td "8" at bounding box center [449, 174] width 94 height 35
click at [421, 209] on td "14" at bounding box center [449, 209] width 94 height 35
click at [335, 283] on div "Categorías organización Personaliza las categorías de tu menú. Agrupa los artíc…" at bounding box center [424, 206] width 589 height 299
click at [299, 177] on span "Desayunos" at bounding box center [333, 174] width 112 height 7
click at [168, 178] on button "Huevos al gusto" at bounding box center [196, 175] width 100 height 10
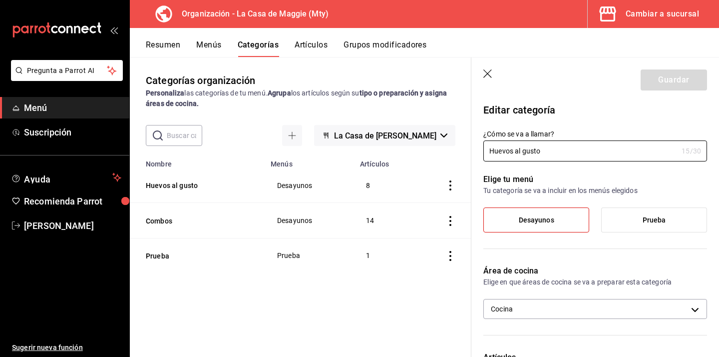
click at [487, 72] on icon "button" at bounding box center [489, 74] width 10 height 10
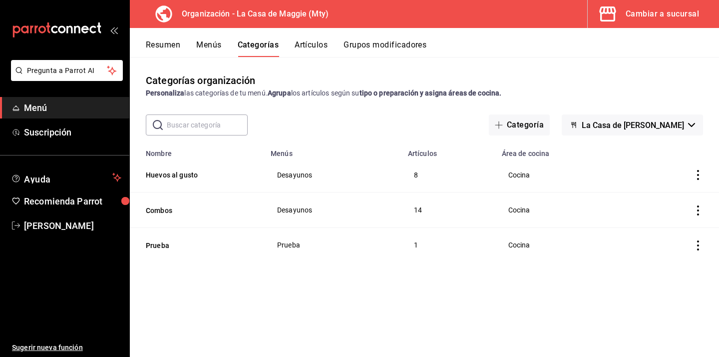
click at [303, 41] on button "Artículos" at bounding box center [311, 48] width 33 height 17
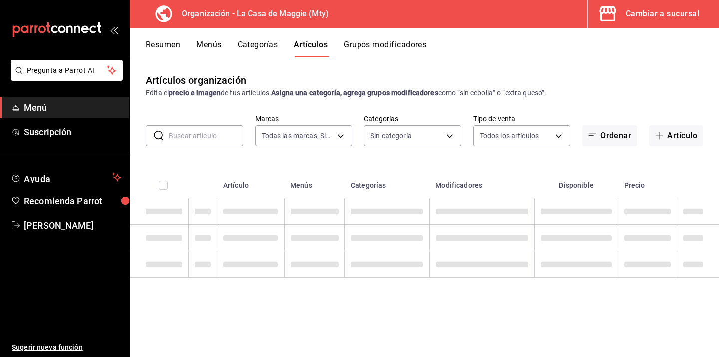
type input "a3684772-da2a-4e98-bff2-0fed7e2a3e3a"
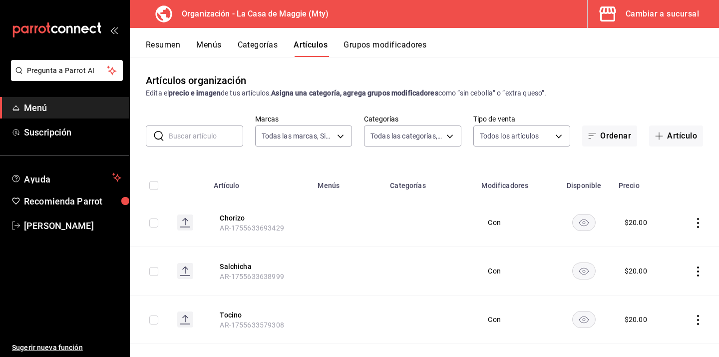
type input "06894fab-fc56-4d44-adbc-99aa2838f4d7,3cc9cf32-c127-459c-8f96-efaf1073c387,037ae…"
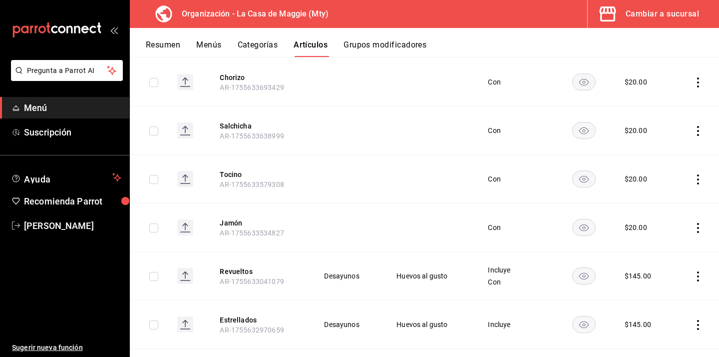
scroll to position [193, 0]
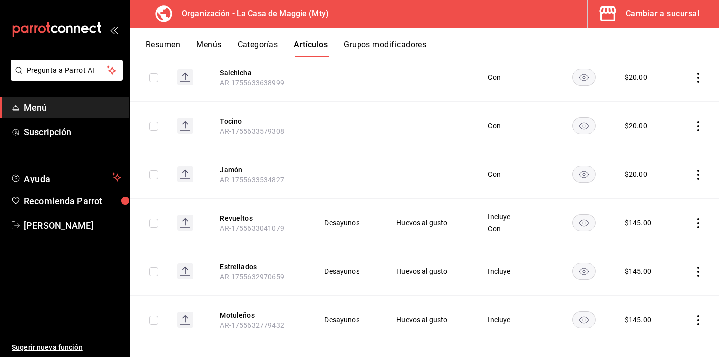
click at [228, 224] on span "AR-1755633041079" at bounding box center [252, 228] width 64 height 8
click at [235, 219] on button "Revueltos" at bounding box center [260, 218] width 80 height 10
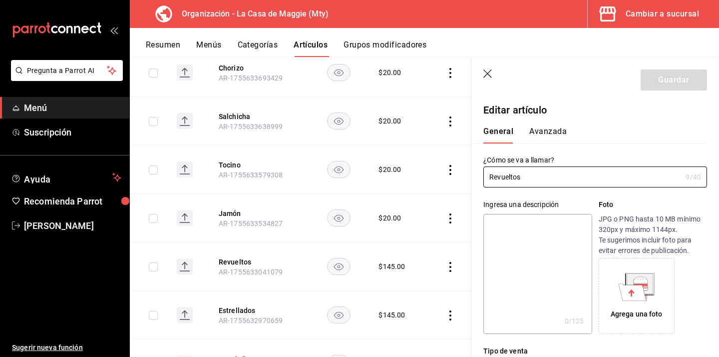
type input "$145.00"
click at [391, 46] on button "Grupos modificadores" at bounding box center [385, 48] width 83 height 17
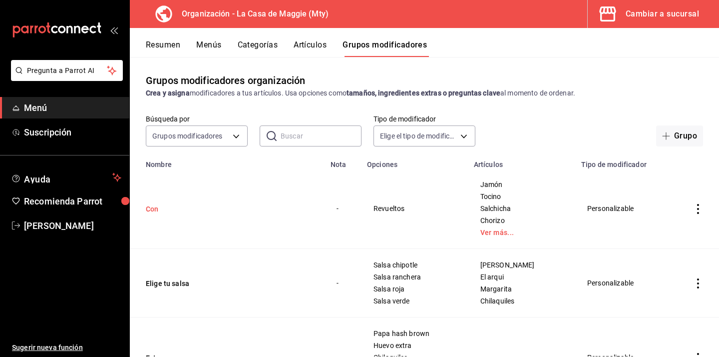
click at [157, 212] on button "Con" at bounding box center [206, 209] width 120 height 10
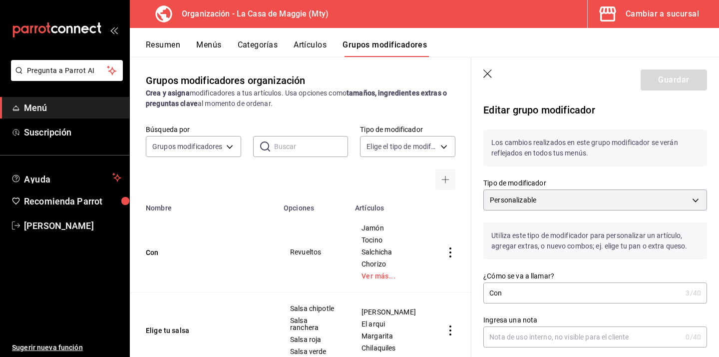
click at [490, 72] on icon "button" at bounding box center [489, 74] width 10 height 10
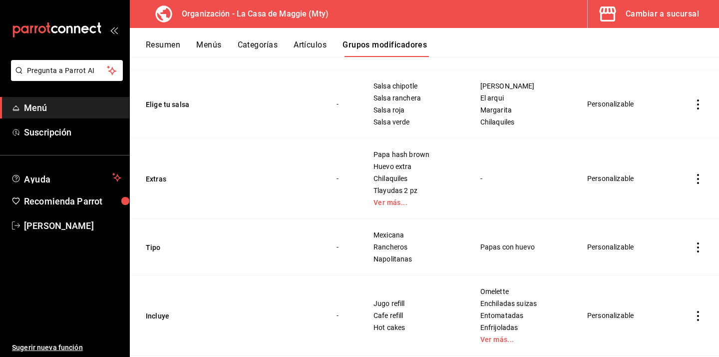
scroll to position [181, 0]
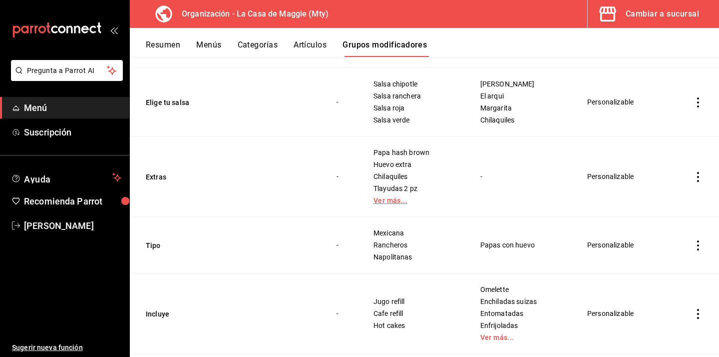
click at [395, 197] on link "Ver más..." at bounding box center [415, 200] width 82 height 7
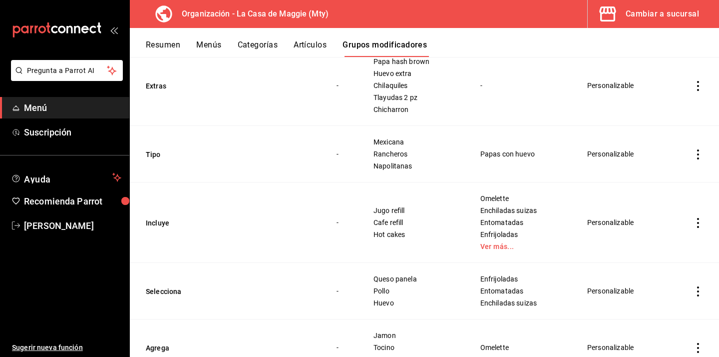
scroll to position [274, 0]
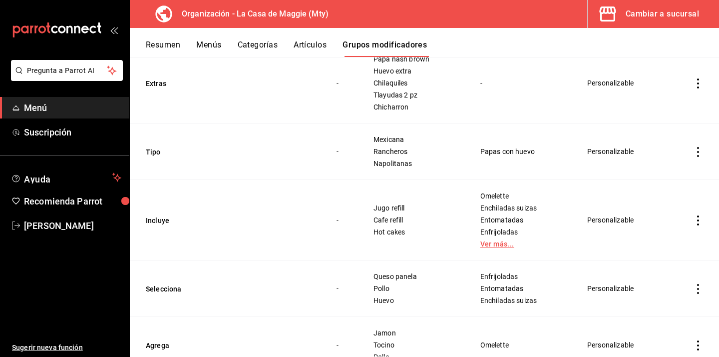
click at [493, 244] on link "Ver más..." at bounding box center [522, 243] width 82 height 7
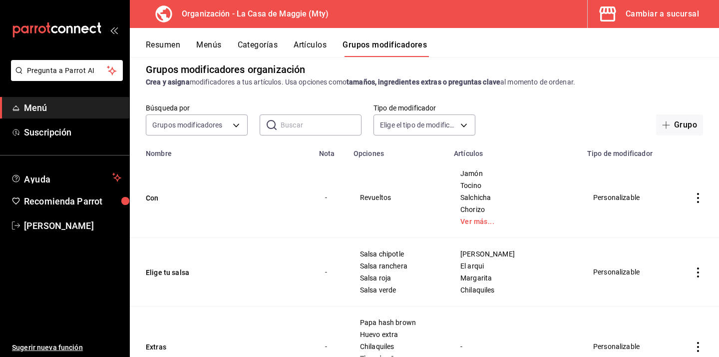
scroll to position [0, 0]
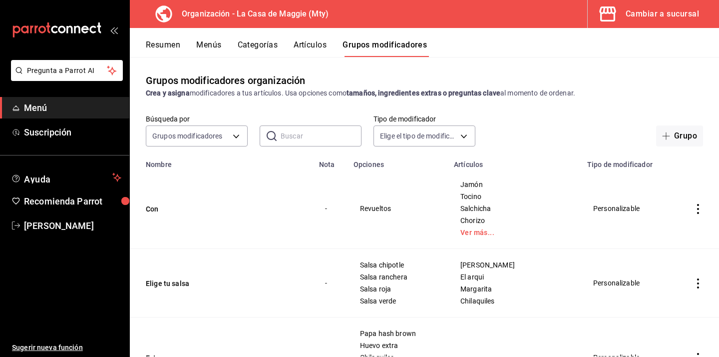
click at [309, 41] on button "Artículos" at bounding box center [310, 48] width 33 height 17
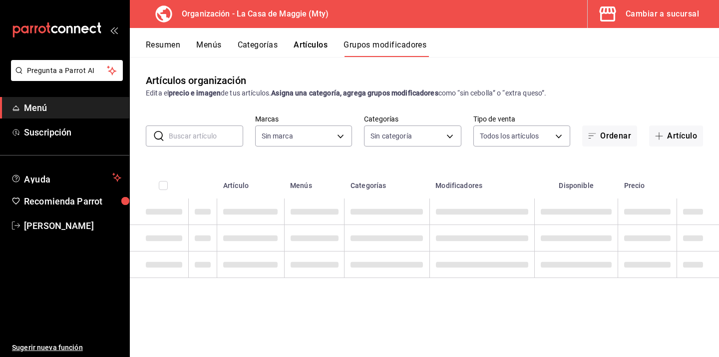
type input "a3684772-da2a-4e98-bff2-0fed7e2a3e3a"
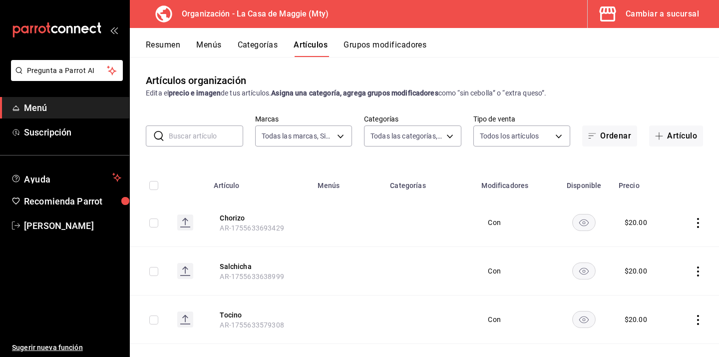
type input "06894fab-fc56-4d44-adbc-99aa2838f4d7,3cc9cf32-c127-459c-8f96-efaf1073c387,037ae…"
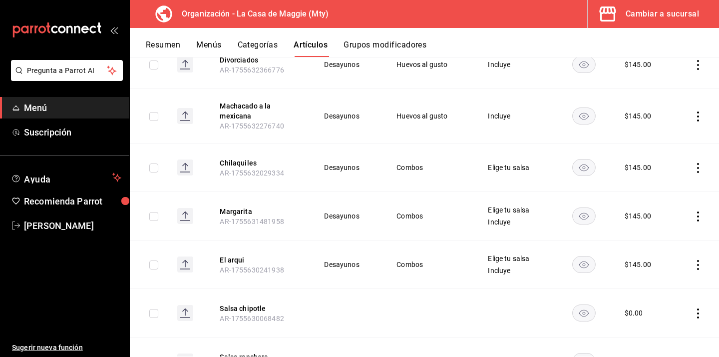
scroll to position [700, 0]
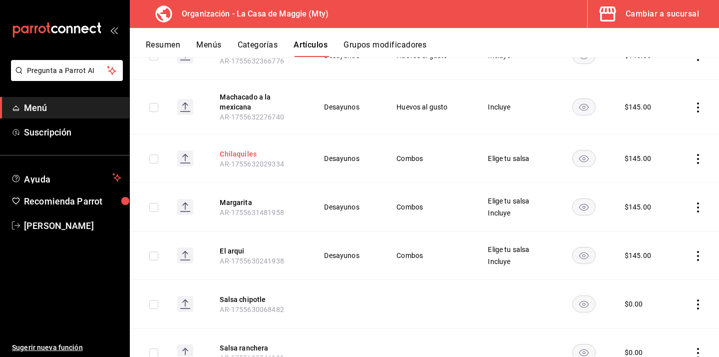
click at [245, 153] on button "Chilaquiles" at bounding box center [260, 154] width 80 height 10
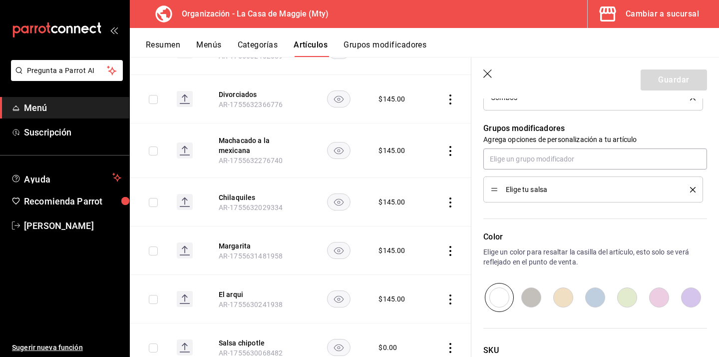
scroll to position [428, 0]
click at [491, 76] on icon "button" at bounding box center [488, 73] width 8 height 8
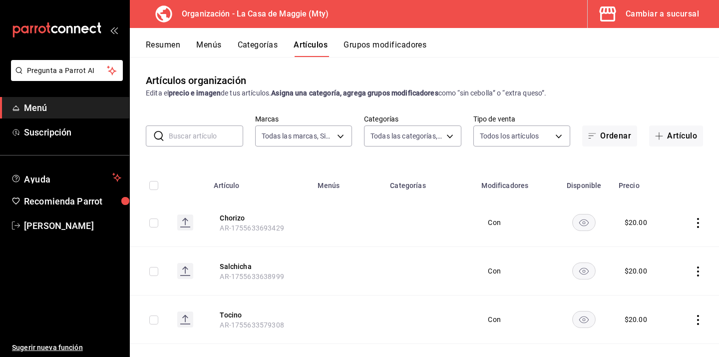
click at [220, 50] on button "Menús" at bounding box center [208, 48] width 25 height 17
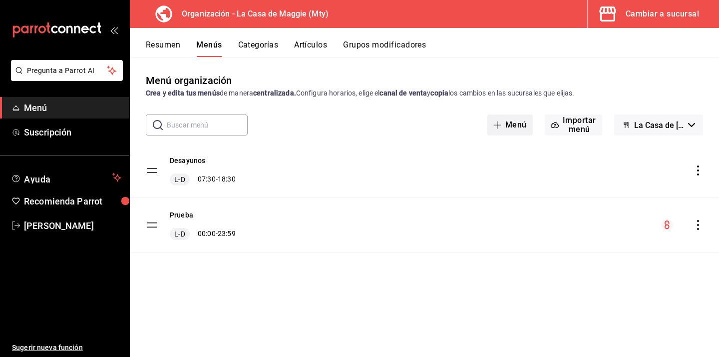
click at [522, 131] on button "Menú" at bounding box center [510, 124] width 45 height 21
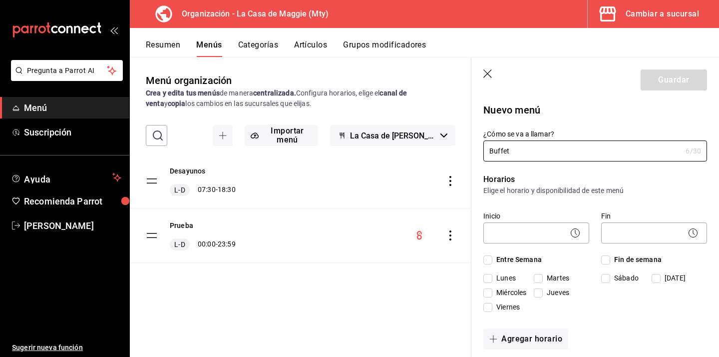
type input "Buffet"
click at [488, 259] on input "Entre Semana" at bounding box center [488, 259] width 9 height 9
checkbox input "true"
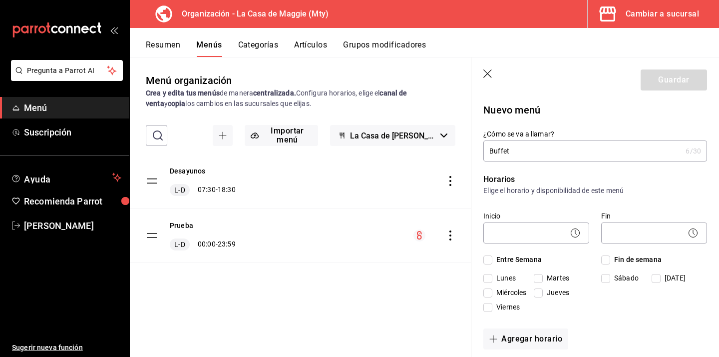
checkbox input "true"
click at [611, 259] on span "Fin de semana" at bounding box center [635, 259] width 51 height 10
click at [610, 259] on input "Fin de semana" at bounding box center [605, 259] width 9 height 9
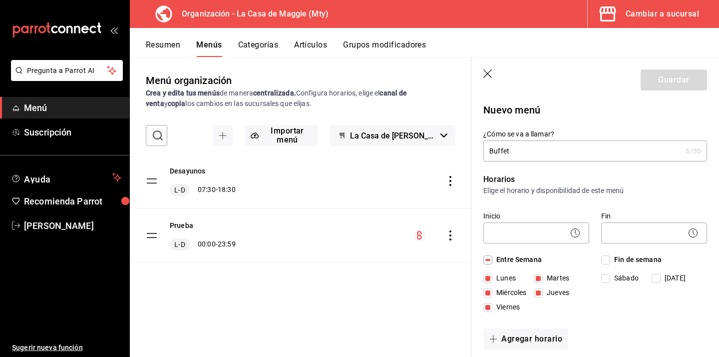
checkbox input "true"
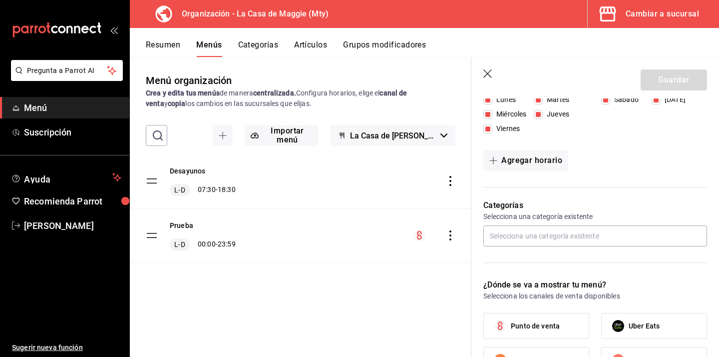
scroll to position [179, 0]
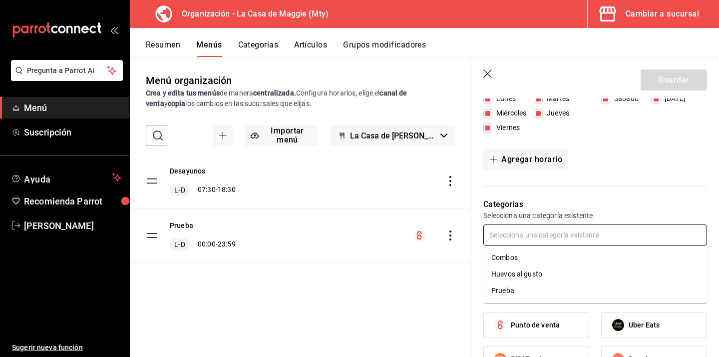
click at [561, 241] on input "text" at bounding box center [596, 234] width 224 height 21
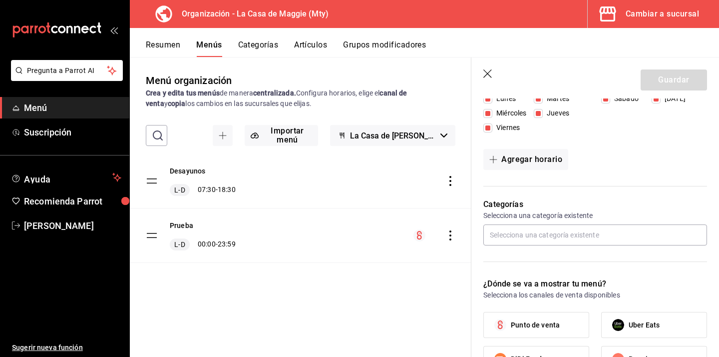
click at [416, 283] on div "Desayunos L-D 07:30 - 18:30 Prueba L-D 00:00 - 23:59" at bounding box center [301, 222] width 342 height 137
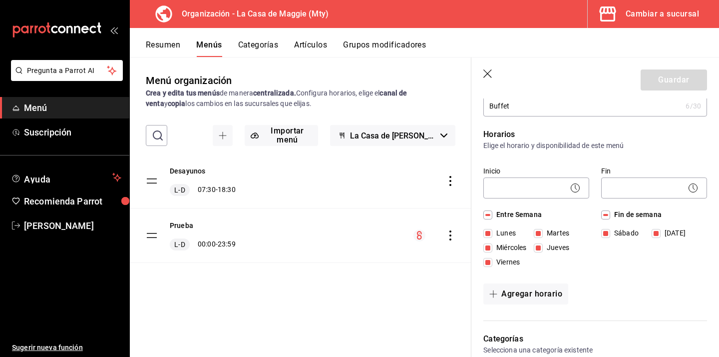
scroll to position [0, 0]
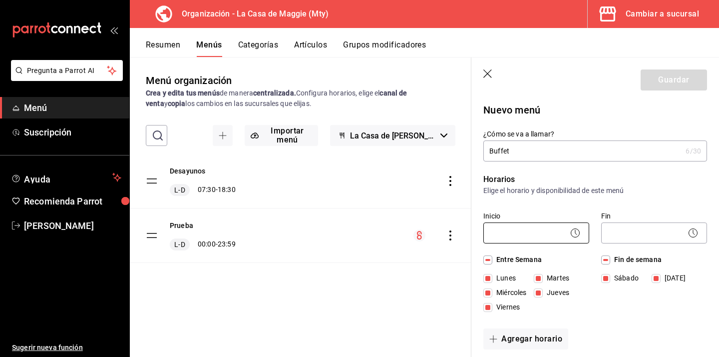
click at [525, 233] on body "Pregunta a Parrot AI Menú Suscripción Ayuda Recomienda Parrot [PERSON_NAME] Sug…" at bounding box center [359, 178] width 719 height 357
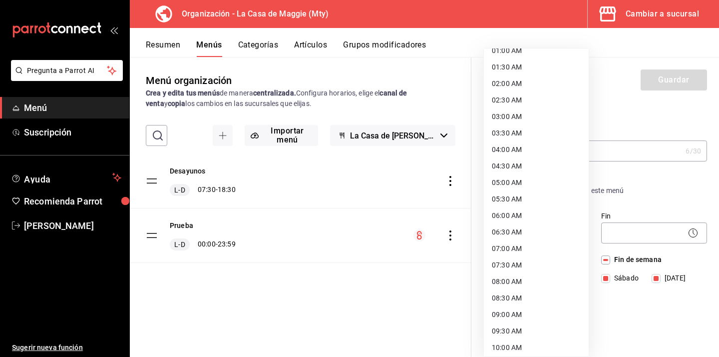
scroll to position [52, 0]
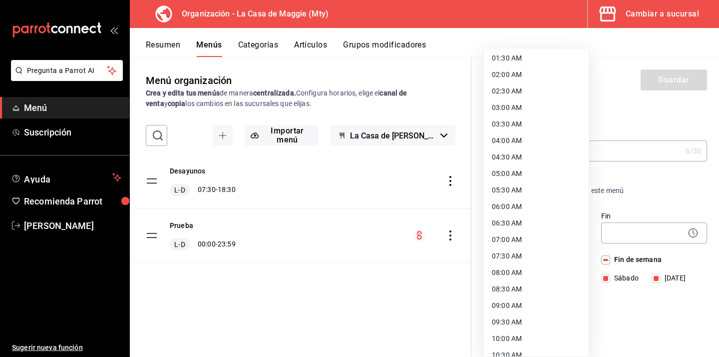
click at [520, 256] on li "07:30 AM" at bounding box center [536, 256] width 105 height 16
type input "07:30"
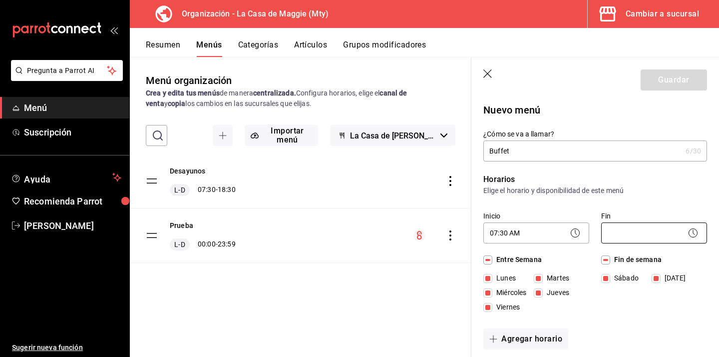
click at [637, 231] on body "Pregunta a Parrot AI Menú Suscripción Ayuda Recomienda Parrot [PERSON_NAME] Sug…" at bounding box center [359, 178] width 719 height 357
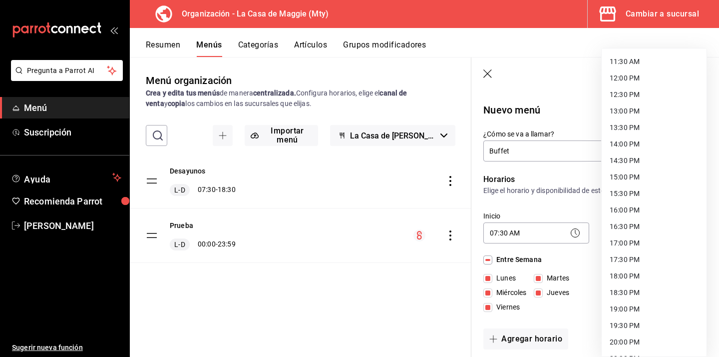
scroll to position [381, 0]
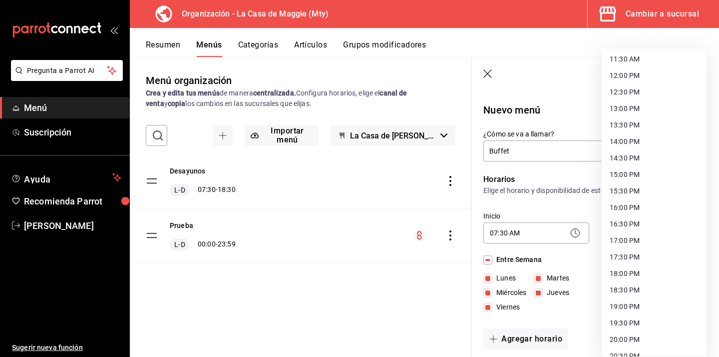
click at [629, 290] on li "18:30 PM" at bounding box center [654, 290] width 105 height 16
type input "18:30"
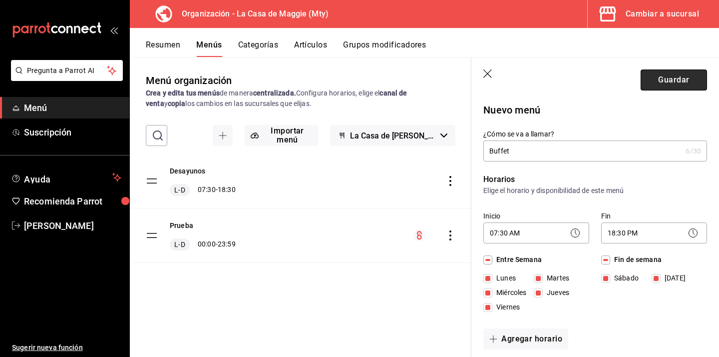
click at [675, 77] on button "Guardar" at bounding box center [674, 79] width 66 height 21
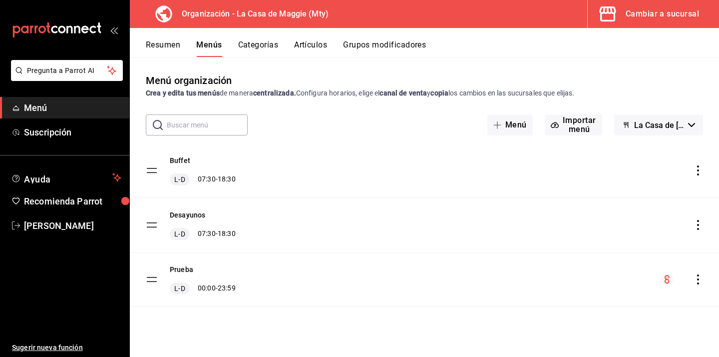
click at [313, 46] on button "Artículos" at bounding box center [310, 48] width 33 height 17
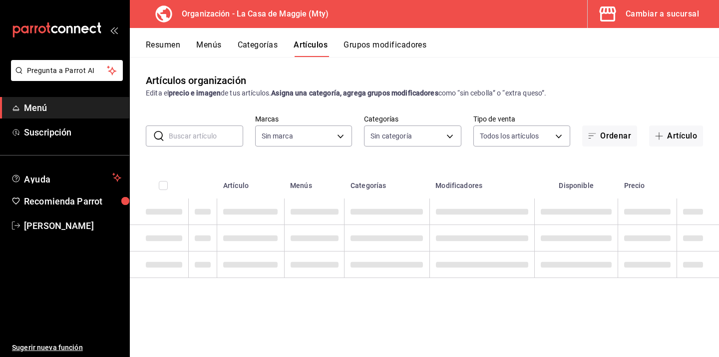
type input "a3684772-da2a-4e98-bff2-0fed7e2a3e3a"
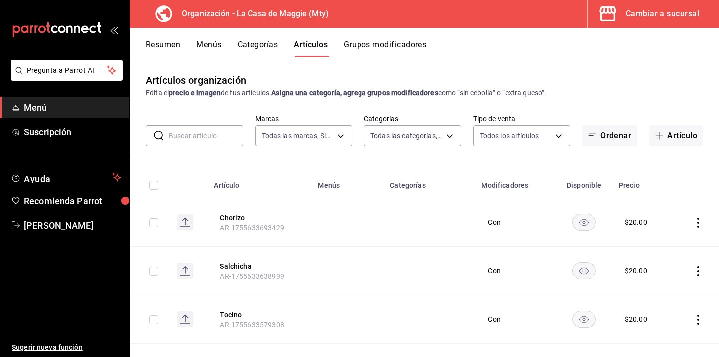
type input "06894fab-fc56-4d44-adbc-99aa2838f4d7,3cc9cf32-c127-459c-8f96-efaf1073c387,037ae…"
click at [689, 136] on button "Artículo" at bounding box center [676, 135] width 54 height 21
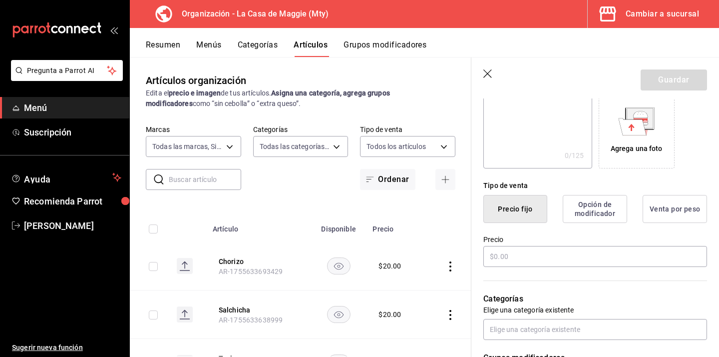
scroll to position [172, 0]
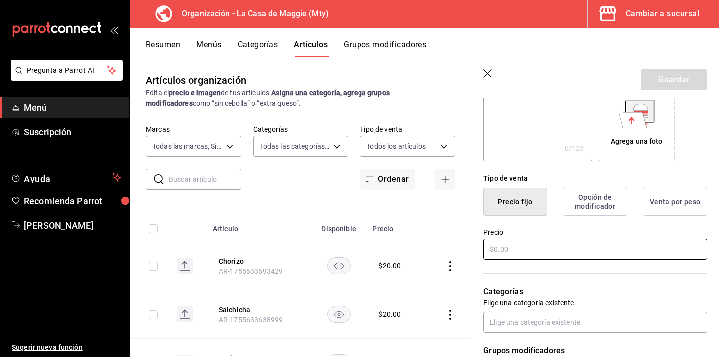
type input "Desayuno"
click at [511, 252] on input "text" at bounding box center [596, 249] width 224 height 21
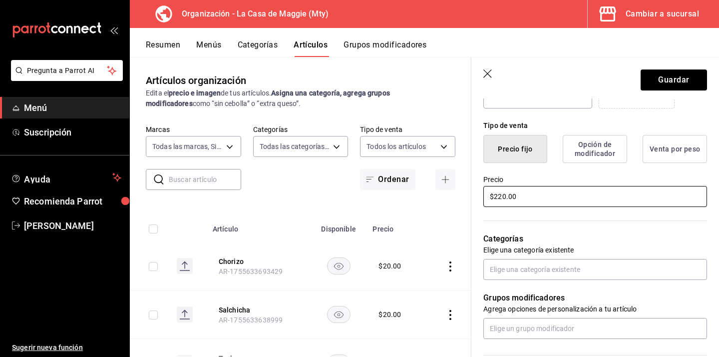
scroll to position [226, 0]
type input "$220.00"
click at [548, 266] on input "text" at bounding box center [596, 268] width 224 height 21
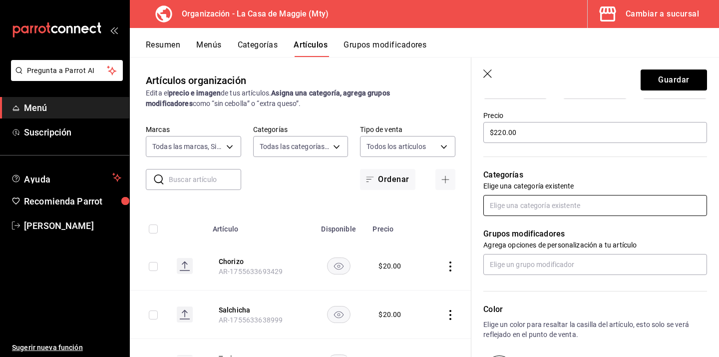
scroll to position [296, 0]
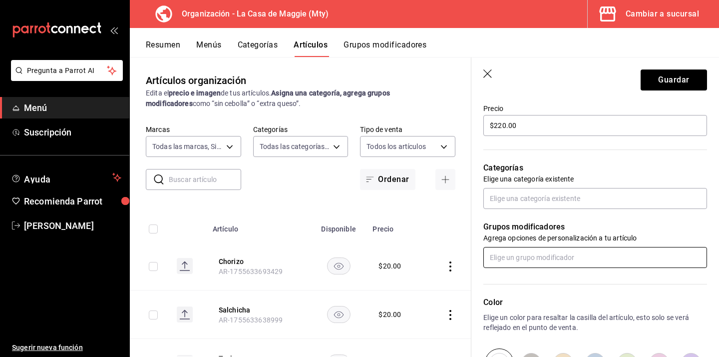
click at [541, 257] on input "text" at bounding box center [596, 257] width 224 height 21
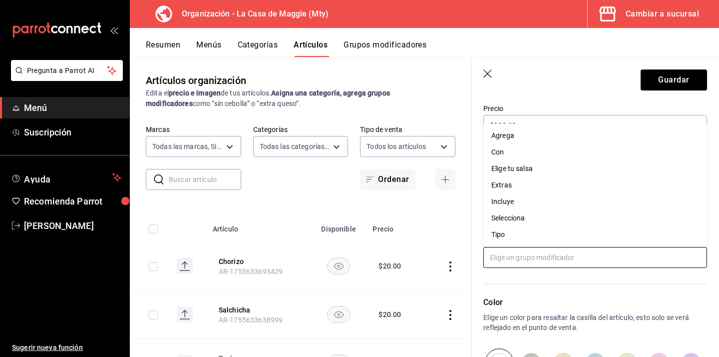
click at [541, 257] on input "text" at bounding box center [596, 257] width 224 height 21
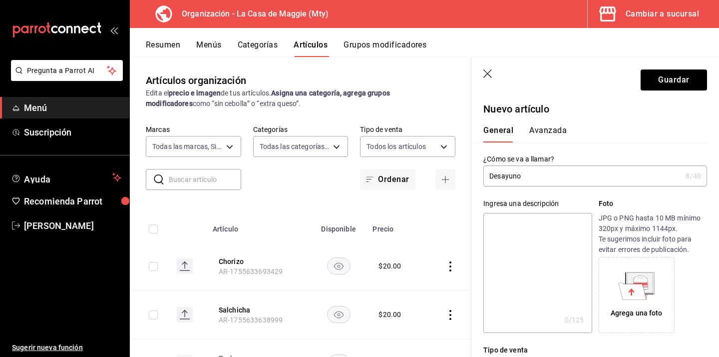
scroll to position [0, 0]
click at [493, 175] on input "Desayuno" at bounding box center [583, 177] width 198 height 20
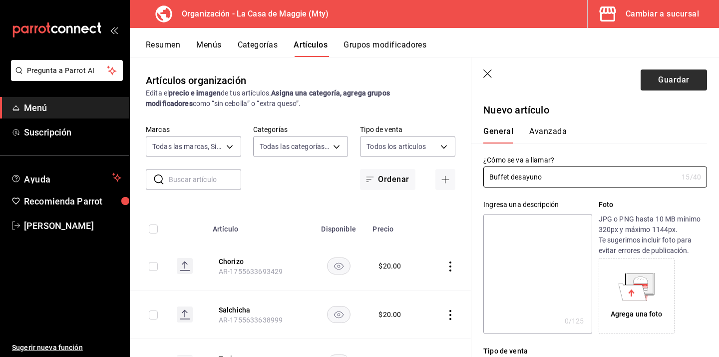
type input "Buffet desayuno"
click at [683, 86] on button "Guardar" at bounding box center [674, 79] width 66 height 21
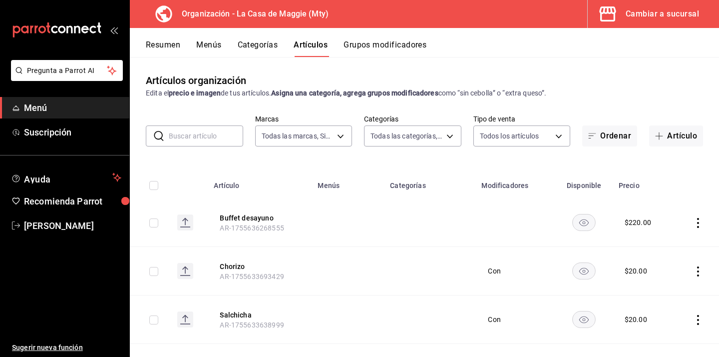
click at [262, 50] on button "Categorías" at bounding box center [258, 48] width 40 height 17
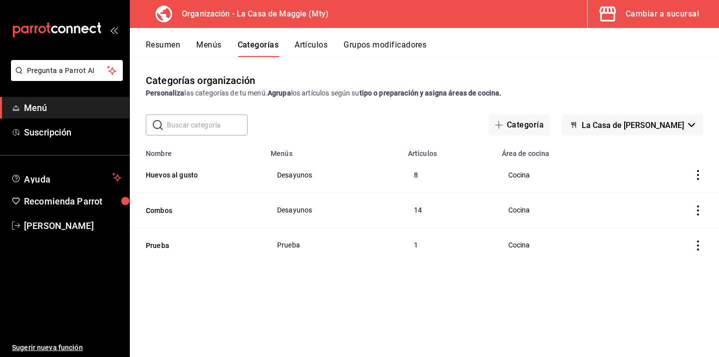
click at [218, 44] on button "Menús" at bounding box center [208, 48] width 25 height 17
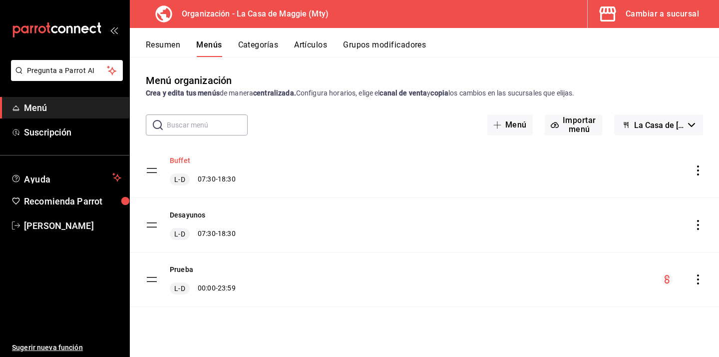
click at [187, 155] on button "Buffet" at bounding box center [180, 160] width 20 height 10
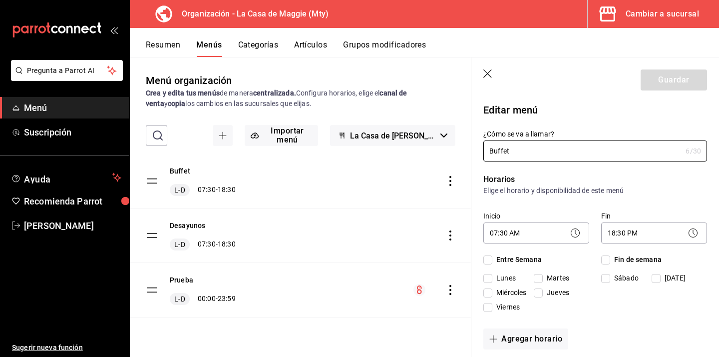
checkbox input "true"
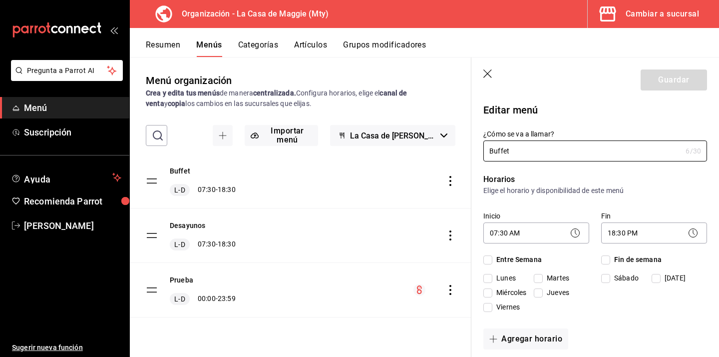
checkbox input "true"
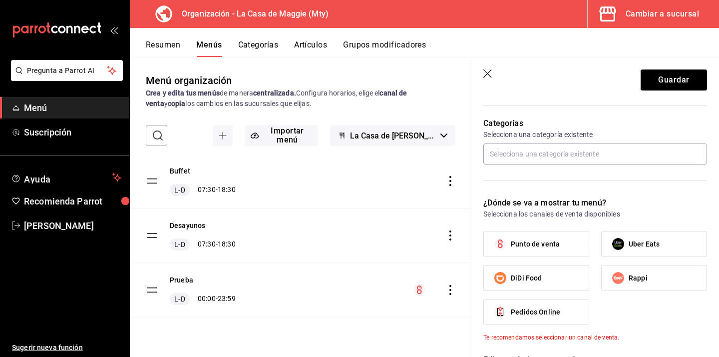
scroll to position [247, 0]
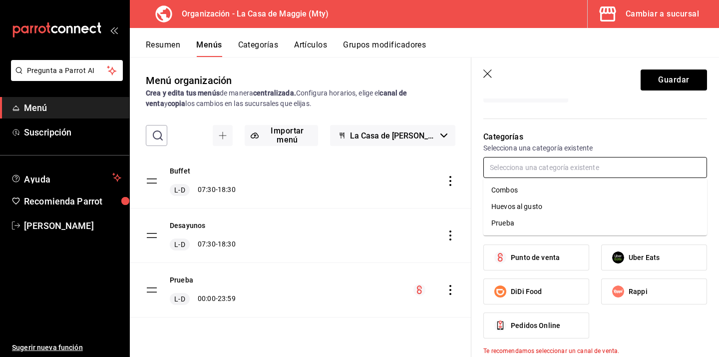
click at [542, 171] on input "text" at bounding box center [596, 167] width 224 height 21
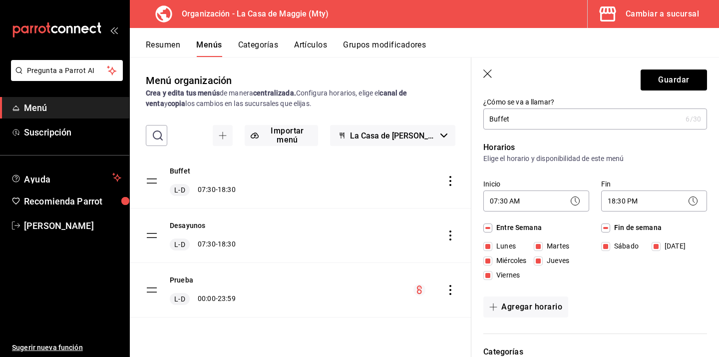
scroll to position [0, 0]
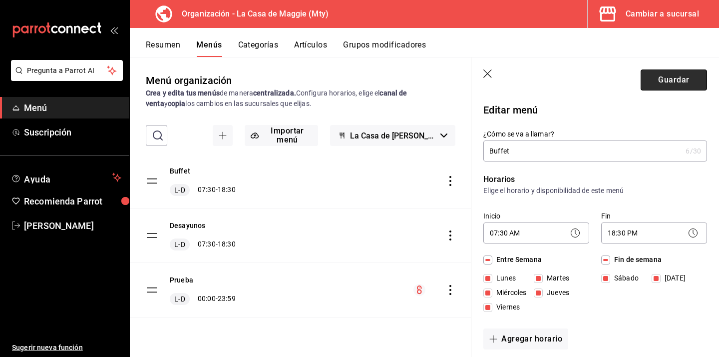
click at [671, 78] on button "Guardar" at bounding box center [674, 79] width 66 height 21
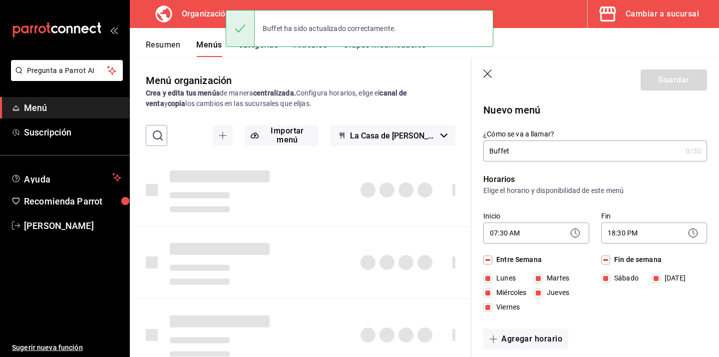
type input "1755636445628"
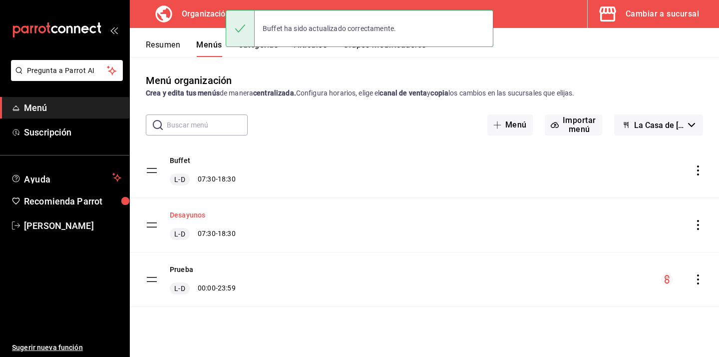
click at [190, 217] on button "Desayunos" at bounding box center [187, 215] width 35 height 10
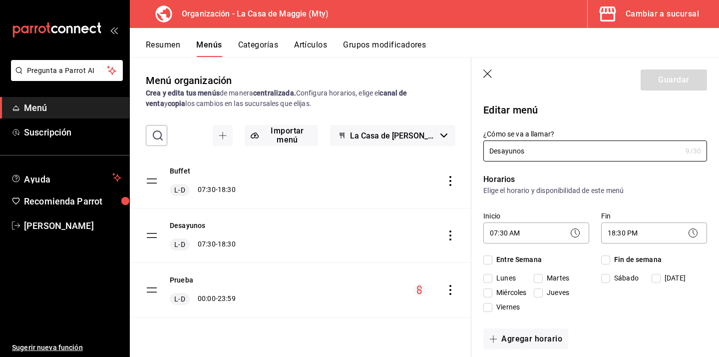
checkbox input "true"
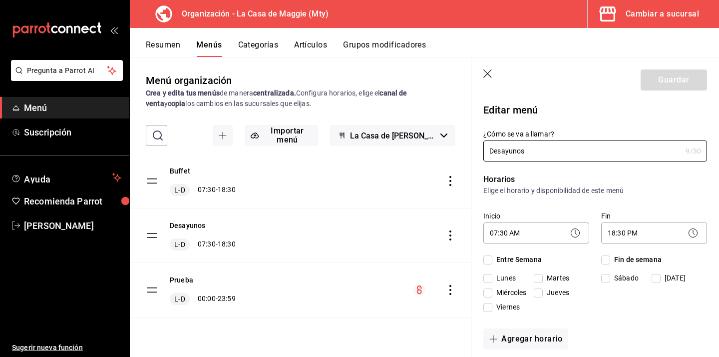
checkbox input "true"
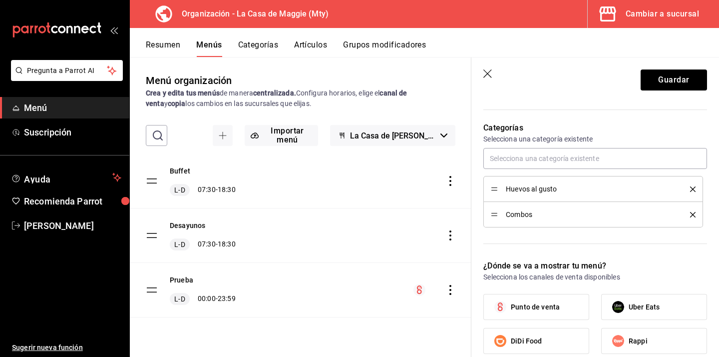
scroll to position [258, 0]
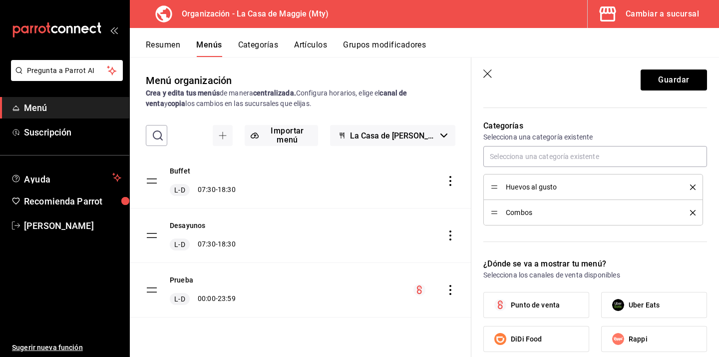
click at [309, 42] on button "Artículos" at bounding box center [310, 48] width 33 height 17
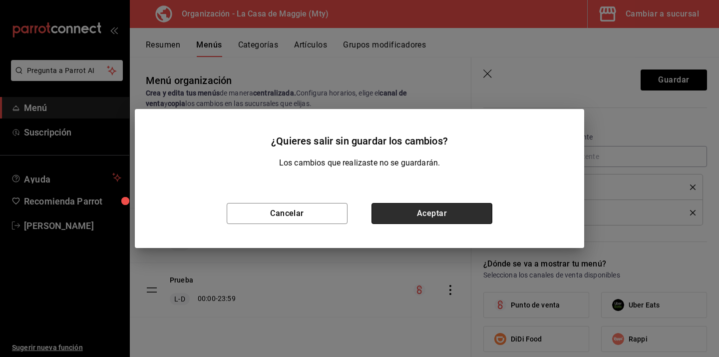
click at [401, 217] on button "Aceptar" at bounding box center [432, 213] width 121 height 21
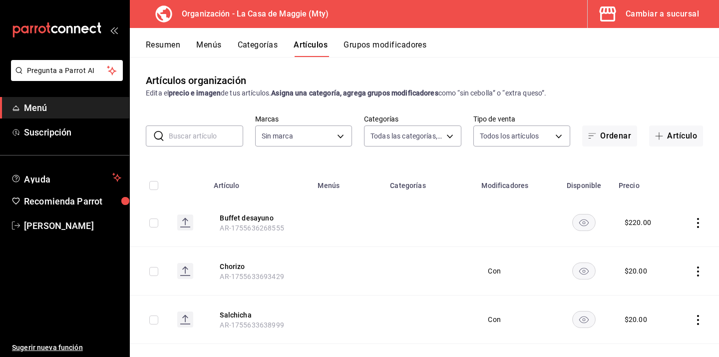
type input "06894fab-fc56-4d44-adbc-99aa2838f4d7,3cc9cf32-c127-459c-8f96-efaf1073c387,037ae…"
type input "a3684772-da2a-4e98-bff2-0fed7e2a3e3a"
click at [261, 220] on button "Buffet desayuno" at bounding box center [260, 218] width 80 height 10
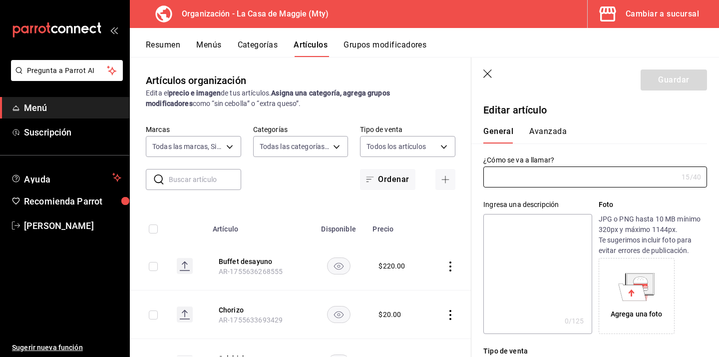
type input "Buffet desayuno"
type input "AR-1755636268555"
type input "$220.00"
click at [485, 76] on icon "button" at bounding box center [488, 73] width 8 height 8
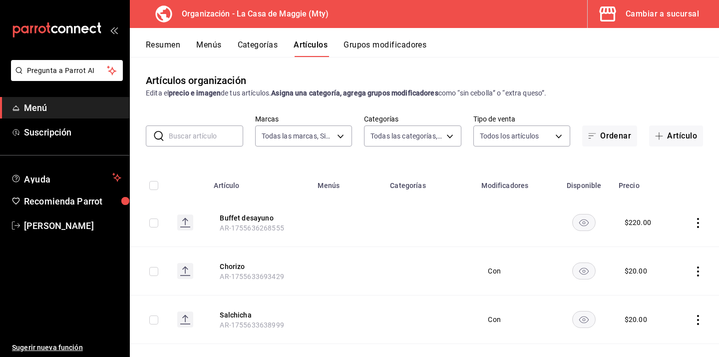
click at [253, 45] on button "Categorías" at bounding box center [258, 48] width 40 height 17
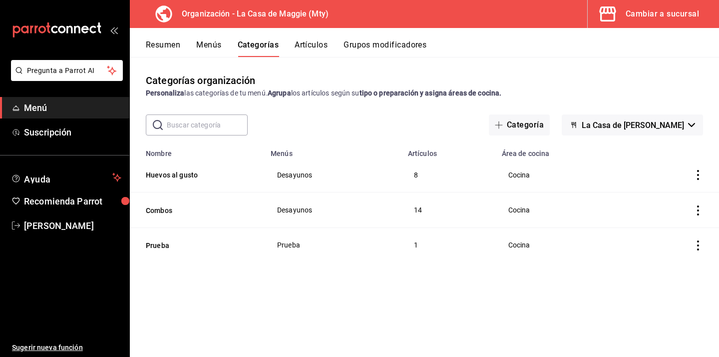
click at [216, 39] on div "Resumen Menús Categorías Artículos Grupos modificadores" at bounding box center [424, 42] width 589 height 29
click at [209, 46] on button "Menús" at bounding box center [208, 48] width 25 height 17
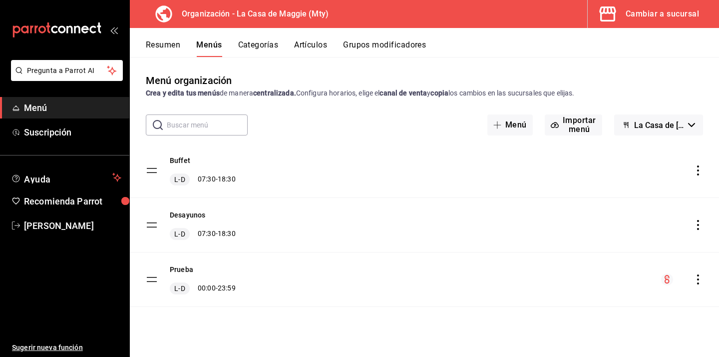
click at [701, 171] on icon "actions" at bounding box center [698, 170] width 10 height 10
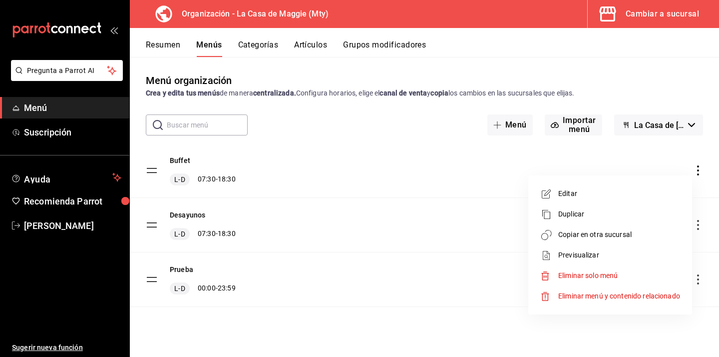
click at [570, 292] on span "Eliminar menú y contenido relacionado" at bounding box center [619, 296] width 122 height 8
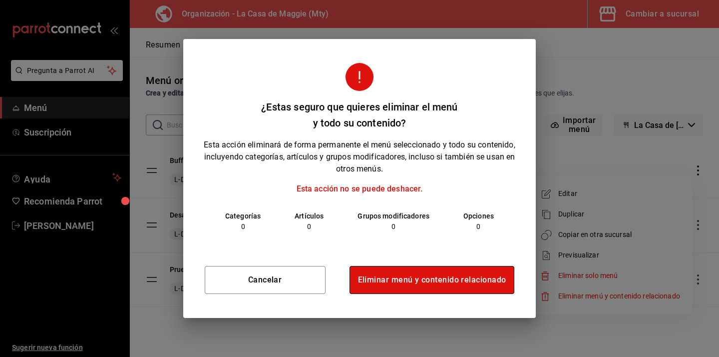
click at [472, 281] on button "Eliminar menú y contenido relacionado" at bounding box center [432, 280] width 165 height 28
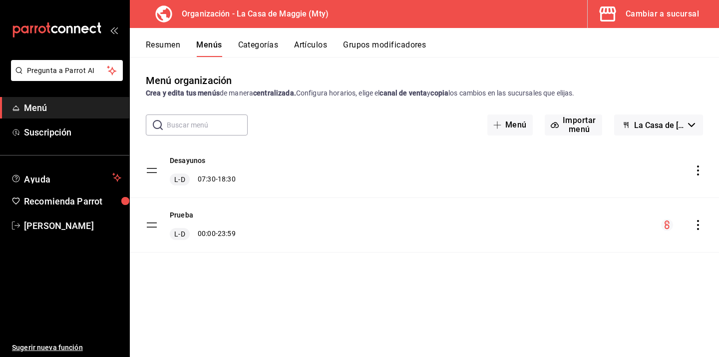
click at [260, 40] on button "Categorías" at bounding box center [258, 48] width 40 height 17
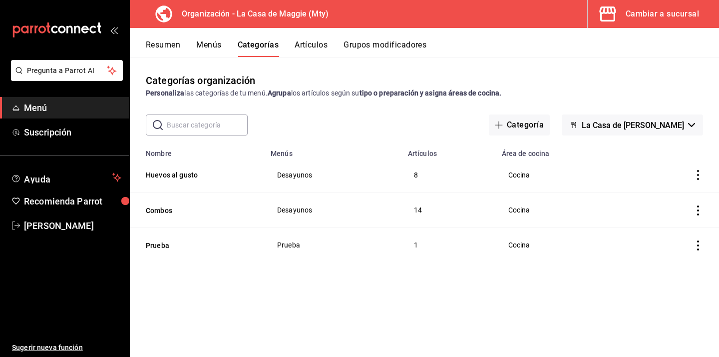
click at [315, 47] on button "Artículos" at bounding box center [311, 48] width 33 height 17
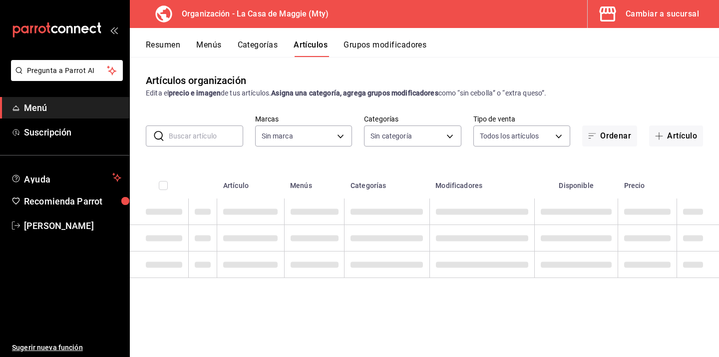
click at [265, 43] on button "Categorías" at bounding box center [258, 48] width 40 height 17
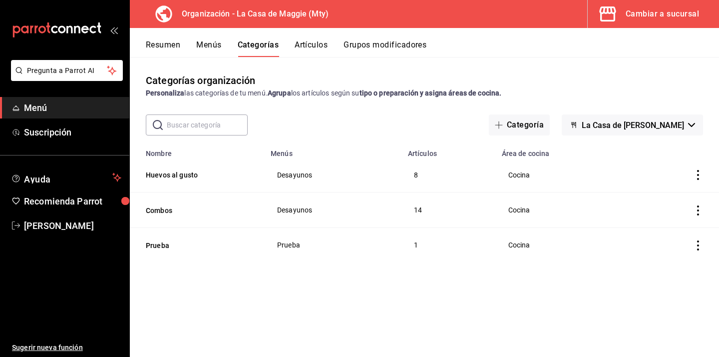
click at [308, 40] on button "Artículos" at bounding box center [311, 48] width 33 height 17
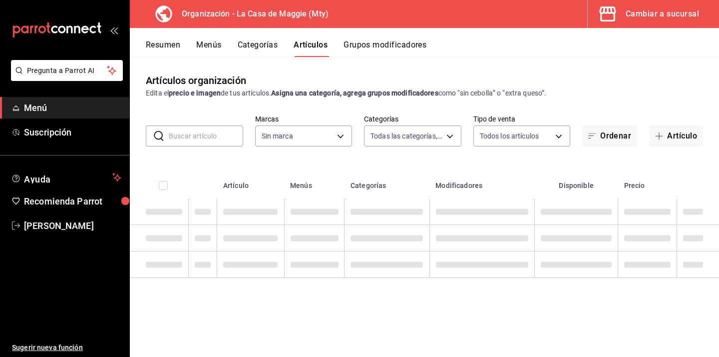
click at [269, 42] on button "Categorías" at bounding box center [258, 48] width 40 height 17
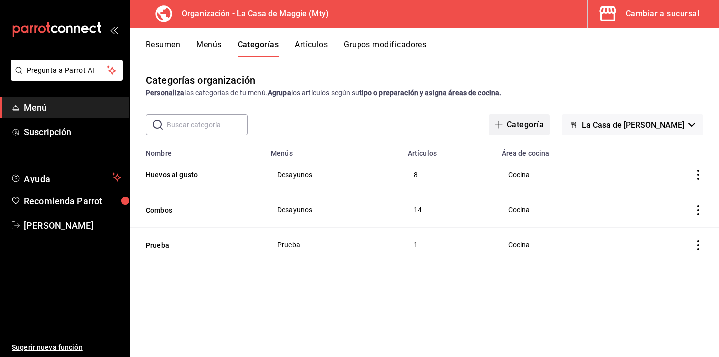
click at [524, 120] on button "Categoría" at bounding box center [519, 124] width 61 height 21
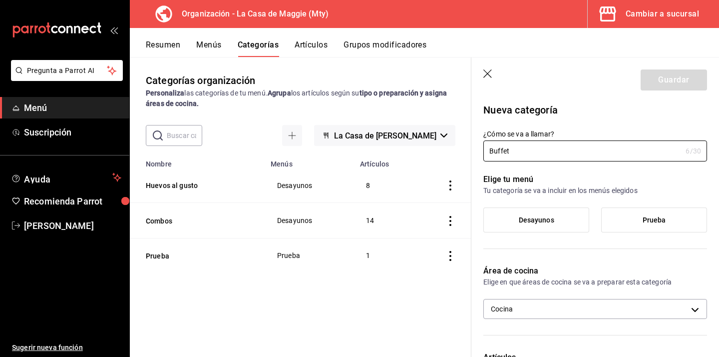
type input "Buffet"
click at [567, 222] on label "Desayunos" at bounding box center [536, 220] width 105 height 24
click at [0, 0] on input "Desayunos" at bounding box center [0, 0] width 0 height 0
click at [565, 224] on label "Desayunos" at bounding box center [536, 220] width 105 height 24
click at [0, 0] on input "Desayunos" at bounding box center [0, 0] width 0 height 0
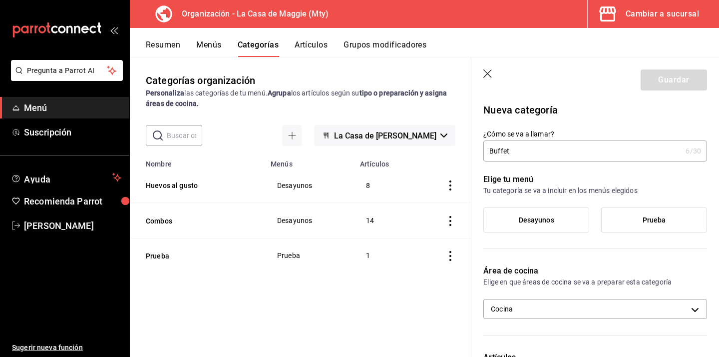
click at [490, 77] on icon "button" at bounding box center [489, 74] width 10 height 10
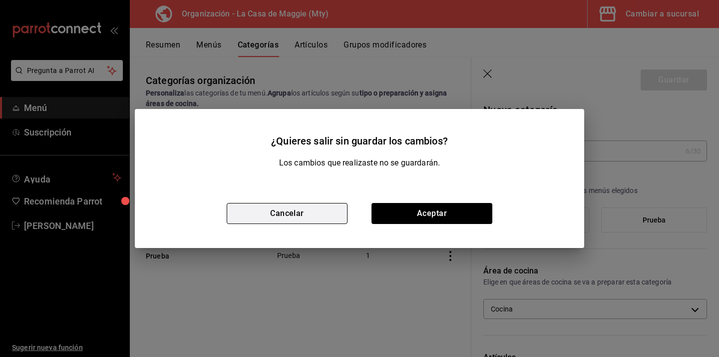
click at [327, 209] on button "Cancelar" at bounding box center [287, 213] width 121 height 21
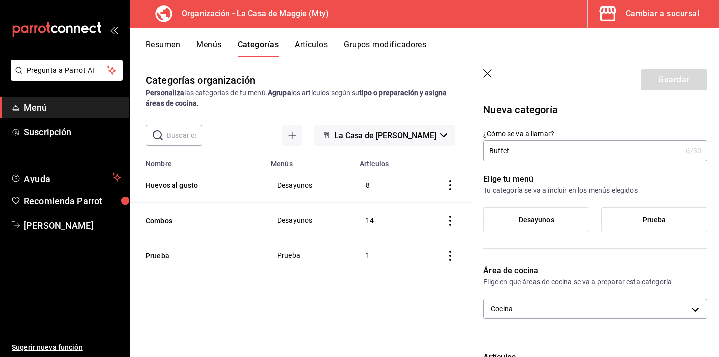
click at [489, 73] on icon "button" at bounding box center [489, 74] width 10 height 10
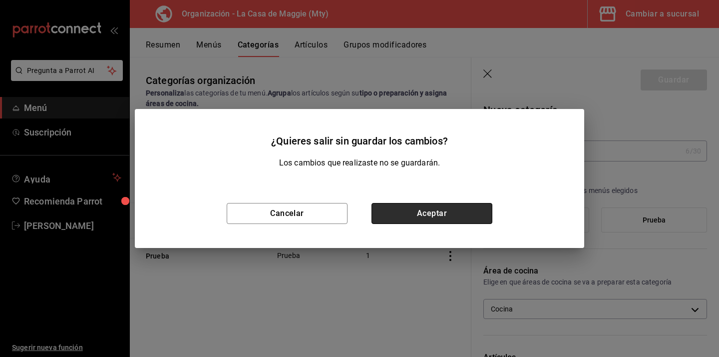
click at [445, 219] on button "Aceptar" at bounding box center [432, 213] width 121 height 21
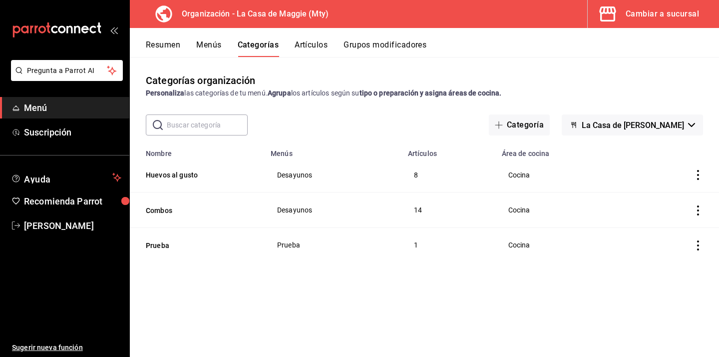
click at [203, 42] on button "Menús" at bounding box center [208, 48] width 25 height 17
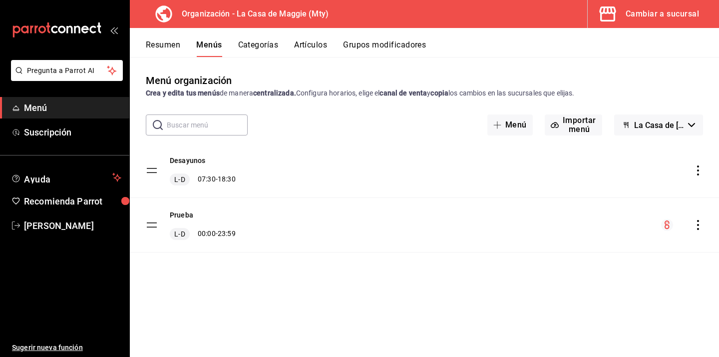
click at [263, 47] on button "Categorías" at bounding box center [258, 48] width 40 height 17
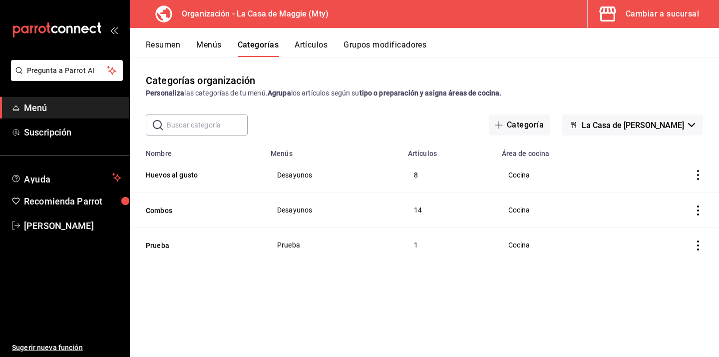
click at [198, 43] on button "Menús" at bounding box center [208, 48] width 25 height 17
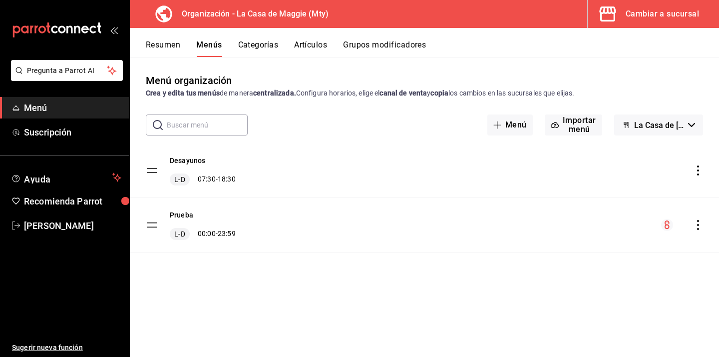
click at [702, 174] on icon "actions" at bounding box center [698, 170] width 10 height 10
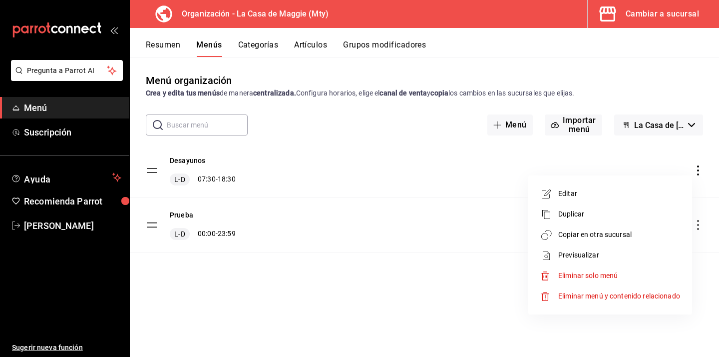
click at [584, 197] on span "Editar" at bounding box center [619, 193] width 122 height 10
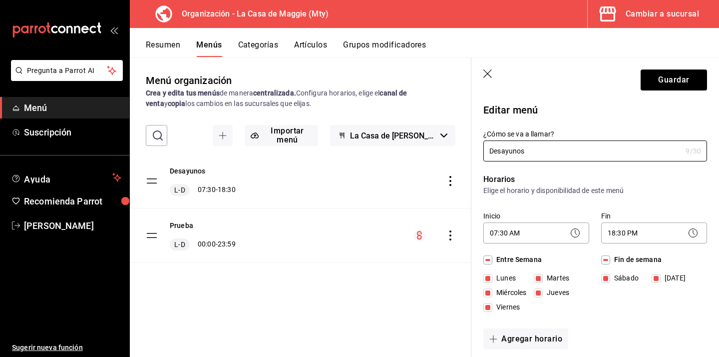
drag, startPoint x: 556, startPoint y: 148, endPoint x: 450, endPoint y: 149, distance: 106.9
click at [450, 149] on main "Menú organización Crea y edita tus menús de manera centralizada. Configura hora…" at bounding box center [424, 207] width 589 height 300
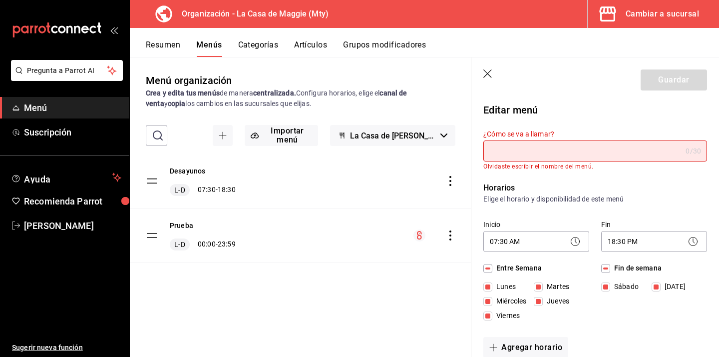
type input "c"
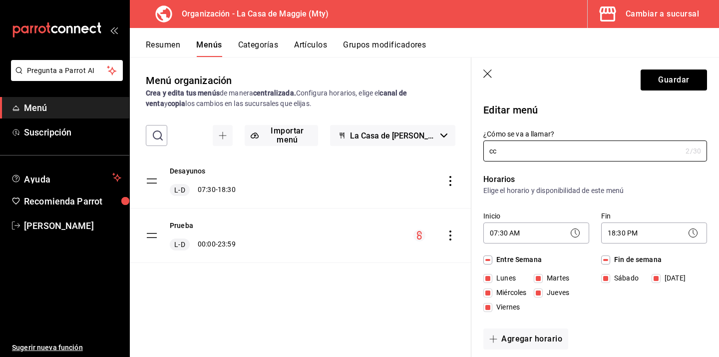
type input "c"
type input "Casa de [PERSON_NAME]"
click at [683, 82] on button "Guardar" at bounding box center [674, 79] width 66 height 21
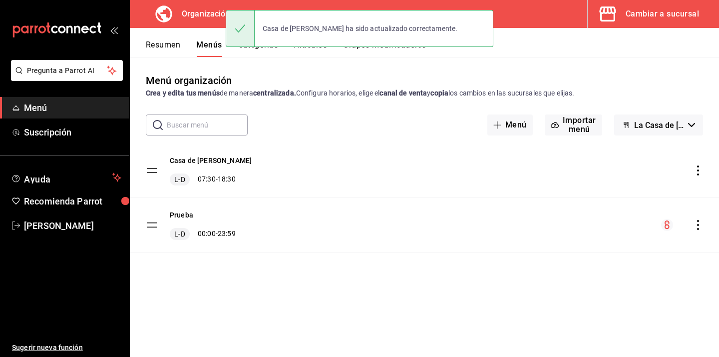
click at [263, 46] on div "Casa de [PERSON_NAME] ha sido actualizado correctamente." at bounding box center [360, 28] width 268 height 37
click at [258, 47] on div "Casa de [PERSON_NAME] ha sido actualizado correctamente." at bounding box center [360, 28] width 268 height 43
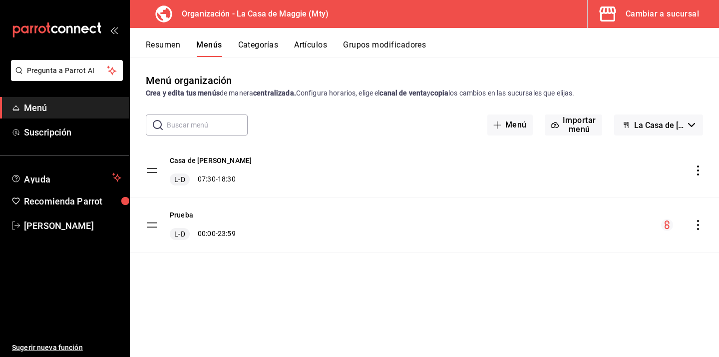
click at [258, 47] on button "Categorías" at bounding box center [258, 48] width 40 height 17
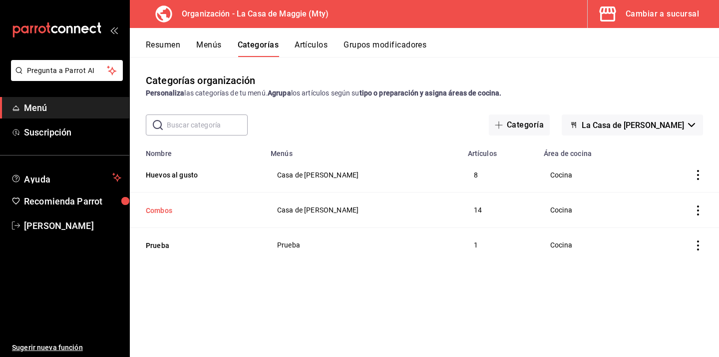
click at [164, 210] on button "Combos" at bounding box center [196, 210] width 100 height 10
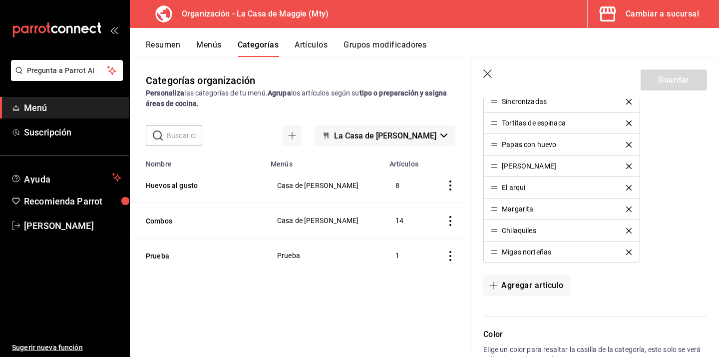
scroll to position [518, 0]
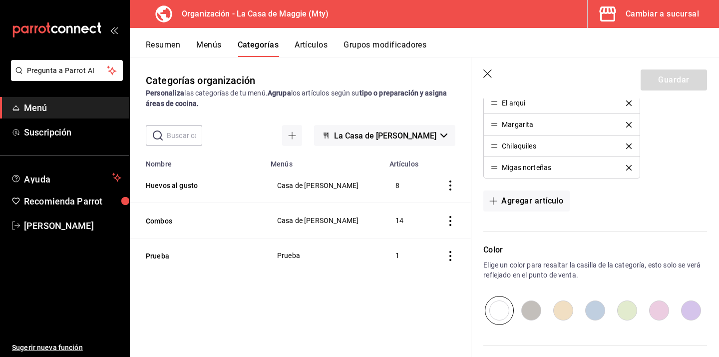
click at [489, 74] on icon "button" at bounding box center [488, 73] width 8 height 8
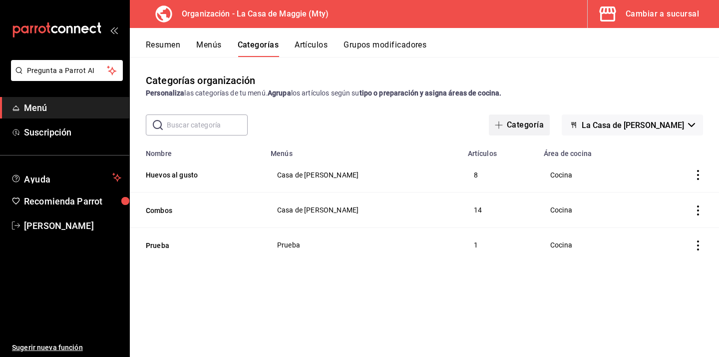
click at [529, 126] on button "Categoría" at bounding box center [519, 124] width 61 height 21
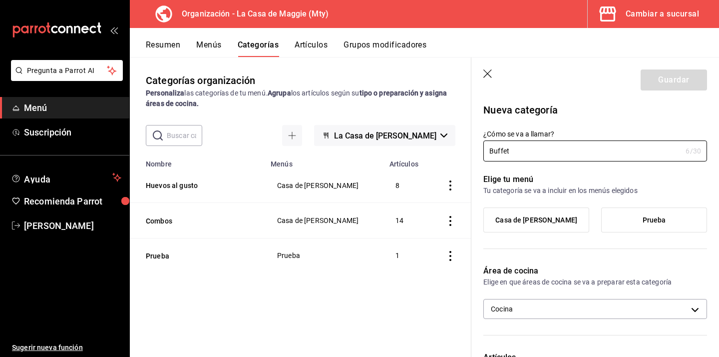
type input "Buffet"
click at [547, 220] on span "Casa de [PERSON_NAME]" at bounding box center [537, 220] width 82 height 8
click at [0, 0] on input "Casa de [PERSON_NAME]" at bounding box center [0, 0] width 0 height 0
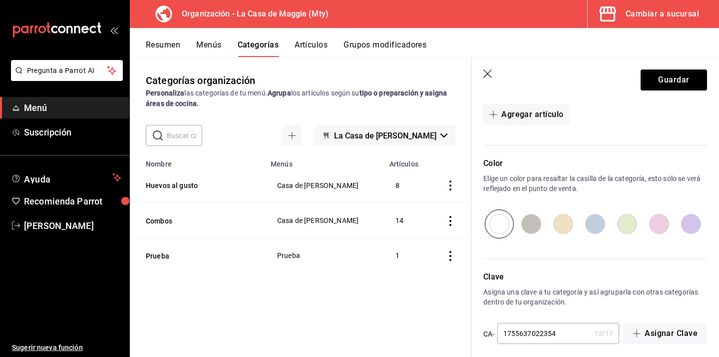
scroll to position [299, 0]
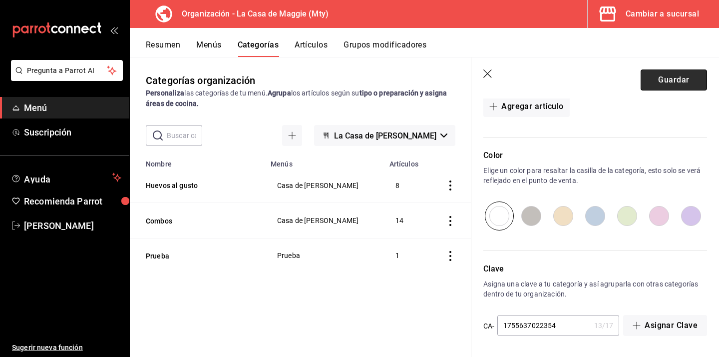
click at [679, 79] on button "Guardar" at bounding box center [674, 79] width 66 height 21
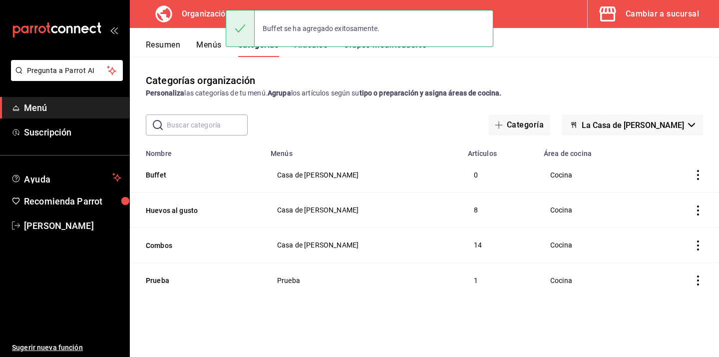
click at [319, 49] on div "Buffet se ha agregado exitosamente." at bounding box center [360, 28] width 268 height 43
click at [313, 47] on div "Buffet se ha agregado exitosamente." at bounding box center [360, 28] width 268 height 43
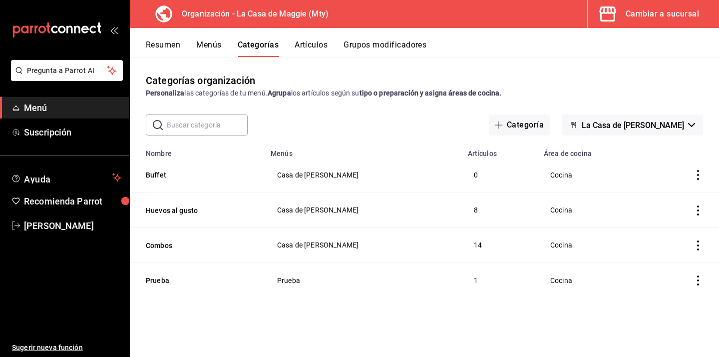
click at [313, 46] on button "Artículos" at bounding box center [311, 48] width 33 height 17
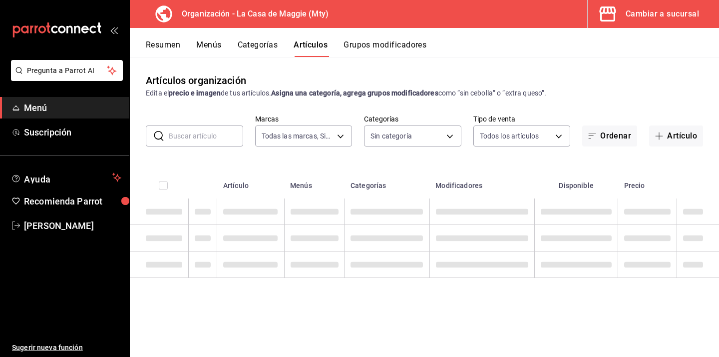
type input "a3684772-da2a-4e98-bff2-0fed7e2a3e3a"
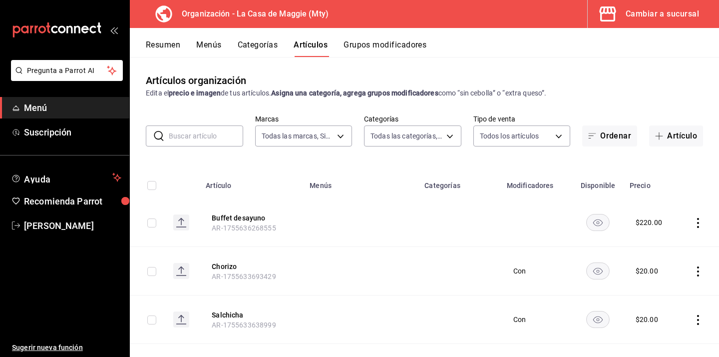
type input "b7855e6a-f23d-460d-aa76-934d1d18009f,06894fab-fc56-4d44-adbc-99aa2838f4d7,3cc9c…"
click at [269, 42] on button "Categorías" at bounding box center [258, 48] width 40 height 17
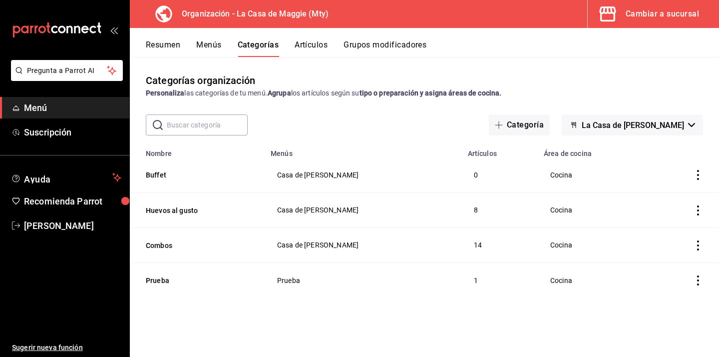
click at [318, 46] on button "Artículos" at bounding box center [311, 48] width 33 height 17
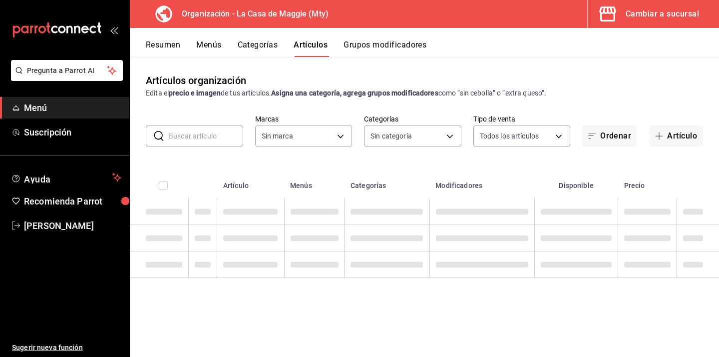
type input "a3684772-da2a-4e98-bff2-0fed7e2a3e3a"
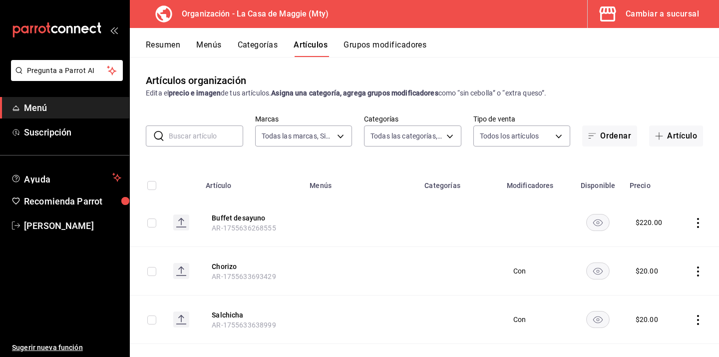
type input "b7855e6a-f23d-460d-aa76-934d1d18009f,06894fab-fc56-4d44-adbc-99aa2838f4d7,3cc9c…"
click at [251, 216] on button "Buffet desayuno" at bounding box center [252, 218] width 80 height 10
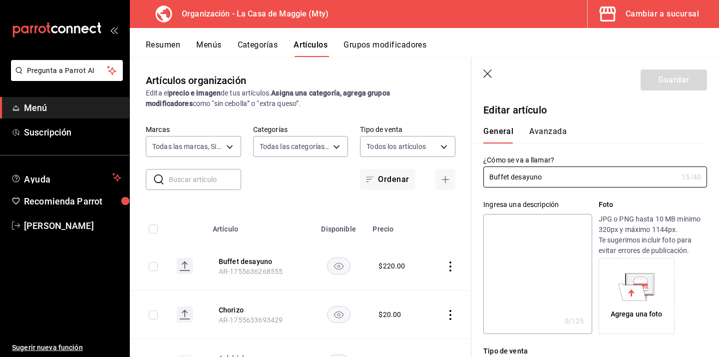
type input "$220.00"
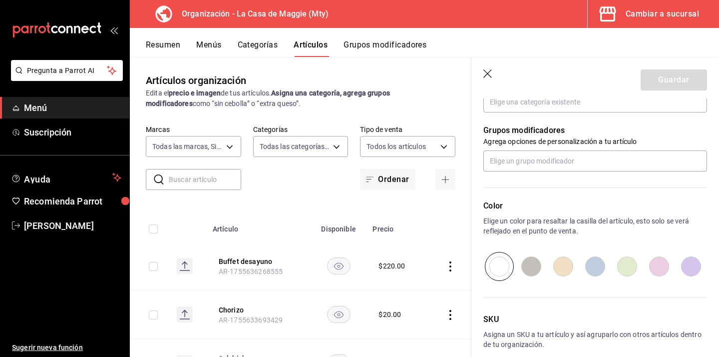
scroll to position [415, 0]
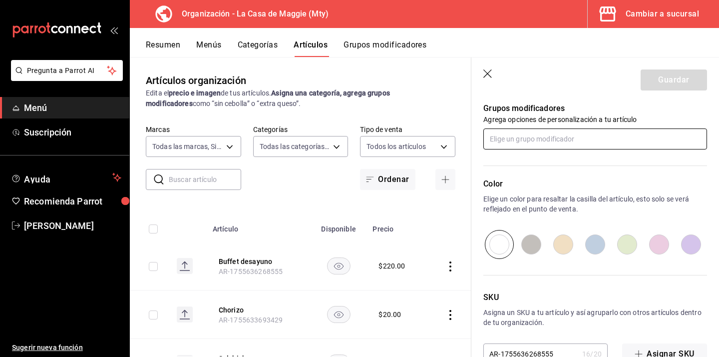
click at [553, 143] on input "text" at bounding box center [596, 138] width 224 height 21
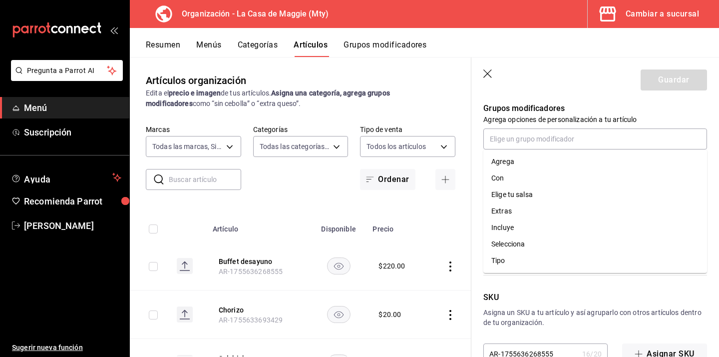
click at [576, 87] on header "Guardar" at bounding box center [596, 77] width 248 height 41
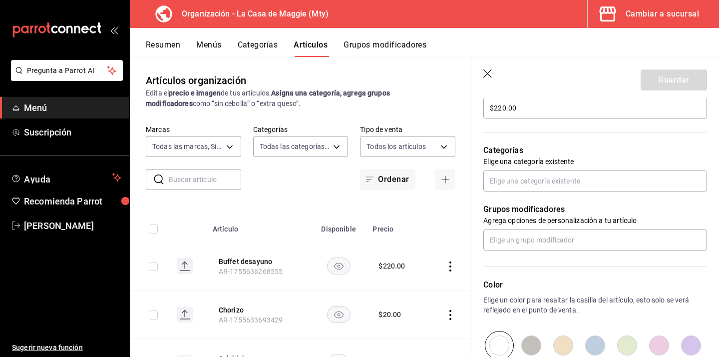
scroll to position [294, 0]
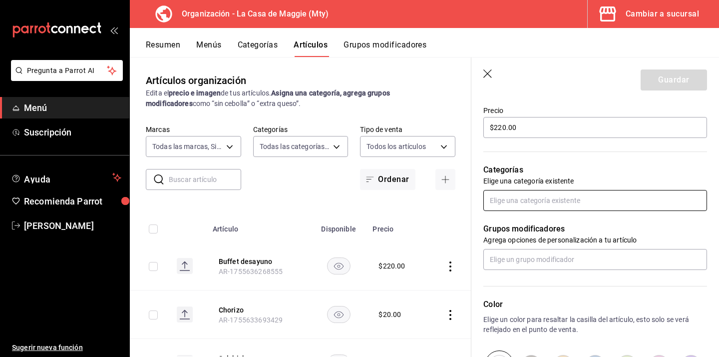
click at [533, 205] on input "text" at bounding box center [596, 200] width 224 height 21
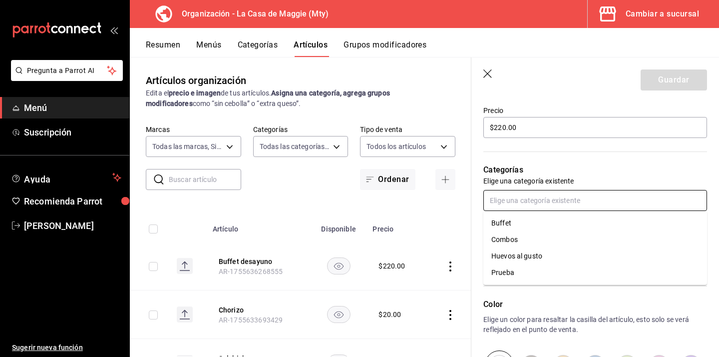
click at [522, 225] on li "Buffet" at bounding box center [596, 223] width 224 height 16
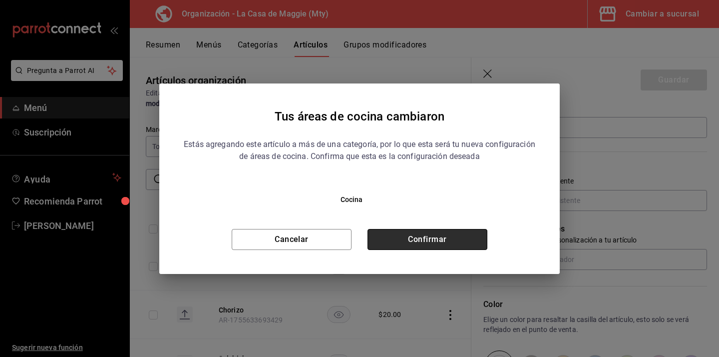
click at [441, 241] on button "Confirmar" at bounding box center [428, 239] width 120 height 21
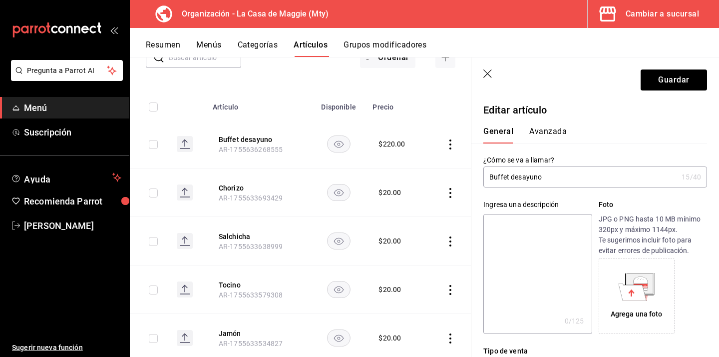
scroll to position [225, 0]
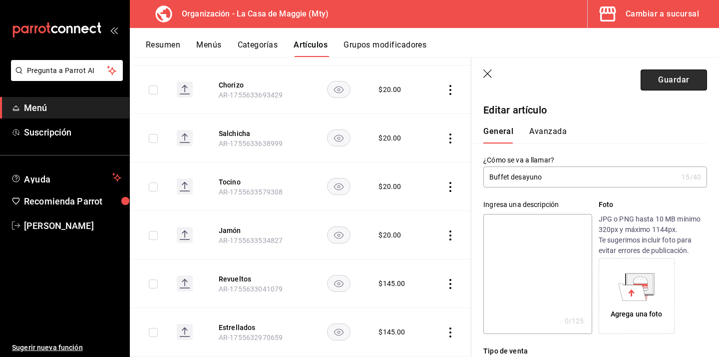
click at [680, 81] on button "Guardar" at bounding box center [674, 79] width 66 height 21
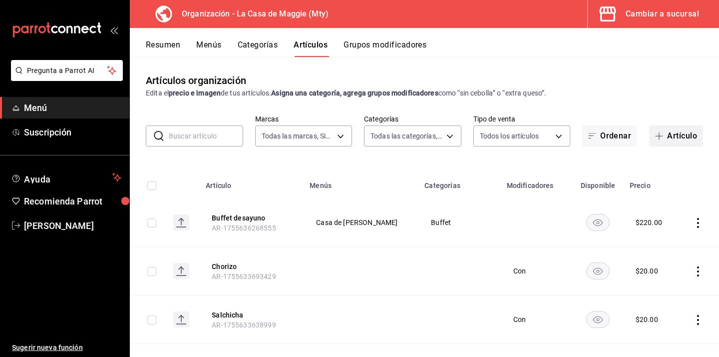
click at [673, 138] on button "Artículo" at bounding box center [676, 135] width 54 height 21
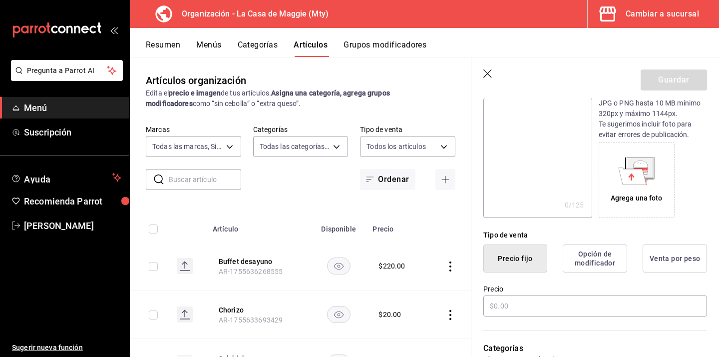
scroll to position [117, 0]
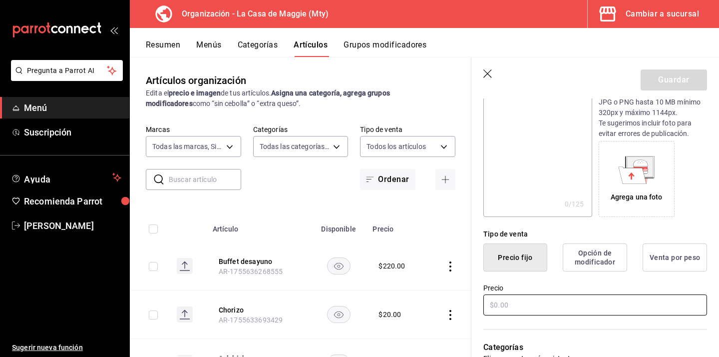
type input "Buffet comida"
click at [511, 307] on input "text" at bounding box center [596, 304] width 224 height 21
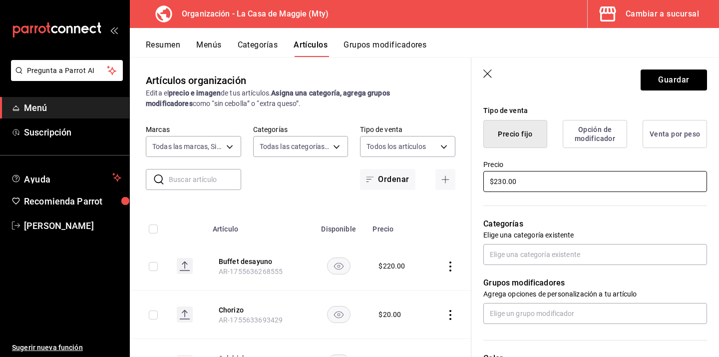
scroll to position [300, 0]
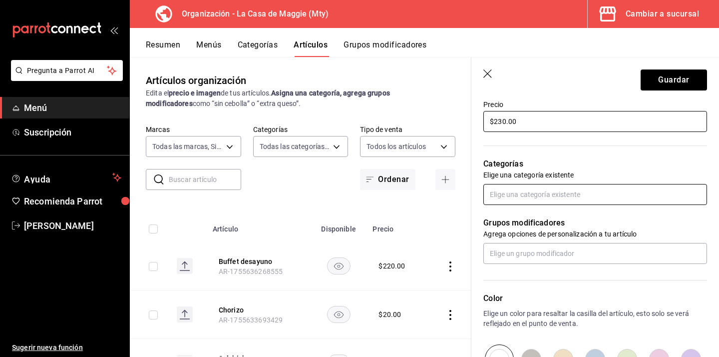
type input "$230.00"
click at [507, 197] on input "text" at bounding box center [596, 194] width 224 height 21
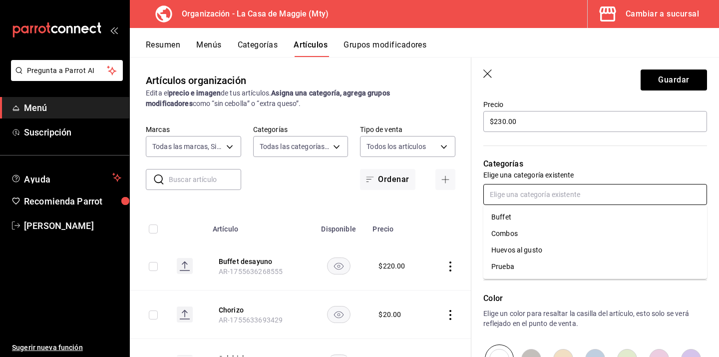
click at [506, 219] on li "Buffet" at bounding box center [596, 217] width 224 height 16
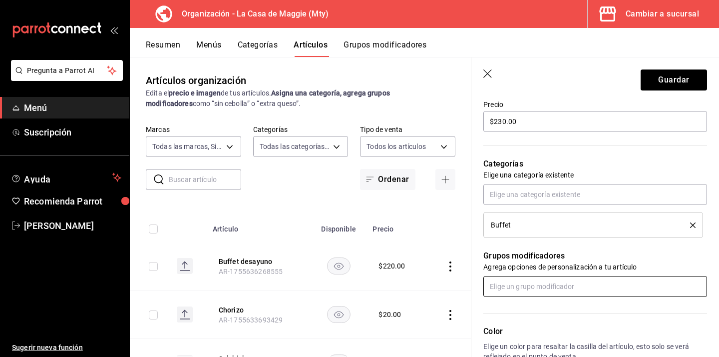
click at [515, 287] on input "text" at bounding box center [596, 286] width 224 height 21
click at [547, 301] on div "Color Elige un color para resaltar la casilla del artículo, esto solo se verá r…" at bounding box center [590, 351] width 236 height 109
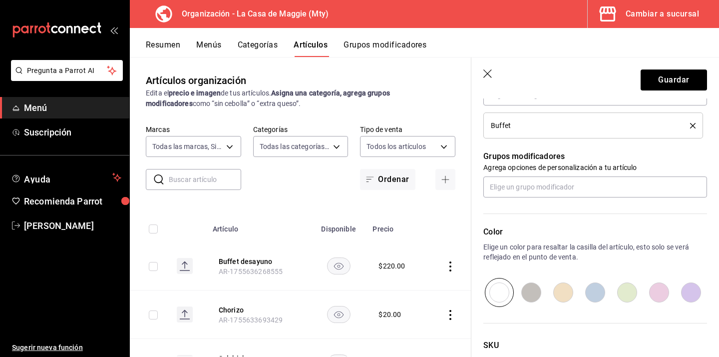
scroll to position [475, 0]
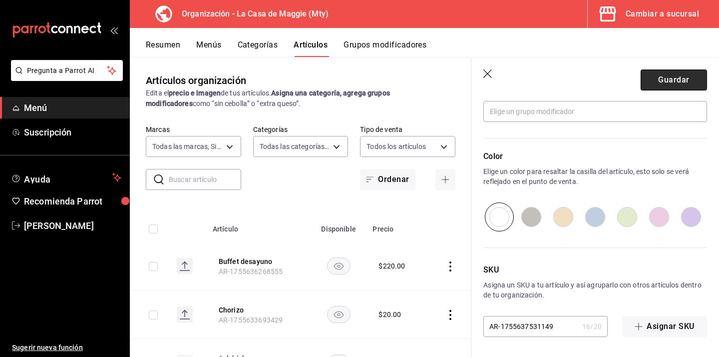
click at [649, 88] on button "Guardar" at bounding box center [674, 79] width 66 height 21
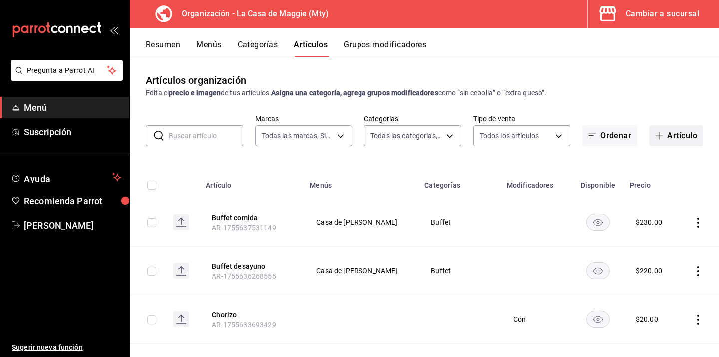
click at [658, 138] on icon "button" at bounding box center [659, 136] width 8 height 8
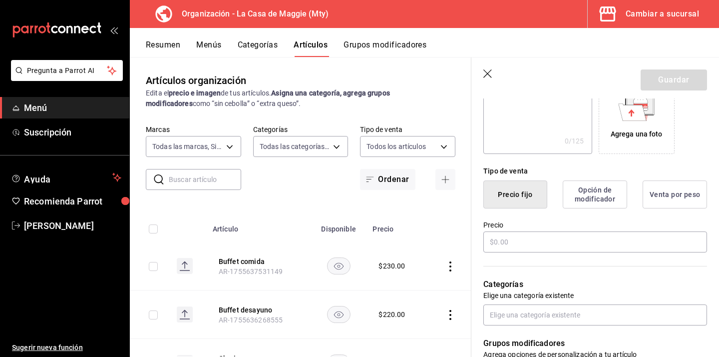
scroll to position [231, 0]
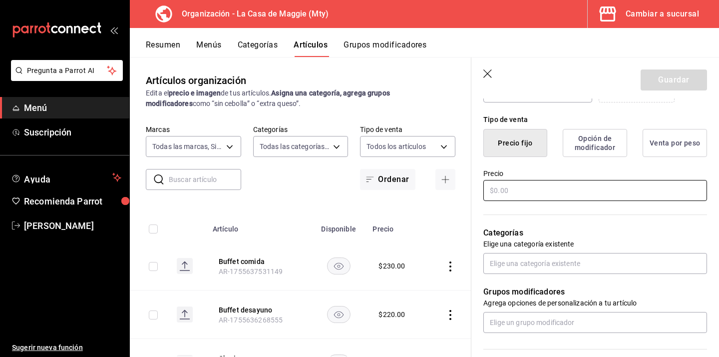
type input "Buffet de niños"
click at [576, 192] on input "text" at bounding box center [596, 190] width 224 height 21
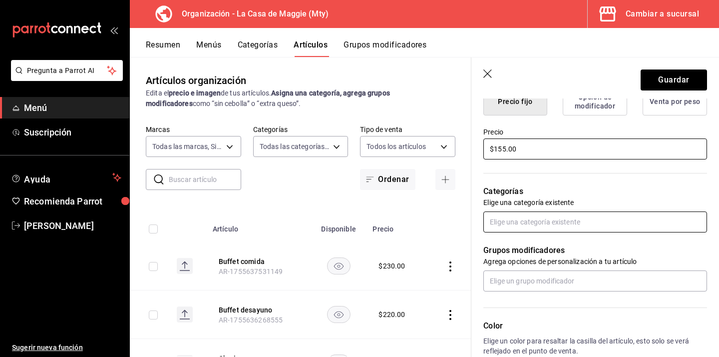
type input "$155.00"
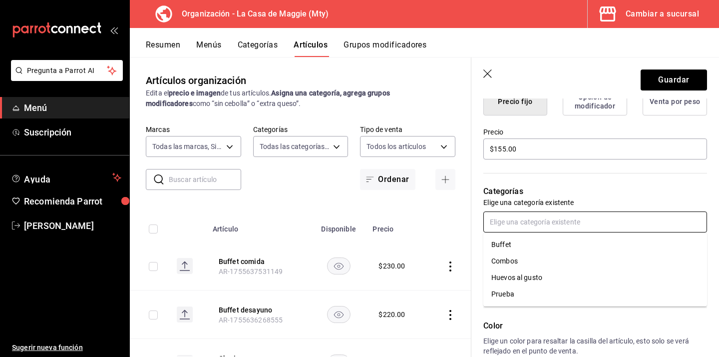
click at [548, 227] on input "text" at bounding box center [596, 221] width 224 height 21
click at [528, 243] on li "Buffet" at bounding box center [596, 244] width 224 height 16
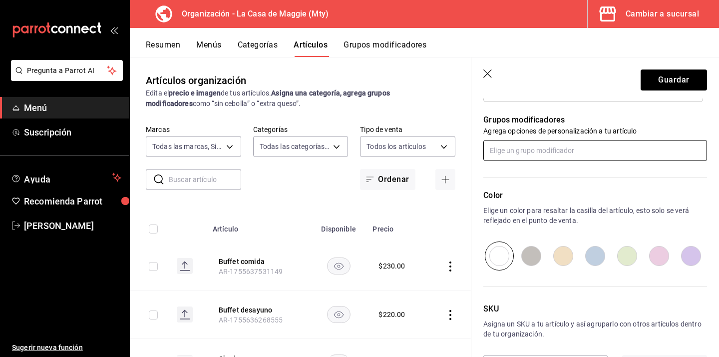
scroll to position [437, 0]
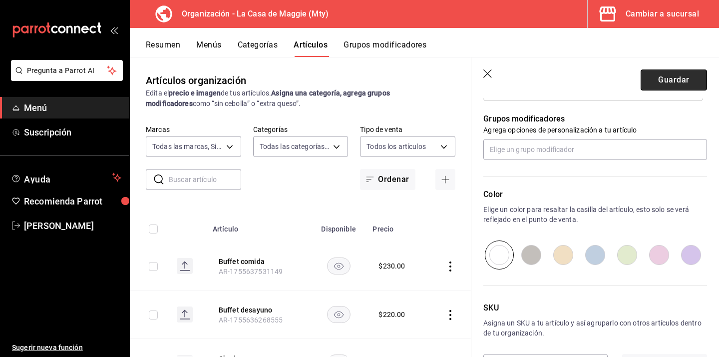
click at [647, 79] on button "Guardar" at bounding box center [674, 79] width 66 height 21
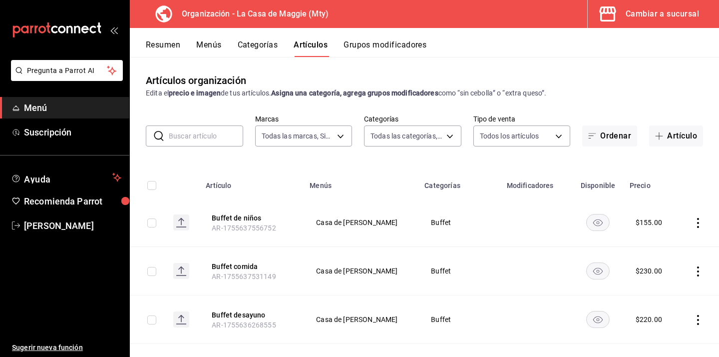
click at [269, 43] on button "Categorías" at bounding box center [258, 48] width 40 height 17
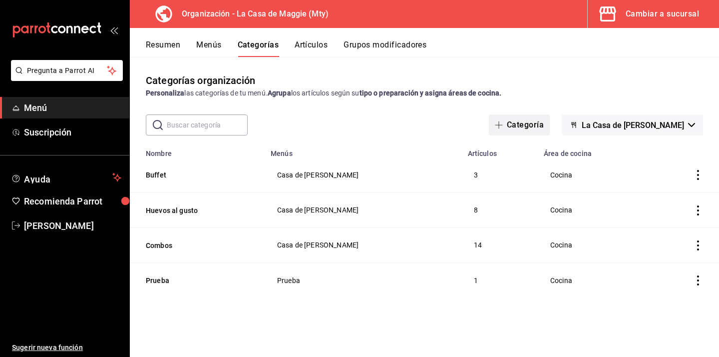
click at [524, 124] on button "Categoría" at bounding box center [519, 124] width 61 height 21
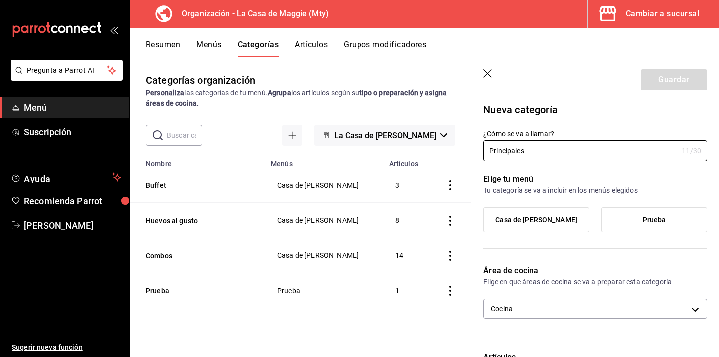
type input "Principales"
click at [533, 216] on span "Casa de [PERSON_NAME]" at bounding box center [537, 220] width 82 height 8
click at [0, 0] on input "Casa de [PERSON_NAME]" at bounding box center [0, 0] width 0 height 0
click at [665, 83] on button "Guardar" at bounding box center [674, 79] width 66 height 21
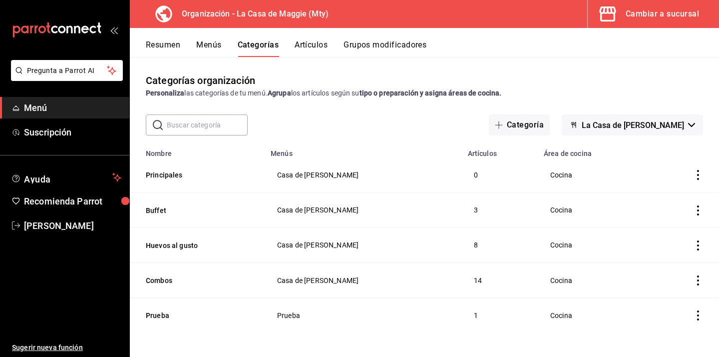
click at [314, 41] on button "Artículos" at bounding box center [311, 48] width 33 height 17
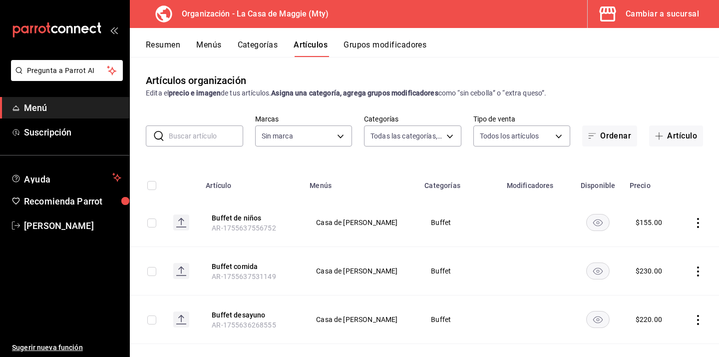
type input "b467aa98-5204-49a6-ad4a-cc23f9887ed3,b7855e6a-f23d-460d-aa76-934d1d18009f,06894…"
type input "a3684772-da2a-4e98-bff2-0fed7e2a3e3a"
click at [662, 137] on icon "button" at bounding box center [659, 136] width 8 height 8
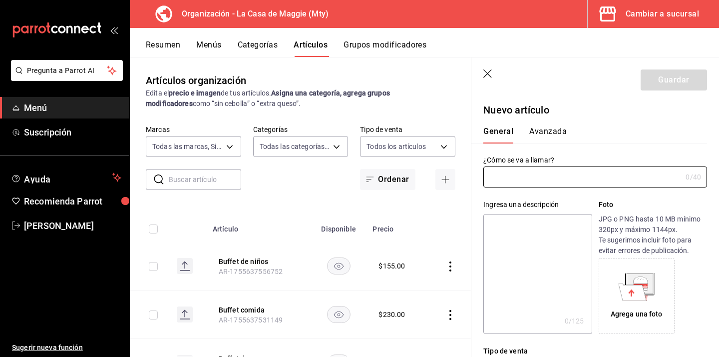
type input "AR-1755638198672"
click at [538, 179] on input "text" at bounding box center [583, 177] width 198 height 20
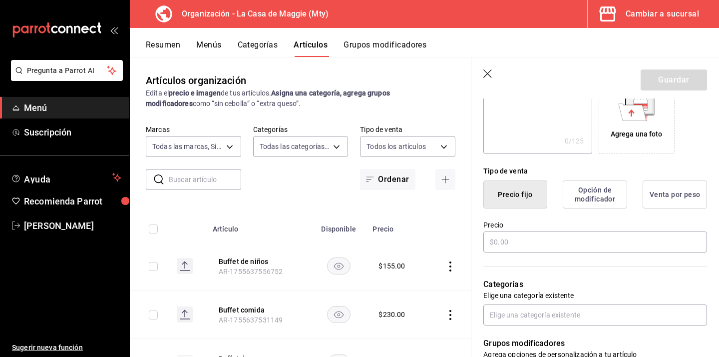
scroll to position [180, 0]
type input "Parrillada 2 personas"
click at [553, 243] on input "text" at bounding box center [596, 241] width 224 height 21
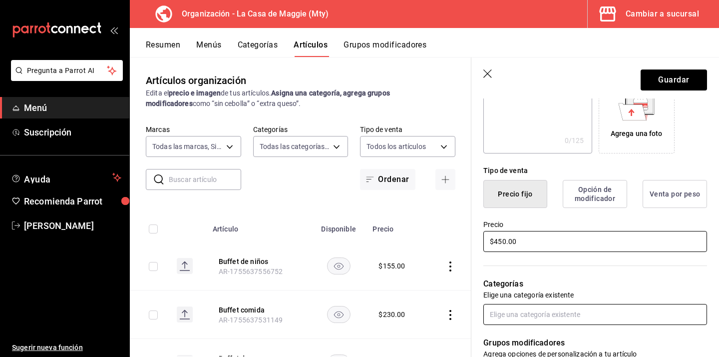
type input "$450.00"
click at [530, 307] on input "text" at bounding box center [596, 314] width 224 height 21
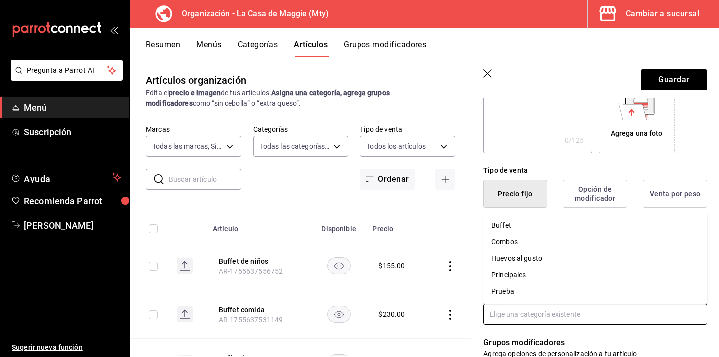
click at [502, 273] on li "Principales" at bounding box center [596, 275] width 224 height 16
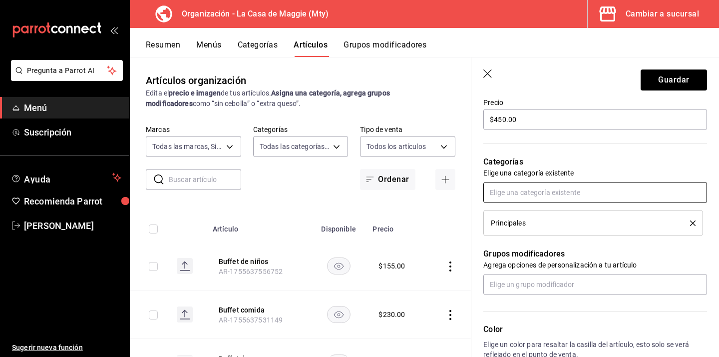
scroll to position [307, 0]
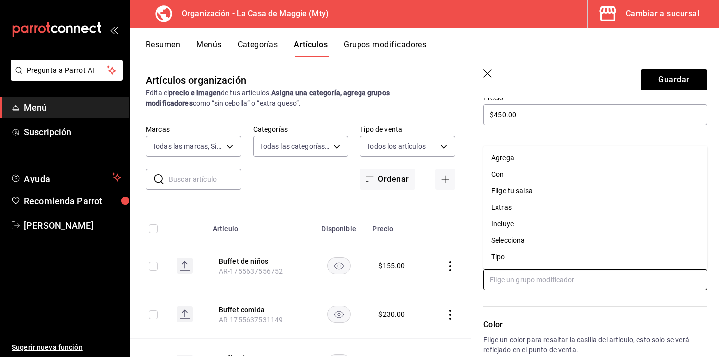
click at [502, 273] on input "text" at bounding box center [596, 279] width 224 height 21
click at [533, 296] on div "Color Elige un color para resaltar la casilla del artículo, esto solo se verá r…" at bounding box center [590, 344] width 236 height 109
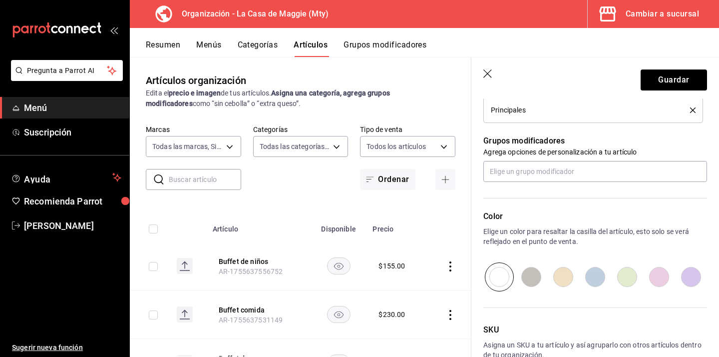
scroll to position [475, 0]
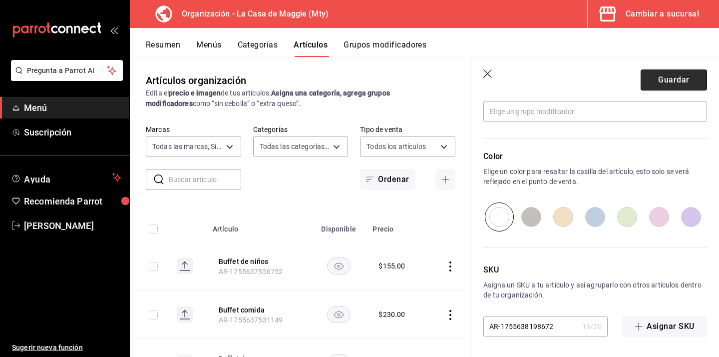
click at [658, 82] on button "Guardar" at bounding box center [674, 79] width 66 height 21
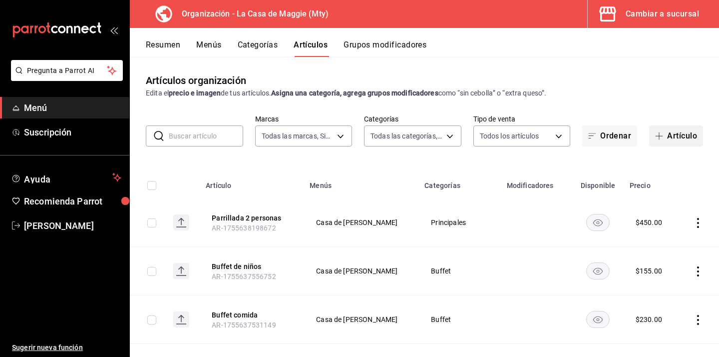
click at [667, 135] on button "Artículo" at bounding box center [676, 135] width 54 height 21
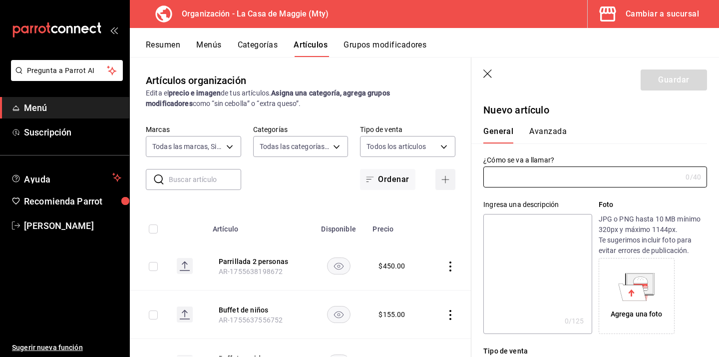
type input "AR-1755638761718"
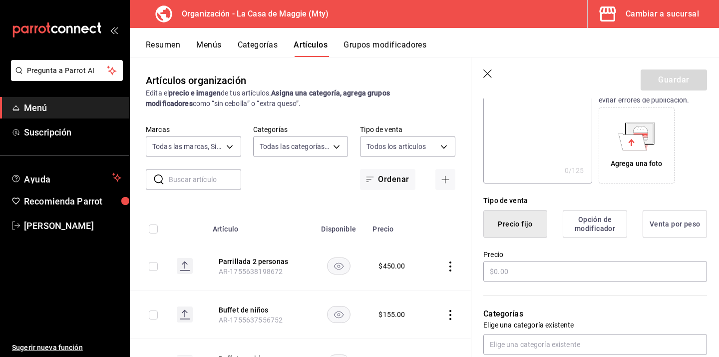
scroll to position [166, 0]
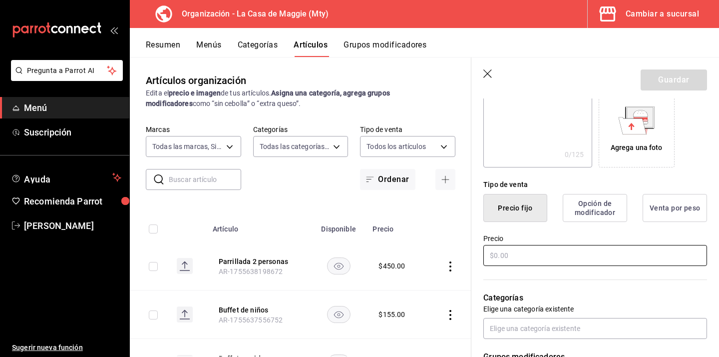
type input "Tacos gobernador"
click at [530, 256] on input "text" at bounding box center [596, 255] width 224 height 21
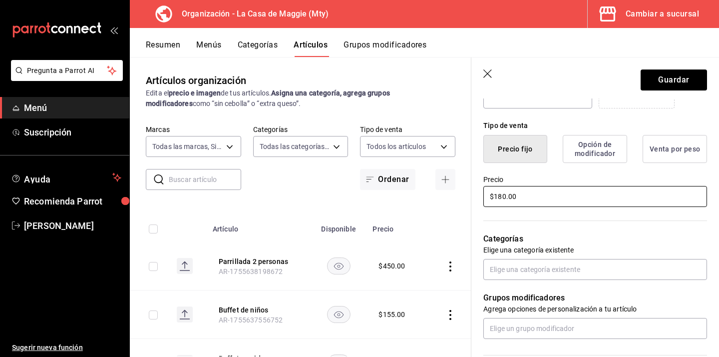
scroll to position [236, 0]
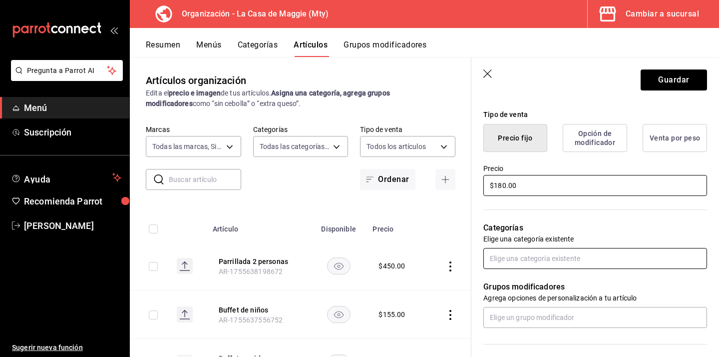
type input "$180.00"
click at [550, 260] on input "text" at bounding box center [596, 258] width 224 height 21
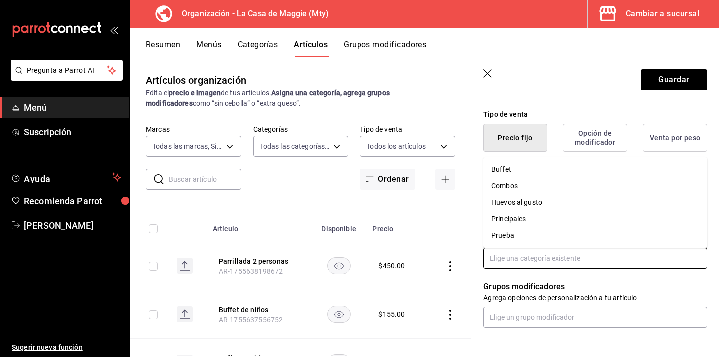
click at [554, 218] on li "Principales" at bounding box center [596, 219] width 224 height 16
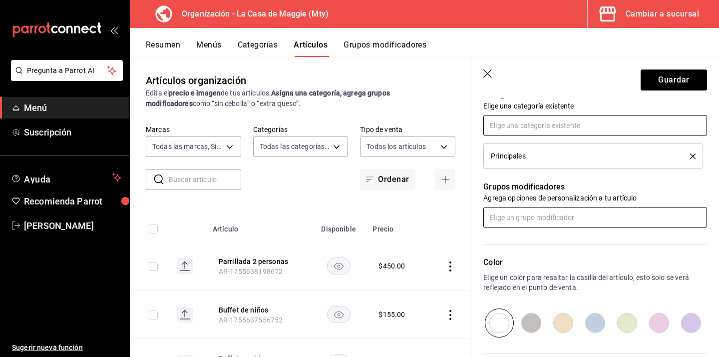
scroll to position [374, 0]
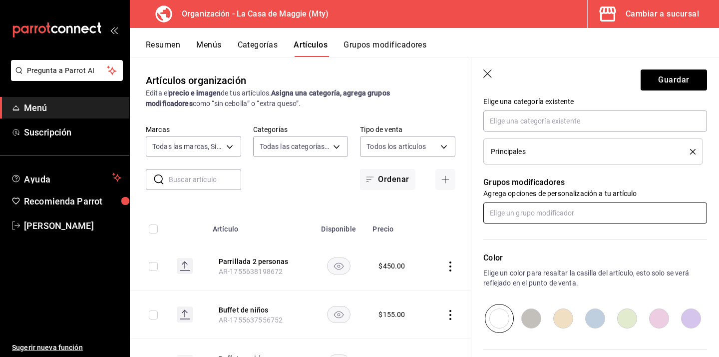
click at [550, 216] on input "text" at bounding box center [596, 212] width 224 height 21
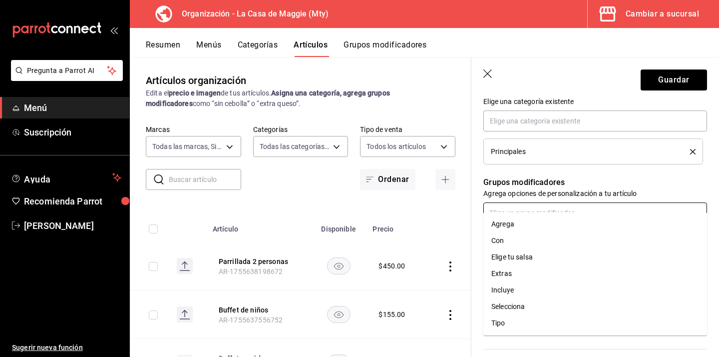
scroll to position [475, 0]
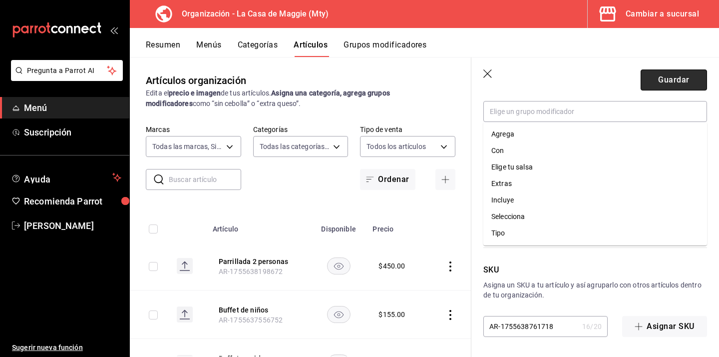
click at [673, 83] on button "Guardar" at bounding box center [674, 79] width 66 height 21
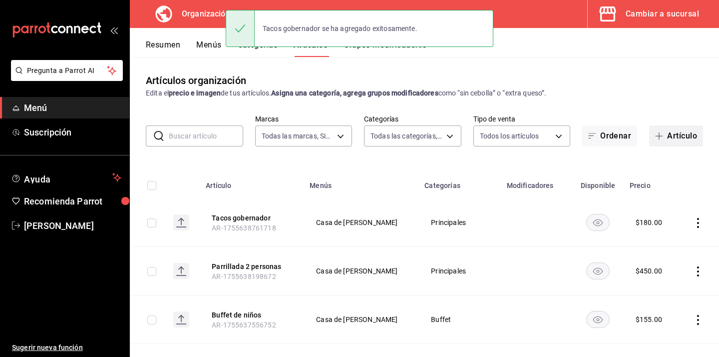
click at [685, 135] on button "Artículo" at bounding box center [676, 135] width 54 height 21
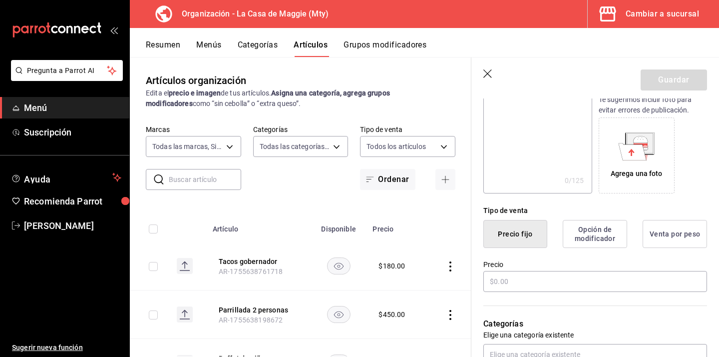
scroll to position [154, 0]
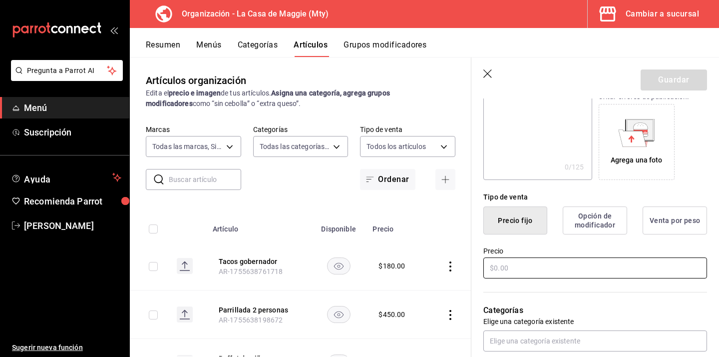
type input "Molcajete mar y tierra"
click at [524, 269] on input "text" at bounding box center [596, 267] width 224 height 21
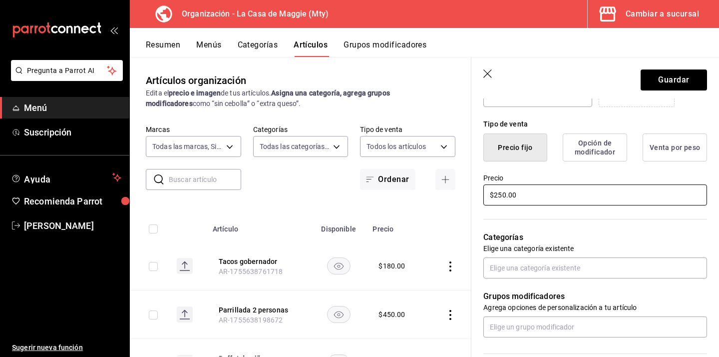
scroll to position [227, 0]
type input "$250.00"
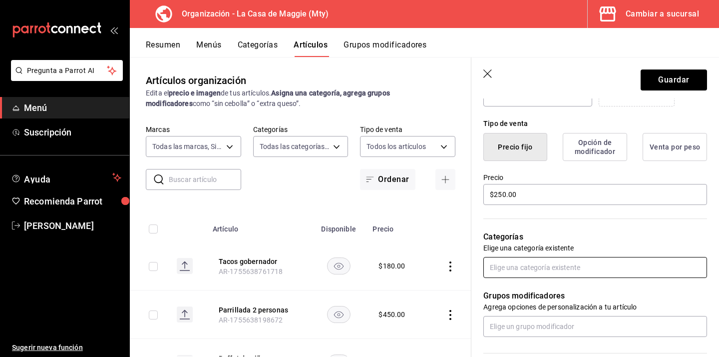
click at [534, 269] on input "text" at bounding box center [596, 267] width 224 height 21
click at [535, 226] on li "Principales" at bounding box center [596, 228] width 224 height 16
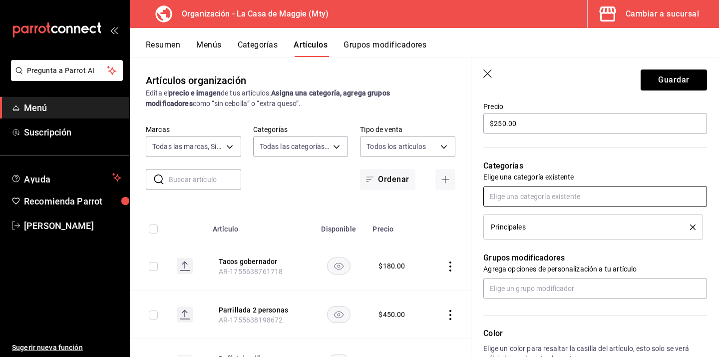
scroll to position [0, 0]
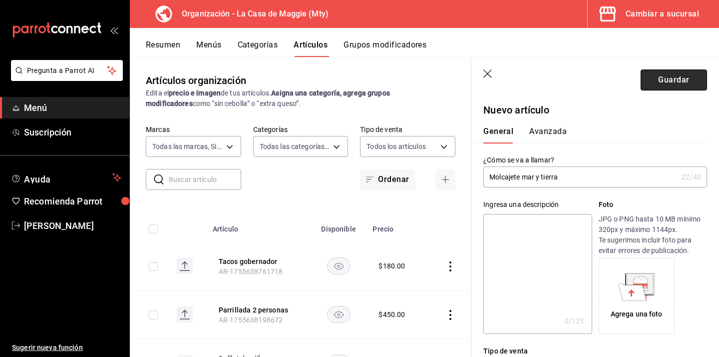
click at [669, 87] on button "Guardar" at bounding box center [674, 79] width 66 height 21
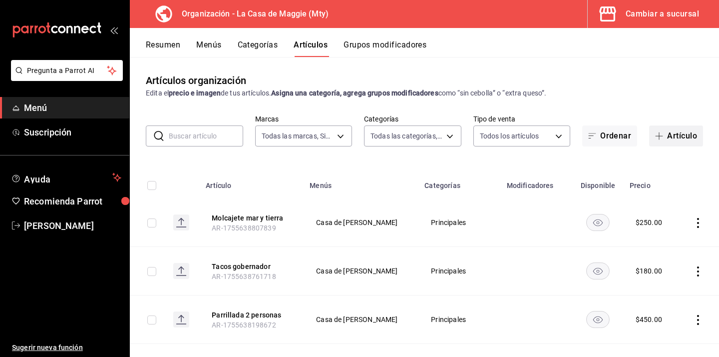
click at [666, 137] on span "button" at bounding box center [661, 136] width 12 height 8
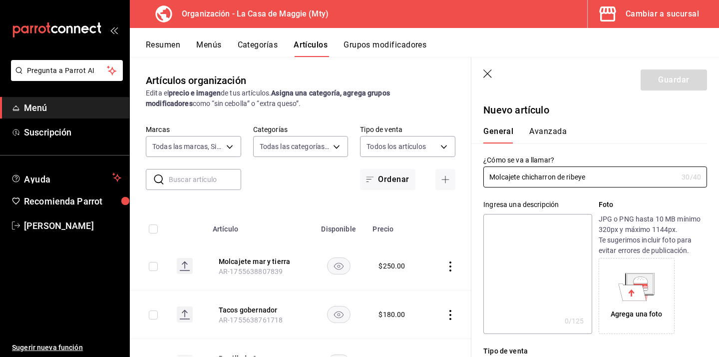
type input "Molcajete chicharron de ribeye"
click at [531, 278] on textarea at bounding box center [538, 274] width 108 height 120
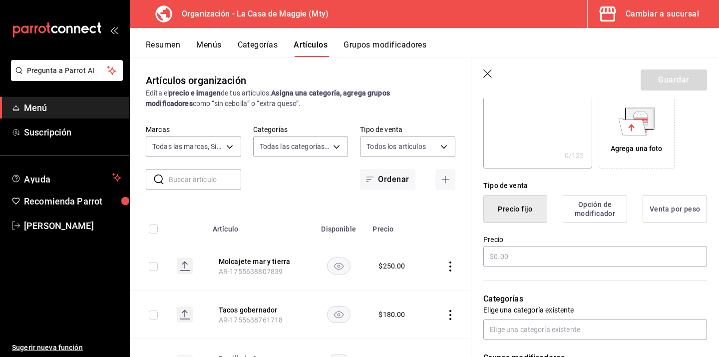
scroll to position [193, 0]
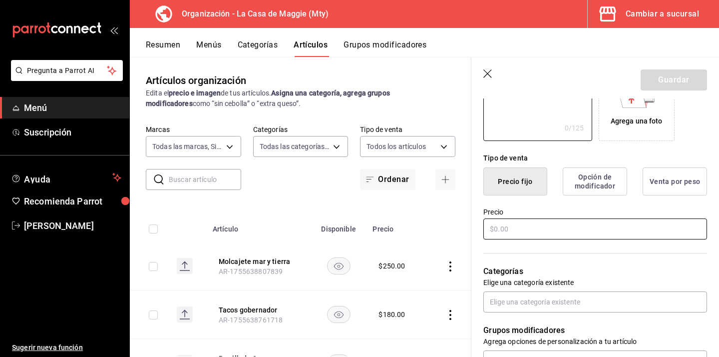
click at [530, 231] on input "text" at bounding box center [596, 228] width 224 height 21
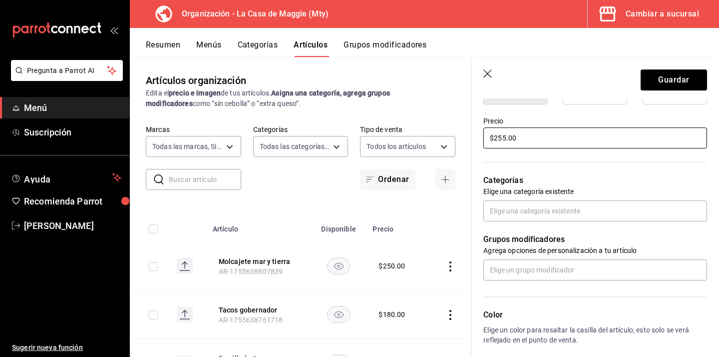
scroll to position [285, 0]
type input "$255.00"
click at [560, 212] on input "text" at bounding box center [596, 209] width 224 height 21
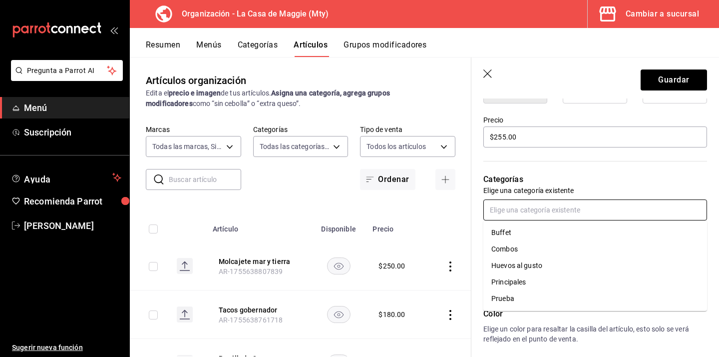
click at [530, 276] on li "Principales" at bounding box center [596, 282] width 224 height 16
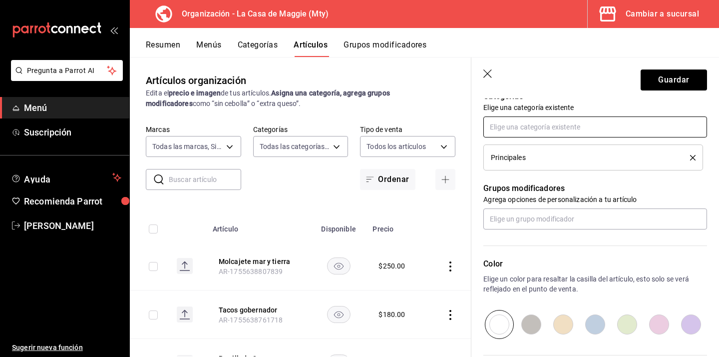
scroll to position [409, 0]
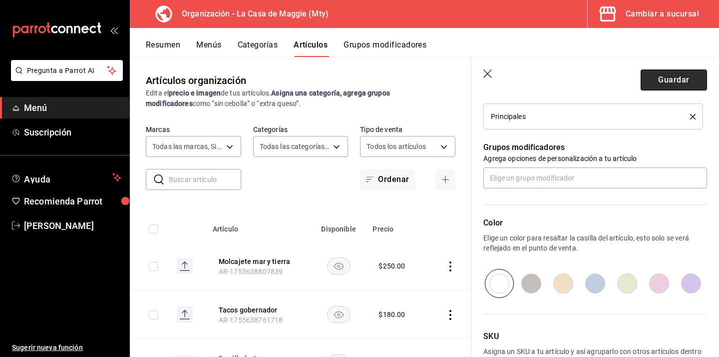
click at [659, 80] on button "Guardar" at bounding box center [674, 79] width 66 height 21
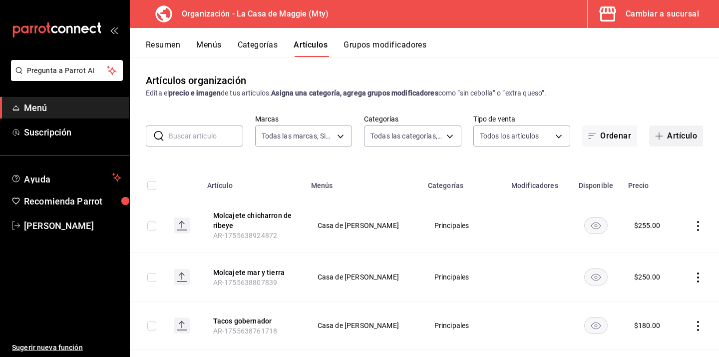
click at [683, 131] on button "Artículo" at bounding box center [676, 135] width 54 height 21
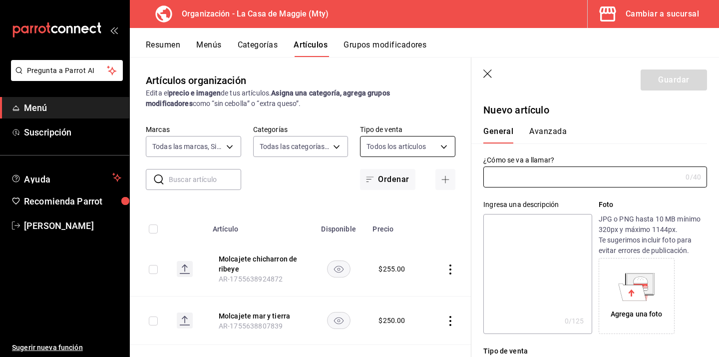
type input "AR-1755639056235"
click at [548, 175] on input "text" at bounding box center [583, 177] width 198 height 20
type input "Volcanes de res 3 pzas"
click at [702, 295] on div "Agrega una foto" at bounding box center [653, 296] width 108 height 76
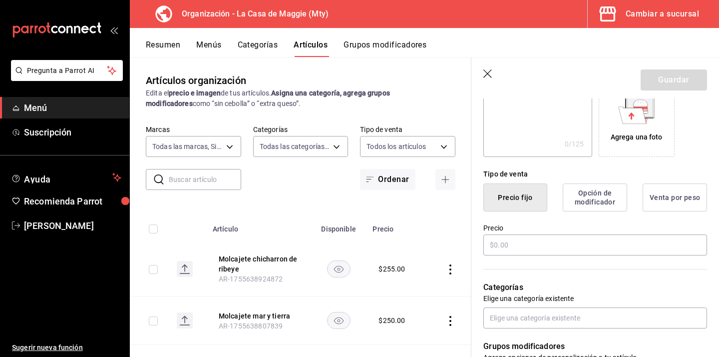
scroll to position [178, 0]
click at [600, 247] on input "text" at bounding box center [596, 243] width 224 height 21
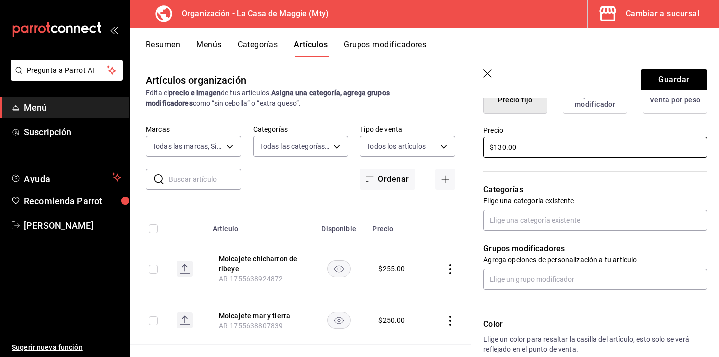
scroll to position [276, 0]
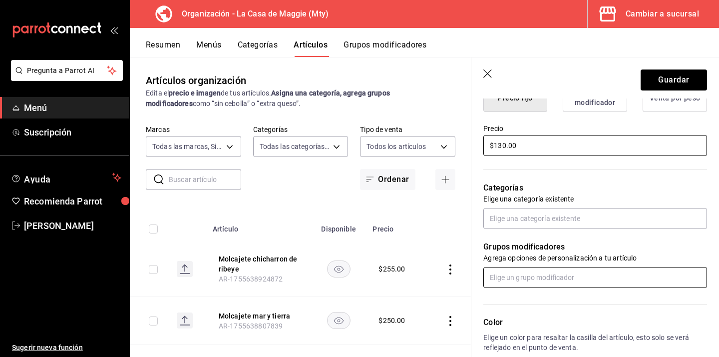
type input "$130.00"
click at [561, 266] on body "Pregunta a Parrot AI Menú Suscripción Ayuda Recomienda Parrot Eduardo Castellan…" at bounding box center [359, 178] width 719 height 357
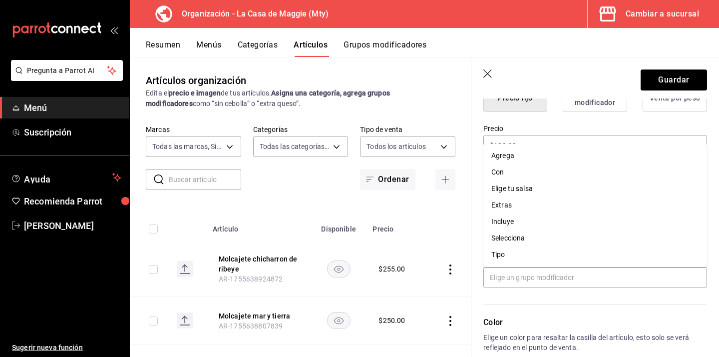
click at [546, 294] on div "Color Elige un color para resaltar la casilla del artículo, esto solo se verá r…" at bounding box center [590, 342] width 236 height 109
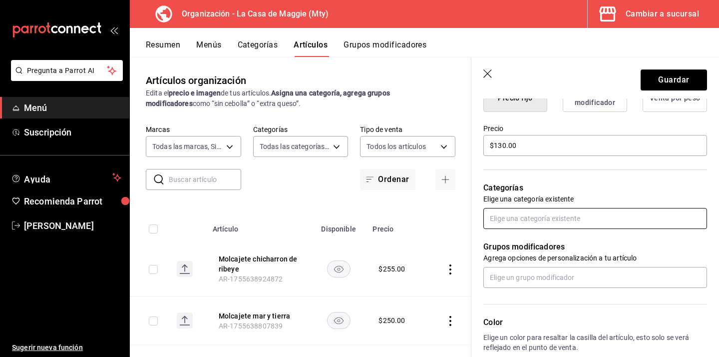
click at [535, 218] on input "text" at bounding box center [596, 218] width 224 height 21
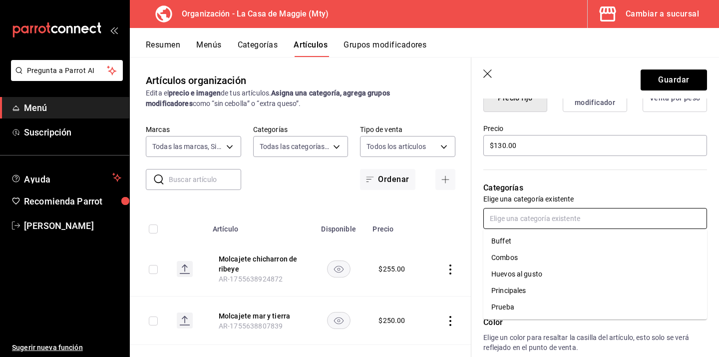
click at [539, 287] on li "Principales" at bounding box center [596, 290] width 224 height 16
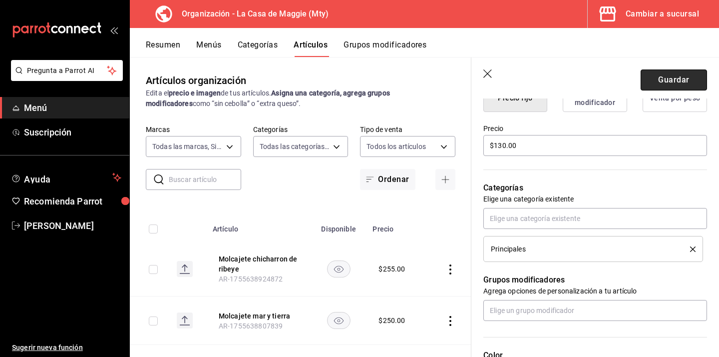
click at [656, 85] on button "Guardar" at bounding box center [674, 79] width 66 height 21
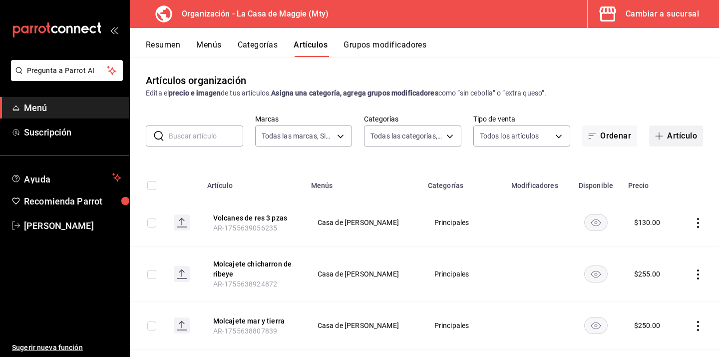
click at [665, 139] on span "button" at bounding box center [661, 136] width 12 height 8
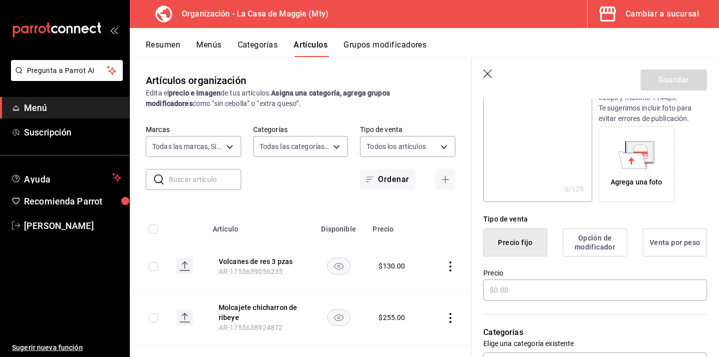
scroll to position [150, 0]
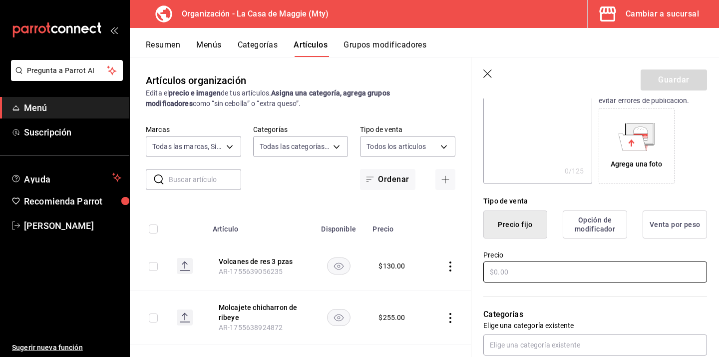
type input "Tacos de carne asada"
click at [596, 276] on input "text" at bounding box center [596, 271] width 224 height 21
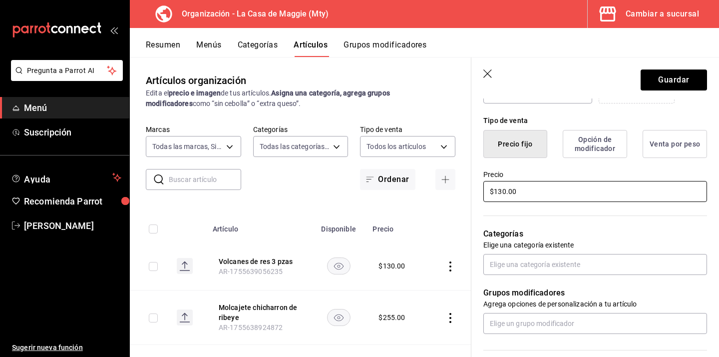
scroll to position [232, 0]
type input "$130.00"
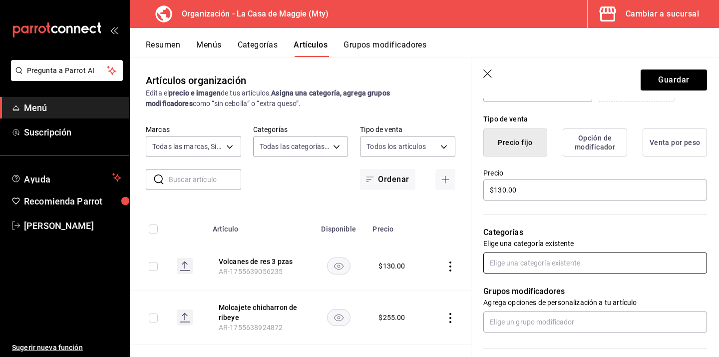
click at [555, 265] on input "text" at bounding box center [596, 262] width 224 height 21
click at [522, 223] on li "Principales" at bounding box center [596, 223] width 224 height 16
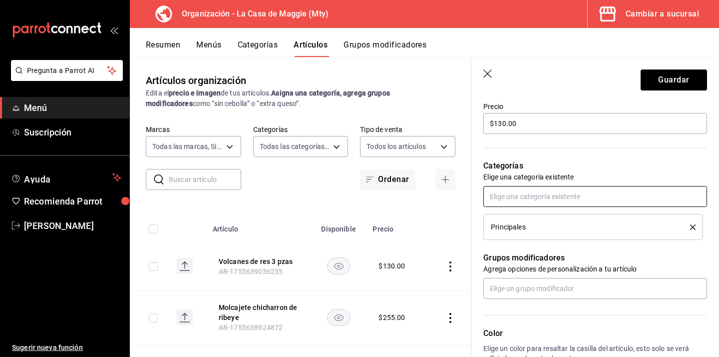
scroll to position [340, 0]
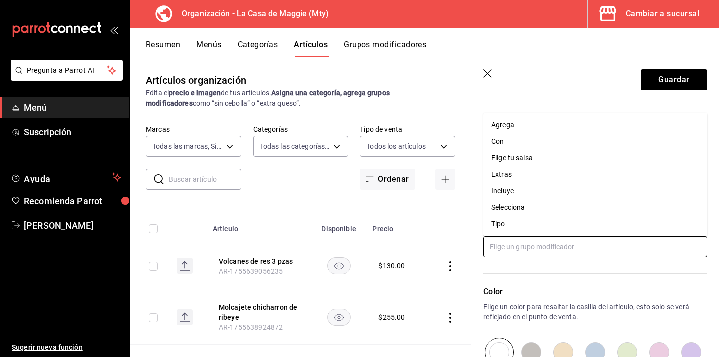
click at [530, 252] on input "text" at bounding box center [596, 246] width 224 height 21
click at [527, 286] on p "Color" at bounding box center [596, 292] width 224 height 12
click at [528, 242] on input "text" at bounding box center [596, 246] width 224 height 21
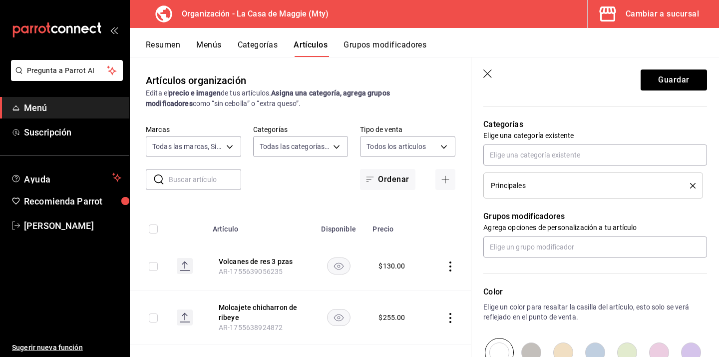
click at [527, 261] on div "Color Elige un color para resaltar la casilla del artículo, esto solo se verá r…" at bounding box center [590, 311] width 236 height 109
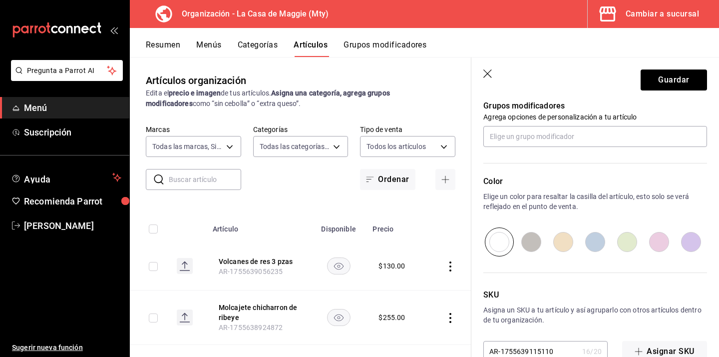
scroll to position [475, 0]
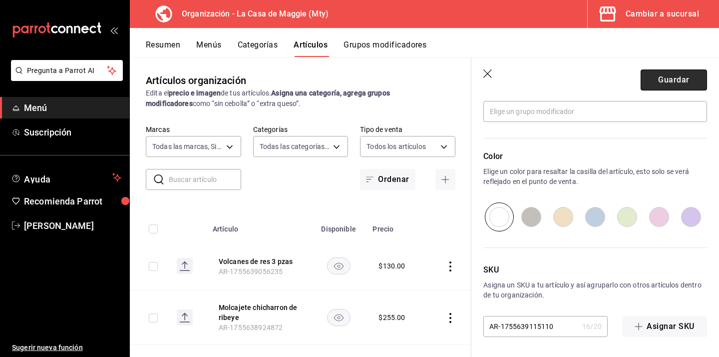
click at [680, 70] on button "Guardar" at bounding box center [674, 79] width 66 height 21
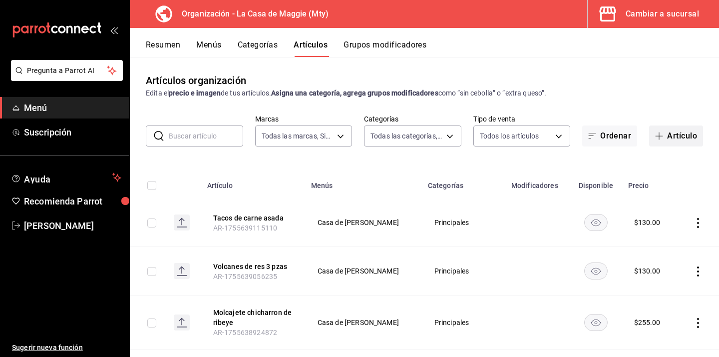
click at [670, 131] on button "Artículo" at bounding box center [676, 135] width 54 height 21
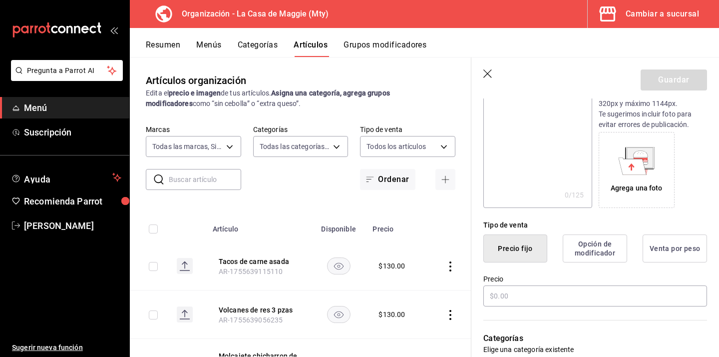
scroll to position [131, 0]
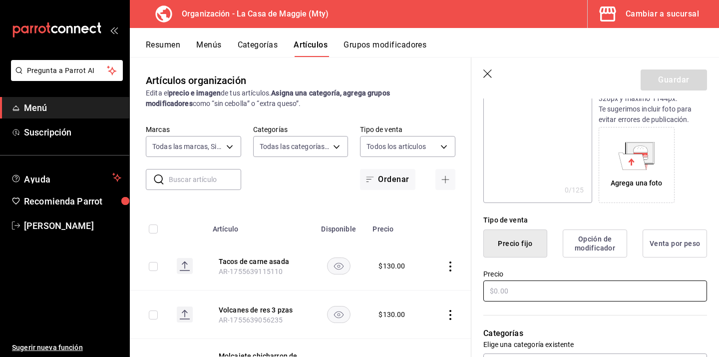
type input "Hamburguesa de res"
click at [548, 287] on input "text" at bounding box center [596, 290] width 224 height 21
type input "$130.00"
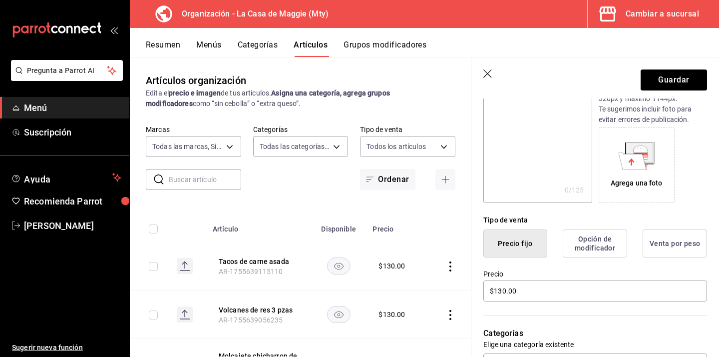
click at [579, 313] on div "Categorías Elige una categoría existente" at bounding box center [590, 338] width 236 height 71
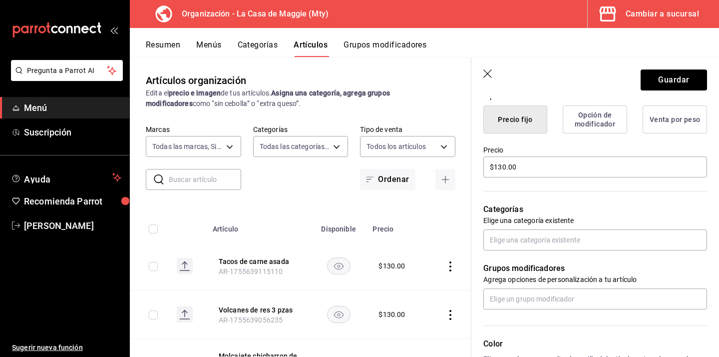
scroll to position [259, 0]
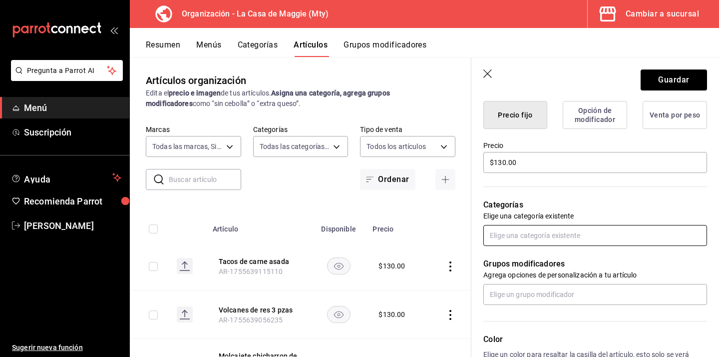
click at [536, 238] on input "text" at bounding box center [596, 235] width 224 height 21
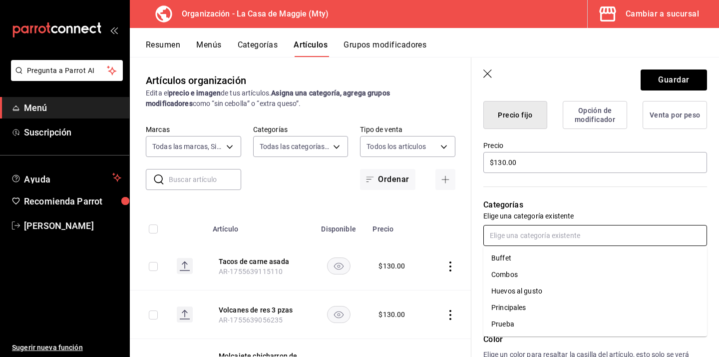
click at [525, 313] on li "Principales" at bounding box center [596, 307] width 224 height 16
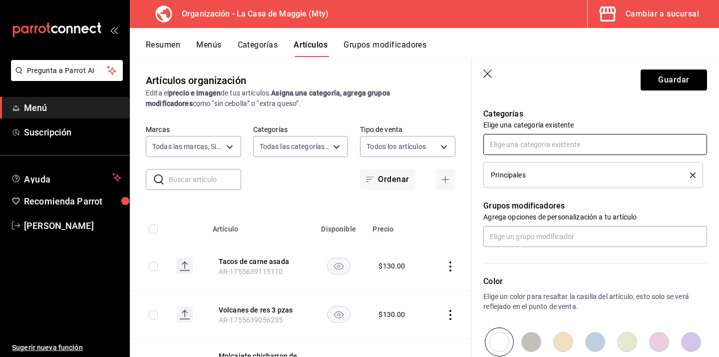
scroll to position [361, 0]
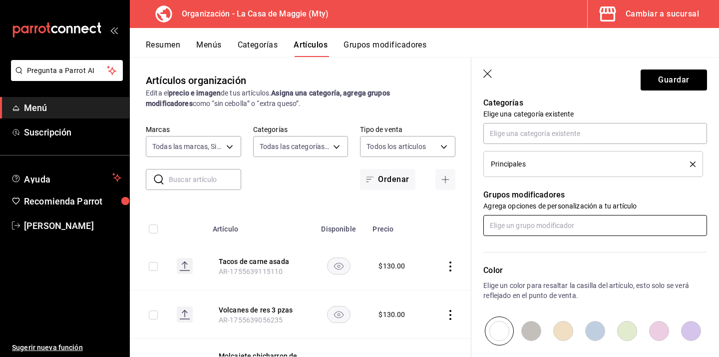
click at [519, 219] on input "text" at bounding box center [596, 225] width 224 height 21
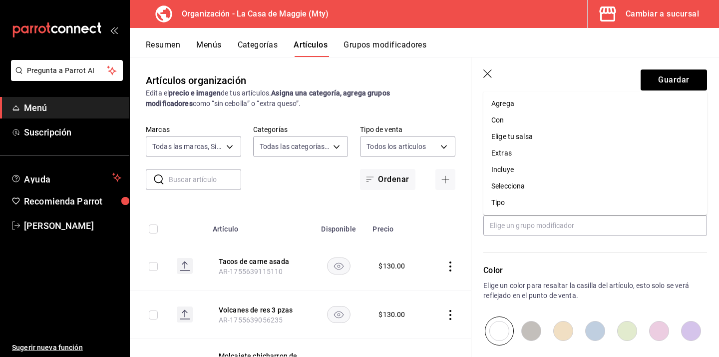
click at [577, 260] on div "Color Elige un color para resaltar la casilla del artículo, esto solo se verá r…" at bounding box center [590, 290] width 236 height 109
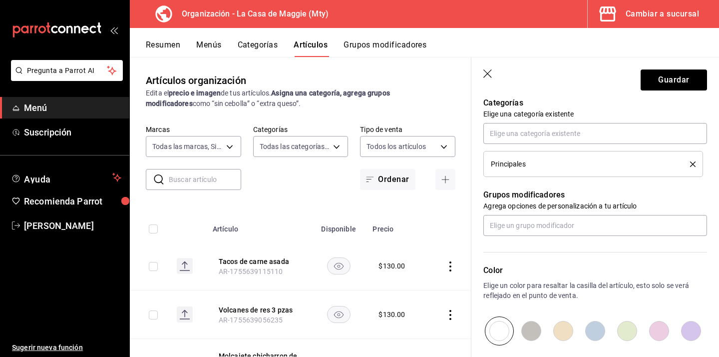
scroll to position [475, 0]
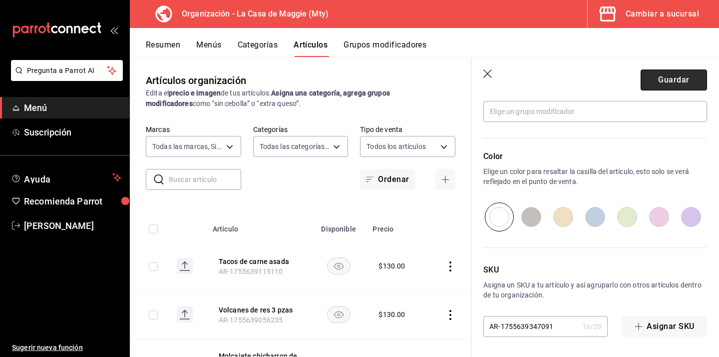
click at [678, 76] on button "Guardar" at bounding box center [674, 79] width 66 height 21
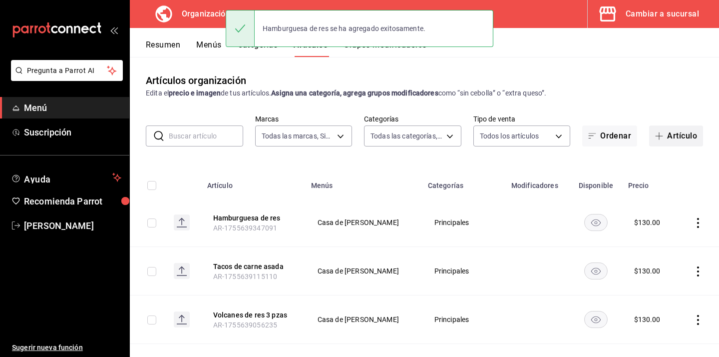
click at [667, 131] on button "Artículo" at bounding box center [676, 135] width 54 height 21
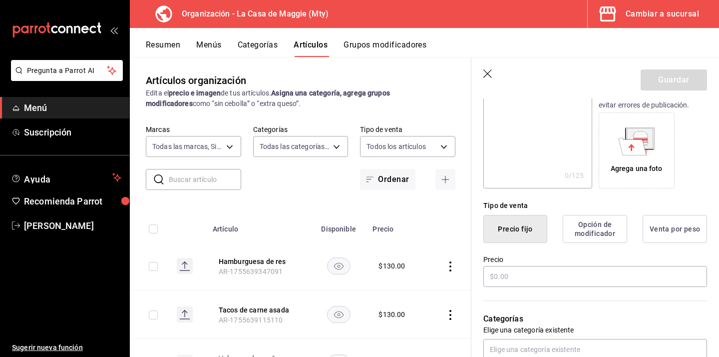
scroll to position [181, 0]
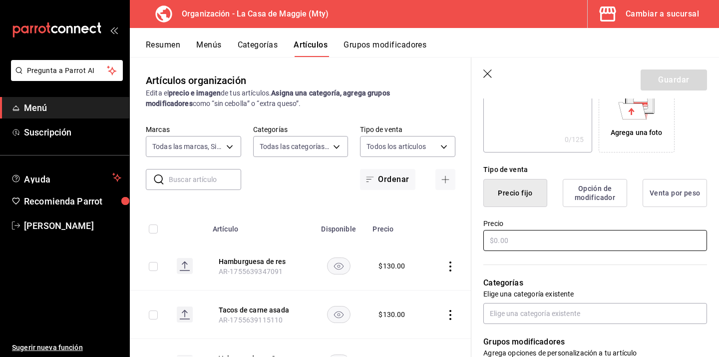
type input "Burrito de res"
click at [513, 247] on input "text" at bounding box center [596, 240] width 224 height 21
type input "$115.00"
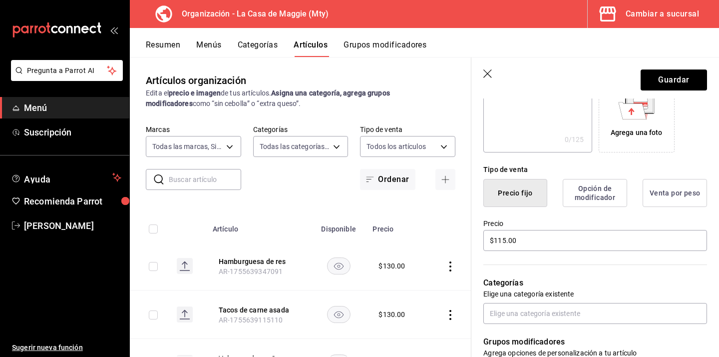
click at [568, 276] on div "Categorías Elige una categoría existente" at bounding box center [590, 287] width 236 height 71
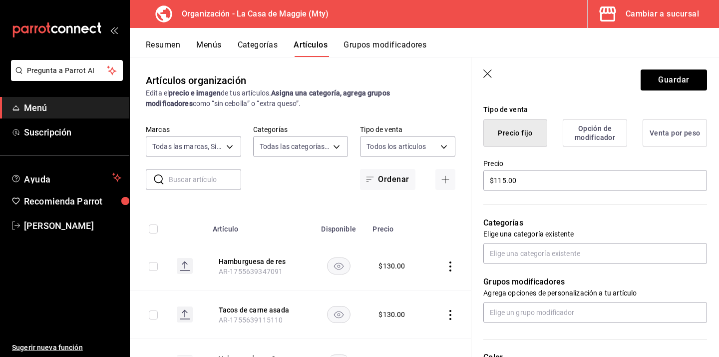
scroll to position [250, 0]
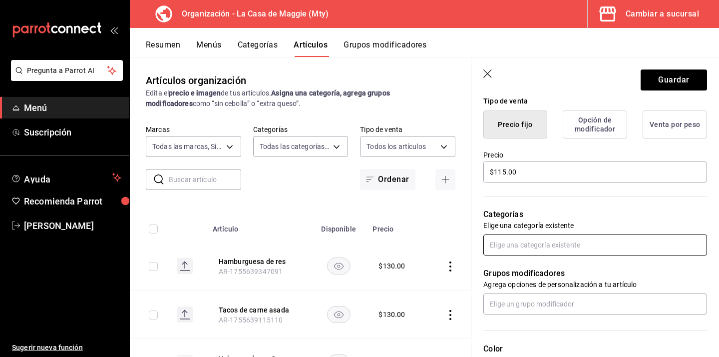
click at [540, 249] on input "text" at bounding box center [596, 244] width 224 height 21
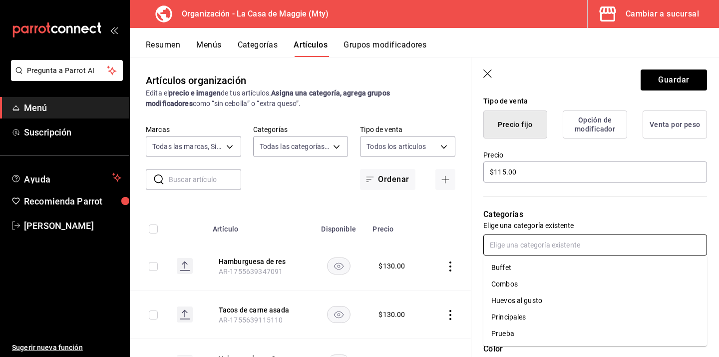
click at [533, 316] on li "Principales" at bounding box center [596, 317] width 224 height 16
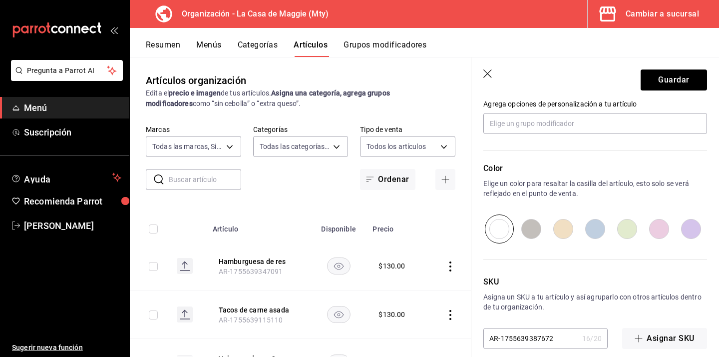
scroll to position [465, 0]
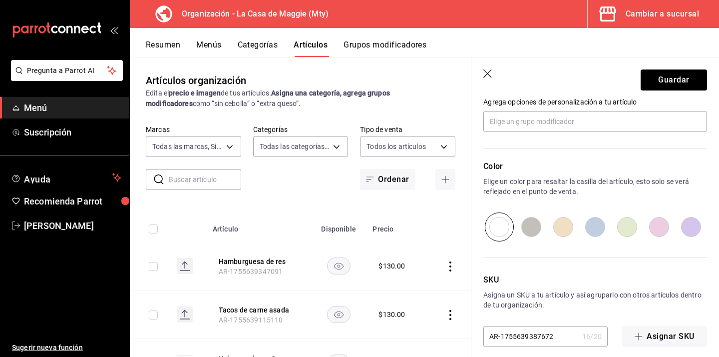
click at [659, 91] on header "Guardar" at bounding box center [596, 77] width 248 height 41
click at [660, 82] on button "Guardar" at bounding box center [674, 79] width 66 height 21
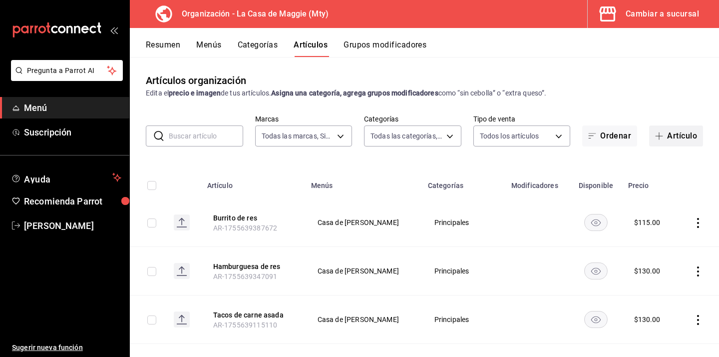
click at [673, 130] on button "Artículo" at bounding box center [676, 135] width 54 height 21
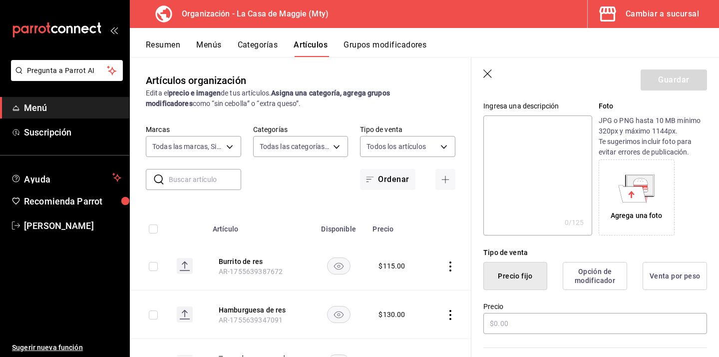
scroll to position [102, 0]
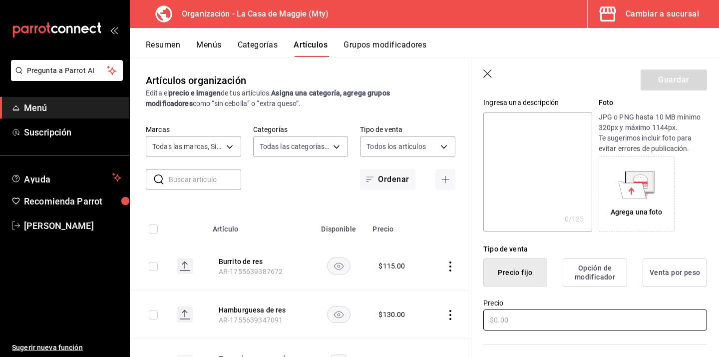
type input "Hot dog"
click at [557, 313] on input "text" at bounding box center [596, 319] width 224 height 21
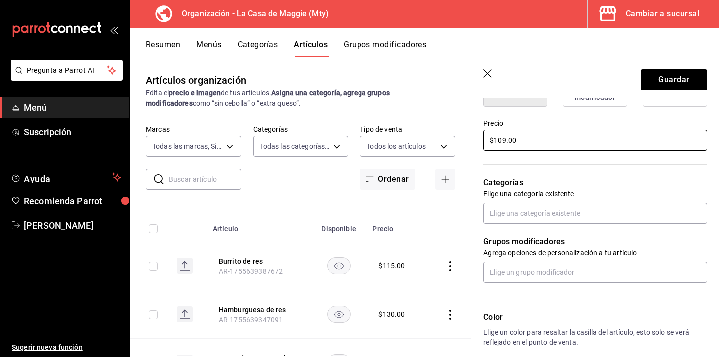
scroll to position [286, 0]
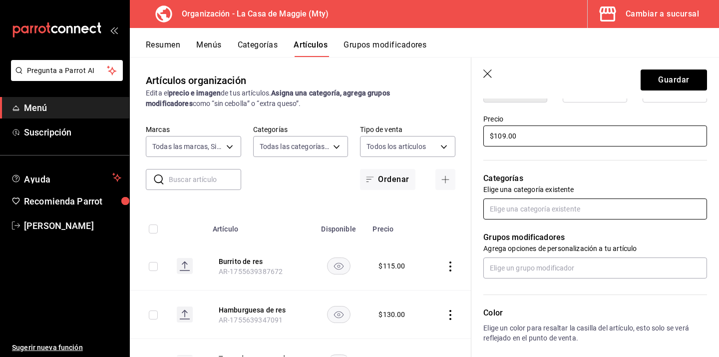
type input "$109.00"
click at [554, 216] on input "text" at bounding box center [596, 208] width 224 height 21
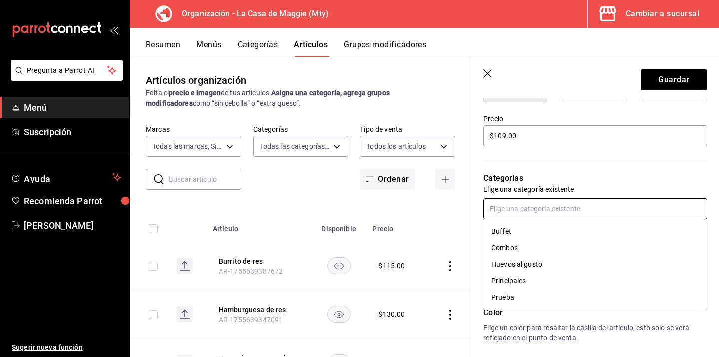
click at [532, 279] on li "Principales" at bounding box center [596, 281] width 224 height 16
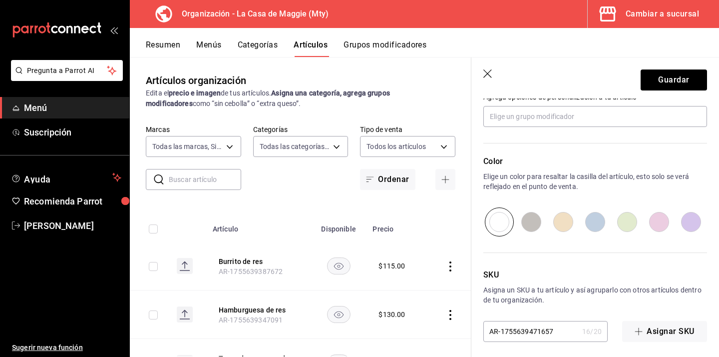
scroll to position [475, 0]
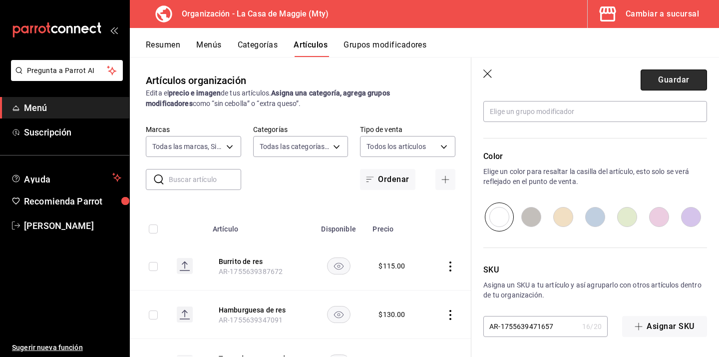
click at [665, 74] on button "Guardar" at bounding box center [674, 79] width 66 height 21
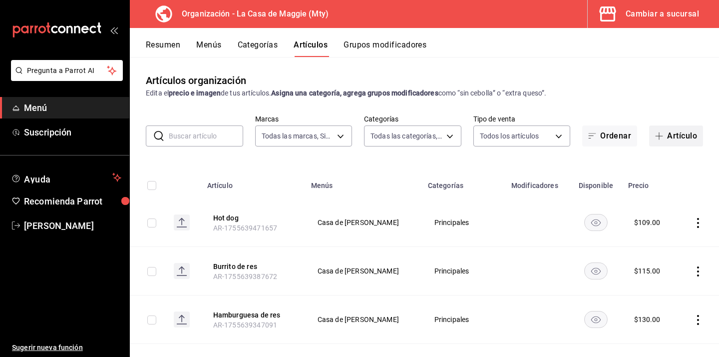
click at [670, 137] on button "Artículo" at bounding box center [676, 135] width 54 height 21
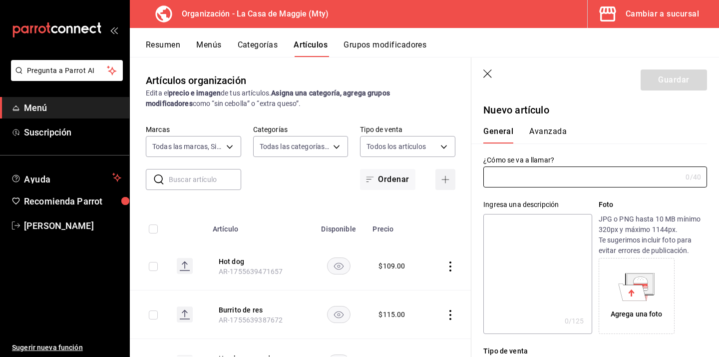
type input "AR-1755639515538"
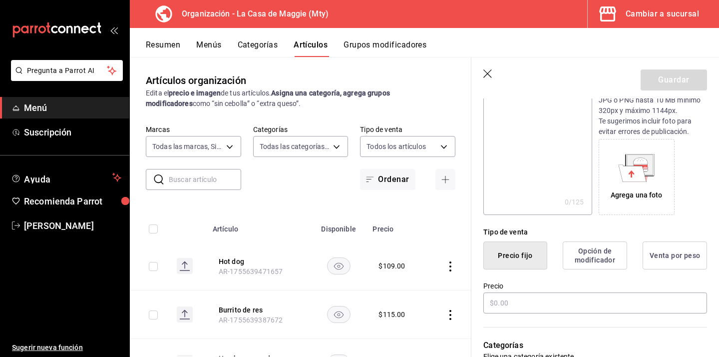
scroll to position [121, 0]
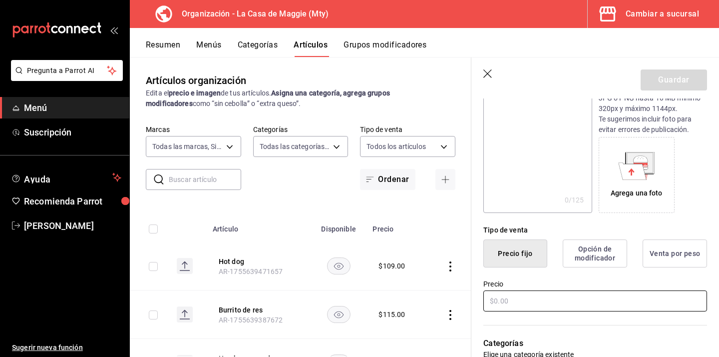
type input "Papa [PERSON_NAME]"
click at [510, 307] on input "text" at bounding box center [596, 300] width 224 height 21
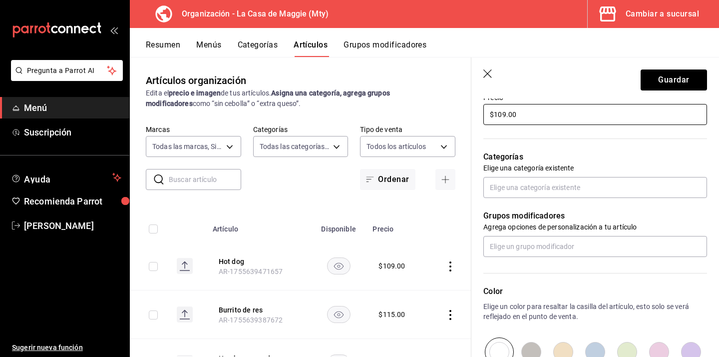
scroll to position [310, 0]
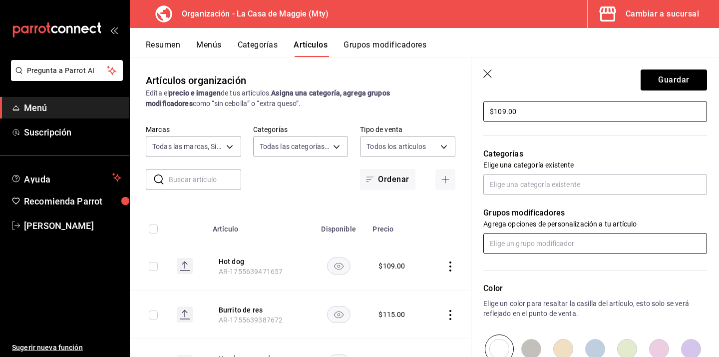
type input "$109.00"
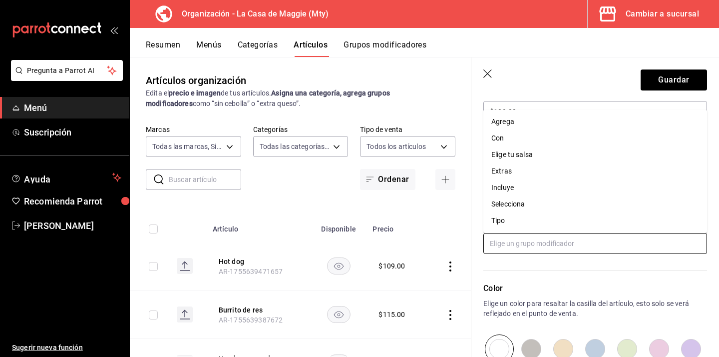
click at [532, 243] on input "text" at bounding box center [596, 243] width 224 height 21
click at [549, 269] on div "Color Elige un color para resaltar la casilla del artículo, esto solo se verá r…" at bounding box center [590, 308] width 236 height 109
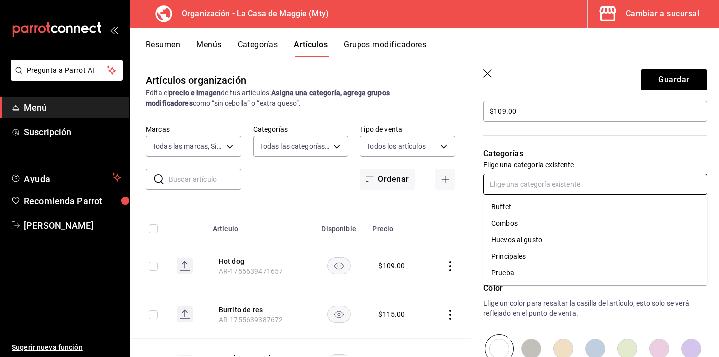
click at [540, 178] on input "text" at bounding box center [596, 184] width 224 height 21
click at [542, 260] on li "Principales" at bounding box center [596, 256] width 224 height 16
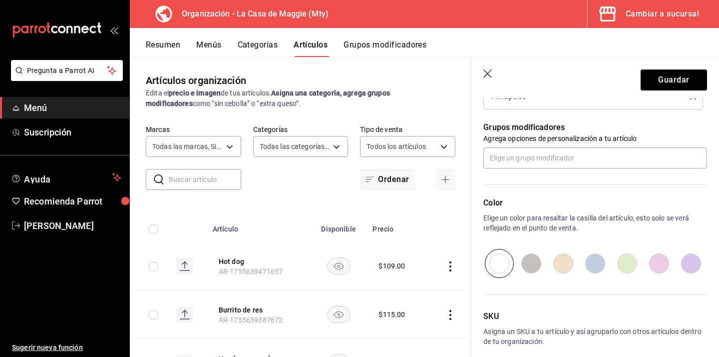
scroll to position [455, 0]
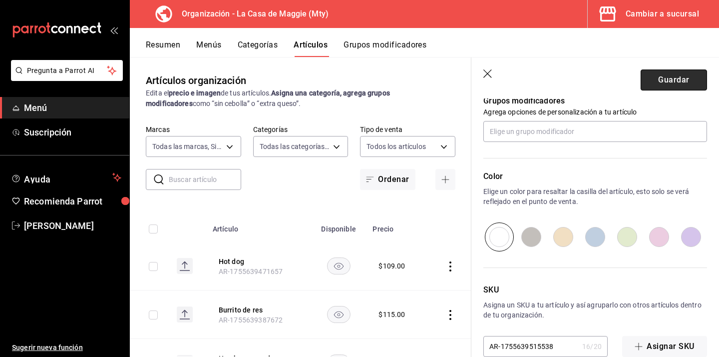
click at [661, 77] on button "Guardar" at bounding box center [674, 79] width 66 height 21
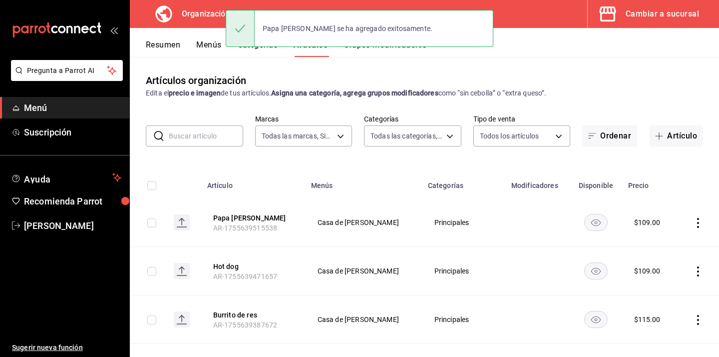
click at [405, 47] on div "Papa asada se ha agregado exitosamente." at bounding box center [360, 28] width 268 height 43
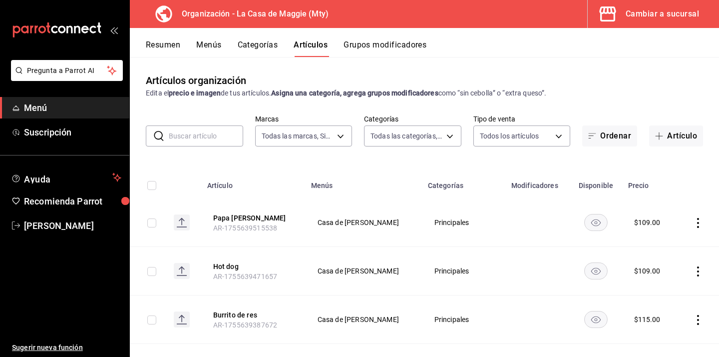
click at [397, 45] on button "Grupos modificadores" at bounding box center [385, 48] width 83 height 17
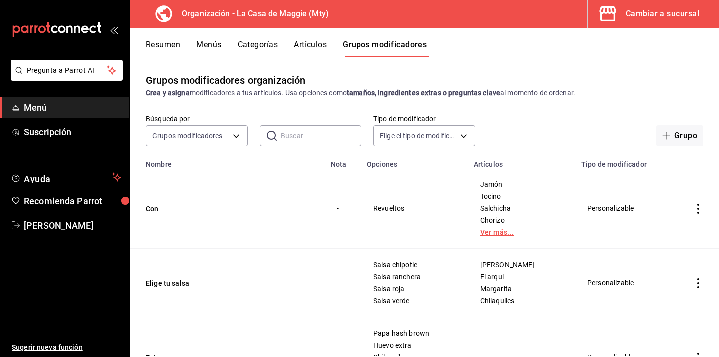
click at [492, 233] on link "Ver más..." at bounding box center [522, 232] width 82 height 7
click at [153, 208] on button "Con" at bounding box center [206, 209] width 120 height 10
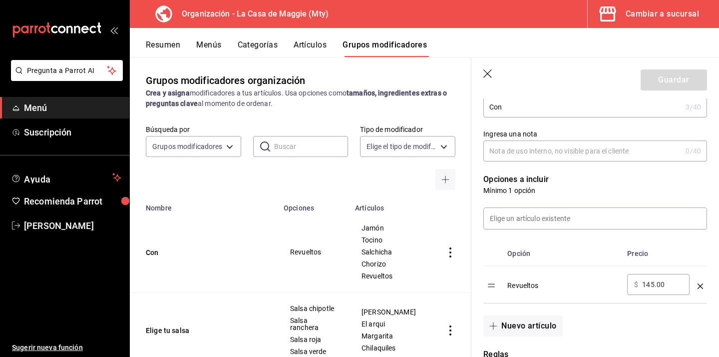
scroll to position [241, 0]
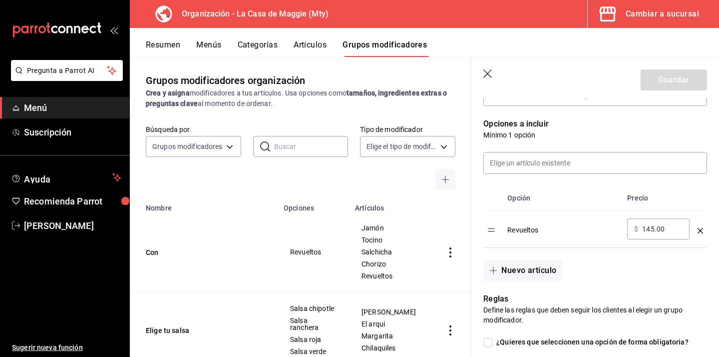
click at [701, 232] on icon "optionsTable" at bounding box center [700, 230] width 5 height 5
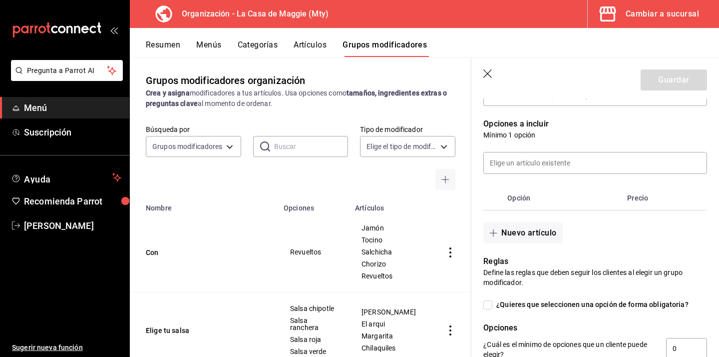
click at [486, 73] on icon "button" at bounding box center [489, 74] width 10 height 10
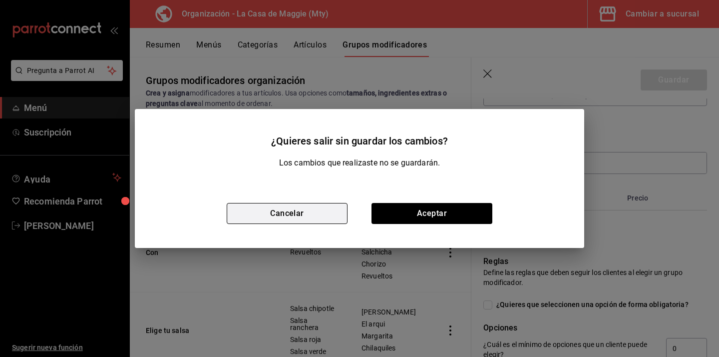
click at [327, 216] on button "Cancelar" at bounding box center [287, 213] width 121 height 21
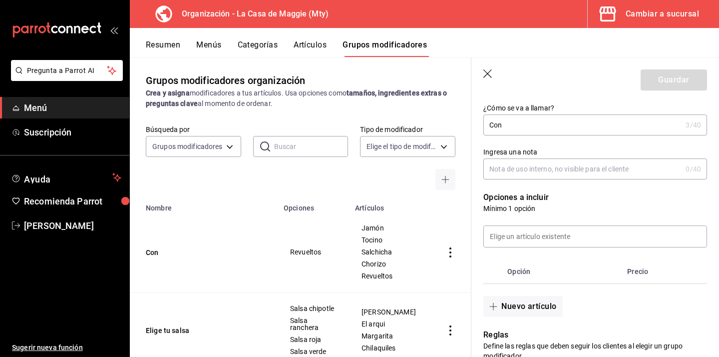
scroll to position [165, 0]
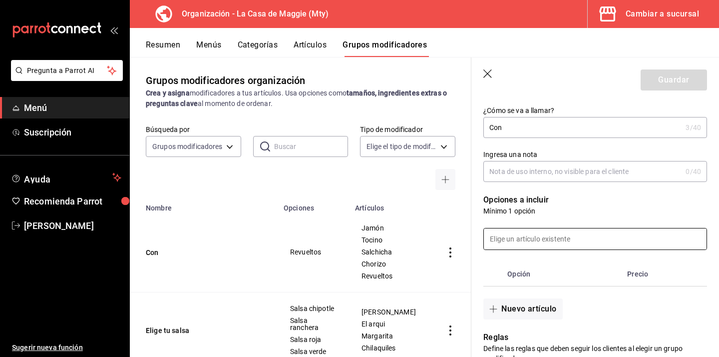
click at [578, 243] on input at bounding box center [595, 238] width 223 height 21
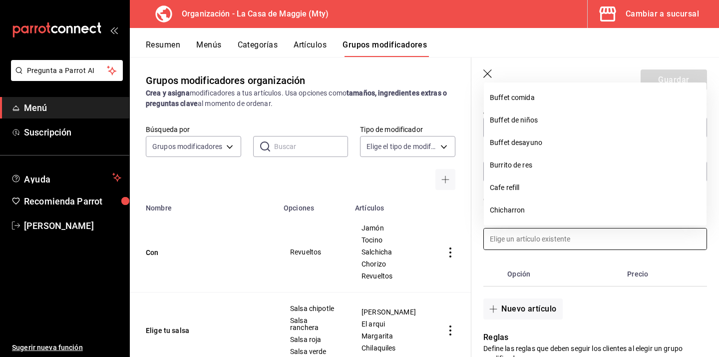
click at [591, 277] on th "Opción" at bounding box center [564, 274] width 120 height 24
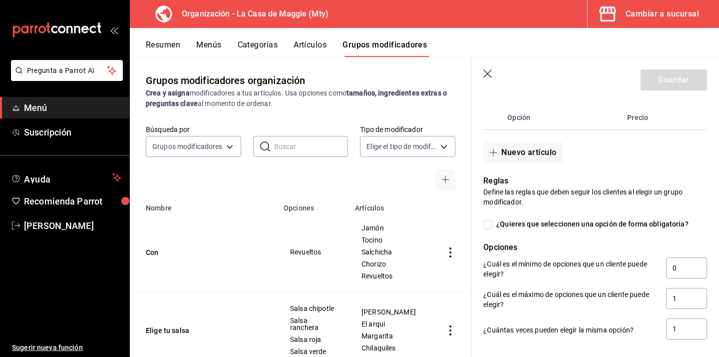
scroll to position [339, 0]
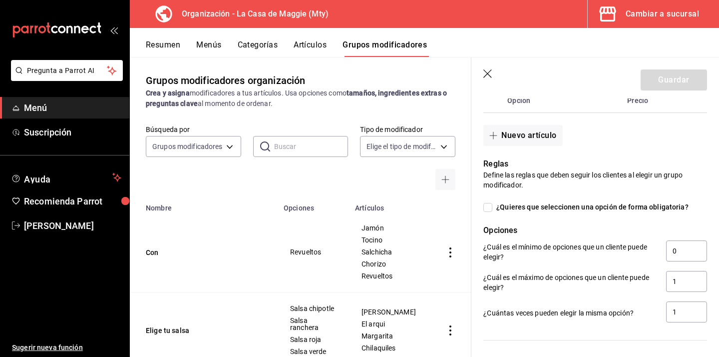
click at [489, 210] on input "¿Quieres que seleccionen una opción de forma obligatoria?" at bounding box center [488, 207] width 9 height 9
checkbox input "true"
type input "1"
click at [489, 210] on input "¿Quieres que seleccionen una opción de forma obligatoria?" at bounding box center [488, 207] width 9 height 9
checkbox input "false"
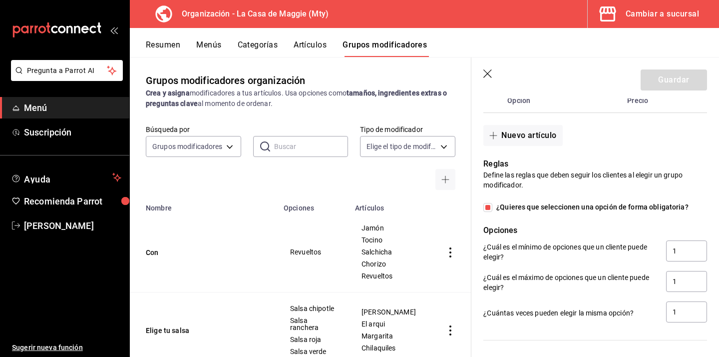
type input "0"
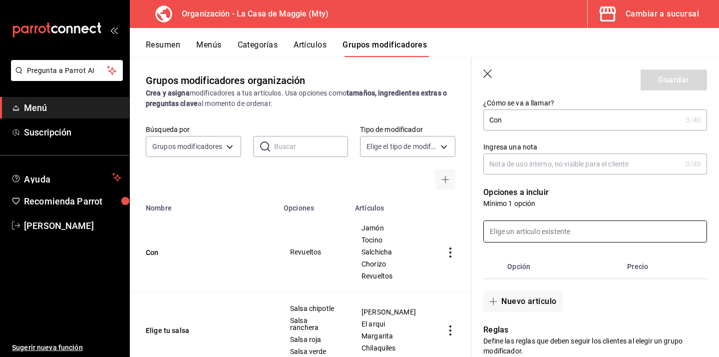
scroll to position [183, 0]
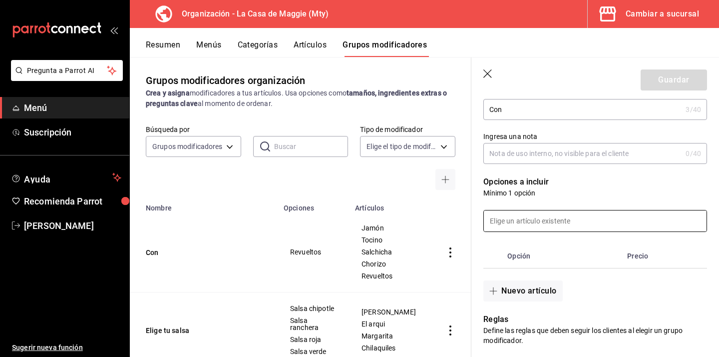
click at [548, 225] on input at bounding box center [595, 220] width 223 height 21
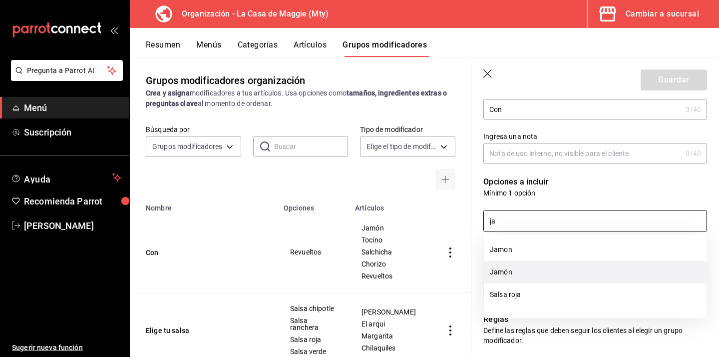
click at [511, 277] on li "Jamón" at bounding box center [595, 272] width 223 height 22
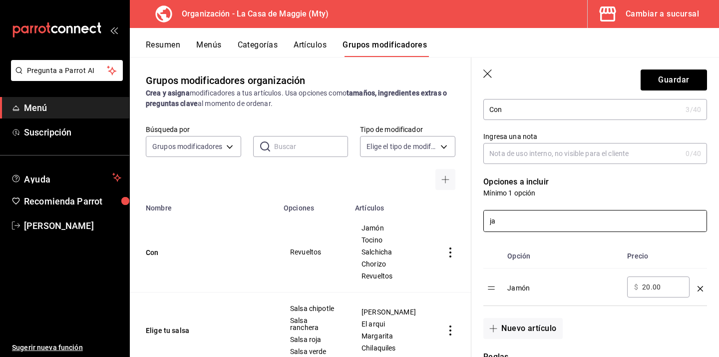
type input "ja"
click at [700, 287] on icon "optionsTable" at bounding box center [700, 288] width 5 height 5
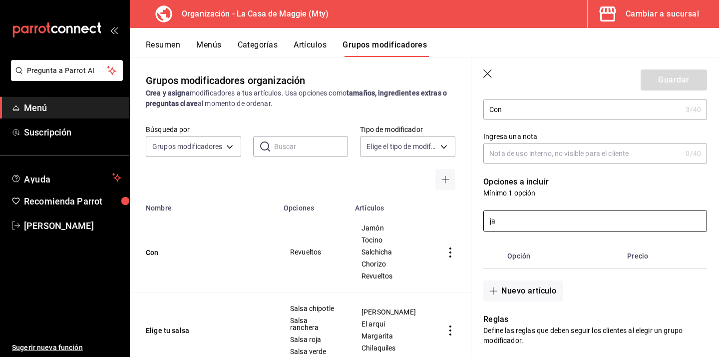
click at [535, 224] on input "ja" at bounding box center [595, 220] width 223 height 21
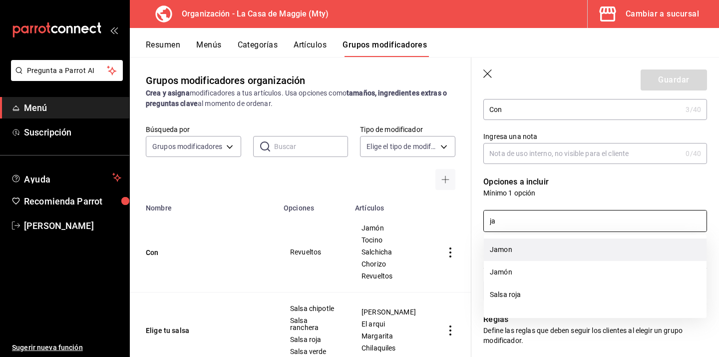
click at [510, 256] on li "Jamon" at bounding box center [595, 249] width 223 height 22
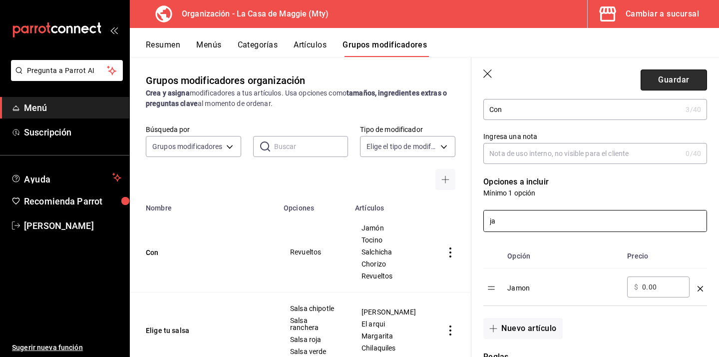
click at [672, 76] on button "Guardar" at bounding box center [674, 79] width 66 height 21
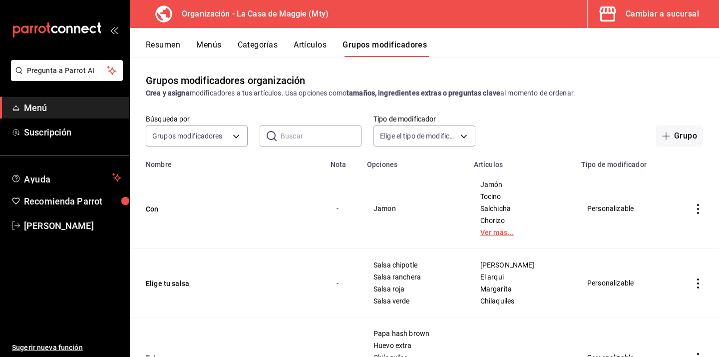
click at [496, 231] on link "Ver más..." at bounding box center [522, 232] width 82 height 7
click at [154, 210] on button "Con" at bounding box center [206, 209] width 120 height 10
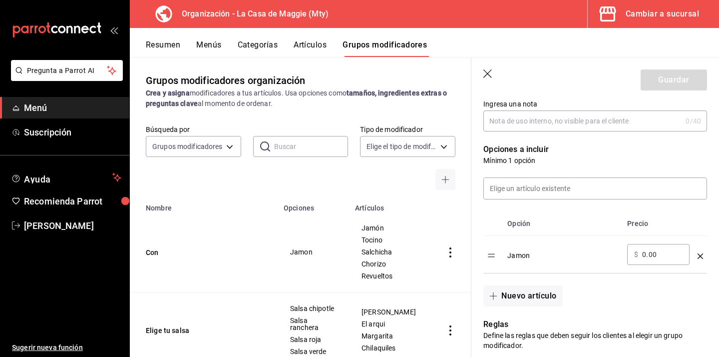
scroll to position [236, 0]
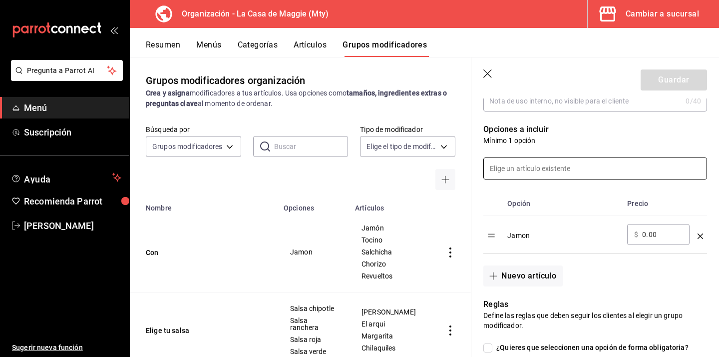
click at [580, 167] on input at bounding box center [595, 168] width 223 height 21
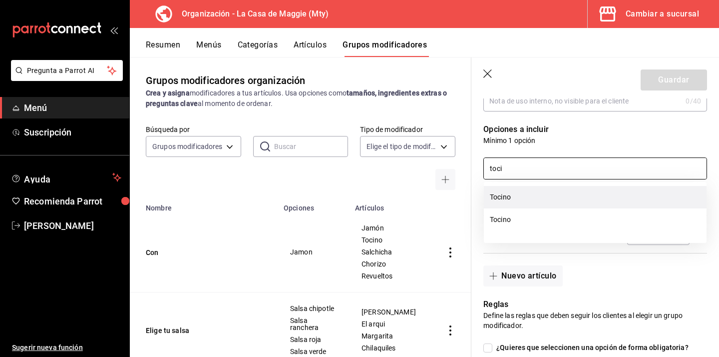
click at [537, 199] on li "Tocino" at bounding box center [595, 197] width 223 height 22
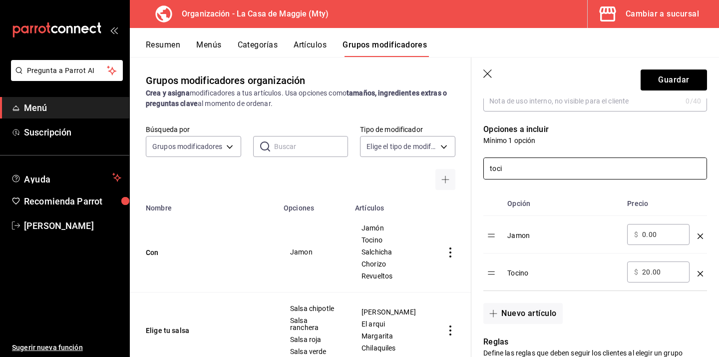
click at [702, 273] on icon "optionsTable" at bounding box center [700, 273] width 5 height 5
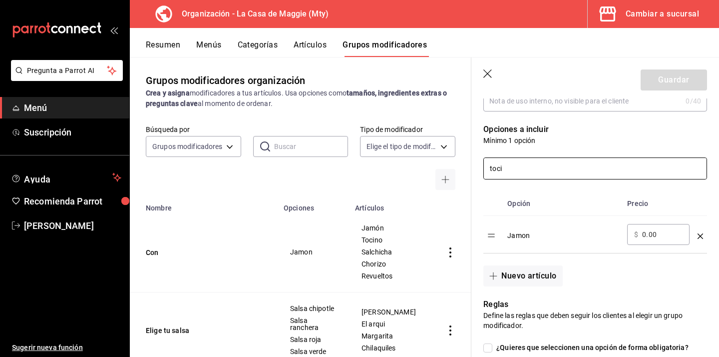
click at [534, 170] on input "toci" at bounding box center [595, 168] width 223 height 21
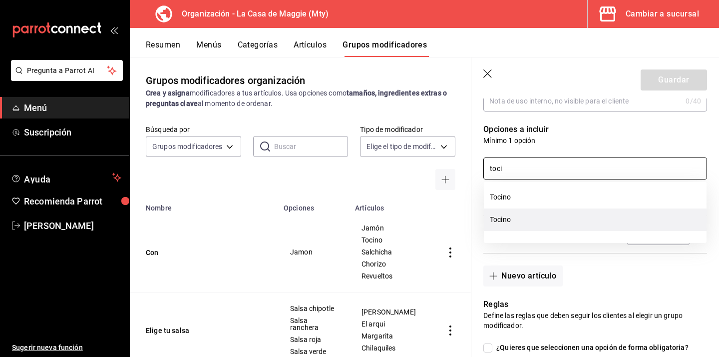
click at [508, 220] on li "Tocino" at bounding box center [595, 219] width 223 height 22
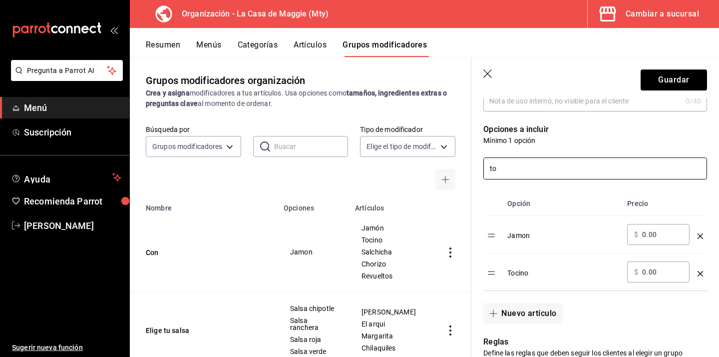
type input "t"
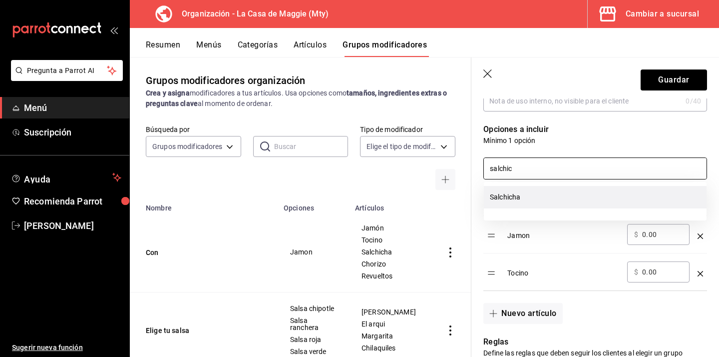
click at [545, 199] on li "Salchicha" at bounding box center [595, 197] width 223 height 22
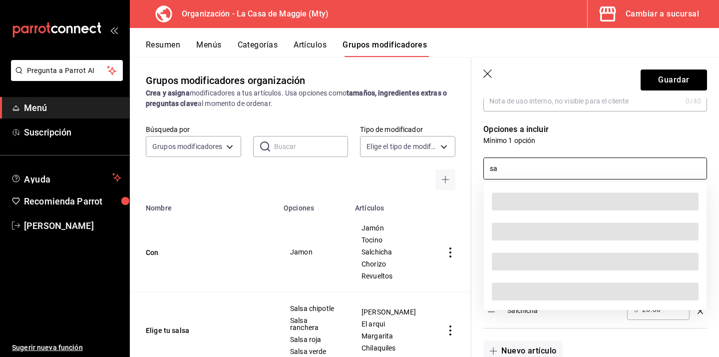
type input "s"
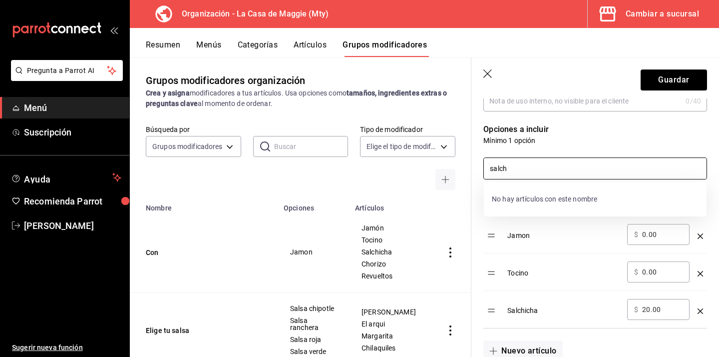
type input "salch"
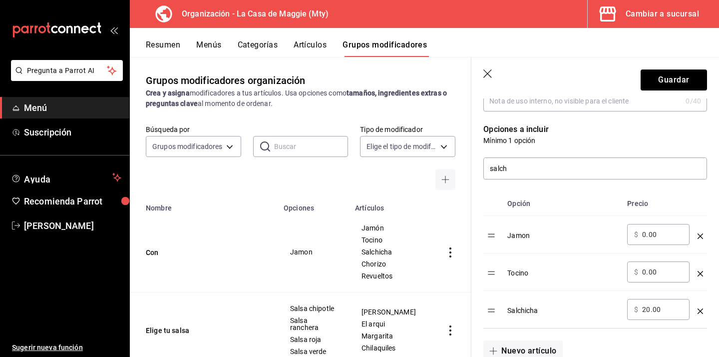
click at [664, 315] on div "​ $ 20.00 ​" at bounding box center [658, 309] width 62 height 21
click at [647, 310] on input "20.00" at bounding box center [662, 309] width 40 height 10
type input "00.00"
click at [672, 79] on button "Guardar" at bounding box center [674, 79] width 66 height 21
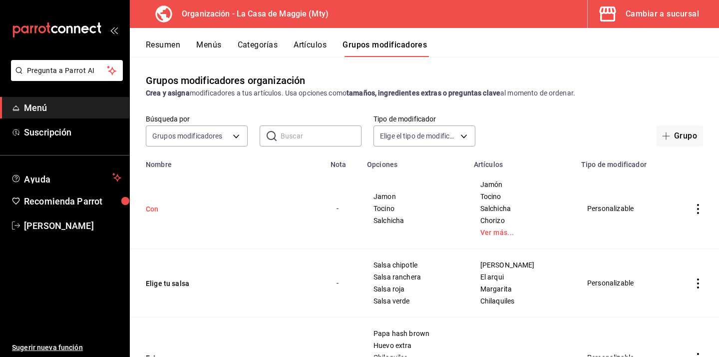
click at [147, 206] on button "Con" at bounding box center [206, 209] width 120 height 10
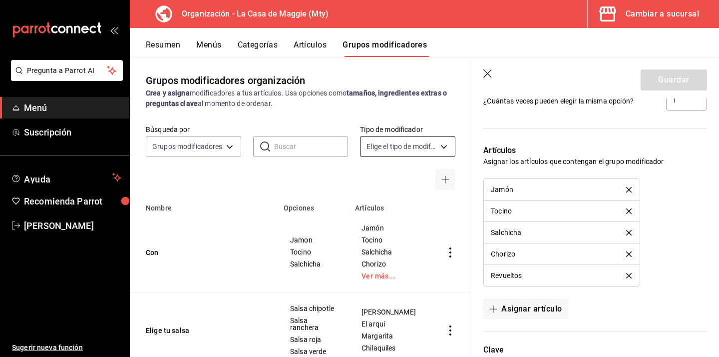
scroll to position [657, 0]
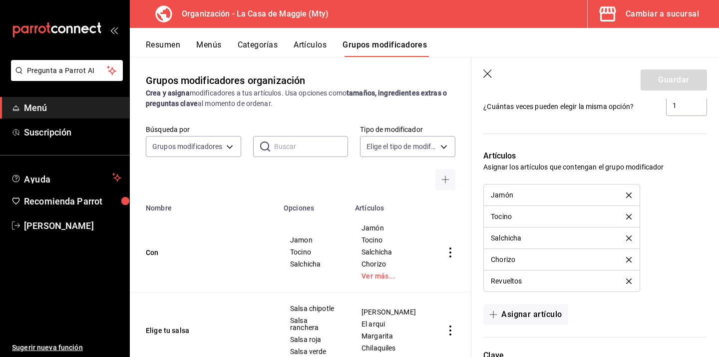
click at [629, 259] on icon "delete" at bounding box center [628, 259] width 5 height 5
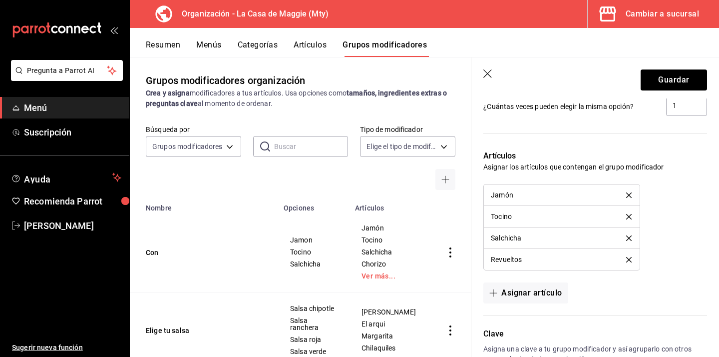
click at [631, 237] on icon "delete" at bounding box center [628, 237] width 5 height 5
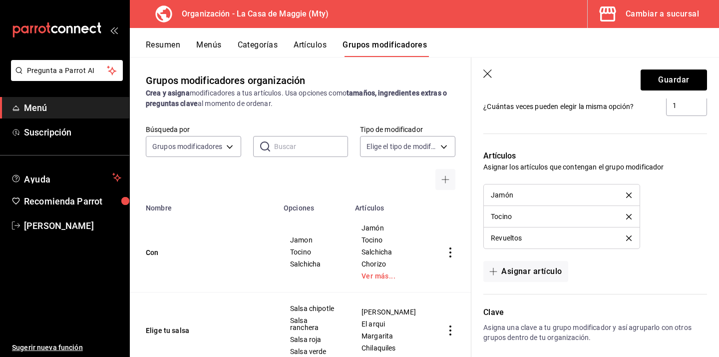
click at [628, 220] on li "Tocino" at bounding box center [561, 216] width 155 height 21
click at [627, 219] on icon "delete" at bounding box center [628, 216] width 5 height 5
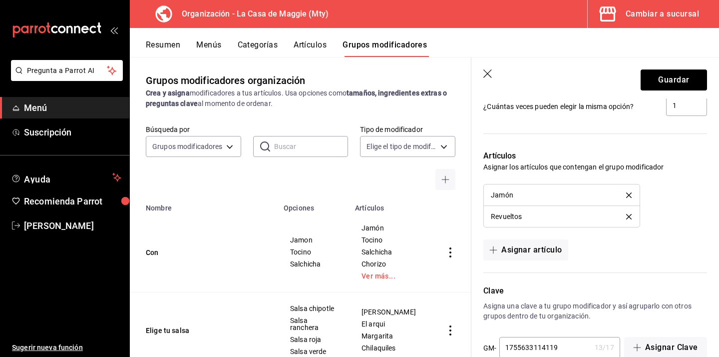
click at [631, 192] on icon "delete" at bounding box center [628, 194] width 5 height 5
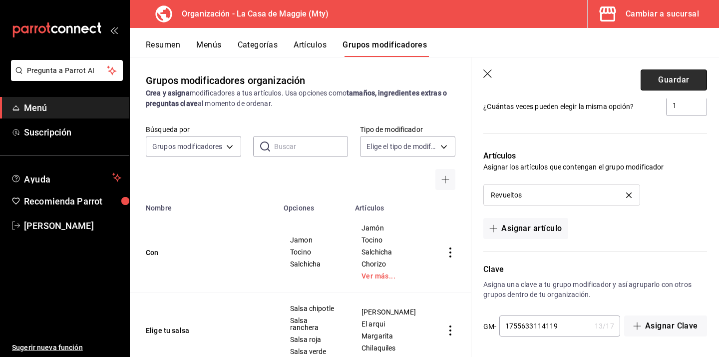
click at [669, 76] on button "Guardar" at bounding box center [674, 79] width 66 height 21
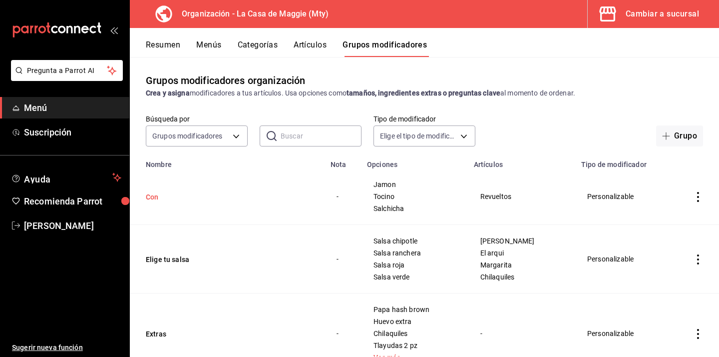
click at [155, 197] on button "Con" at bounding box center [206, 197] width 120 height 10
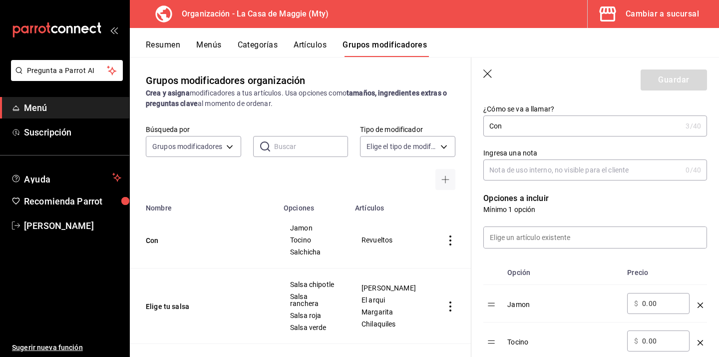
scroll to position [167, 0]
click at [540, 239] on input at bounding box center [595, 236] width 223 height 21
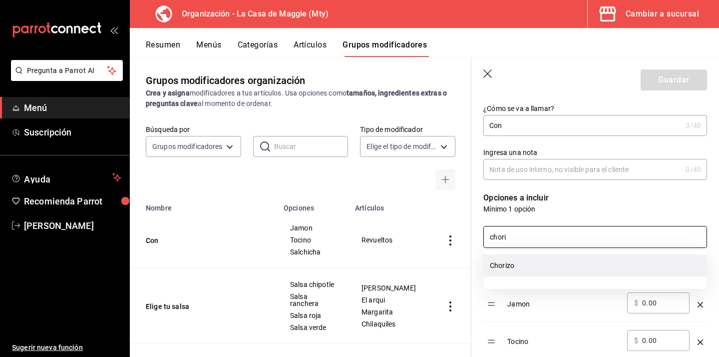
click at [522, 263] on li "Chorizo" at bounding box center [595, 265] width 223 height 22
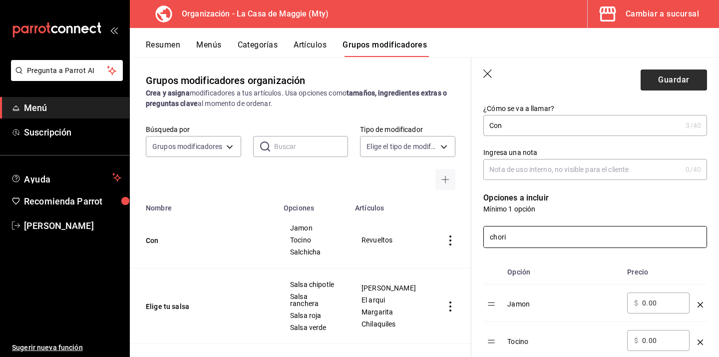
type input "chori"
click at [676, 82] on button "Guardar" at bounding box center [674, 79] width 66 height 21
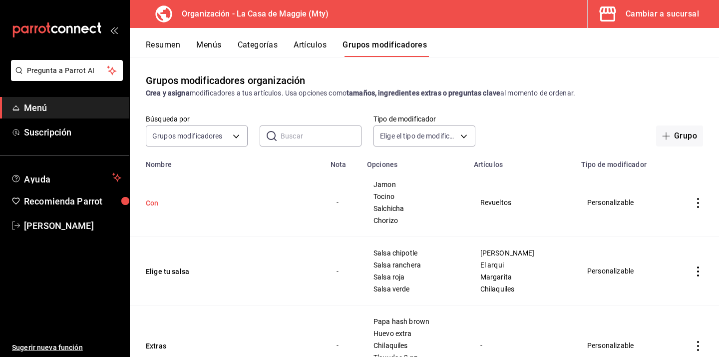
click at [159, 205] on button "Con" at bounding box center [206, 203] width 120 height 10
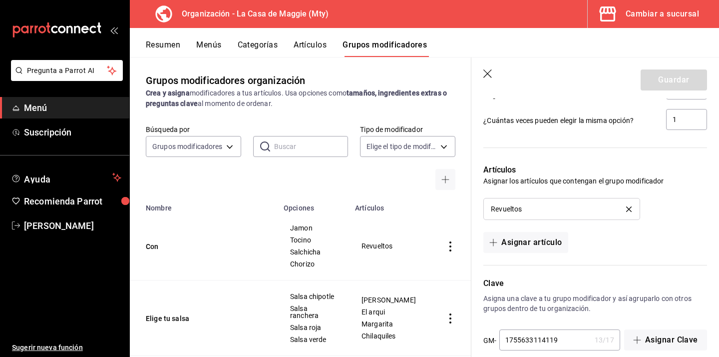
scroll to position [695, 0]
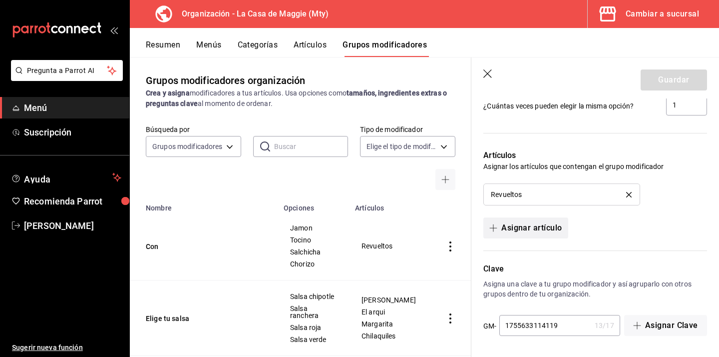
click at [527, 228] on button "Asignar artículo" at bounding box center [526, 227] width 84 height 21
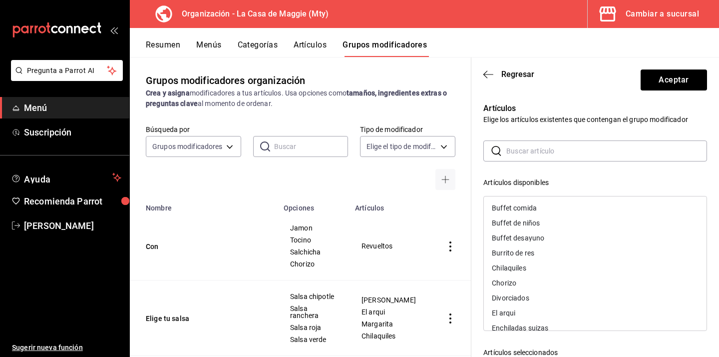
click at [521, 146] on input "text" at bounding box center [607, 151] width 201 height 20
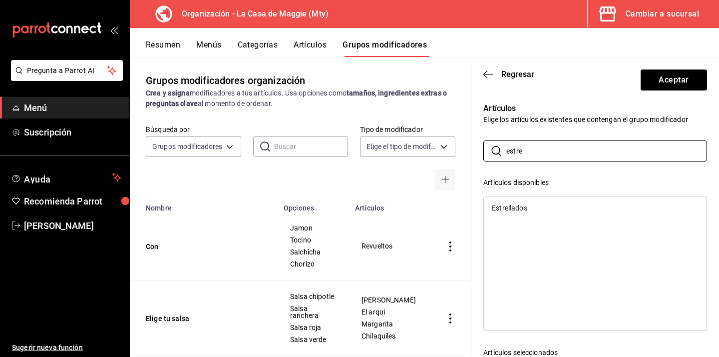
type input "estre"
click at [513, 209] on div "Estrellados" at bounding box center [509, 207] width 35 height 7
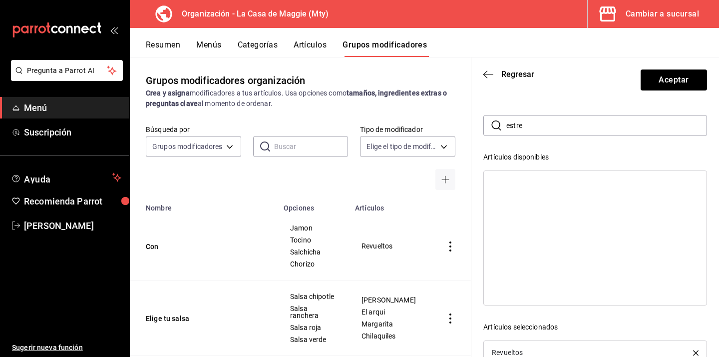
scroll to position [15, 0]
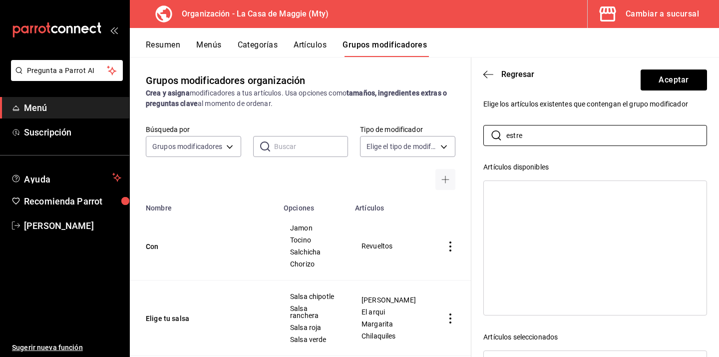
drag, startPoint x: 546, startPoint y: 136, endPoint x: 473, endPoint y: 136, distance: 73.4
click at [473, 136] on div "Artículos Elige los artículos existentes que contengan el grupo modificador ​ e…" at bounding box center [590, 278] width 236 height 407
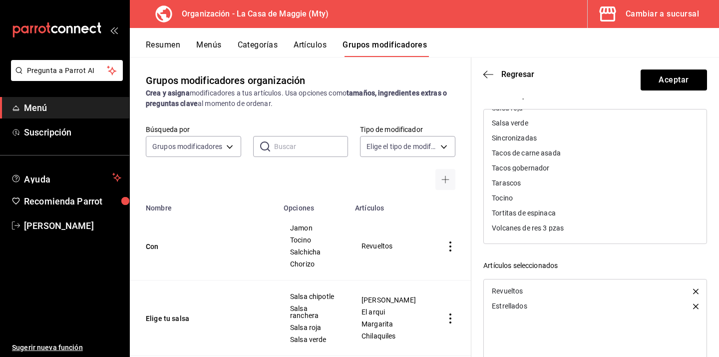
scroll to position [96, 0]
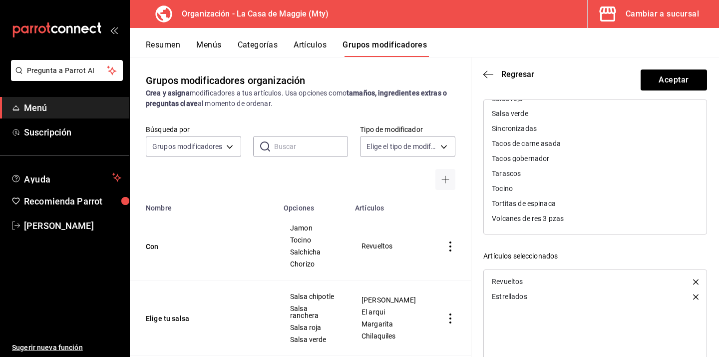
click at [694, 294] on icon "button" at bounding box center [695, 296] width 5 height 5
click at [666, 76] on button "Aceptar" at bounding box center [674, 79] width 66 height 21
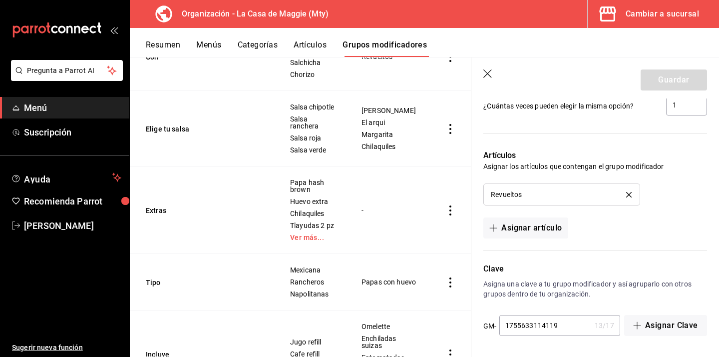
scroll to position [208, 0]
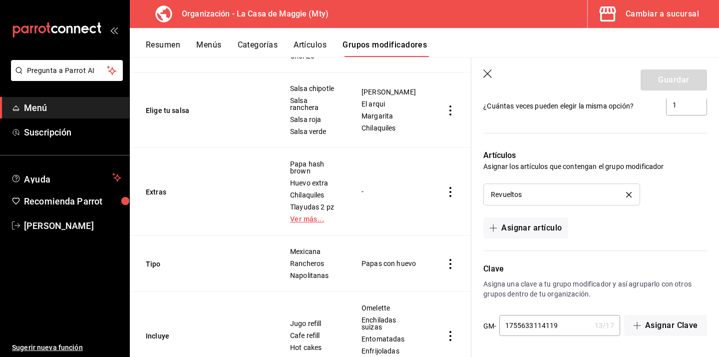
click at [313, 215] on link "Ver más..." at bounding box center [313, 218] width 46 height 7
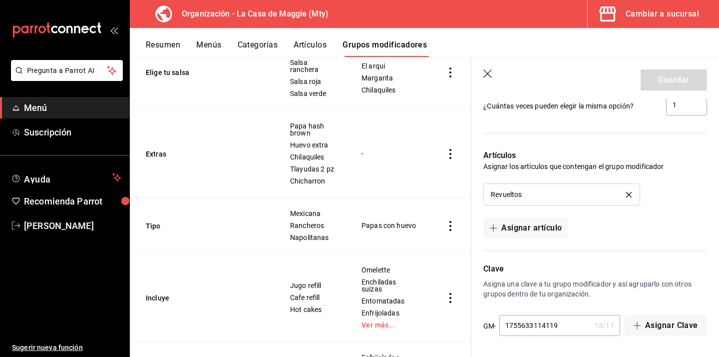
scroll to position [230, 0]
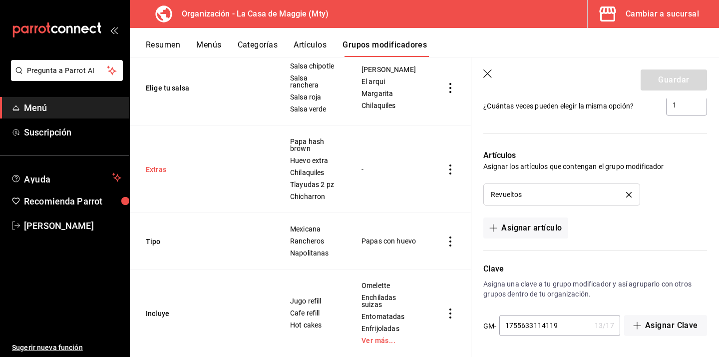
click at [156, 164] on button "Extras" at bounding box center [206, 169] width 120 height 10
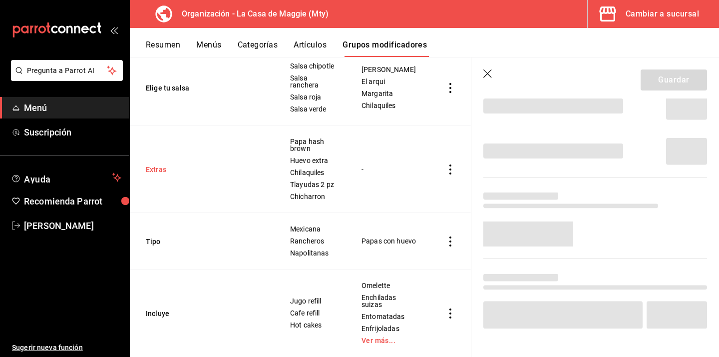
scroll to position [33, 0]
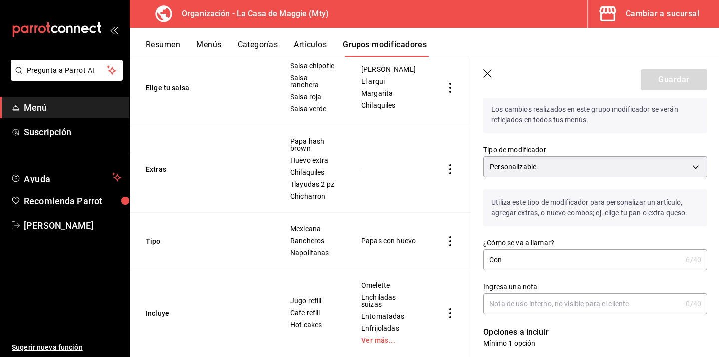
type input "Extras"
type input "1755628068605"
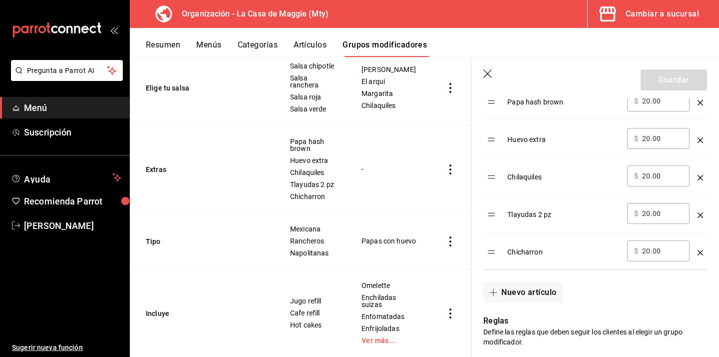
scroll to position [370, 0]
click at [545, 289] on button "Nuevo artículo" at bounding box center [523, 291] width 79 height 21
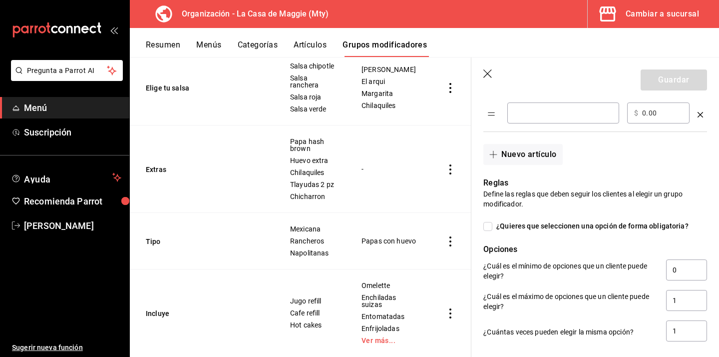
scroll to position [552, 0]
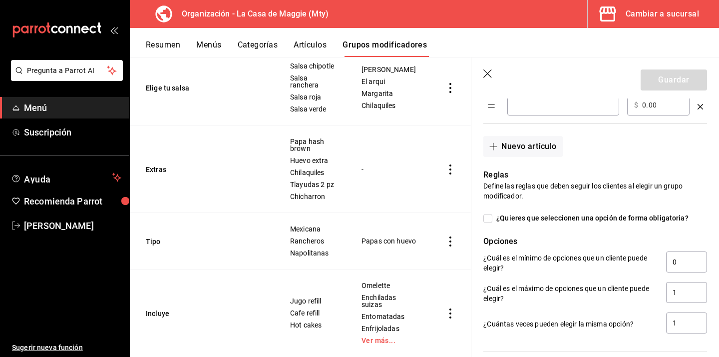
click at [701, 108] on icon "optionsTable" at bounding box center [700, 106] width 5 height 5
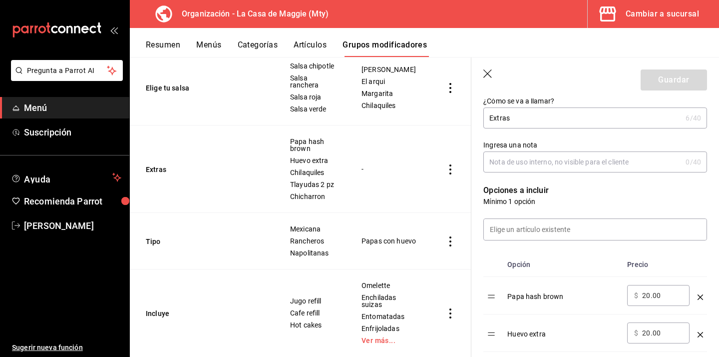
scroll to position [0, 0]
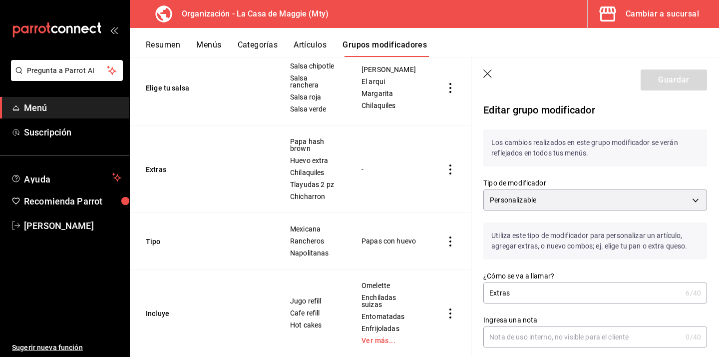
click at [489, 71] on icon "button" at bounding box center [488, 73] width 8 height 8
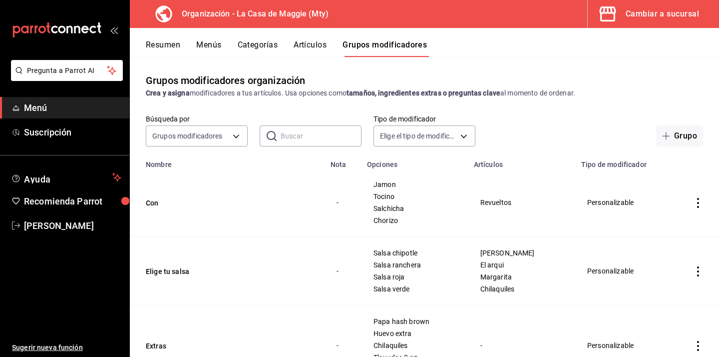
click at [310, 42] on button "Artículos" at bounding box center [310, 48] width 33 height 17
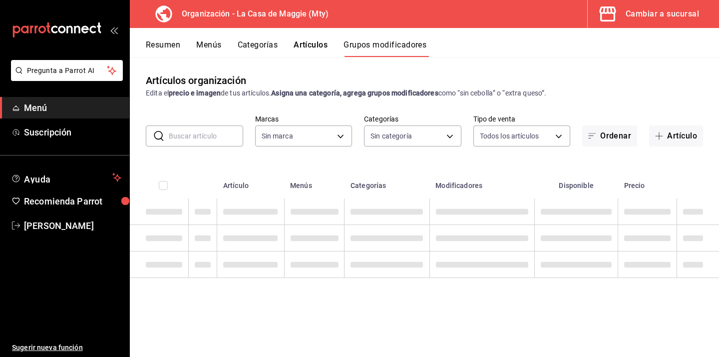
type input "a3684772-da2a-4e98-bff2-0fed7e2a3e3a"
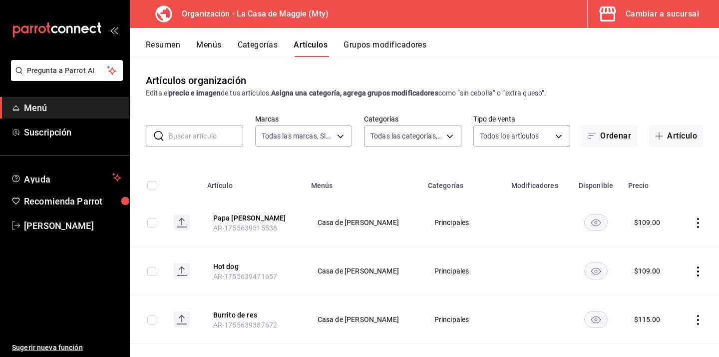
type input "b467aa98-5204-49a6-ad4a-cc23f9887ed3,b7855e6a-f23d-460d-aa76-934d1d18009f,06894…"
click at [384, 37] on div "Resumen Menús Categorías Artículos Grupos modificadores" at bounding box center [424, 42] width 589 height 29
click at [381, 42] on button "Grupos modificadores" at bounding box center [385, 48] width 83 height 17
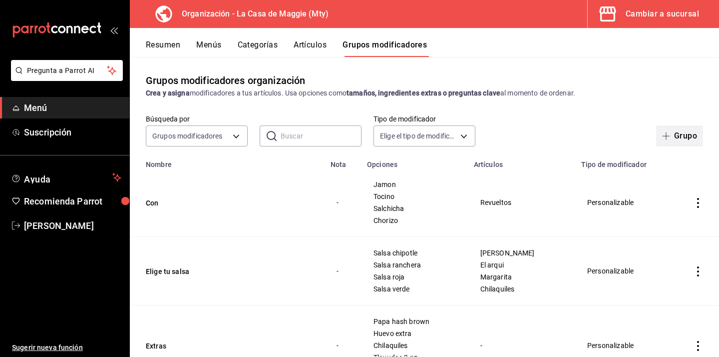
click at [676, 140] on button "Grupo" at bounding box center [679, 135] width 47 height 21
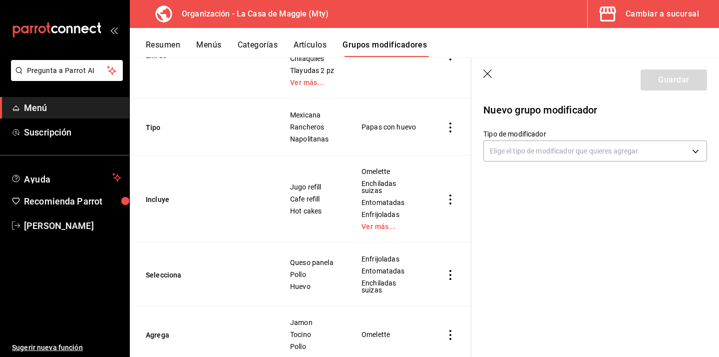
scroll to position [367, 0]
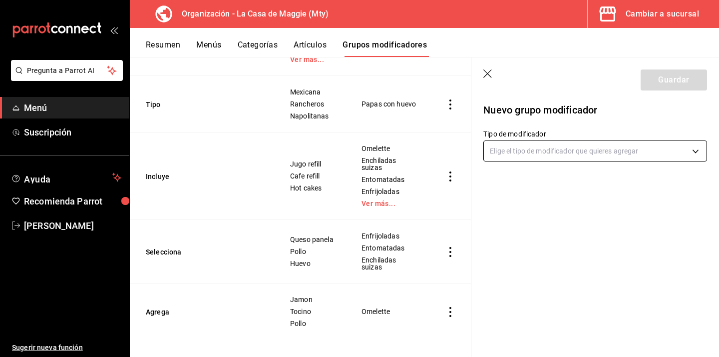
click at [497, 153] on body "Pregunta a Parrot AI Menú Suscripción Ayuda Recomienda Parrot Eduardo Castellan…" at bounding box center [359, 178] width 719 height 357
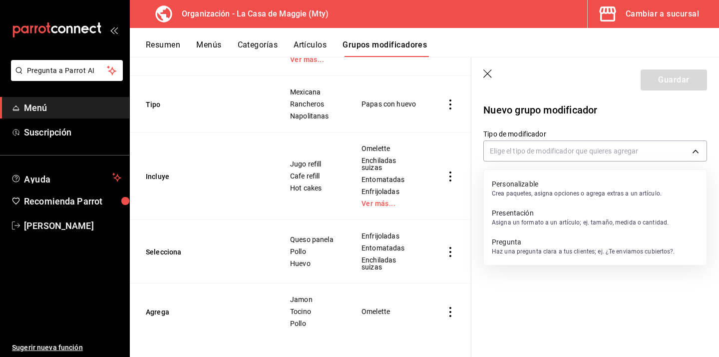
click at [506, 179] on p "Personalizable" at bounding box center [577, 184] width 170 height 10
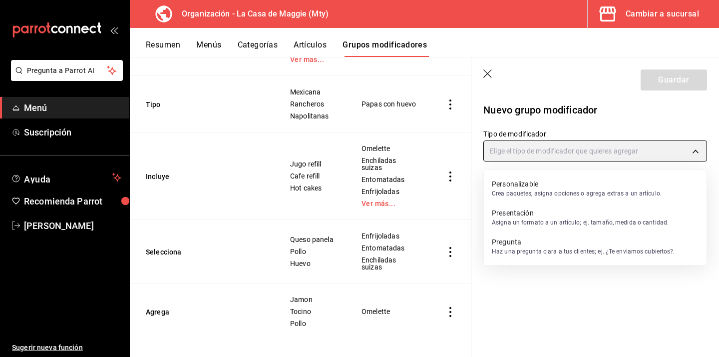
type input "CUSTOMIZABLE"
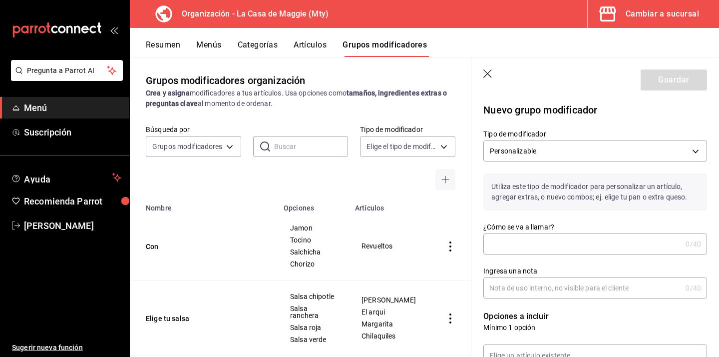
scroll to position [367, 0]
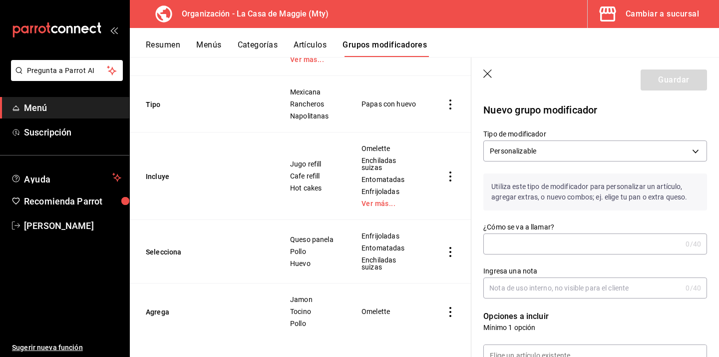
click at [521, 251] on input "¿Cómo se va a llamar?" at bounding box center [583, 244] width 198 height 20
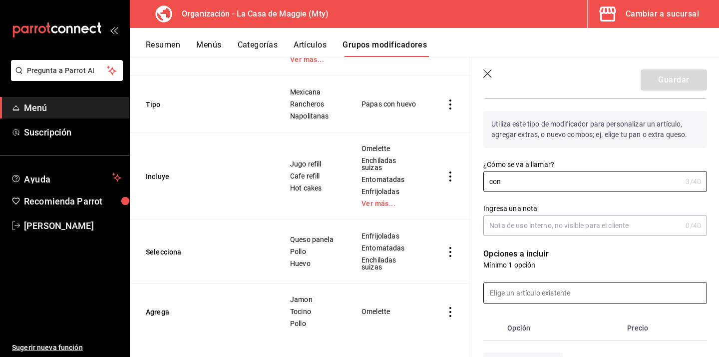
click at [560, 289] on input at bounding box center [595, 292] width 223 height 21
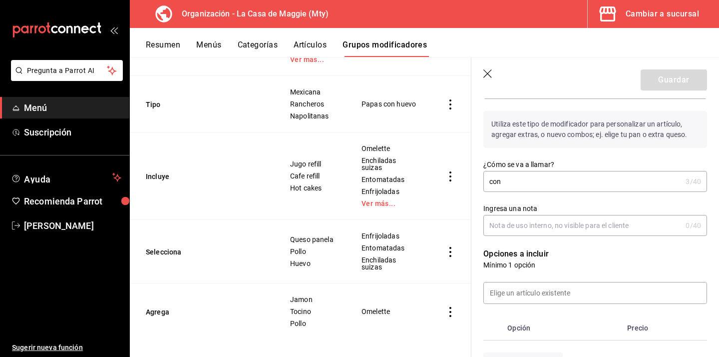
click at [497, 315] on div "Opción Precio" at bounding box center [590, 322] width 236 height 36
click at [495, 180] on input "con" at bounding box center [583, 181] width 198 height 20
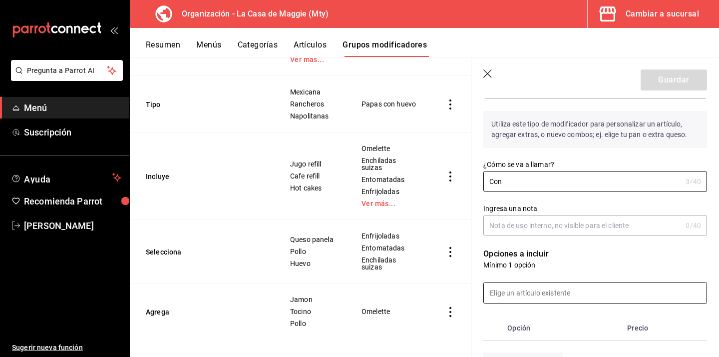
click at [516, 303] on input at bounding box center [595, 292] width 223 height 21
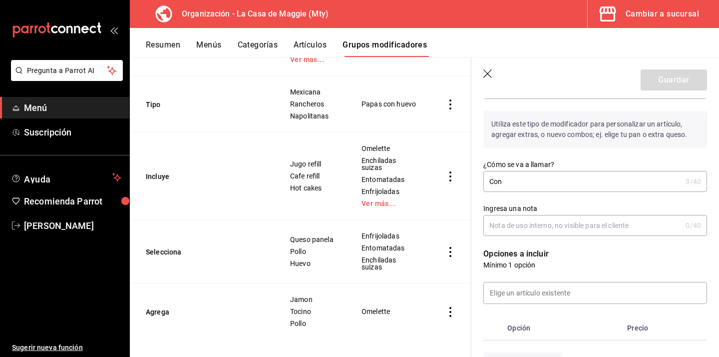
click at [472, 296] on div at bounding box center [590, 287] width 236 height 34
click at [506, 183] on input "Con" at bounding box center [583, 181] width 198 height 20
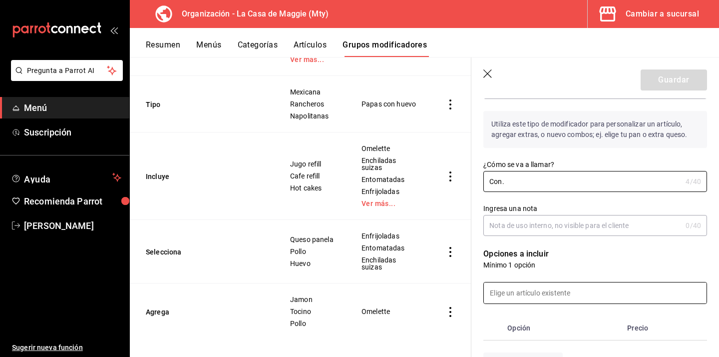
type input "Con."
click at [510, 283] on input at bounding box center [595, 292] width 223 height 21
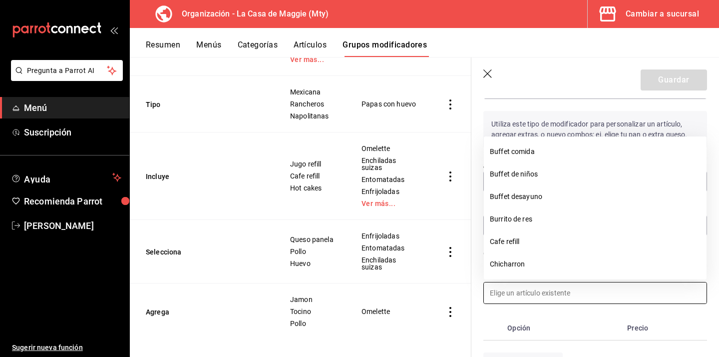
click at [525, 291] on input at bounding box center [595, 292] width 223 height 21
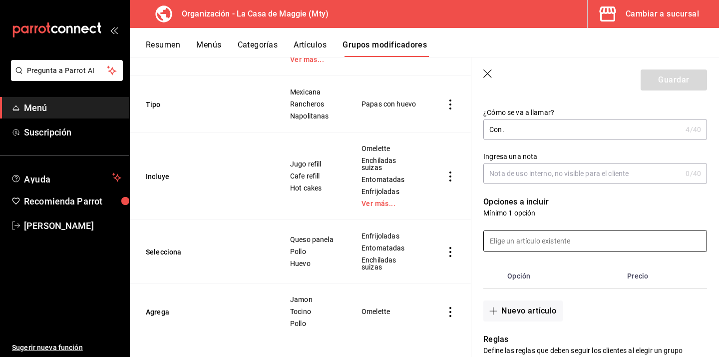
scroll to position [127, 0]
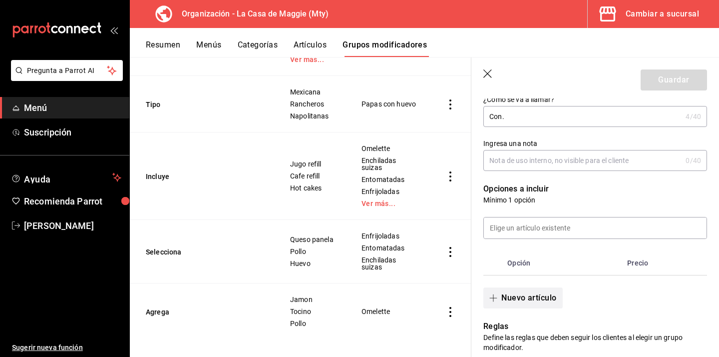
click at [516, 292] on button "Nuevo artículo" at bounding box center [523, 297] width 79 height 21
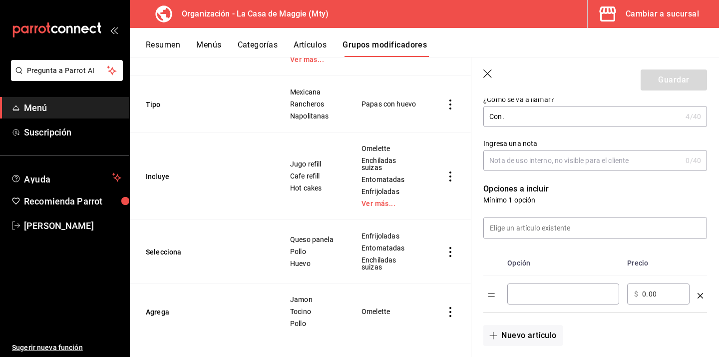
click at [515, 291] on input "optionsTable" at bounding box center [564, 294] width 98 height 10
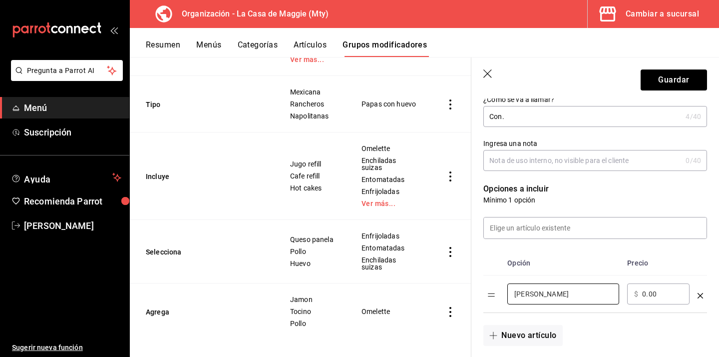
type input "[PERSON_NAME]"
click at [647, 295] on input "0.00" at bounding box center [662, 294] width 40 height 10
type input "0.00"
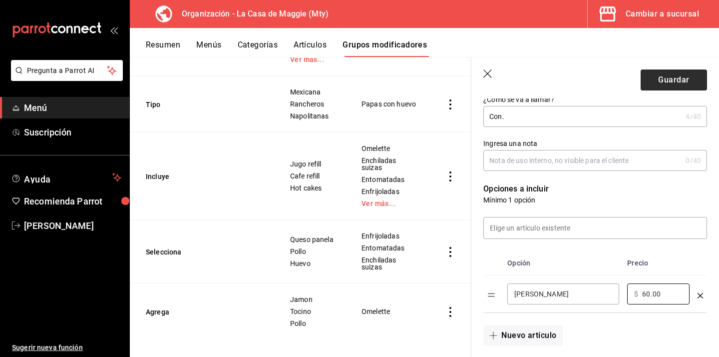
type input "60.00"
click at [668, 82] on button "Guardar" at bounding box center [674, 79] width 66 height 21
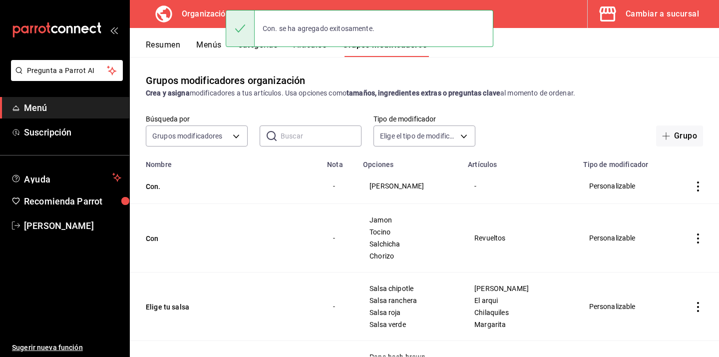
click at [391, 187] on span "[PERSON_NAME]" at bounding box center [410, 185] width 80 height 7
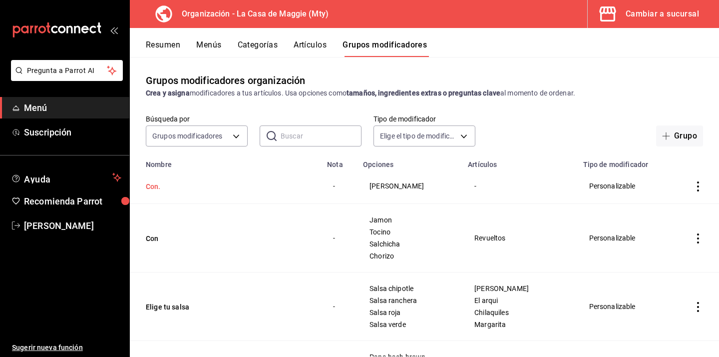
click at [164, 189] on button "Con." at bounding box center [206, 186] width 120 height 10
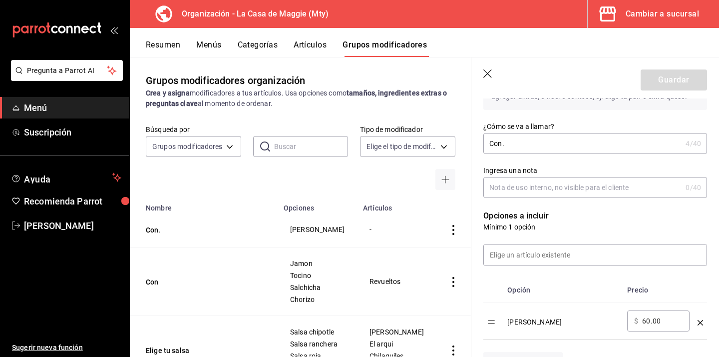
scroll to position [150, 0]
click at [514, 145] on input "Con." at bounding box center [583, 143] width 198 height 20
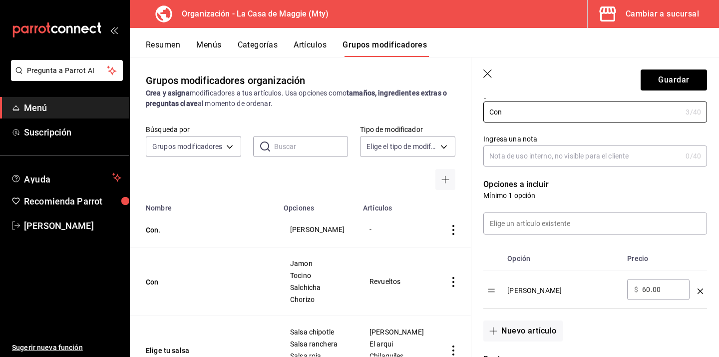
scroll to position [182, 0]
type input "Con"
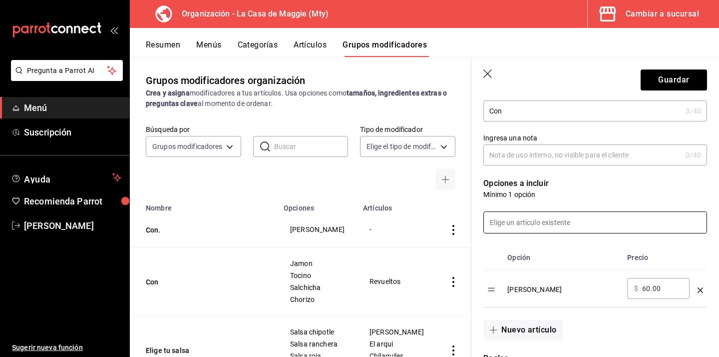
click at [577, 222] on input at bounding box center [595, 222] width 223 height 21
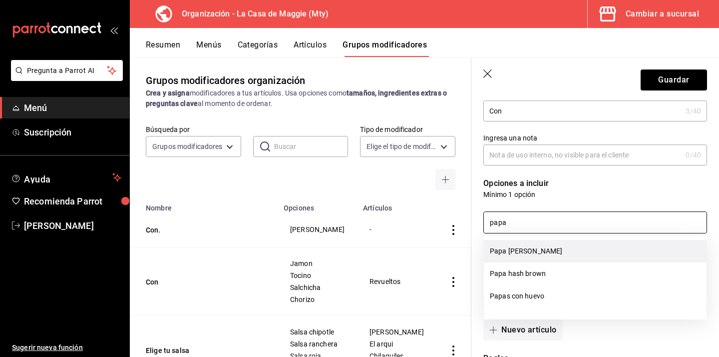
click at [574, 257] on li "Papa [PERSON_NAME]" at bounding box center [595, 251] width 223 height 22
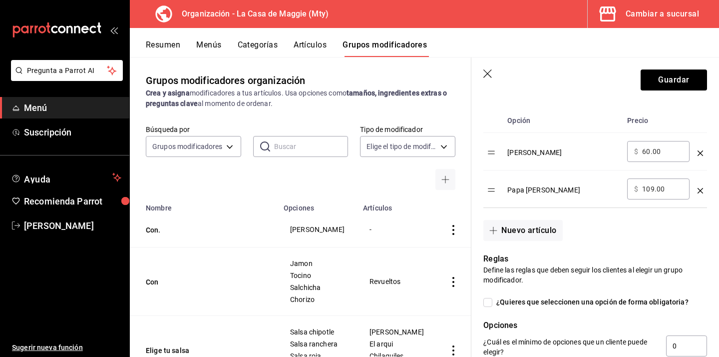
scroll to position [317, 0]
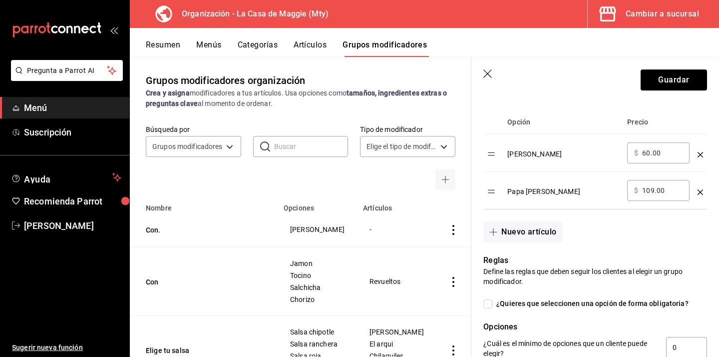
click at [701, 154] on icon "optionsTable" at bounding box center [700, 154] width 5 height 5
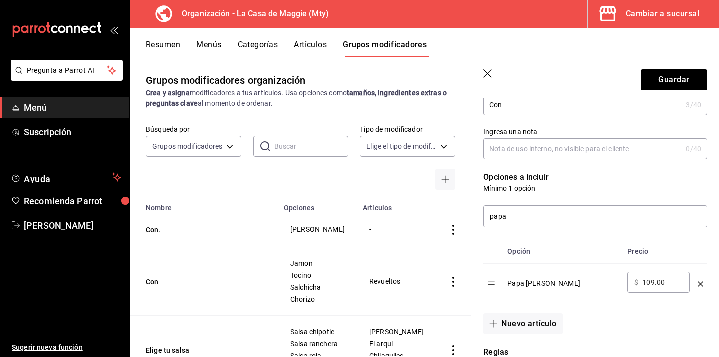
scroll to position [189, 0]
click at [701, 281] on icon "optionsTable" at bounding box center [700, 282] width 5 height 5
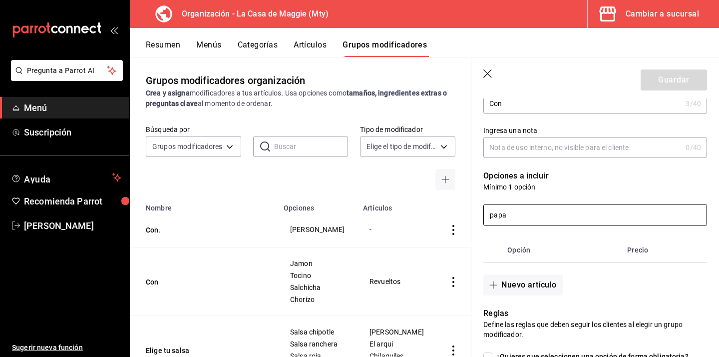
click at [532, 218] on input "papa" at bounding box center [595, 214] width 223 height 21
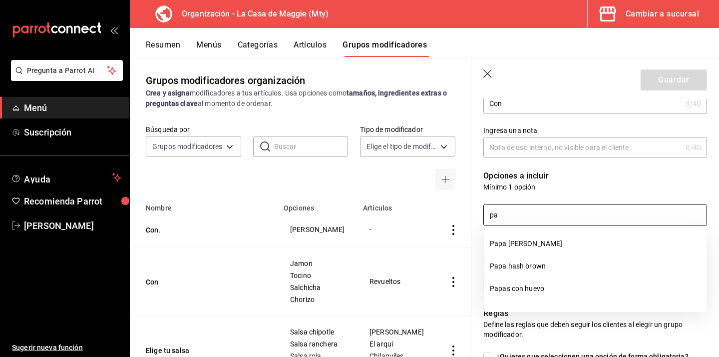
type input "p"
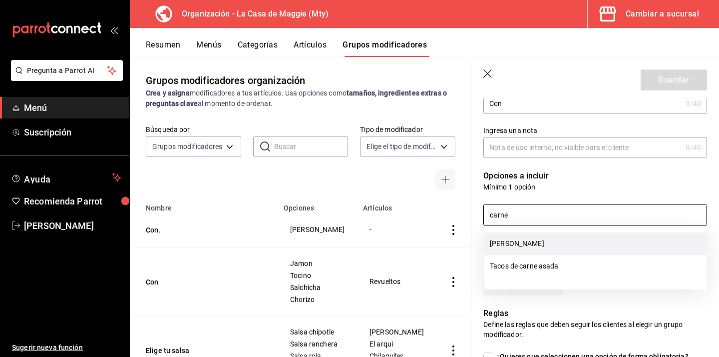
click at [535, 245] on li "[PERSON_NAME]" at bounding box center [595, 243] width 223 height 22
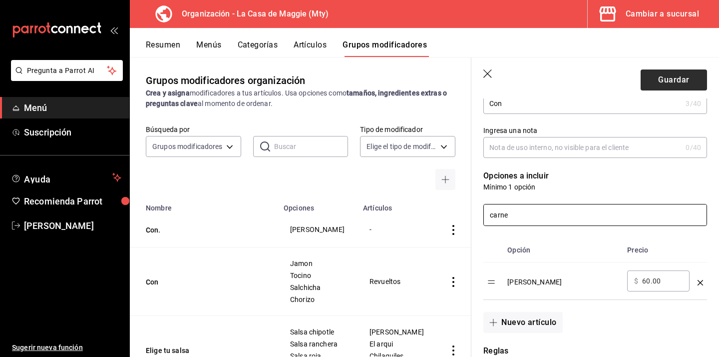
type input "carne"
click at [675, 80] on button "Guardar" at bounding box center [674, 79] width 66 height 21
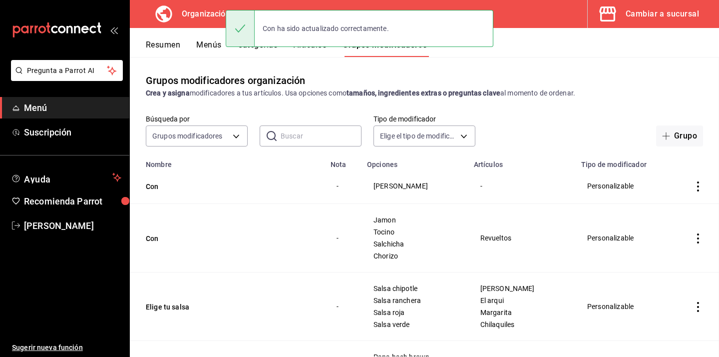
click at [305, 46] on div "Con ha sido actualizado correctamente." at bounding box center [360, 28] width 268 height 37
click at [311, 47] on div "Con ha sido actualizado correctamente." at bounding box center [360, 28] width 268 height 43
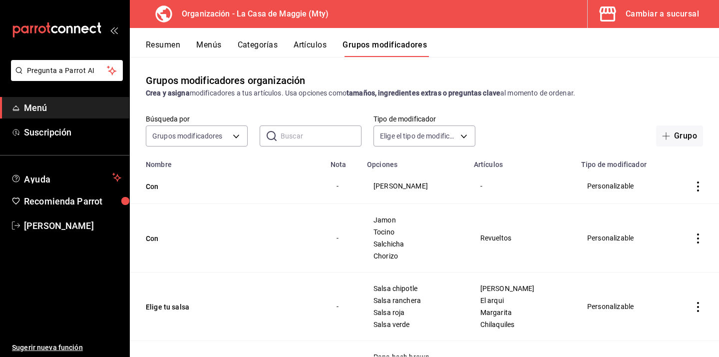
click at [321, 40] on button "Artículos" at bounding box center [310, 48] width 33 height 17
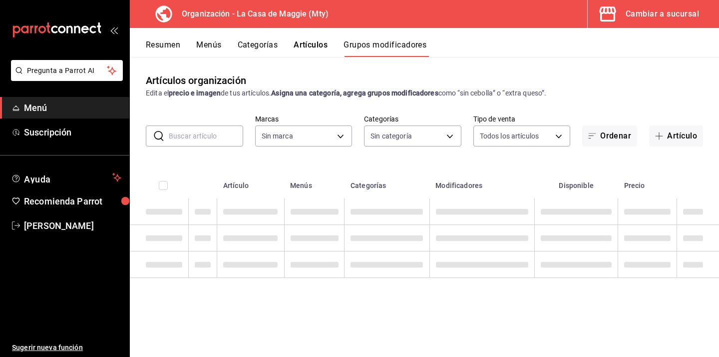
type input "a3684772-da2a-4e98-bff2-0fed7e2a3e3a"
click at [658, 141] on button "Artículo" at bounding box center [676, 135] width 54 height 21
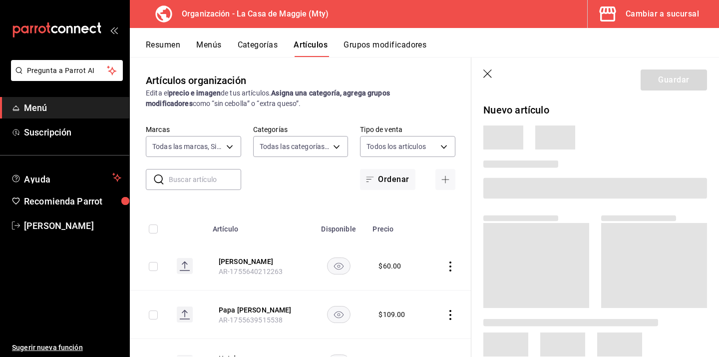
type input "a3684772-da2a-4e98-bff2-0fed7e2a3e3a"
type input "b467aa98-5204-49a6-ad4a-cc23f9887ed3,b7855e6a-f23d-460d-aa76-934d1d18009f,06894…"
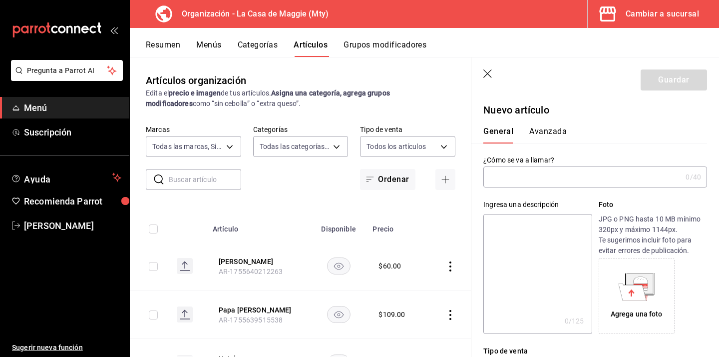
click at [489, 73] on icon "button" at bounding box center [489, 74] width 10 height 10
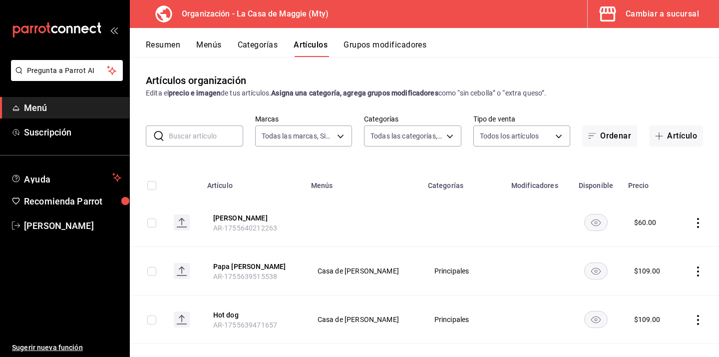
click at [205, 142] on input "text" at bounding box center [206, 136] width 74 height 20
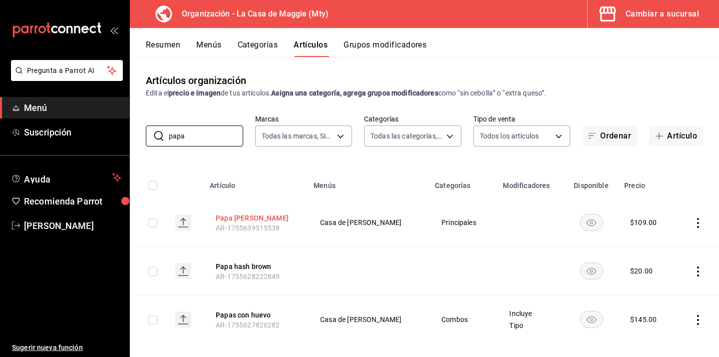
type input "papa"
click at [236, 221] on button "Papa [PERSON_NAME]" at bounding box center [256, 218] width 80 height 10
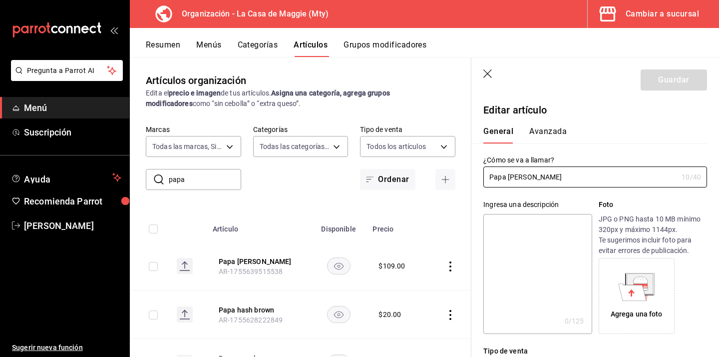
type input "$109.00"
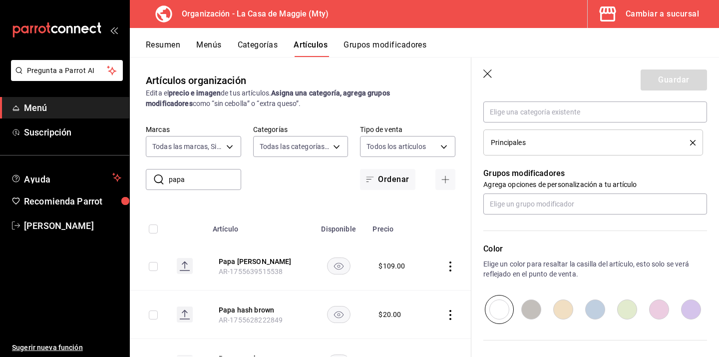
scroll to position [375, 0]
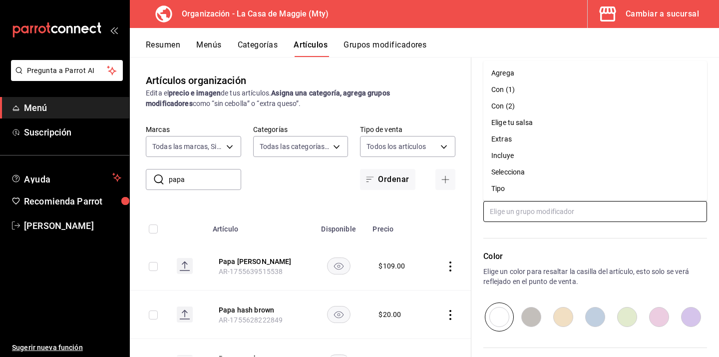
click at [567, 215] on input "text" at bounding box center [596, 211] width 224 height 21
click at [544, 109] on li "Con (2)" at bounding box center [596, 106] width 224 height 16
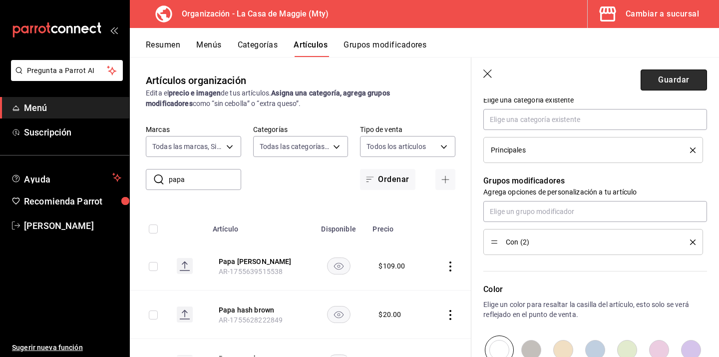
click at [677, 80] on button "Guardar" at bounding box center [674, 79] width 66 height 21
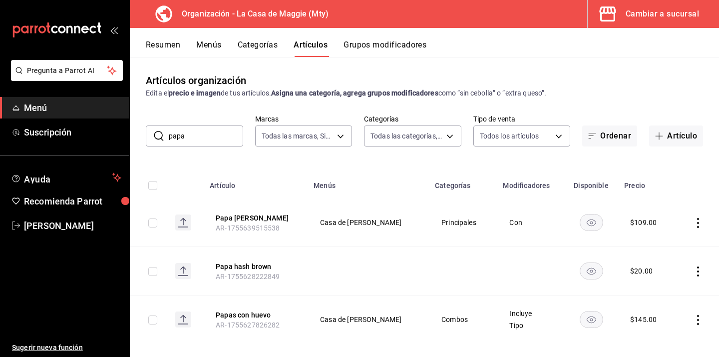
scroll to position [11, 0]
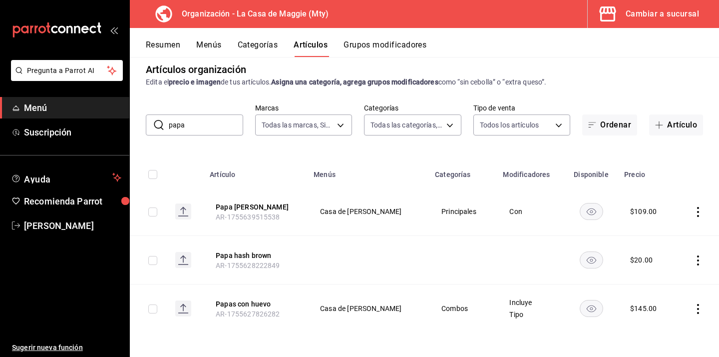
click at [369, 41] on button "Grupos modificadores" at bounding box center [385, 48] width 83 height 17
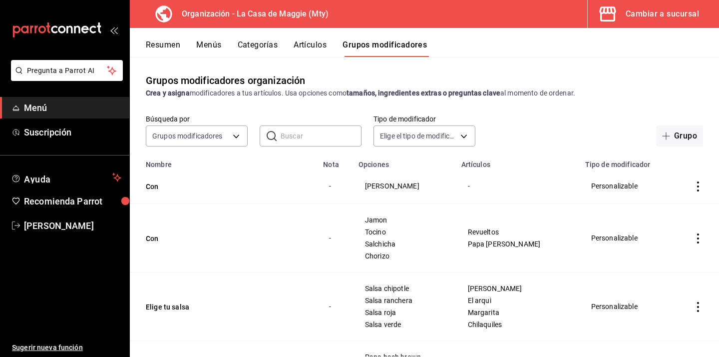
click at [160, 246] on td "Con" at bounding box center [223, 238] width 187 height 68
click at [155, 240] on button "Con" at bounding box center [206, 238] width 120 height 10
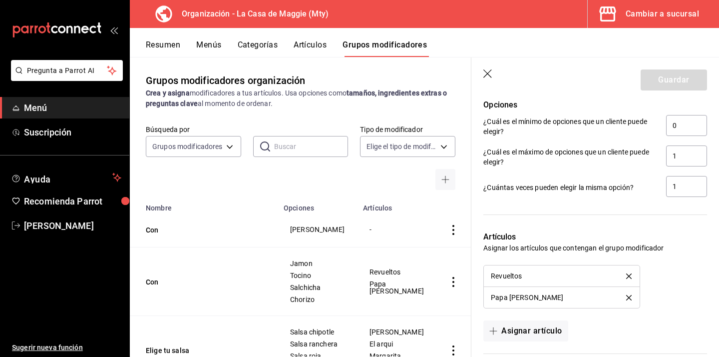
scroll to position [612, 0]
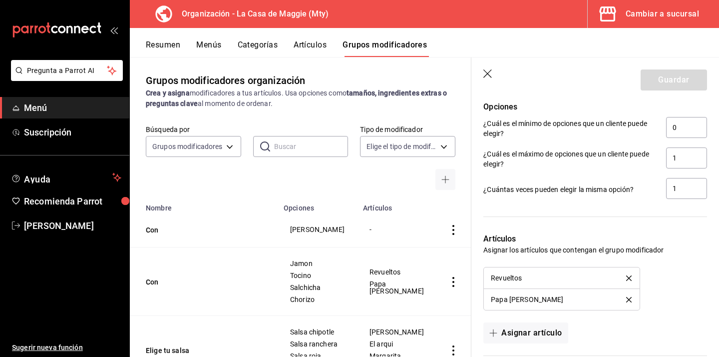
click at [628, 299] on icon "delete" at bounding box center [628, 299] width 5 height 5
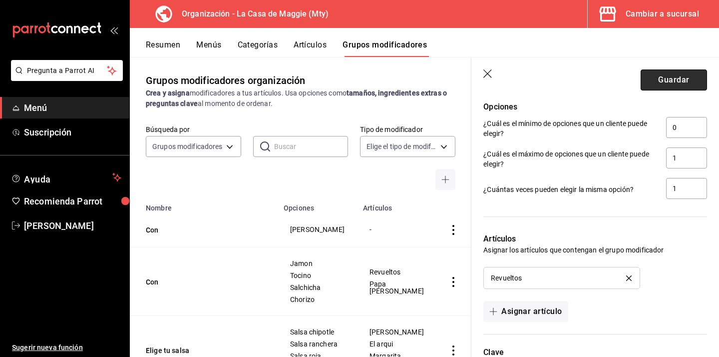
click at [670, 83] on button "Guardar" at bounding box center [674, 79] width 66 height 21
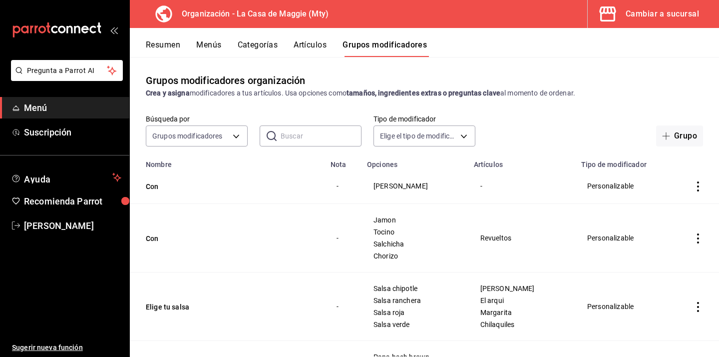
click at [309, 46] on button "Artículos" at bounding box center [310, 48] width 33 height 17
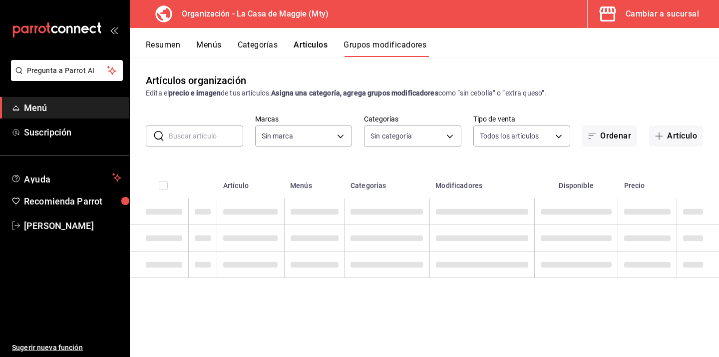
type input "a3684772-da2a-4e98-bff2-0fed7e2a3e3a"
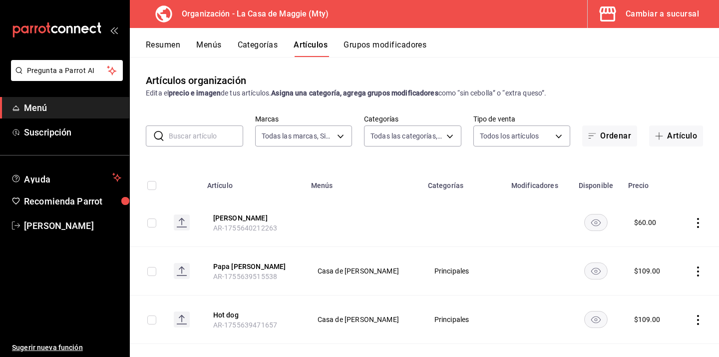
type input "b467aa98-5204-49a6-ad4a-cc23f9887ed3,b7855e6a-f23d-460d-aa76-934d1d18009f,06894…"
click at [240, 265] on button "Papa [PERSON_NAME]" at bounding box center [253, 266] width 80 height 10
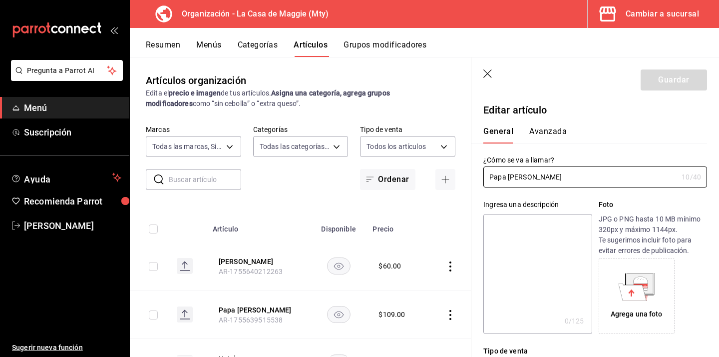
type input "$109.00"
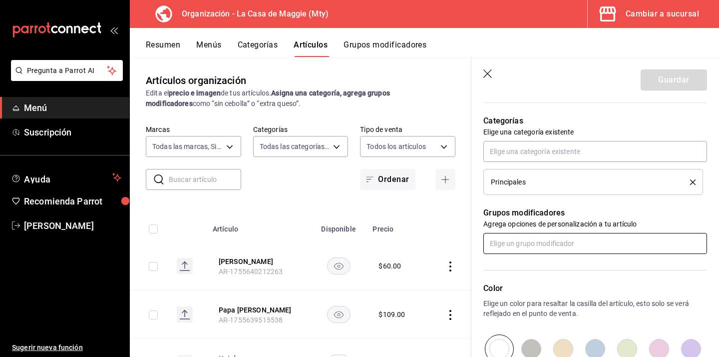
scroll to position [323, 0]
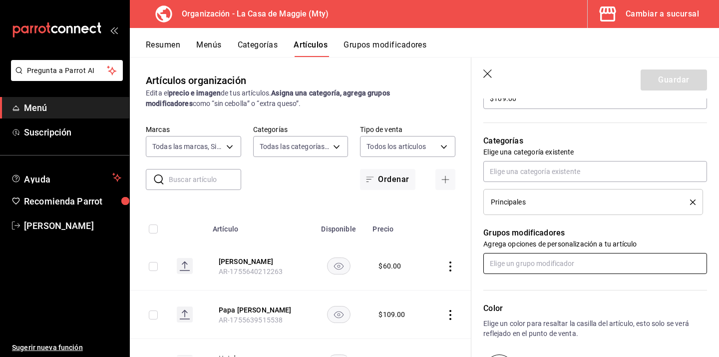
click at [588, 256] on input "text" at bounding box center [596, 263] width 224 height 21
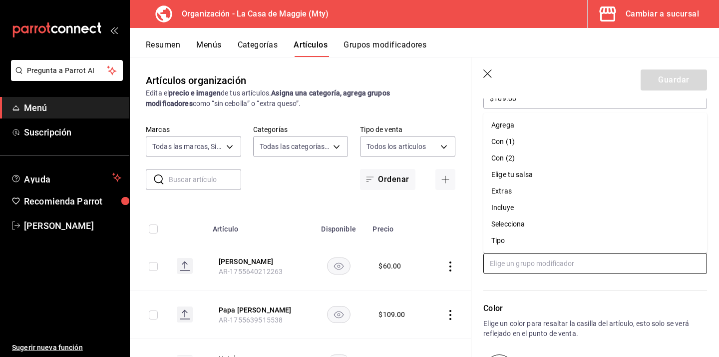
click at [503, 144] on div "Con (1)" at bounding box center [503, 141] width 23 height 10
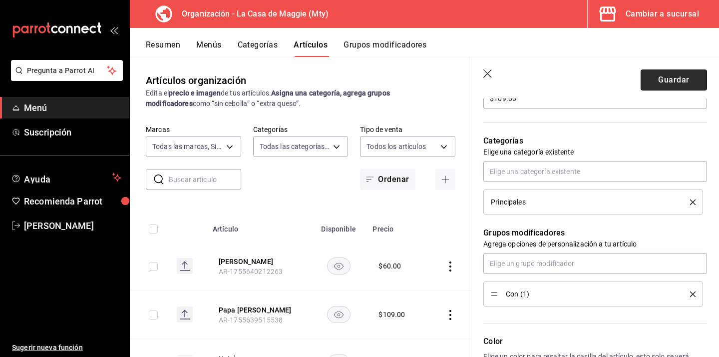
click at [664, 82] on button "Guardar" at bounding box center [674, 79] width 66 height 21
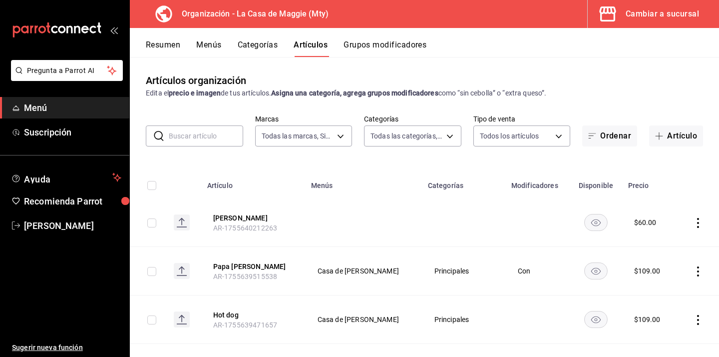
click at [371, 53] on button "Grupos modificadores" at bounding box center [385, 48] width 83 height 17
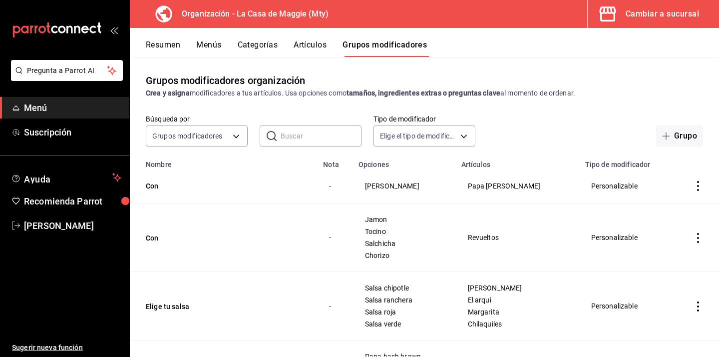
click at [208, 44] on button "Menús" at bounding box center [208, 48] width 25 height 17
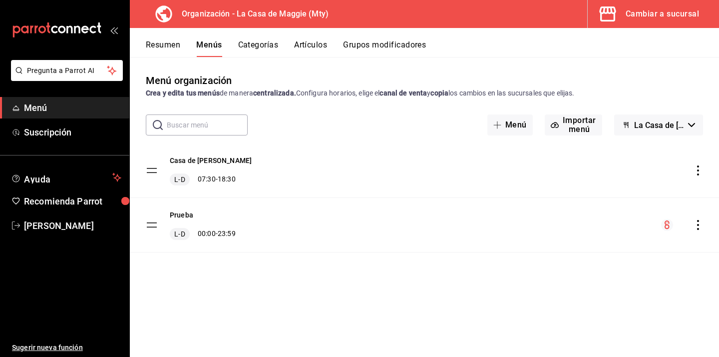
click at [267, 45] on button "Categorías" at bounding box center [258, 48] width 40 height 17
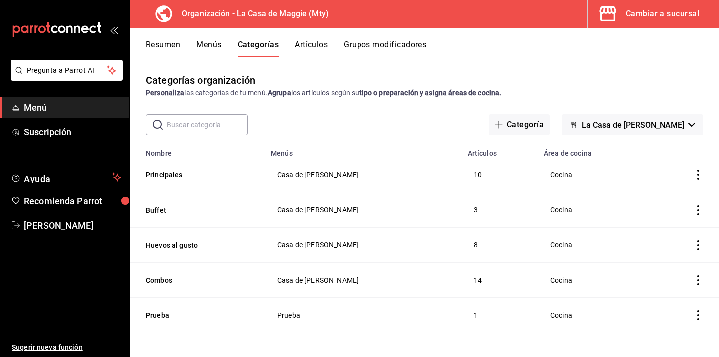
click at [318, 50] on button "Artículos" at bounding box center [311, 48] width 33 height 17
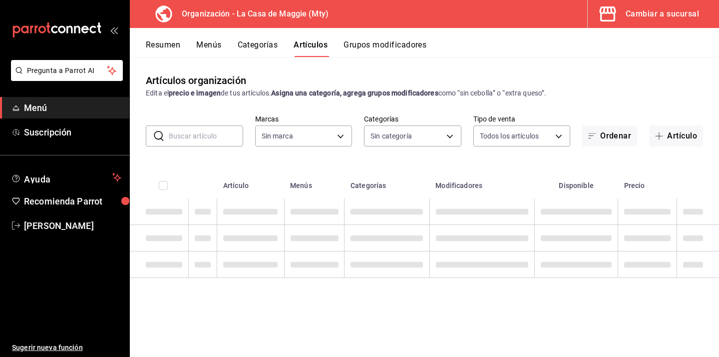
type input "a3684772-da2a-4e98-bff2-0fed7e2a3e3a"
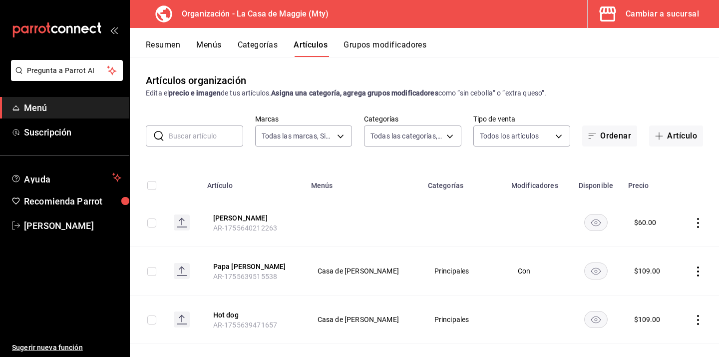
type input "b467aa98-5204-49a6-ad4a-cc23f9887ed3,b7855e6a-f23d-460d-aa76-934d1d18009f,06894…"
click at [664, 140] on button "Artículo" at bounding box center [676, 135] width 54 height 21
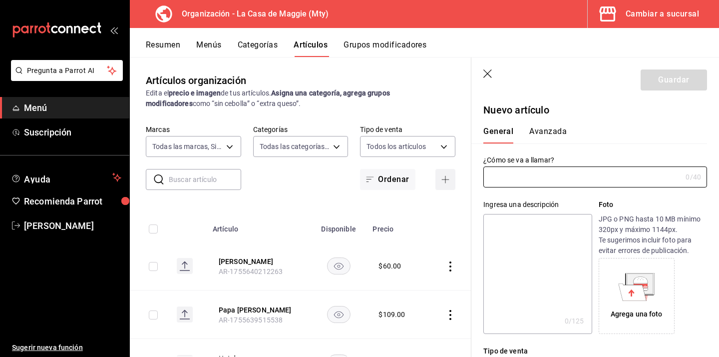
type input "AR-1755640462917"
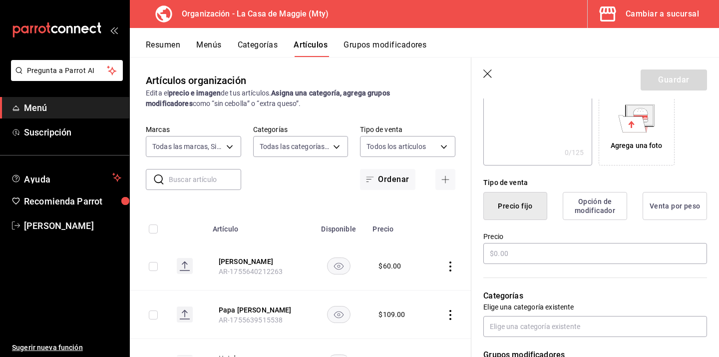
scroll to position [169, 0]
type input "Chilaquiles verdes con carne asada"
click at [535, 258] on input "text" at bounding box center [596, 252] width 224 height 21
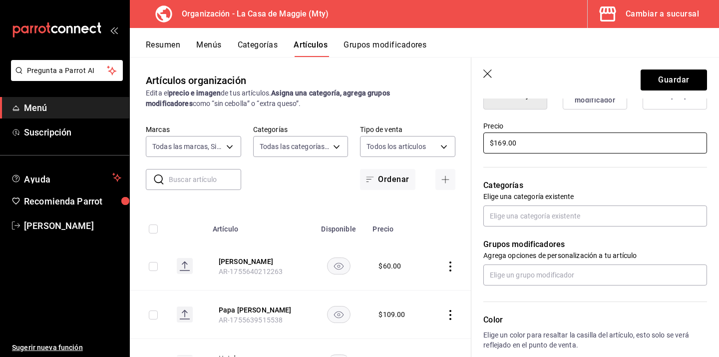
scroll to position [299, 0]
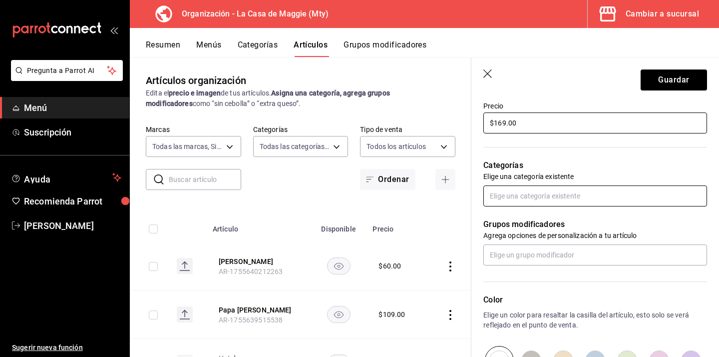
type input "$169.00"
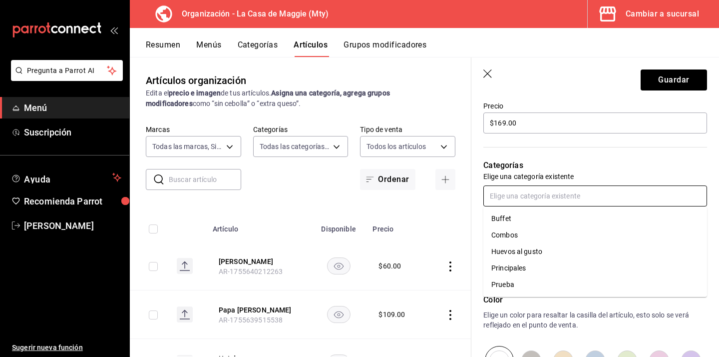
click at [555, 194] on input "text" at bounding box center [596, 195] width 224 height 21
click at [540, 269] on li "Principales" at bounding box center [596, 268] width 224 height 16
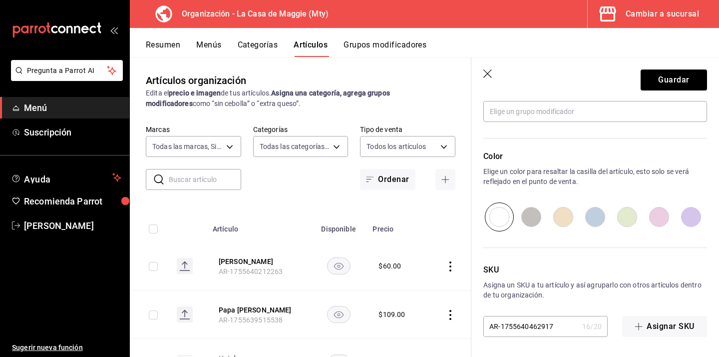
scroll to position [0, 0]
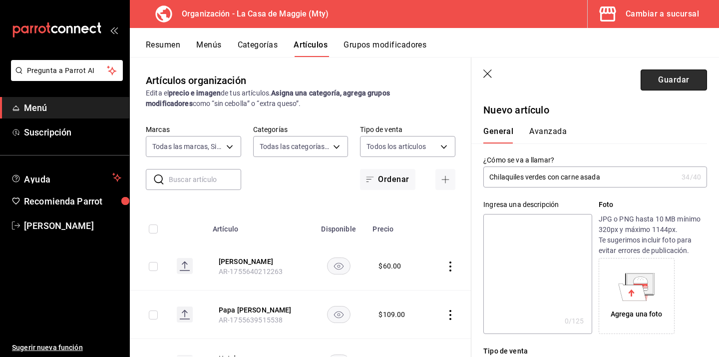
click at [660, 82] on button "Guardar" at bounding box center [674, 79] width 66 height 21
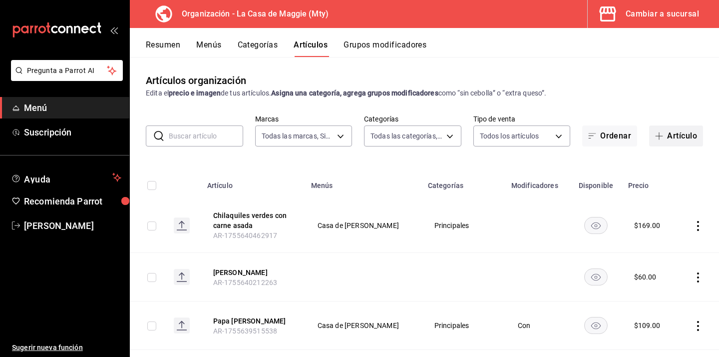
click at [689, 129] on button "Artículo" at bounding box center [676, 135] width 54 height 21
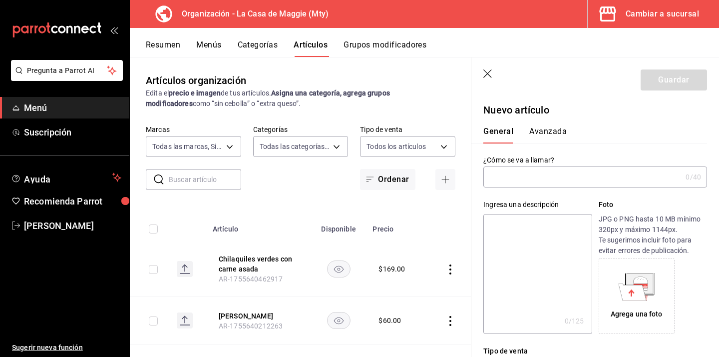
click at [537, 179] on input "text" at bounding box center [583, 177] width 198 height 20
click at [259, 46] on button "Categorías" at bounding box center [258, 48] width 40 height 17
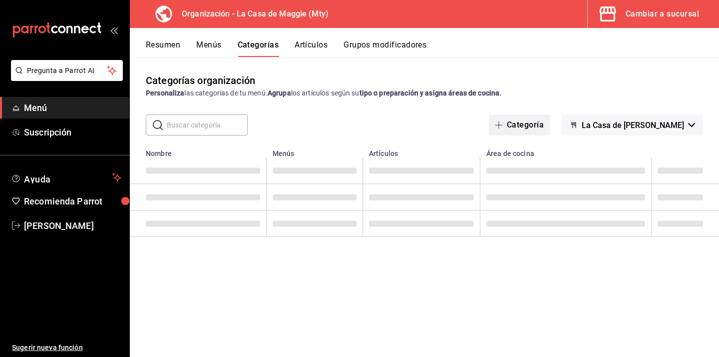
click at [637, 124] on span "La Casa de [PERSON_NAME]" at bounding box center [633, 124] width 102 height 9
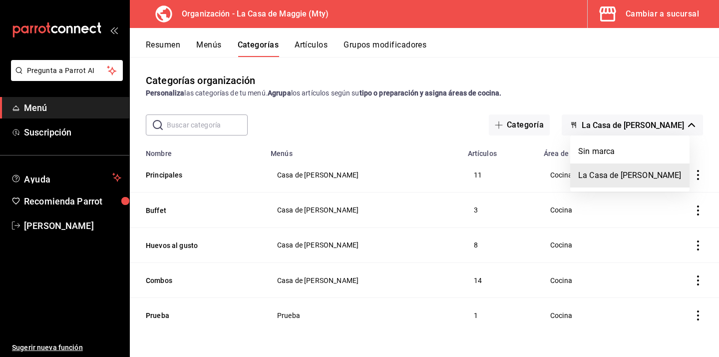
click at [525, 123] on div at bounding box center [359, 178] width 719 height 357
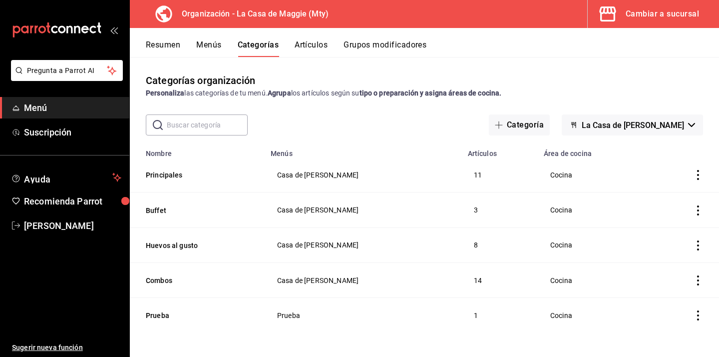
click at [525, 123] on button "Categoría" at bounding box center [519, 124] width 61 height 21
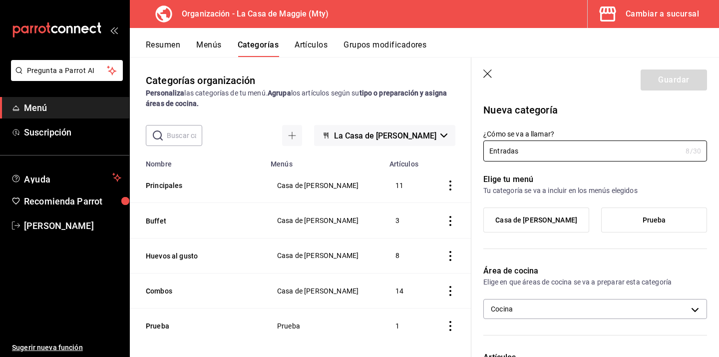
type input "Entradas"
click at [549, 217] on span "Casa de [PERSON_NAME]" at bounding box center [537, 220] width 82 height 8
click at [0, 0] on input "Casa de [PERSON_NAME]" at bounding box center [0, 0] width 0 height 0
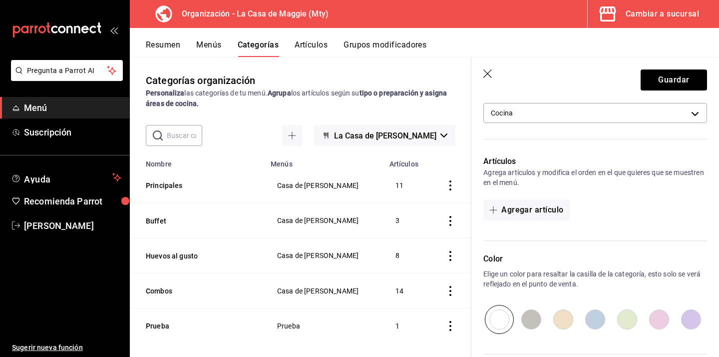
scroll to position [194, 0]
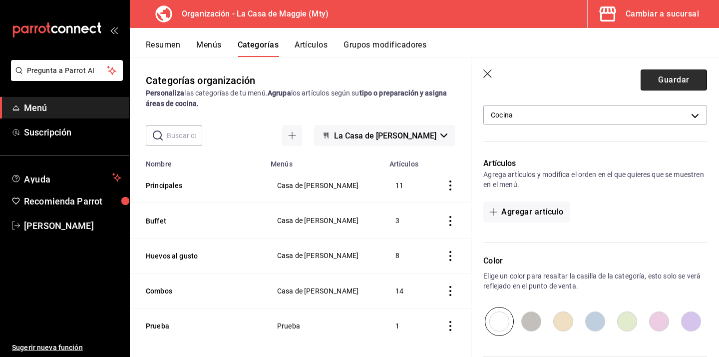
click at [676, 81] on button "Guardar" at bounding box center [674, 79] width 66 height 21
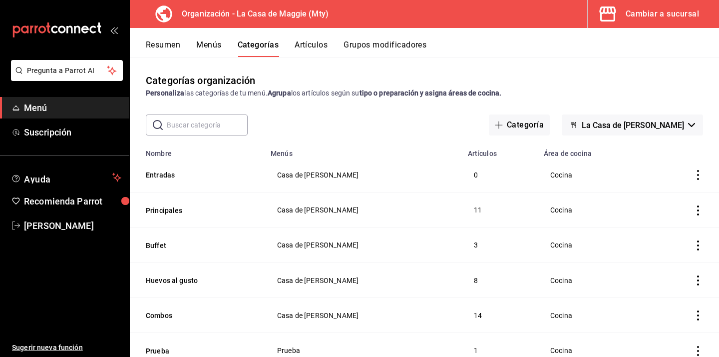
click at [368, 44] on button "Grupos modificadores" at bounding box center [385, 48] width 83 height 17
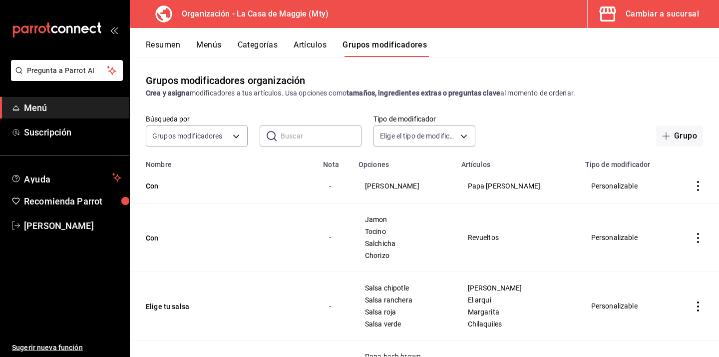
click at [321, 51] on button "Artículos" at bounding box center [310, 48] width 33 height 17
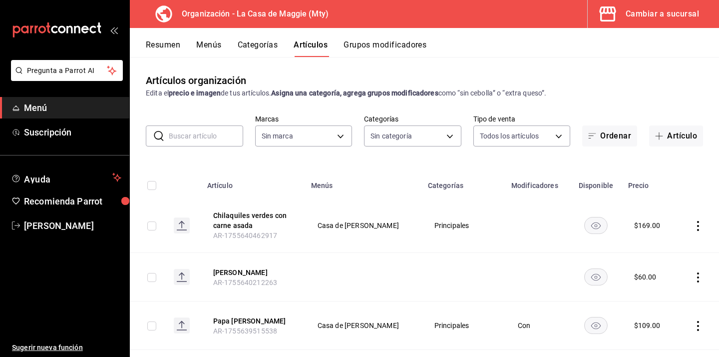
type input "a3684772-da2a-4e98-bff2-0fed7e2a3e3a"
type input "71ed1d4f-328b-4447-b239-5a65db7d197d,b467aa98-5204-49a6-ad4a-cc23f9887ed3,b7855…"
click at [686, 137] on button "Artículo" at bounding box center [676, 135] width 54 height 21
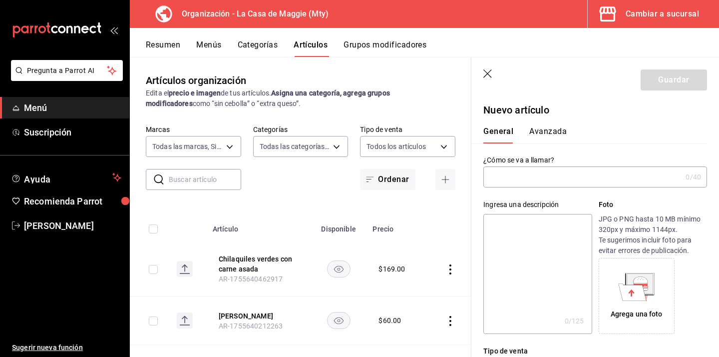
click at [555, 179] on input "text" at bounding box center [583, 177] width 198 height 20
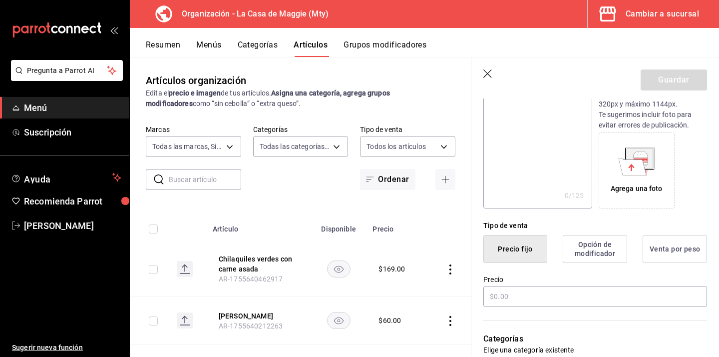
scroll to position [171, 0]
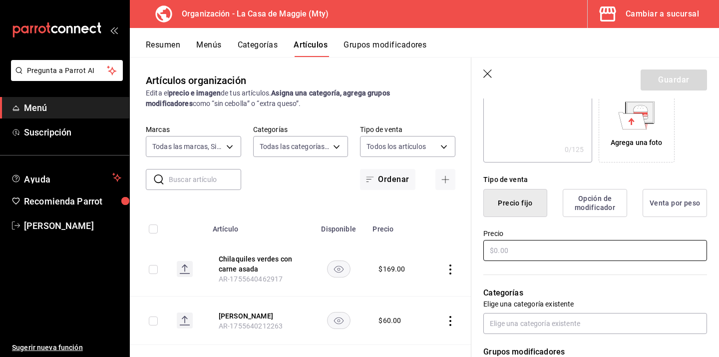
type input "Queso fundido"
click at [536, 255] on input "text" at bounding box center [596, 250] width 224 height 21
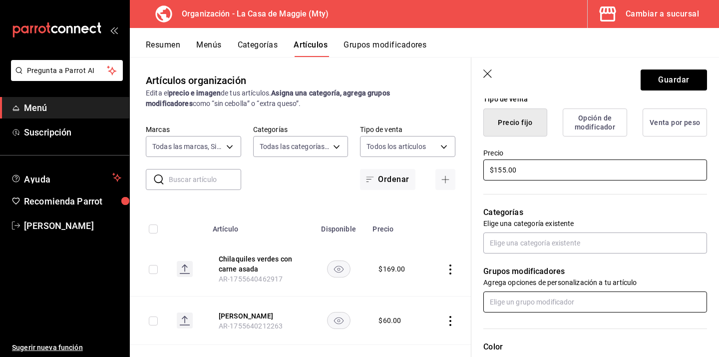
type input "$155.00"
click at [535, 297] on input "text" at bounding box center [596, 301] width 224 height 21
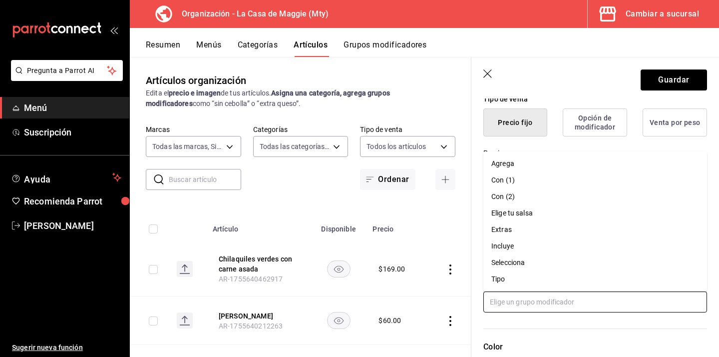
click at [535, 297] on input "text" at bounding box center [596, 301] width 224 height 21
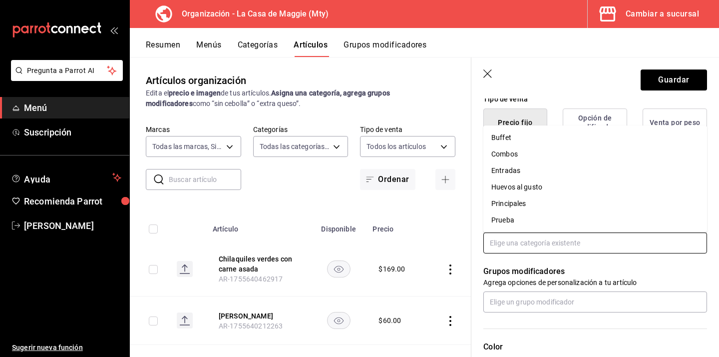
click at [519, 234] on input "text" at bounding box center [596, 242] width 224 height 21
click at [531, 165] on li "Entradas" at bounding box center [596, 170] width 224 height 16
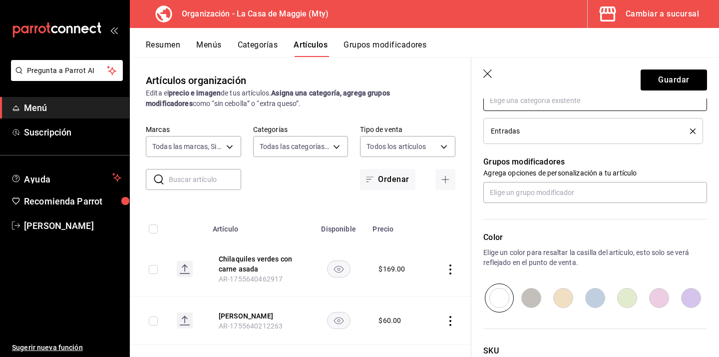
scroll to position [475, 0]
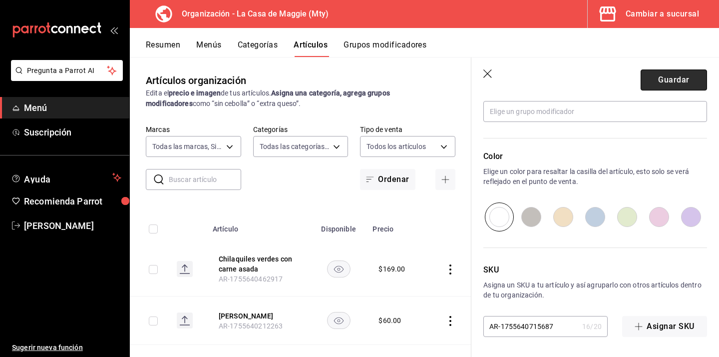
click at [667, 71] on button "Guardar" at bounding box center [674, 79] width 66 height 21
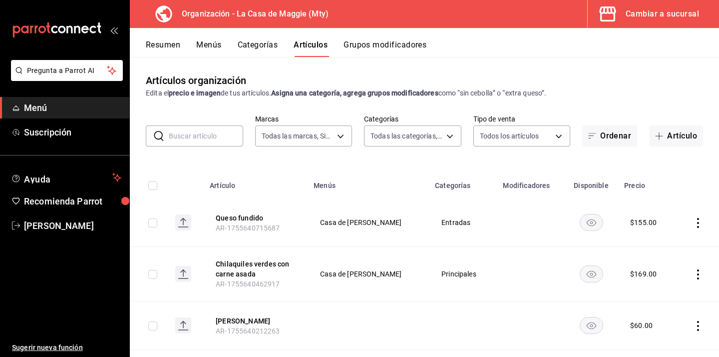
click at [390, 50] on button "Grupos modificadores" at bounding box center [385, 48] width 83 height 17
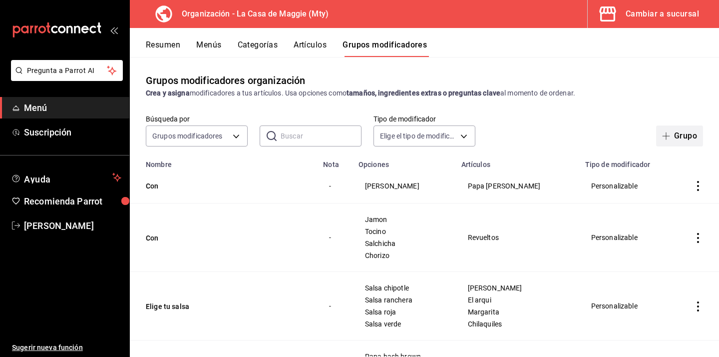
click at [680, 138] on button "Grupo" at bounding box center [679, 135] width 47 height 21
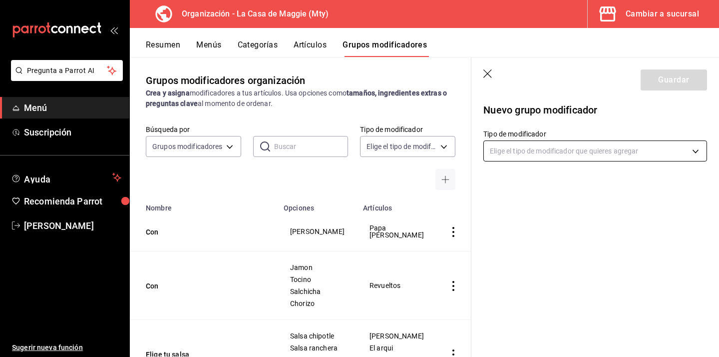
click at [546, 154] on body "Pregunta a Parrot AI Menú Suscripción Ayuda Recomienda Parrot [PERSON_NAME] Sug…" at bounding box center [359, 178] width 719 height 357
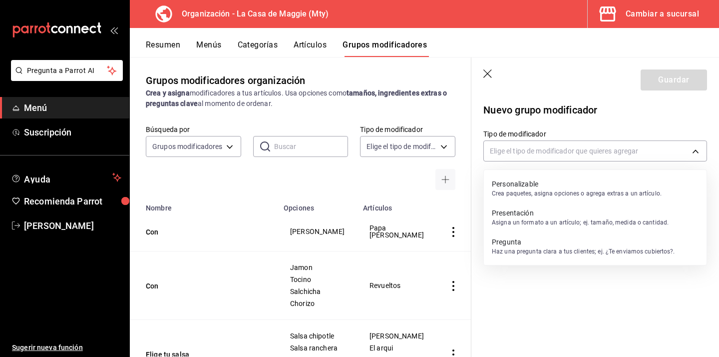
click at [526, 180] on p "Personalizable" at bounding box center [577, 184] width 170 height 10
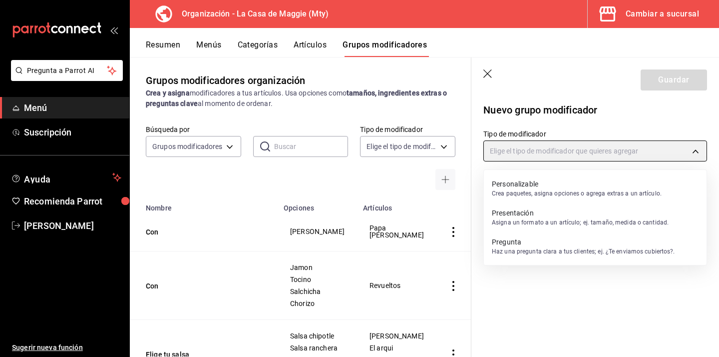
type input "CUSTOMIZABLE"
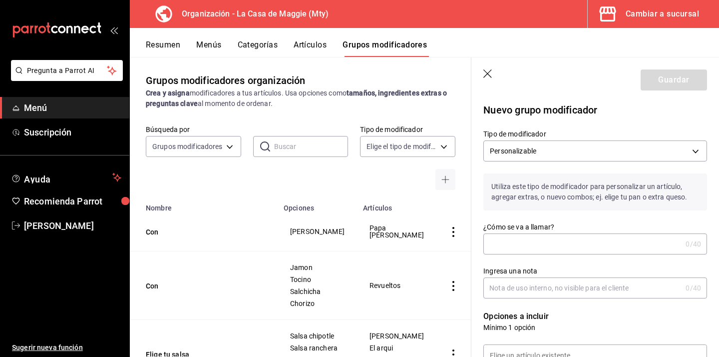
click at [510, 238] on input "¿Cómo se va a llamar?" at bounding box center [583, 244] width 198 height 20
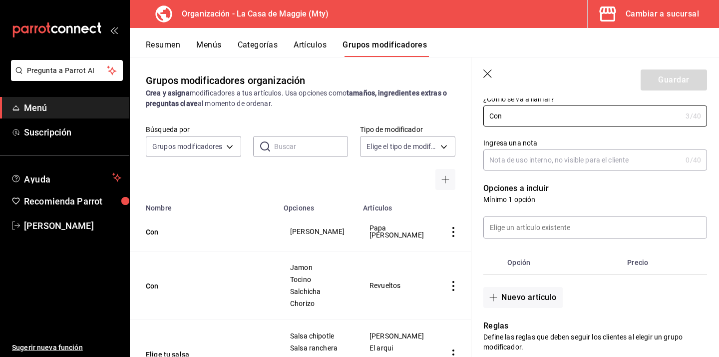
scroll to position [128, 0]
type input "Con"
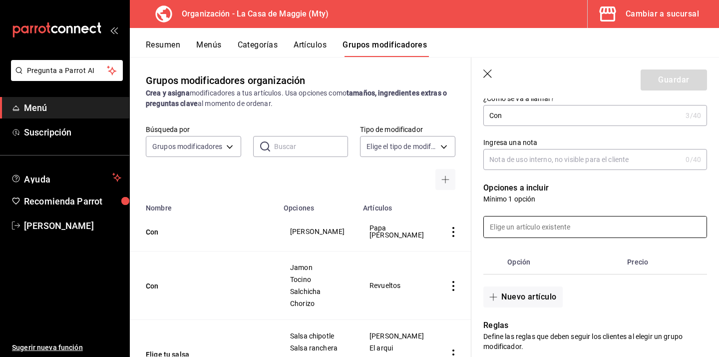
click at [557, 222] on input at bounding box center [595, 226] width 223 height 21
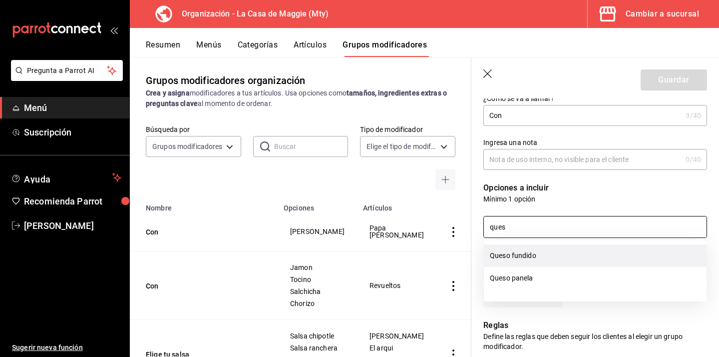
click at [530, 255] on li "Queso fundido" at bounding box center [595, 255] width 223 height 22
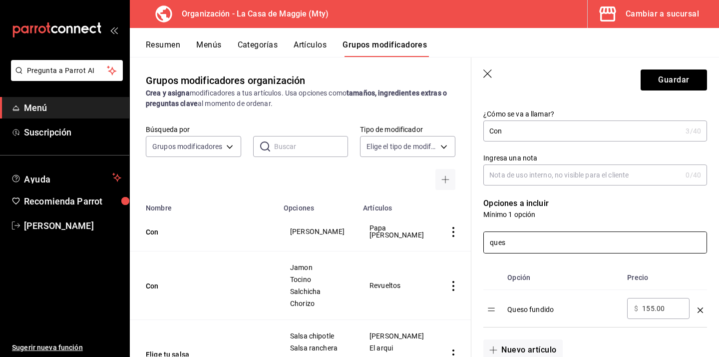
scroll to position [114, 0]
type input "ques"
click at [670, 84] on button "Guardar" at bounding box center [674, 79] width 66 height 21
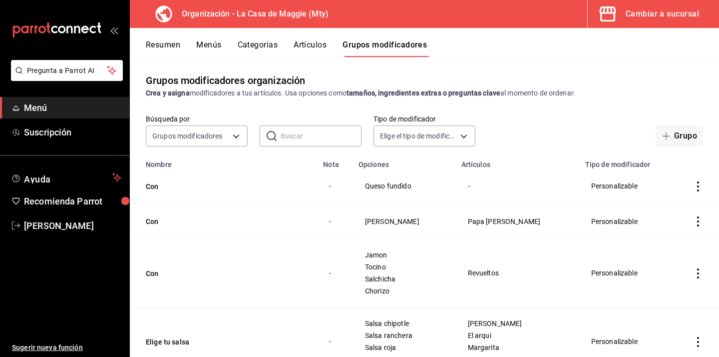
click at [394, 186] on span "Queso fundido" at bounding box center [404, 185] width 78 height 7
click at [146, 184] on button "Con" at bounding box center [206, 186] width 120 height 10
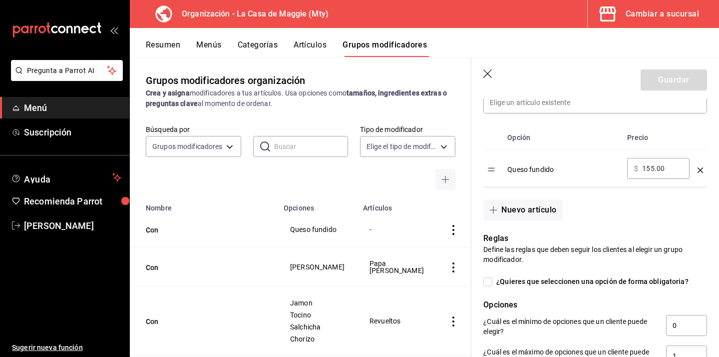
scroll to position [301, 0]
click at [702, 173] on icon "optionsTable" at bounding box center [700, 170] width 5 height 5
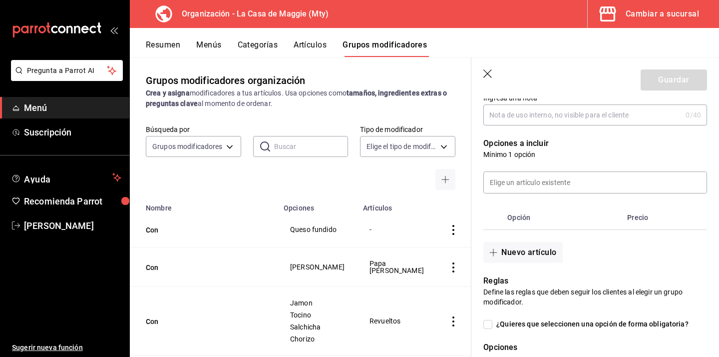
scroll to position [211, 0]
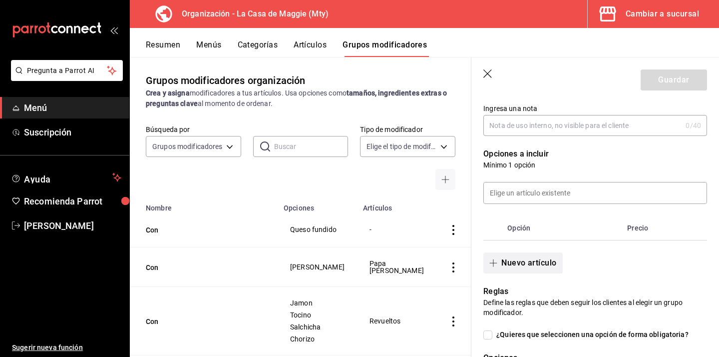
click at [543, 260] on button "Nuevo artículo" at bounding box center [523, 262] width 79 height 21
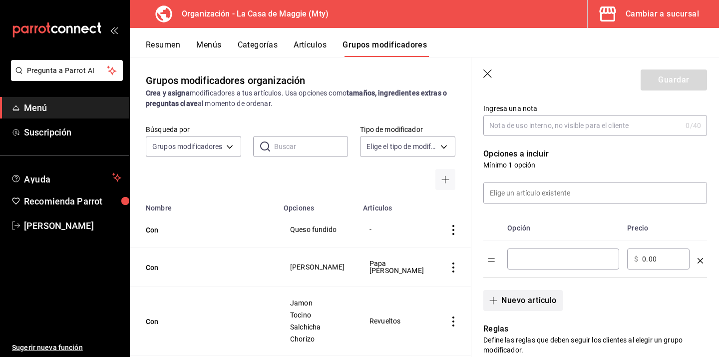
click at [543, 260] on input "optionsTable" at bounding box center [564, 259] width 98 height 10
type input "Natural"
click at [530, 304] on button "Nuevo artículo" at bounding box center [523, 300] width 79 height 21
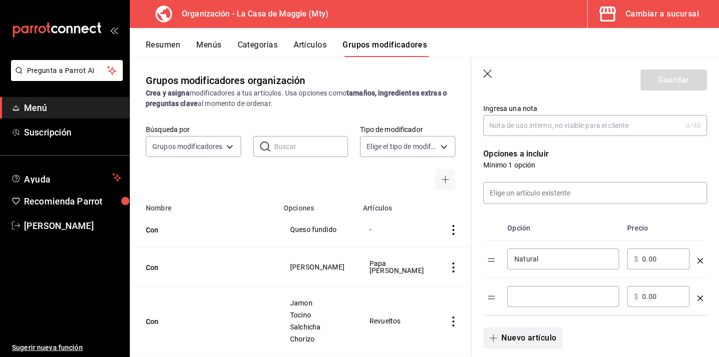
click at [530, 304] on div "​" at bounding box center [564, 296] width 112 height 21
type input "Chorizo"
click at [531, 337] on button "Nuevo artículo" at bounding box center [523, 337] width 79 height 21
click at [528, 335] on input "optionsTable" at bounding box center [564, 334] width 98 height 10
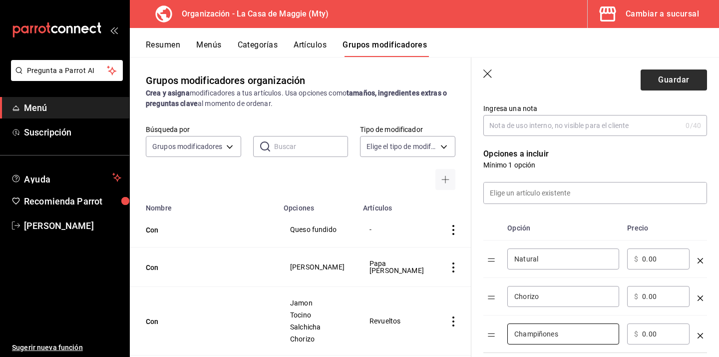
type input "Champiñones"
click at [670, 81] on button "Guardar" at bounding box center [674, 79] width 66 height 21
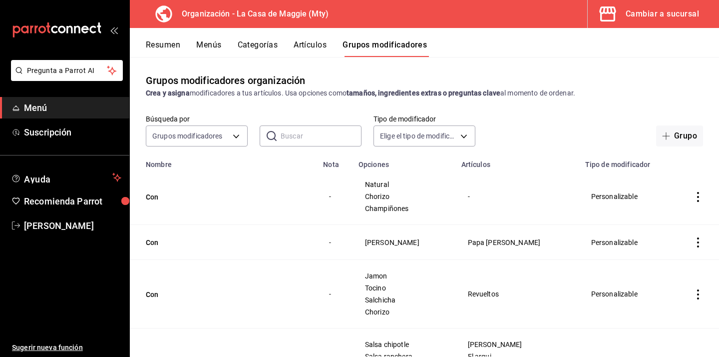
click at [306, 46] on button "Artículos" at bounding box center [310, 48] width 33 height 17
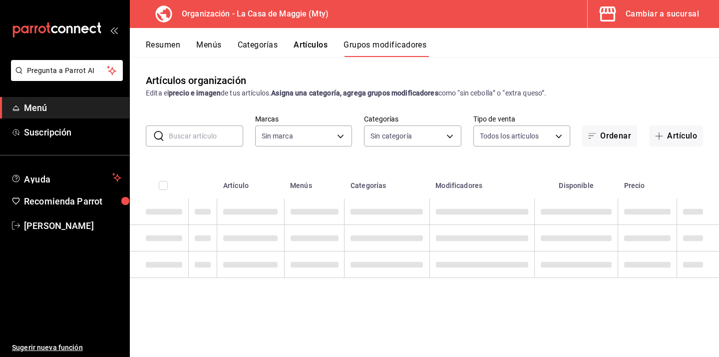
type input "a3684772-da2a-4e98-bff2-0fed7e2a3e3a"
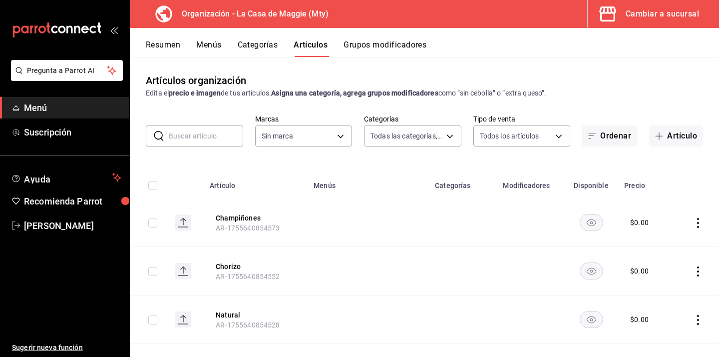
type input "71ed1d4f-328b-4447-b239-5a65db7d197d,b467aa98-5204-49a6-ad4a-cc23f9887ed3,b7855…"
type input "a3684772-da2a-4e98-bff2-0fed7e2a3e3a"
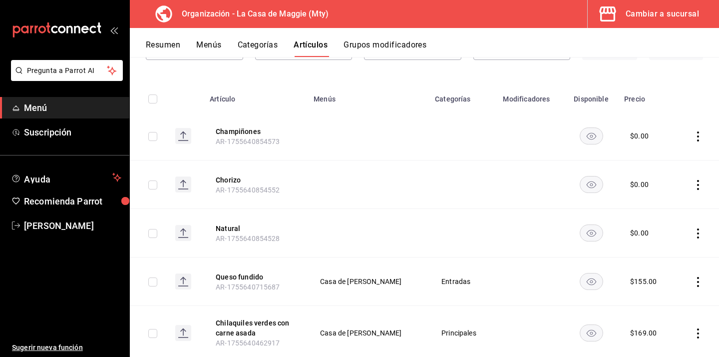
scroll to position [98, 0]
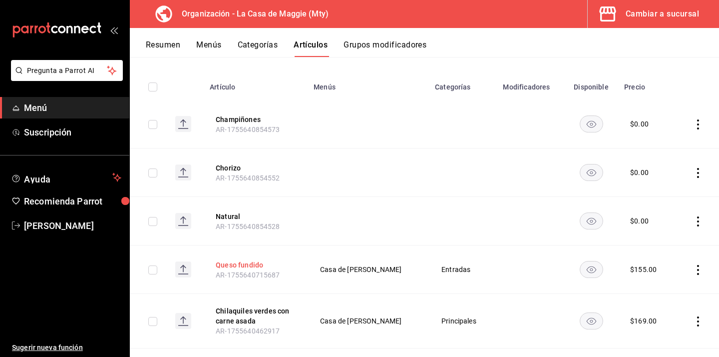
click at [256, 262] on button "Queso fundido" at bounding box center [256, 265] width 80 height 10
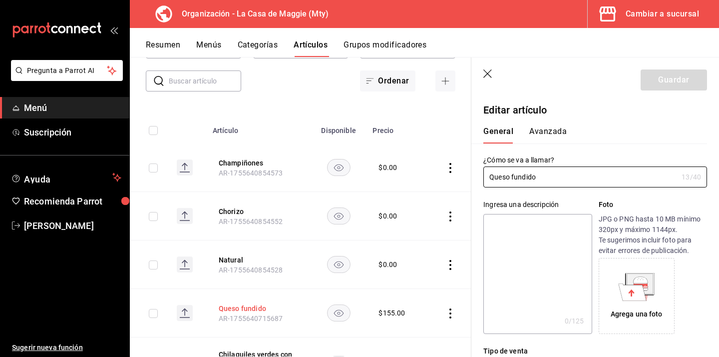
type input "$155.00"
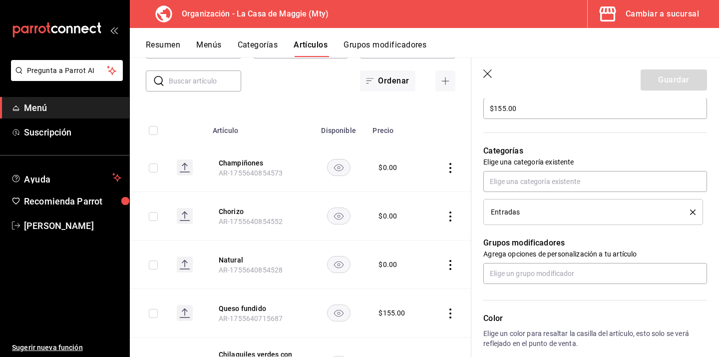
scroll to position [315, 0]
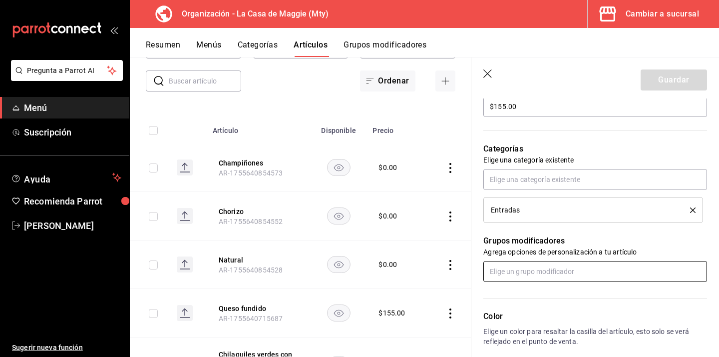
click at [505, 268] on input "text" at bounding box center [596, 271] width 224 height 21
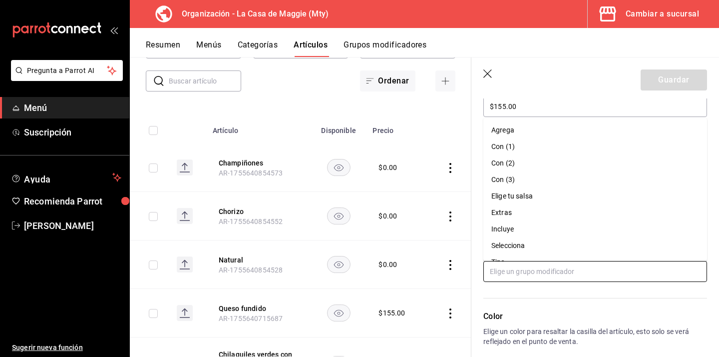
click at [516, 143] on li "Con (1)" at bounding box center [596, 146] width 224 height 16
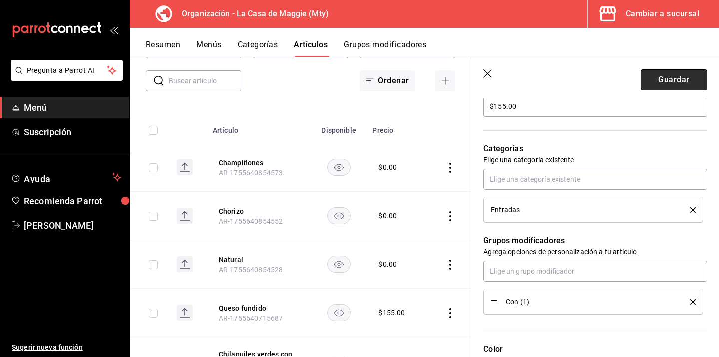
click at [667, 84] on button "Guardar" at bounding box center [674, 79] width 66 height 21
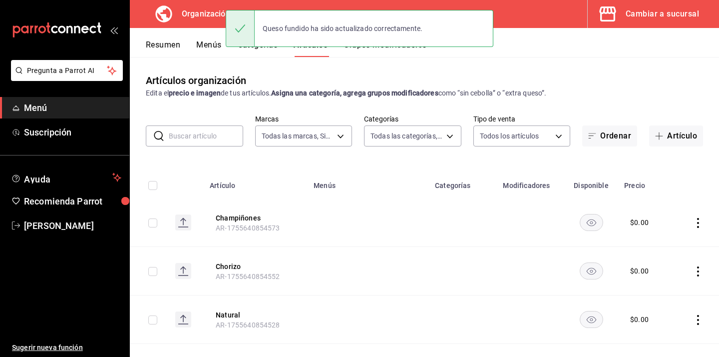
click at [409, 48] on div "Queso fundido ha sido actualizado correctamente." at bounding box center [360, 28] width 268 height 43
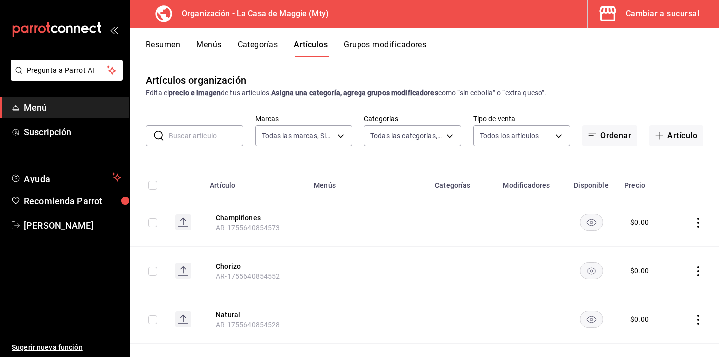
click at [395, 46] on button "Grupos modificadores" at bounding box center [385, 48] width 83 height 17
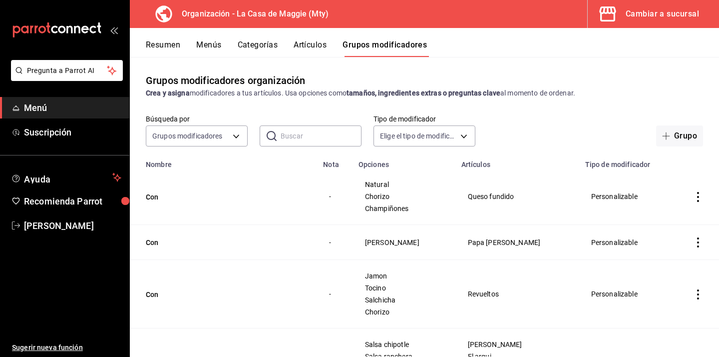
click at [324, 45] on button "Artículos" at bounding box center [310, 48] width 33 height 17
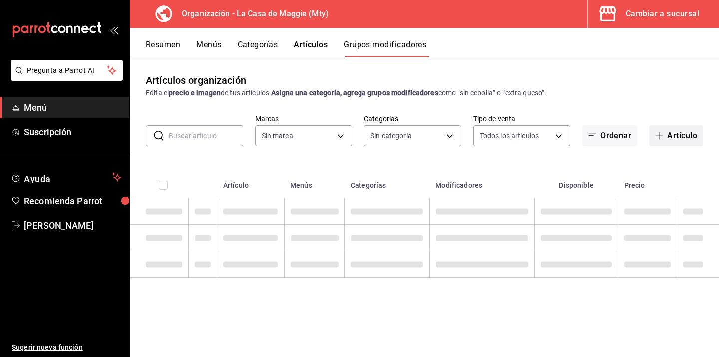
click at [694, 140] on button "Artículo" at bounding box center [676, 135] width 54 height 21
type input "a3684772-da2a-4e98-bff2-0fed7e2a3e3a"
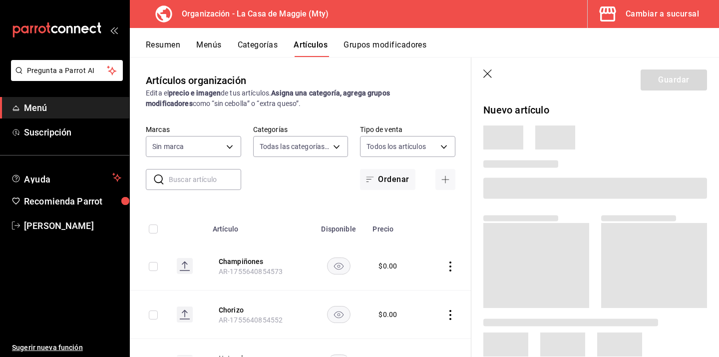
type input "71ed1d4f-328b-4447-b239-5a65db7d197d,b467aa98-5204-49a6-ad4a-cc23f9887ed3,b7855…"
type input "a3684772-da2a-4e98-bff2-0fed7e2a3e3a"
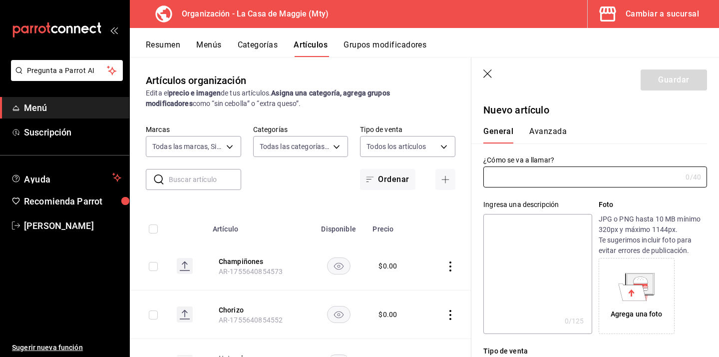
type input "AR-1755641234718"
type input "Nachos con carn"
